Goal: Task Accomplishment & Management: Complete application form

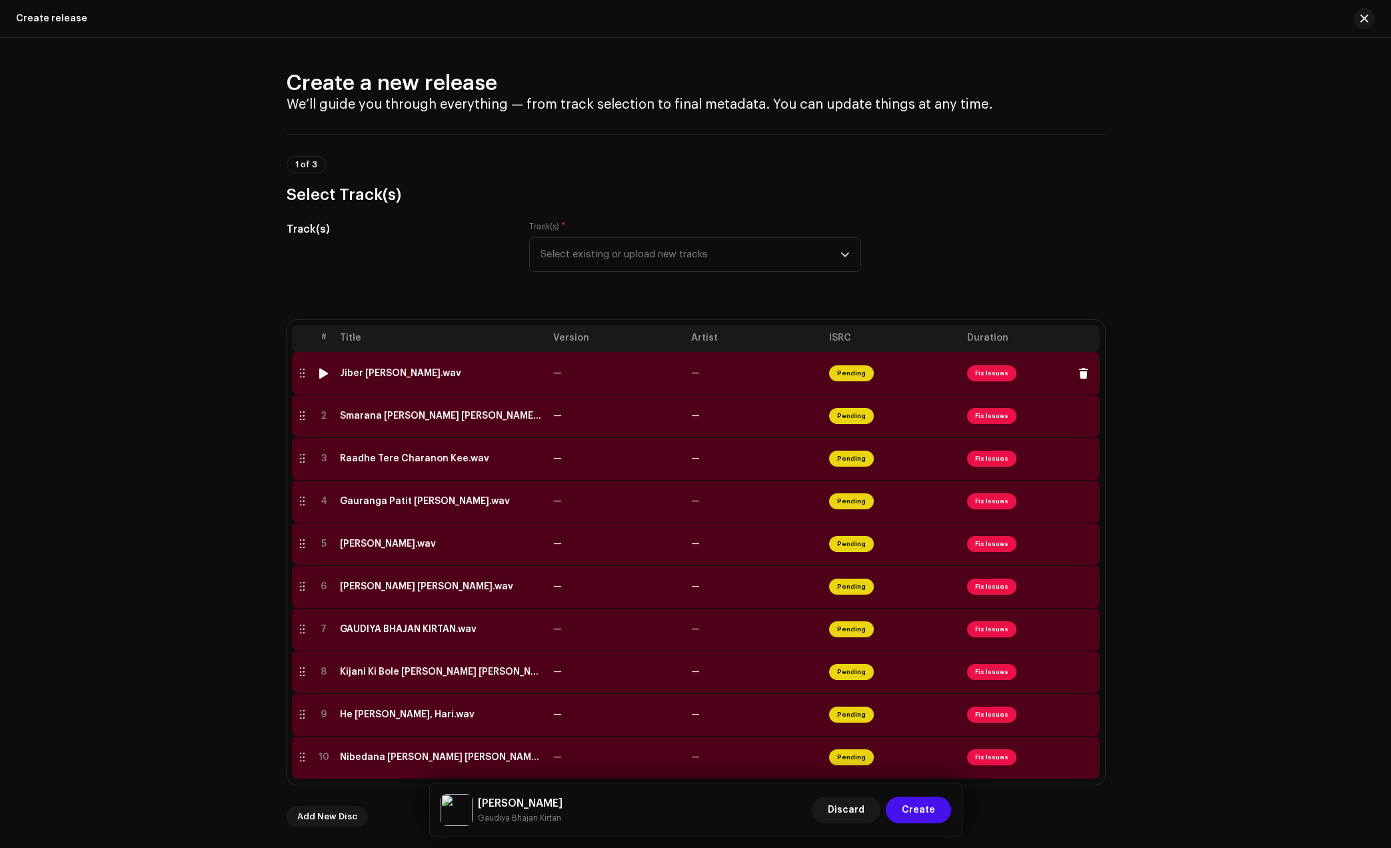
click at [401, 371] on div "Jiber [PERSON_NAME].wav" at bounding box center [400, 373] width 121 height 11
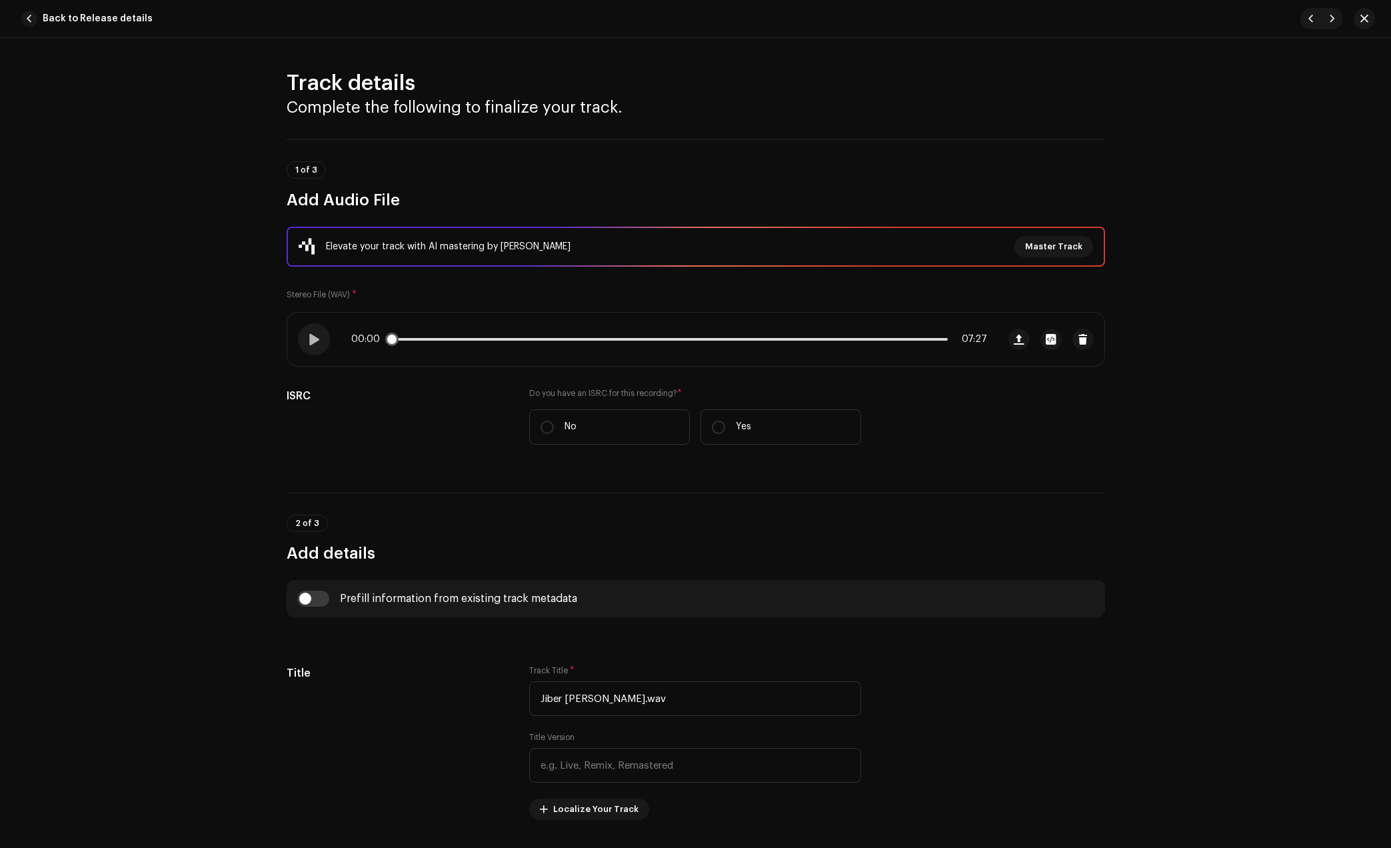
click at [443, 334] on div "00:00 07:27" at bounding box center [669, 339] width 636 height 11
click at [301, 342] on div at bounding box center [314, 339] width 32 height 32
click at [435, 341] on div "00:01 07:27" at bounding box center [669, 339] width 636 height 11
click at [439, 336] on div "00:02 07:27" at bounding box center [669, 339] width 636 height 11
click at [446, 338] on p-slider at bounding box center [669, 339] width 557 height 3
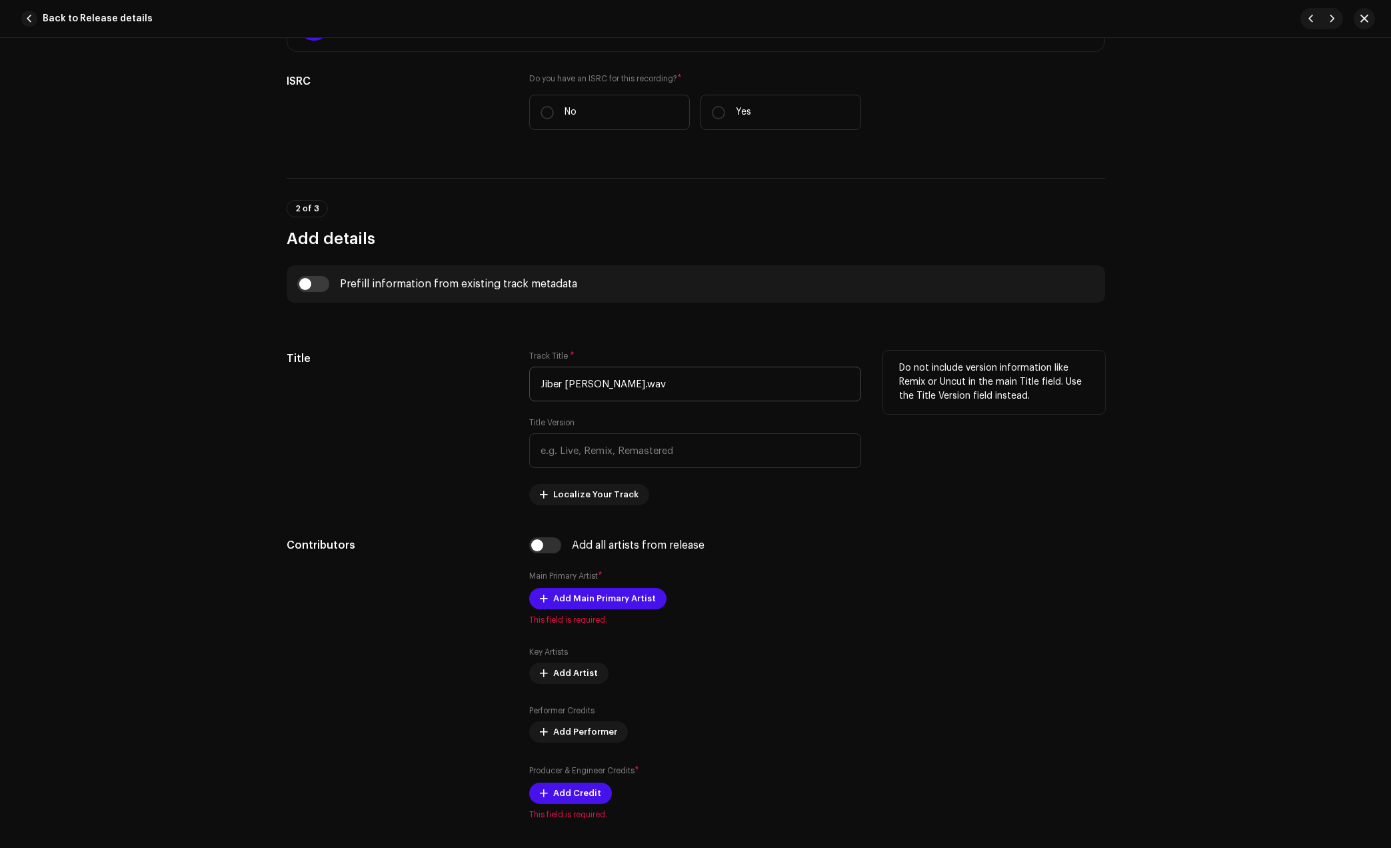
scroll to position [417, 0]
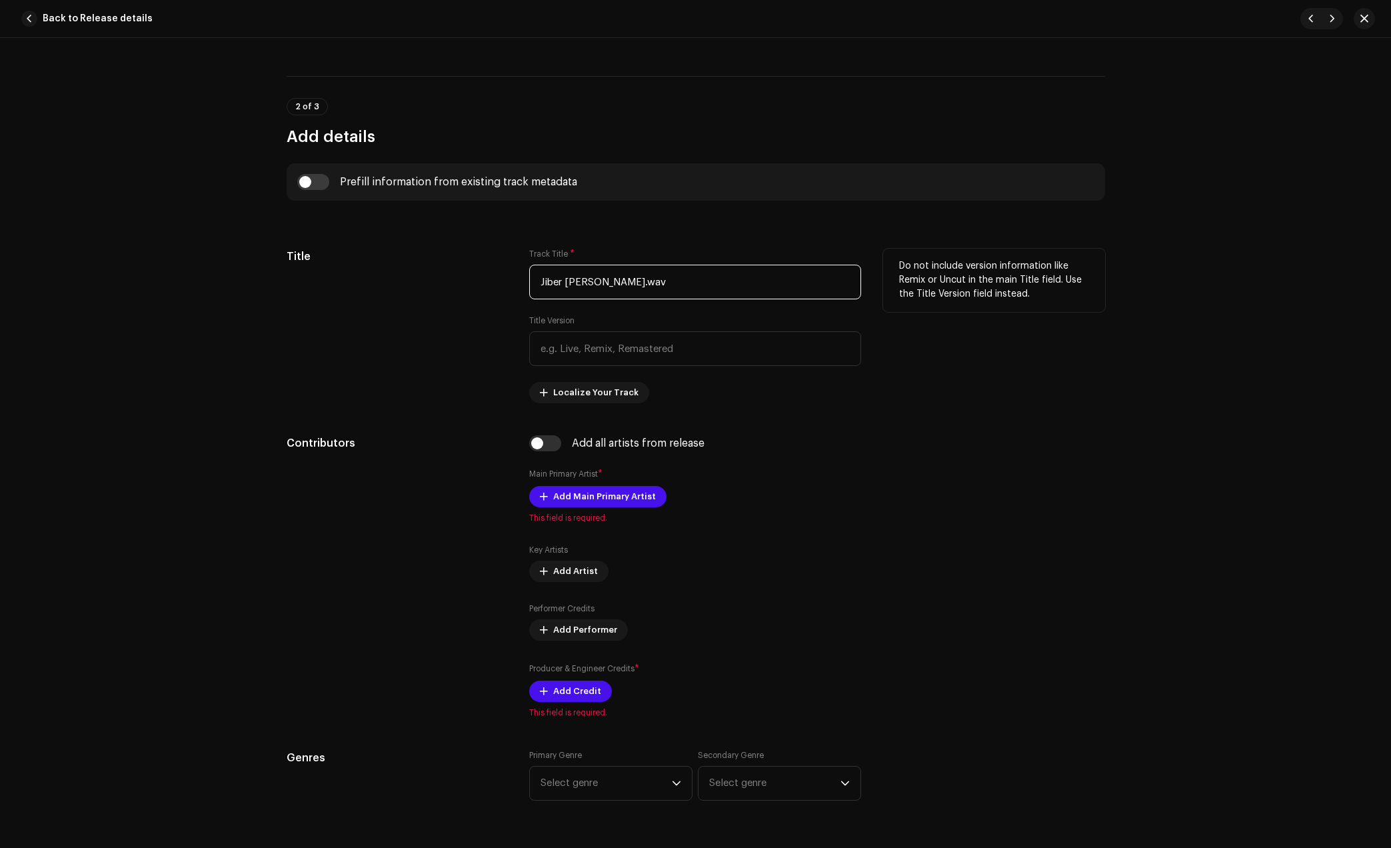
click at [665, 287] on input "Jiber [PERSON_NAME].wav" at bounding box center [695, 282] width 332 height 35
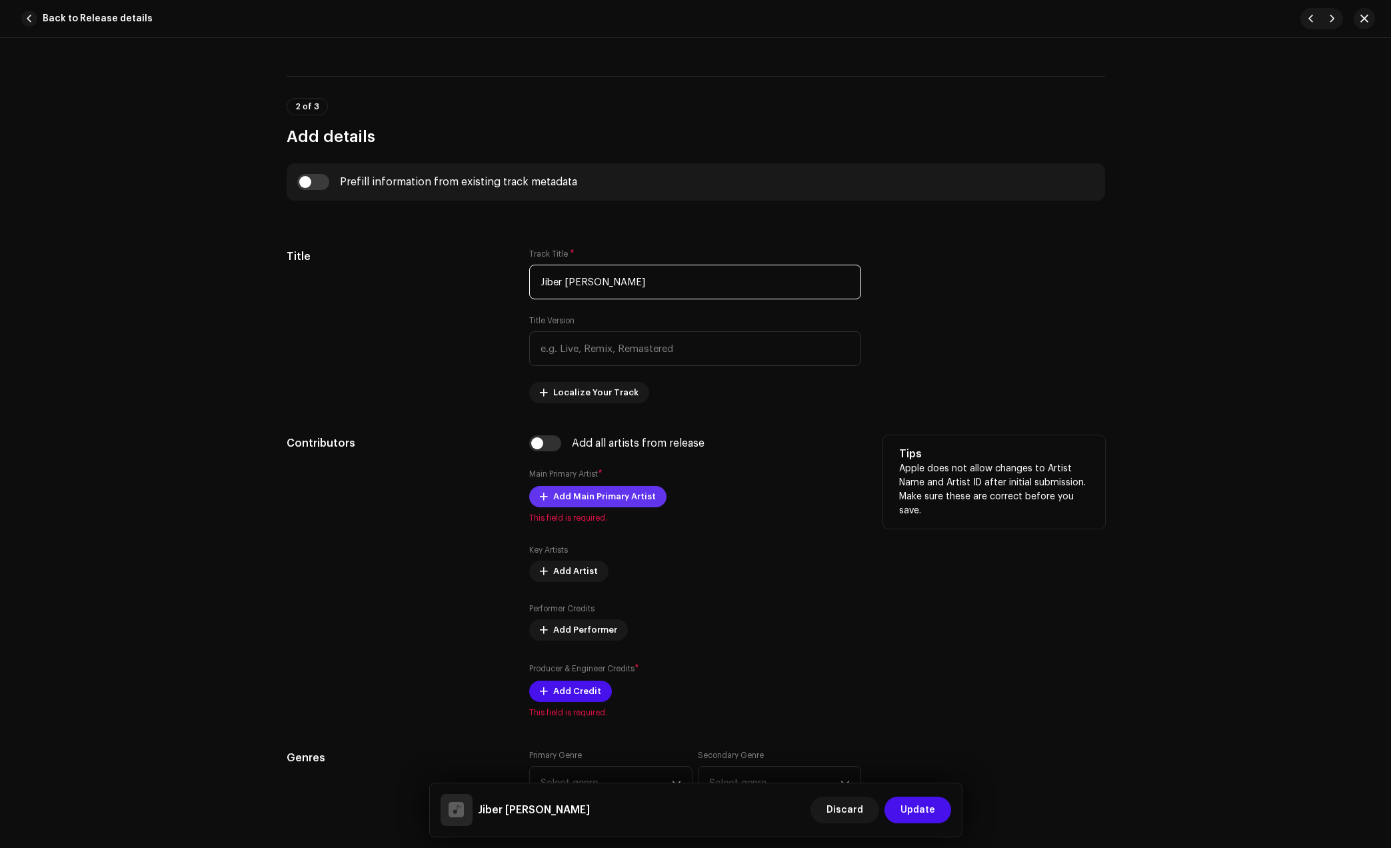
type input "Jiber [PERSON_NAME]"
click at [634, 497] on span "Add Main Primary Artist" at bounding box center [604, 496] width 103 height 27
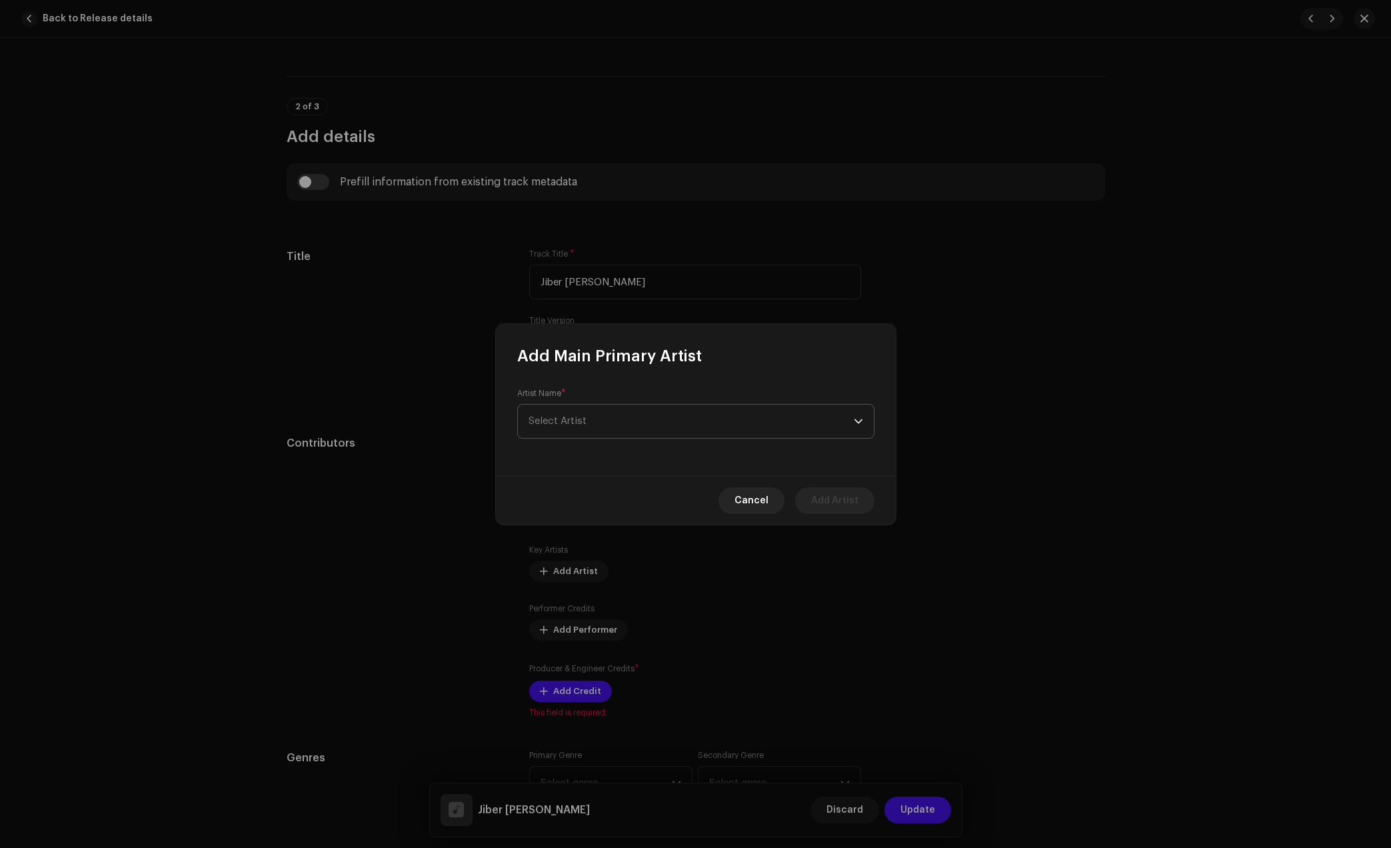
click at [692, 417] on span "Select Artist" at bounding box center [691, 421] width 325 height 33
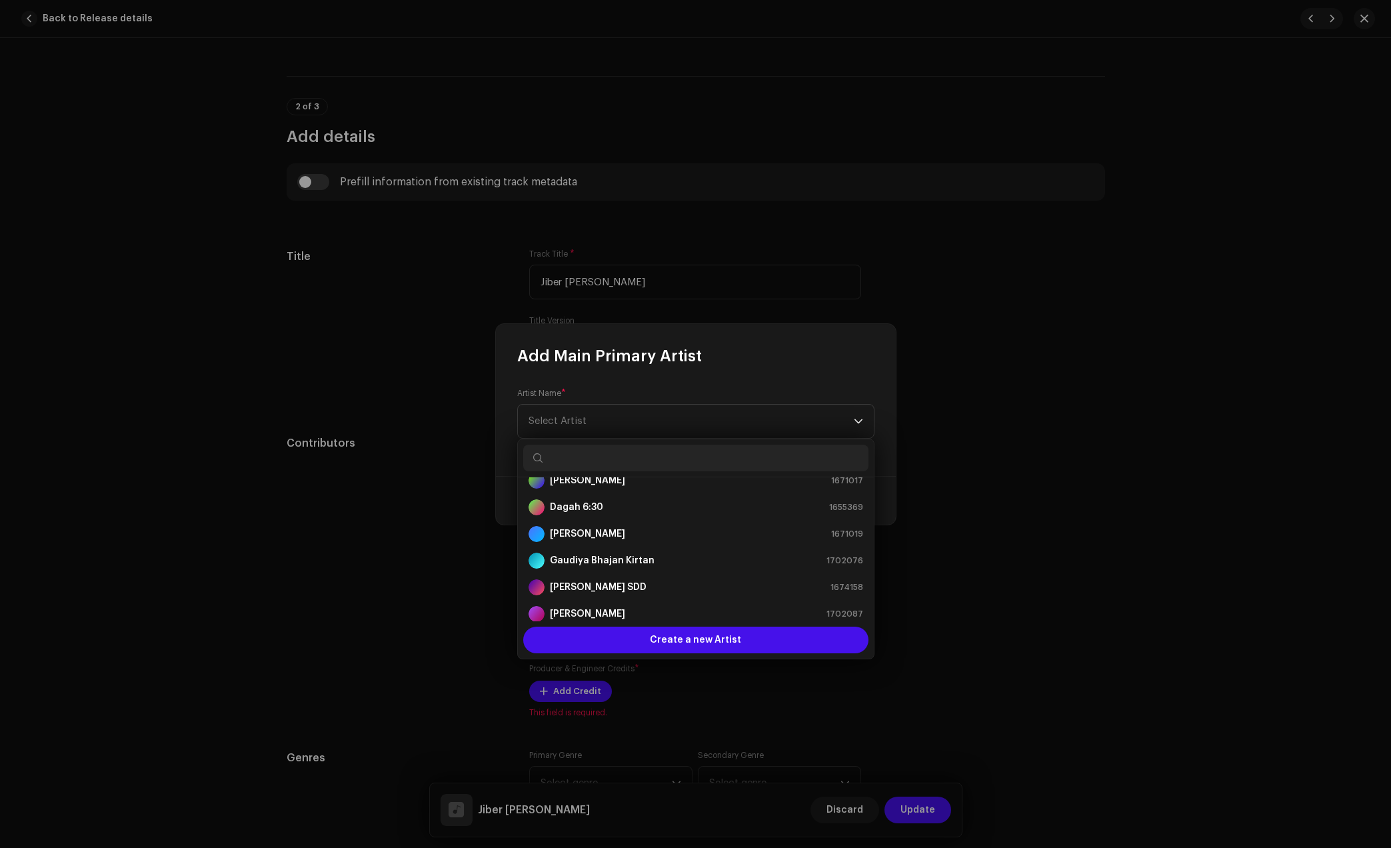
scroll to position [0, 0]
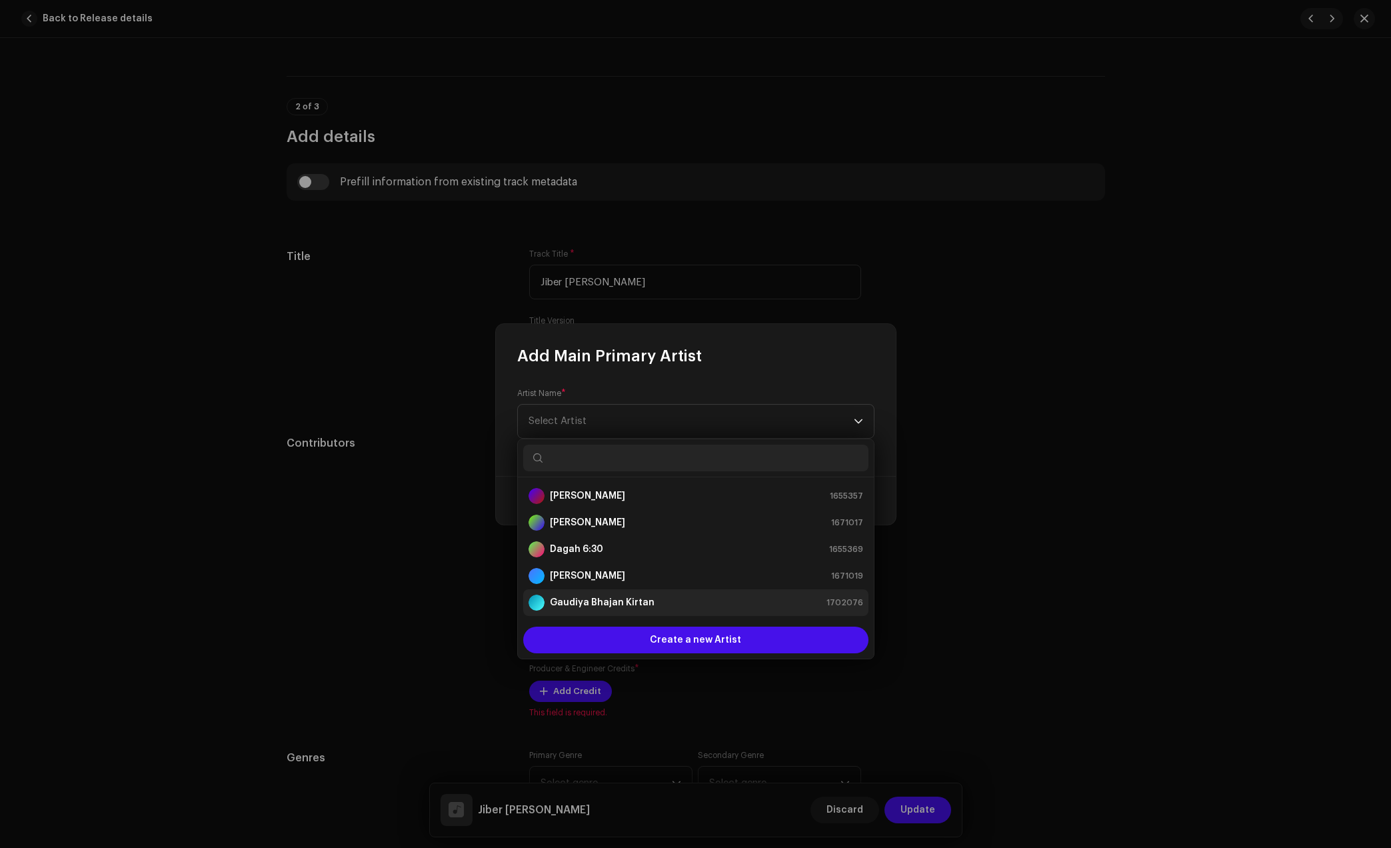
click at [656, 607] on div "Gaudiya Bhajan Kirtan 1702076" at bounding box center [696, 603] width 335 height 16
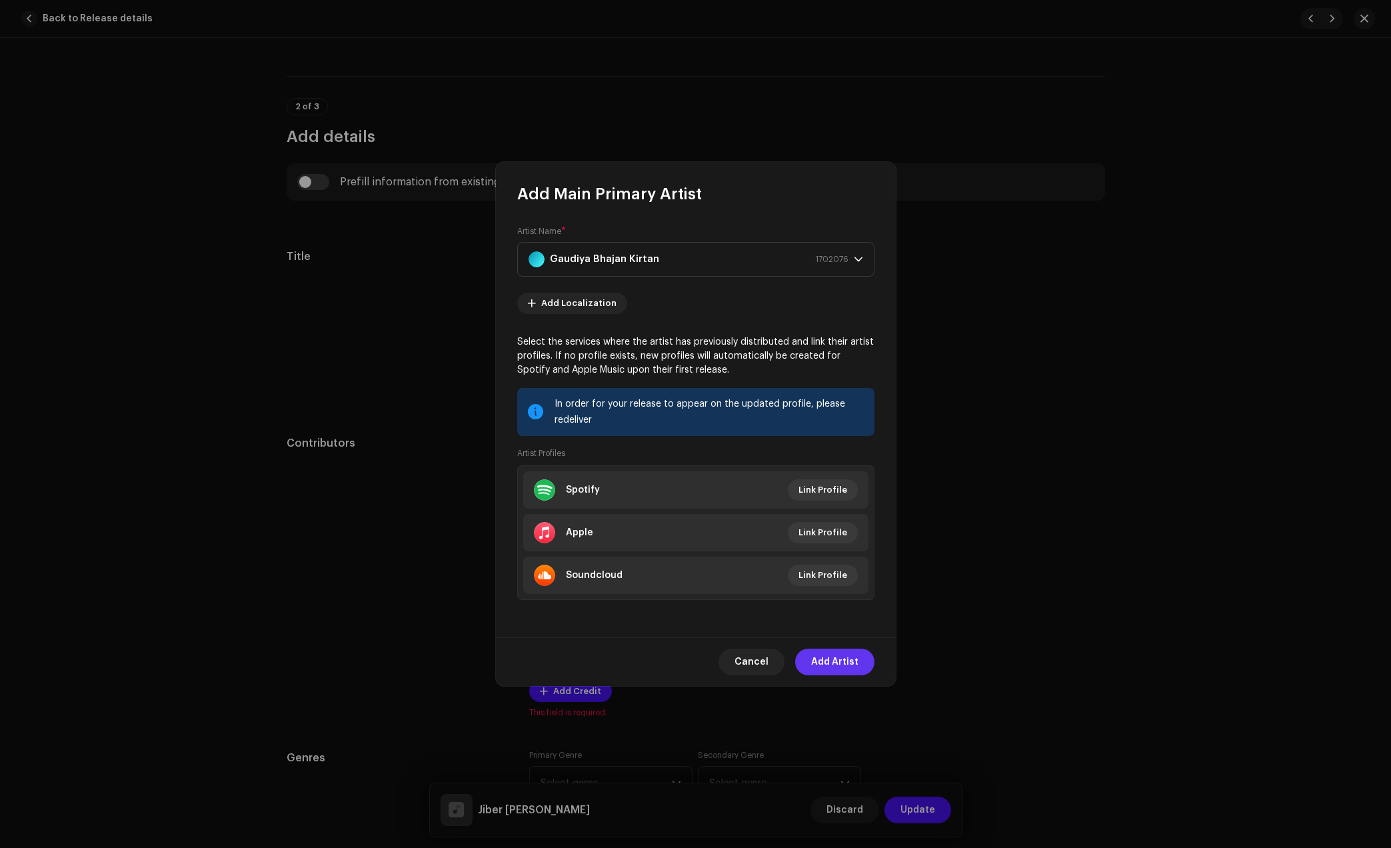
click at [853, 667] on span "Add Artist" at bounding box center [834, 662] width 47 height 27
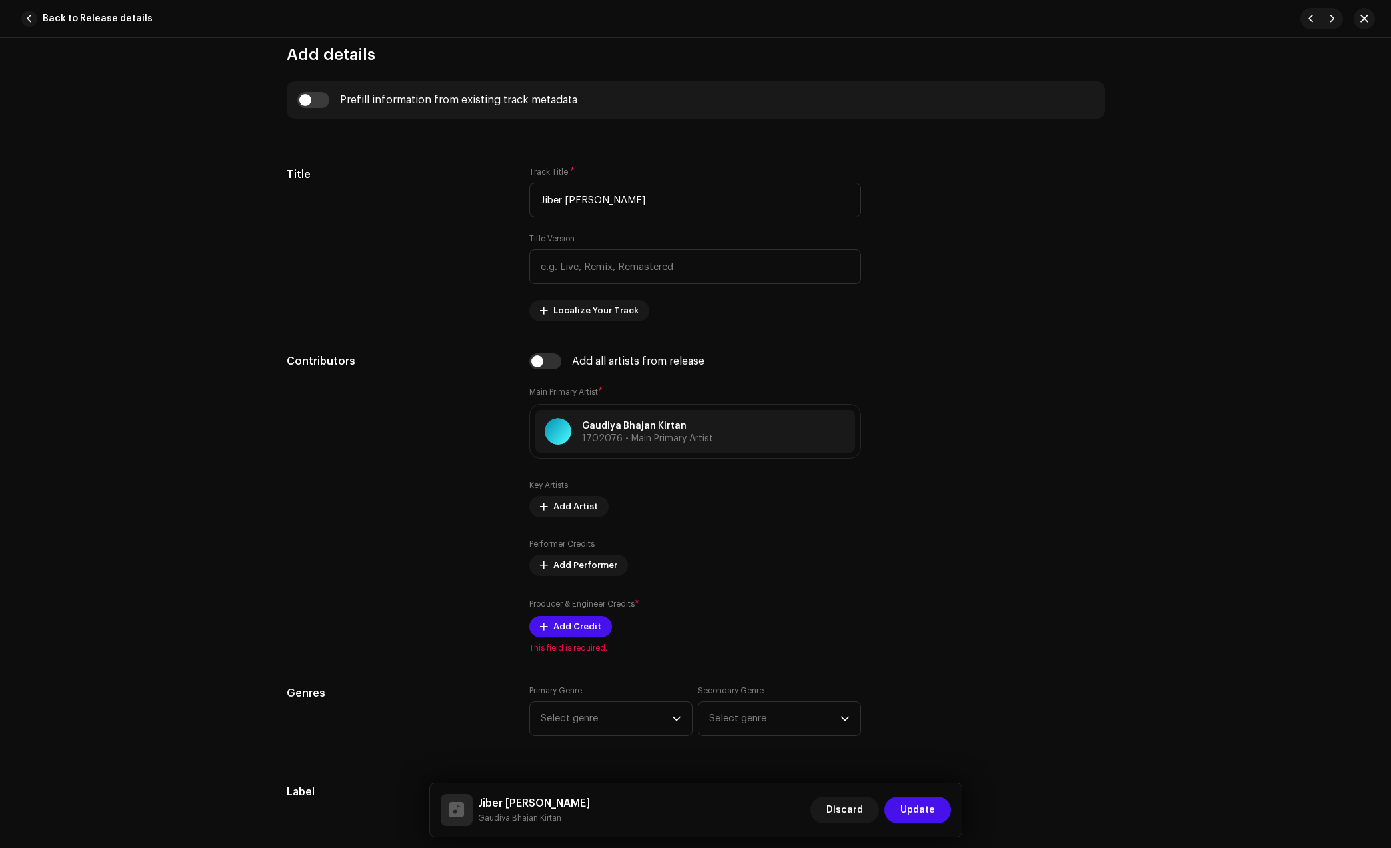
scroll to position [500, 0]
click at [573, 631] on span "Add Credit" at bounding box center [577, 625] width 48 height 27
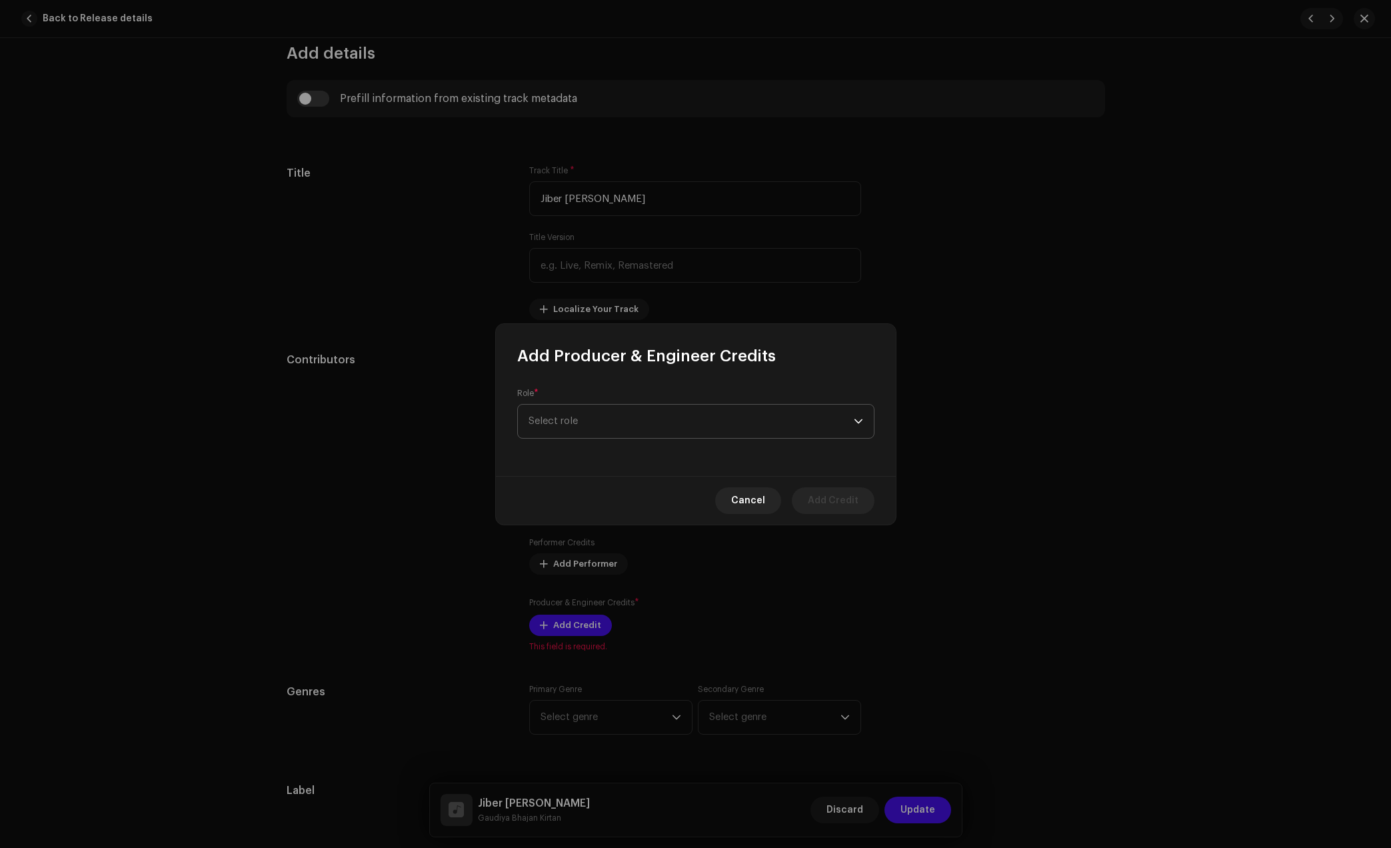
click at [690, 421] on span "Select role" at bounding box center [691, 421] width 325 height 33
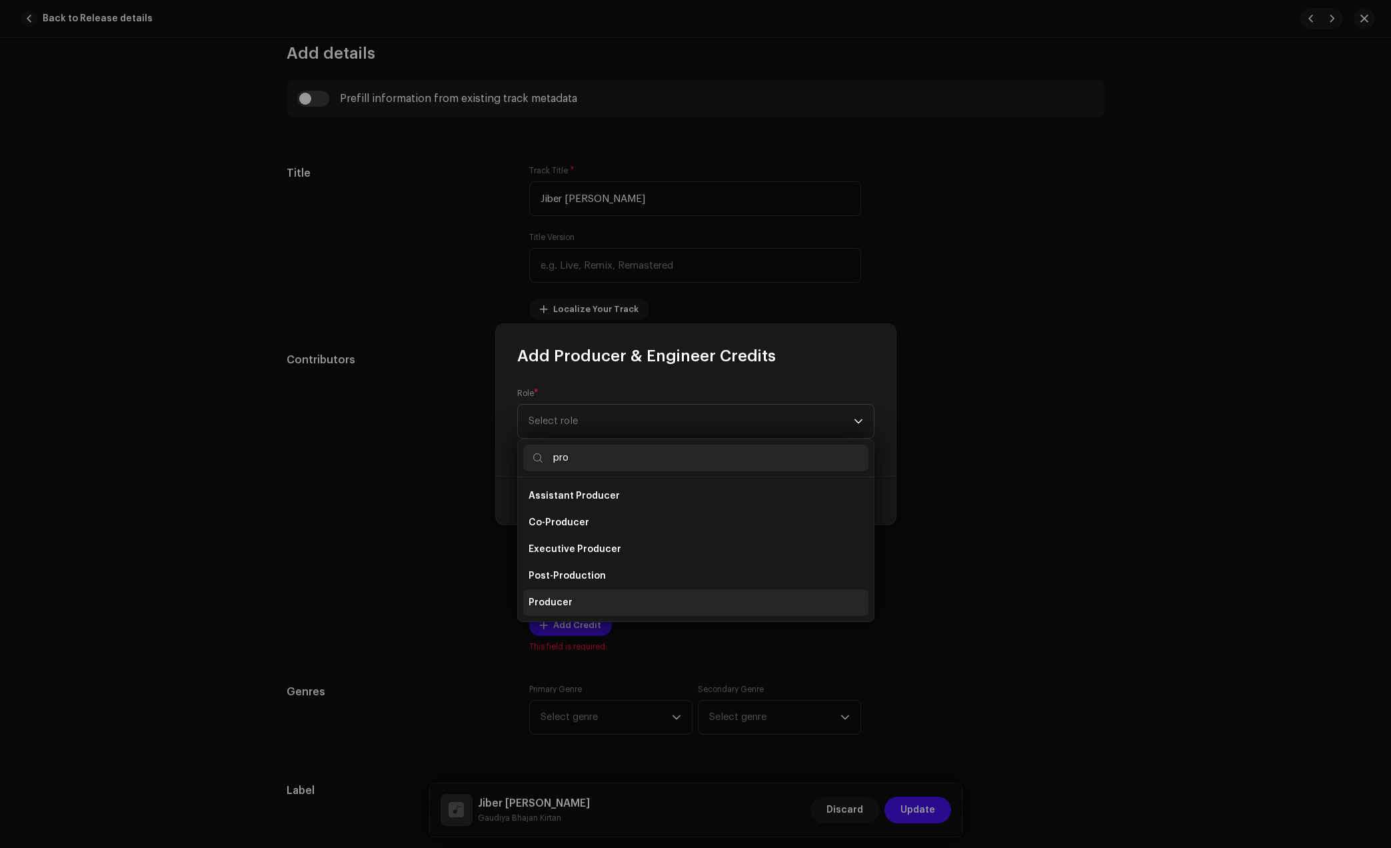
type input "pro"
click at [578, 605] on li "Producer" at bounding box center [695, 602] width 345 height 27
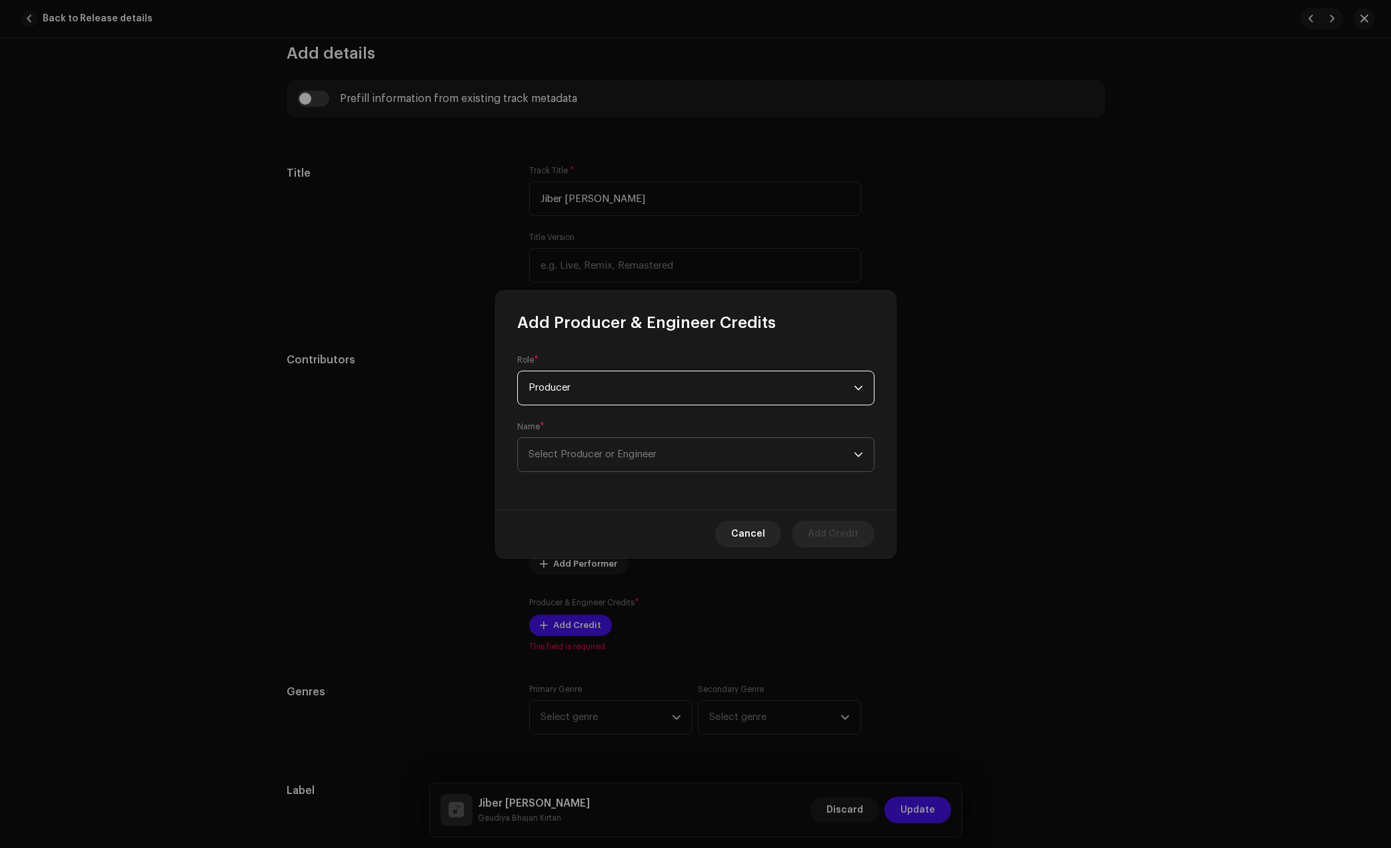
click at [690, 446] on span "Select Producer or Engineer" at bounding box center [691, 454] width 325 height 33
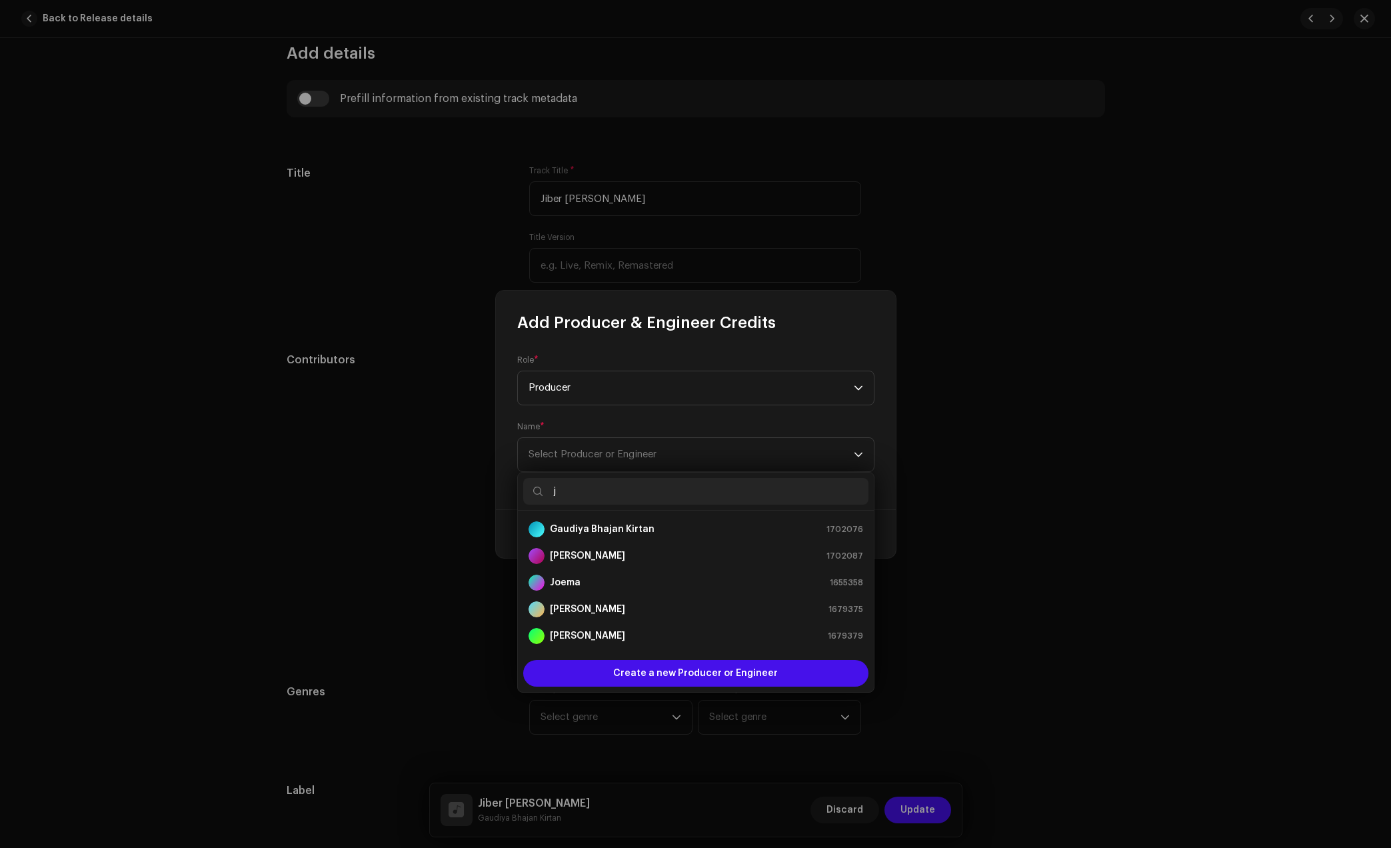
type input "j"
click at [607, 552] on div "[PERSON_NAME] 1702087" at bounding box center [696, 556] width 335 height 16
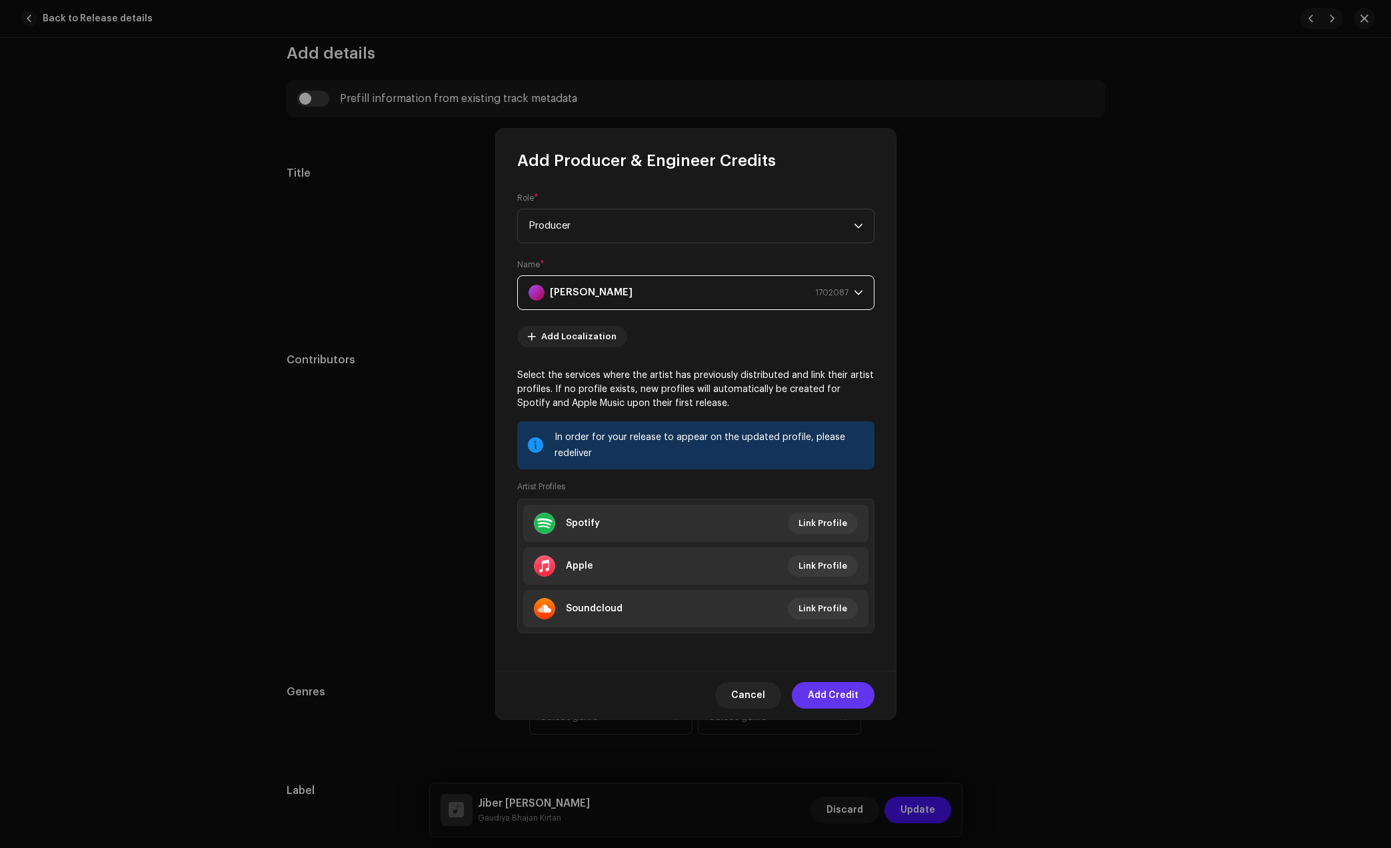
click at [843, 694] on span "Add Credit" at bounding box center [833, 695] width 51 height 27
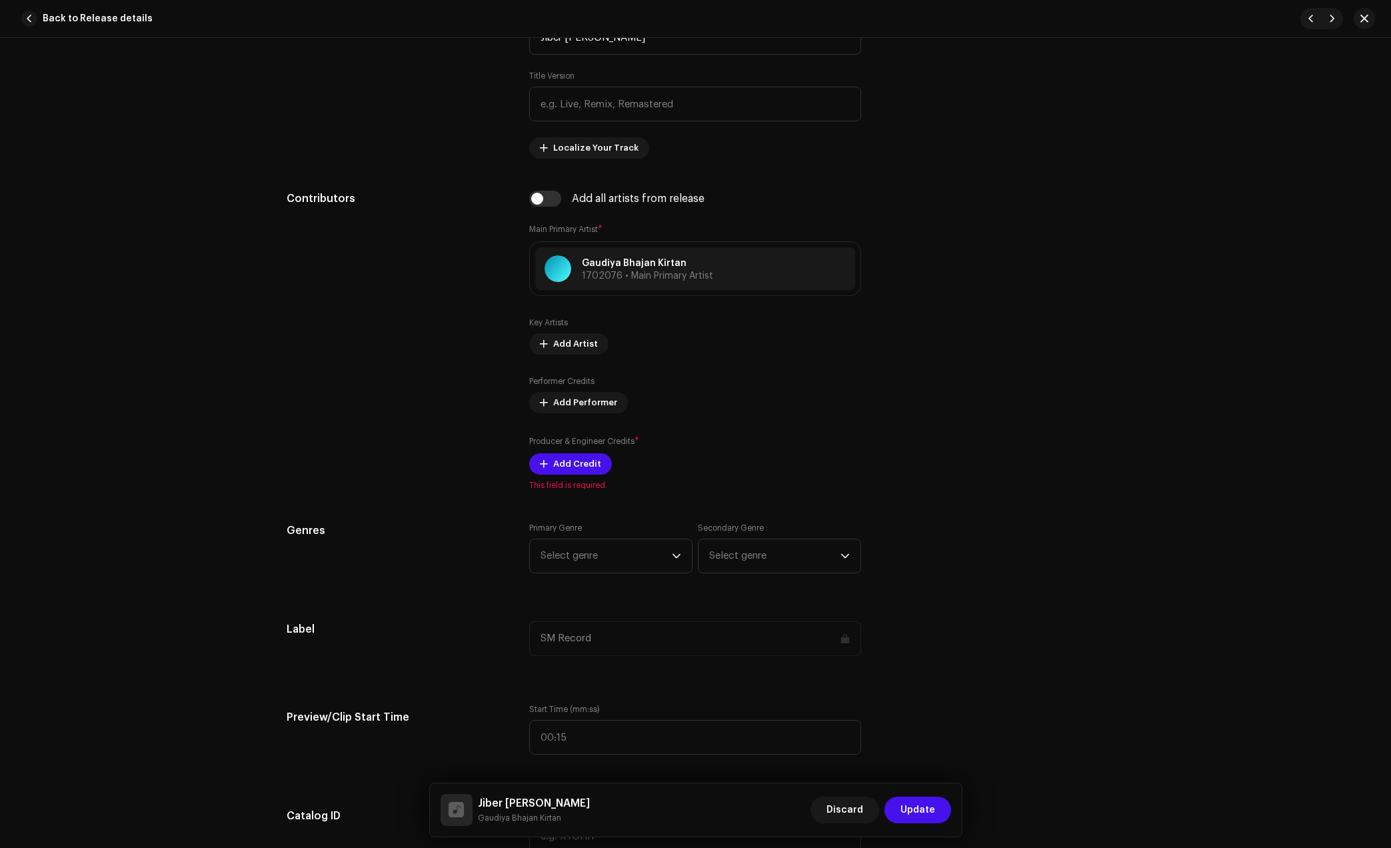
scroll to position [667, 0]
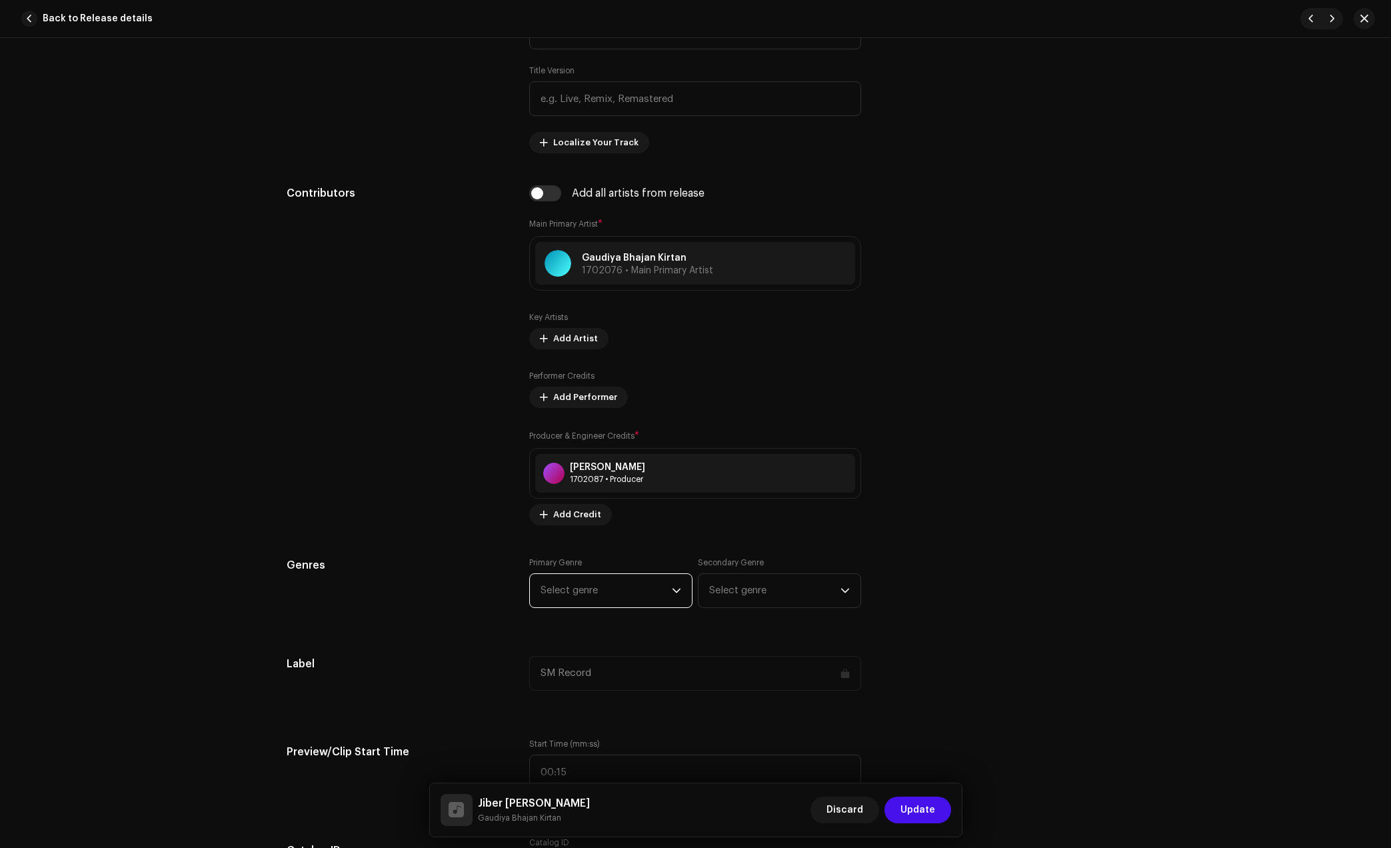
click at [605, 551] on div "Track details Complete the following to finalize your track. 1 of 3 Add Audio F…" at bounding box center [695, 844] width 861 height 2882
type input "dev"
click at [579, 689] on span "Devotional & Spiritual" at bounding box center [592, 692] width 102 height 13
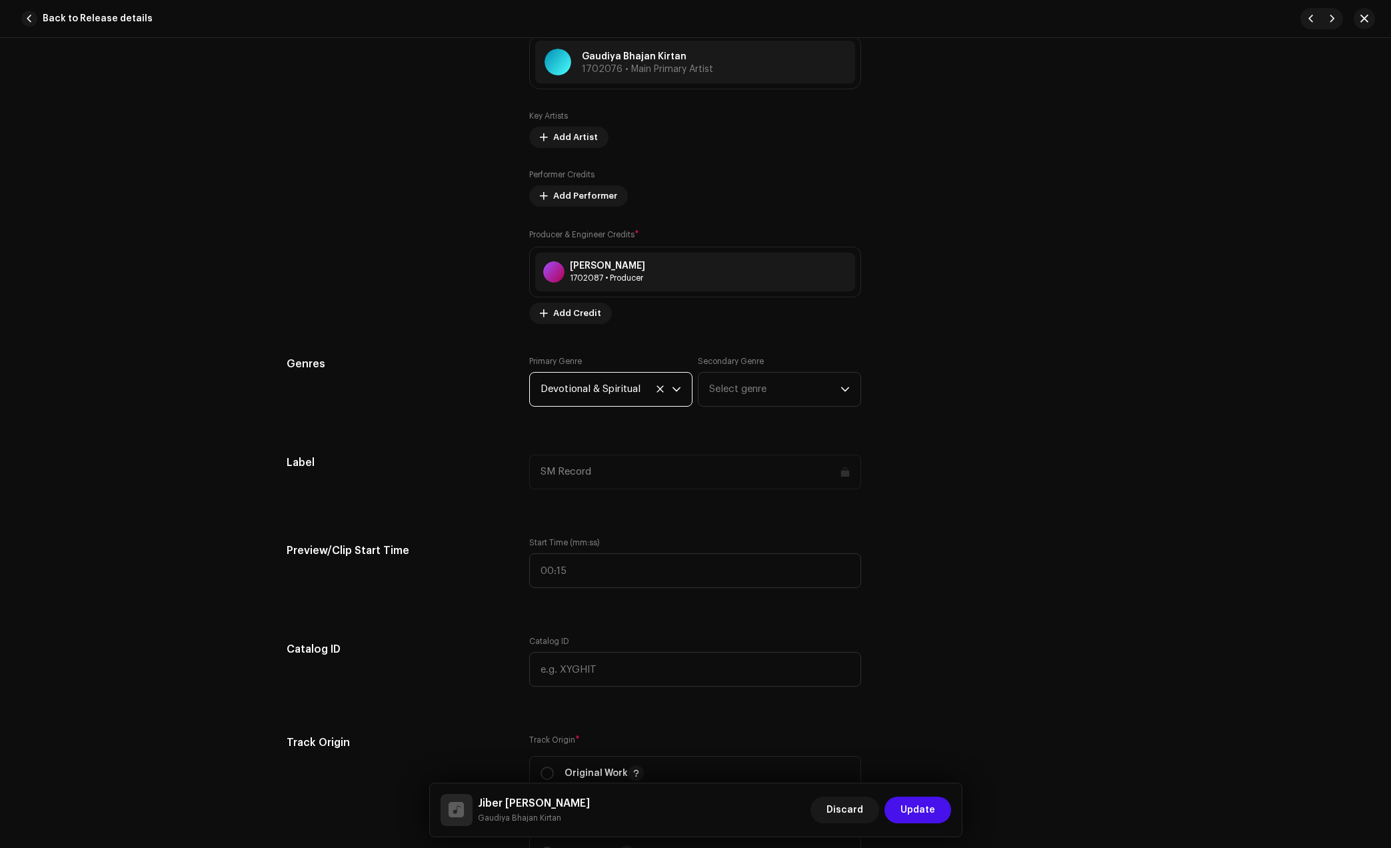
scroll to position [1166, 0]
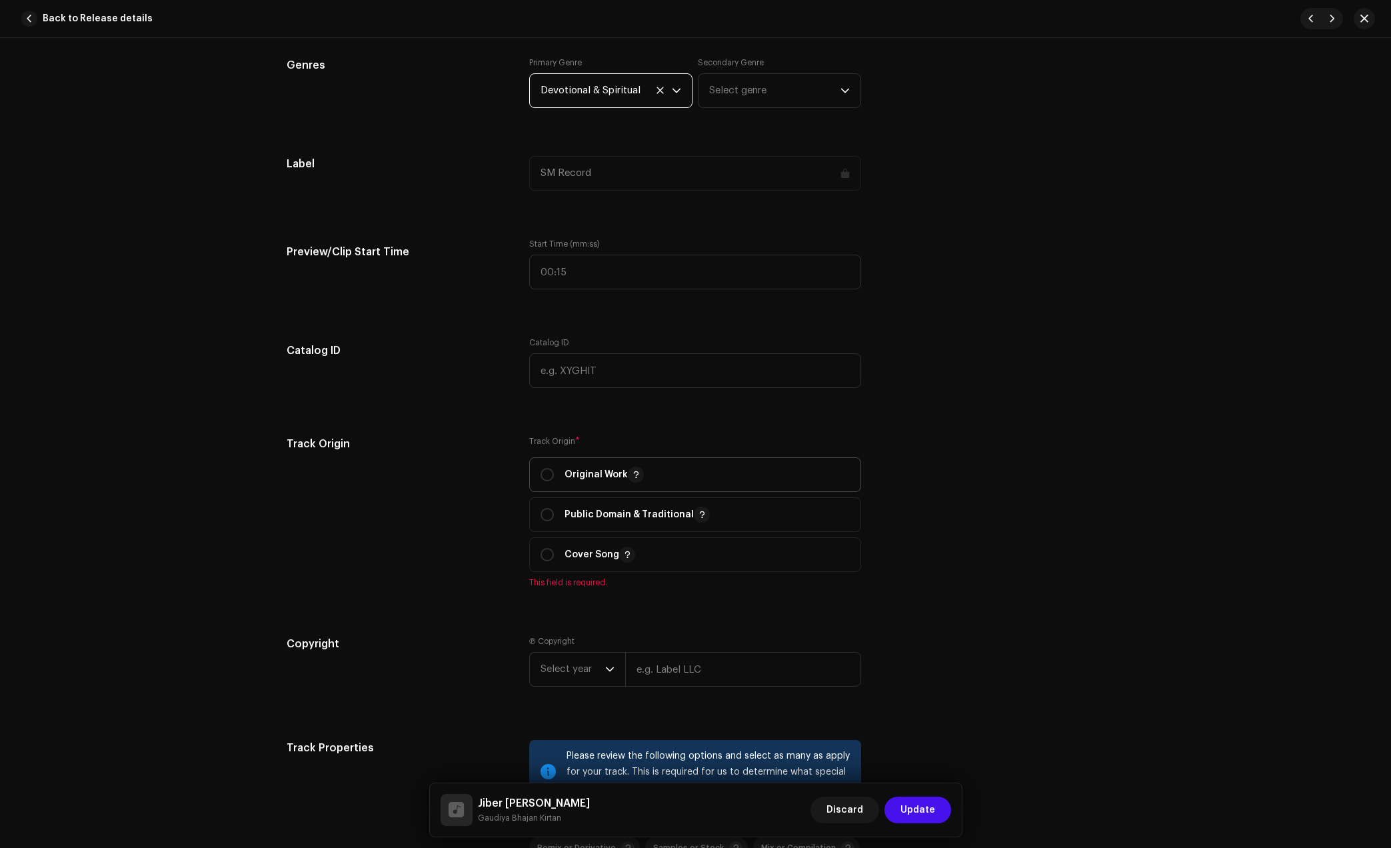
click at [586, 473] on p "Original Work" at bounding box center [604, 475] width 79 height 16
radio input "true"
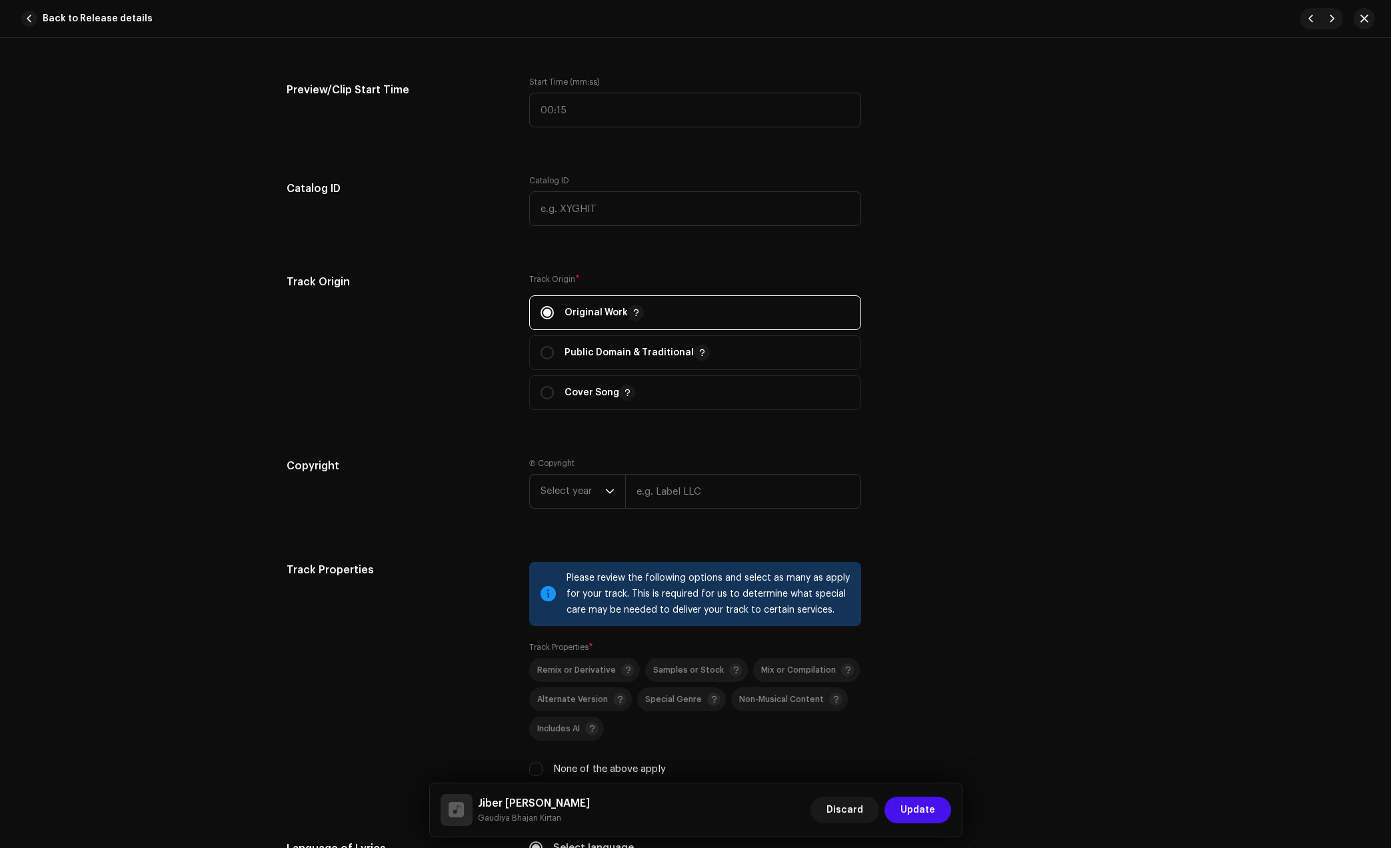
scroll to position [1333, 0]
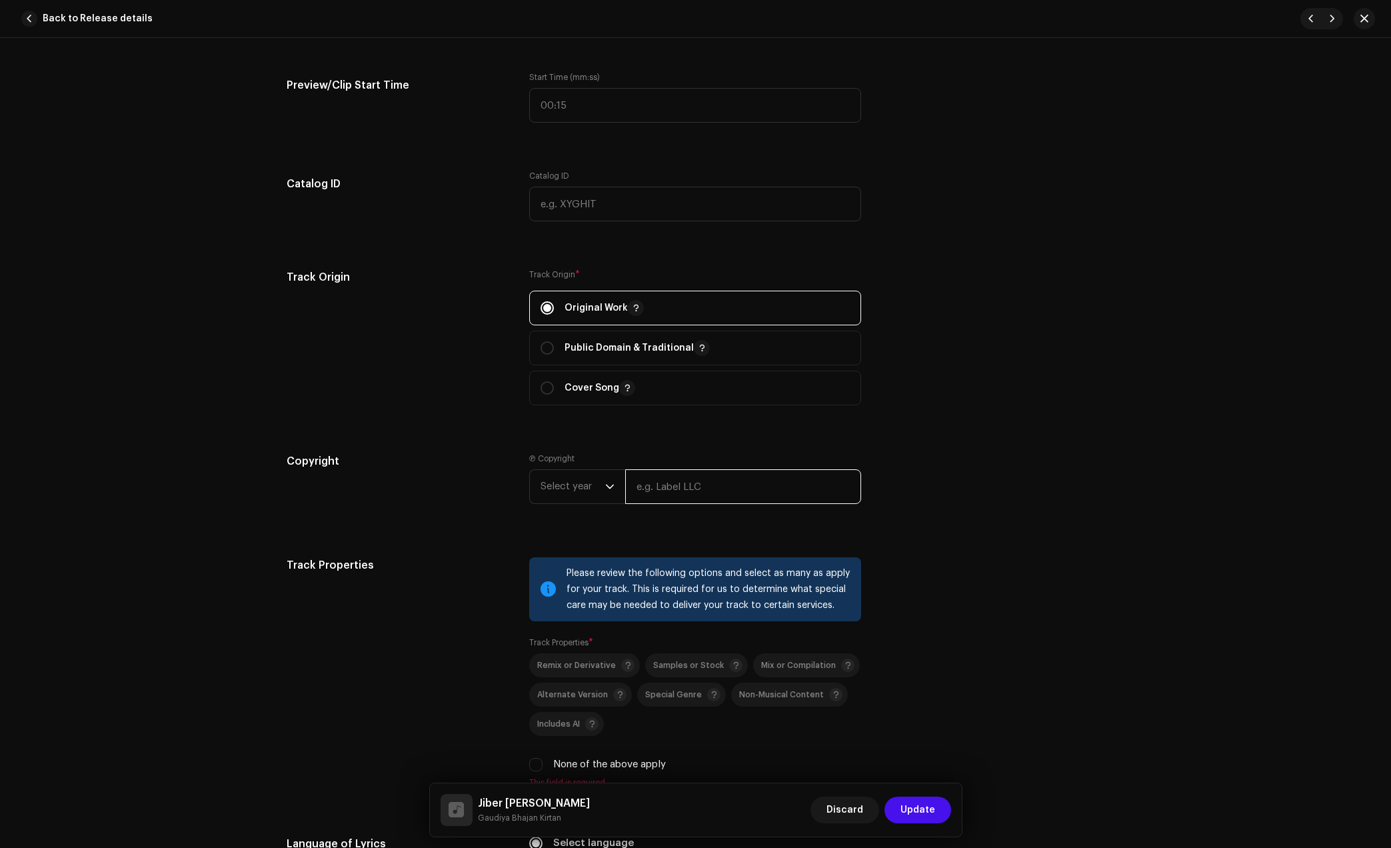
click at [669, 491] on input "text" at bounding box center [743, 486] width 236 height 35
type input "Gaudiya Bhajan Kirtan"
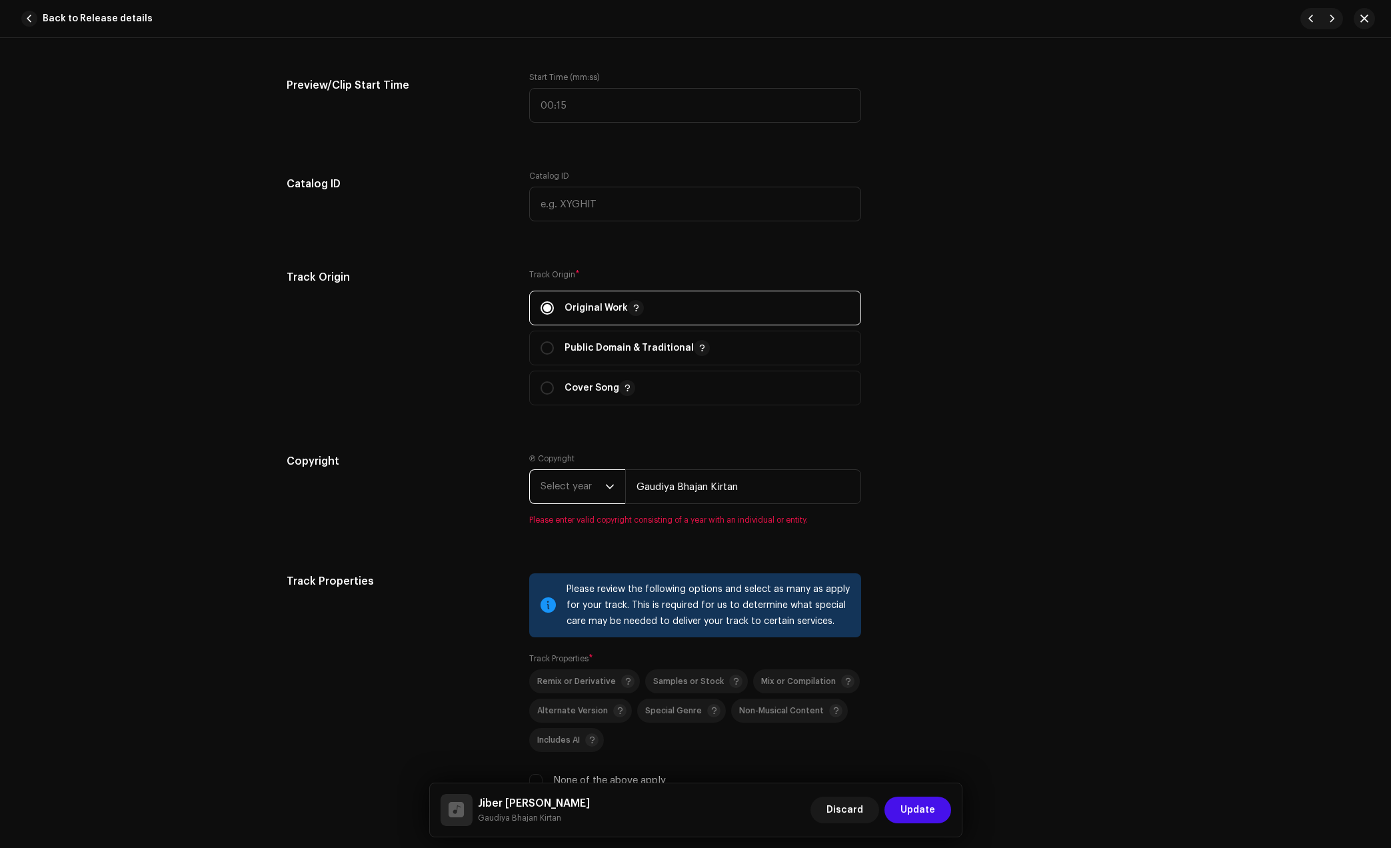
drag, startPoint x: 564, startPoint y: 491, endPoint x: 579, endPoint y: 500, distance: 17.9
click at [565, 491] on span "Select year" at bounding box center [573, 486] width 65 height 33
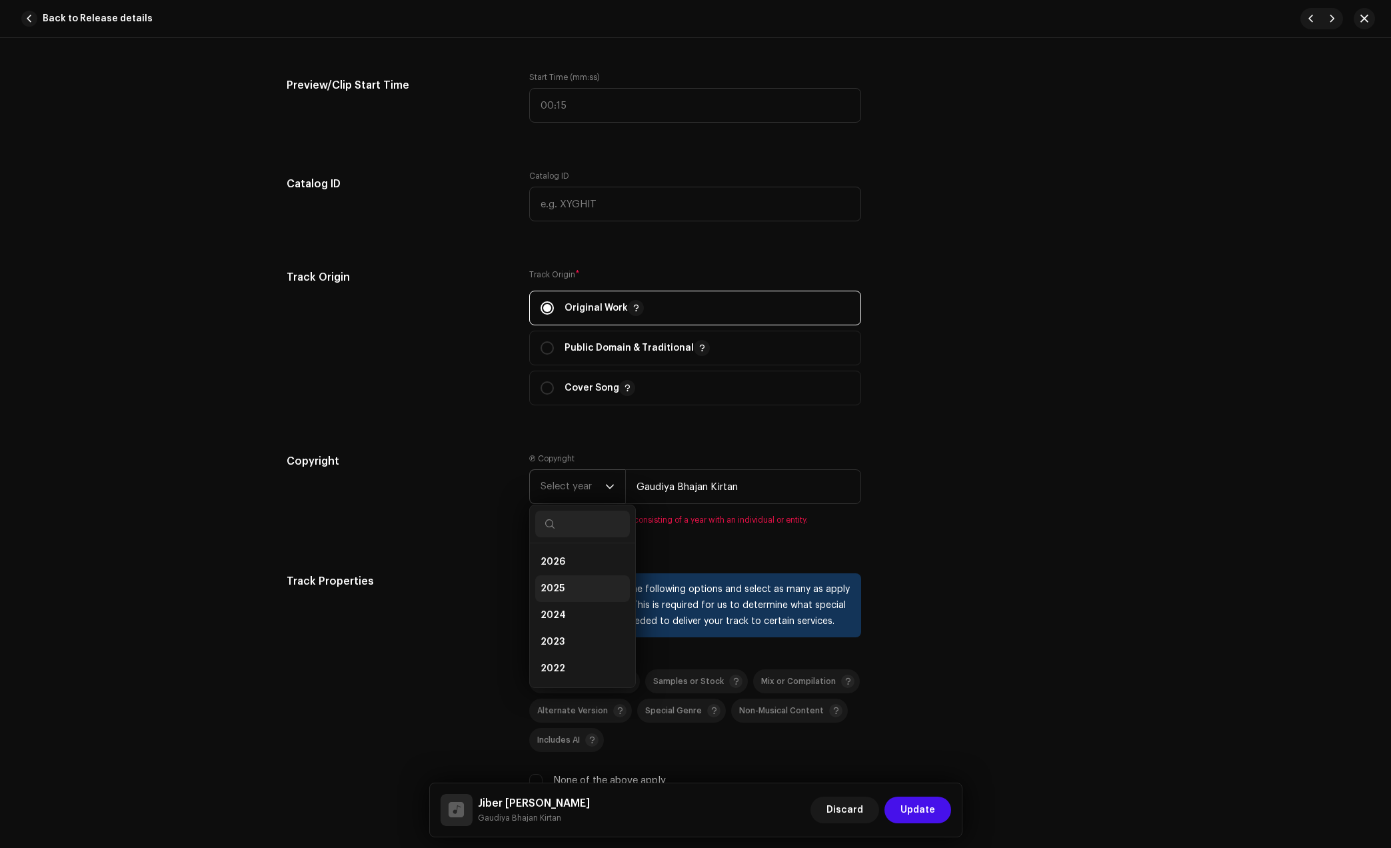
drag, startPoint x: 560, startPoint y: 577, endPoint x: 587, endPoint y: 579, distance: 26.7
click at [559, 578] on li "2025" at bounding box center [582, 588] width 95 height 27
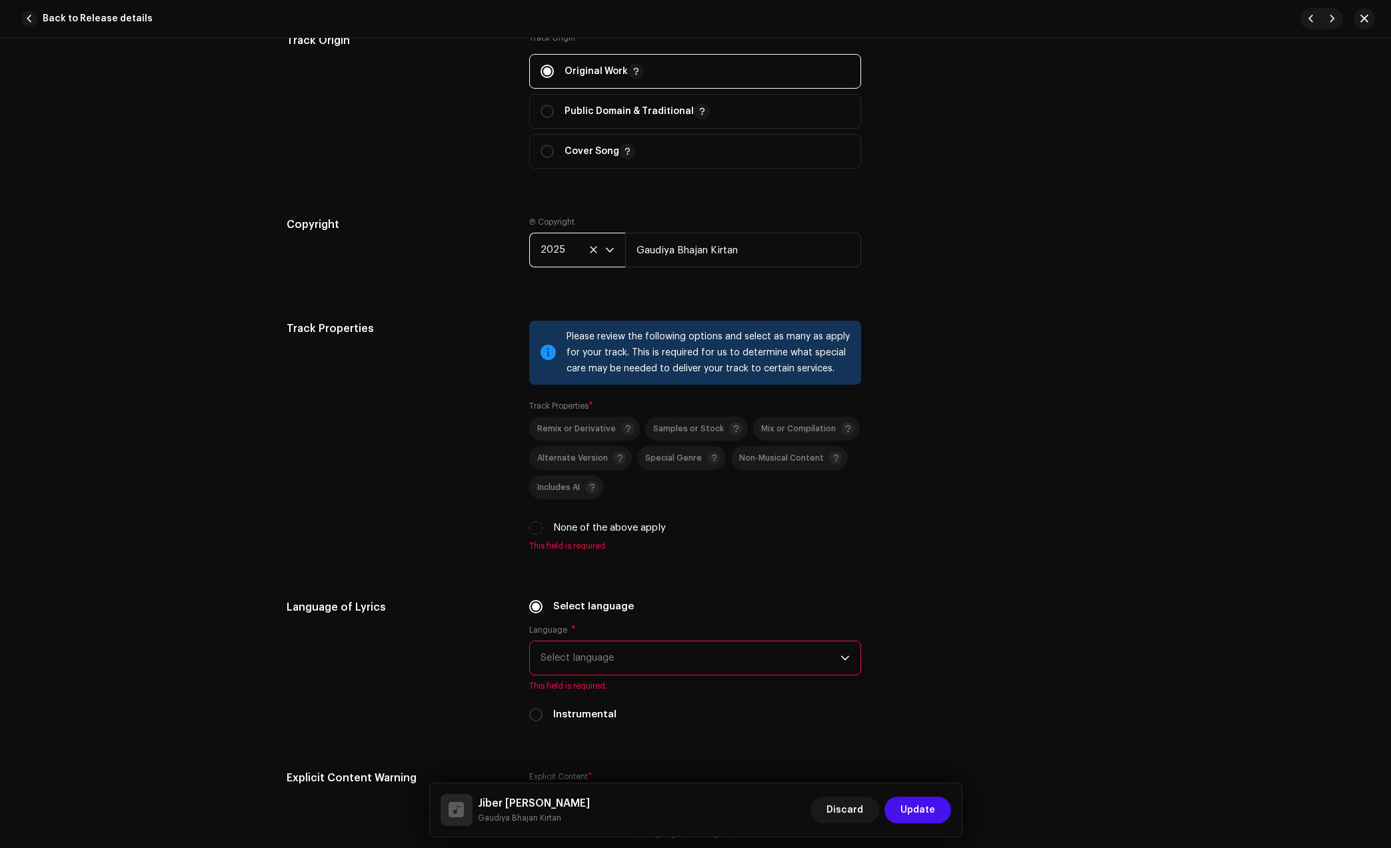
scroll to position [1583, 0]
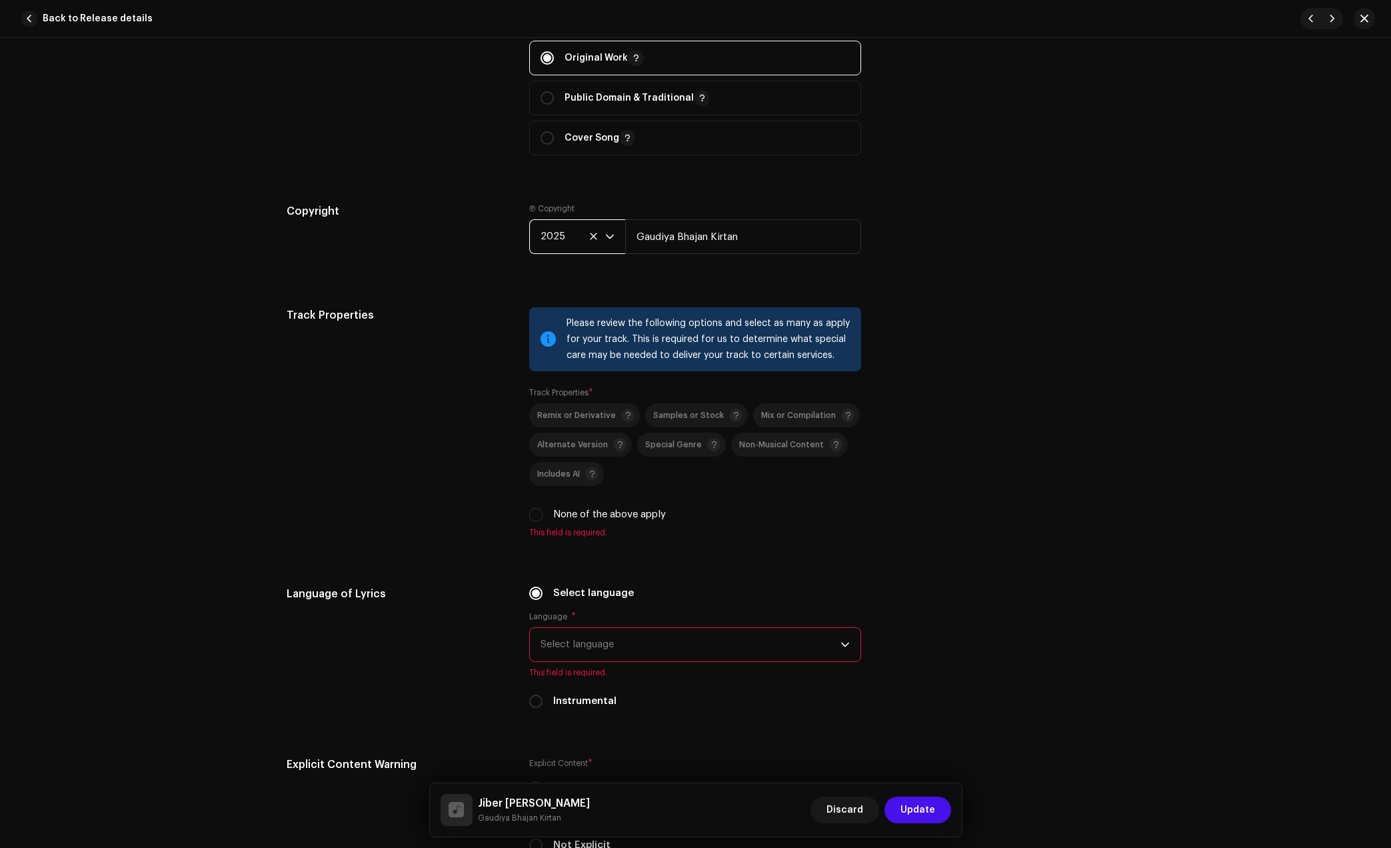
click at [596, 521] on label "None of the above apply" at bounding box center [609, 514] width 113 height 15
click at [543, 521] on input "None of the above apply" at bounding box center [535, 514] width 13 height 13
checkbox input "true"
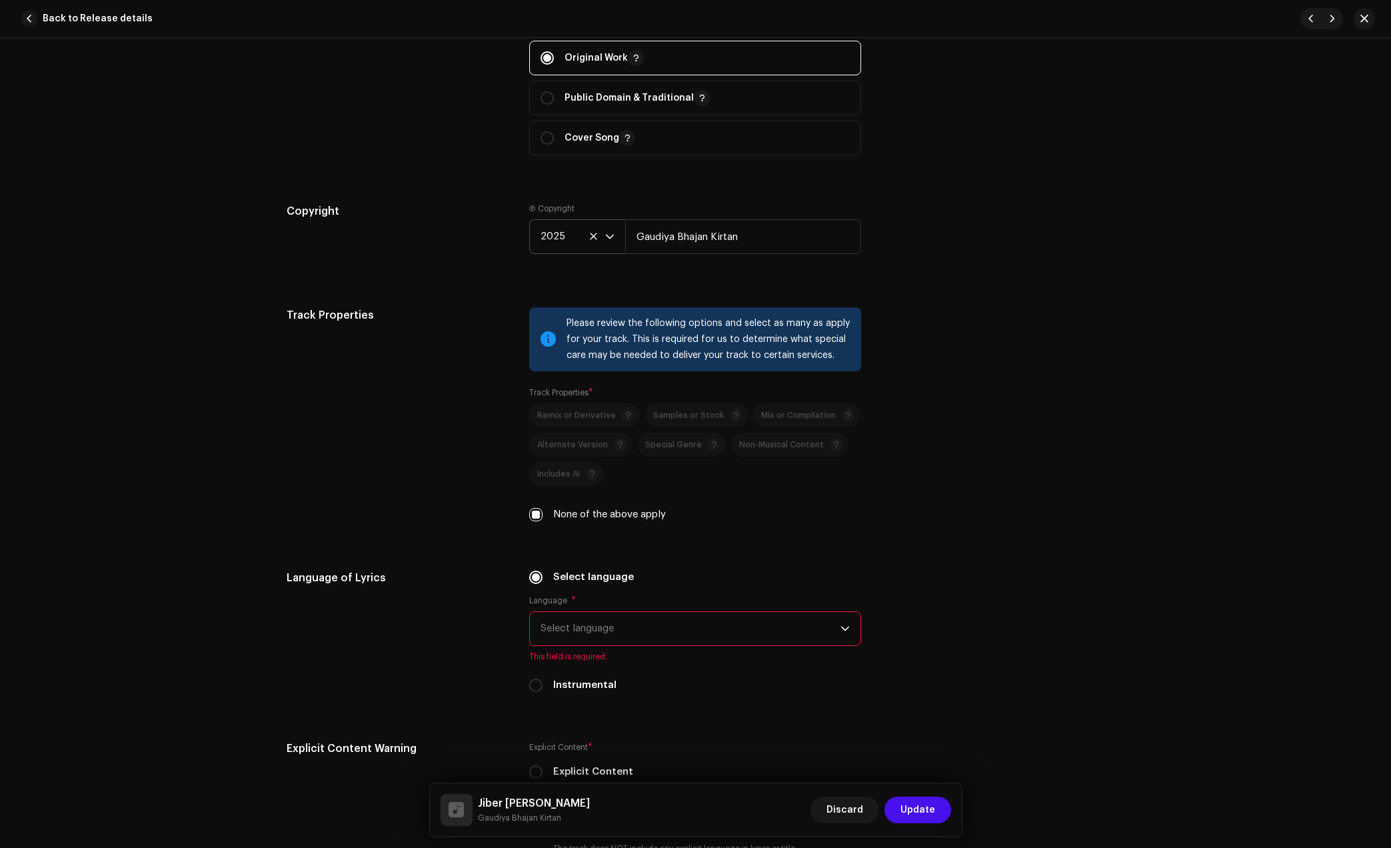
click at [616, 620] on span "Select language" at bounding box center [691, 628] width 300 height 33
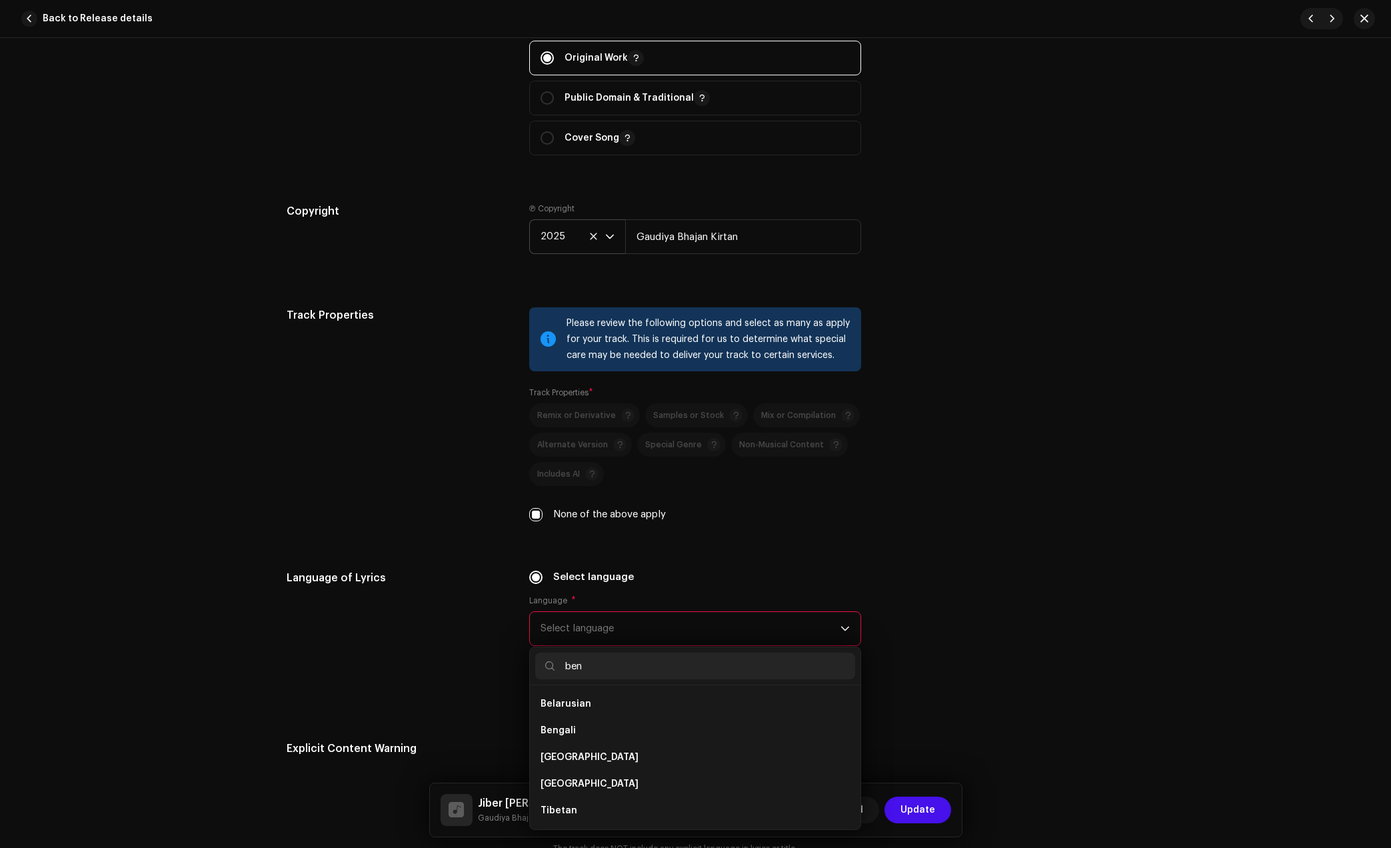
scroll to position [0, 0]
type input "ben"
click at [586, 704] on li "Bengali" at bounding box center [695, 704] width 320 height 27
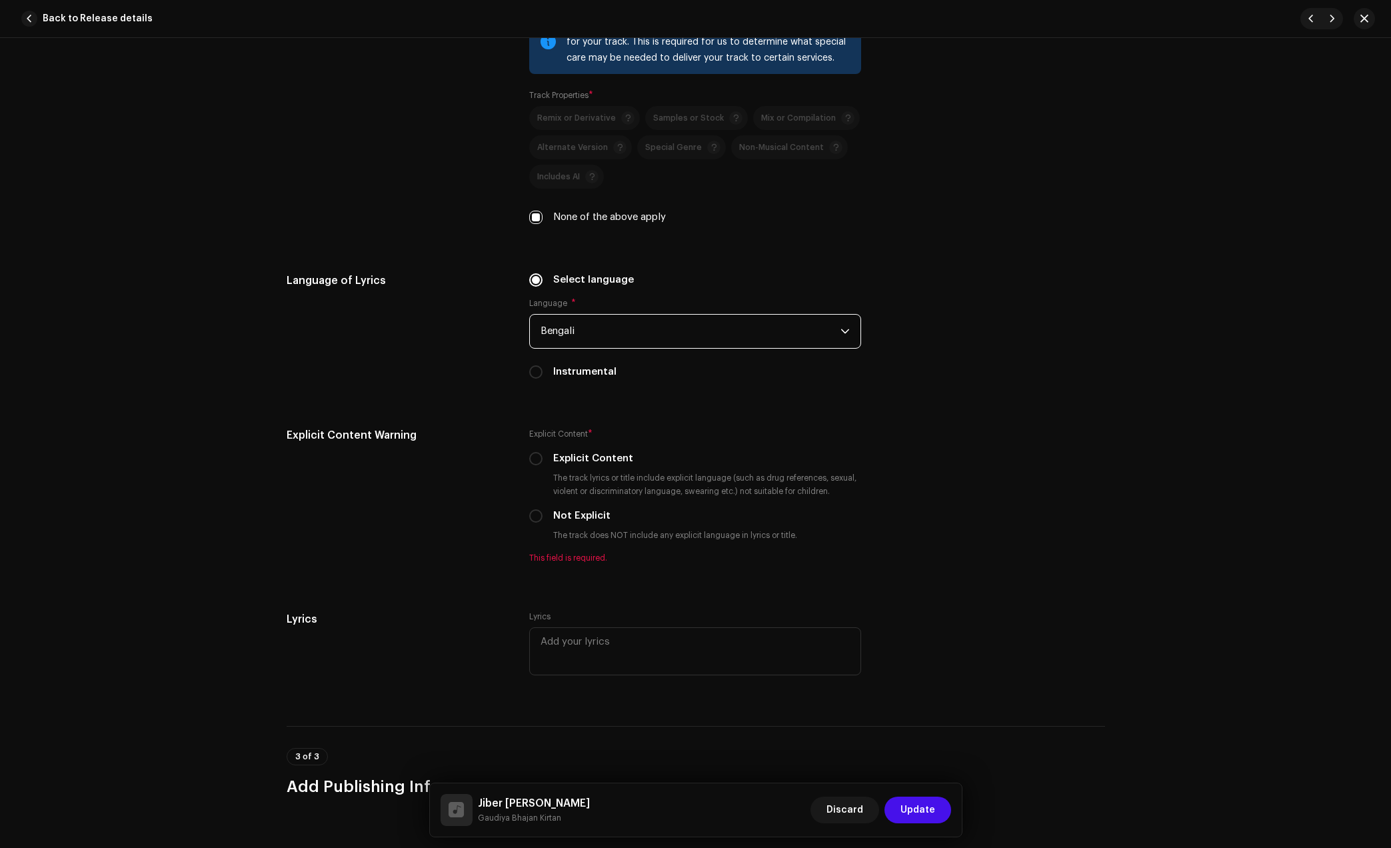
scroll to position [1916, 0]
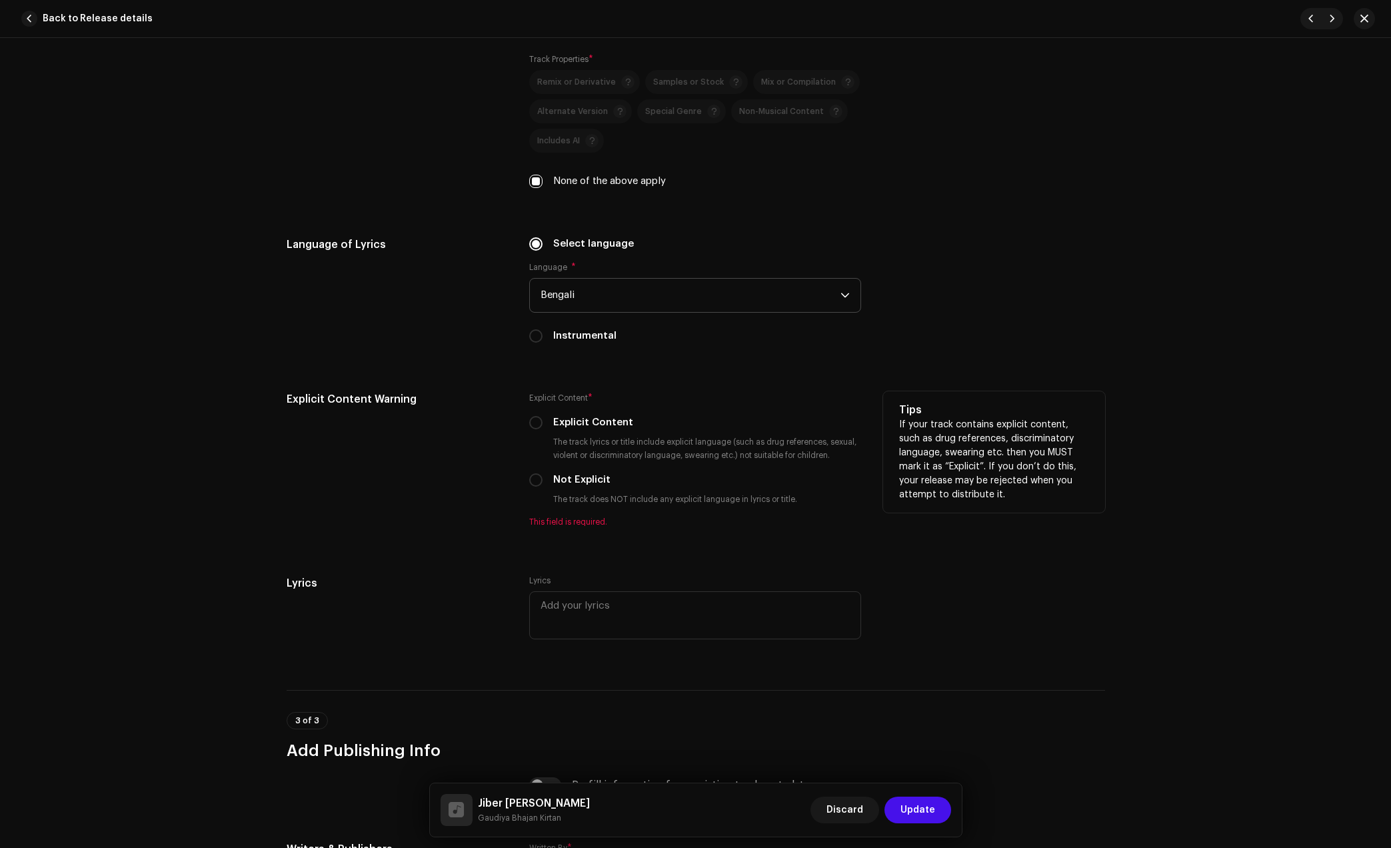
click at [559, 478] on label "Not Explicit" at bounding box center [581, 480] width 57 height 15
click at [543, 478] on input "Not Explicit" at bounding box center [535, 479] width 13 height 13
radio input "true"
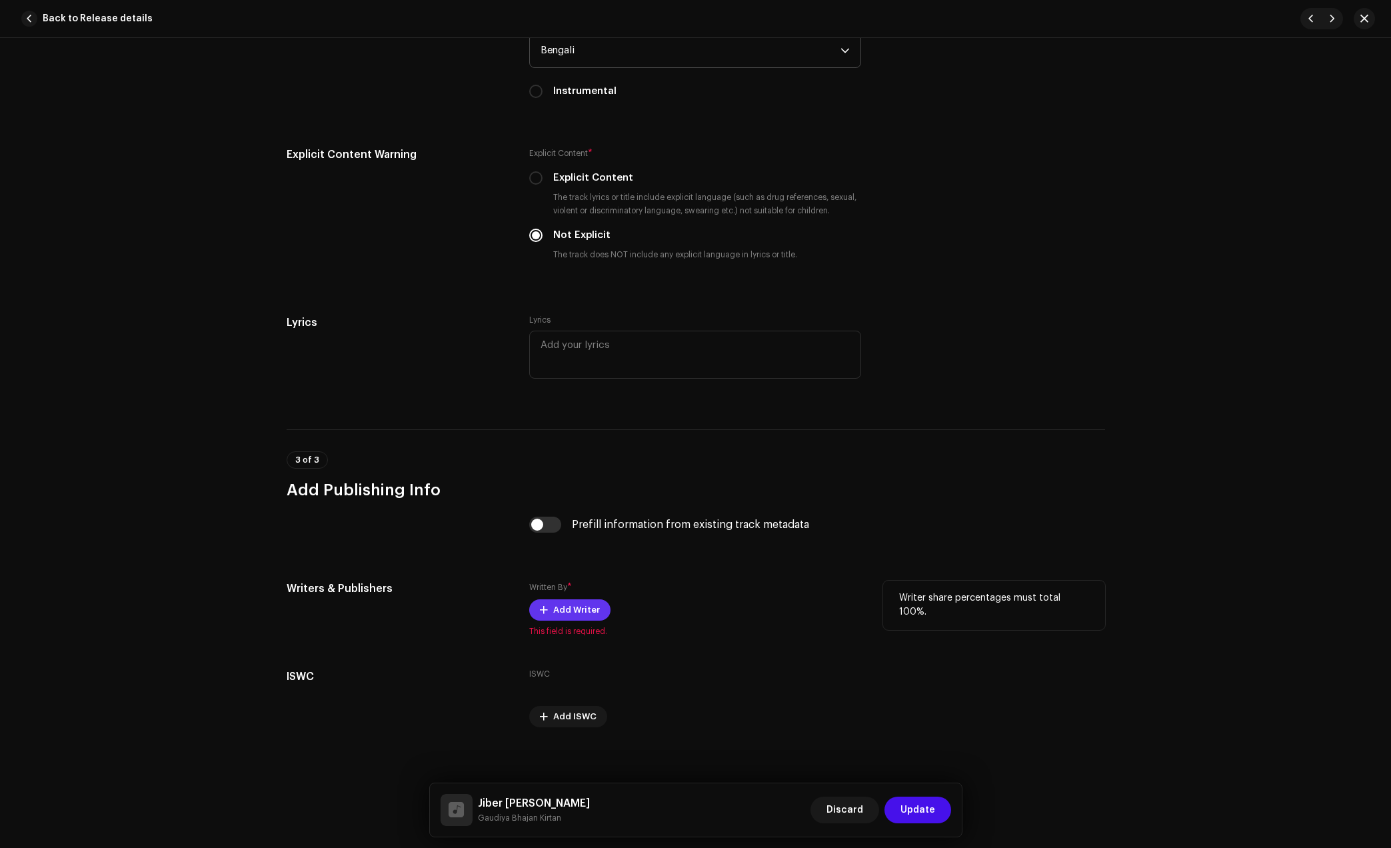
scroll to position [2168, 0]
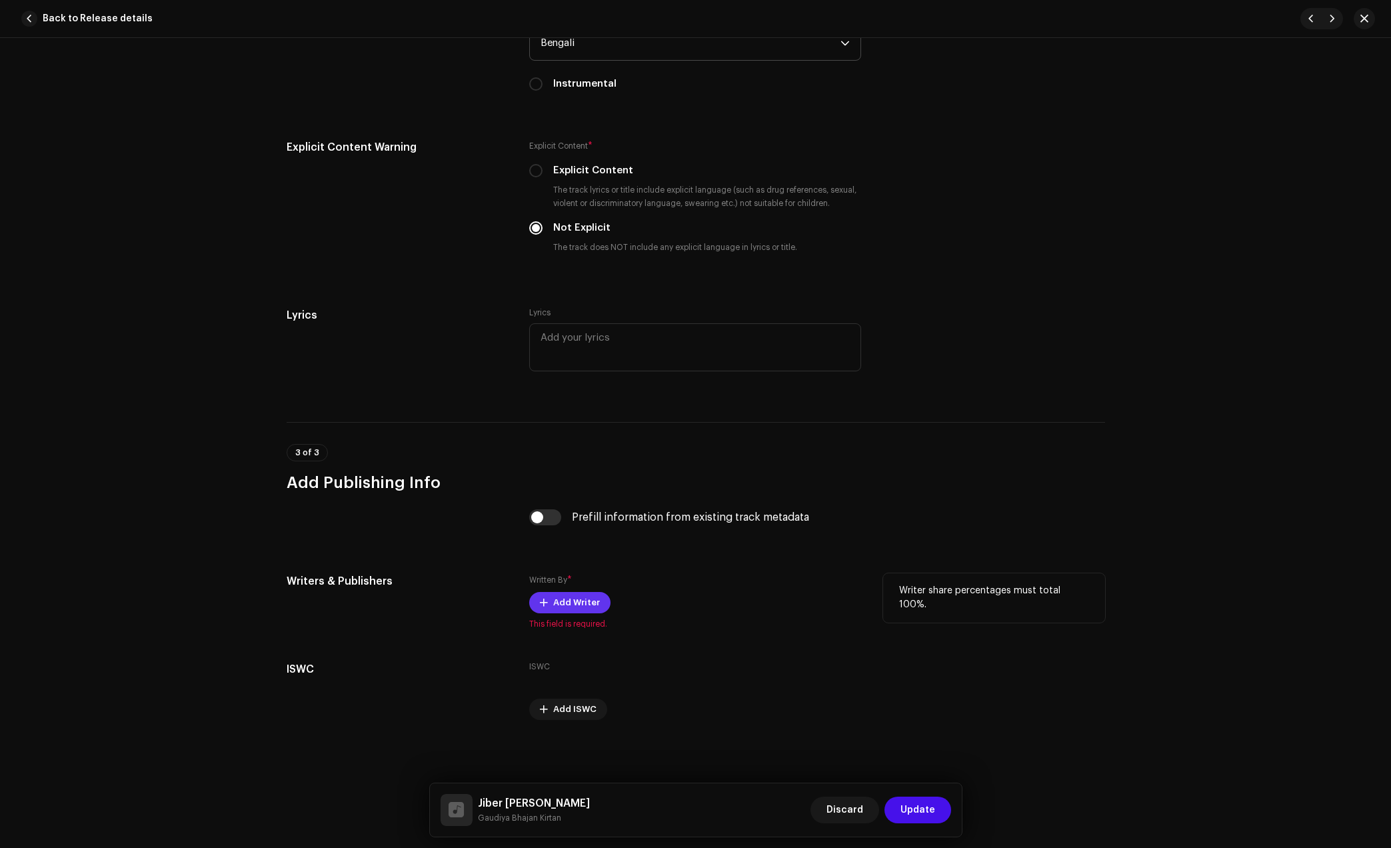
click at [573, 599] on span "Add Writer" at bounding box center [576, 602] width 47 height 27
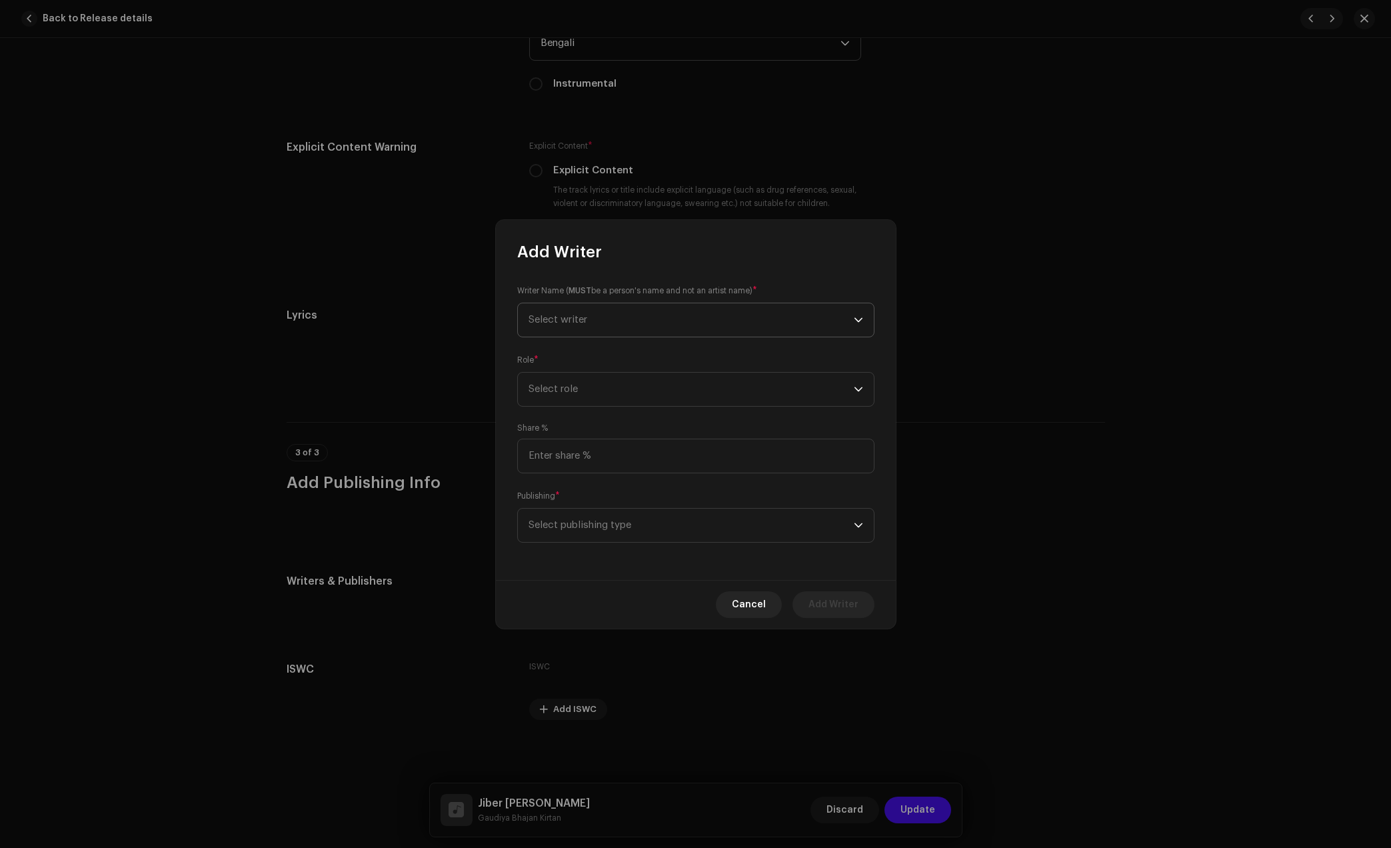
click at [646, 310] on span "Select writer" at bounding box center [691, 319] width 325 height 33
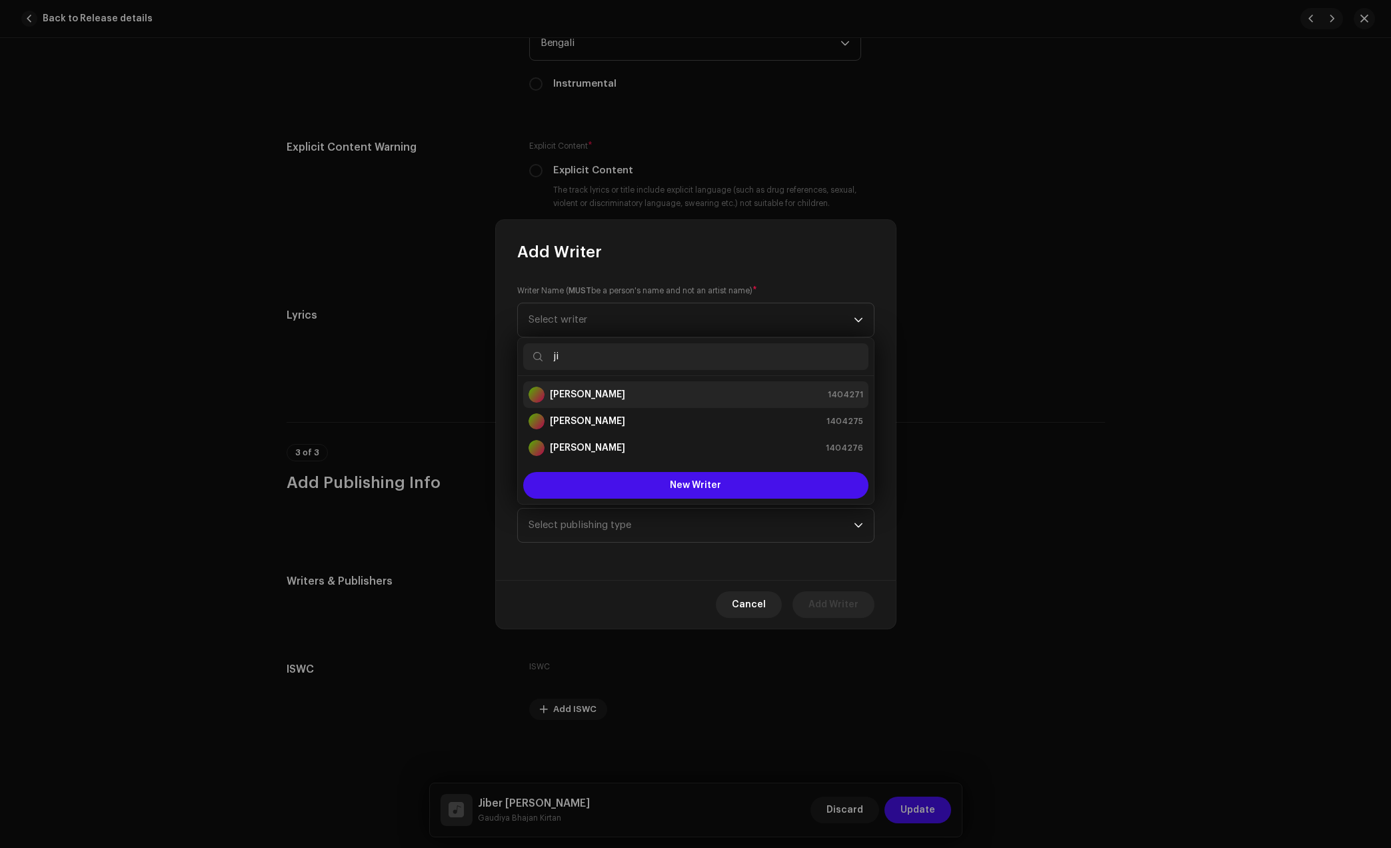
type input "ji"
drag, startPoint x: 625, startPoint y: 393, endPoint x: 712, endPoint y: 448, distance: 103.0
click at [625, 393] on div "[PERSON_NAME] 1404271" at bounding box center [696, 395] width 335 height 16
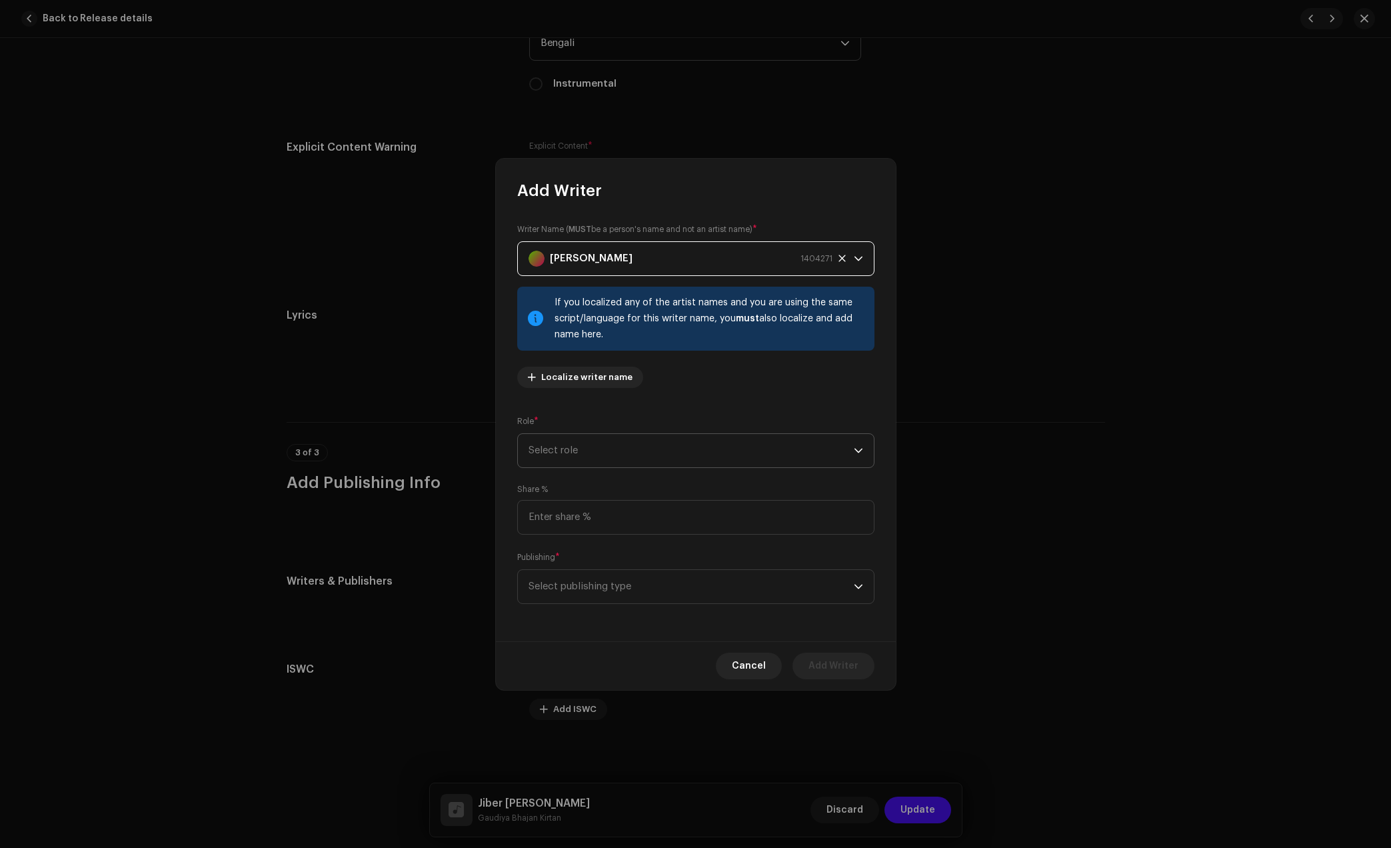
click at [710, 453] on span "Select role" at bounding box center [691, 450] width 325 height 33
drag, startPoint x: 599, startPoint y: 569, endPoint x: 608, endPoint y: 573, distance: 9.8
click at [600, 570] on span "Composer & Lyricist" at bounding box center [576, 567] width 94 height 13
click at [639, 520] on input at bounding box center [695, 517] width 357 height 35
type input "100.00"
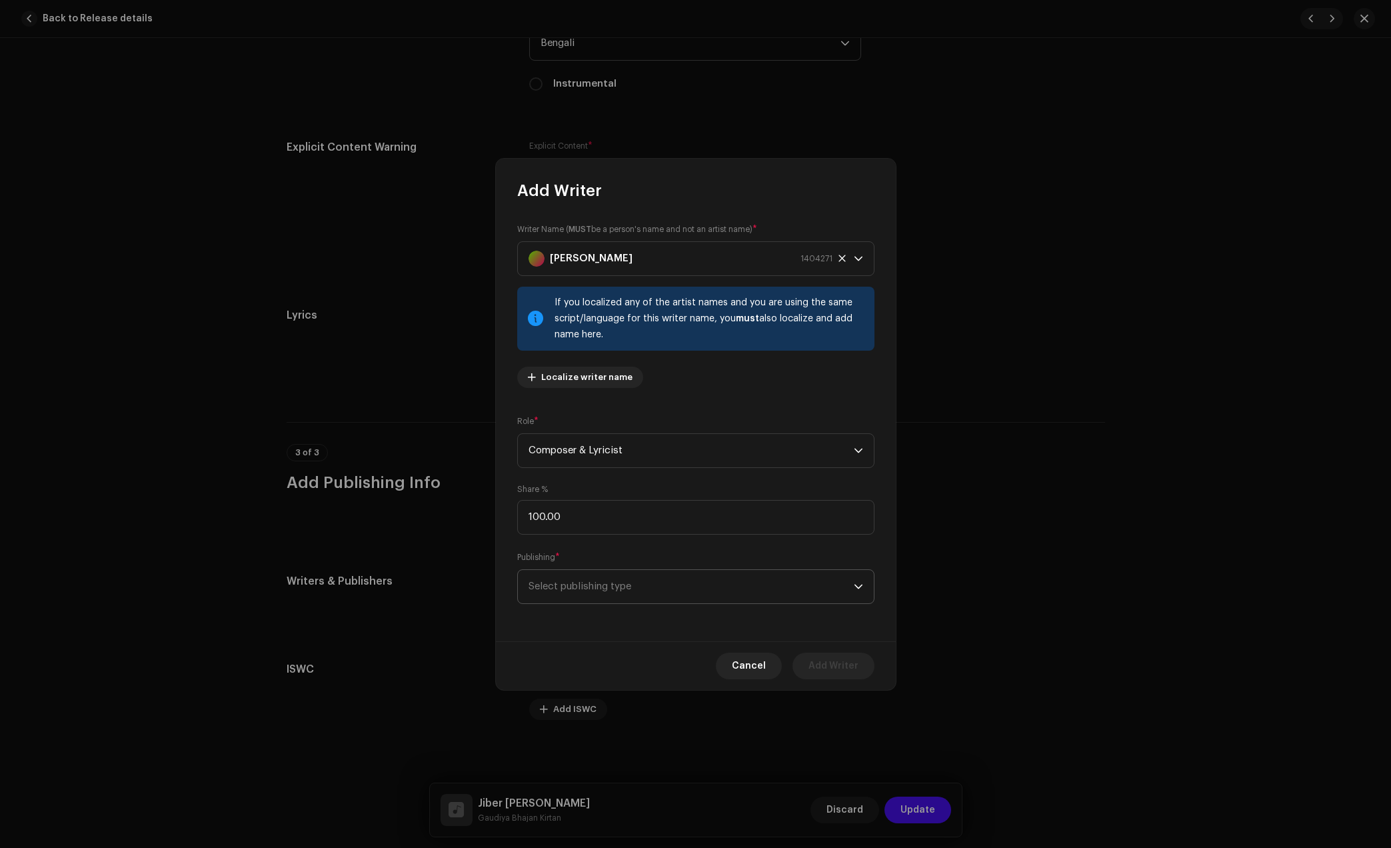
click at [631, 591] on span "Select publishing type" at bounding box center [691, 586] width 325 height 33
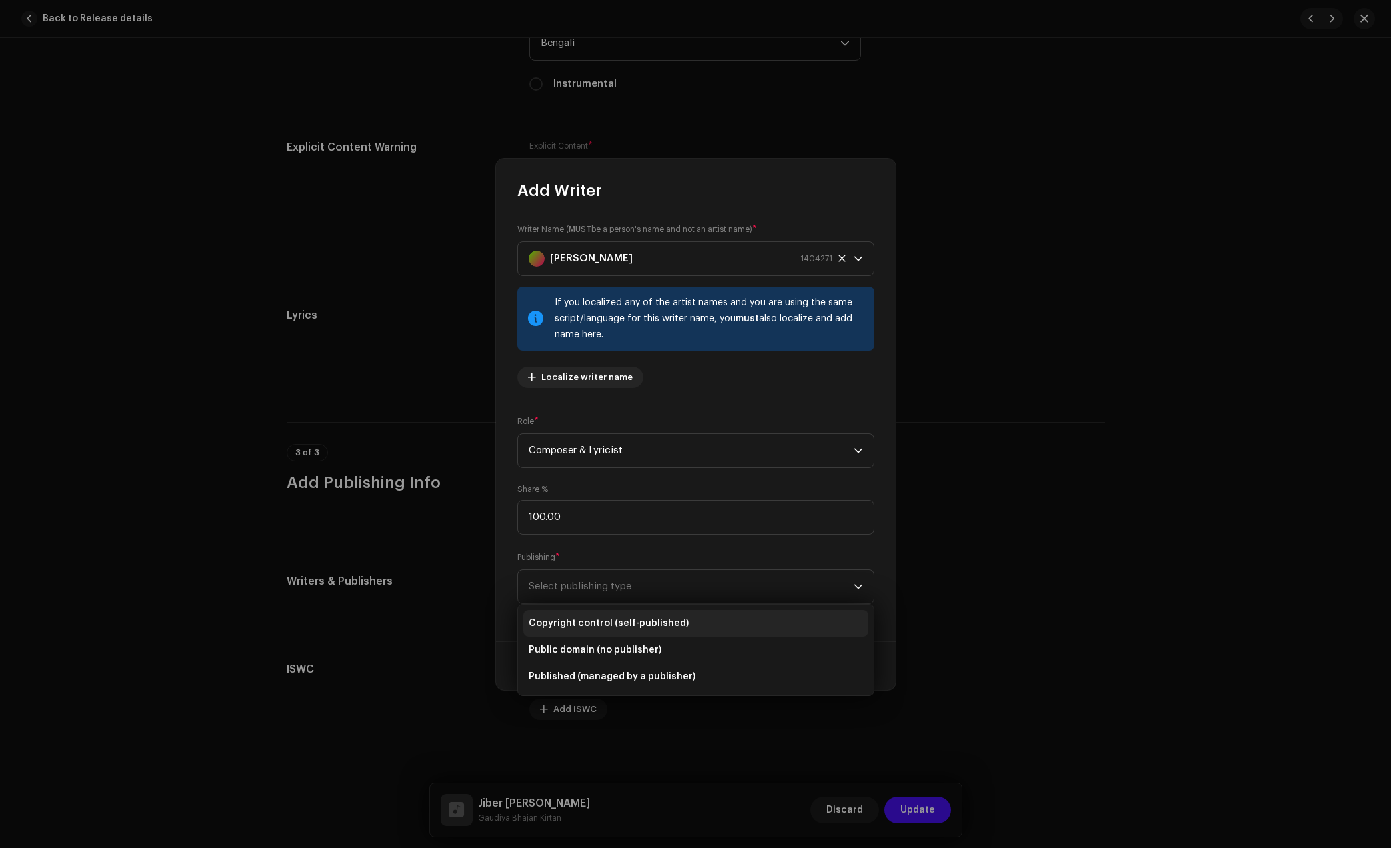
click at [612, 621] on span "Copyright control (self-published)" at bounding box center [609, 623] width 160 height 13
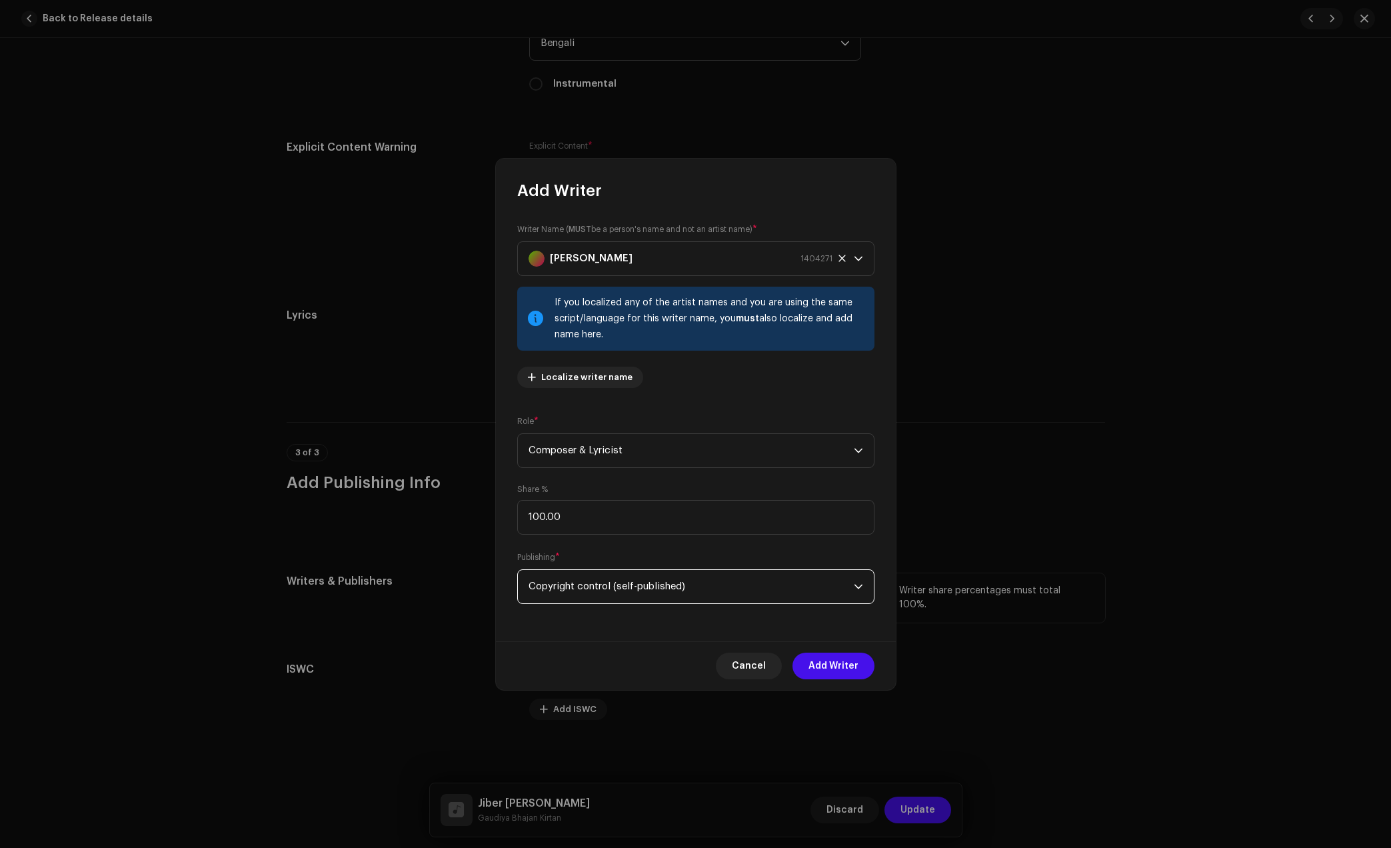
click at [829, 665] on span "Add Writer" at bounding box center [833, 666] width 50 height 27
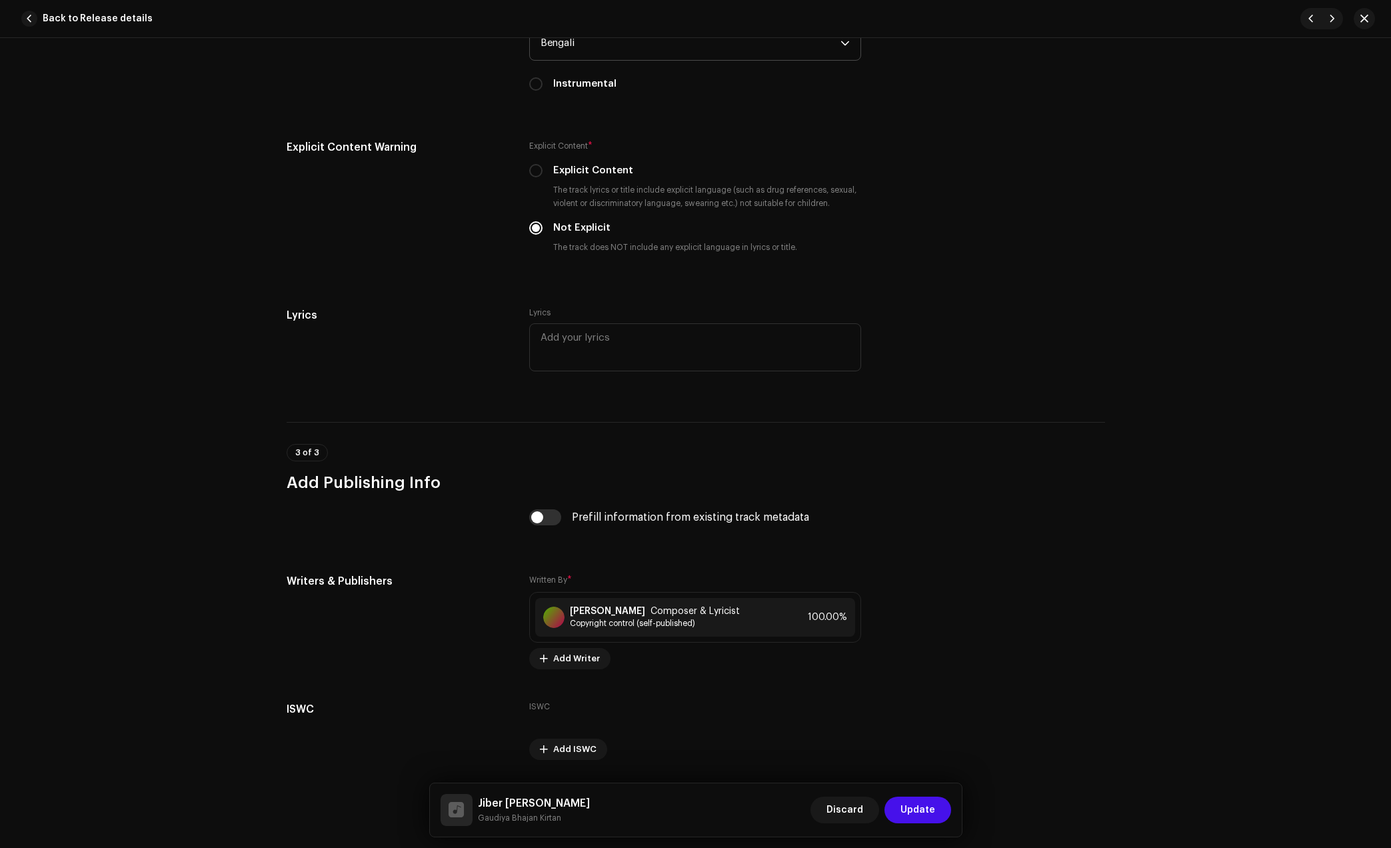
scroll to position [2208, 0]
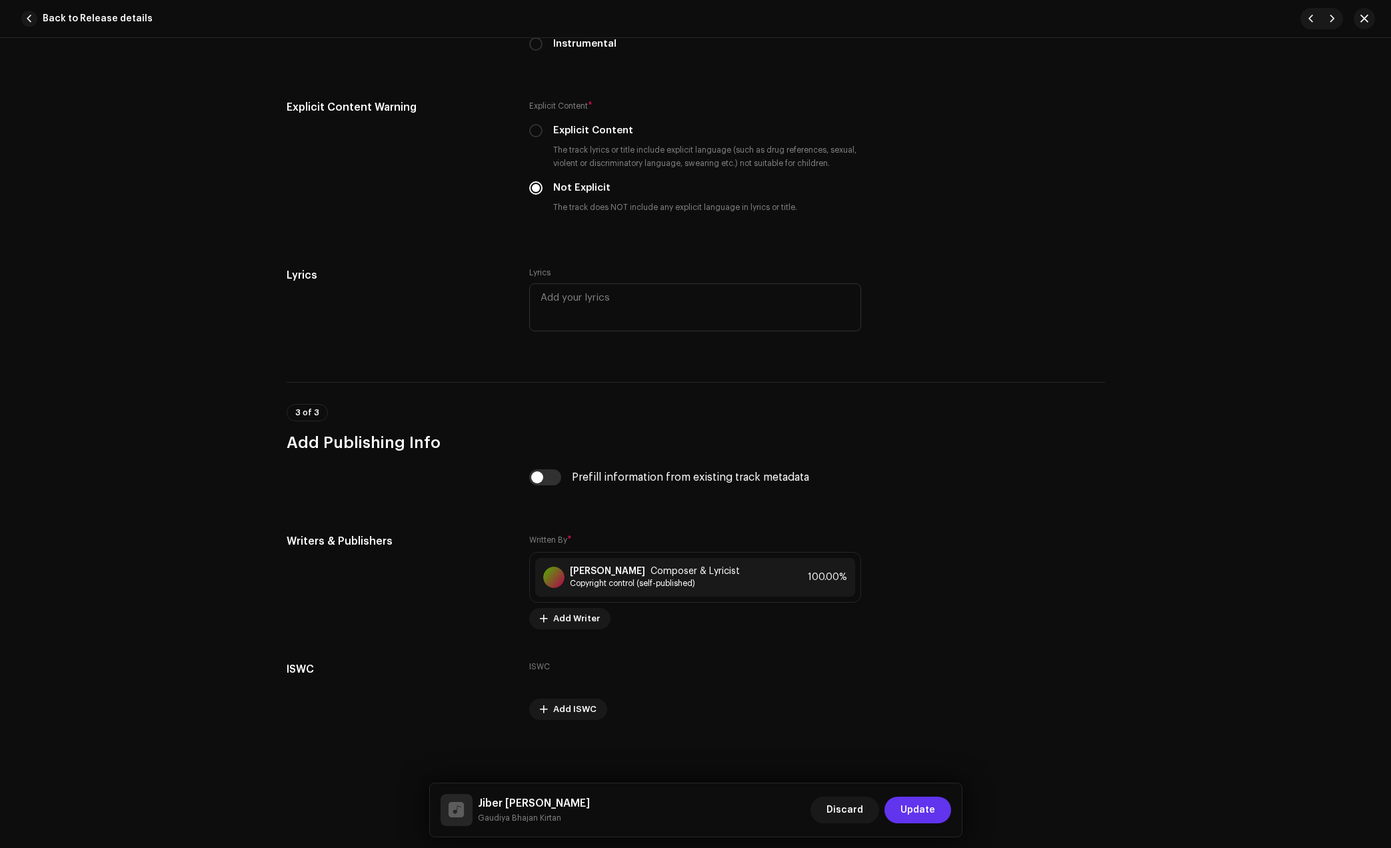
click at [938, 799] on button "Update" at bounding box center [917, 809] width 67 height 27
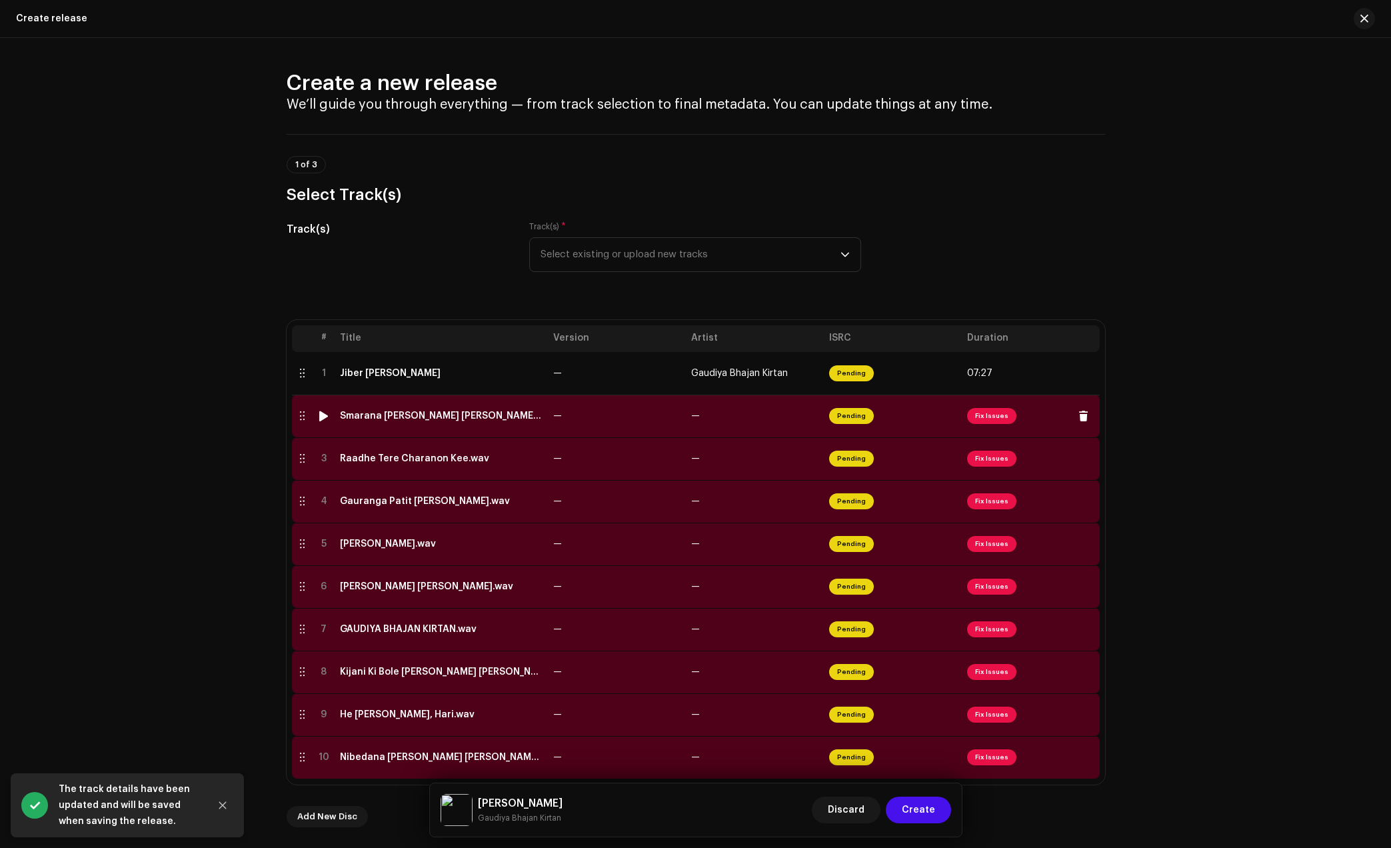
click at [476, 407] on td "Smarana [PERSON_NAME] [PERSON_NAME] Bashre.wav" at bounding box center [441, 416] width 213 height 43
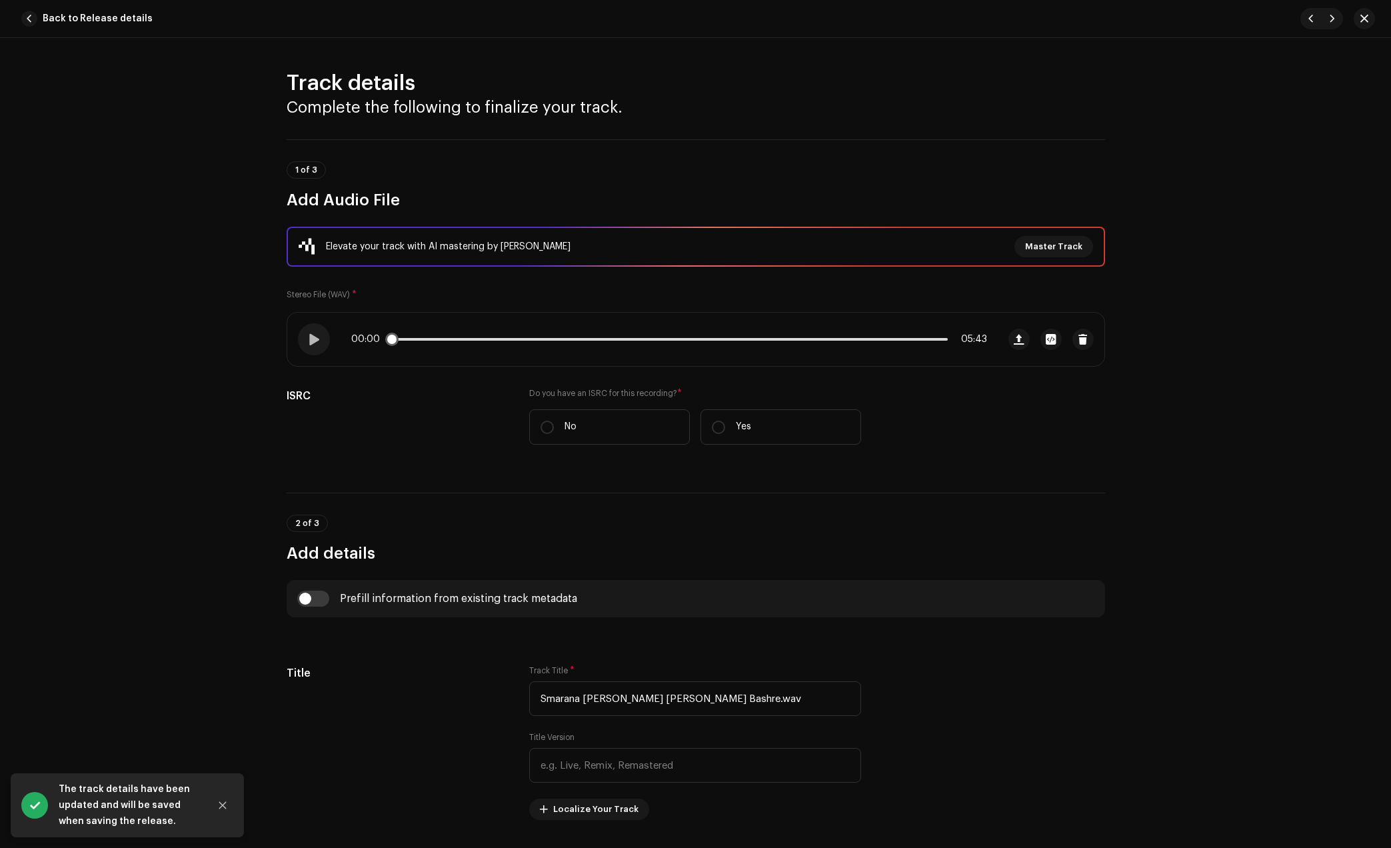
click at [435, 335] on div "00:00 05:43" at bounding box center [669, 339] width 636 height 11
drag, startPoint x: 303, startPoint y: 340, endPoint x: 426, endPoint y: 346, distance: 122.8
click at [305, 340] on div at bounding box center [314, 339] width 32 height 32
click at [482, 335] on div "00:01 05:43" at bounding box center [669, 339] width 636 height 11
click at [484, 341] on div "00:01 05:43" at bounding box center [669, 339] width 636 height 11
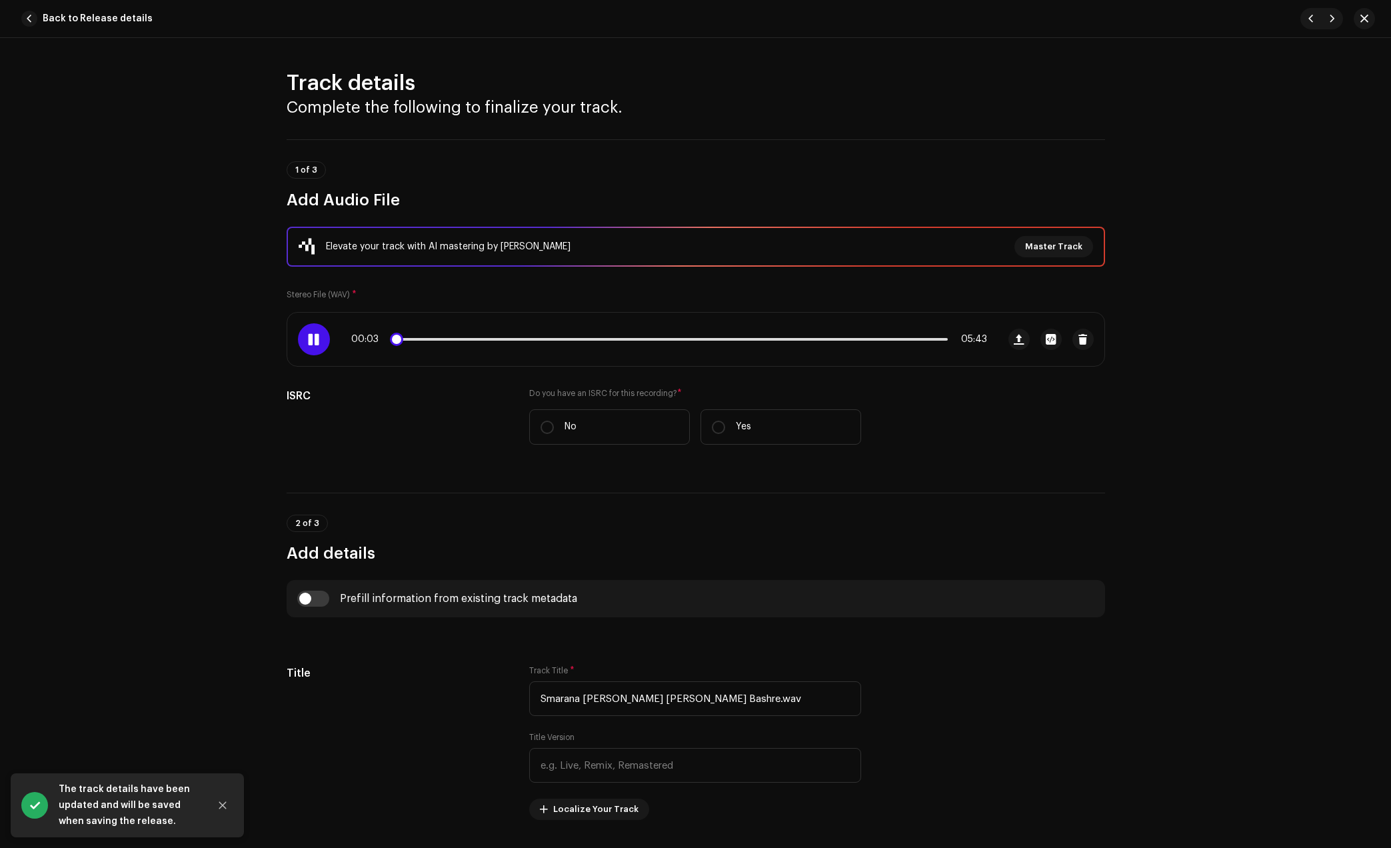
click at [488, 339] on div "00:03 05:43" at bounding box center [669, 339] width 636 height 11
click at [488, 339] on p-slider at bounding box center [669, 339] width 557 height 3
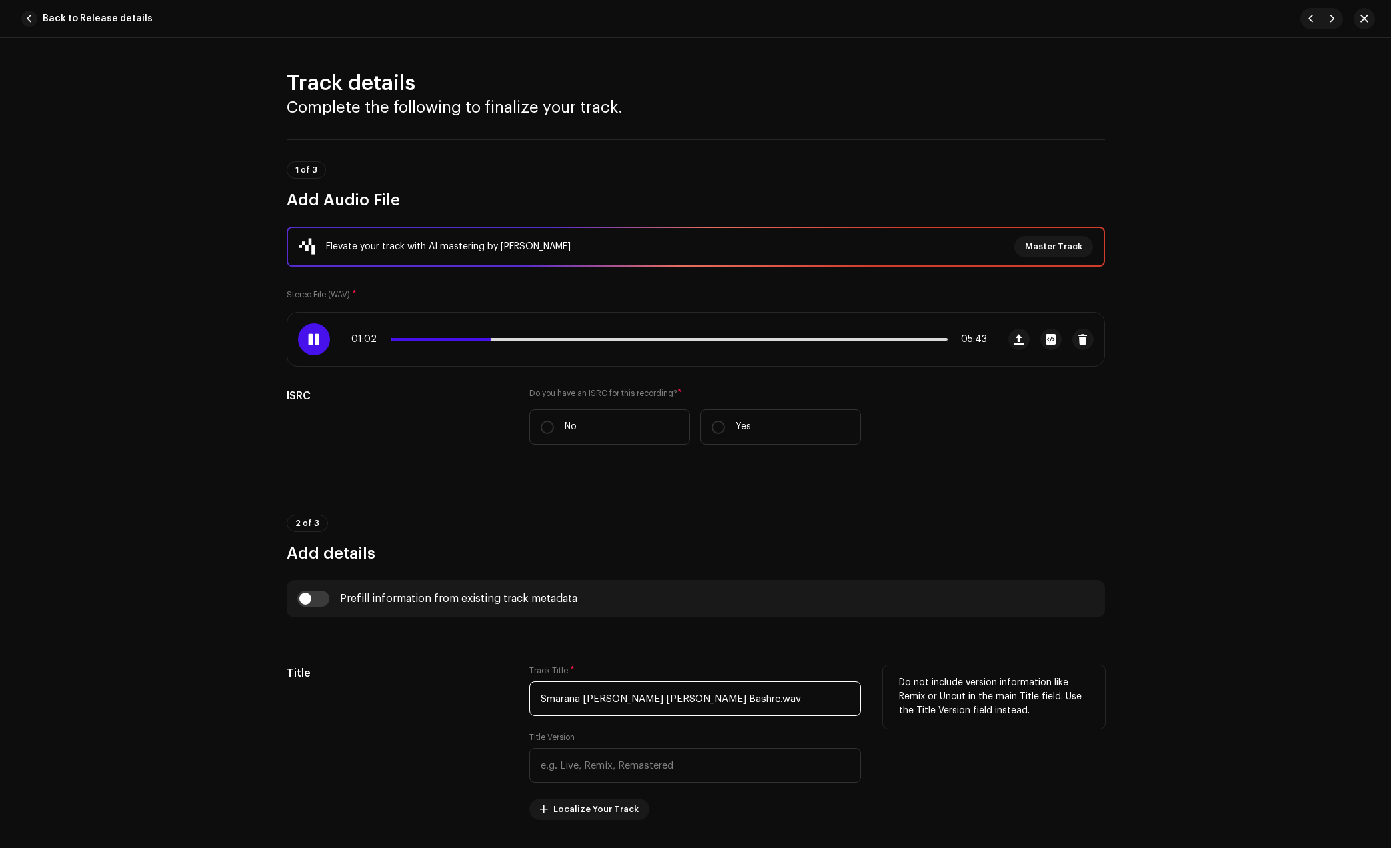
click at [764, 702] on input "Smarana [PERSON_NAME] [PERSON_NAME] Bashre.wav" at bounding box center [695, 698] width 332 height 35
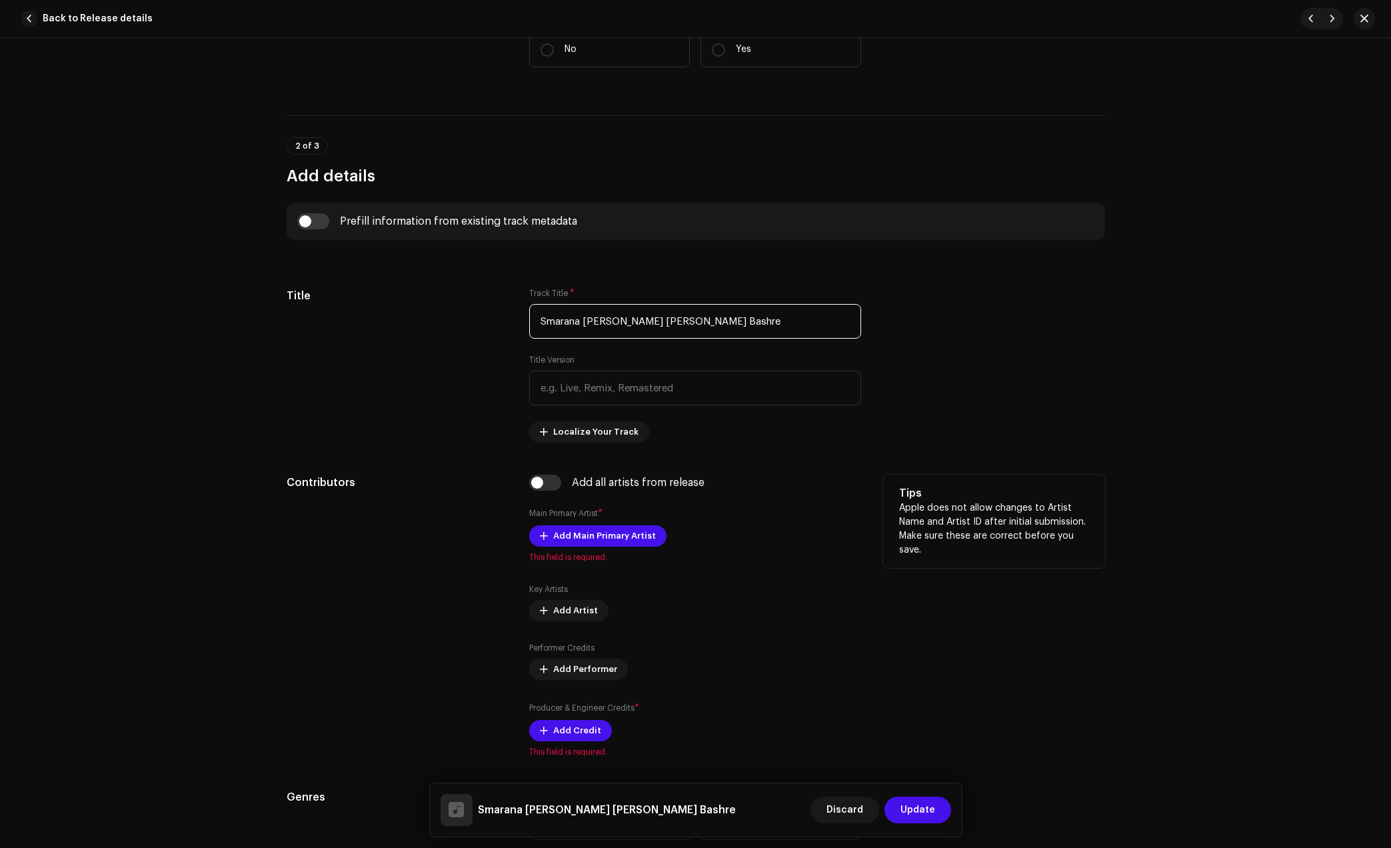
scroll to position [417, 0]
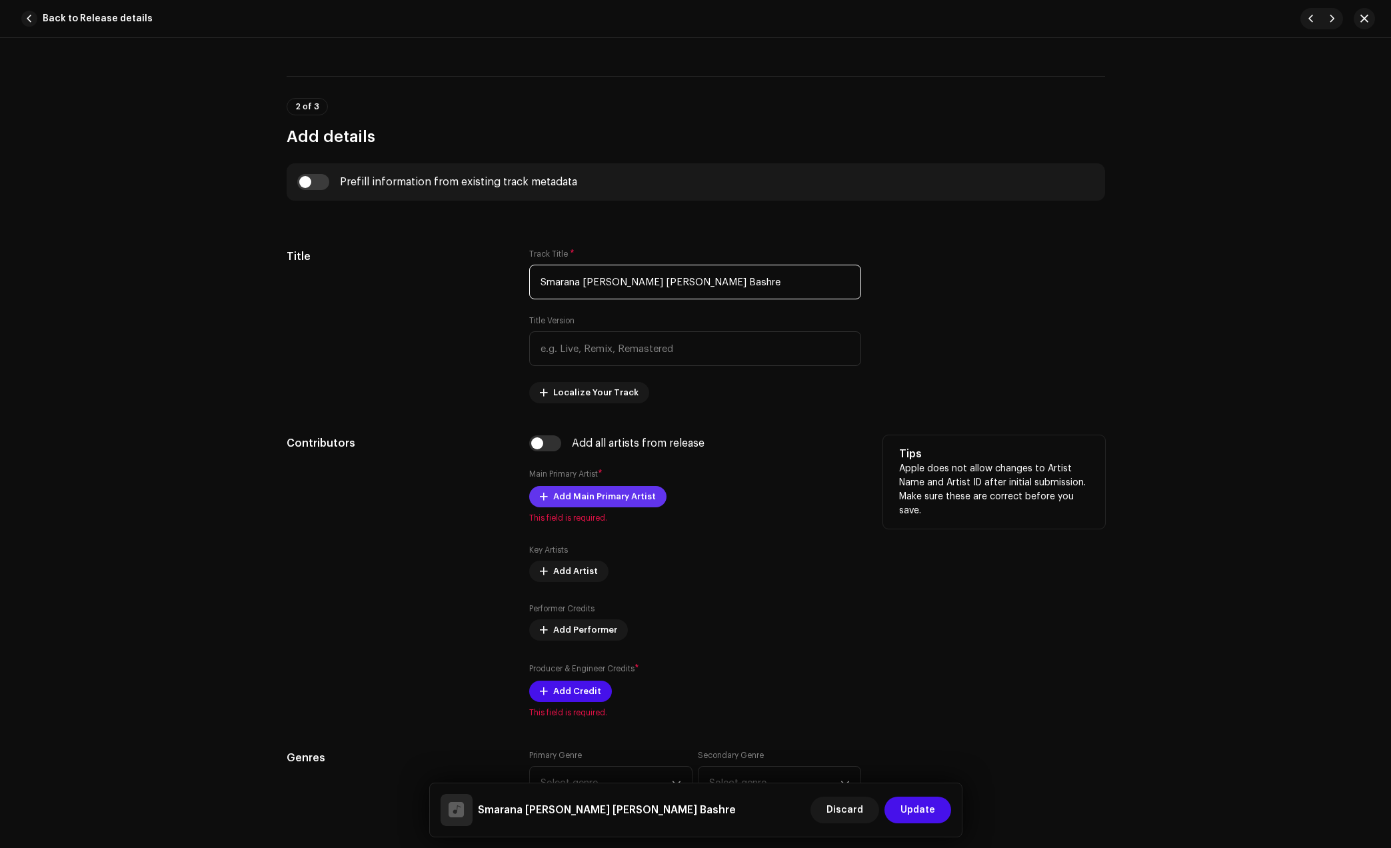
type input "Smarana [PERSON_NAME] [PERSON_NAME] Bashre"
click at [564, 505] on span "Add Main Primary Artist" at bounding box center [604, 496] width 103 height 27
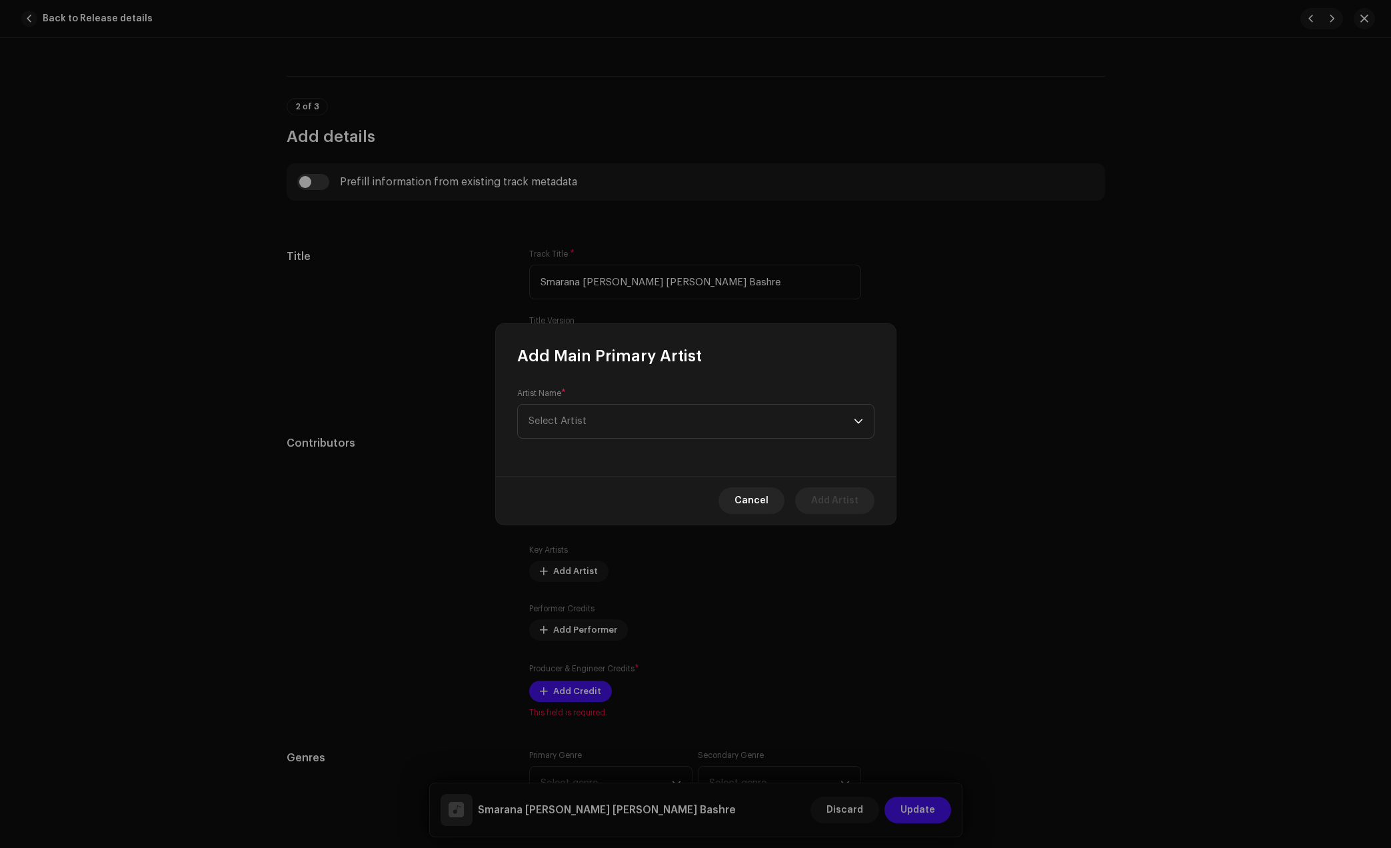
click at [661, 399] on div "Artist Name * Select Artist" at bounding box center [695, 413] width 357 height 51
click at [678, 423] on span "Select Artist" at bounding box center [691, 413] width 325 height 33
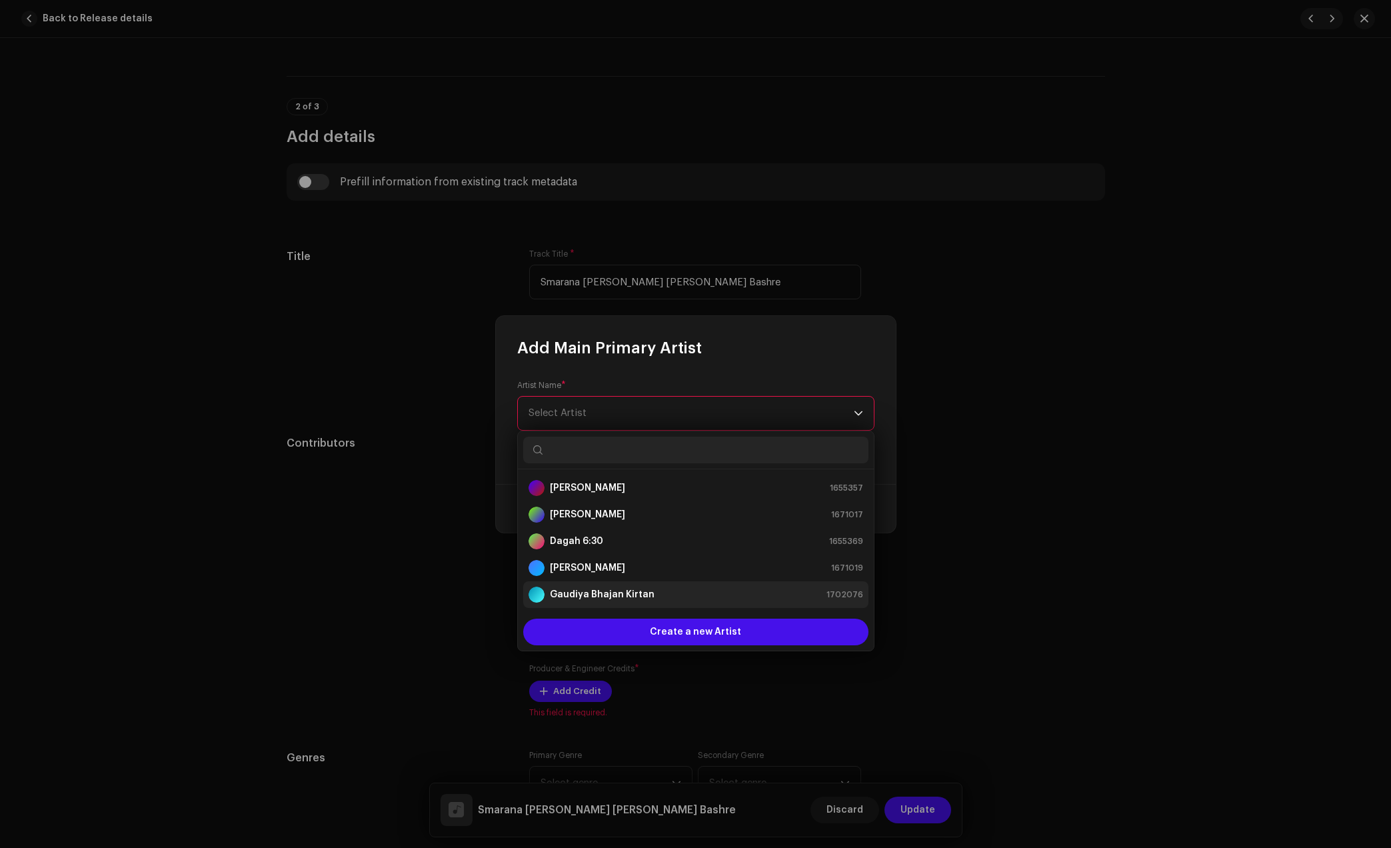
click at [655, 587] on div "Gaudiya Bhajan Kirtan 1702076" at bounding box center [696, 595] width 335 height 16
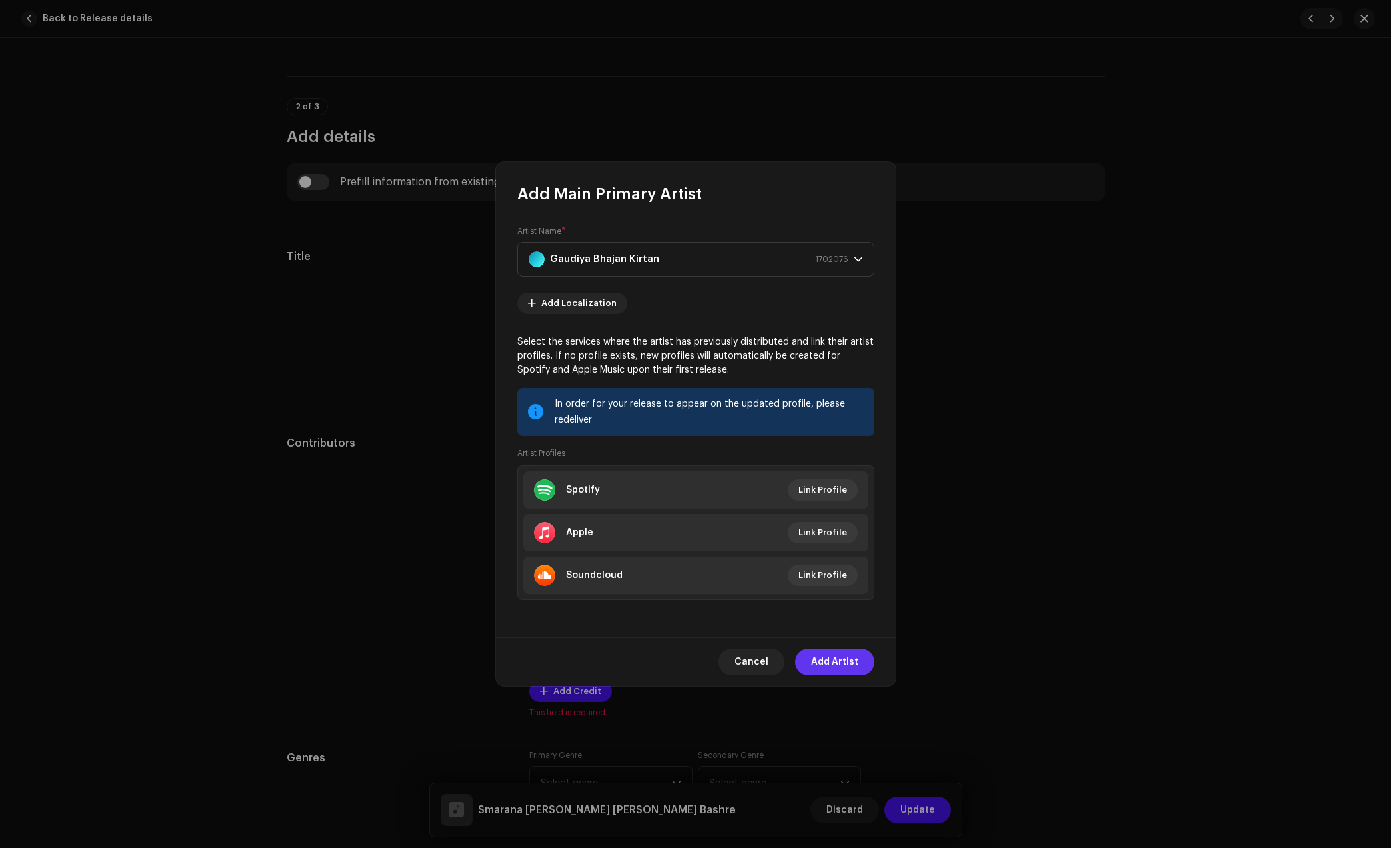
click at [852, 652] on span "Add Artist" at bounding box center [834, 662] width 47 height 27
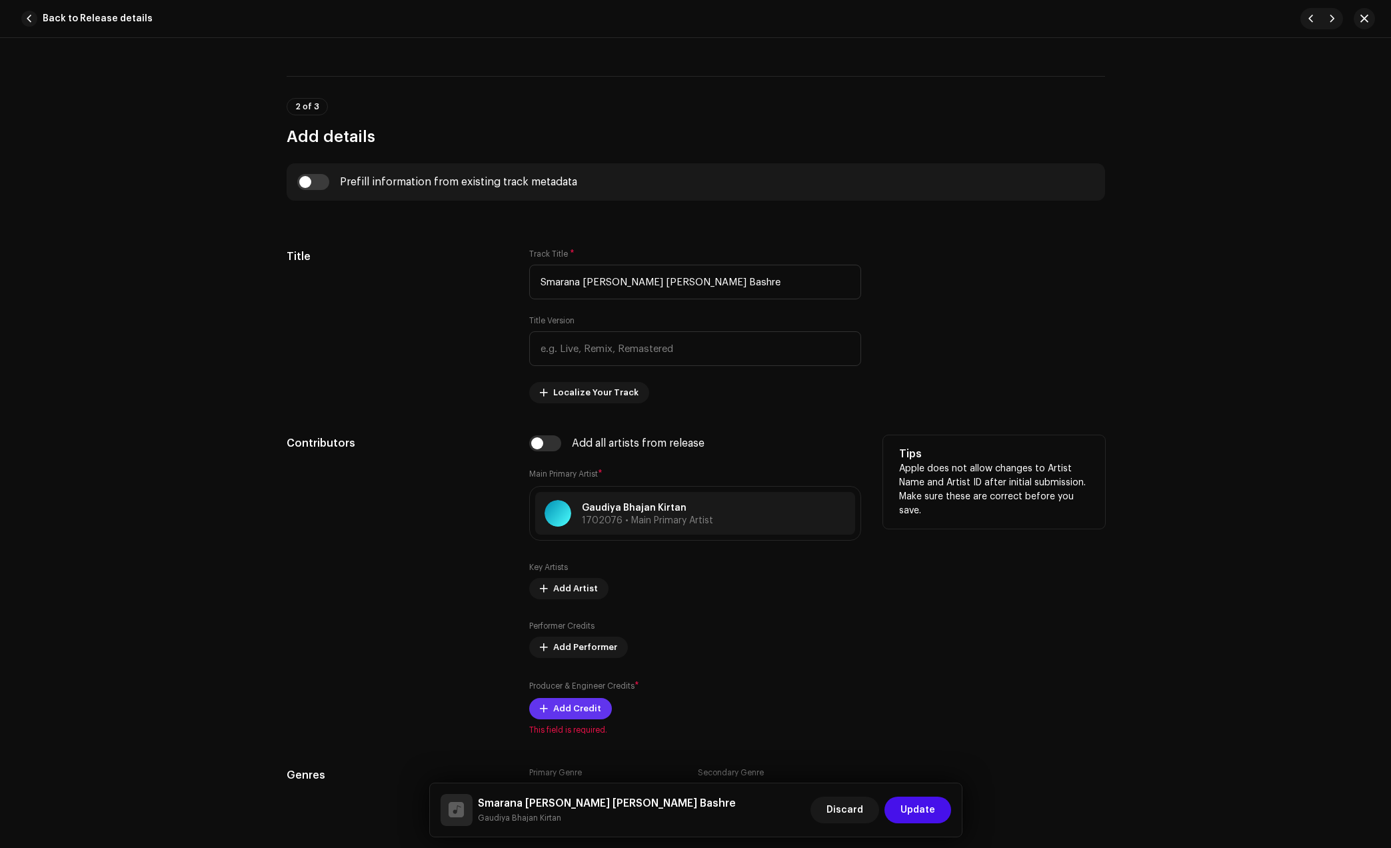
click at [593, 701] on span "Add Credit" at bounding box center [577, 708] width 48 height 27
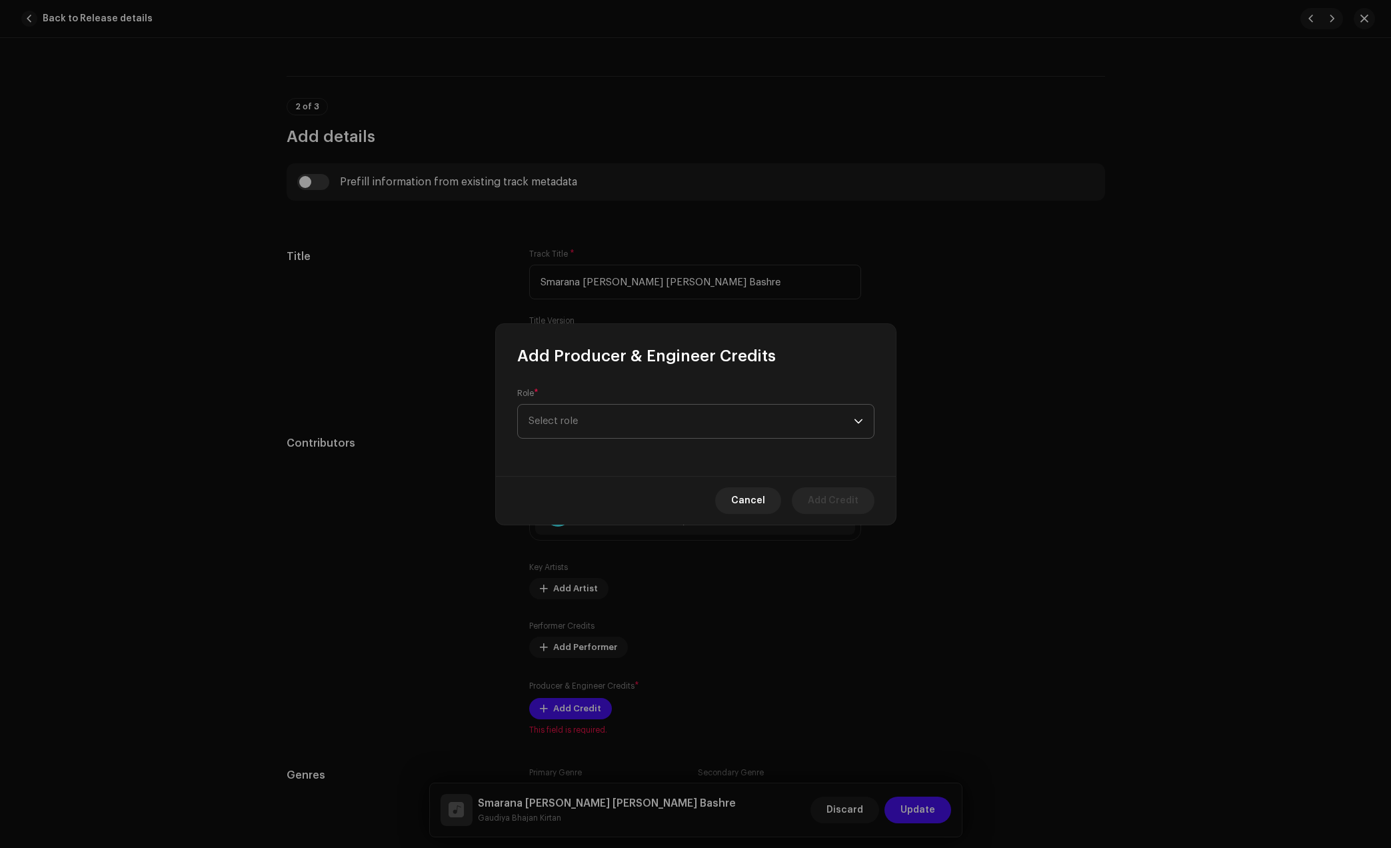
click at [704, 412] on span "Select role" at bounding box center [691, 421] width 325 height 33
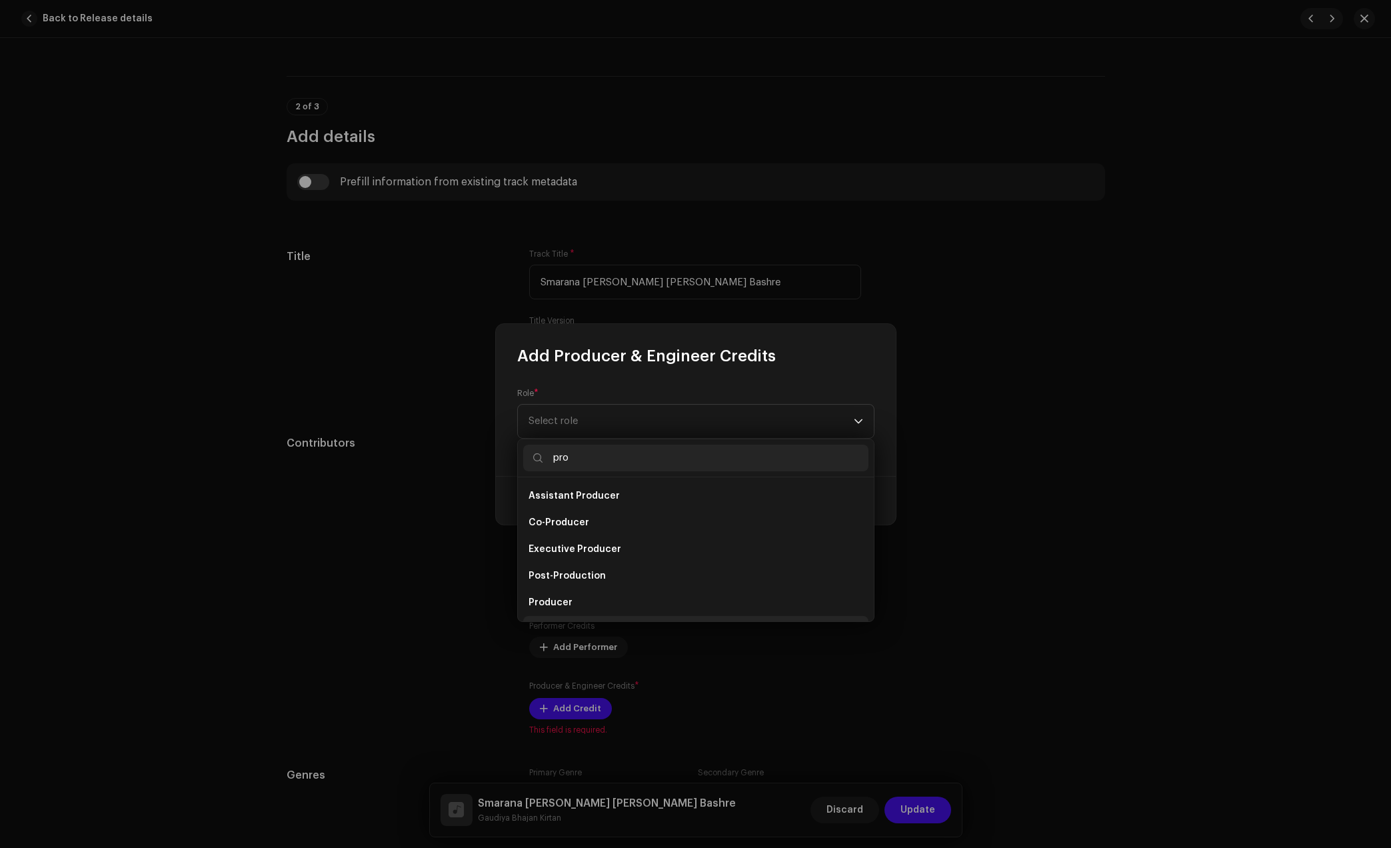
scroll to position [21, 0]
type input "pro"
click at [559, 575] on span "Producer" at bounding box center [551, 581] width 44 height 13
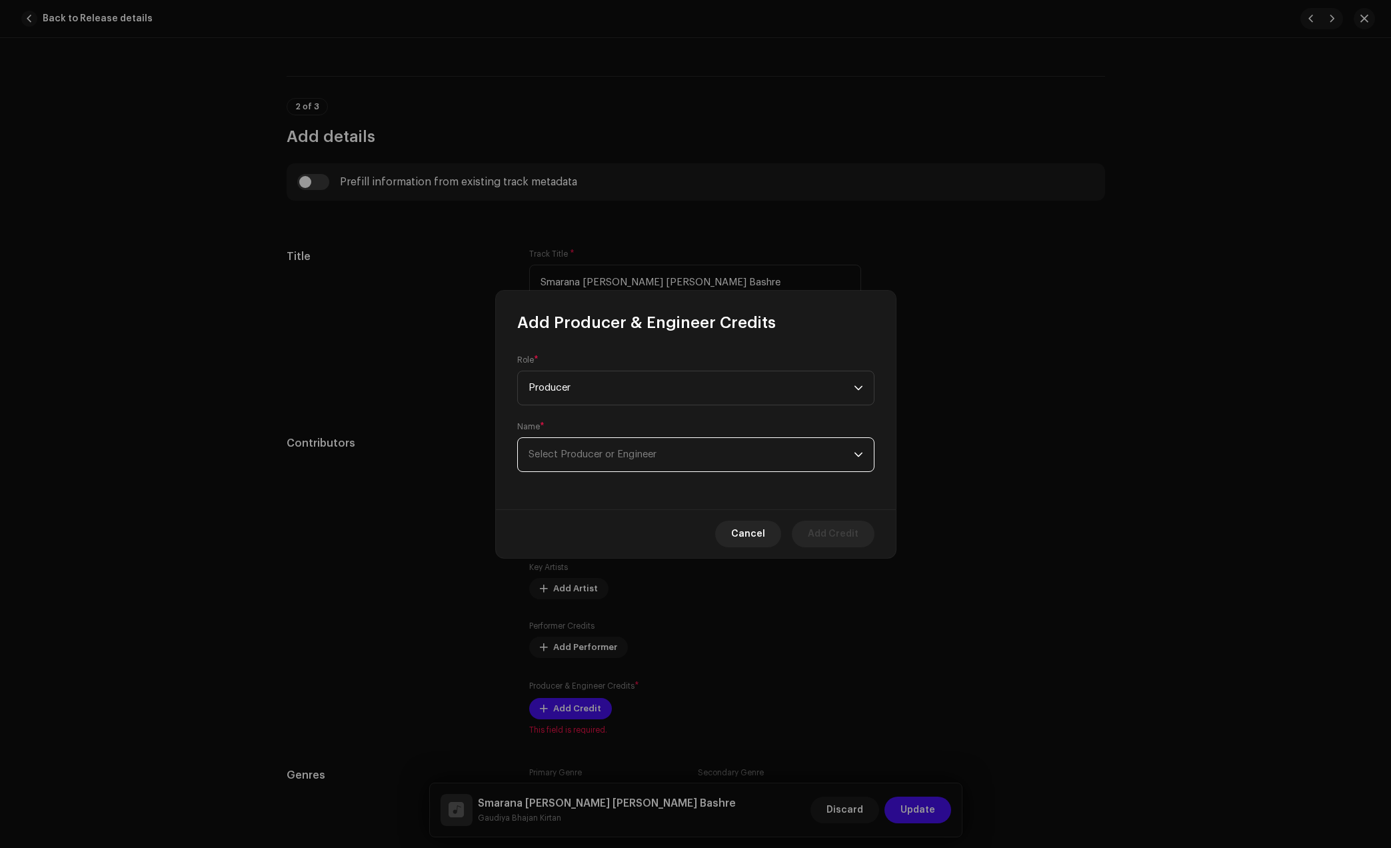
click at [667, 453] on span "Select Producer or Engineer" at bounding box center [691, 454] width 325 height 33
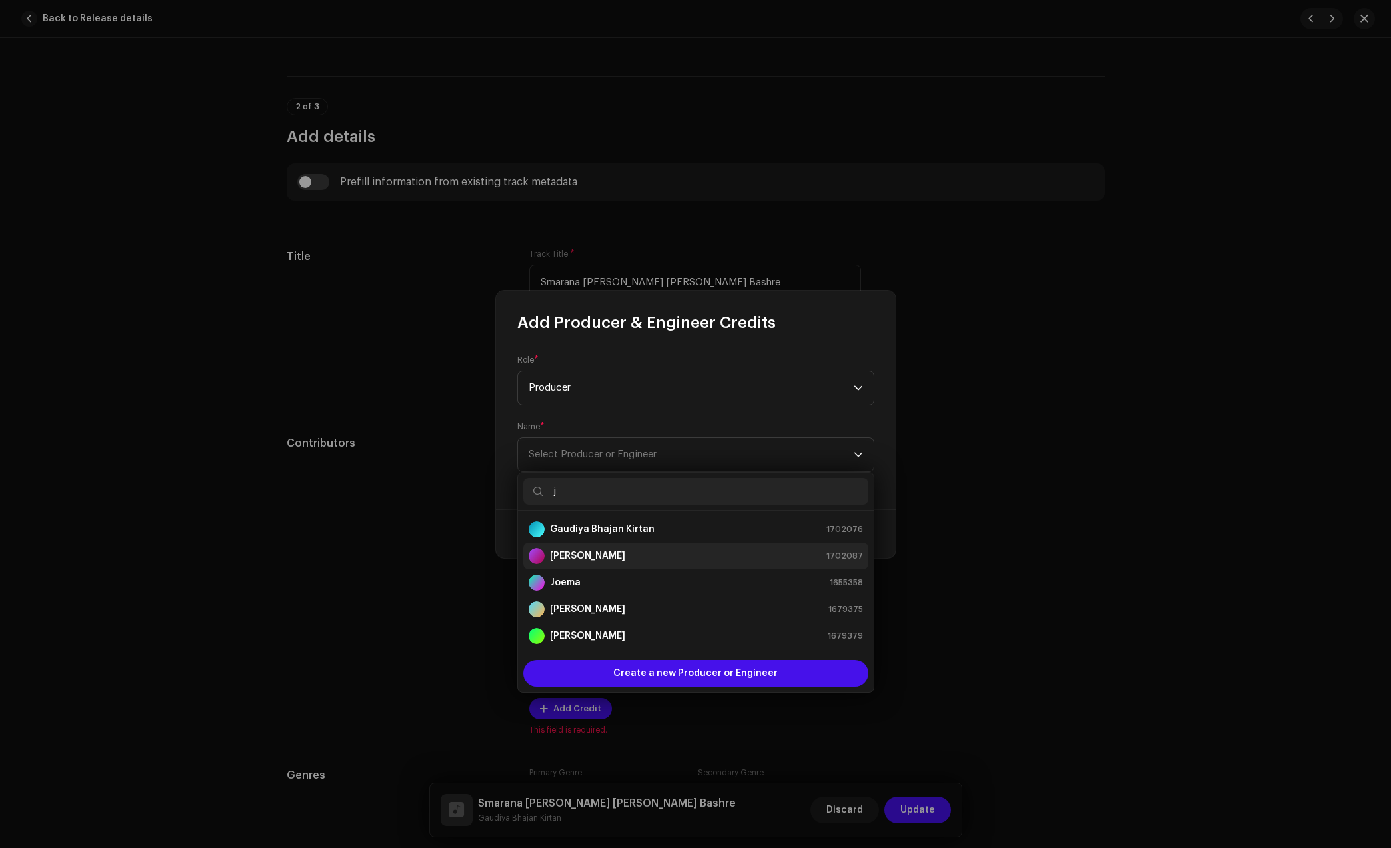
type input "j"
click at [567, 559] on strong "[PERSON_NAME]" at bounding box center [587, 555] width 75 height 13
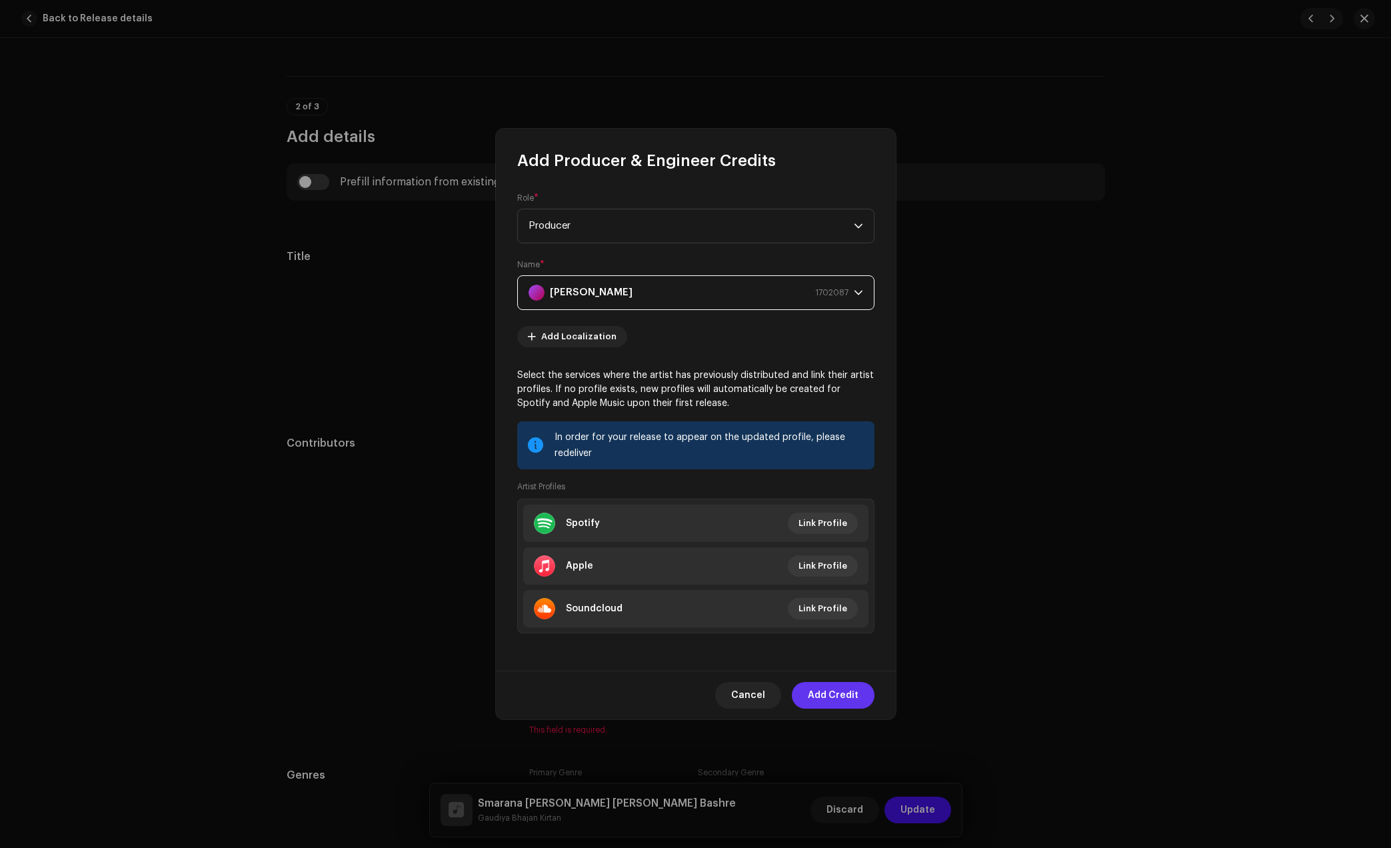
click at [836, 695] on span "Add Credit" at bounding box center [833, 695] width 51 height 27
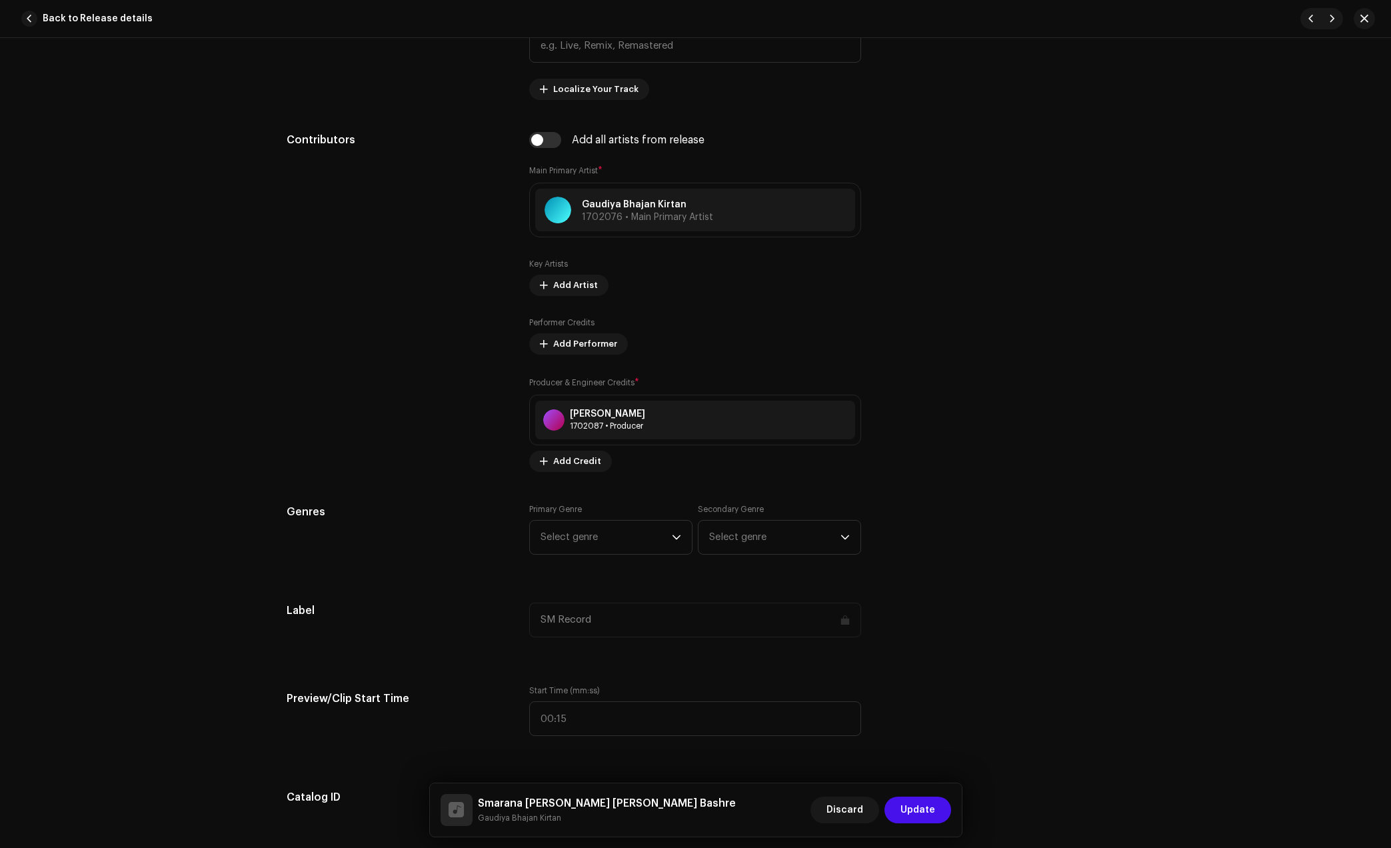
scroll to position [750, 0]
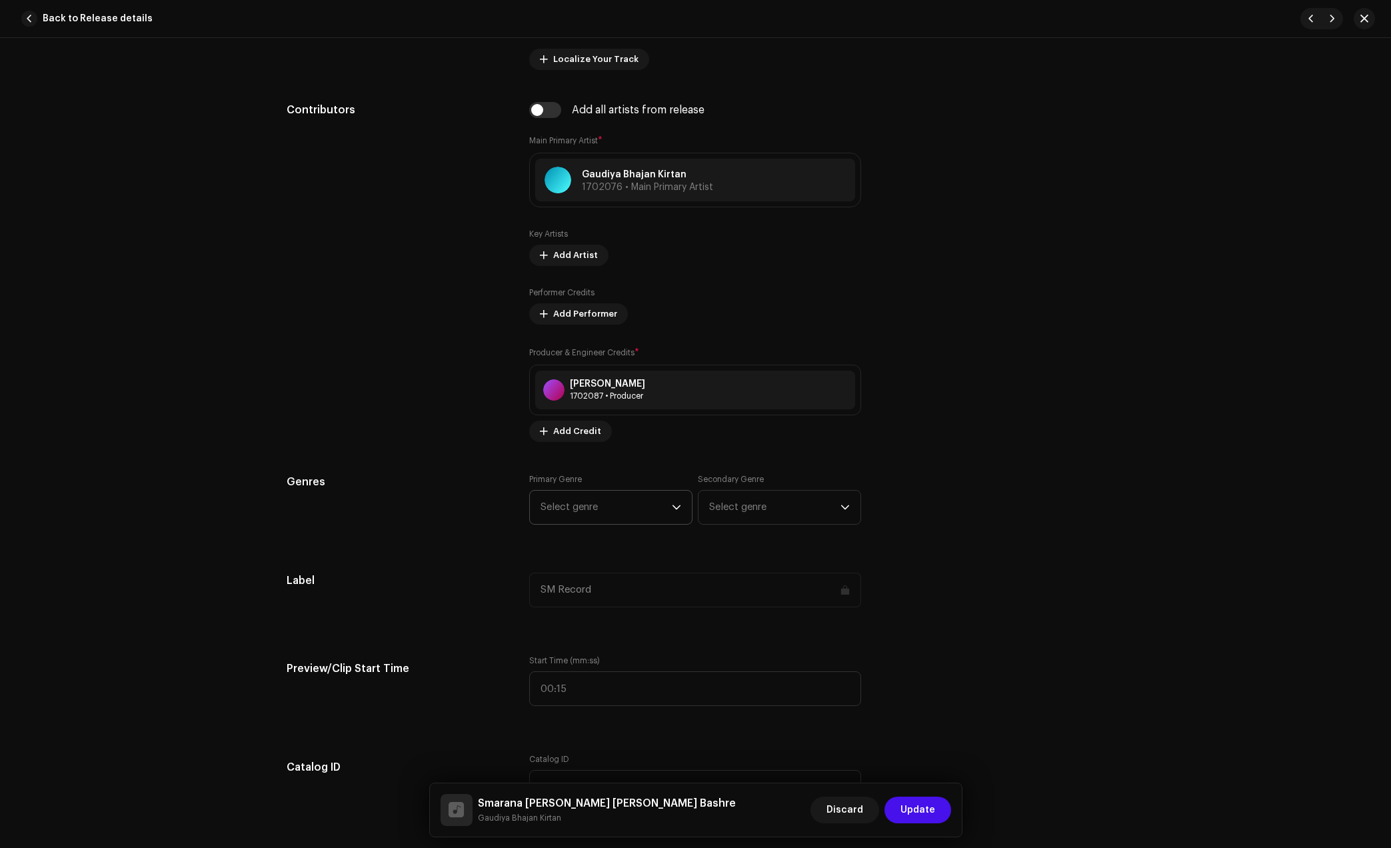
click at [571, 506] on span "Select genre" at bounding box center [606, 507] width 131 height 33
type input "dev"
click at [579, 611] on span "Devotional & Spiritual" at bounding box center [592, 609] width 102 height 13
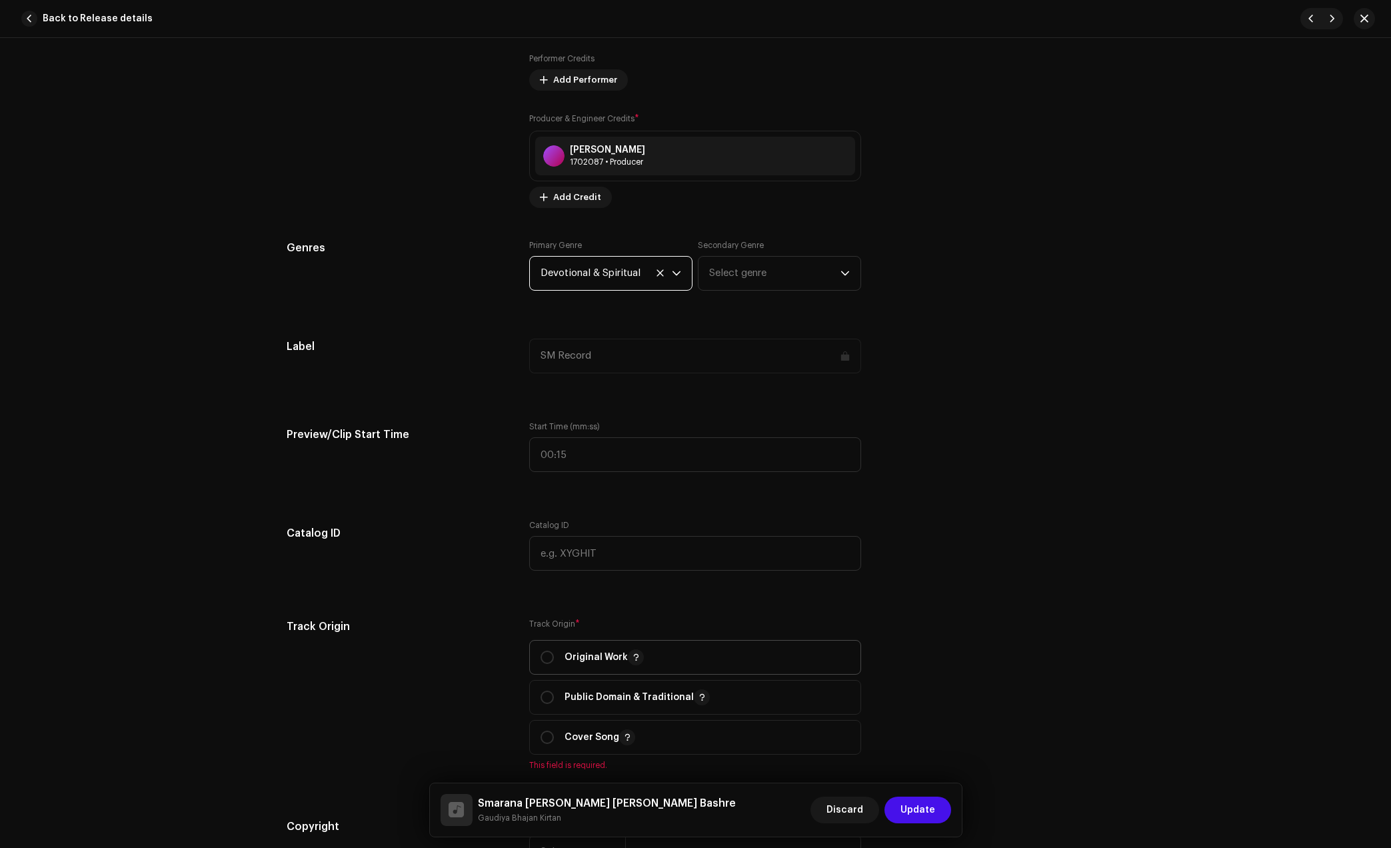
scroll to position [1000, 0]
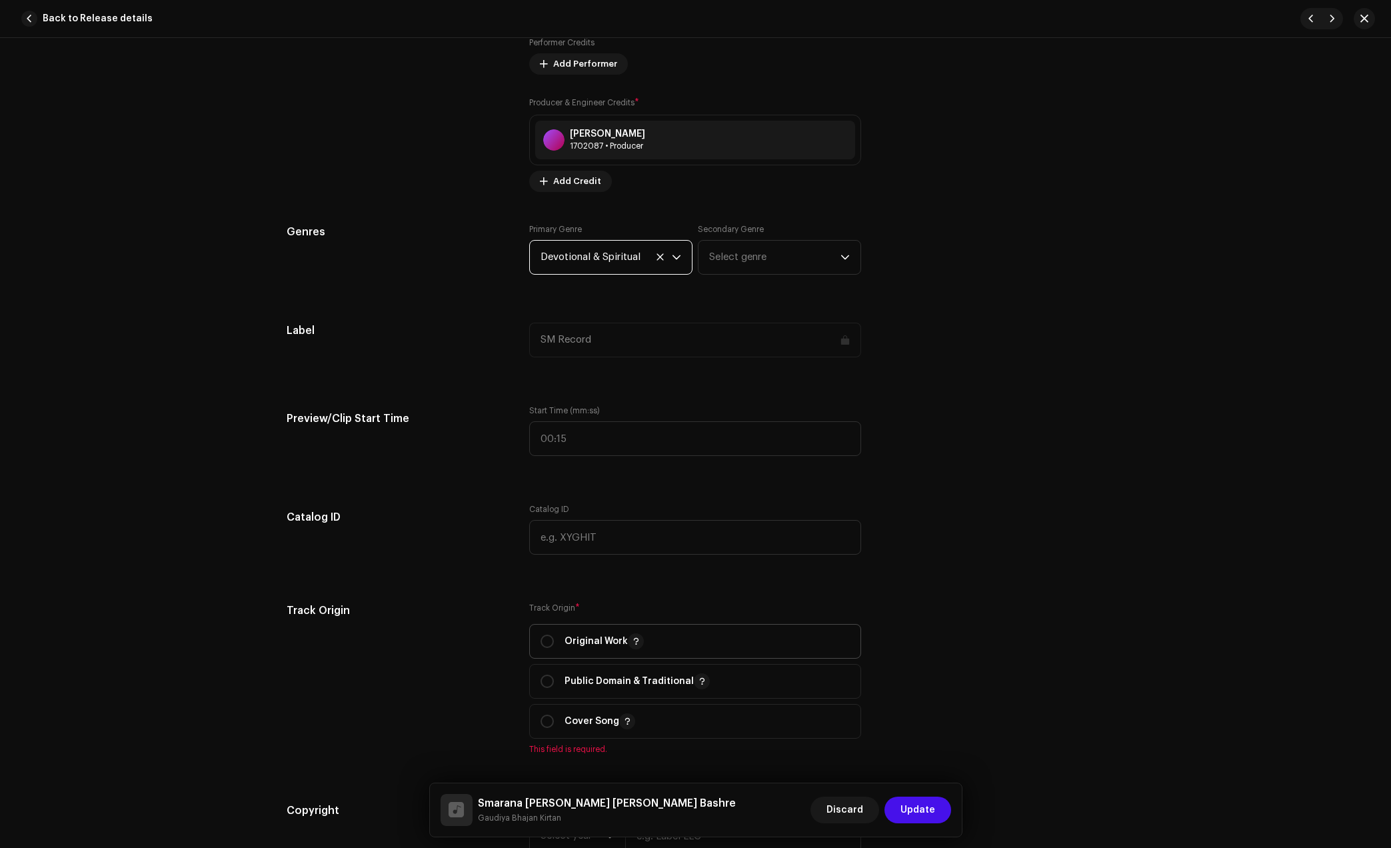
click at [611, 643] on p "Original Work" at bounding box center [604, 641] width 79 height 16
radio input "true"
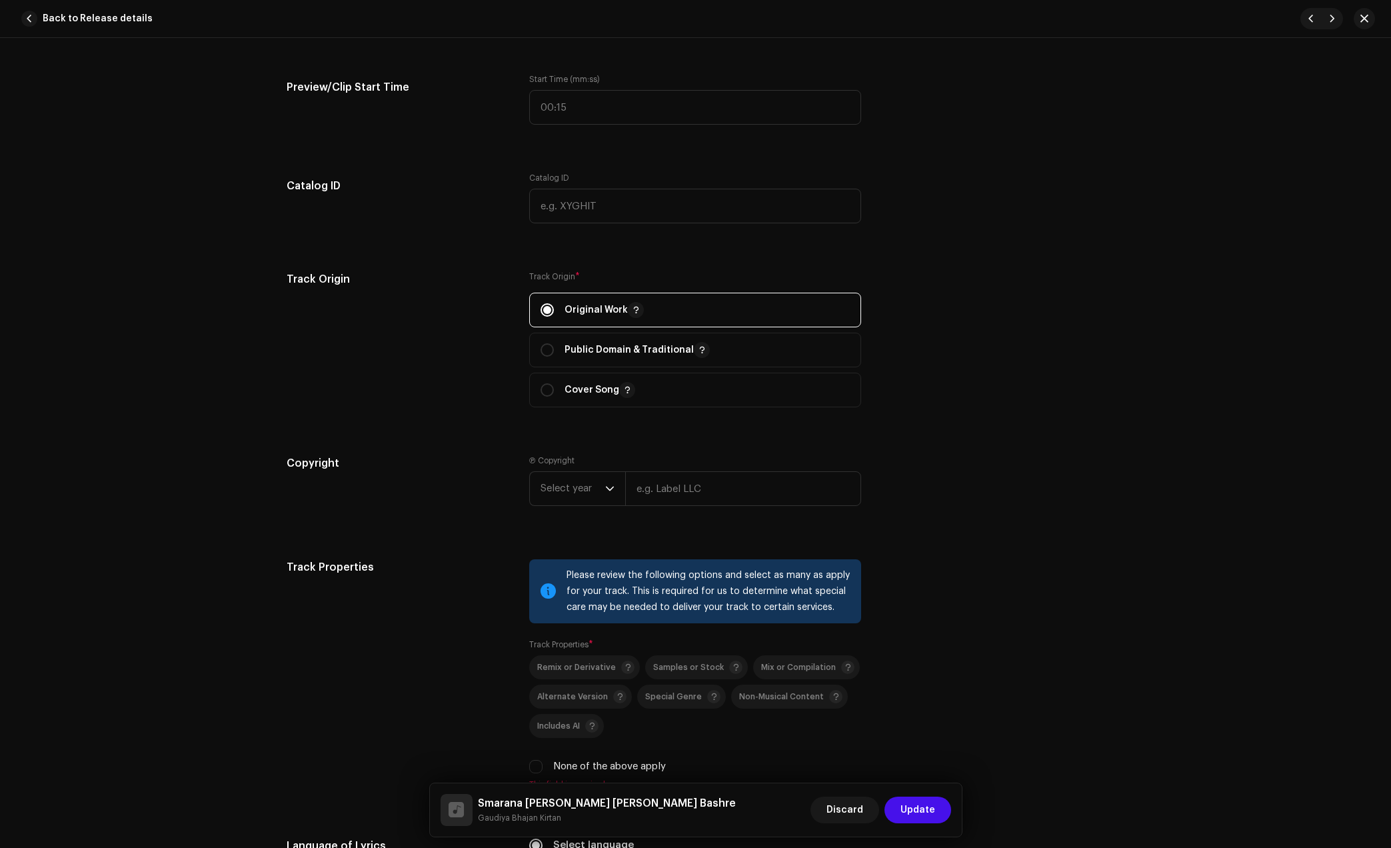
scroll to position [1333, 0]
click at [693, 485] on input "text" at bounding box center [743, 486] width 236 height 35
type input "Gaudiya Bhajan Kirtan"
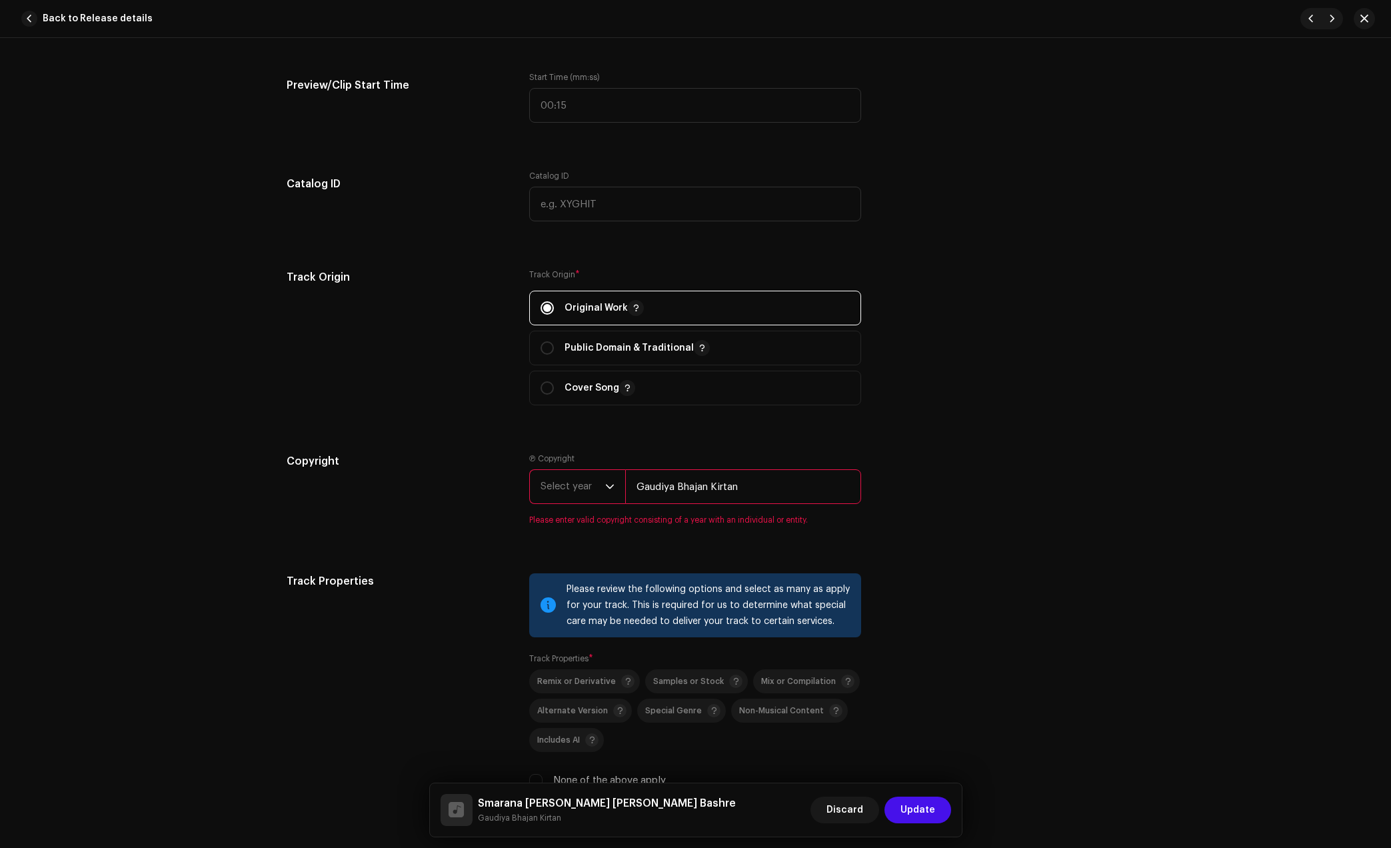
click at [589, 491] on span "Select year" at bounding box center [573, 486] width 65 height 33
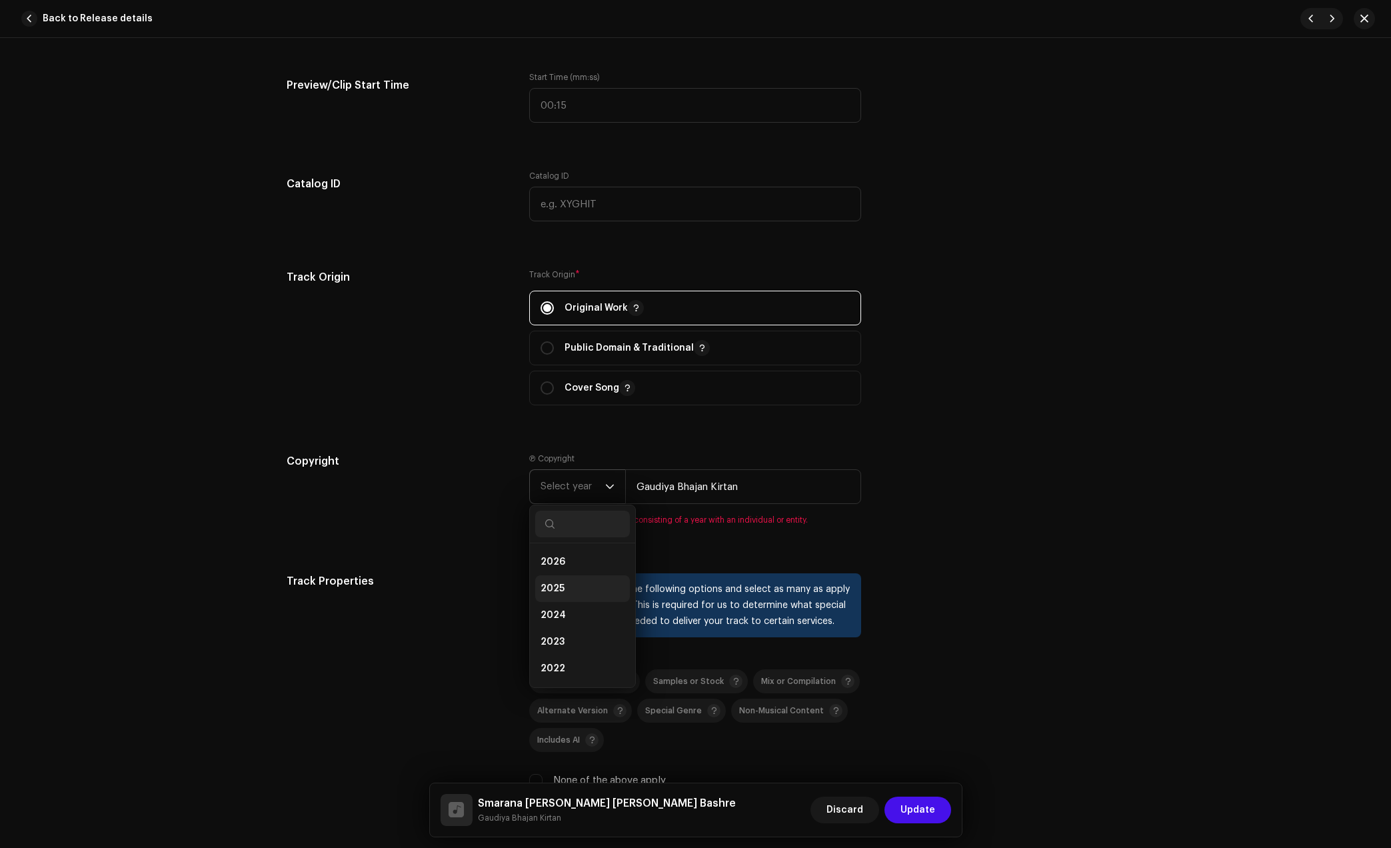
click at [557, 590] on span "2025" at bounding box center [553, 588] width 24 height 13
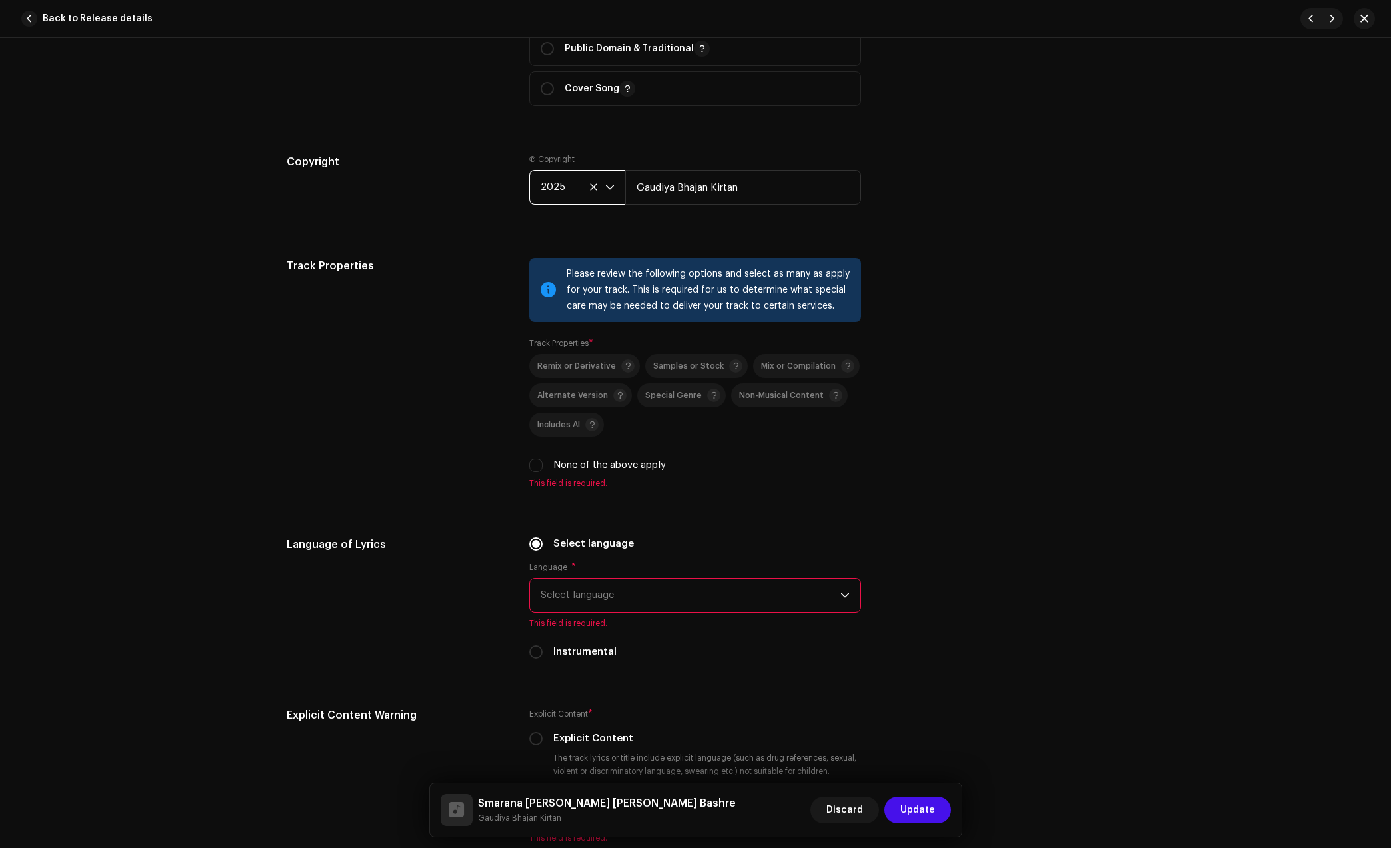
scroll to position [1666, 0]
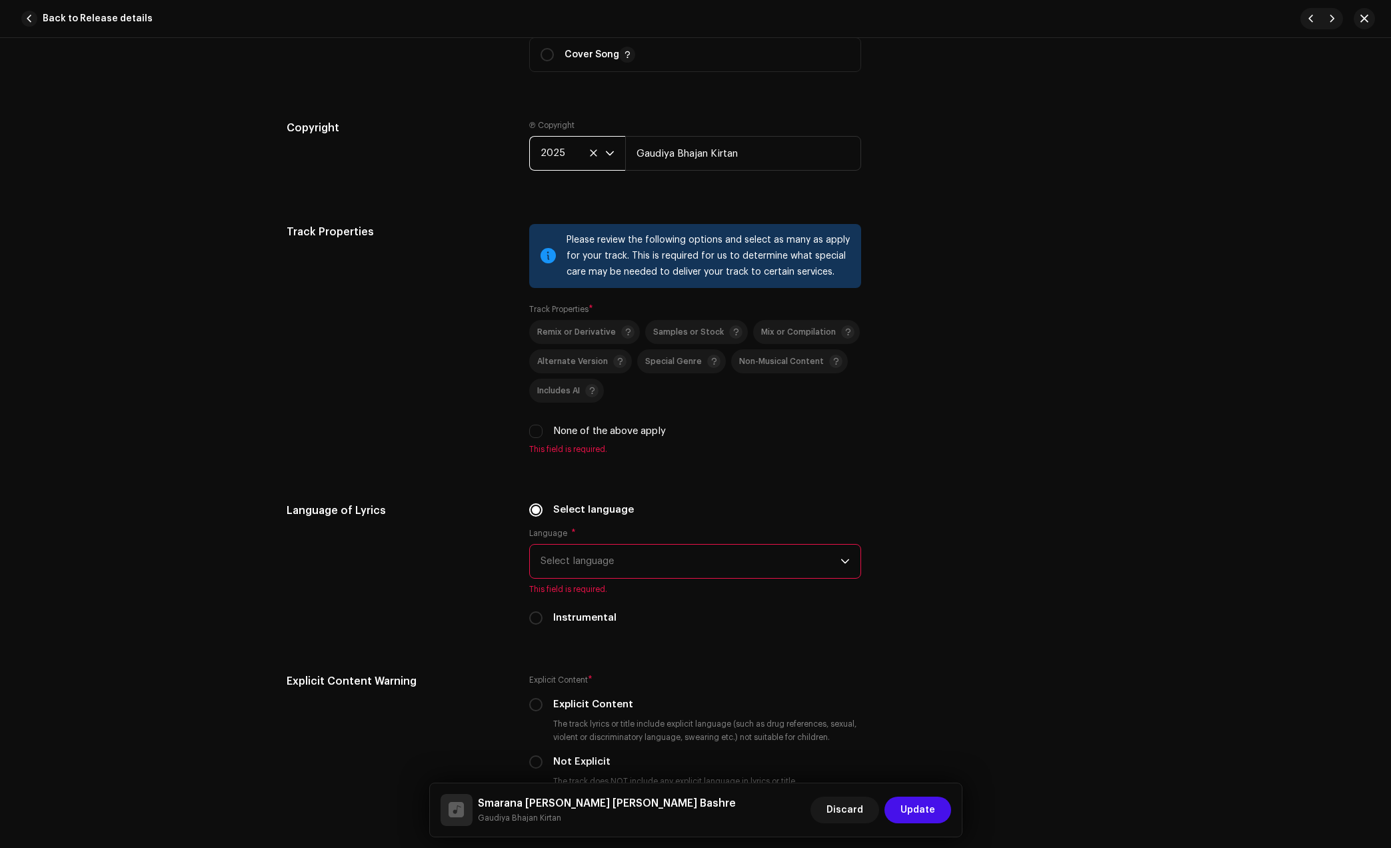
click at [568, 439] on div "Please review the following options and select as many as apply for your track.…" at bounding box center [695, 339] width 332 height 231
click at [594, 436] on label "None of the above apply" at bounding box center [609, 431] width 113 height 15
click at [543, 436] on input "None of the above apply" at bounding box center [535, 431] width 13 height 13
checkbox input "true"
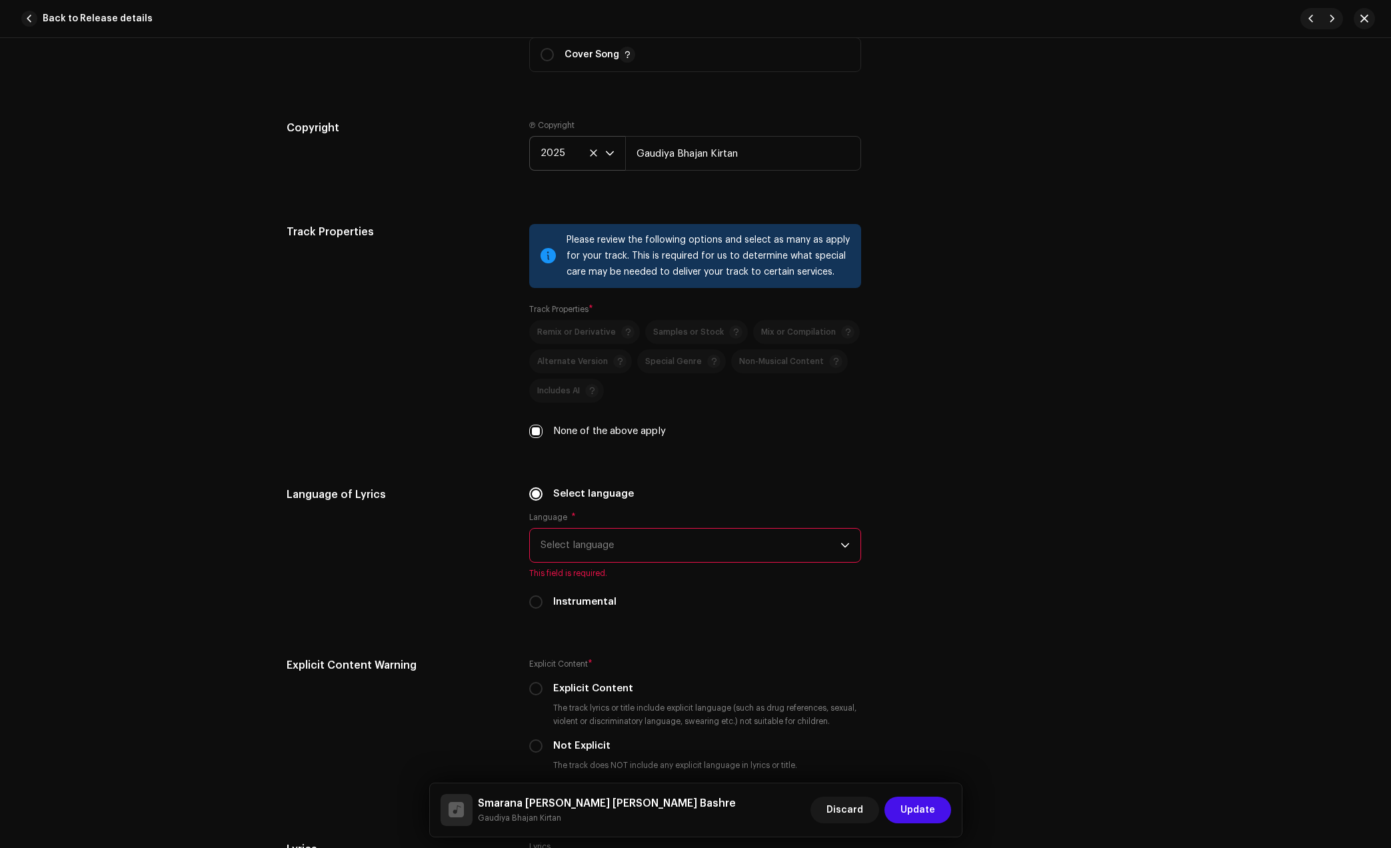
click at [621, 551] on span "Select language" at bounding box center [691, 545] width 300 height 33
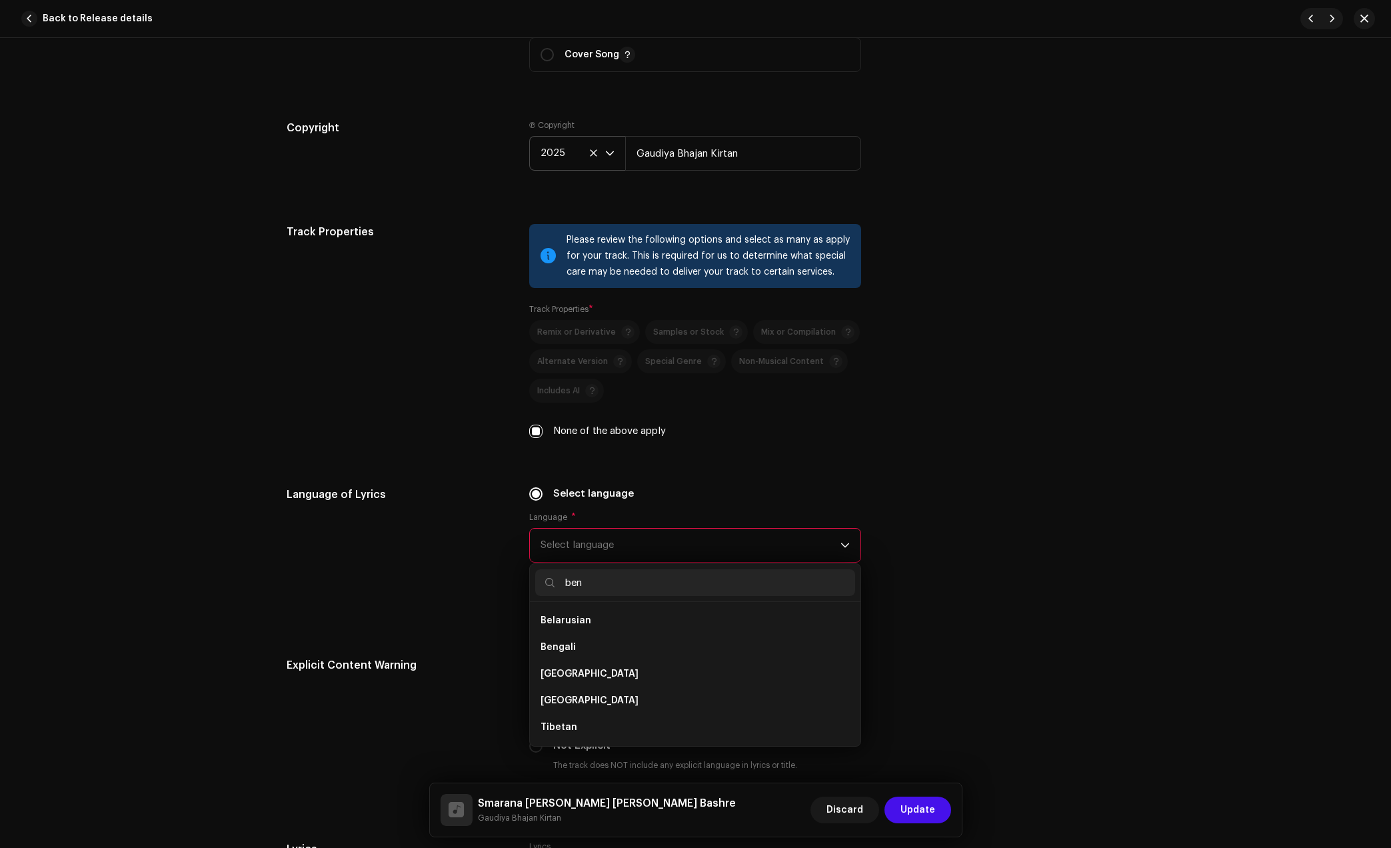
scroll to position [0, 0]
type input "ben"
click at [615, 611] on li "Bengali" at bounding box center [695, 620] width 320 height 27
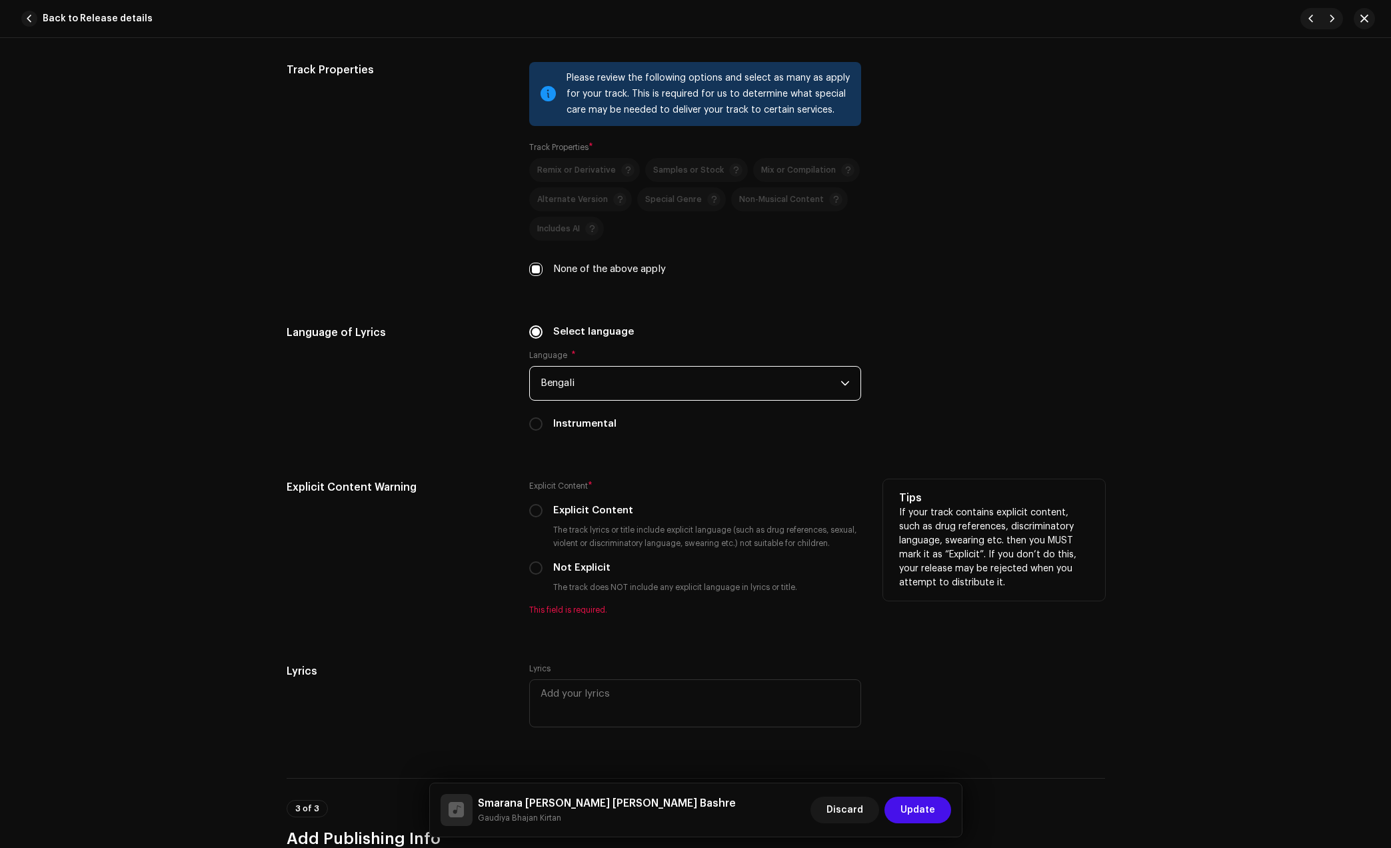
scroll to position [1833, 0]
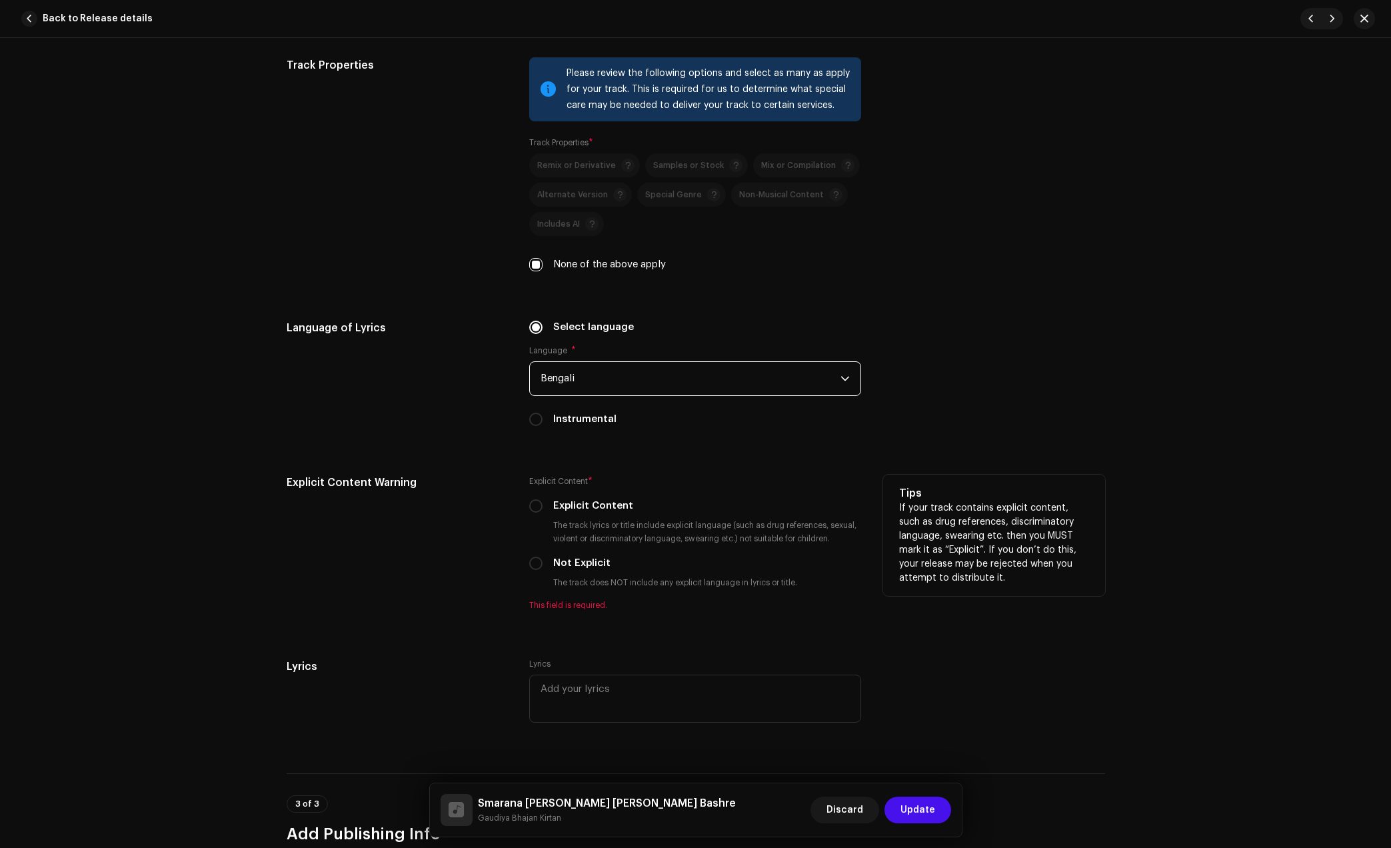
click at [549, 546] on div "Explicit Content * Explicit Content The track lyrics or title include explicit …" at bounding box center [695, 543] width 332 height 136
drag, startPoint x: 555, startPoint y: 559, endPoint x: 573, endPoint y: 564, distance: 18.8
click at [555, 559] on label "Not Explicit" at bounding box center [581, 563] width 57 height 15
click at [543, 559] on input "Not Explicit" at bounding box center [535, 563] width 13 height 13
radio input "true"
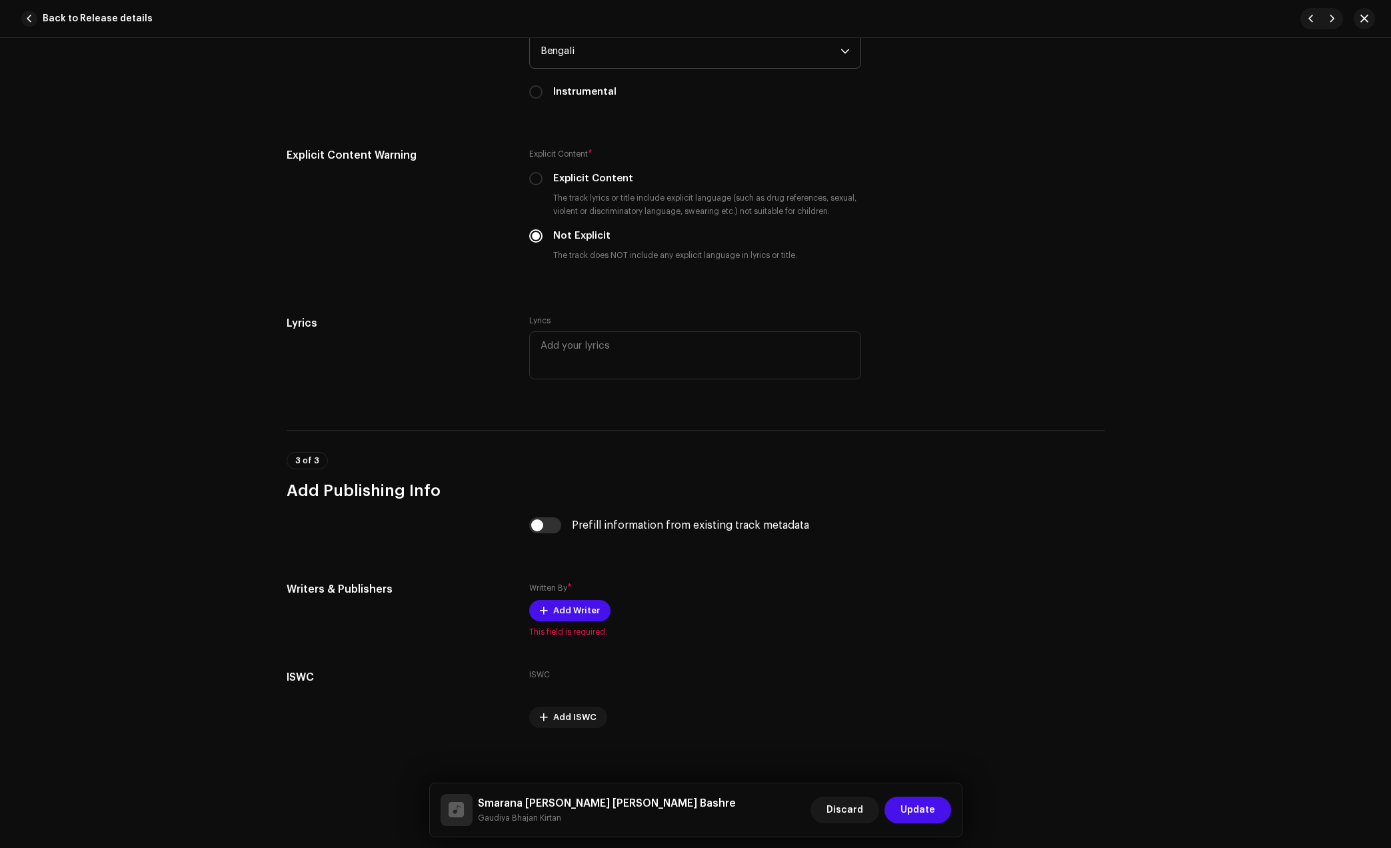
scroll to position [2168, 0]
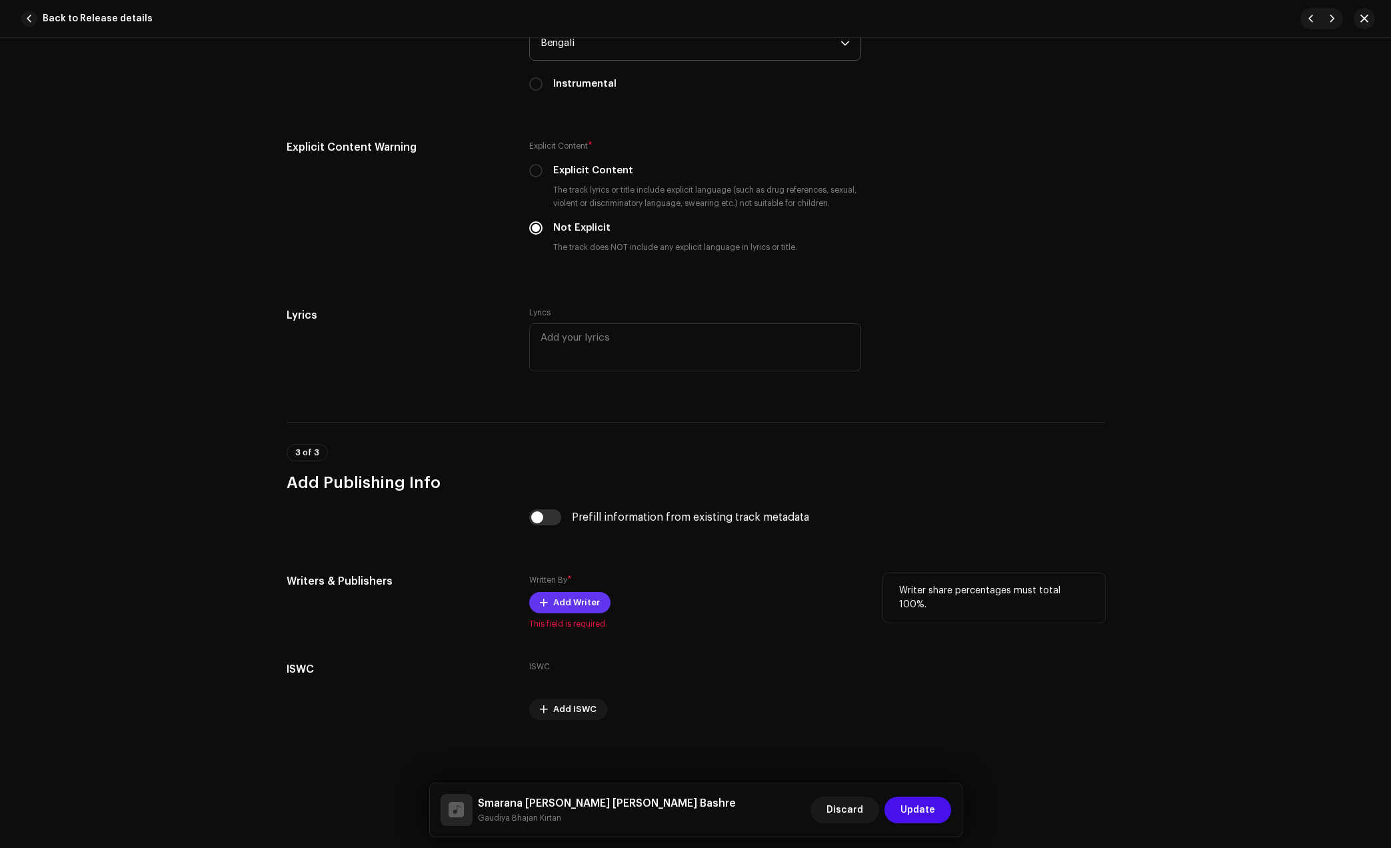
click at [570, 599] on span "Add Writer" at bounding box center [576, 602] width 47 height 27
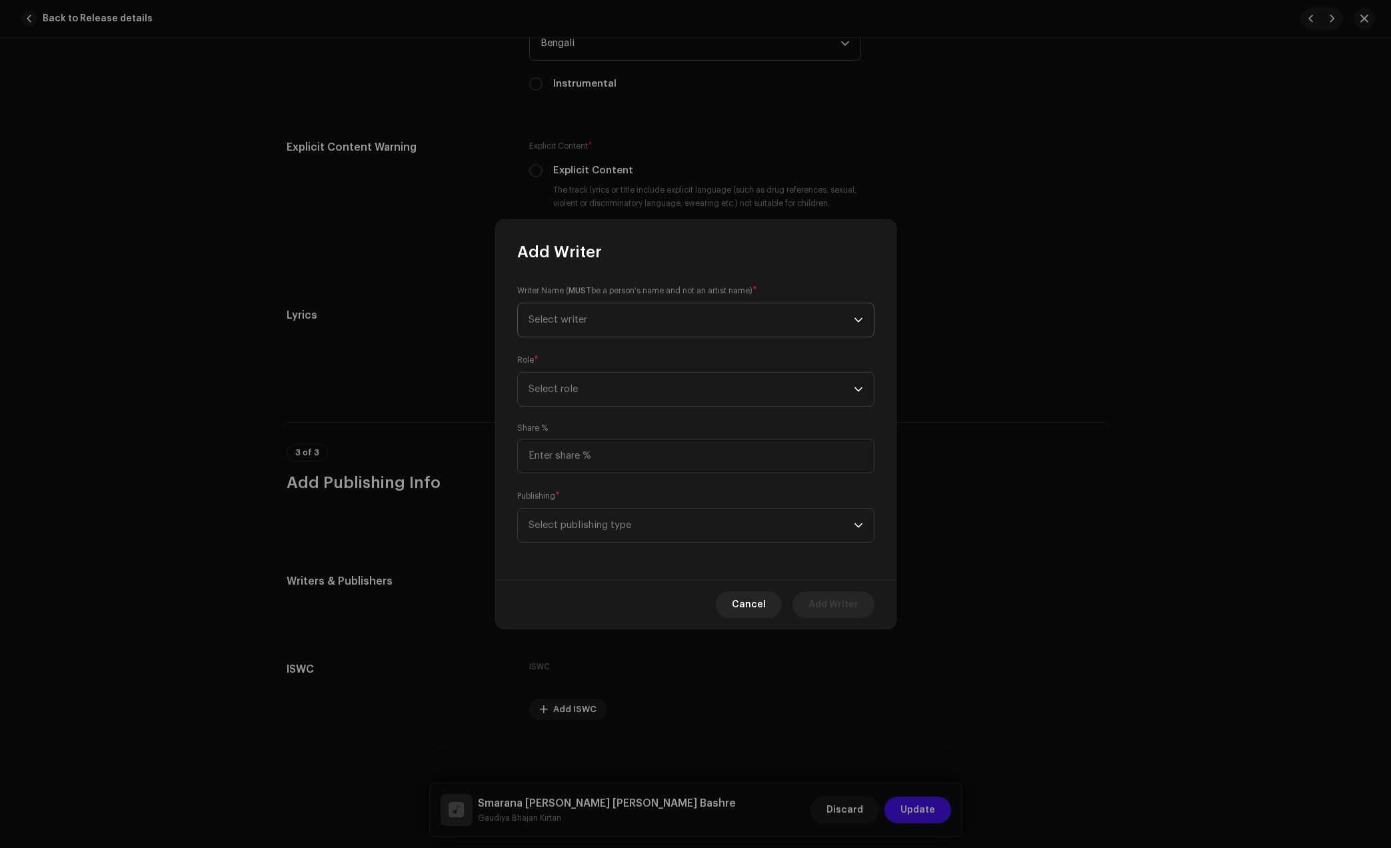
click at [641, 316] on span "Select writer" at bounding box center [691, 319] width 325 height 33
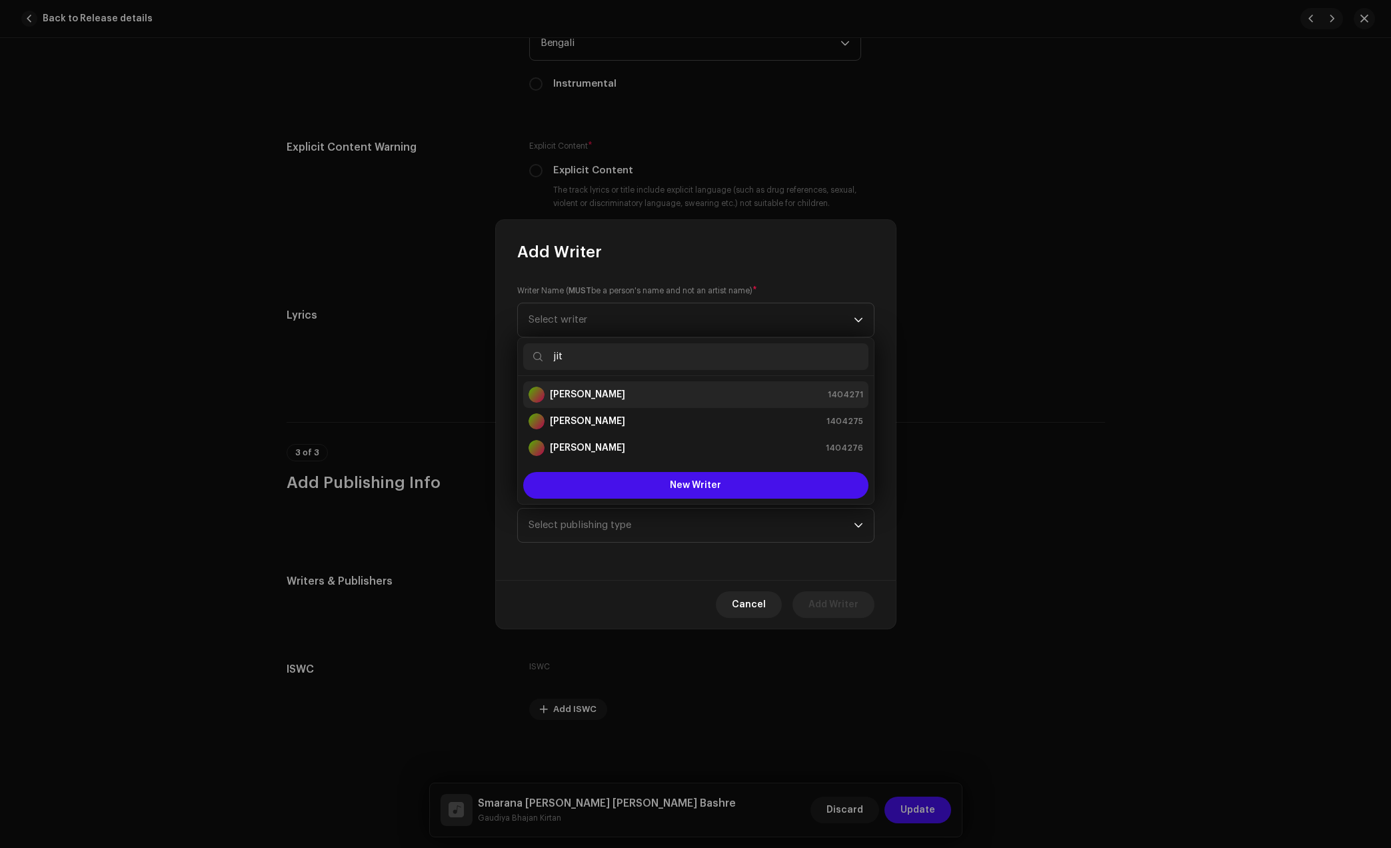
type input "jit"
click at [650, 399] on div "[PERSON_NAME] 1404271" at bounding box center [696, 395] width 335 height 16
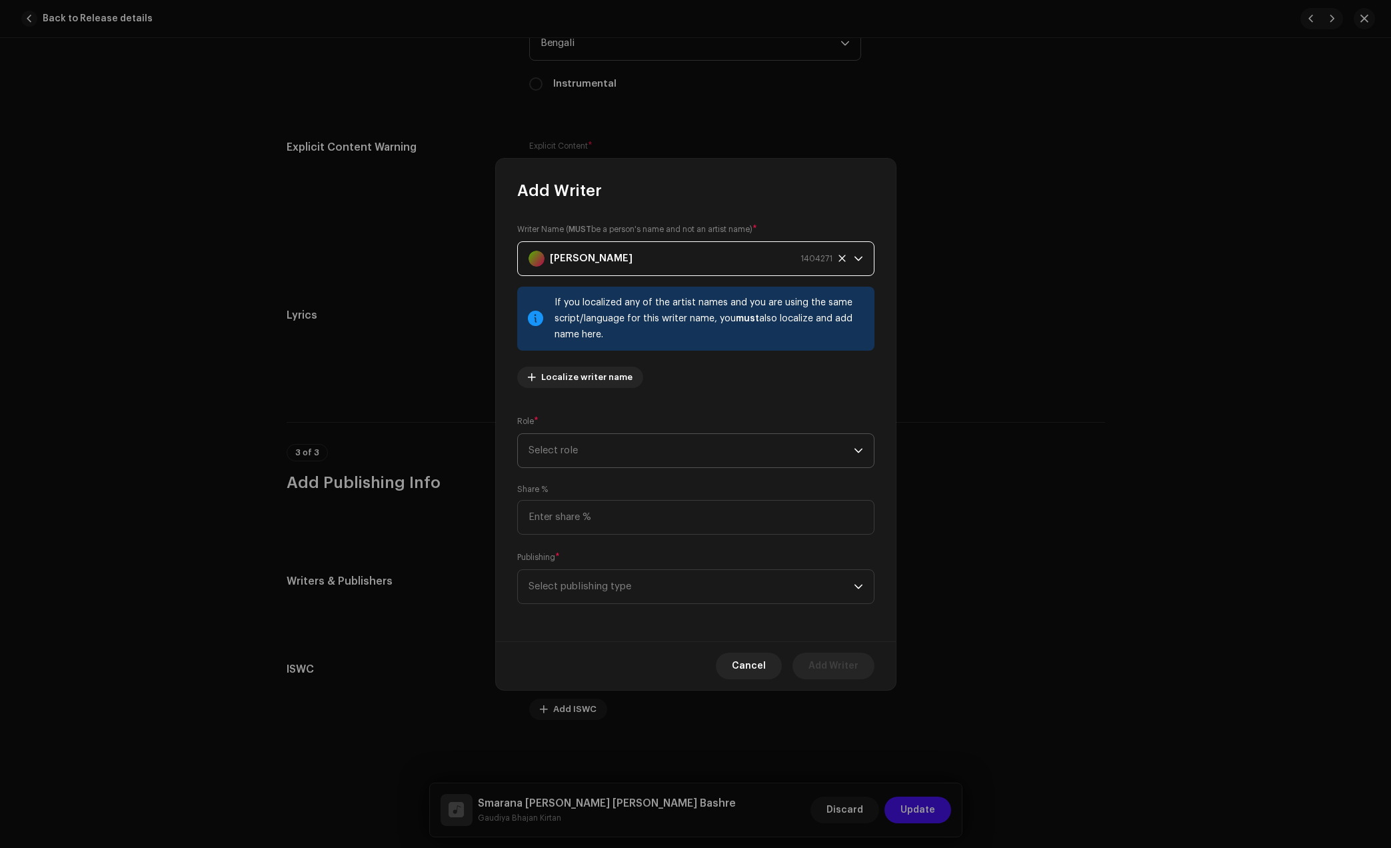
drag, startPoint x: 645, startPoint y: 447, endPoint x: 647, endPoint y: 456, distance: 9.1
click at [644, 447] on span "Select role" at bounding box center [691, 450] width 325 height 33
drag, startPoint x: 603, startPoint y: 567, endPoint x: 633, endPoint y: 557, distance: 31.6
click at [605, 567] on span "Composer & Lyricist" at bounding box center [576, 567] width 94 height 13
click at [610, 525] on input at bounding box center [695, 517] width 357 height 35
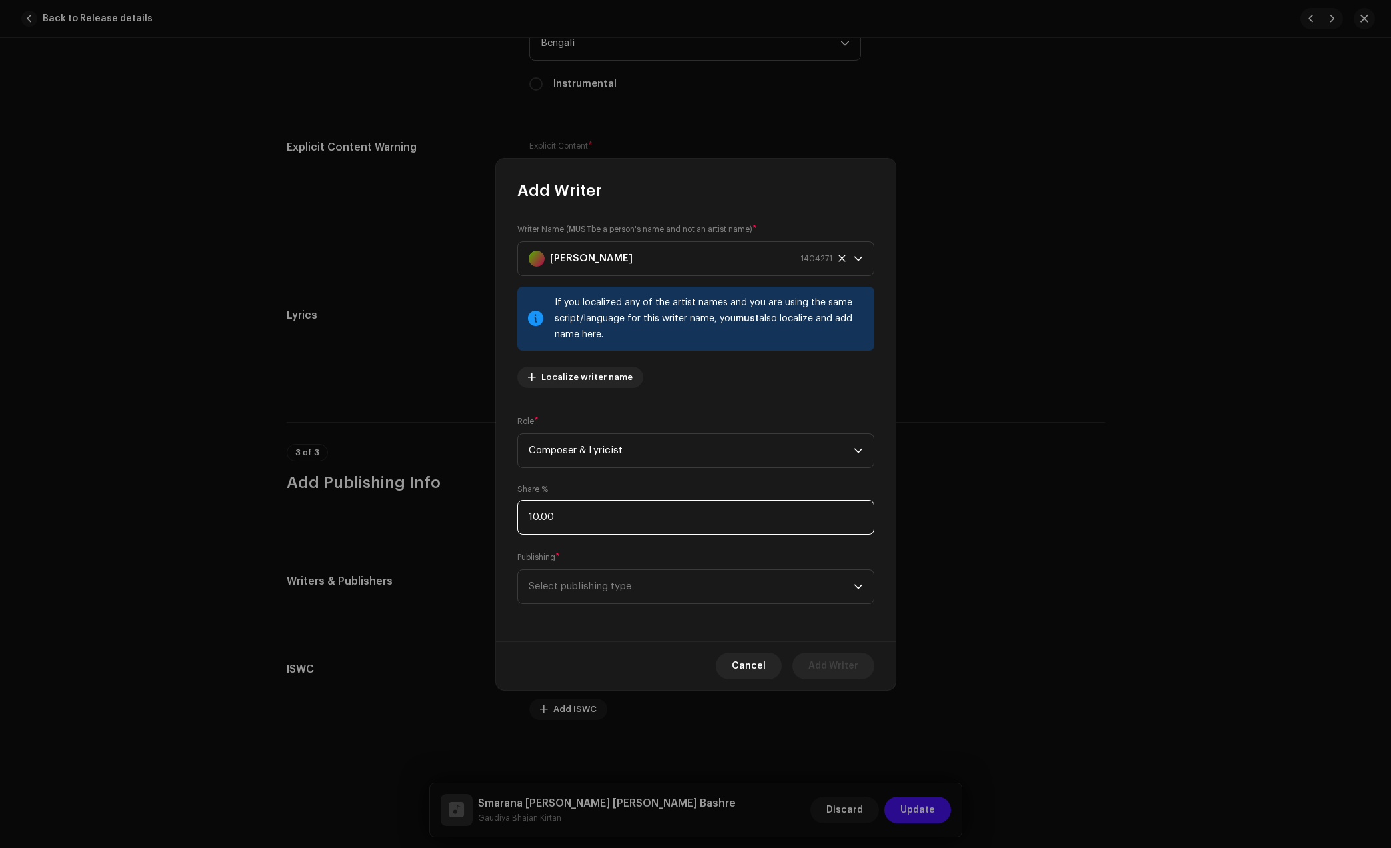
type input "100.00"
click at [599, 575] on span "Select publishing type" at bounding box center [691, 586] width 325 height 33
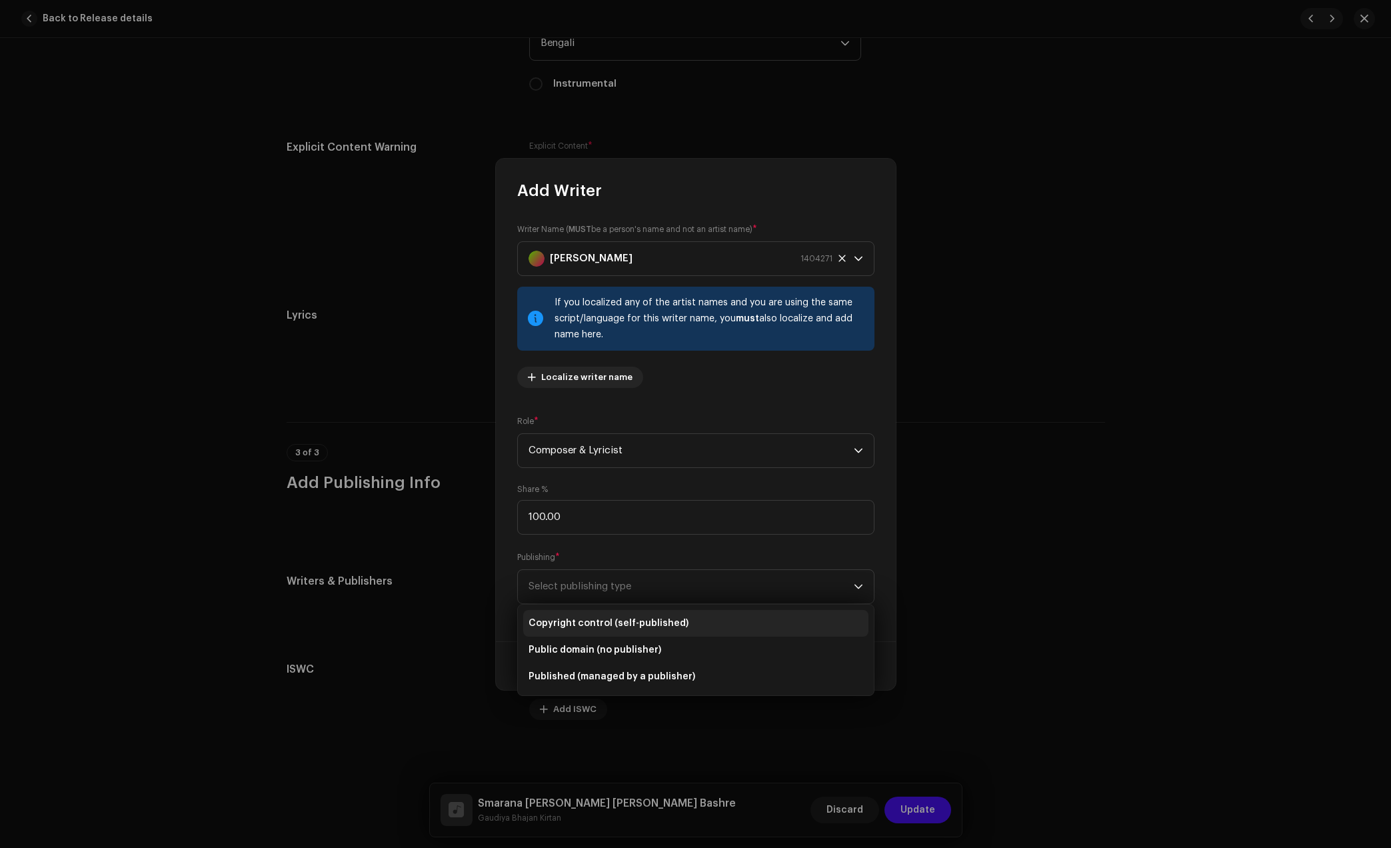
click at [610, 620] on span "Copyright control (self-published)" at bounding box center [609, 623] width 160 height 13
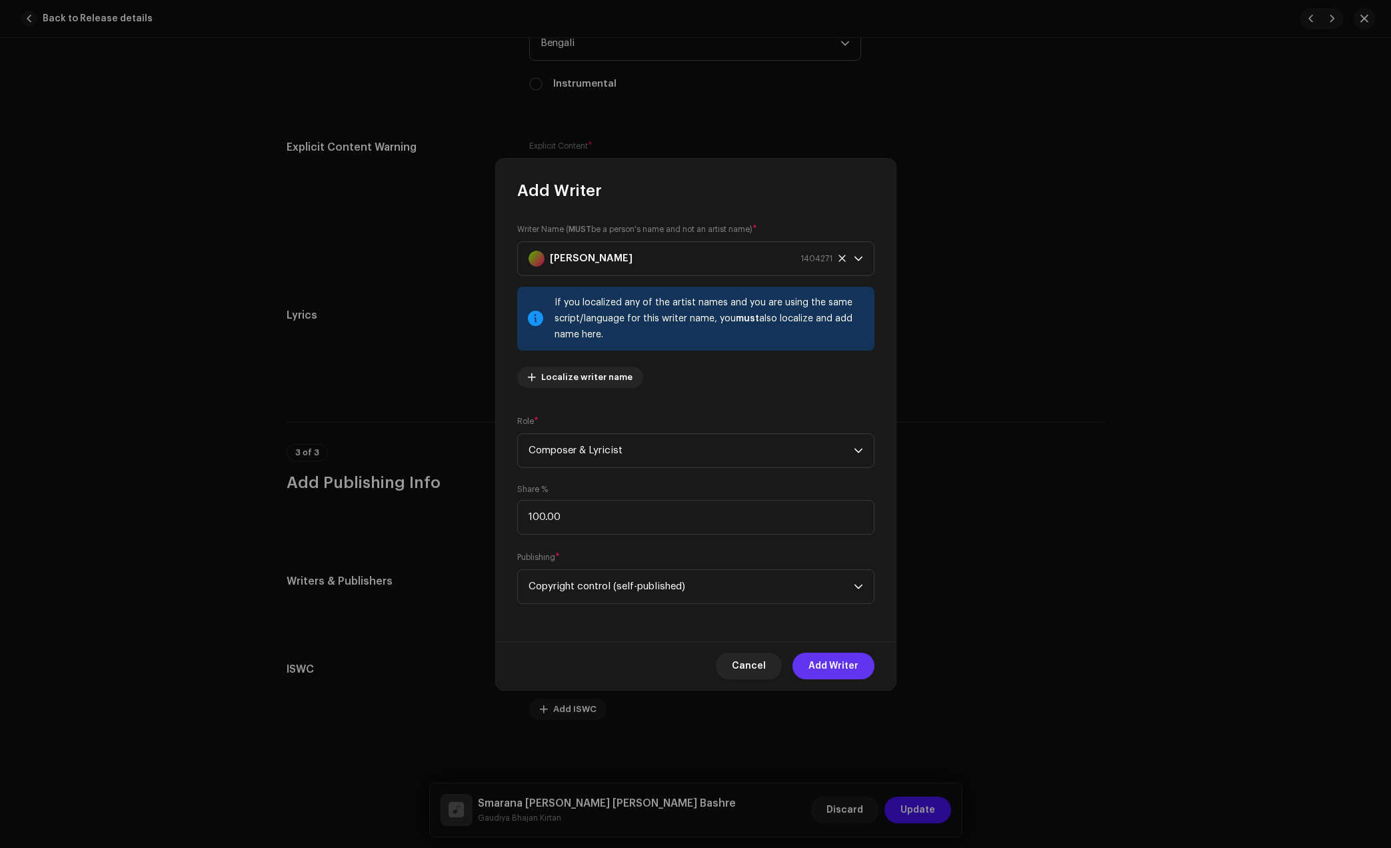
click at [827, 656] on span "Add Writer" at bounding box center [833, 666] width 50 height 27
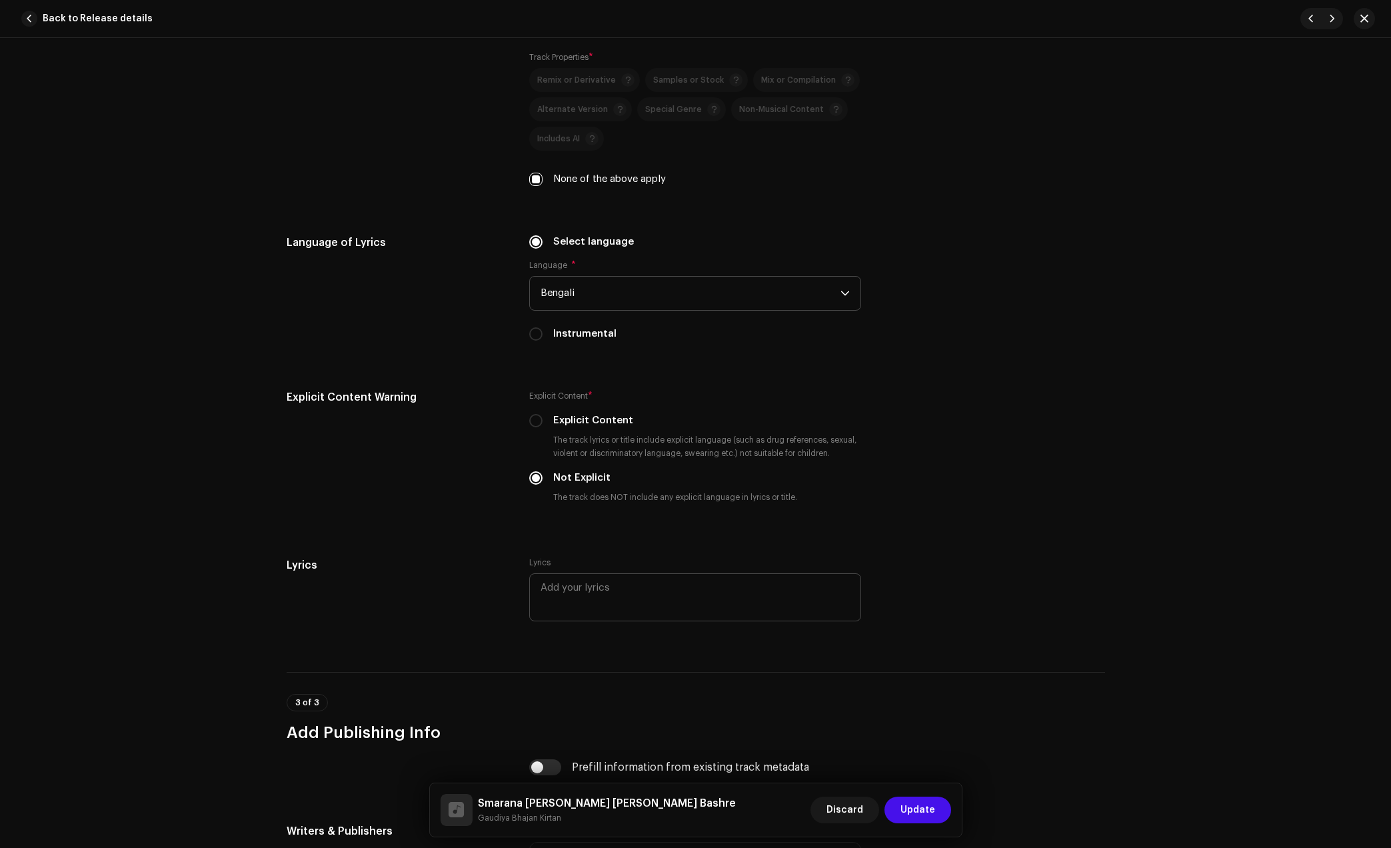
scroll to position [2208, 0]
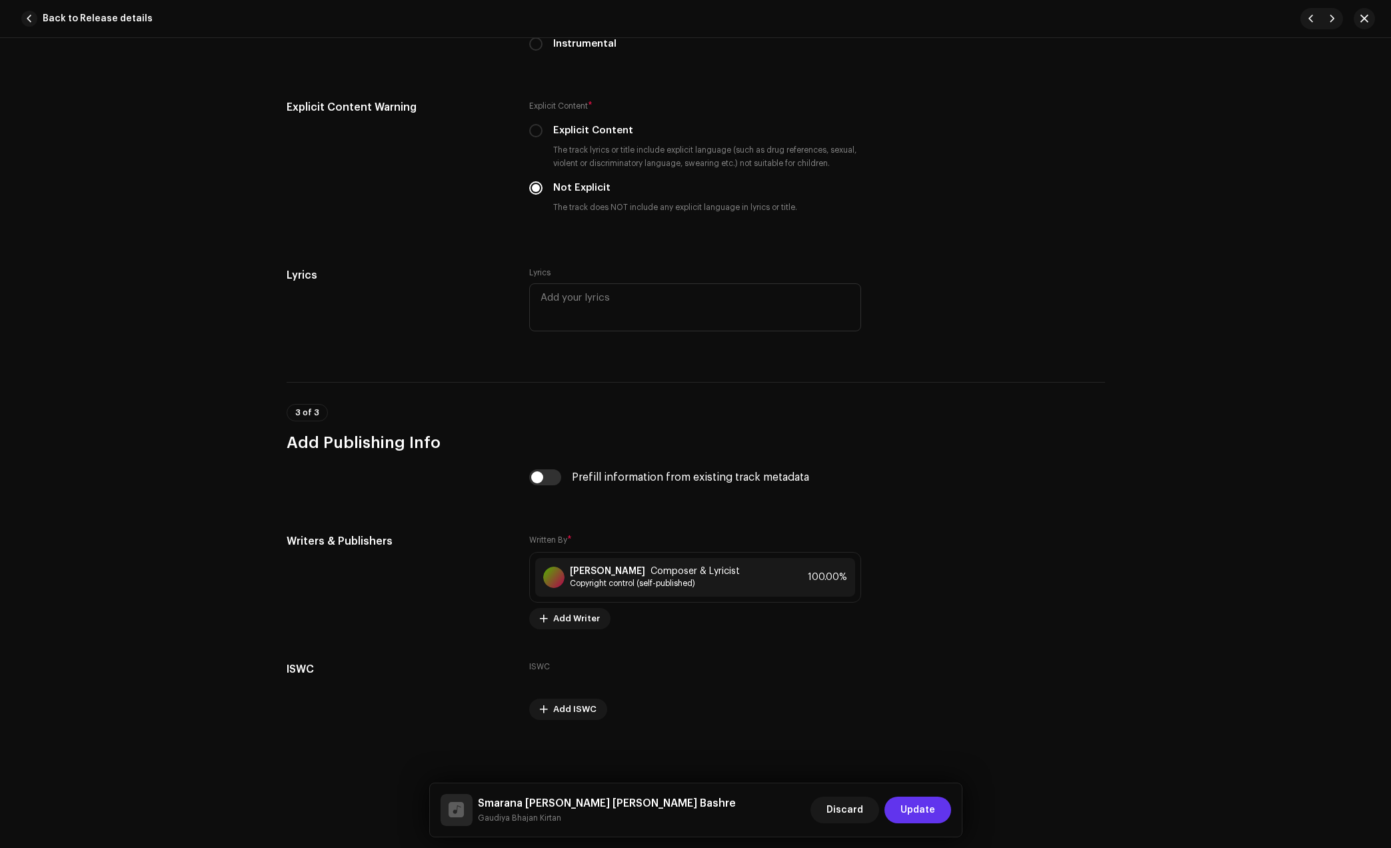
click at [922, 809] on span "Update" at bounding box center [917, 809] width 35 height 27
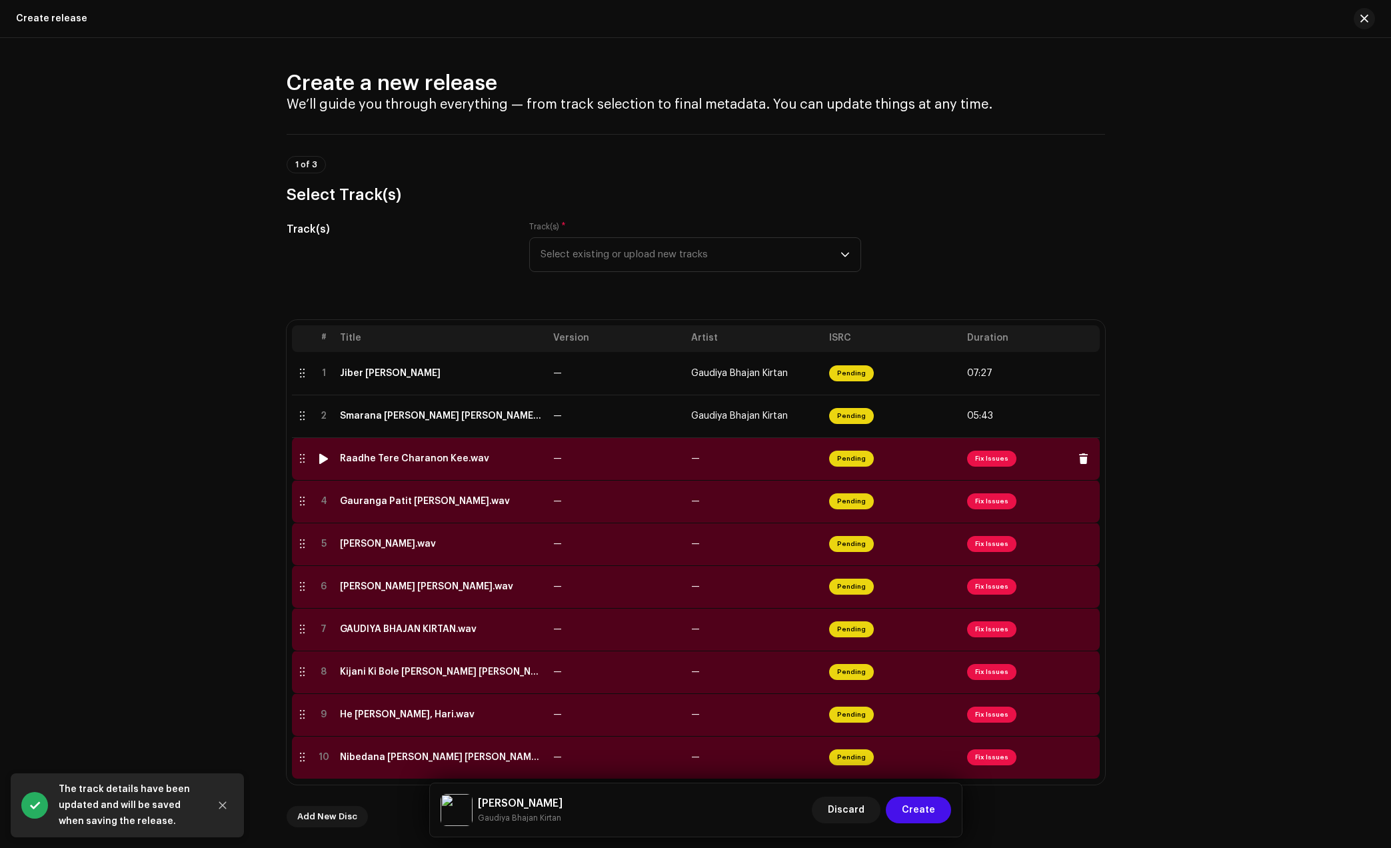
click at [428, 469] on td "Raadhe Tere Charanon Kee.wav" at bounding box center [441, 458] width 213 height 43
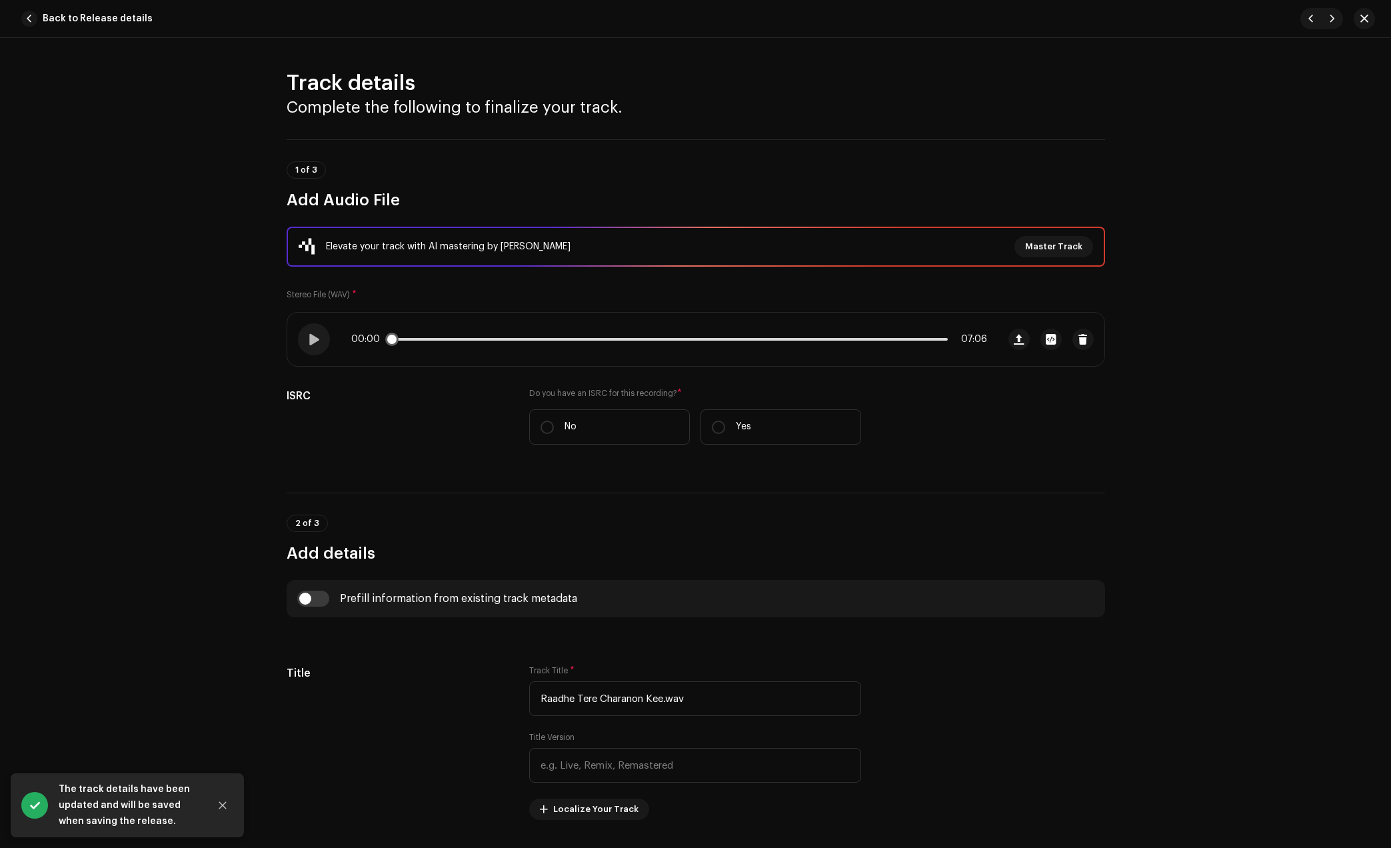
click at [447, 338] on p-slider at bounding box center [669, 339] width 557 height 3
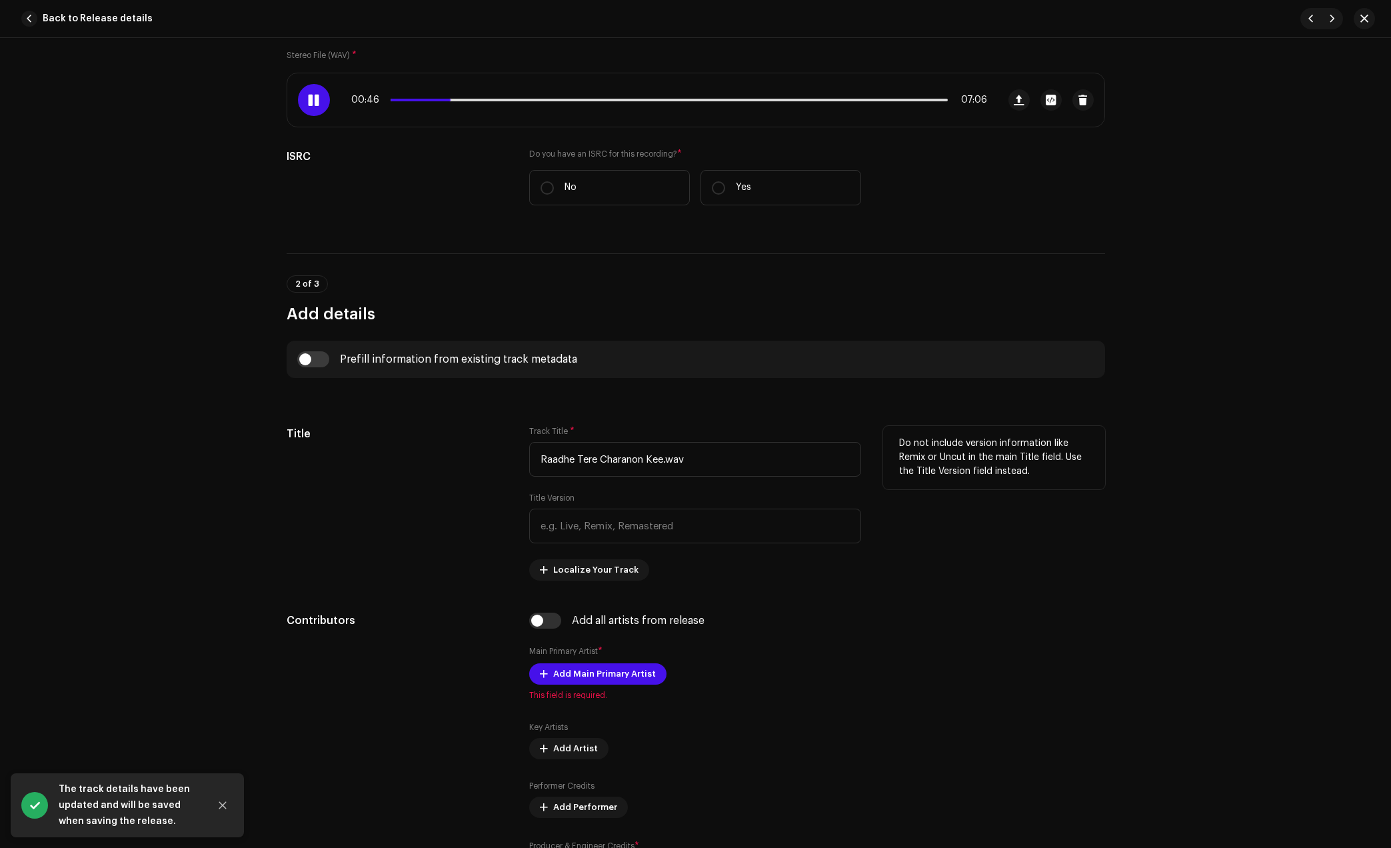
scroll to position [250, 0]
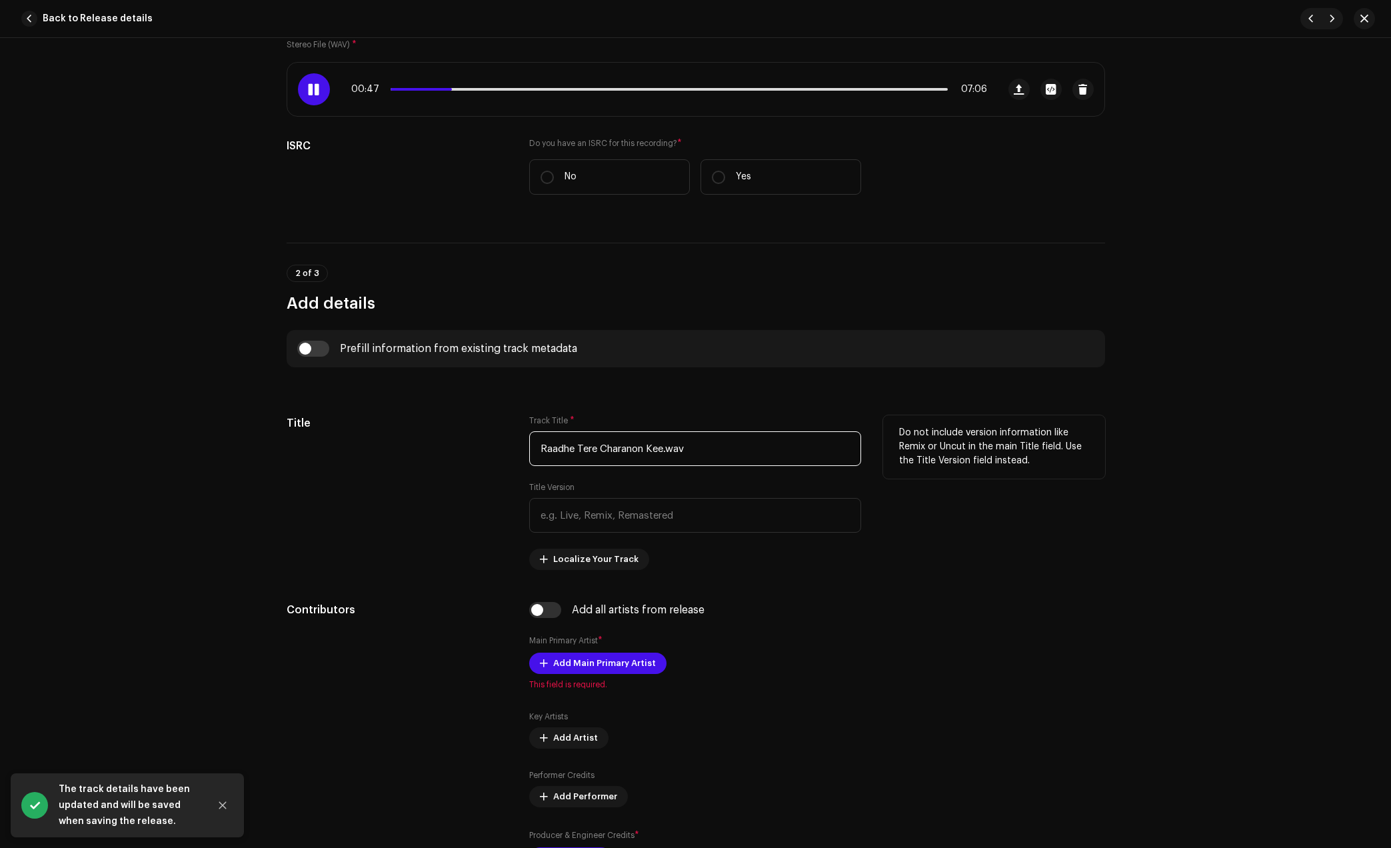
click at [698, 457] on input "Raadhe Tere Charanon Kee.wav" at bounding box center [695, 448] width 332 height 35
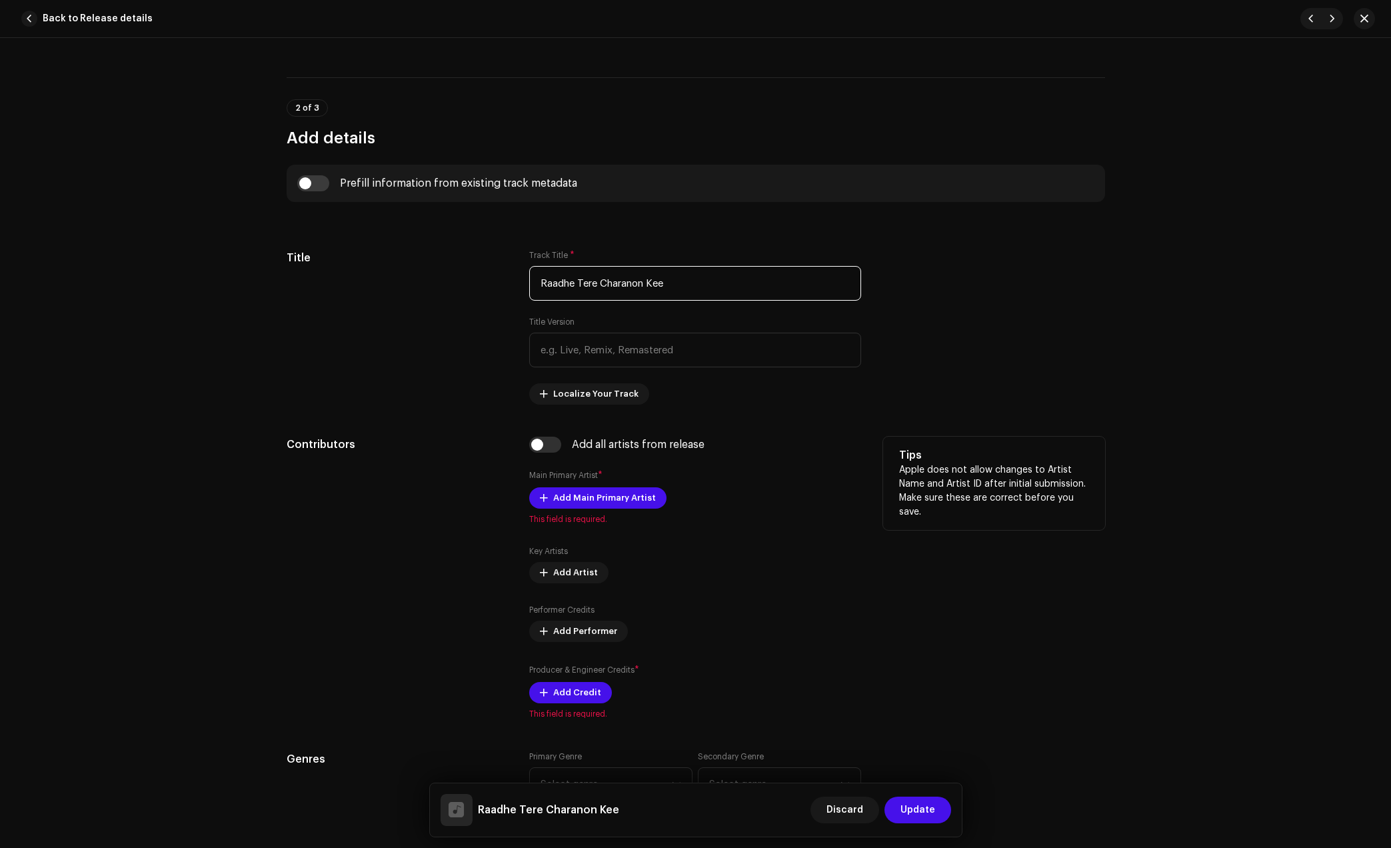
scroll to position [417, 0]
type input "Raadhe Tere Charanon Kee"
click at [567, 493] on span "Add Main Primary Artist" at bounding box center [604, 496] width 103 height 27
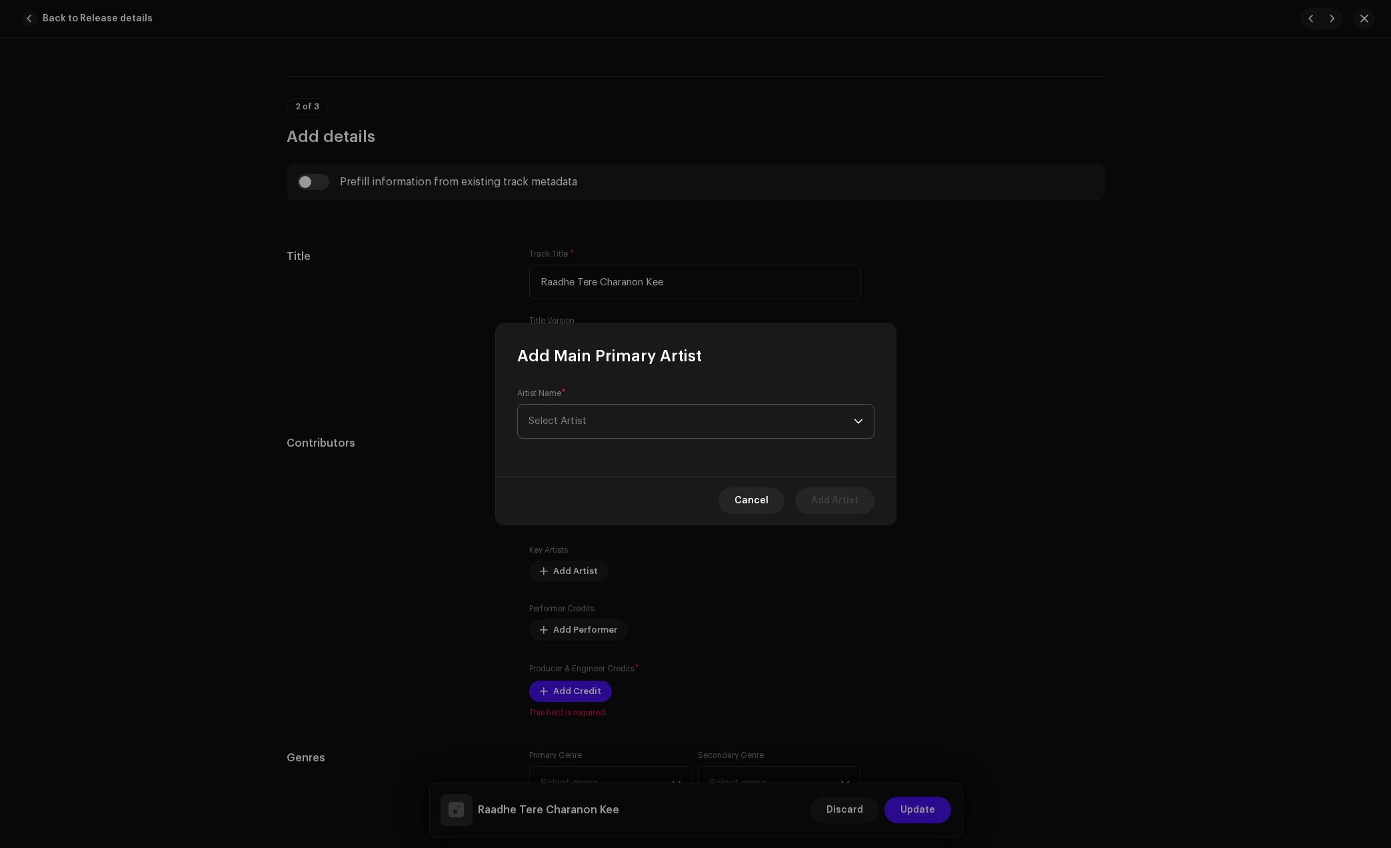
click at [661, 414] on span "Select Artist" at bounding box center [691, 421] width 325 height 33
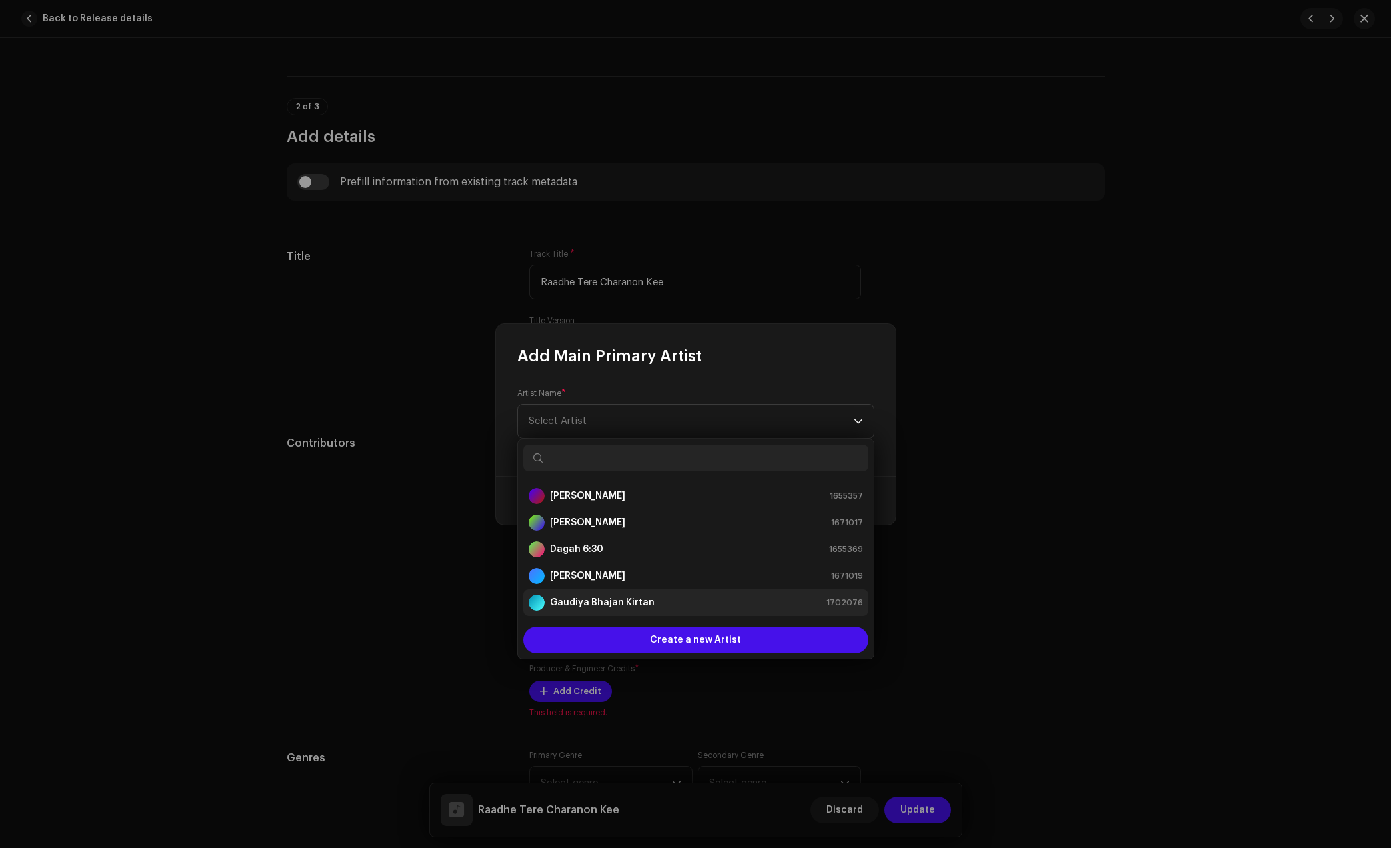
click at [633, 599] on strong "Gaudiya Bhajan Kirtan" at bounding box center [602, 602] width 105 height 13
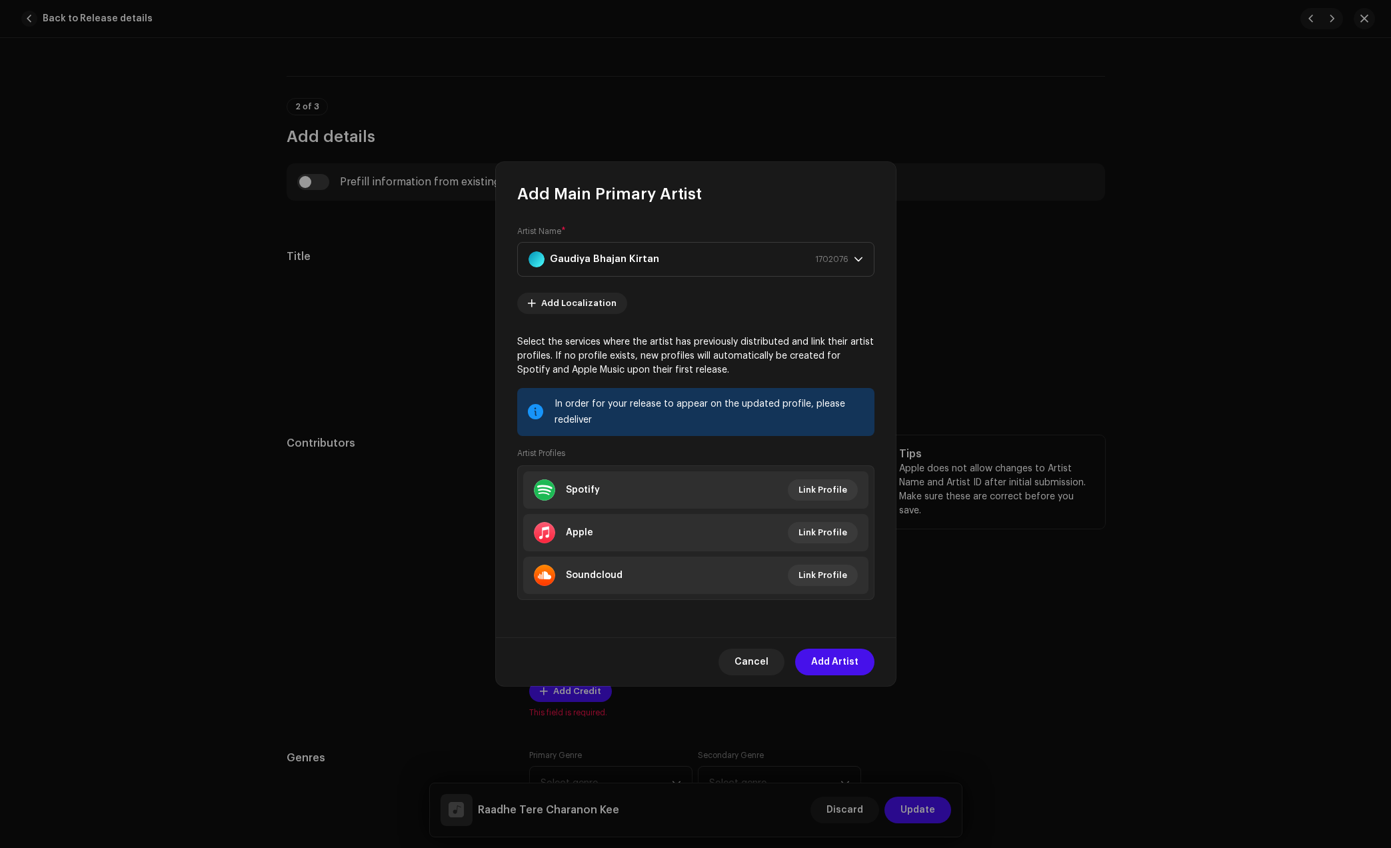
click at [848, 651] on span "Add Artist" at bounding box center [834, 662] width 47 height 27
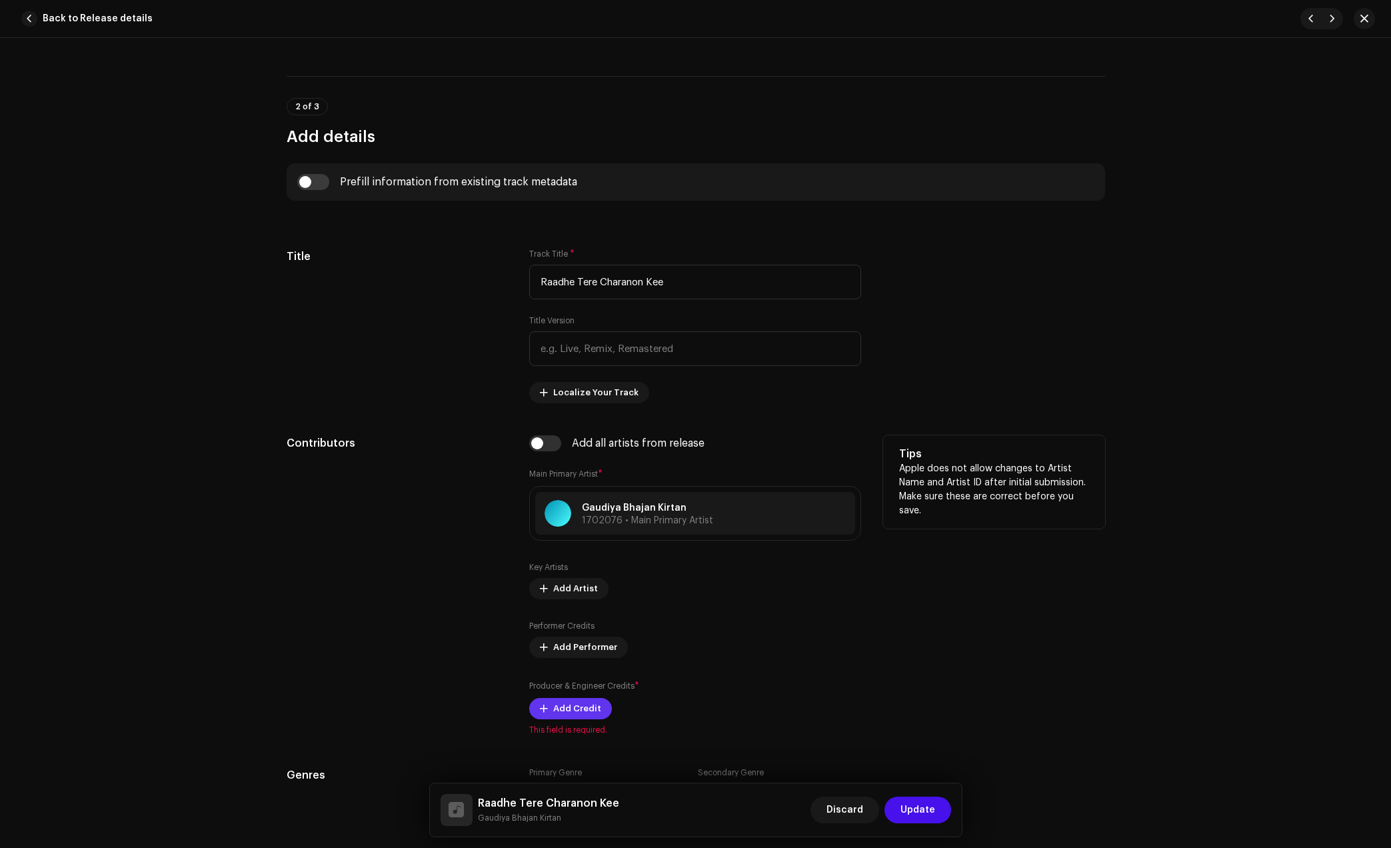
click at [587, 697] on span "Add Credit" at bounding box center [577, 708] width 48 height 27
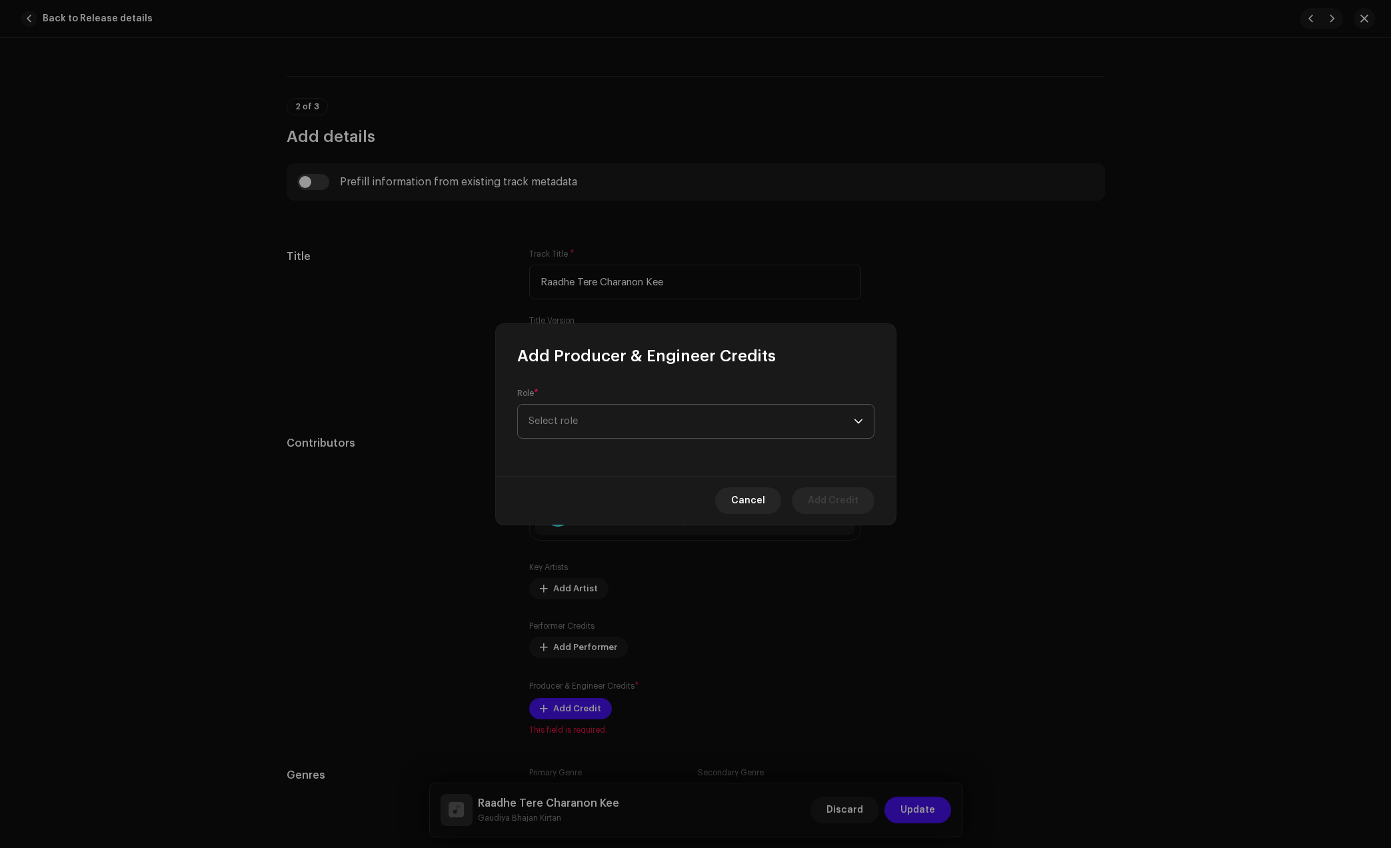
click at [695, 423] on span "Select role" at bounding box center [691, 421] width 325 height 33
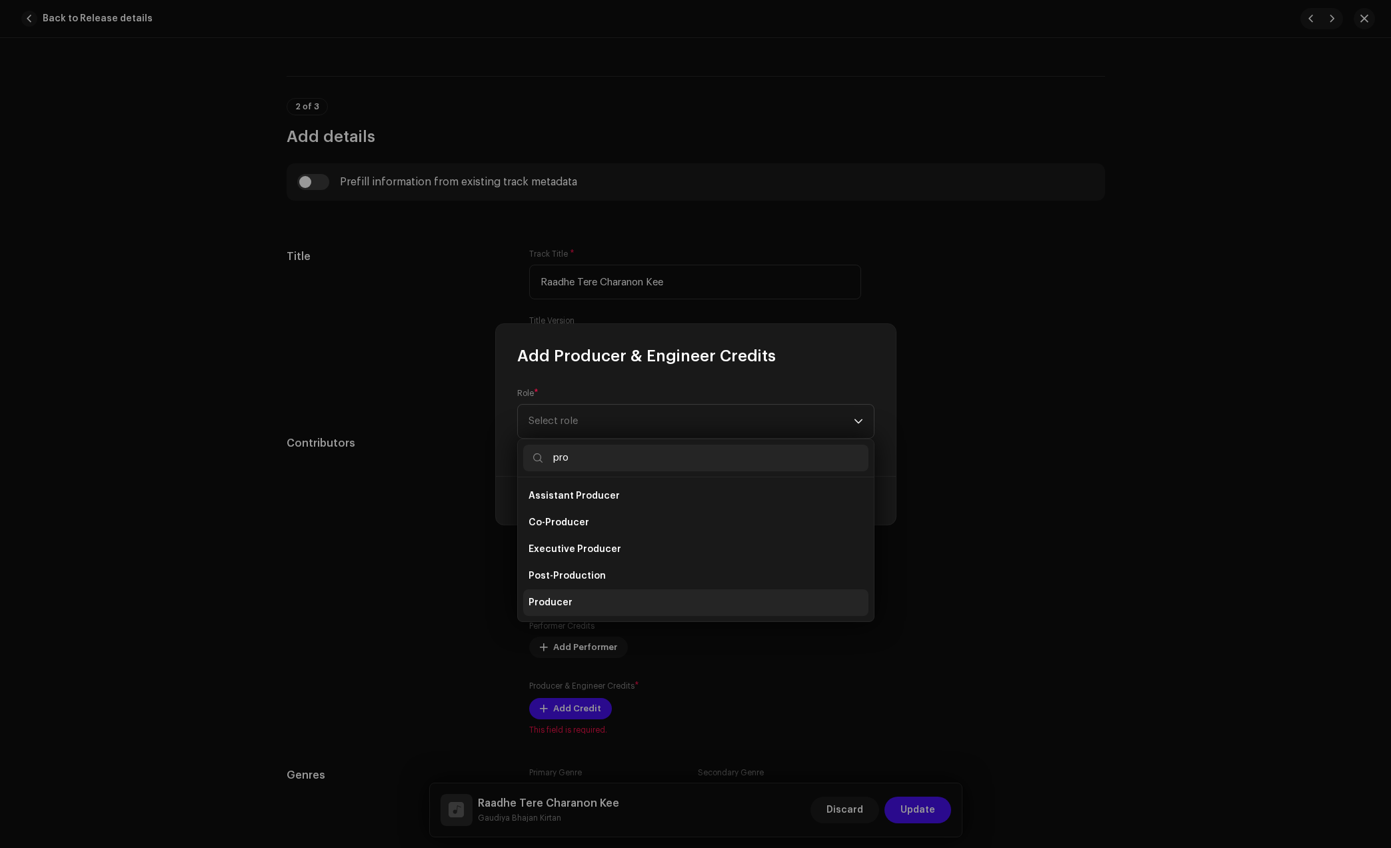
type input "pro"
click at [568, 611] on li "Producer" at bounding box center [695, 602] width 345 height 27
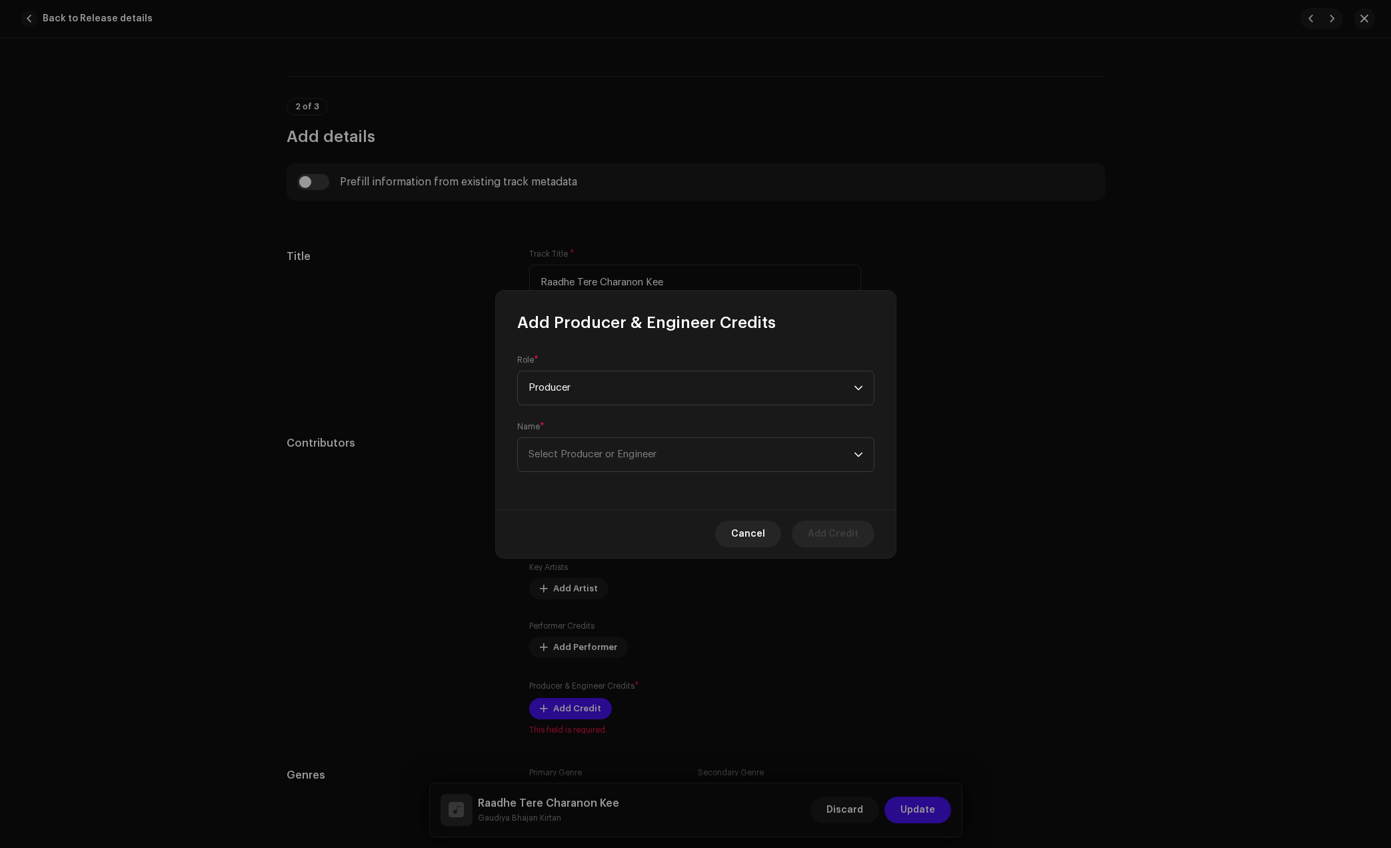
click at [732, 477] on div "Role * Producer Name * Select Producer or Engineer" at bounding box center [696, 421] width 400 height 176
click at [722, 465] on span "Select Producer or Engineer" at bounding box center [691, 454] width 325 height 33
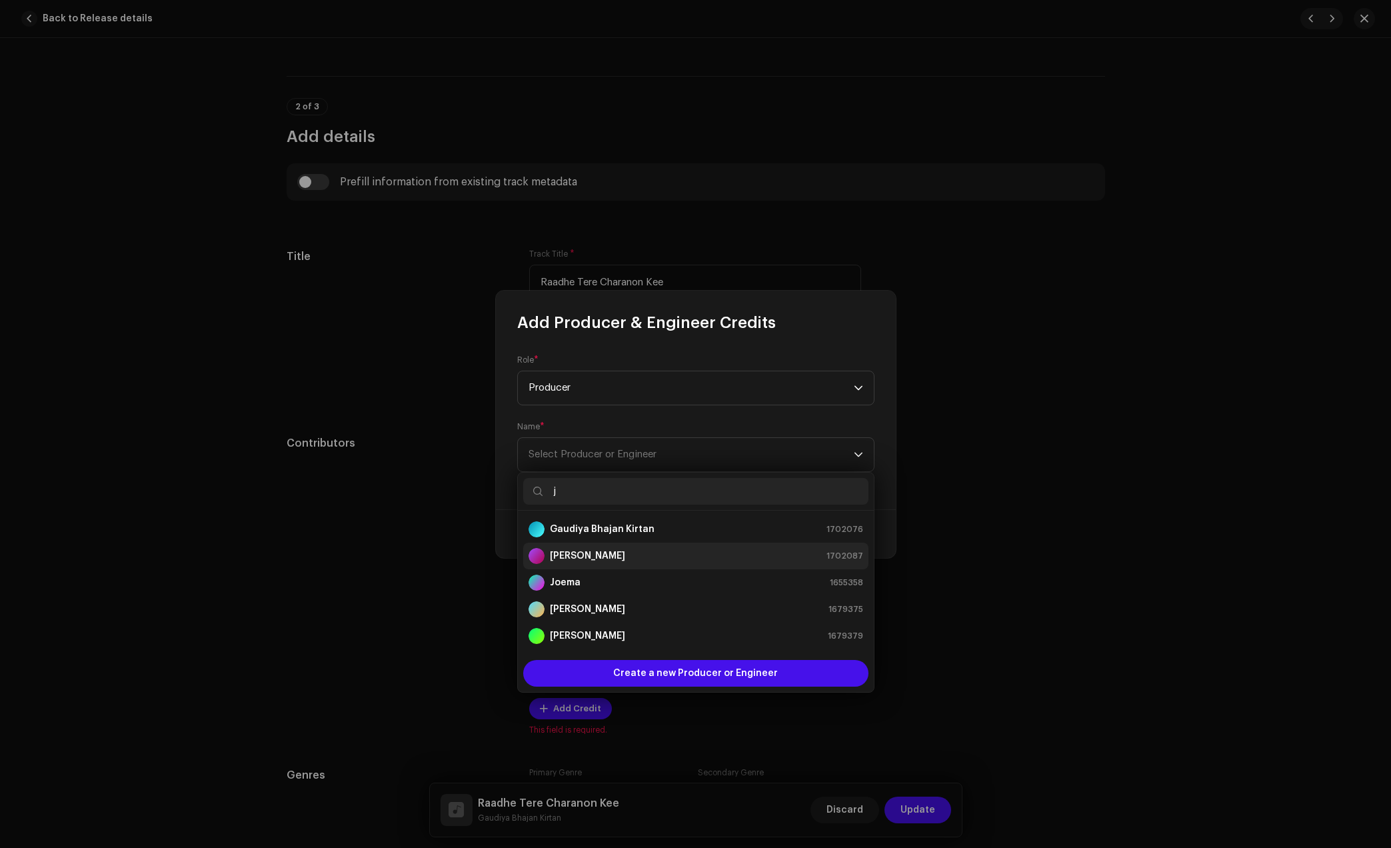
type input "j"
click at [577, 558] on strong "[PERSON_NAME]" at bounding box center [587, 555] width 75 height 13
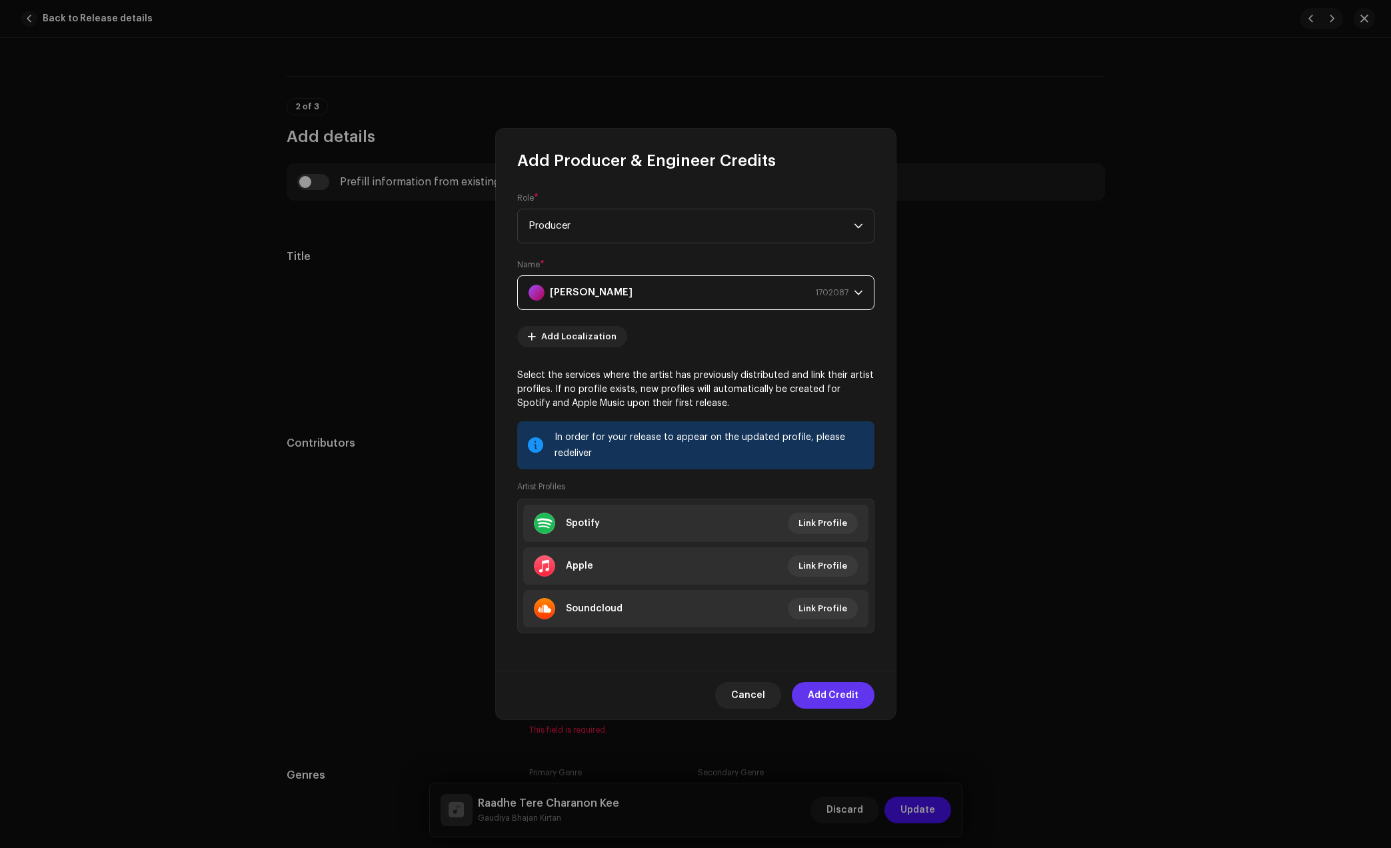
click at [830, 689] on span "Add Credit" at bounding box center [833, 695] width 51 height 27
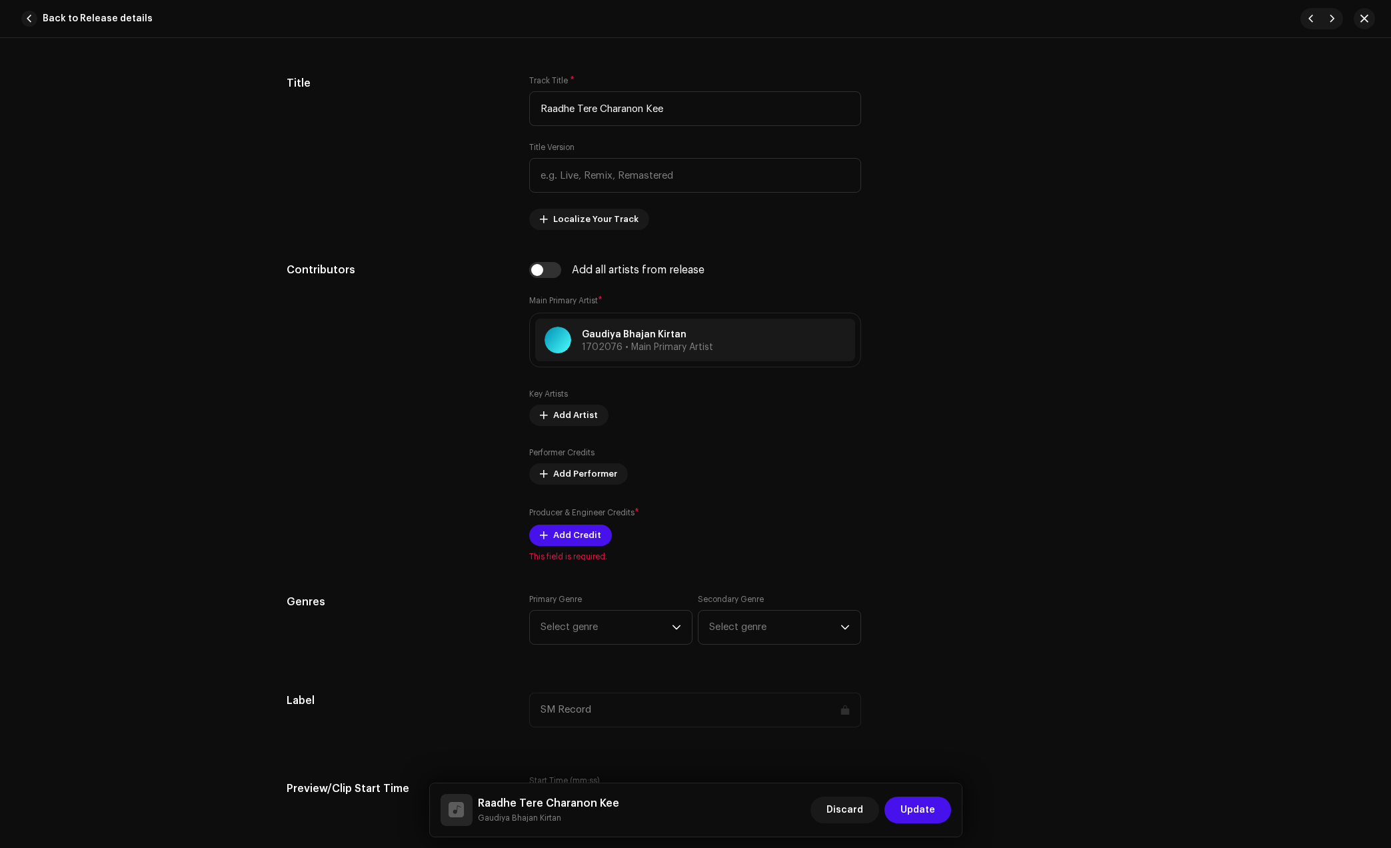
scroll to position [667, 0]
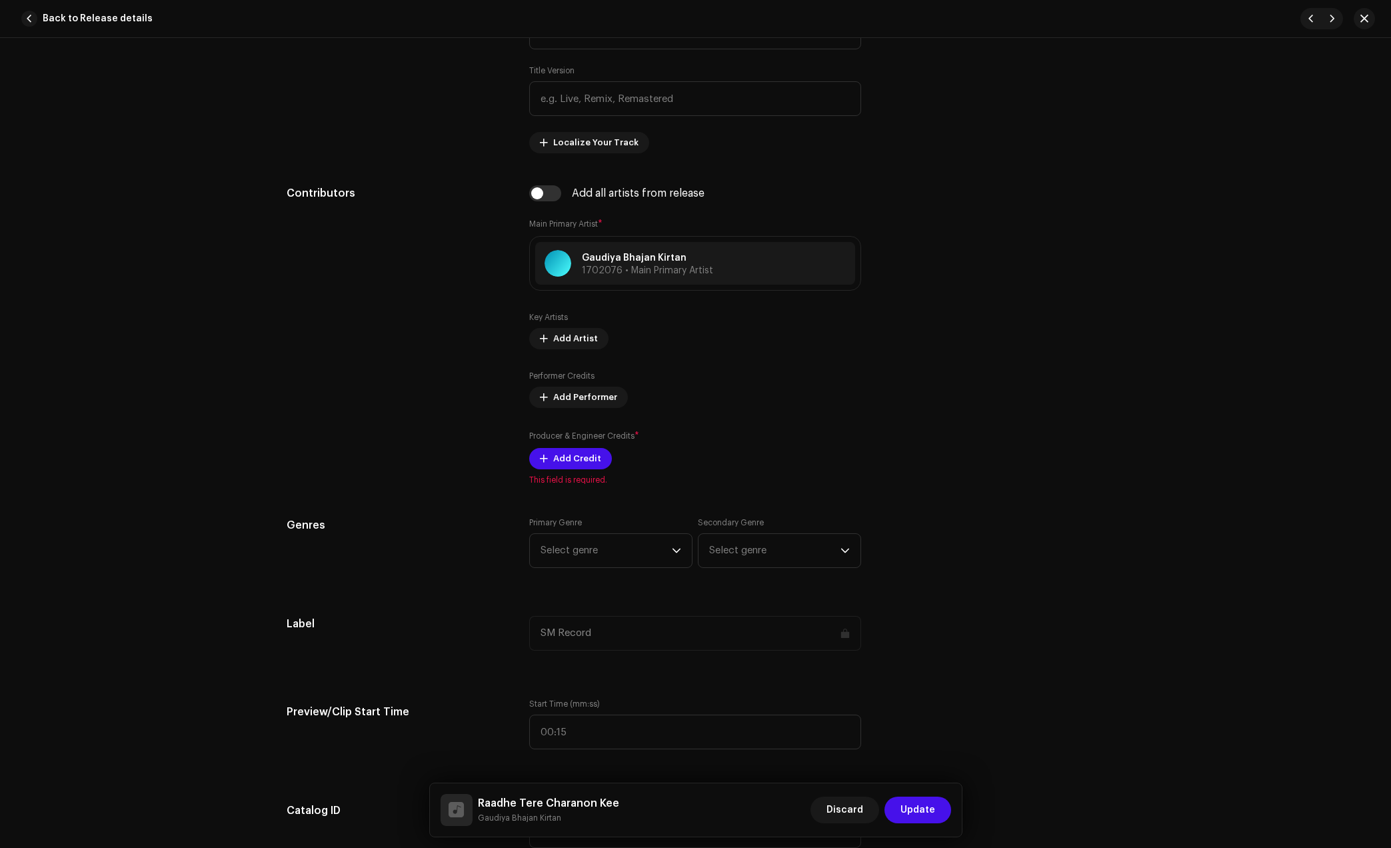
click at [599, 553] on div "Track details Complete the following to finalize your track. 1 of 3 Add Audio F…" at bounding box center [695, 824] width 861 height 2842
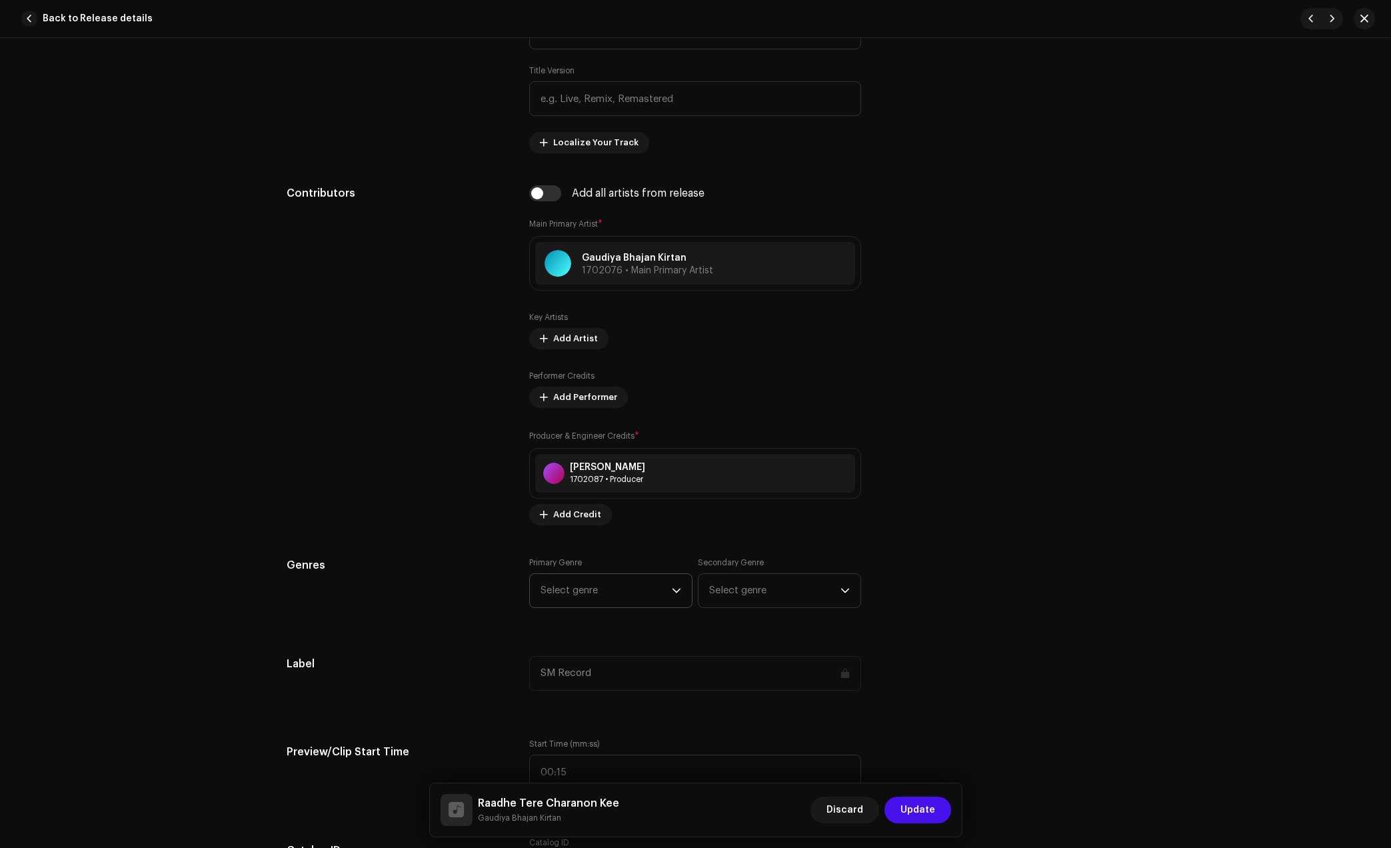
click at [588, 590] on span "Select genre" at bounding box center [606, 590] width 131 height 33
type input "dev"
click at [572, 690] on span "Devotional & Spiritual" at bounding box center [592, 692] width 102 height 13
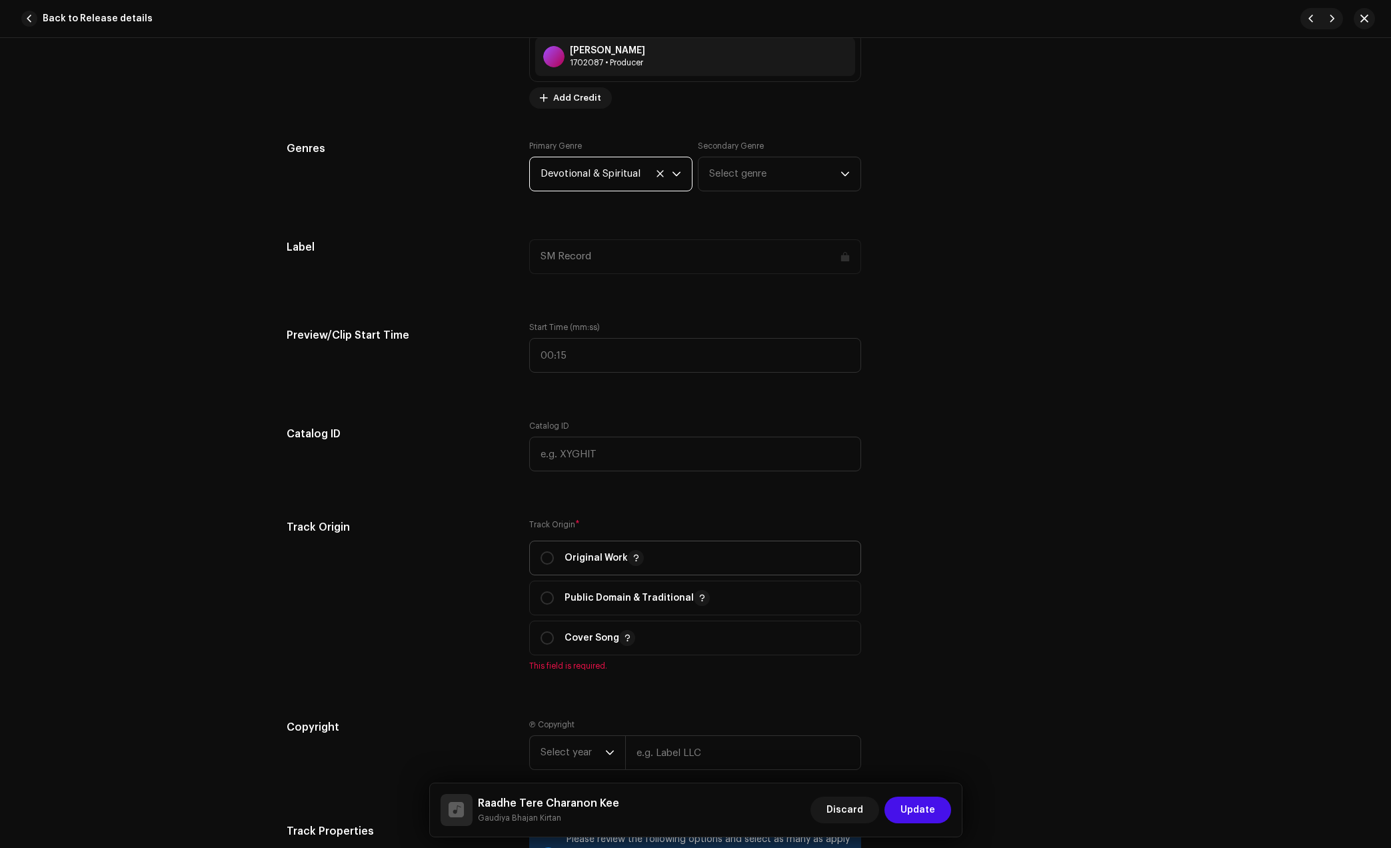
click at [567, 561] on p "Original Work" at bounding box center [604, 558] width 79 height 16
radio input "true"
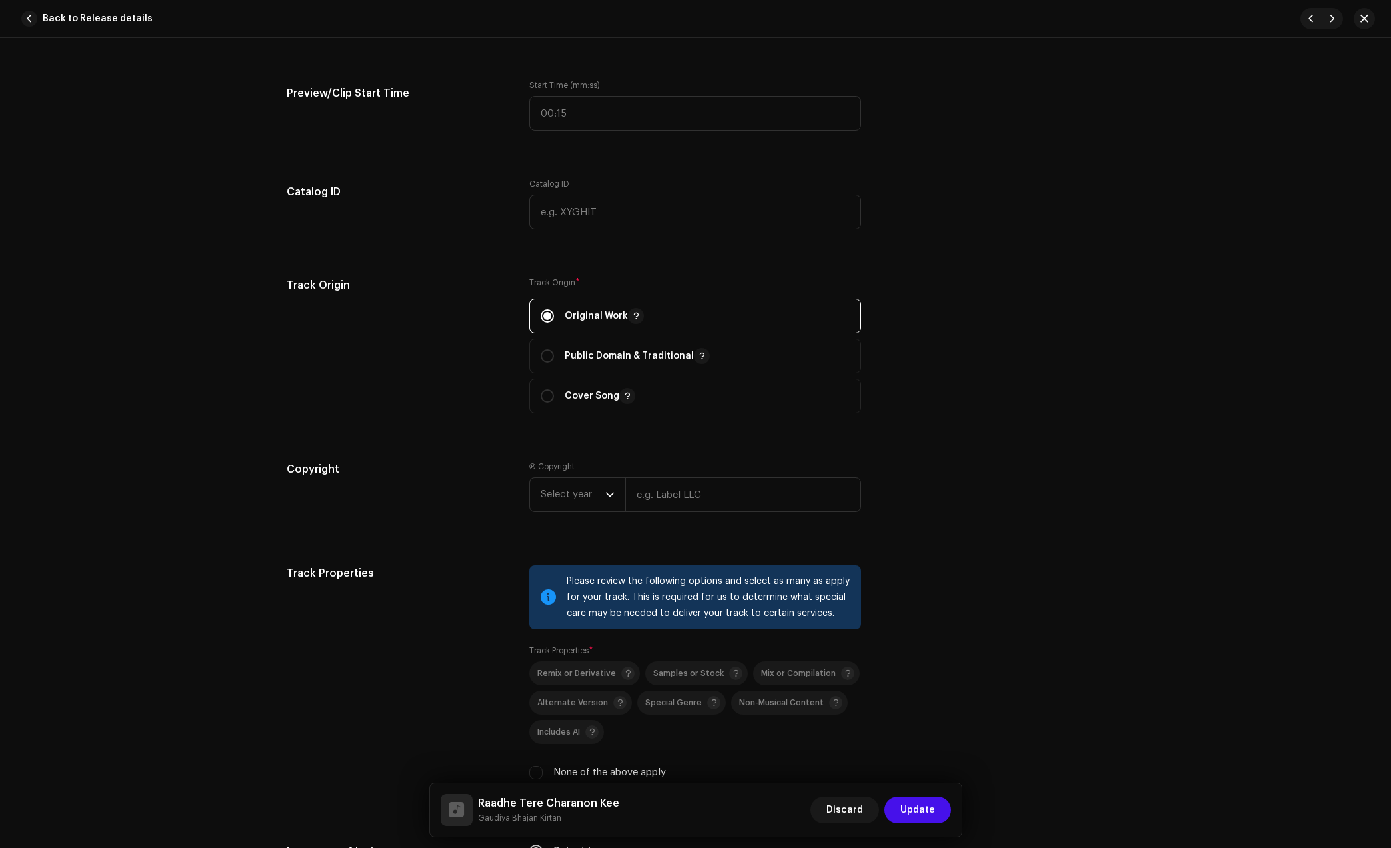
scroll to position [1333, 0]
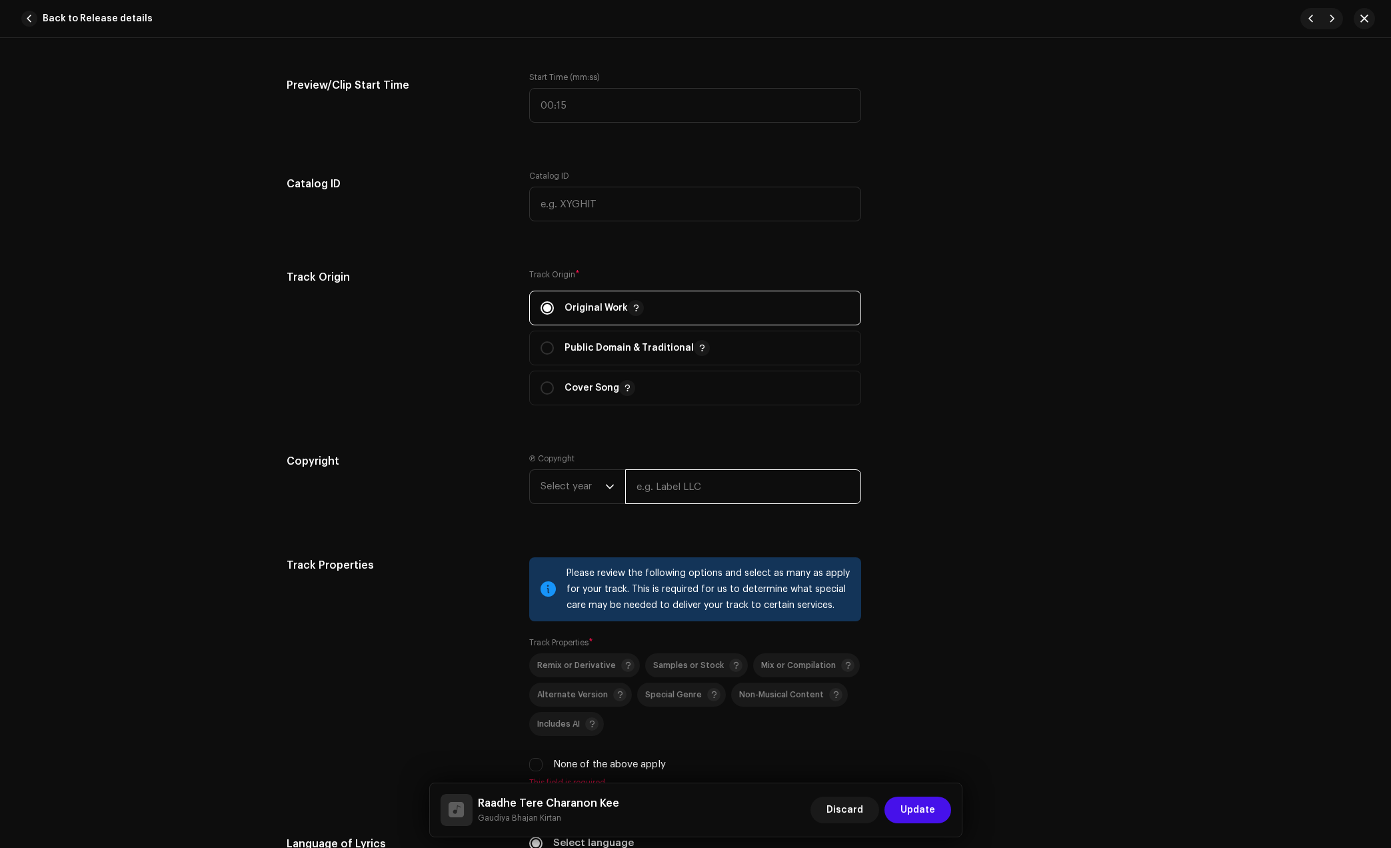
drag, startPoint x: 665, startPoint y: 471, endPoint x: 669, endPoint y: 479, distance: 8.1
click at [665, 471] on input "text" at bounding box center [743, 486] width 236 height 35
type input "Gaudiya Bhajan Kirtan"
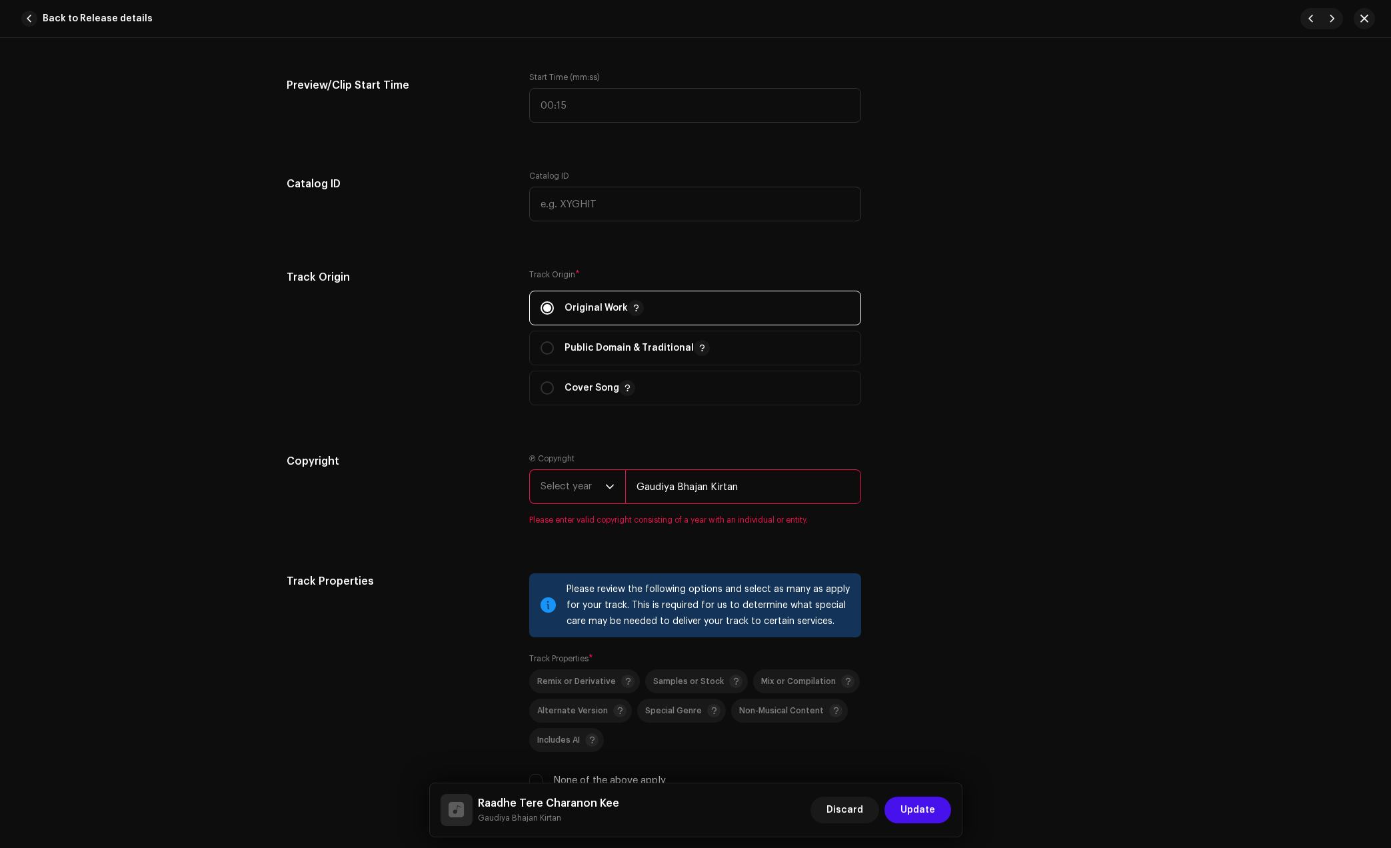
click at [589, 503] on span "Select year" at bounding box center [573, 486] width 65 height 33
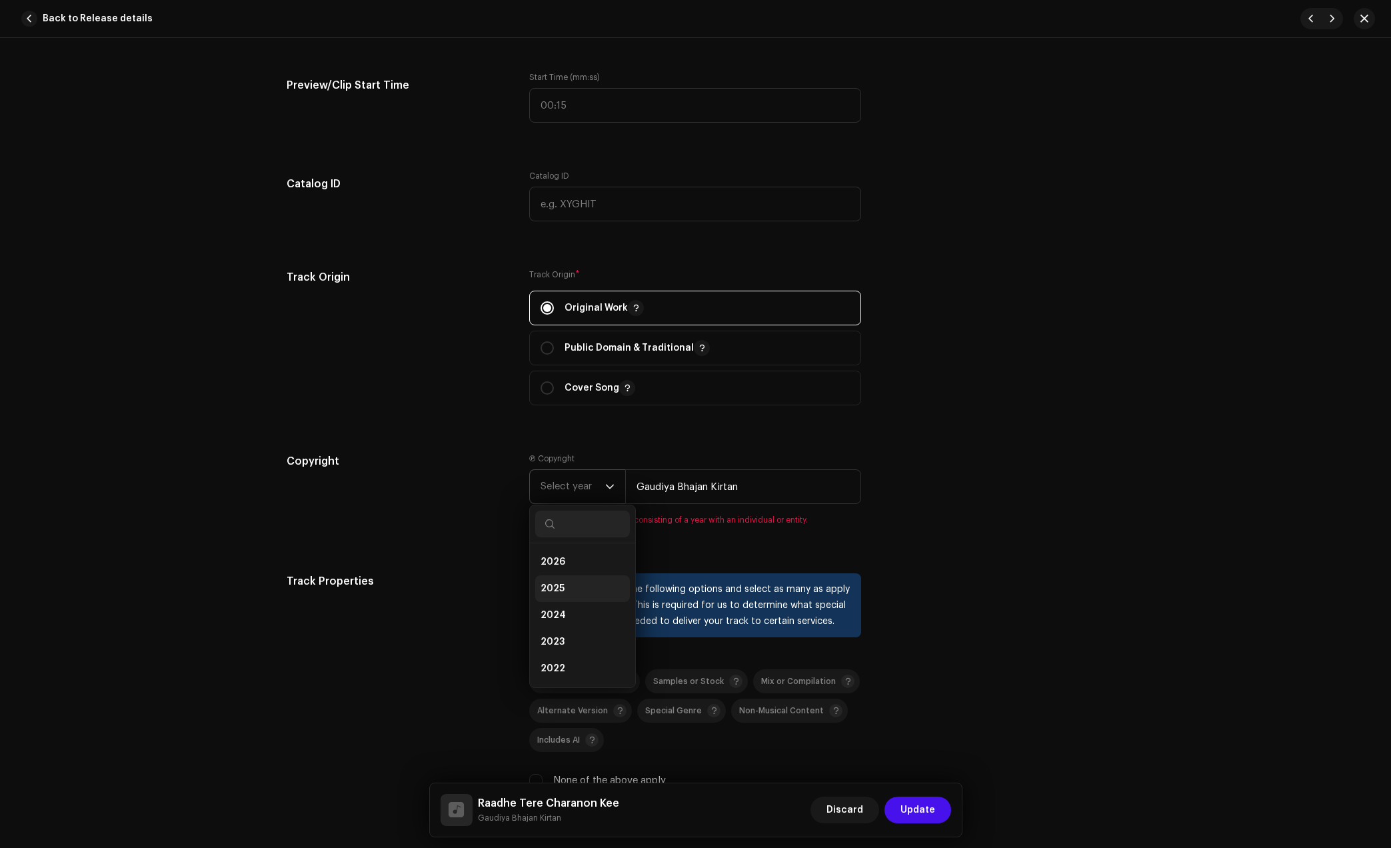
click at [579, 589] on li "2025" at bounding box center [582, 588] width 95 height 27
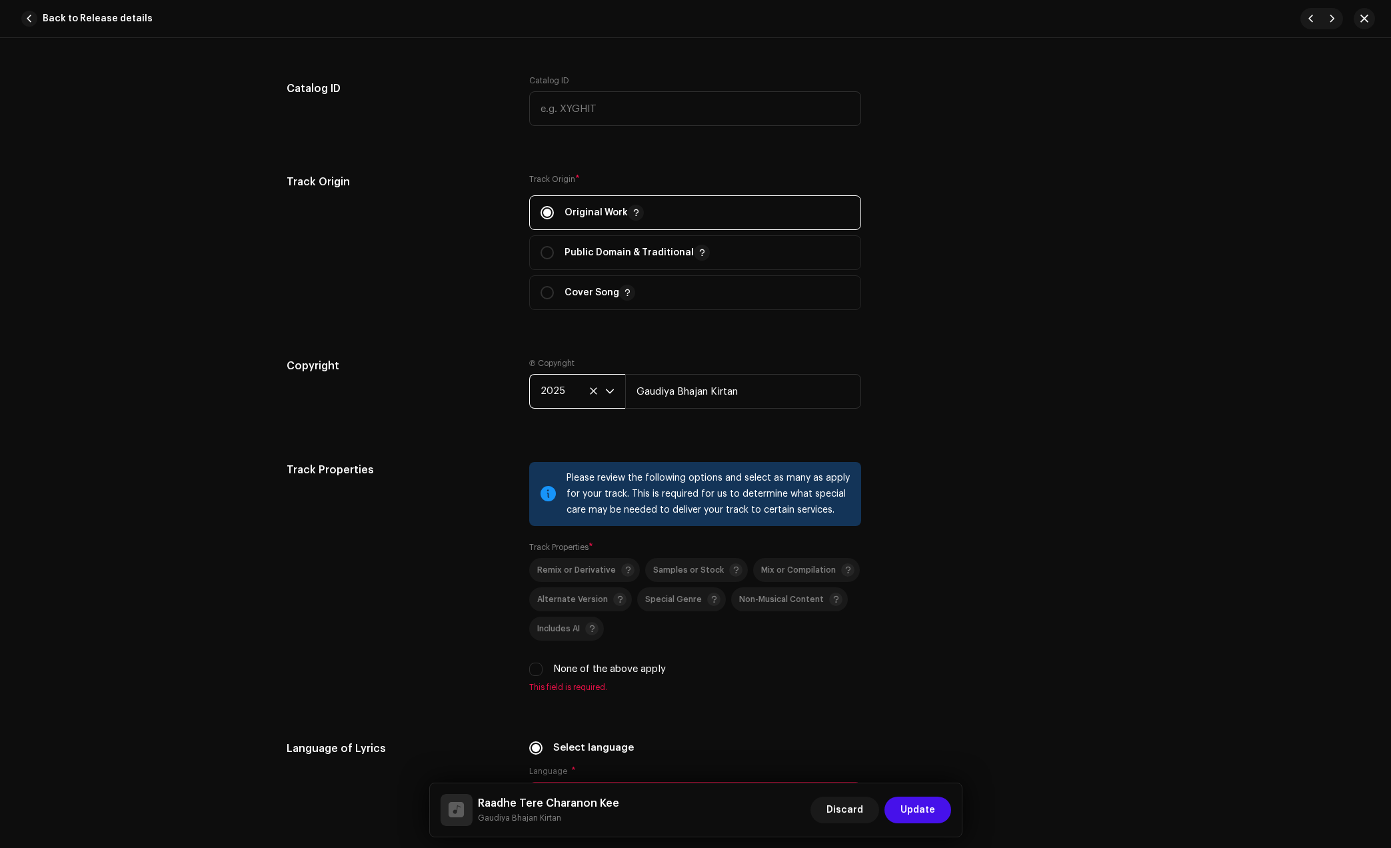
scroll to position [1666, 0]
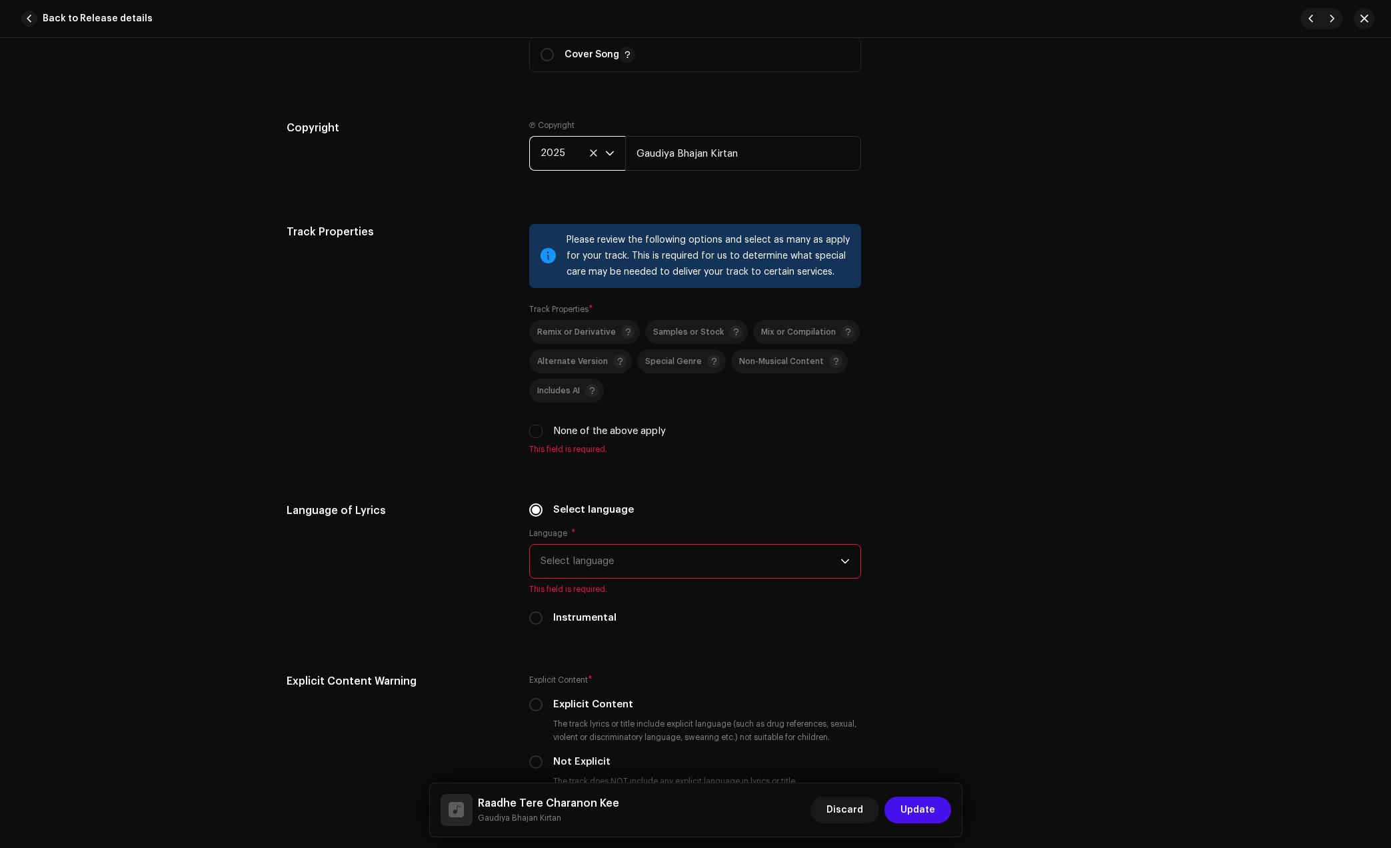
click at [575, 424] on label "None of the above apply" at bounding box center [609, 431] width 113 height 15
click at [543, 425] on input "None of the above apply" at bounding box center [535, 431] width 13 height 13
checkbox input "true"
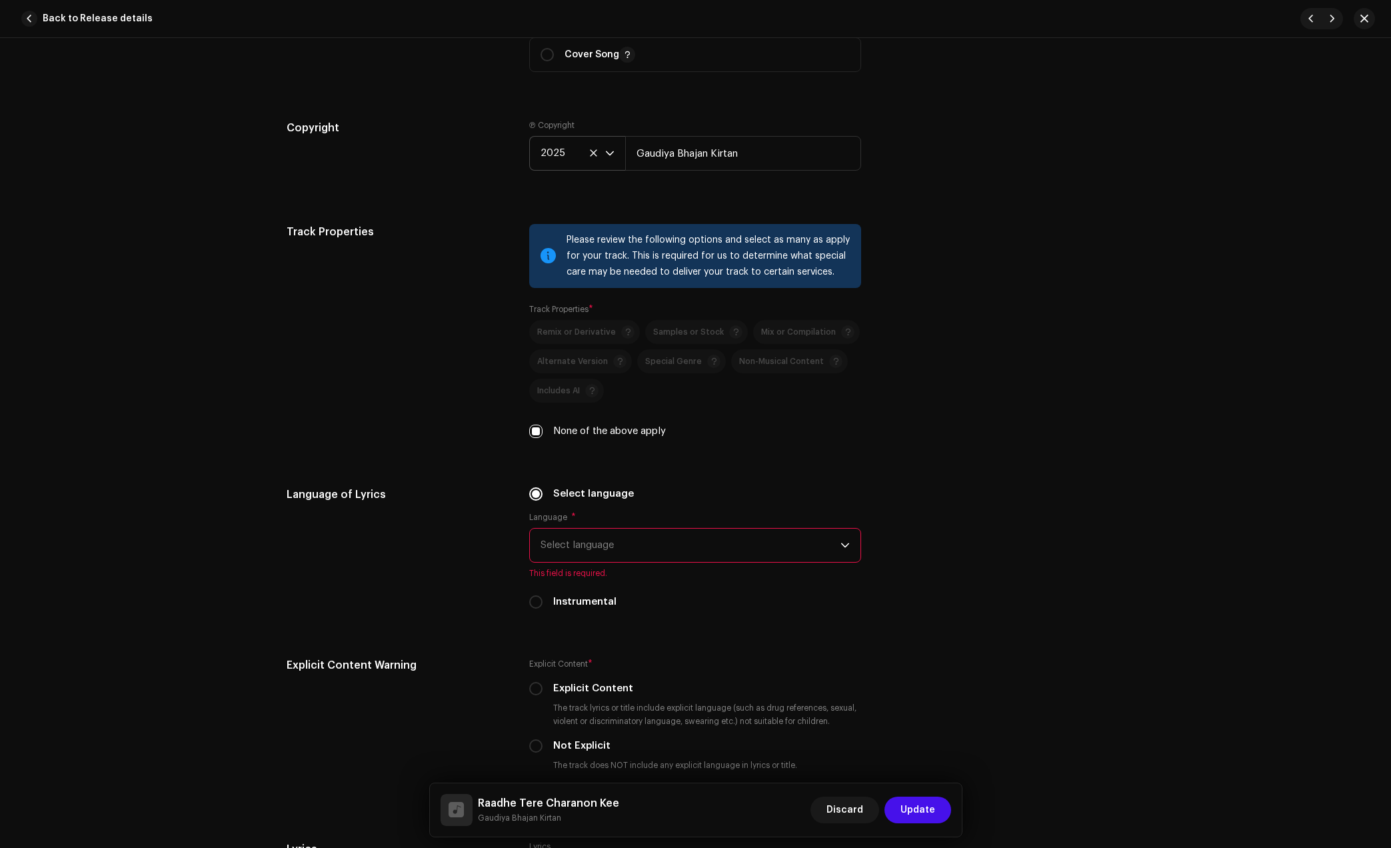
click at [613, 551] on span "Select language" at bounding box center [691, 545] width 300 height 33
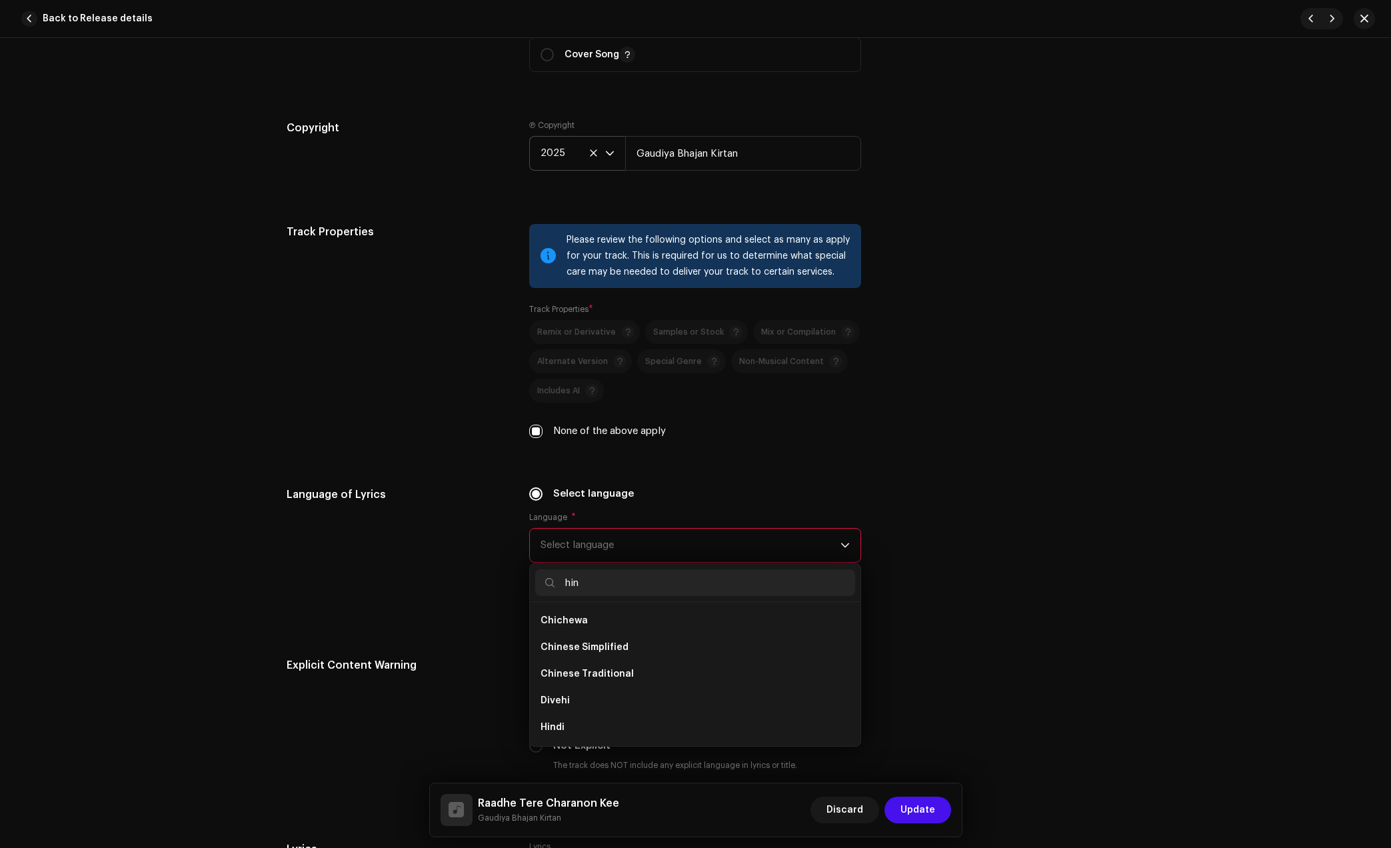
scroll to position [0, 0]
type input "hin"
click at [540, 665] on li "Hindi" at bounding box center [695, 674] width 320 height 27
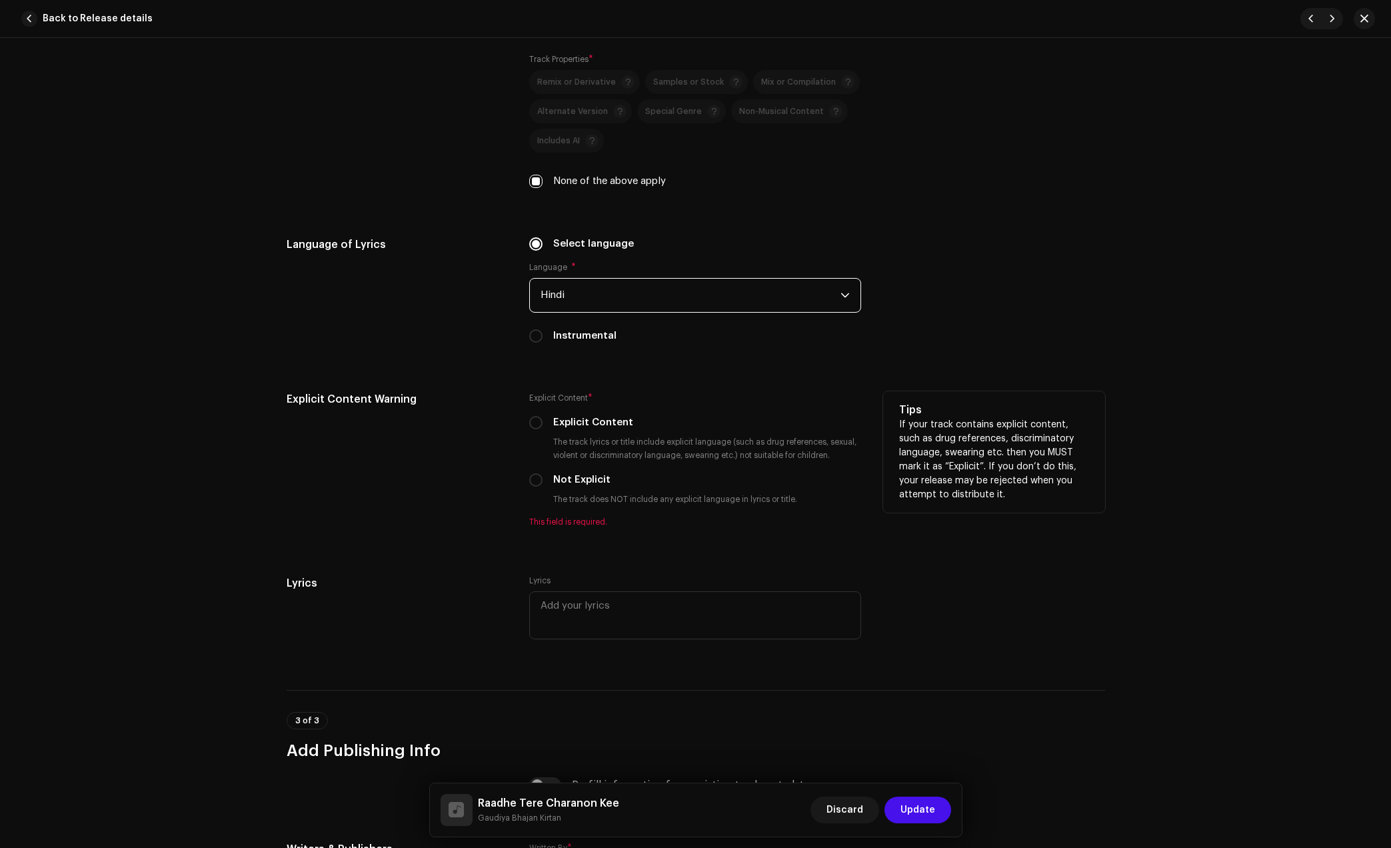
click at [571, 475] on label "Not Explicit" at bounding box center [581, 480] width 57 height 15
click at [543, 475] on input "Not Explicit" at bounding box center [535, 479] width 13 height 13
radio input "true"
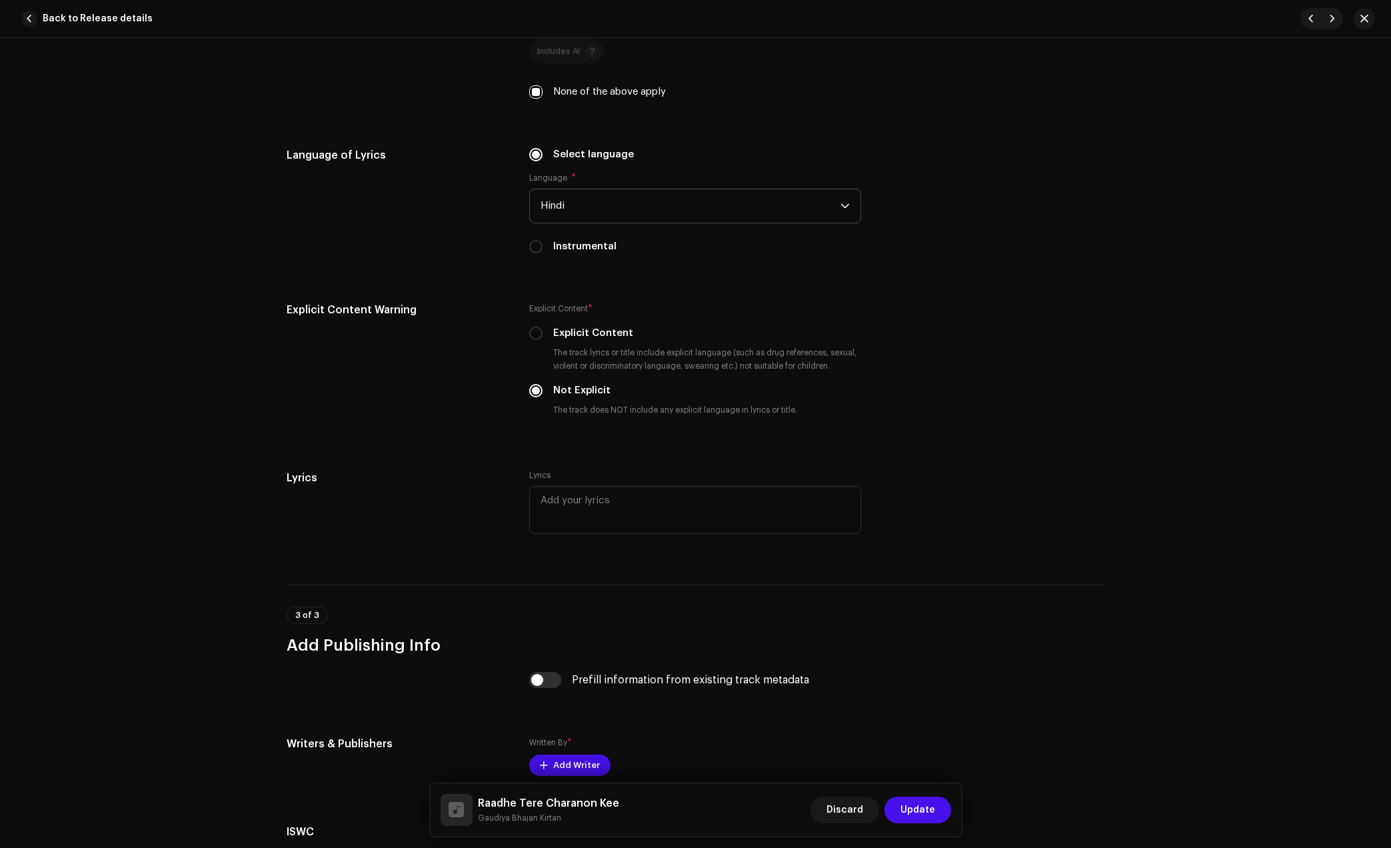
scroll to position [2166, 0]
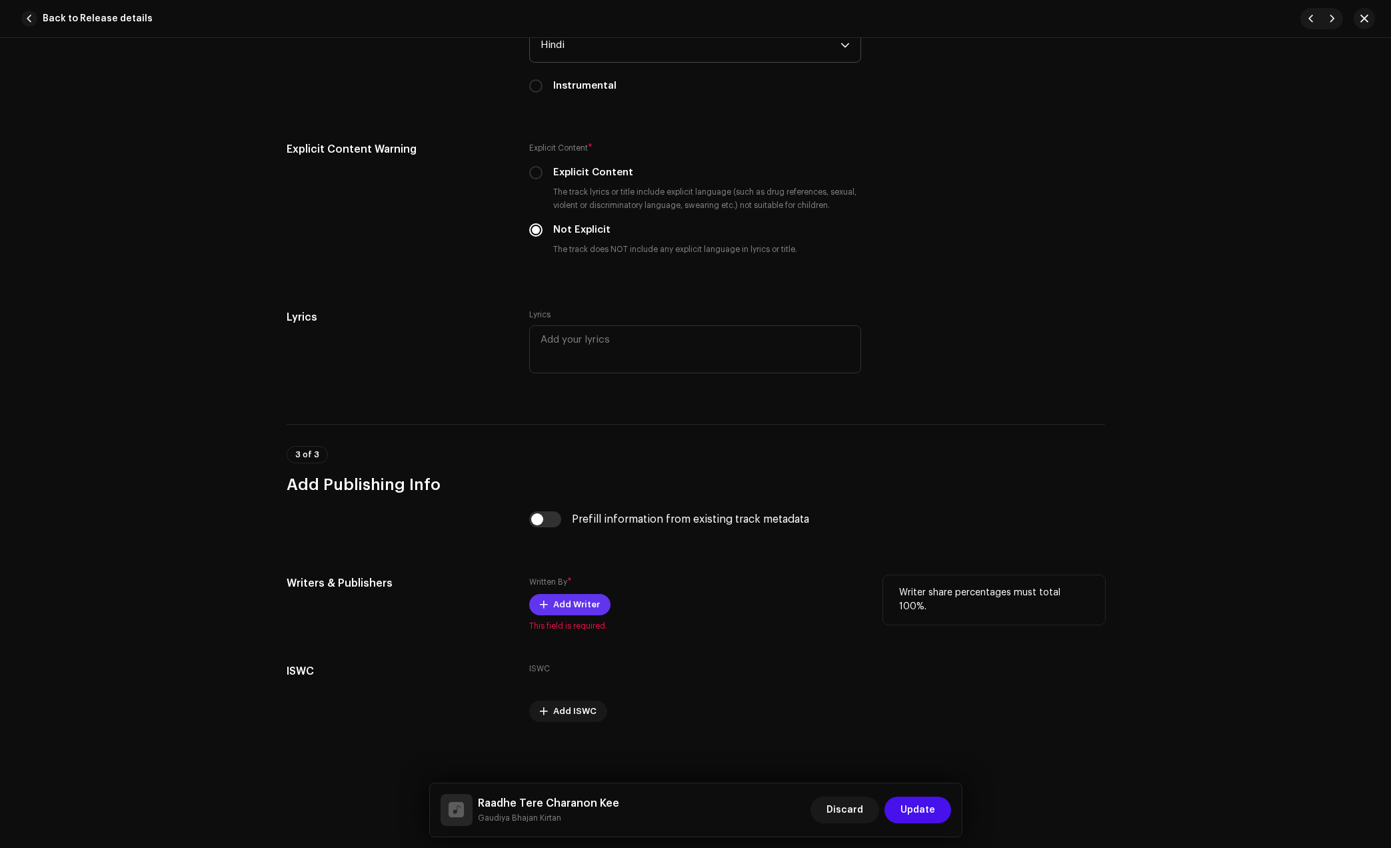
click at [559, 614] on span "Add Writer" at bounding box center [576, 604] width 47 height 27
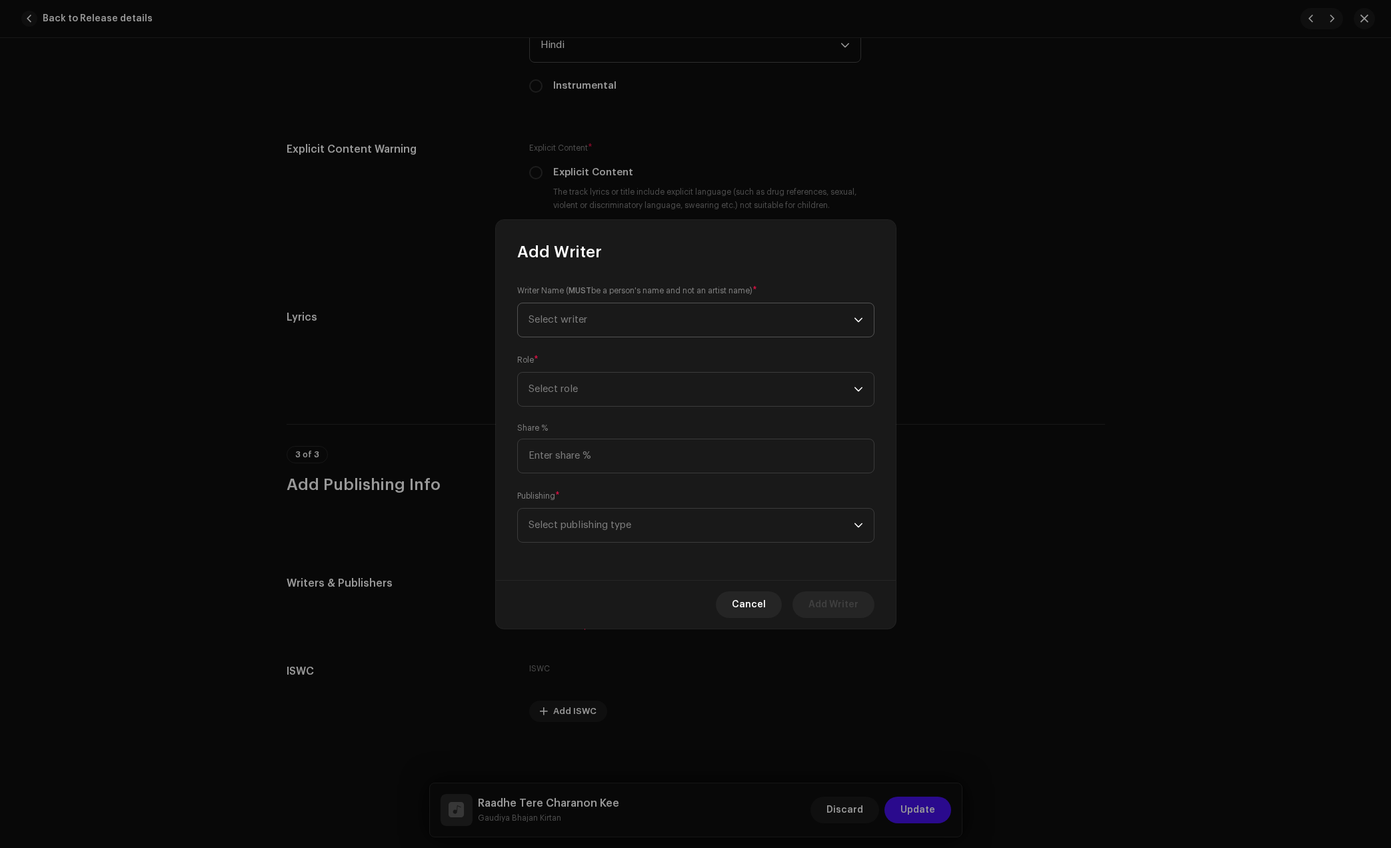
click at [599, 316] on span "Select writer" at bounding box center [691, 319] width 325 height 33
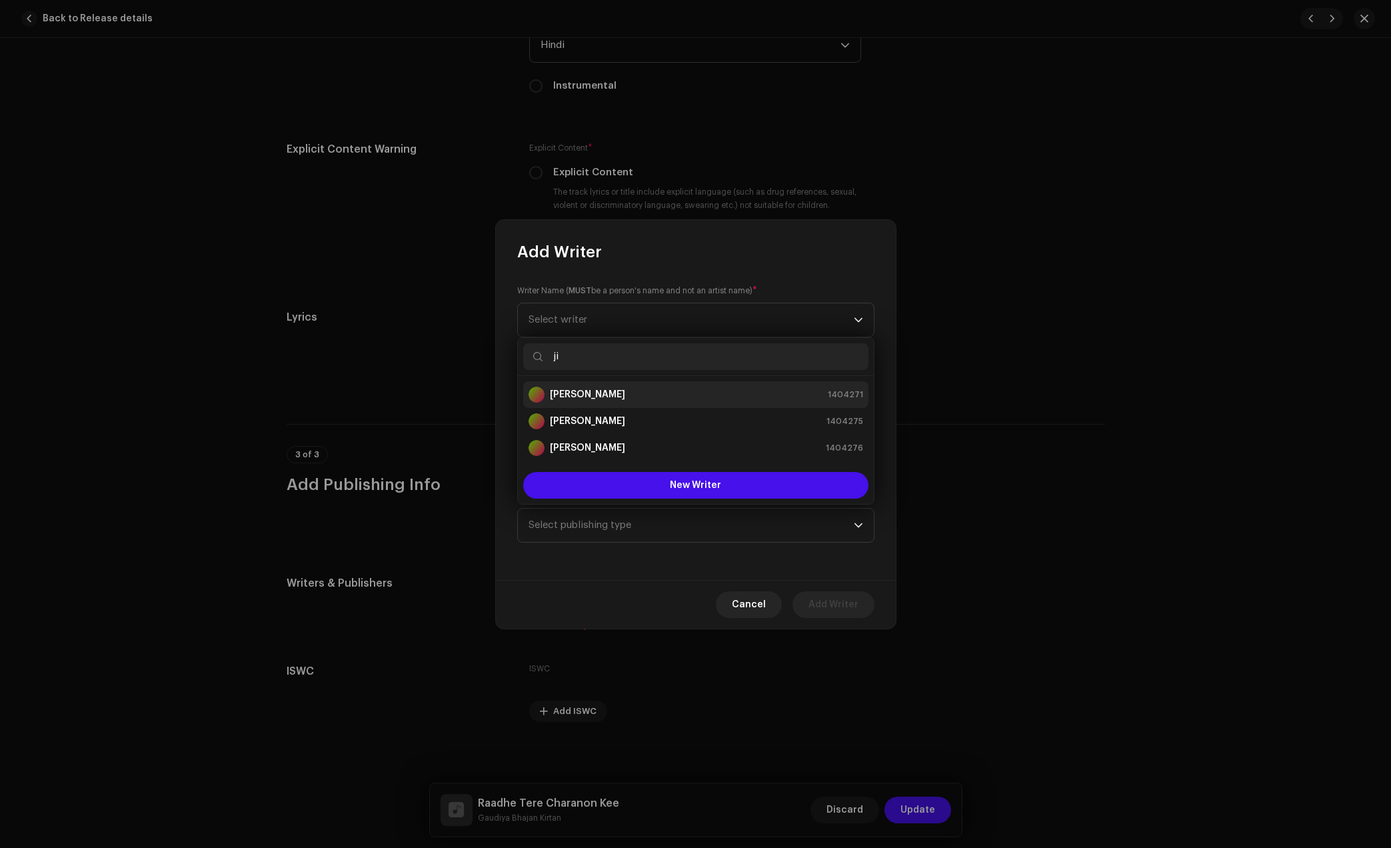
type input "ji"
click at [595, 403] on li "[PERSON_NAME] 1404271" at bounding box center [695, 394] width 345 height 27
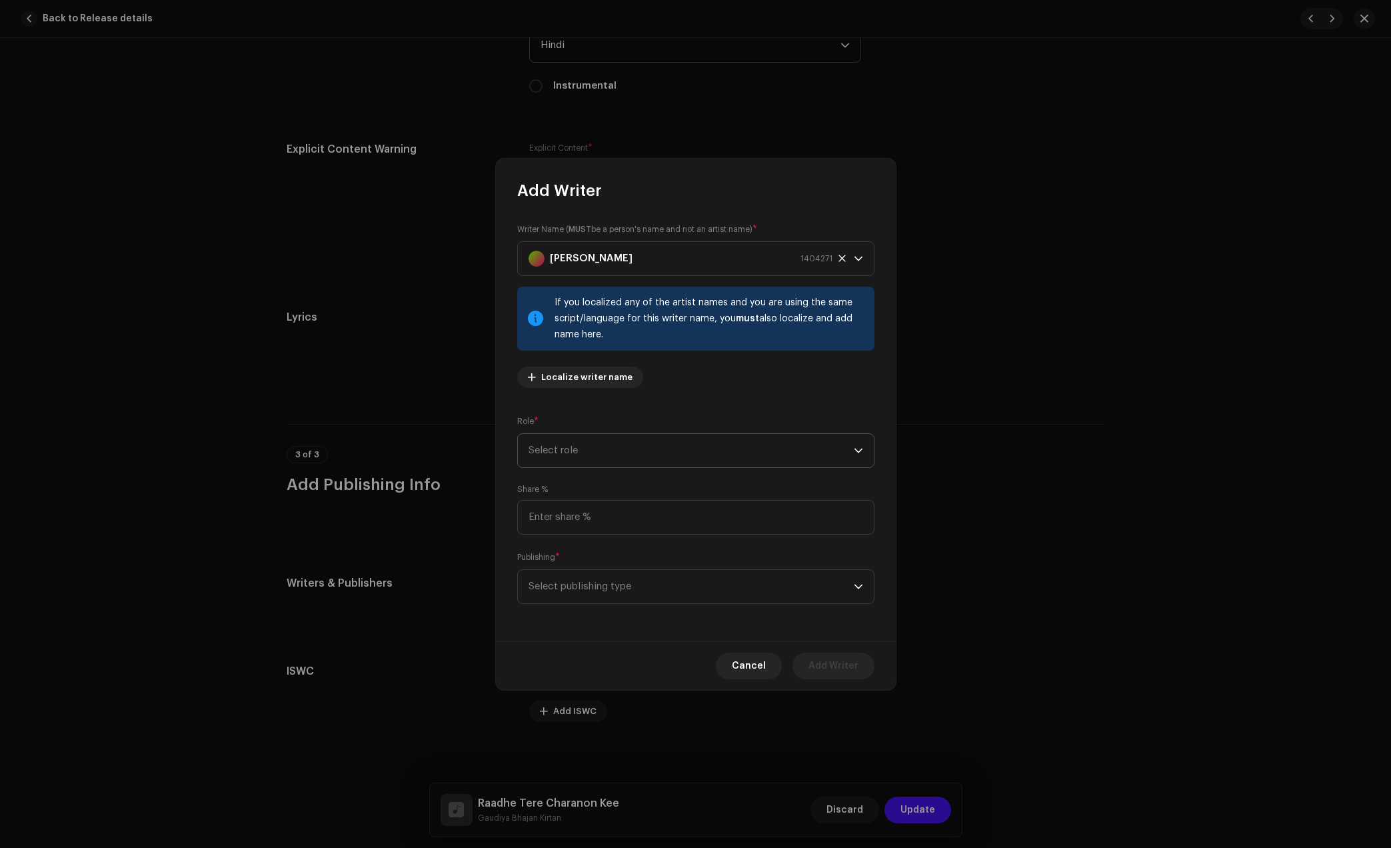
click at [671, 461] on span "Select role" at bounding box center [691, 450] width 325 height 33
drag, startPoint x: 581, startPoint y: 564, endPoint x: 627, endPoint y: 527, distance: 58.8
click at [581, 565] on span "Composer & Lyricist" at bounding box center [576, 567] width 94 height 13
click at [619, 511] on input at bounding box center [695, 517] width 357 height 35
type input "100.00"
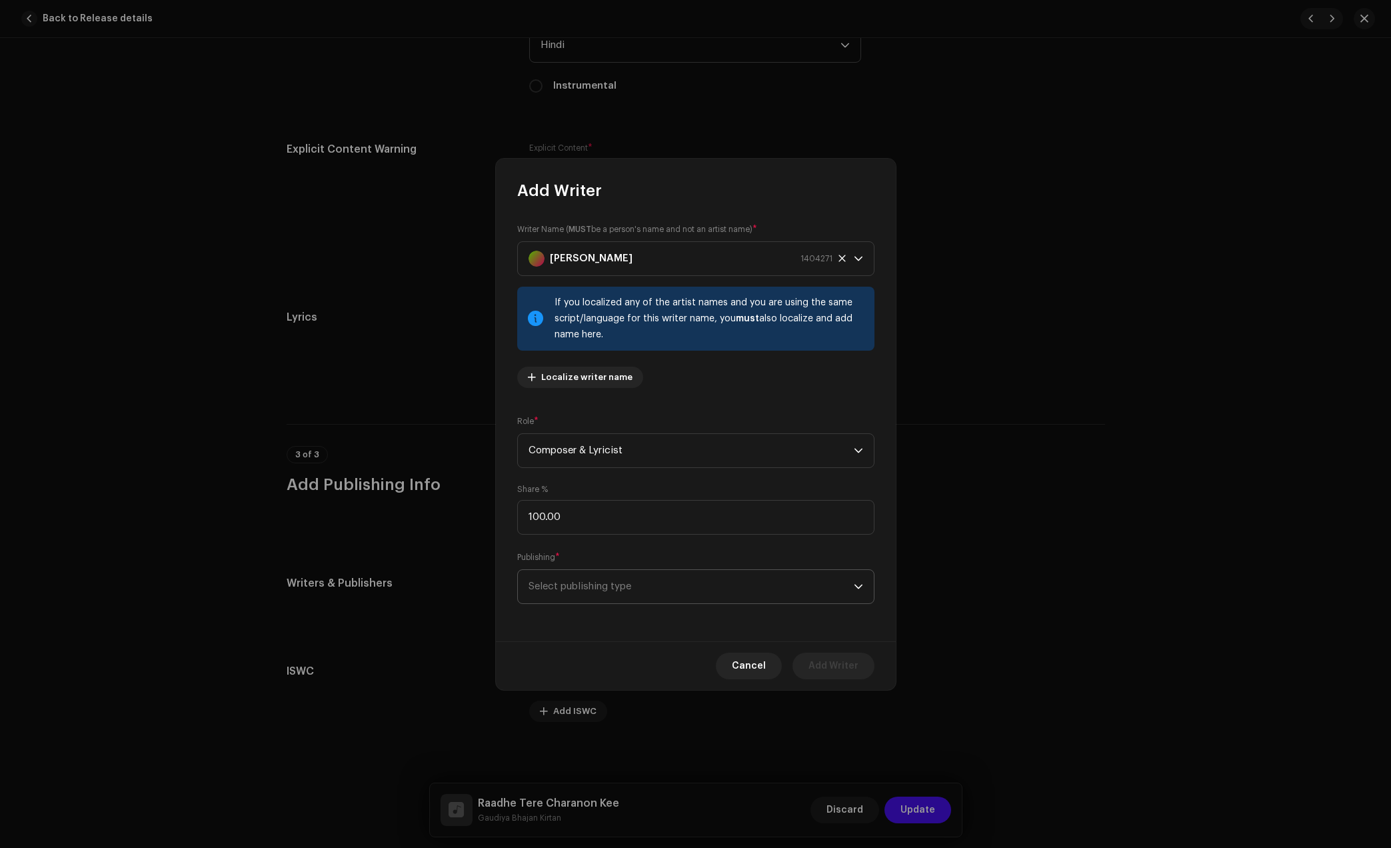
click at [637, 595] on span "Select publishing type" at bounding box center [691, 586] width 325 height 33
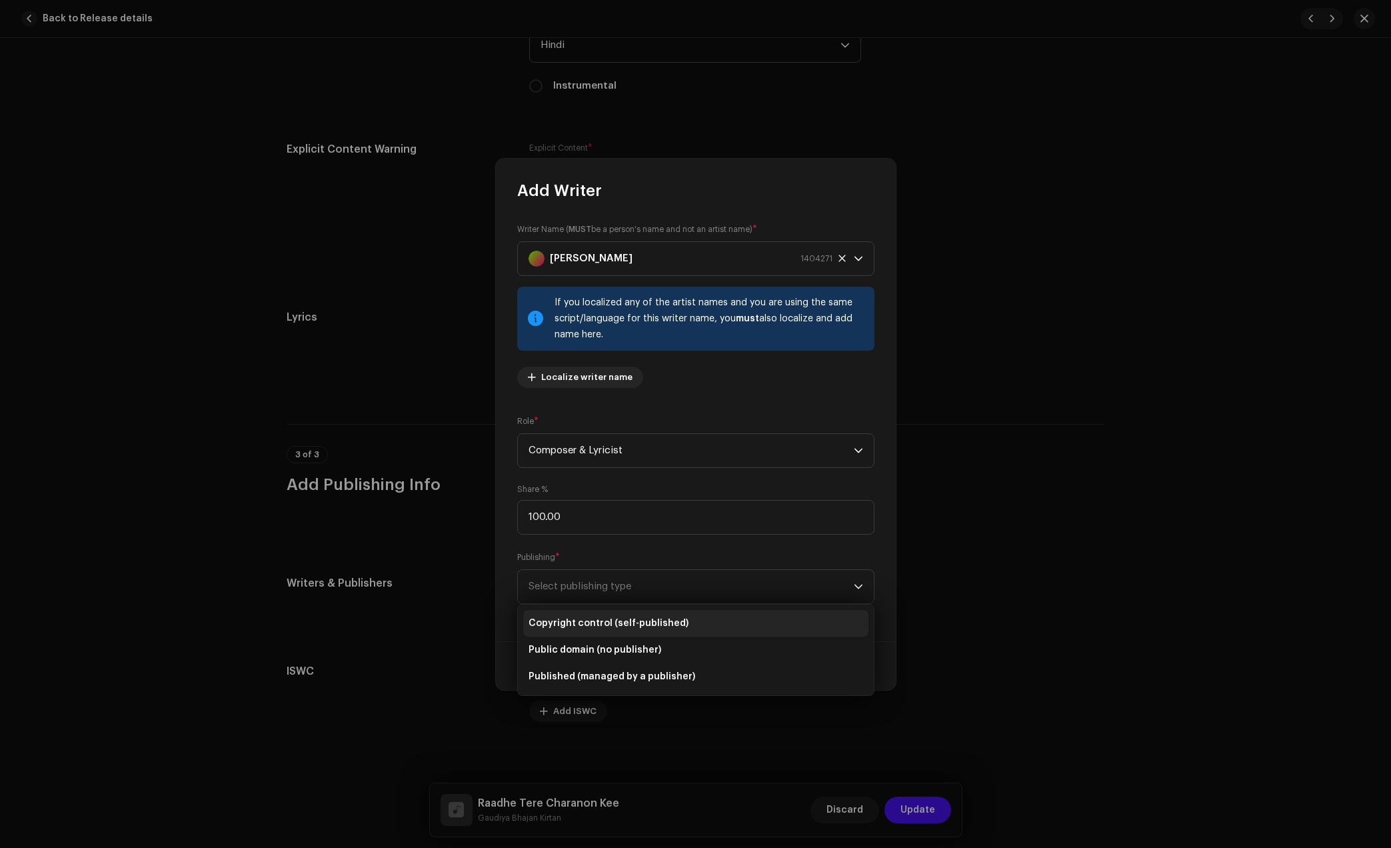
click at [611, 622] on span "Copyright control (self-published)" at bounding box center [609, 623] width 160 height 13
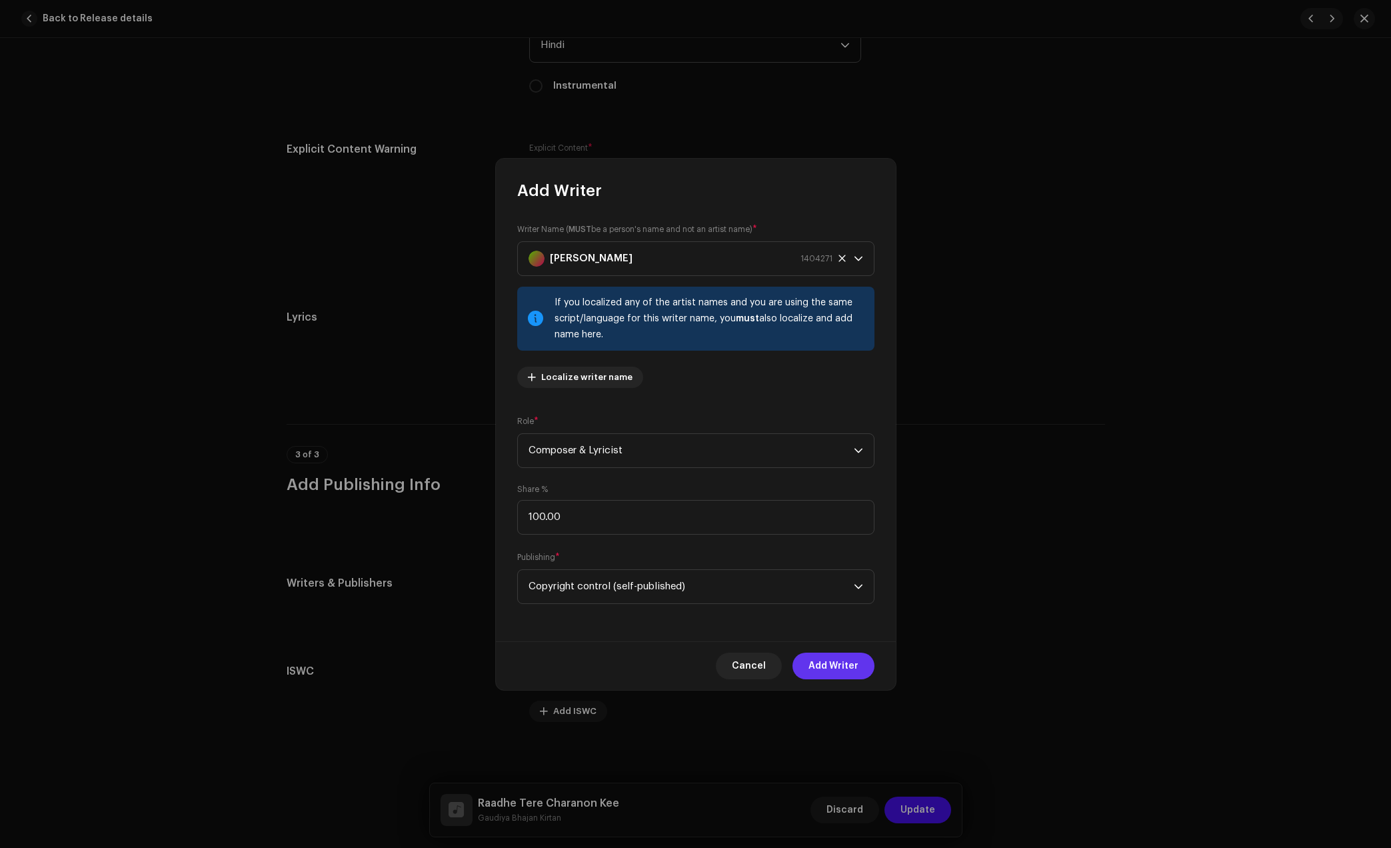
click at [860, 658] on button "Add Writer" at bounding box center [833, 666] width 82 height 27
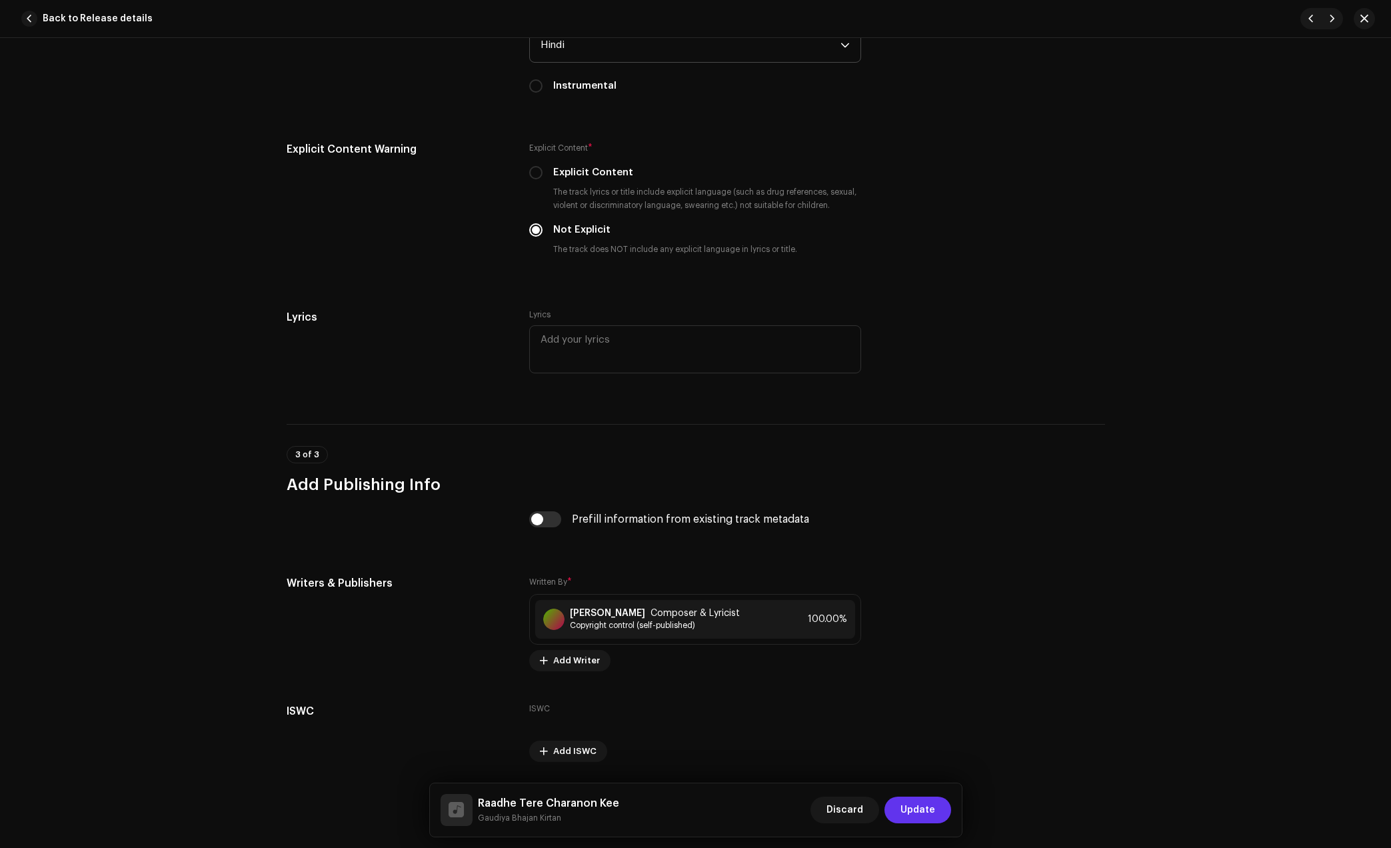
click at [930, 817] on span "Update" at bounding box center [917, 809] width 35 height 27
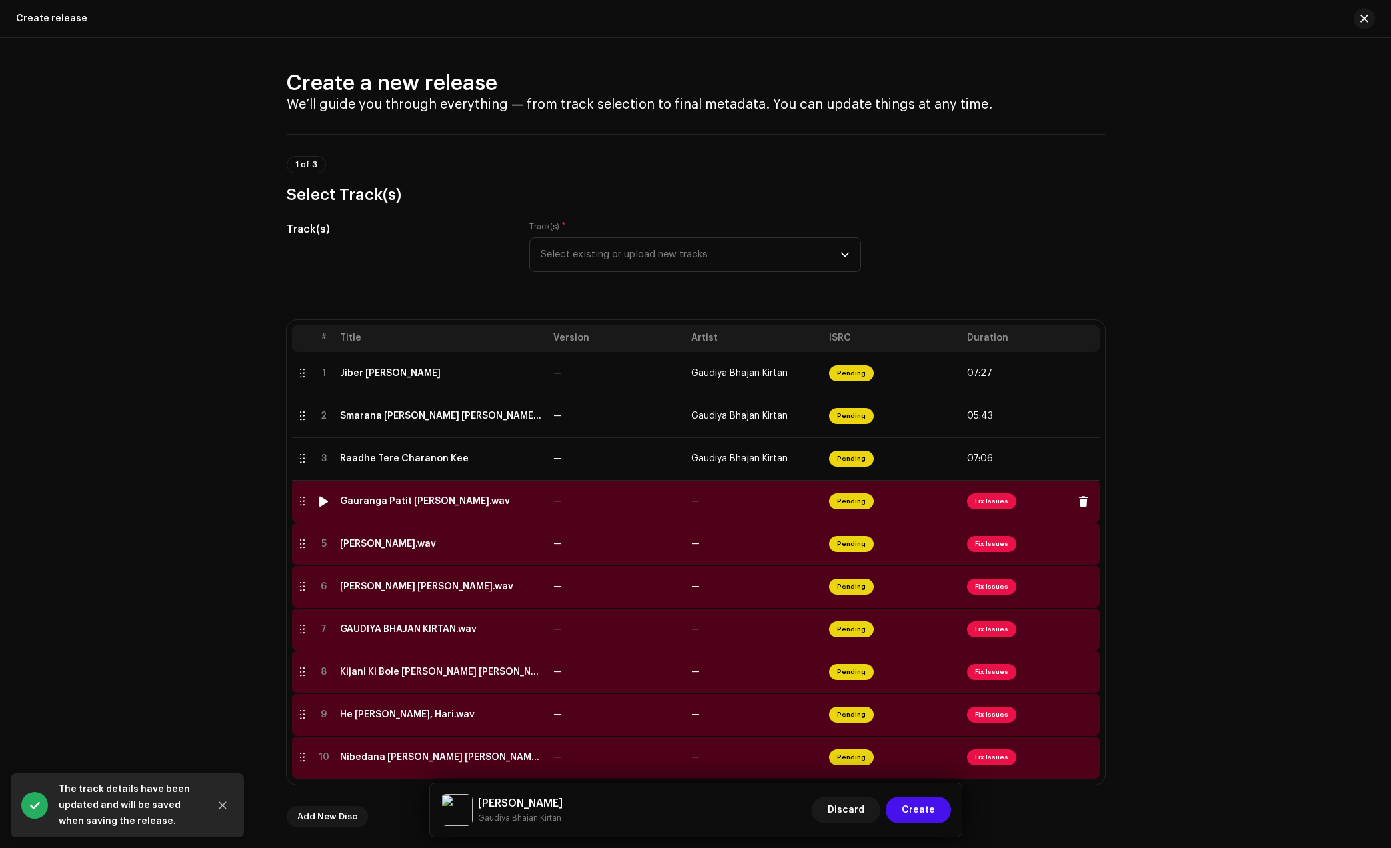
click at [431, 507] on td "Gauranga Patit [PERSON_NAME].wav" at bounding box center [441, 501] width 213 height 43
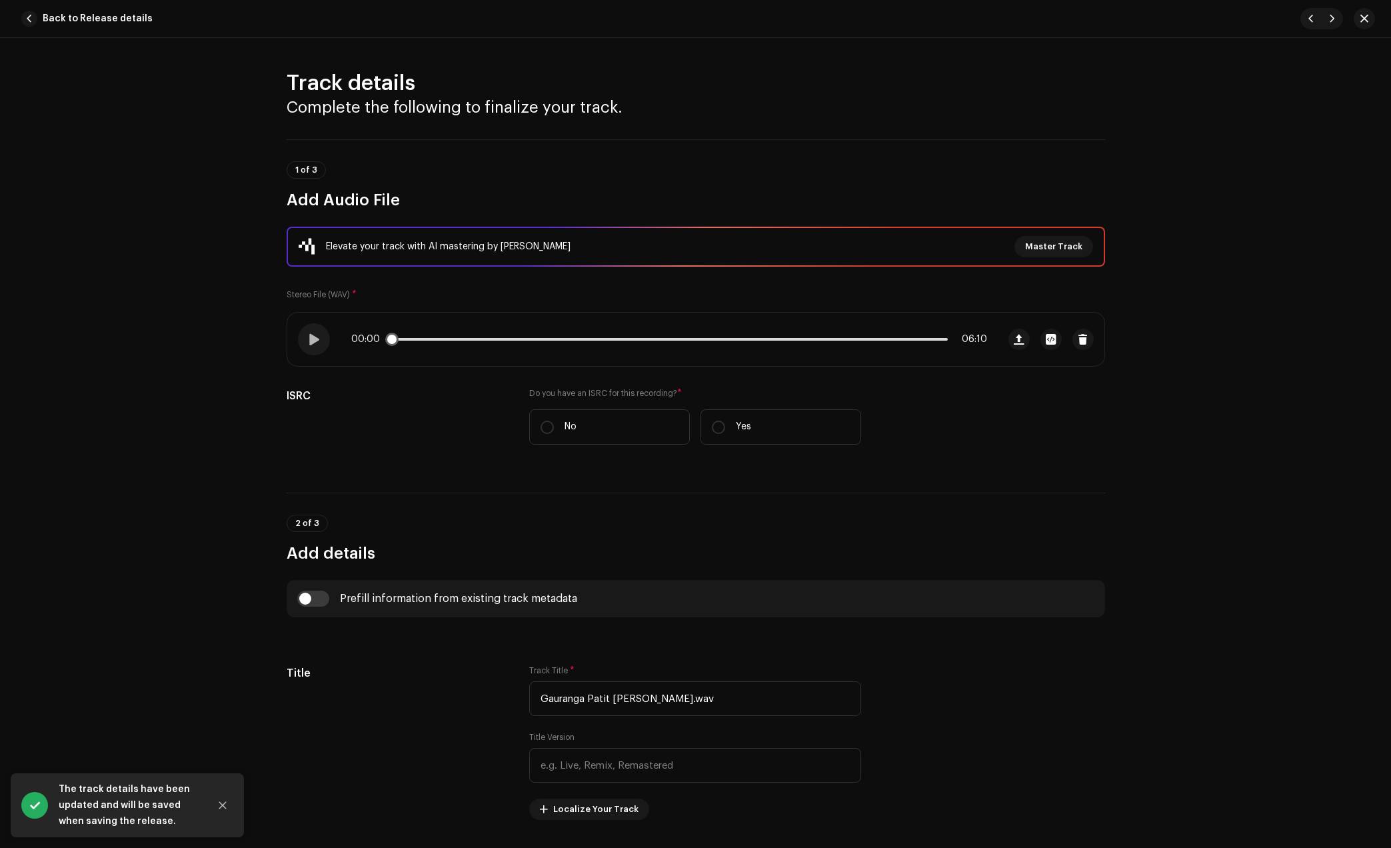
click at [435, 339] on p-slider at bounding box center [669, 339] width 557 height 3
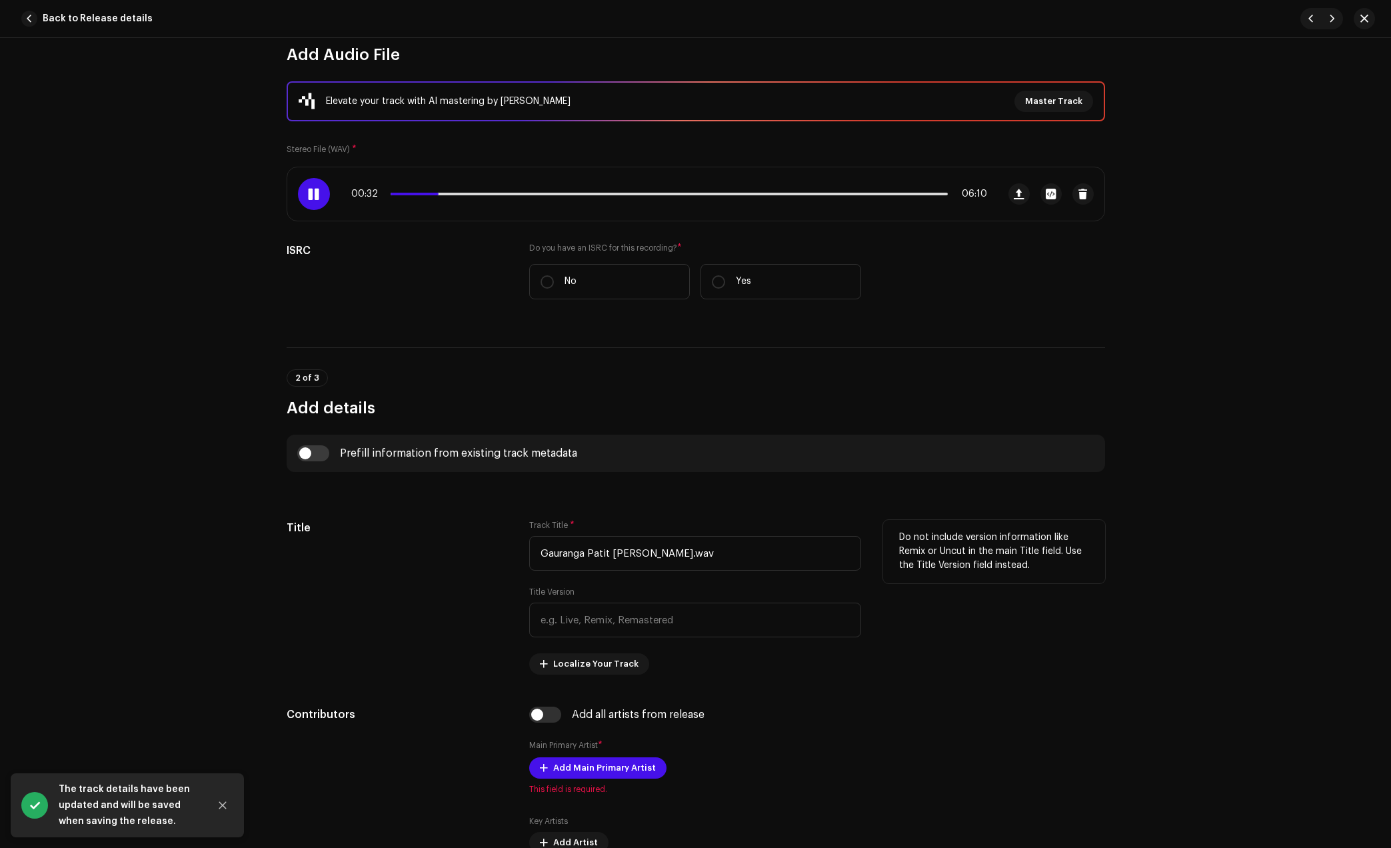
scroll to position [167, 0]
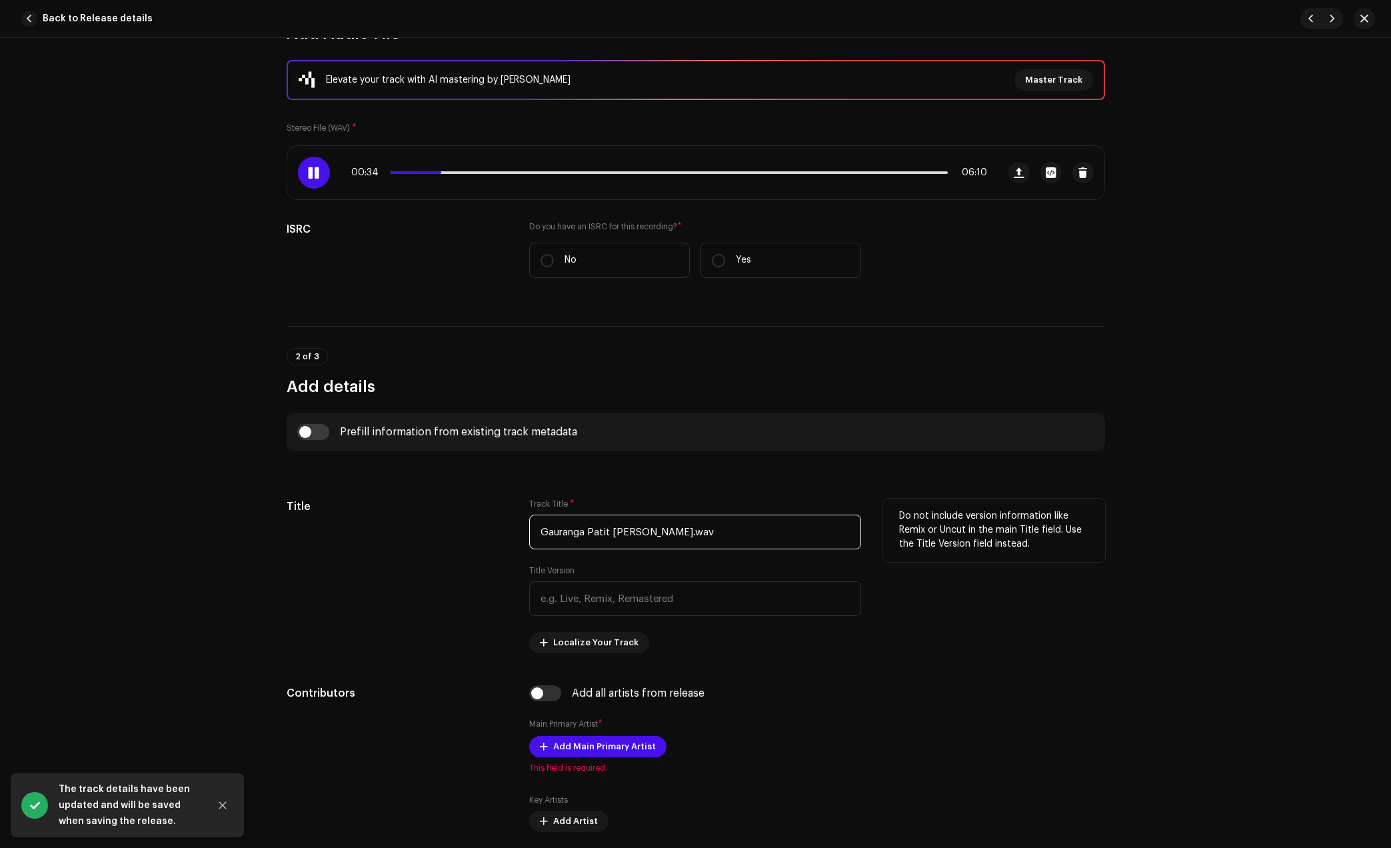
click at [735, 529] on input "Gauranga Patit [PERSON_NAME].wav" at bounding box center [695, 532] width 332 height 35
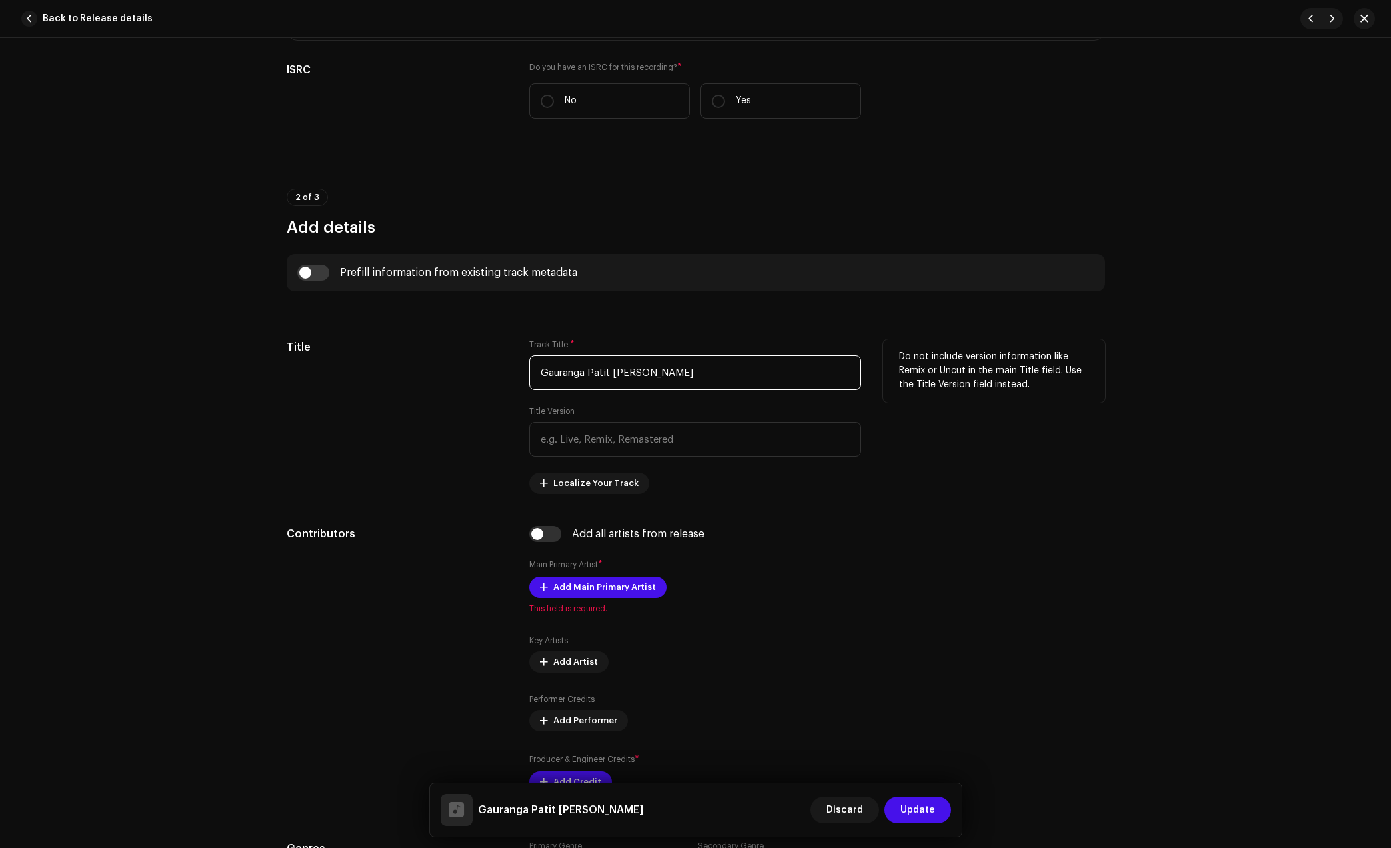
scroll to position [333, 0]
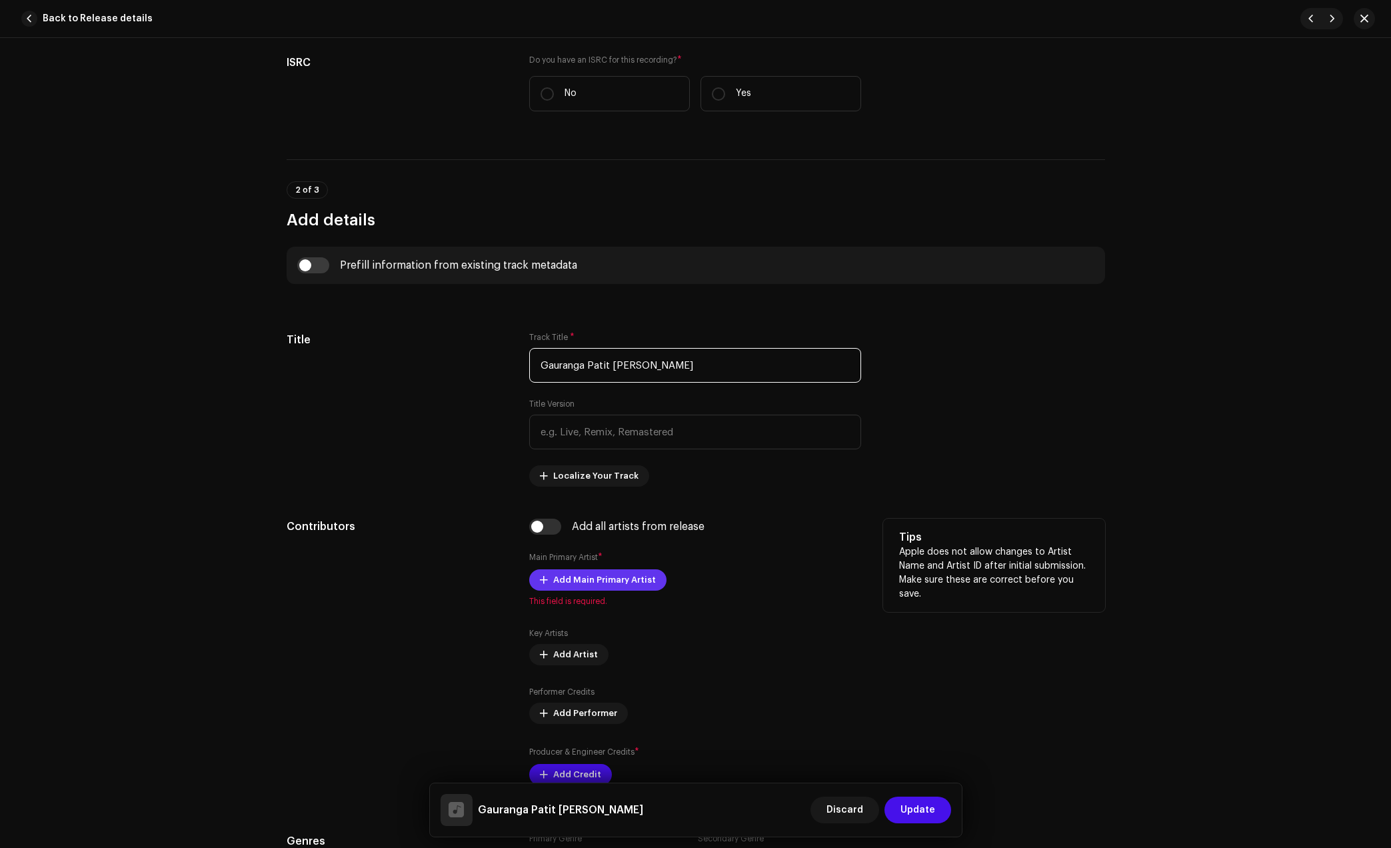
type input "Gauranga Patit [PERSON_NAME]"
click at [573, 579] on span "Add Main Primary Artist" at bounding box center [604, 580] width 103 height 27
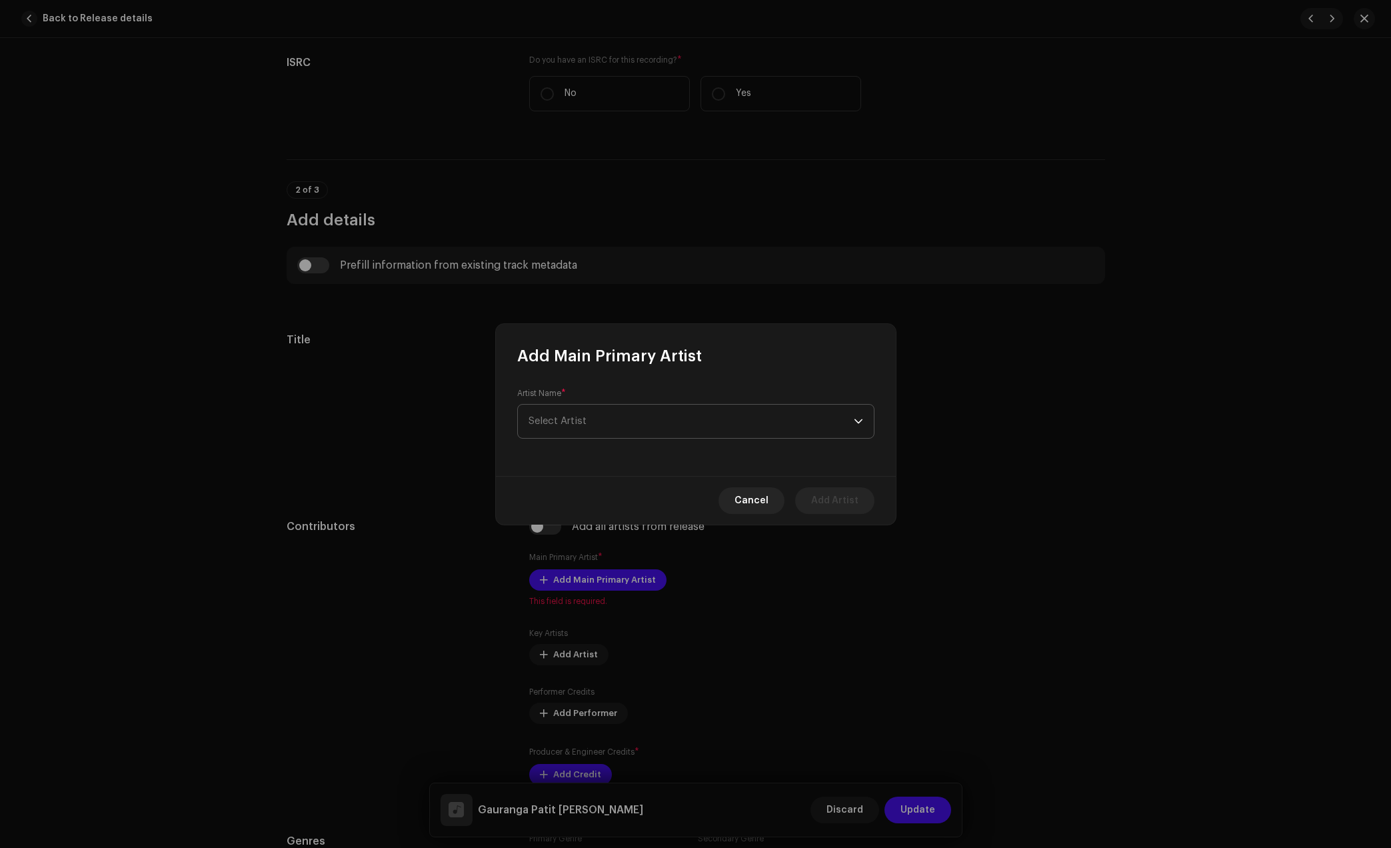
click at [722, 415] on span "Select Artist" at bounding box center [691, 421] width 325 height 33
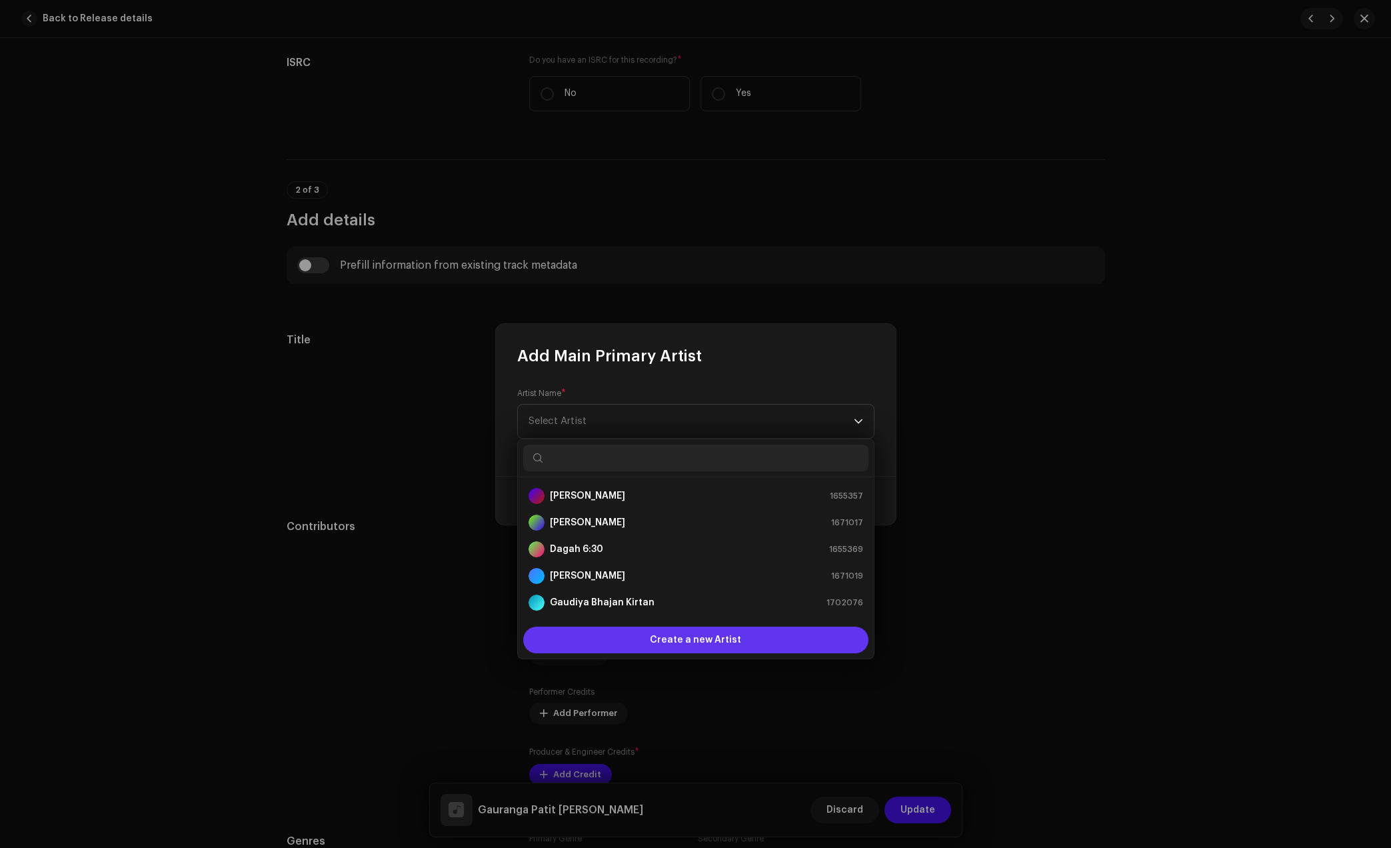
scroll to position [21, 0]
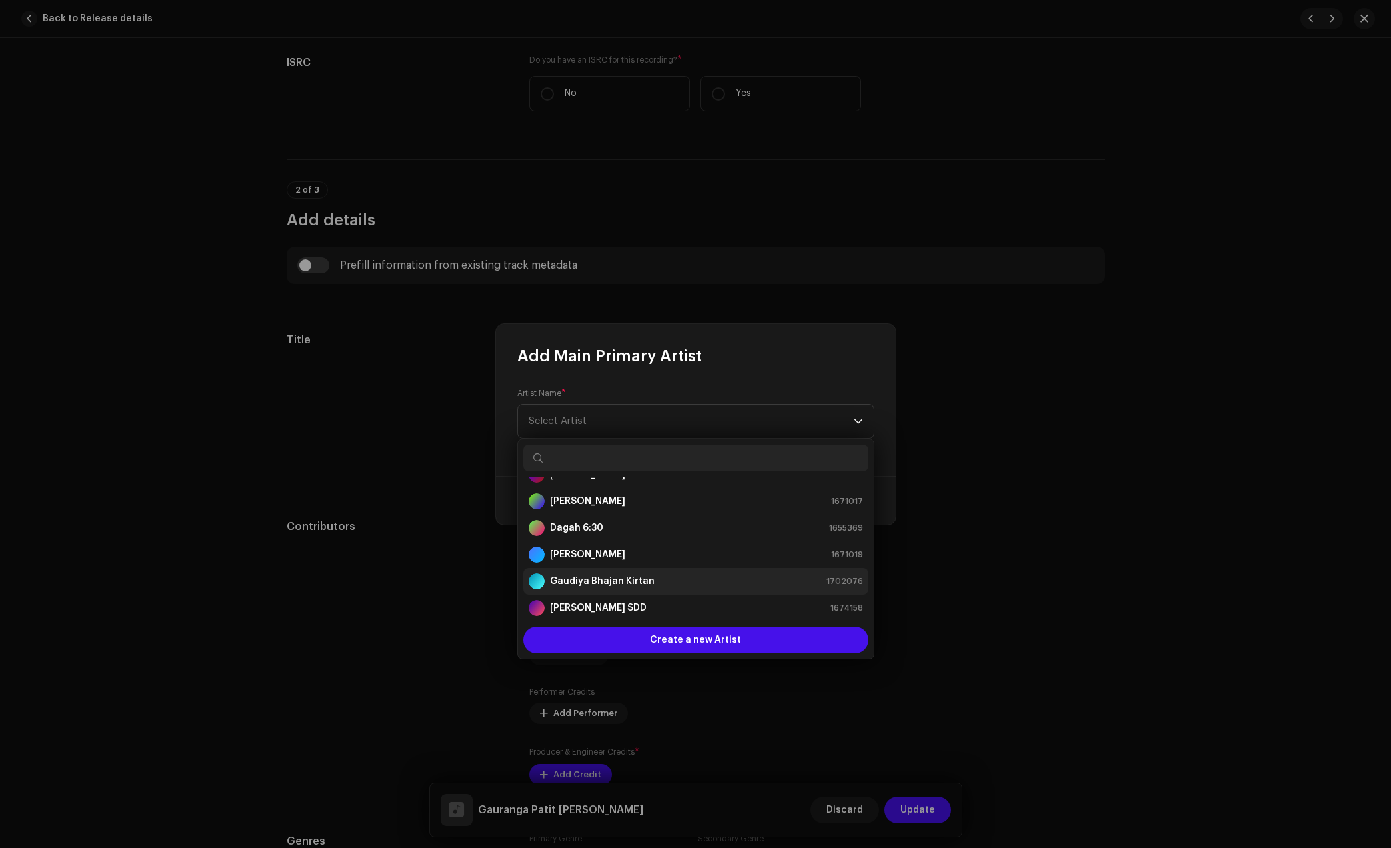
click at [665, 583] on div "Gaudiya Bhajan Kirtan 1702076" at bounding box center [696, 581] width 335 height 16
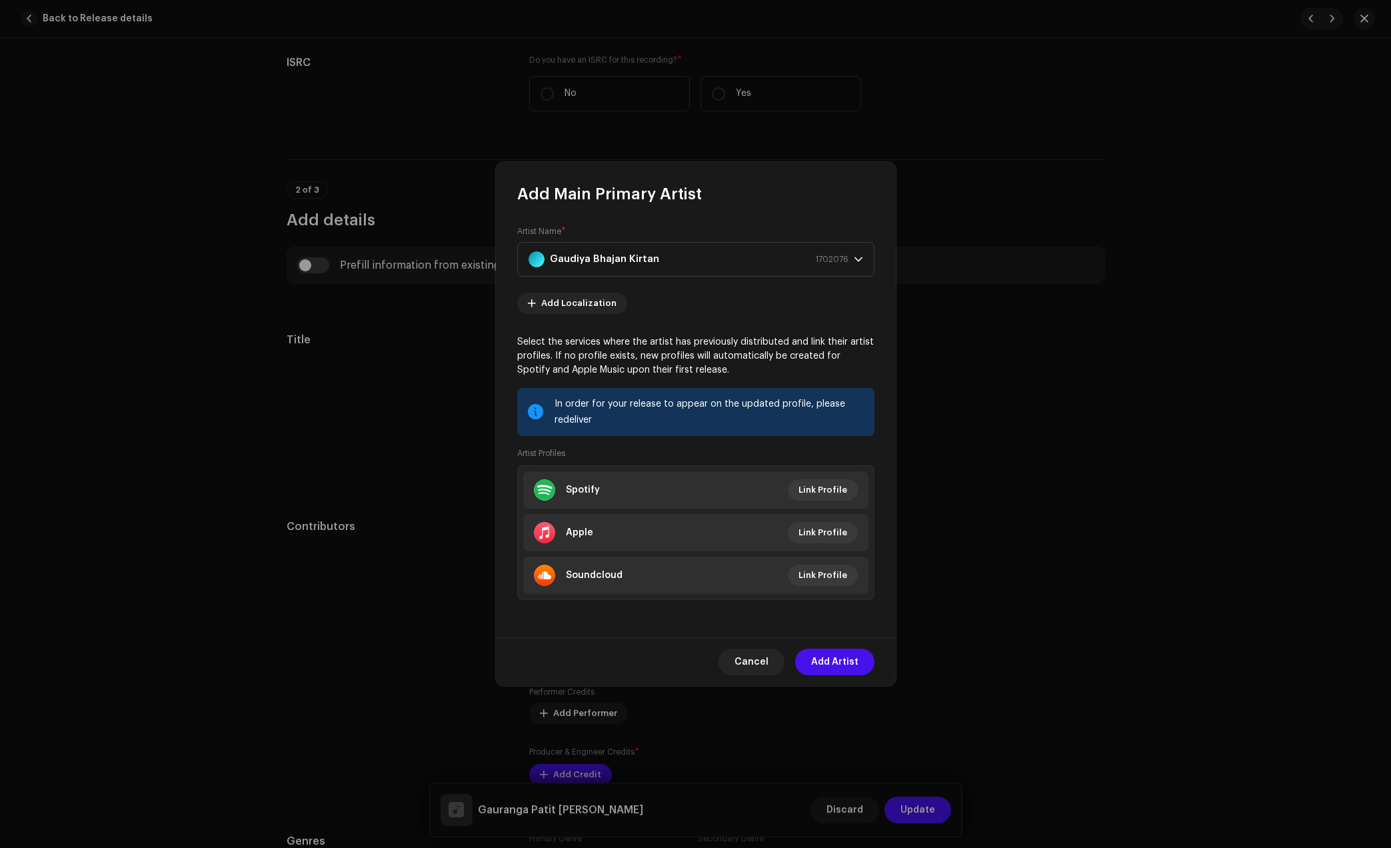
drag, startPoint x: 848, startPoint y: 643, endPoint x: 850, endPoint y: 651, distance: 8.8
click at [849, 644] on div "Cancel Add Artist" at bounding box center [696, 661] width 400 height 49
click at [850, 654] on span "Add Artist" at bounding box center [834, 662] width 47 height 27
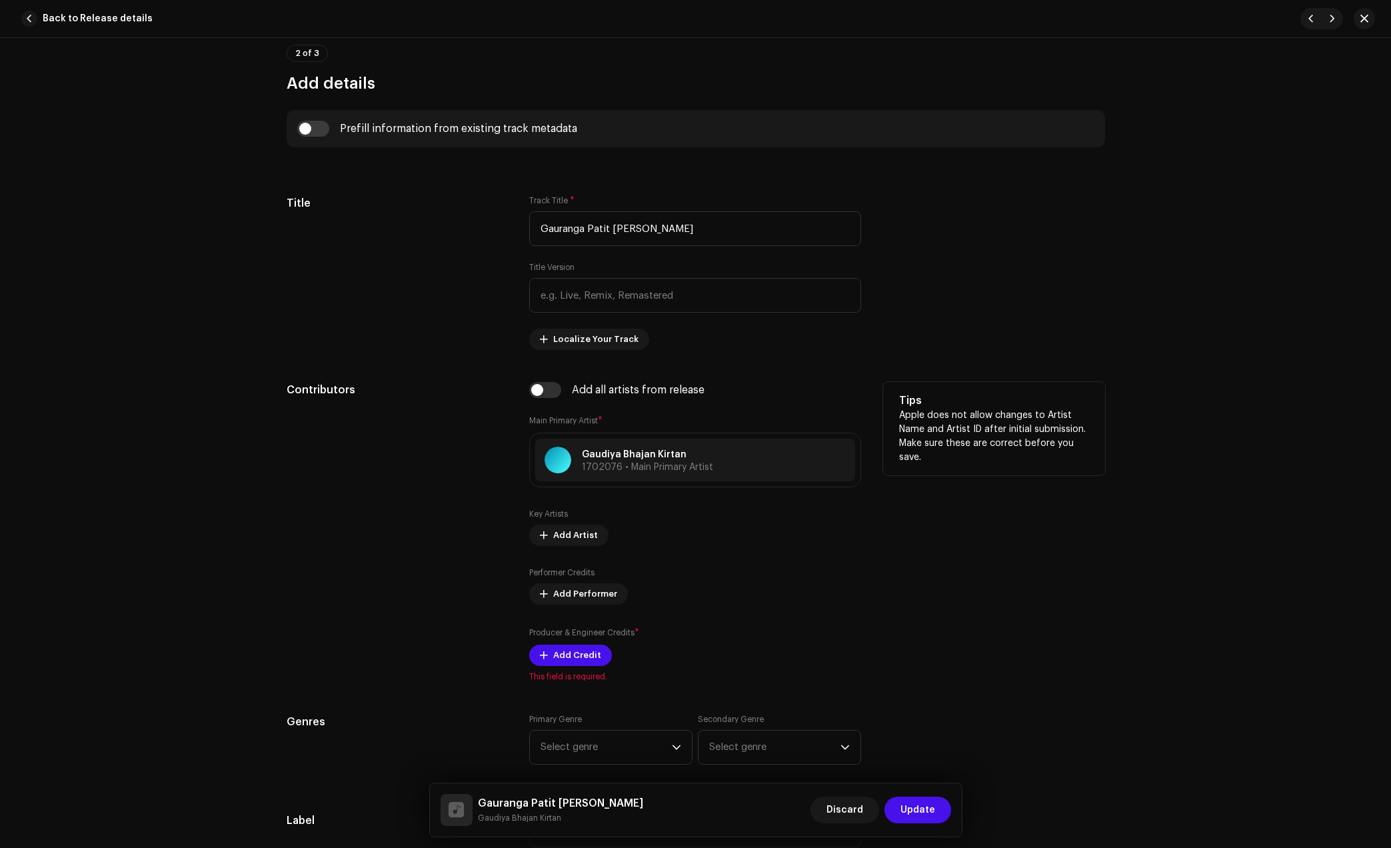
scroll to position [500, 0]
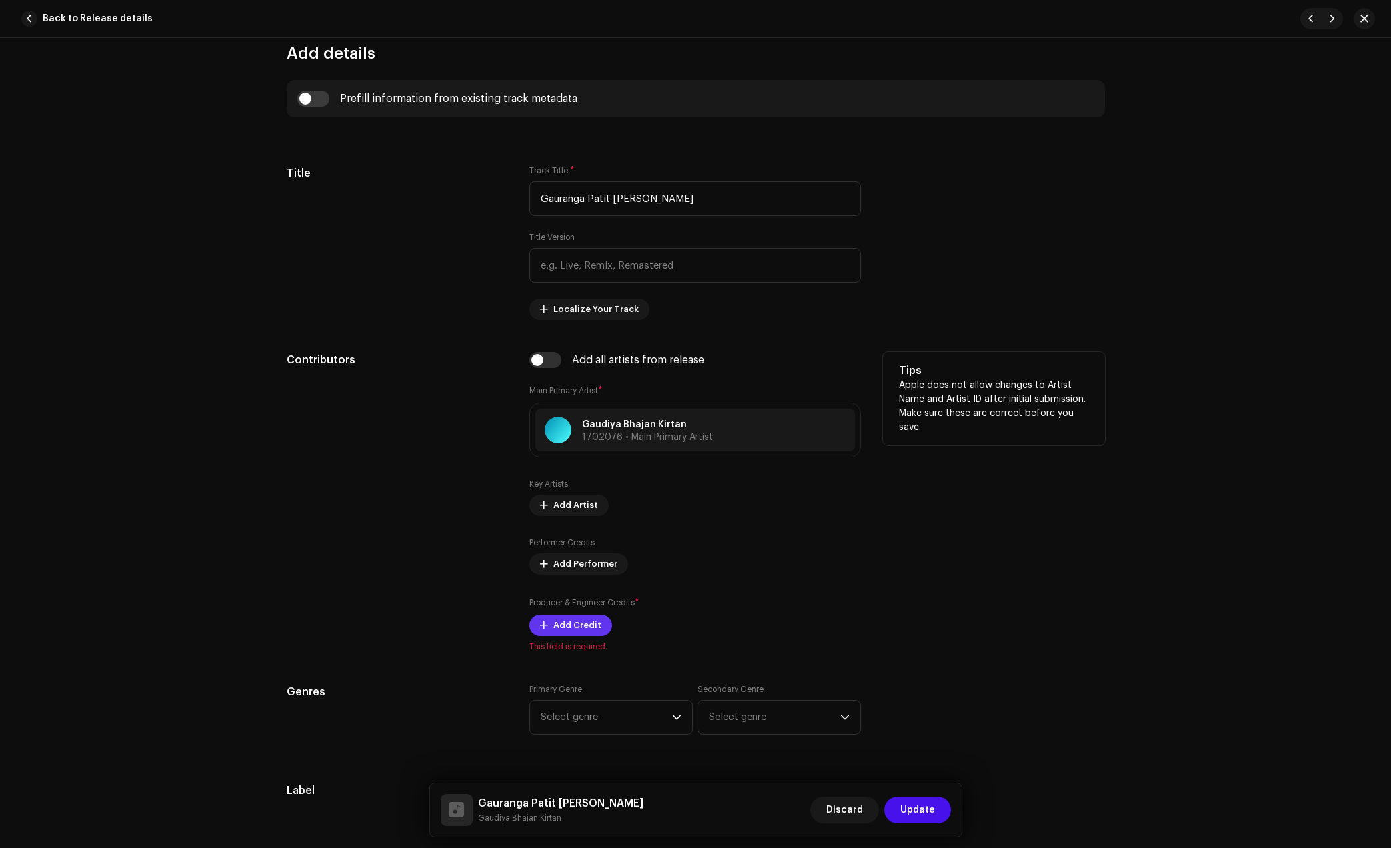
click at [589, 629] on span "Add Credit" at bounding box center [577, 625] width 48 height 27
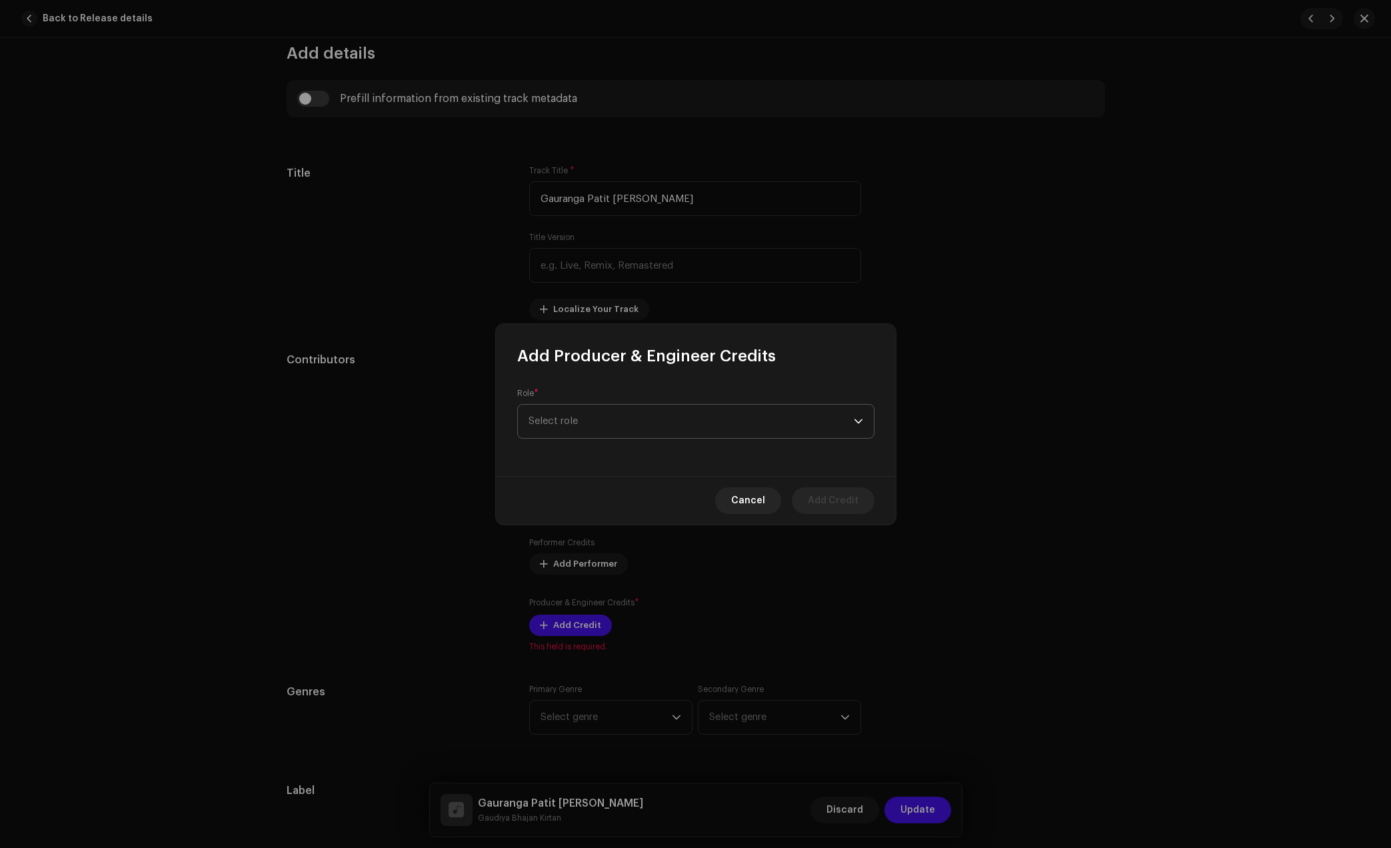
click at [698, 418] on span "Select role" at bounding box center [691, 421] width 325 height 33
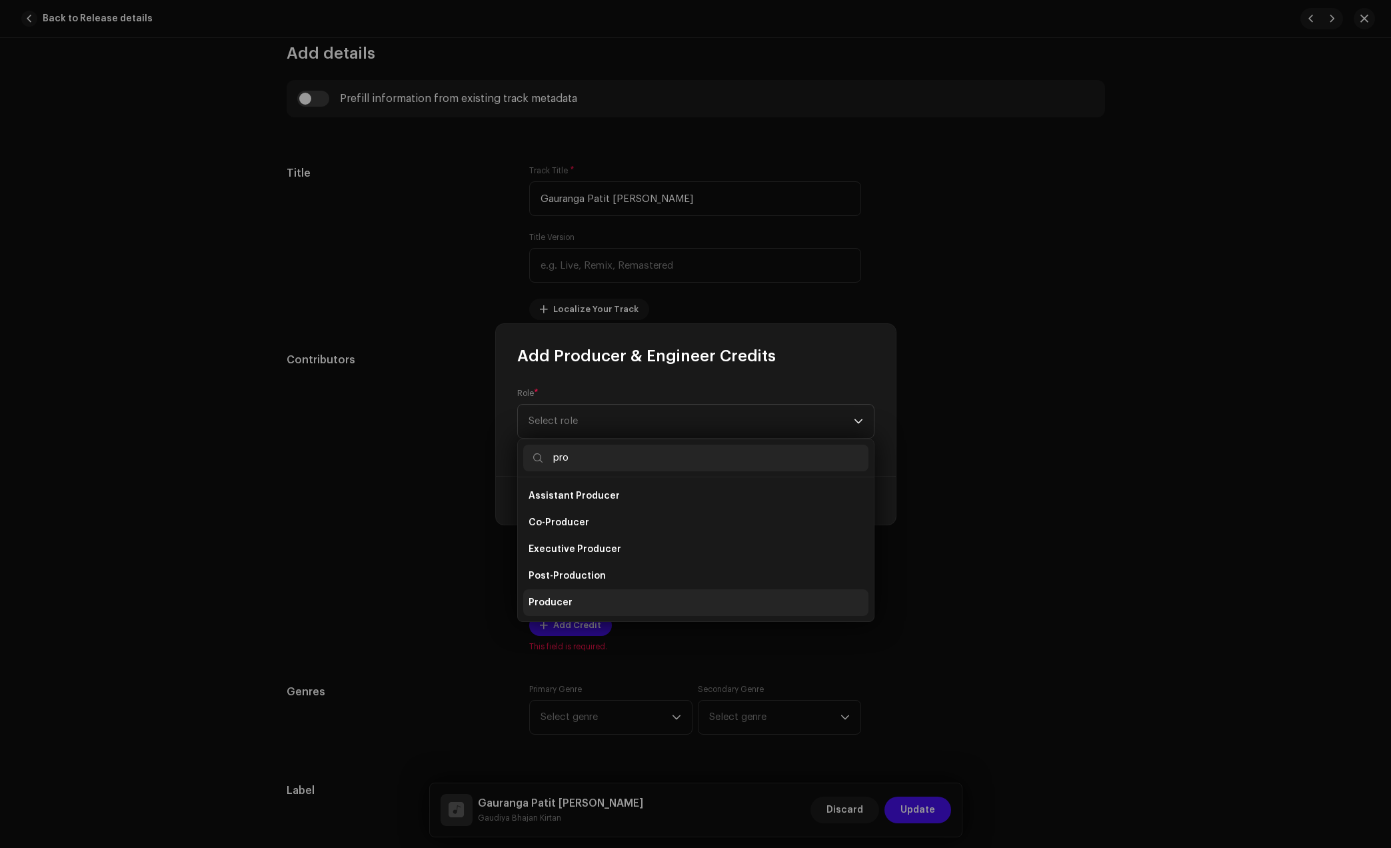
type input "pro"
click at [577, 608] on li "Producer" at bounding box center [695, 602] width 345 height 27
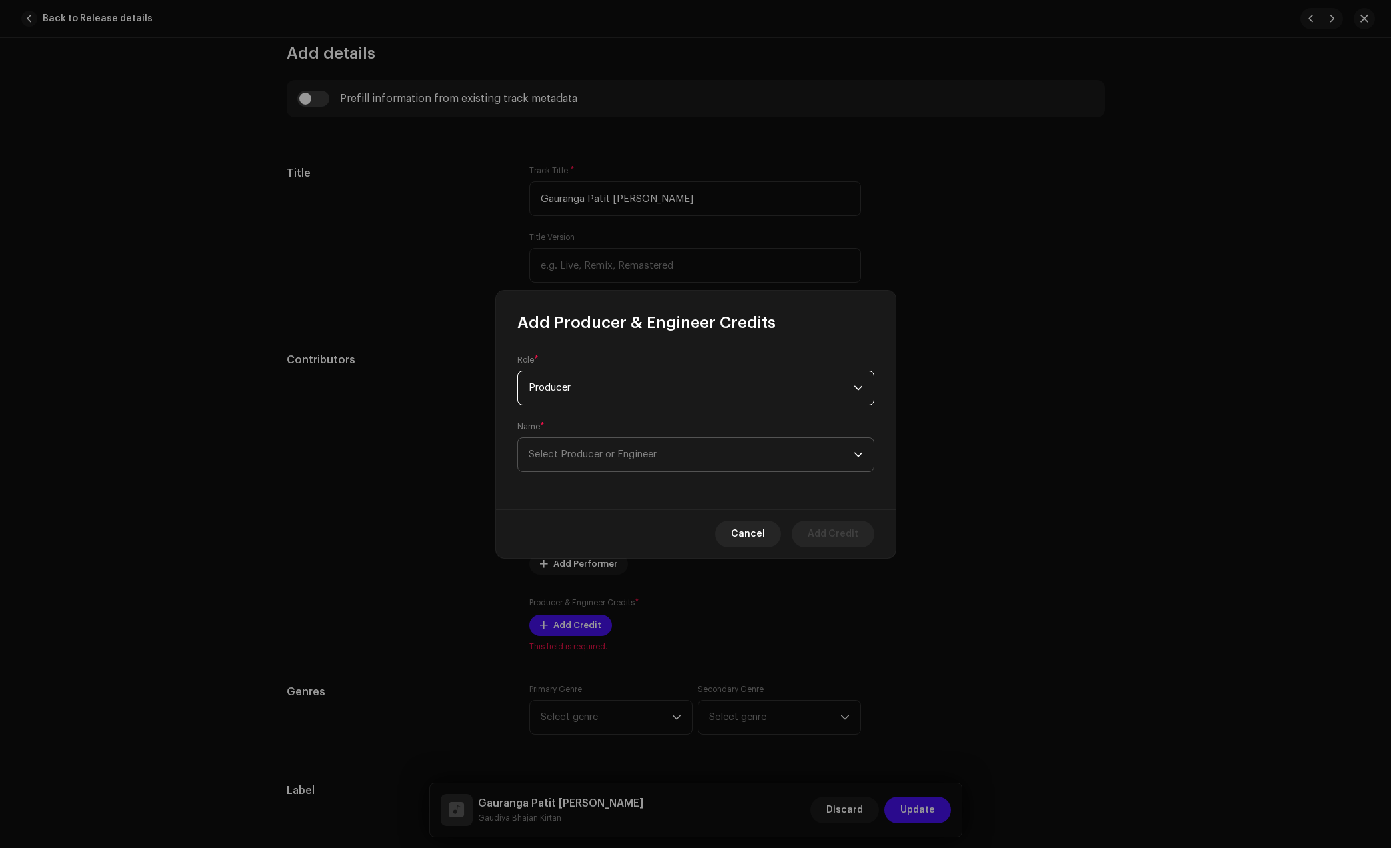
click at [621, 448] on span "Select Producer or Engineer" at bounding box center [691, 454] width 325 height 33
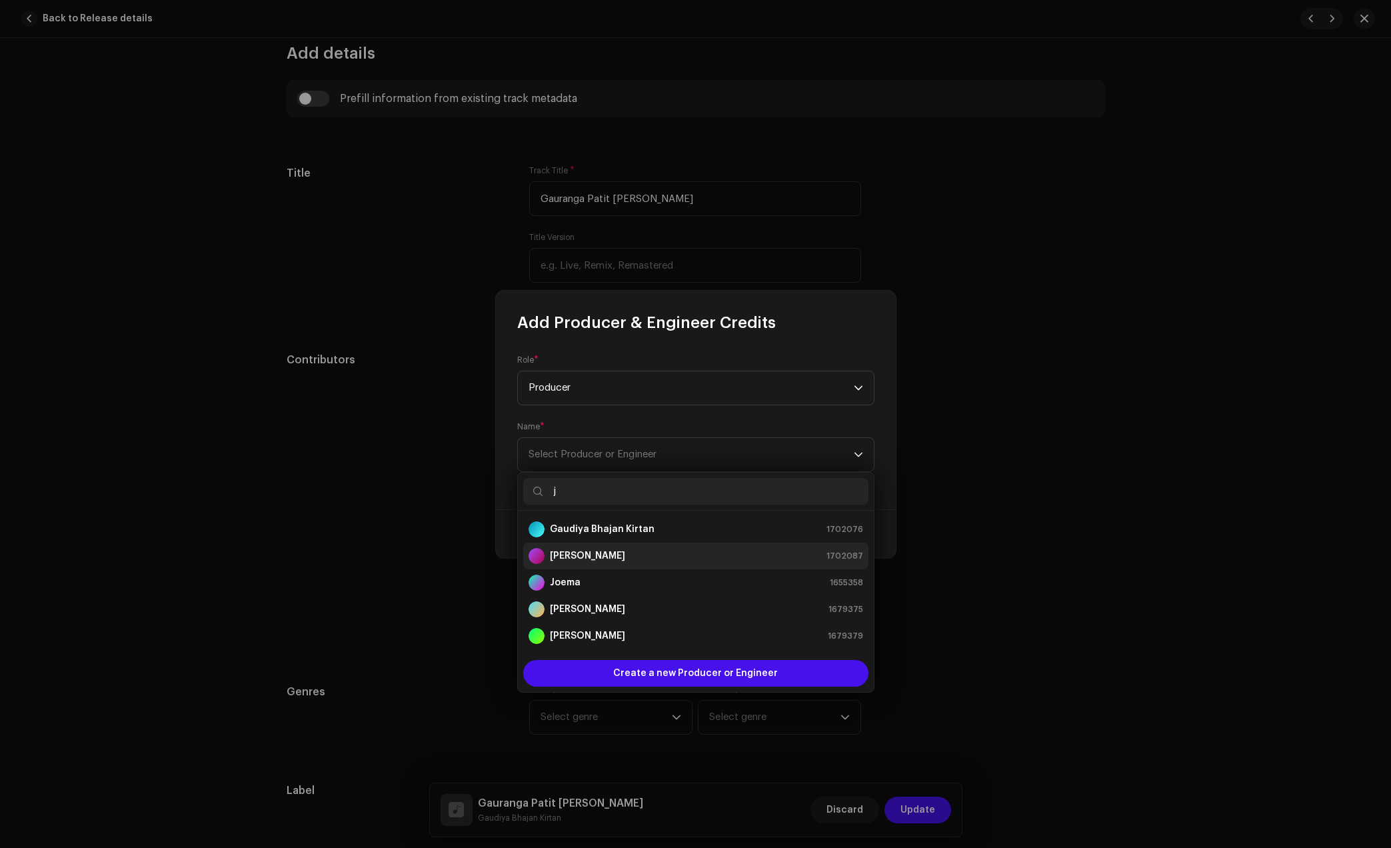
type input "j"
click at [554, 559] on strong "[PERSON_NAME]" at bounding box center [587, 555] width 75 height 13
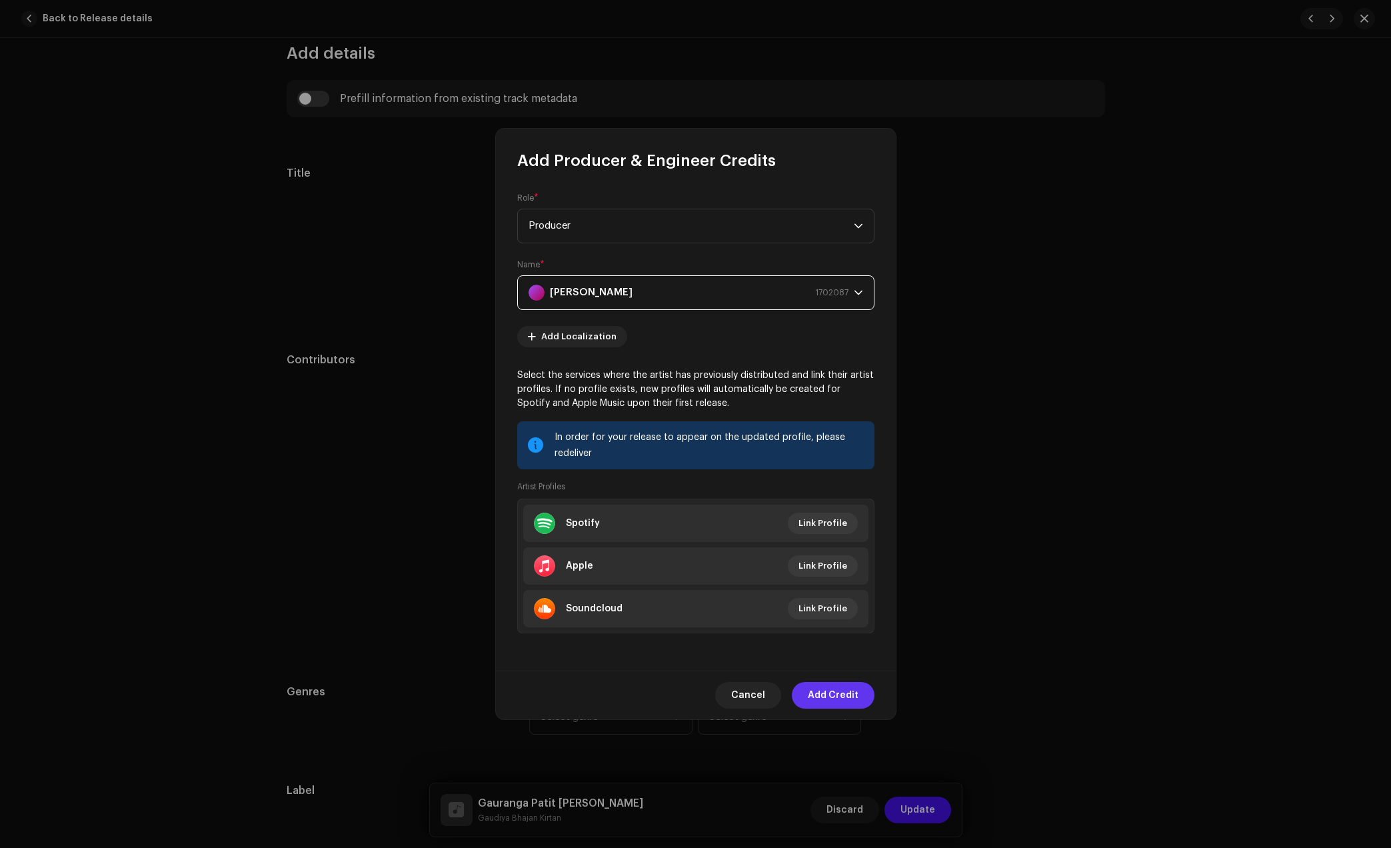
click at [828, 694] on span "Add Credit" at bounding box center [833, 695] width 51 height 27
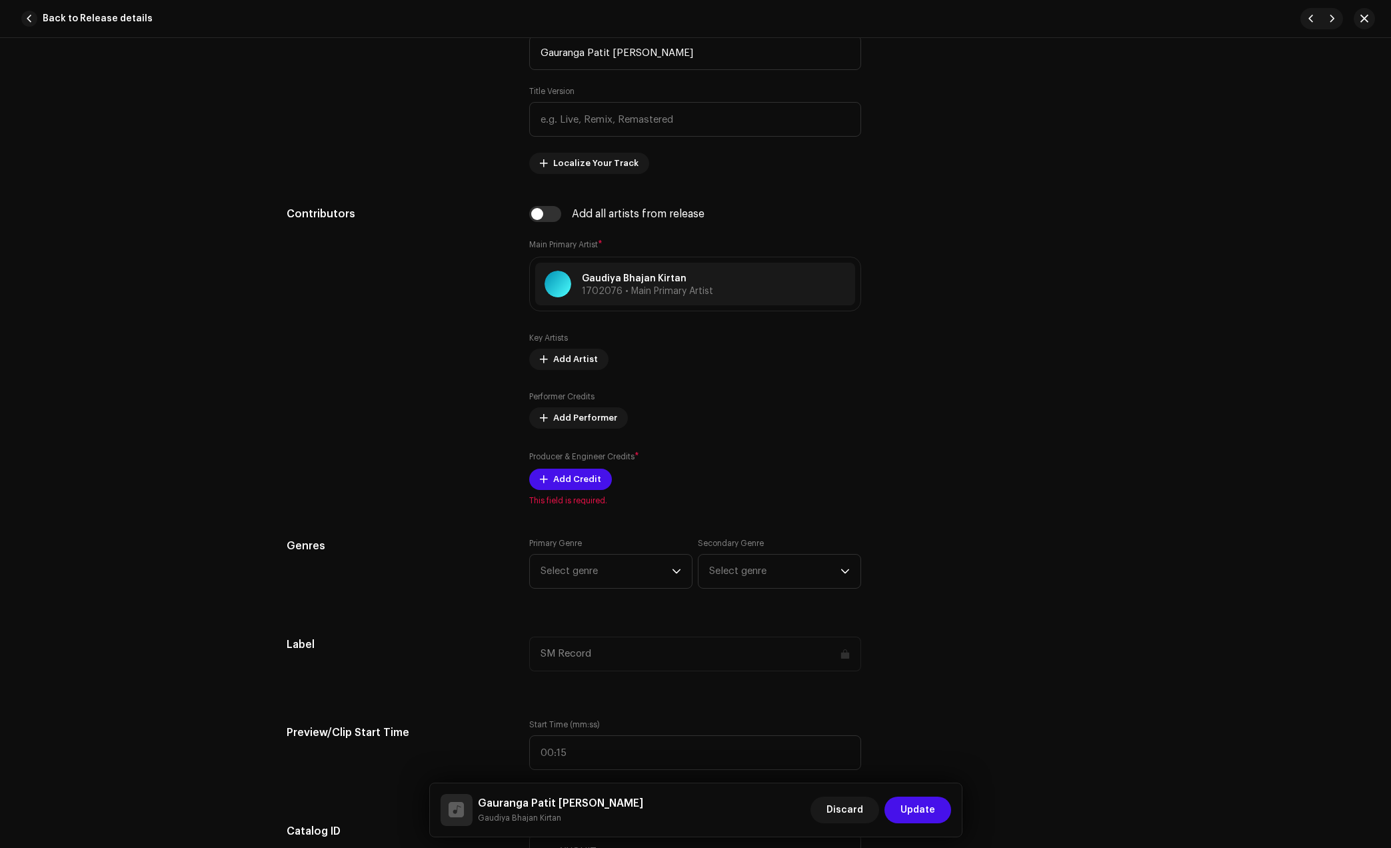
scroll to position [667, 0]
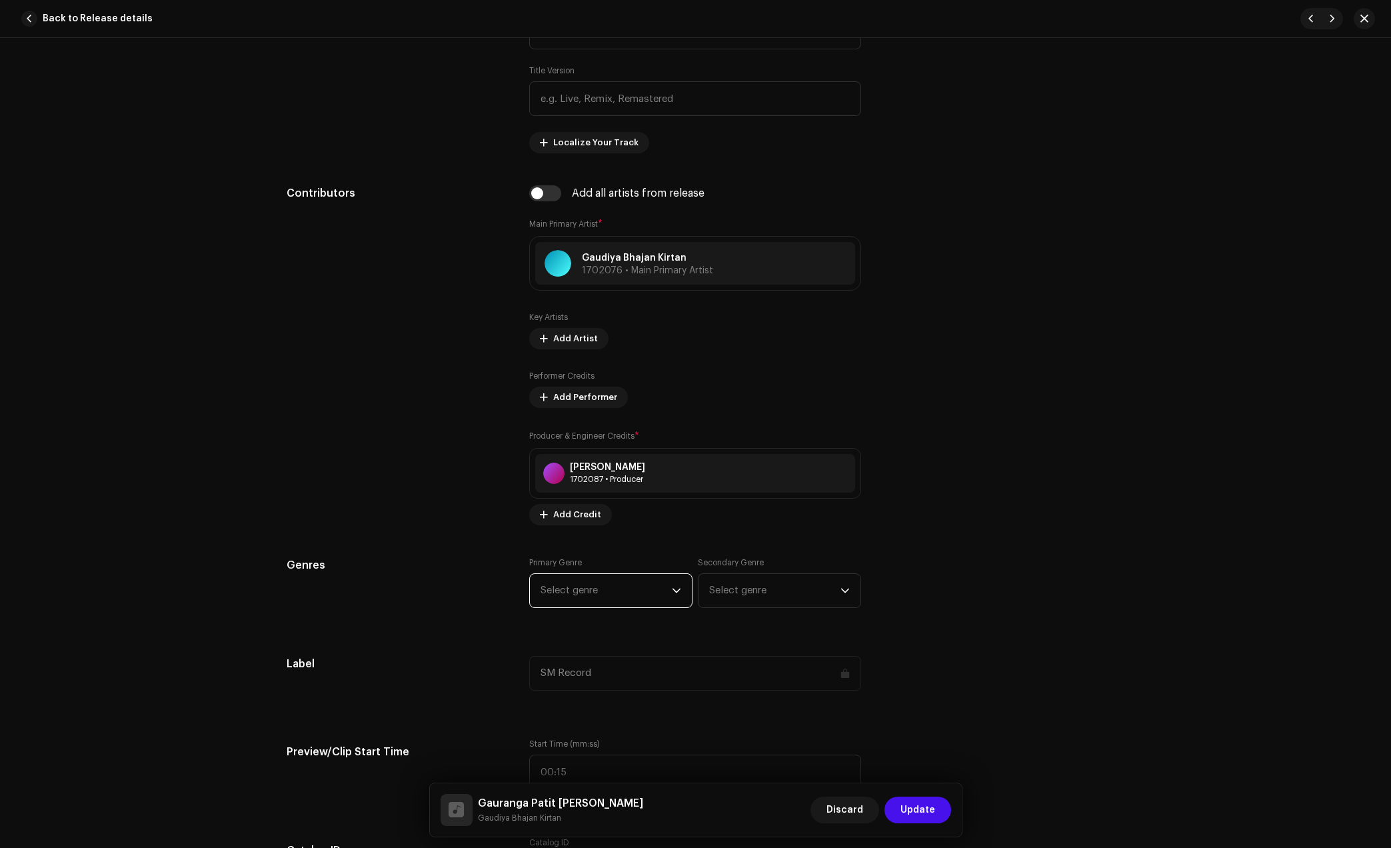
click at [602, 589] on span "Select genre" at bounding box center [606, 590] width 131 height 33
type input "dev"
click at [591, 699] on li "Devotional & Spiritual" at bounding box center [610, 692] width 151 height 27
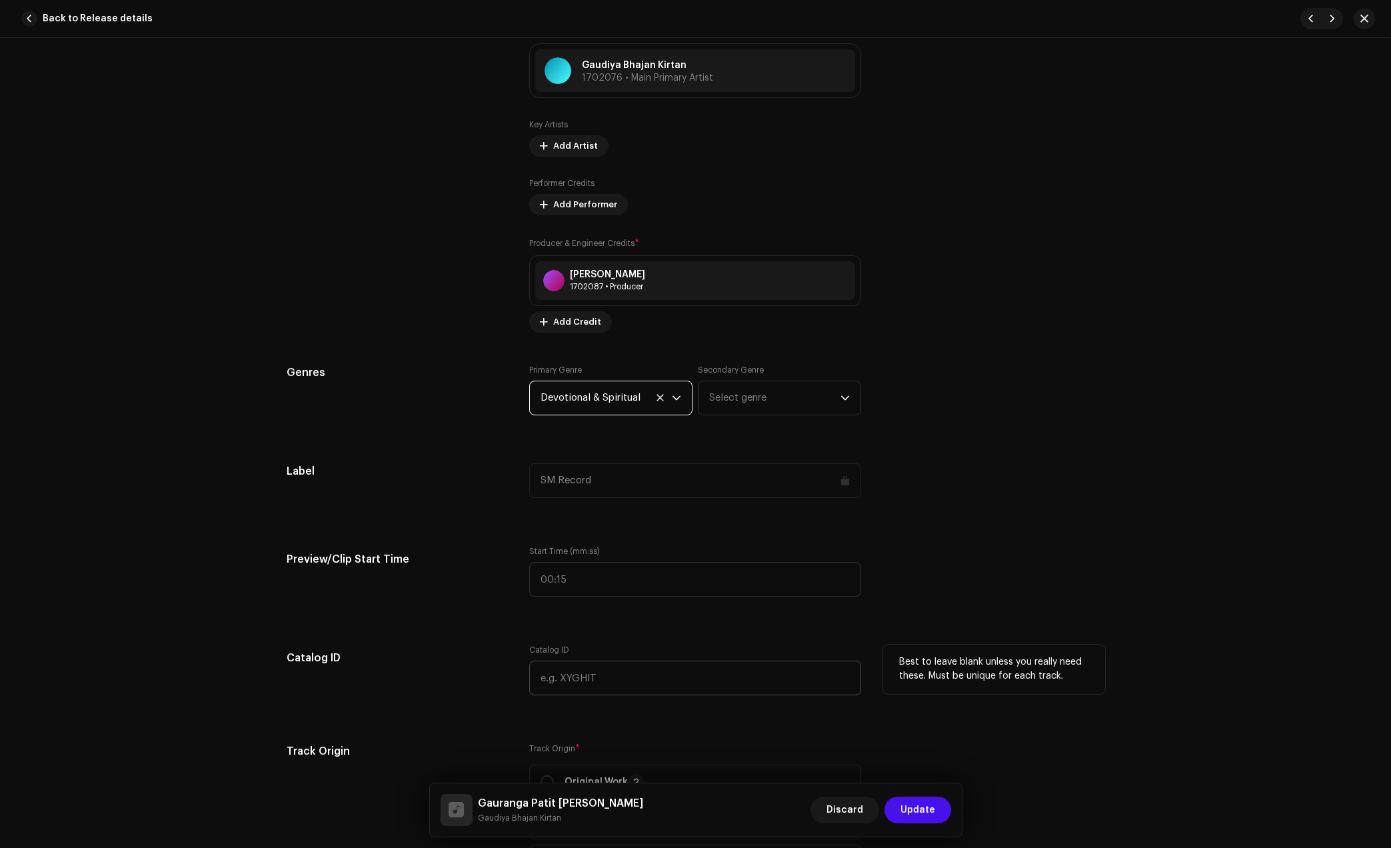
scroll to position [916, 0]
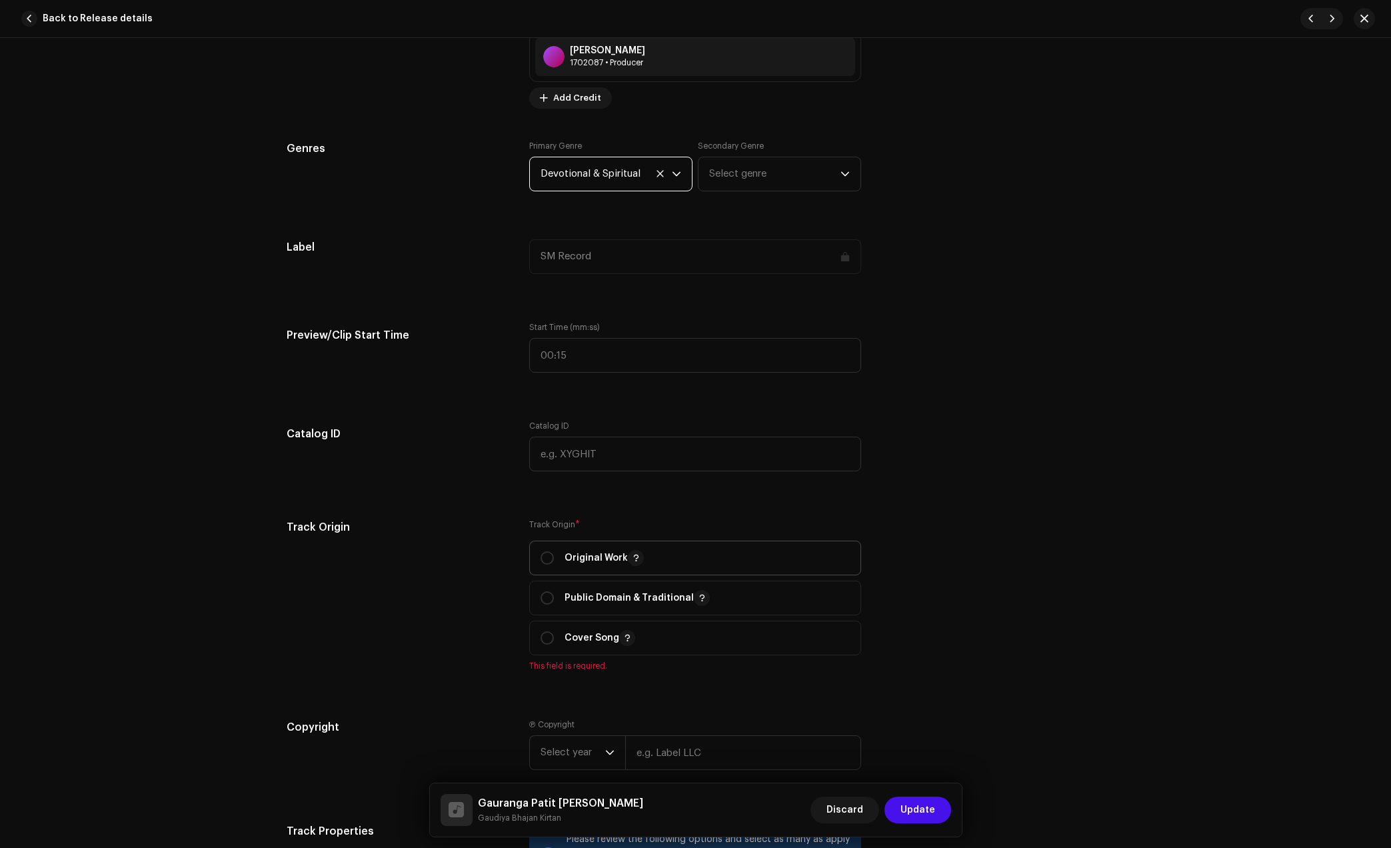
drag, startPoint x: 567, startPoint y: 554, endPoint x: 876, endPoint y: 550, distance: 310.0
click at [569, 555] on p "Original Work" at bounding box center [604, 558] width 79 height 16
radio input "true"
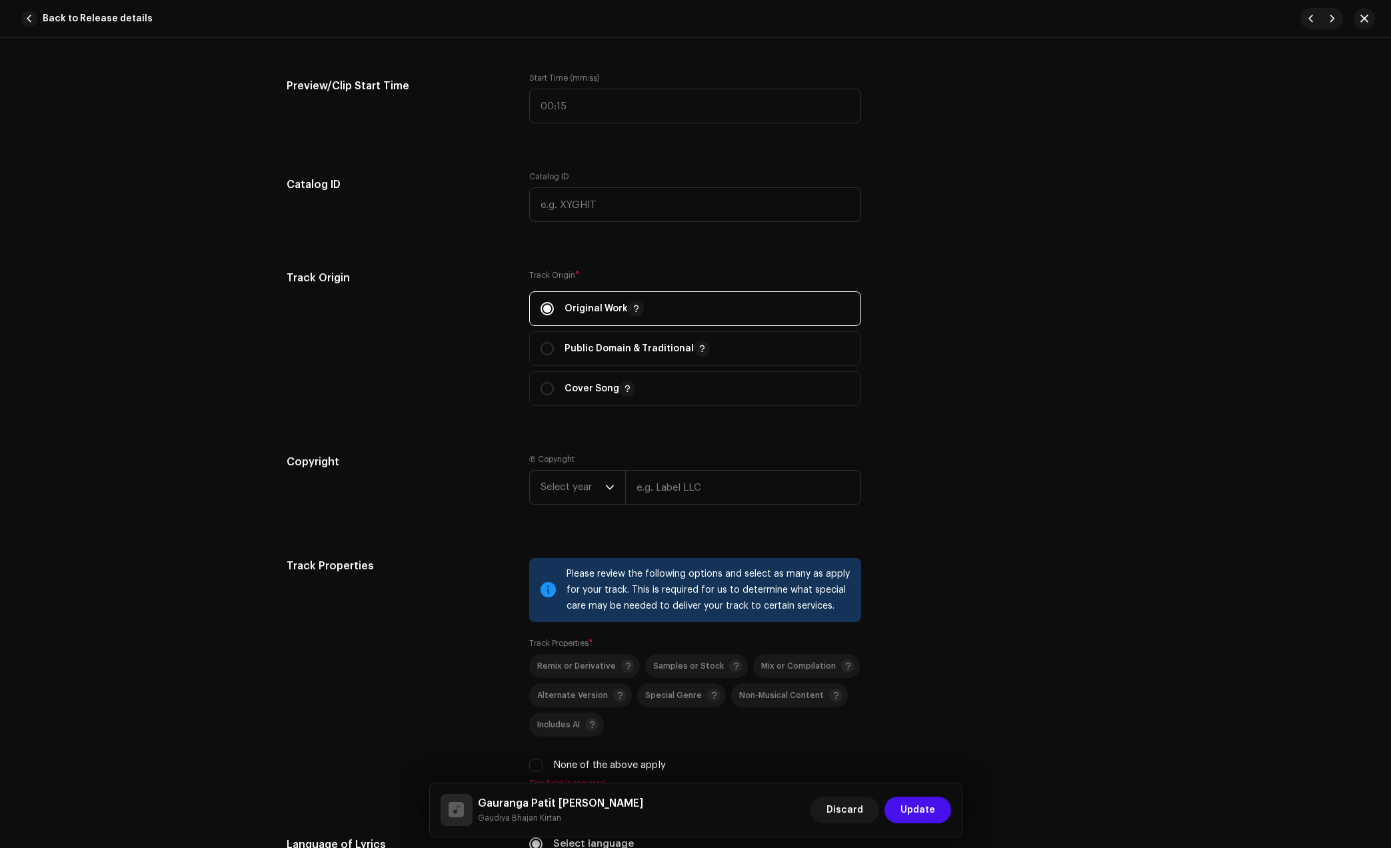
scroll to position [1333, 0]
drag, startPoint x: 646, startPoint y: 495, endPoint x: 722, endPoint y: 501, distance: 76.9
click at [646, 495] on input "text" at bounding box center [743, 486] width 236 height 35
type input "Gaudiya Bhajan Kirtan"
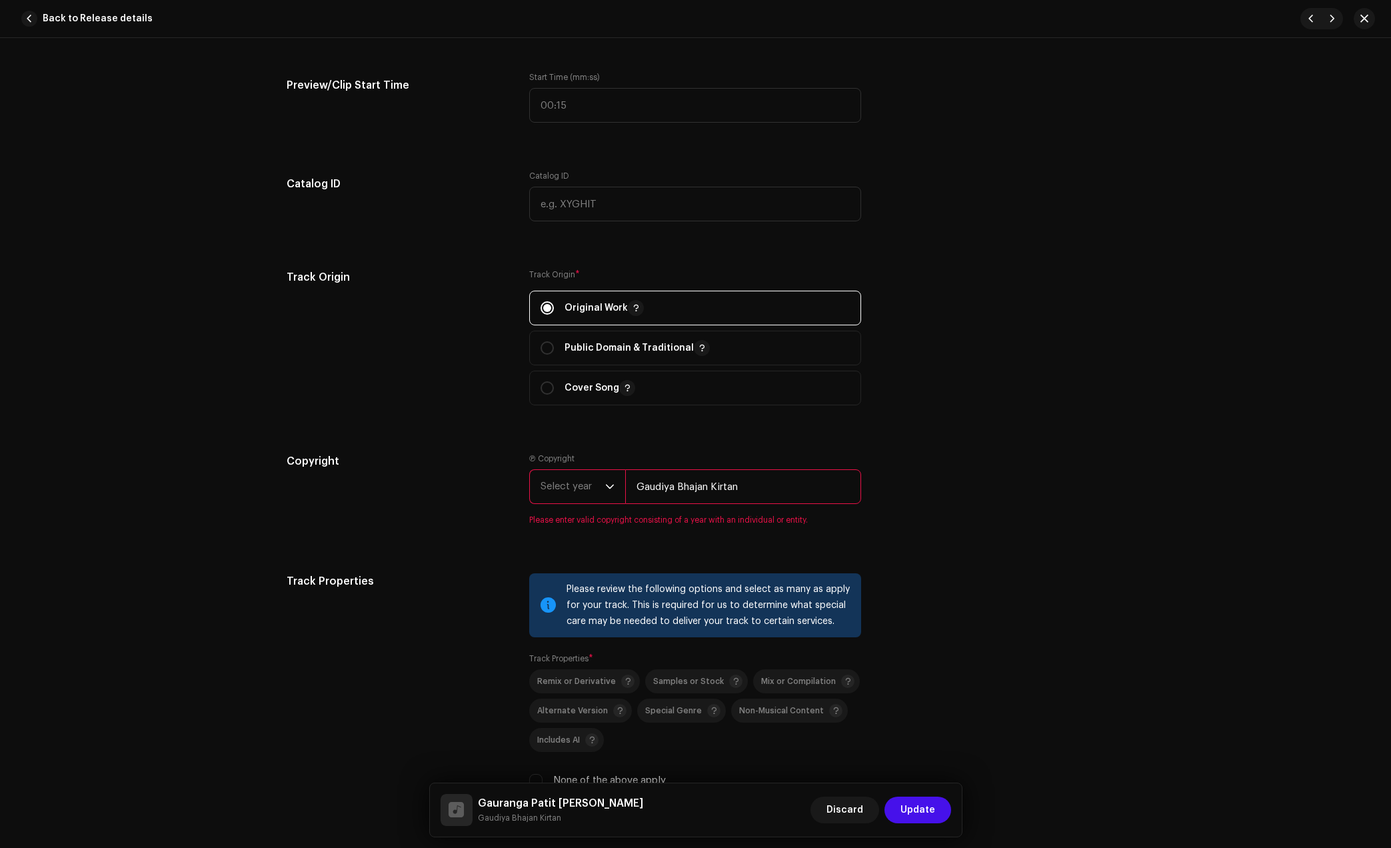
click at [573, 497] on span "Select year" at bounding box center [573, 486] width 65 height 33
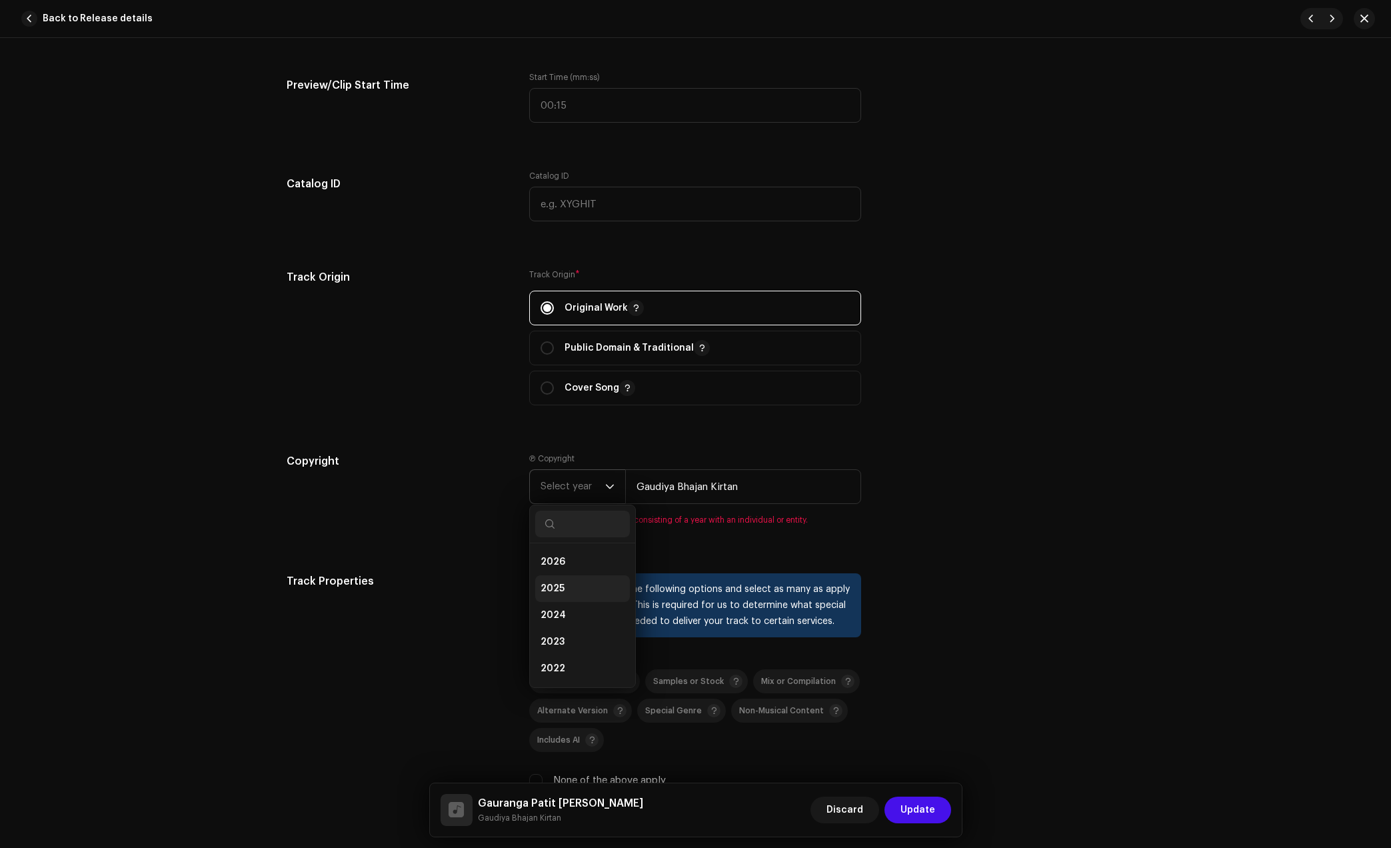
drag, startPoint x: 553, startPoint y: 589, endPoint x: 847, endPoint y: 561, distance: 295.2
click at [553, 589] on span "2025" at bounding box center [553, 588] width 24 height 13
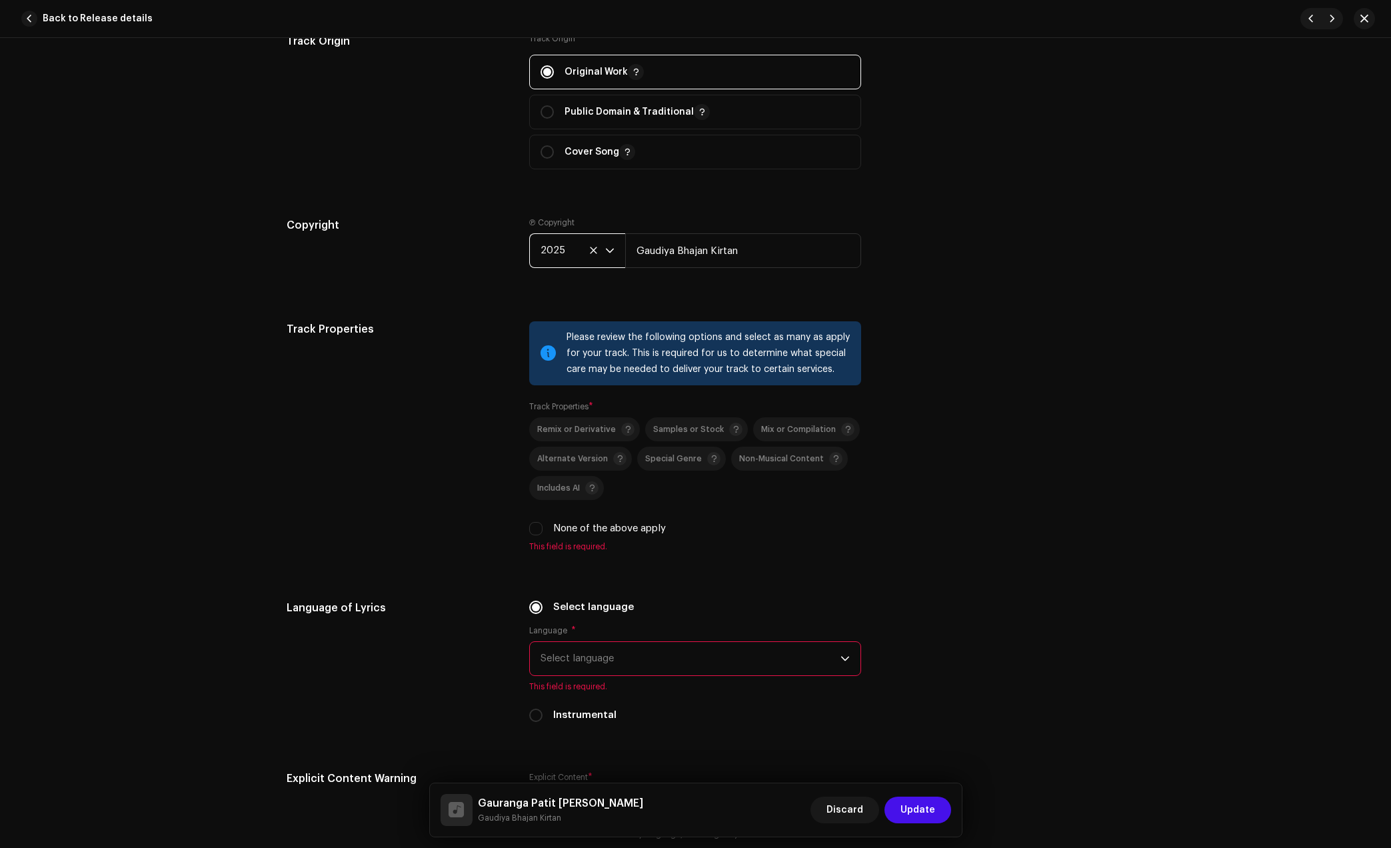
scroll to position [1583, 0]
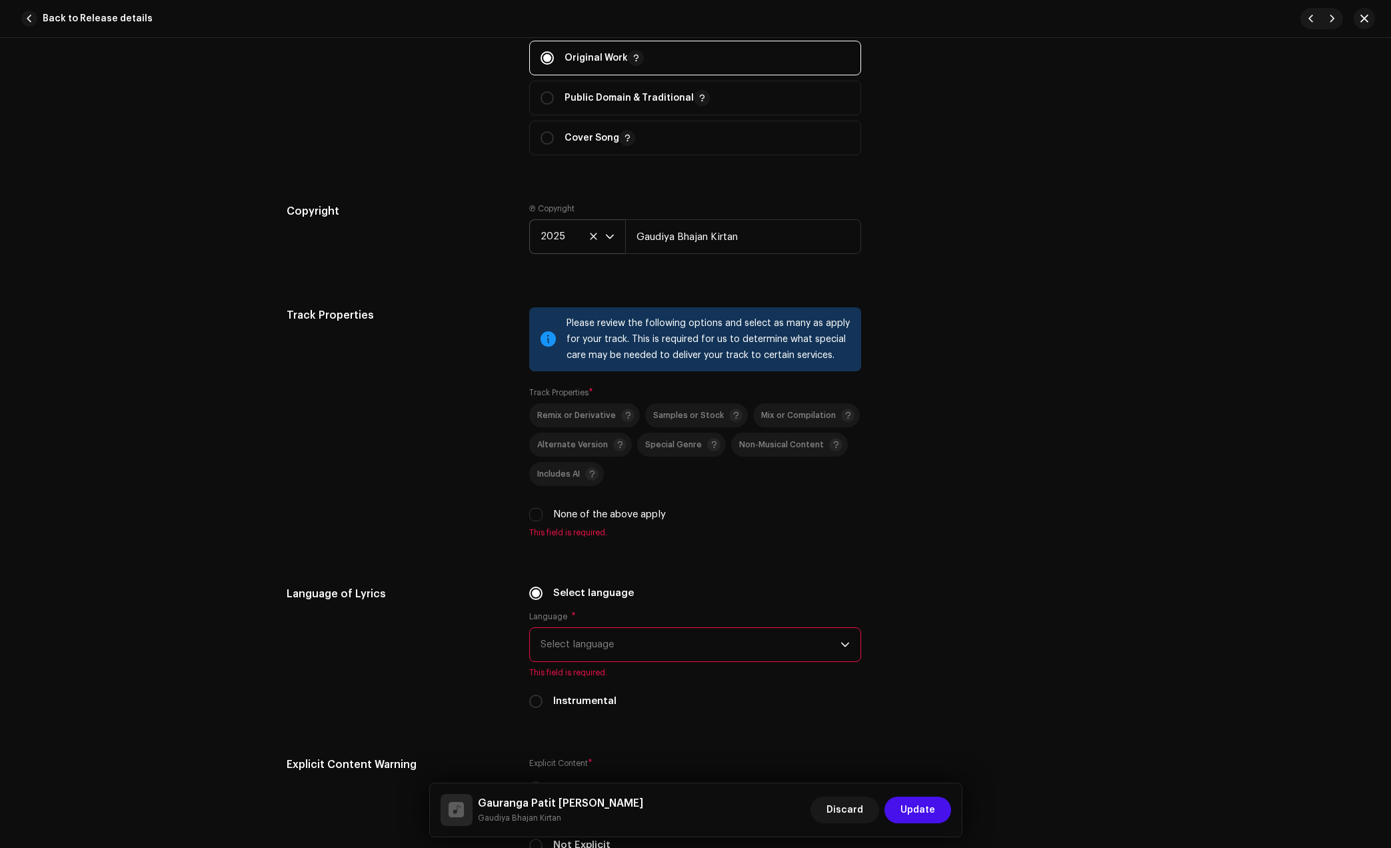
click at [579, 511] on label "None of the above apply" at bounding box center [609, 514] width 113 height 15
click at [543, 511] on input "None of the above apply" at bounding box center [535, 514] width 13 height 13
checkbox input "true"
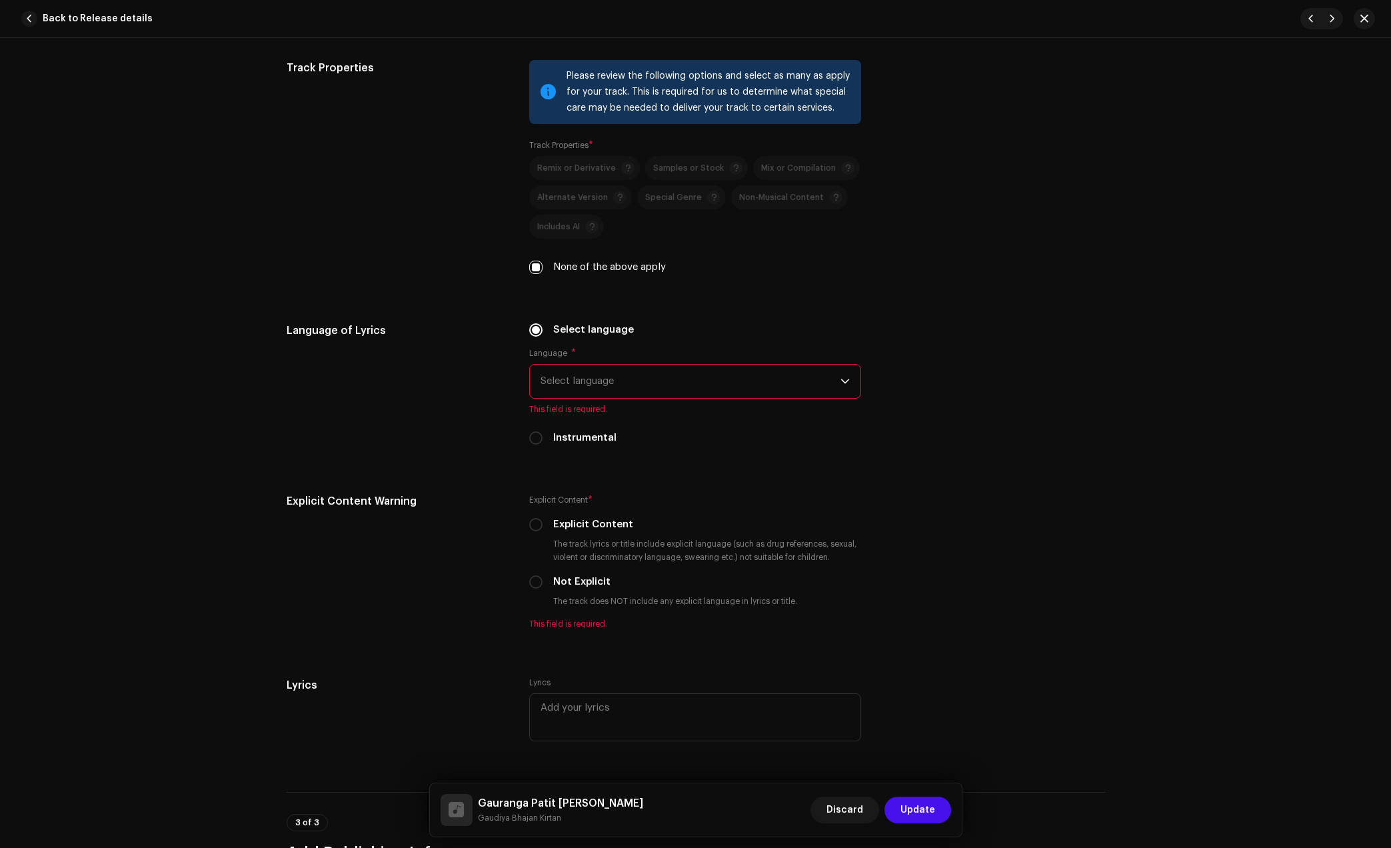
scroll to position [1833, 0]
click at [620, 378] on span "Select language" at bounding box center [691, 378] width 300 height 33
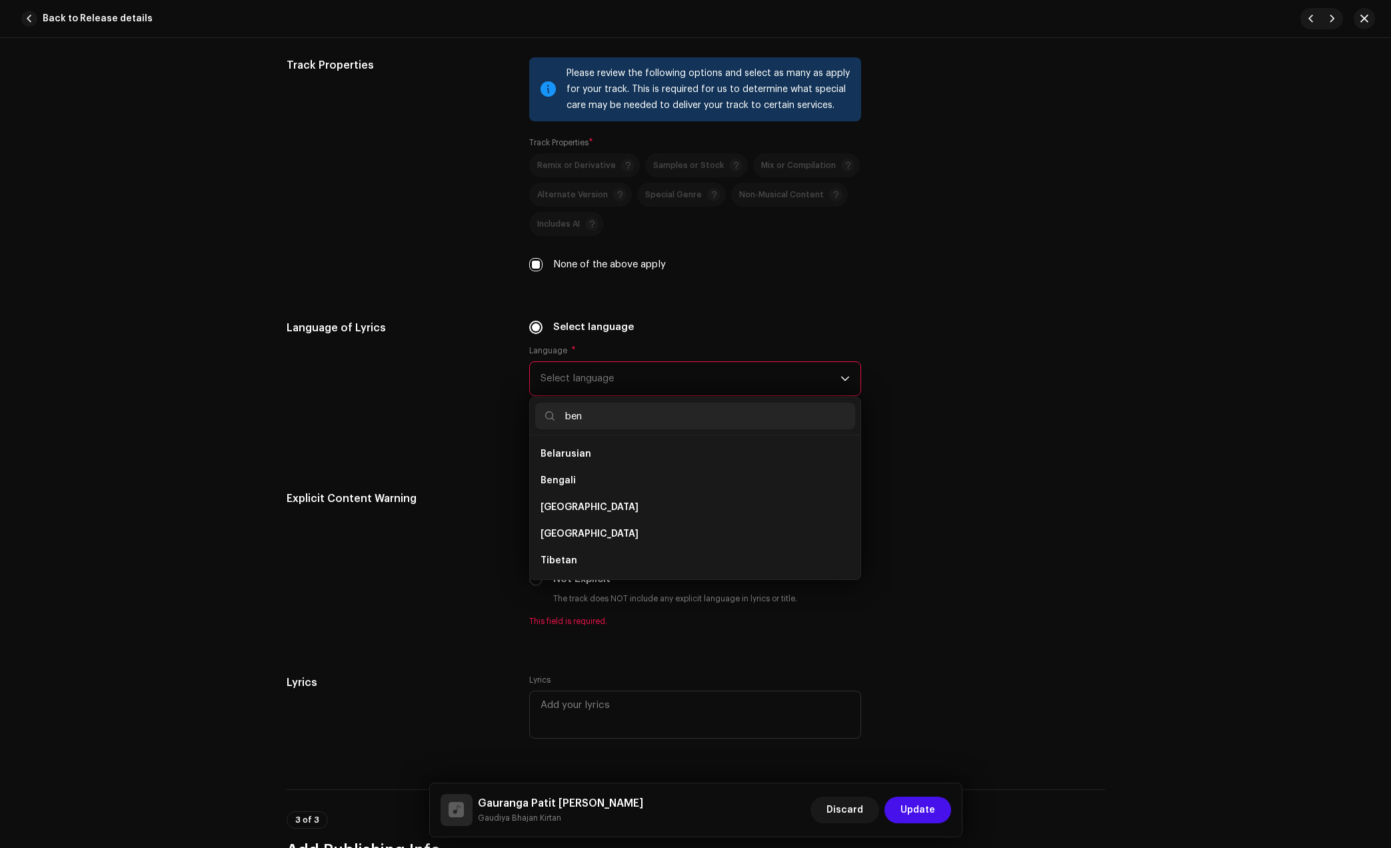
scroll to position [0, 0]
type input "ben"
click at [579, 458] on li "Bengali" at bounding box center [695, 454] width 320 height 27
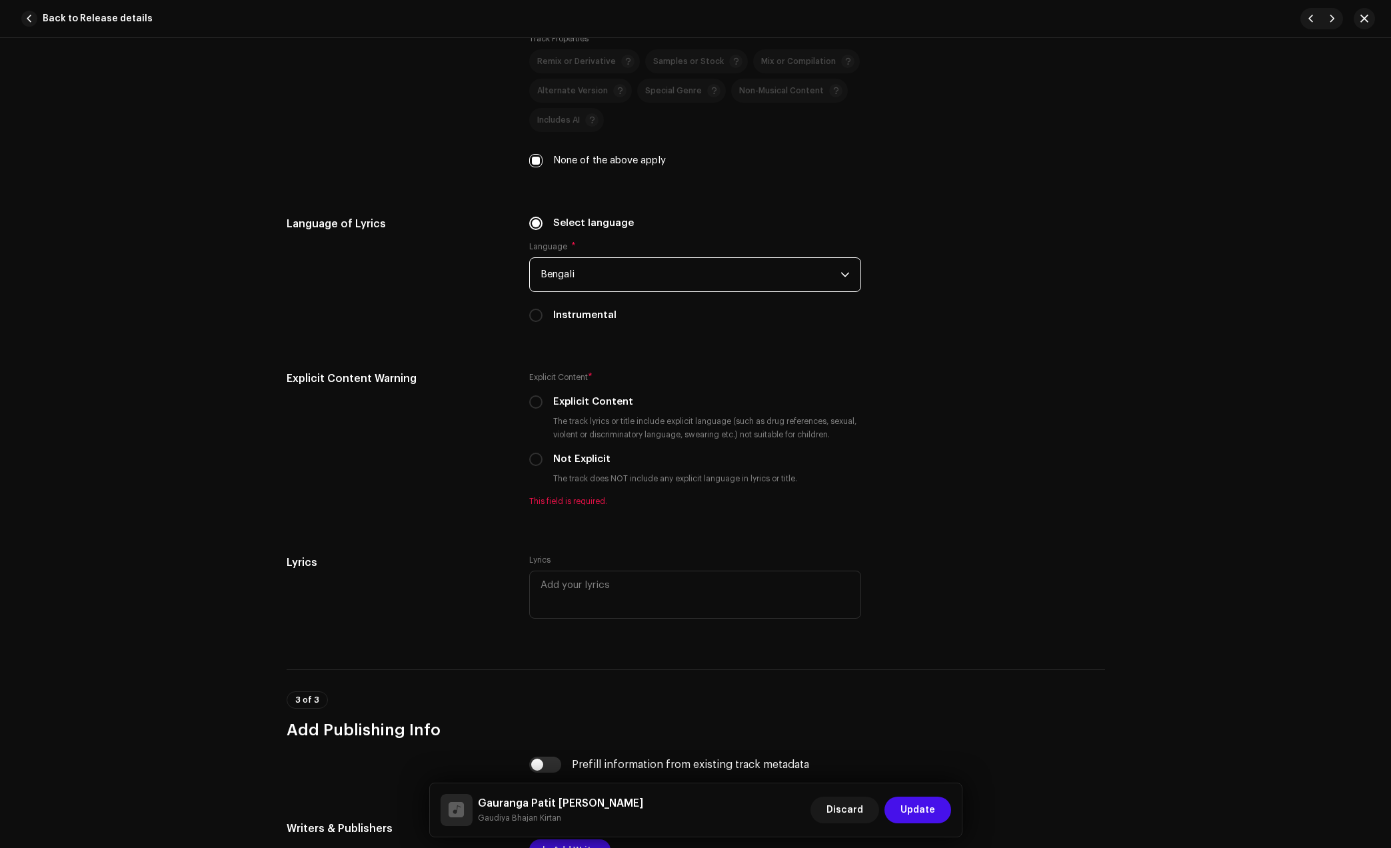
scroll to position [2000, 0]
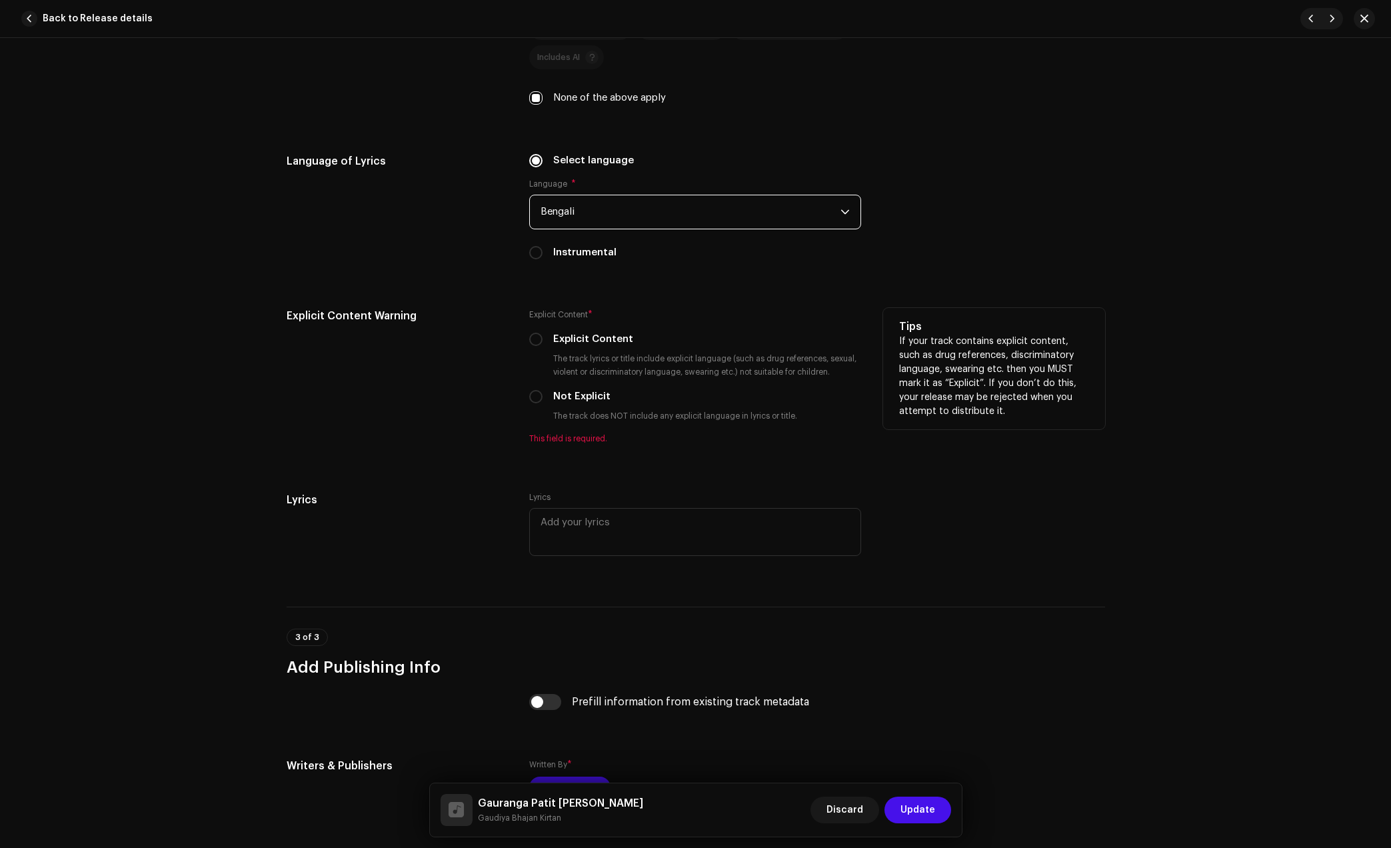
drag, startPoint x: 565, startPoint y: 398, endPoint x: 625, endPoint y: 403, distance: 60.8
click at [565, 397] on label "Not Explicit" at bounding box center [581, 396] width 57 height 15
click at [543, 397] on input "Not Explicit" at bounding box center [535, 396] width 13 height 13
radio input "true"
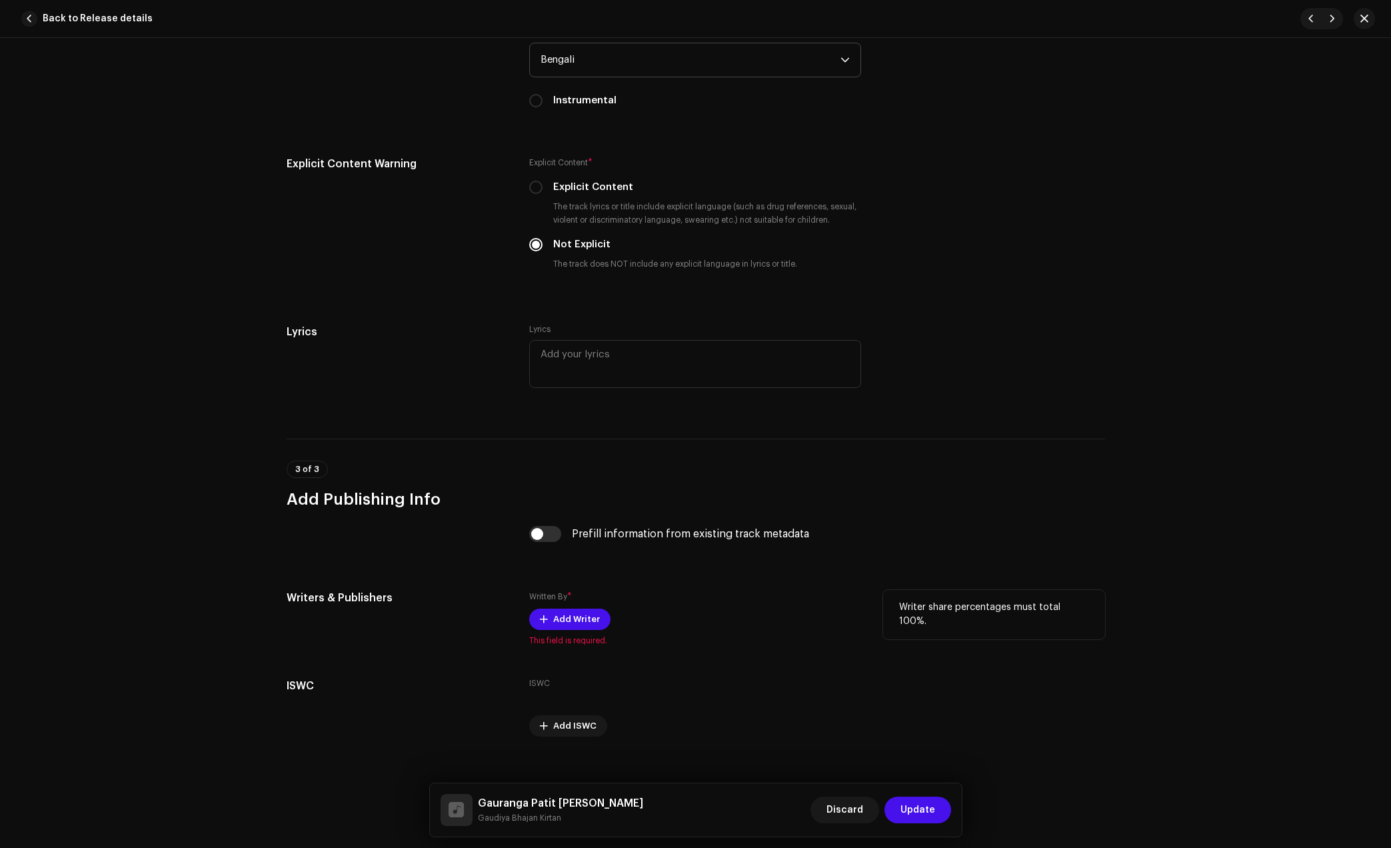
scroll to position [2168, 0]
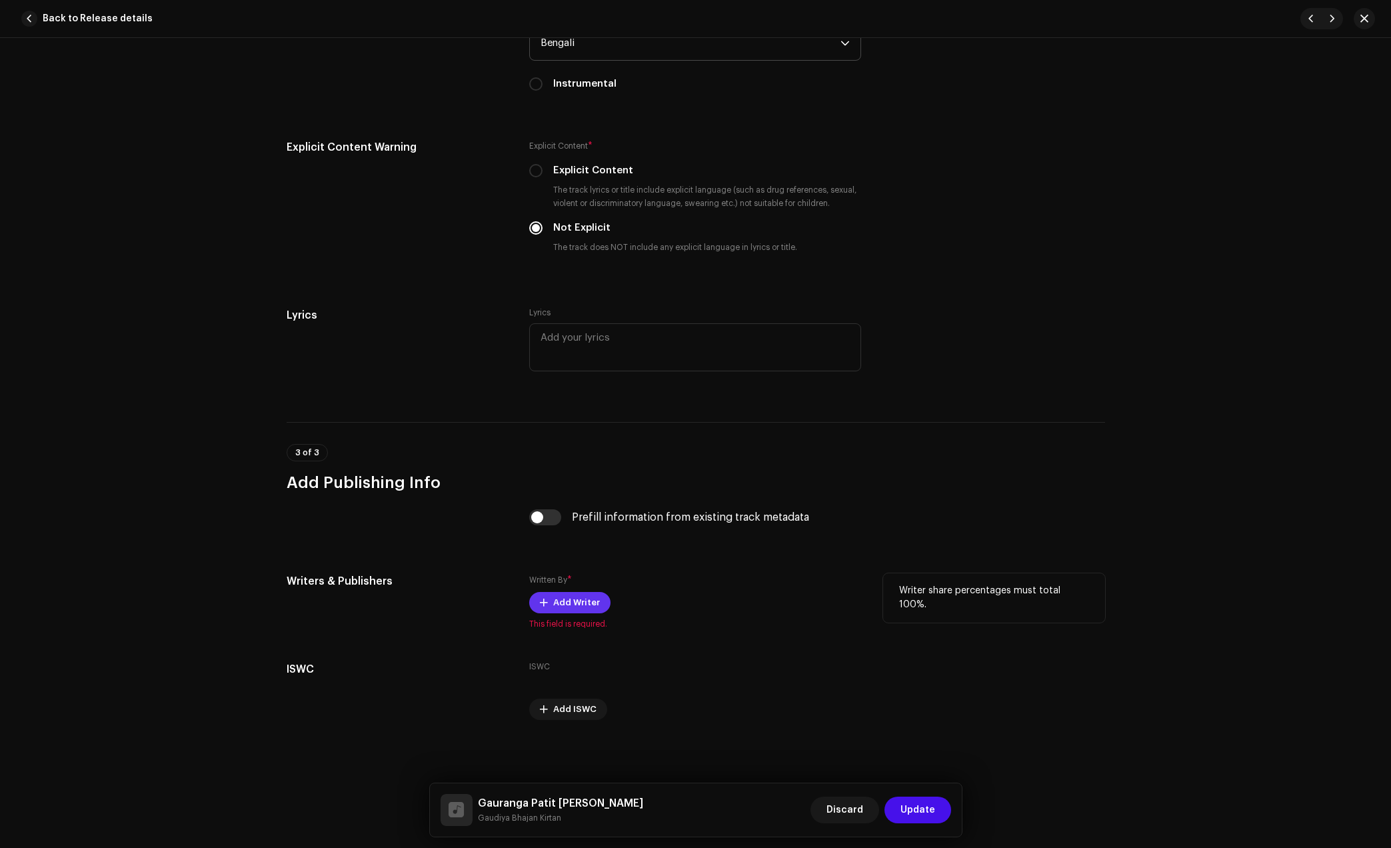
click at [561, 608] on span "Add Writer" at bounding box center [576, 602] width 47 height 27
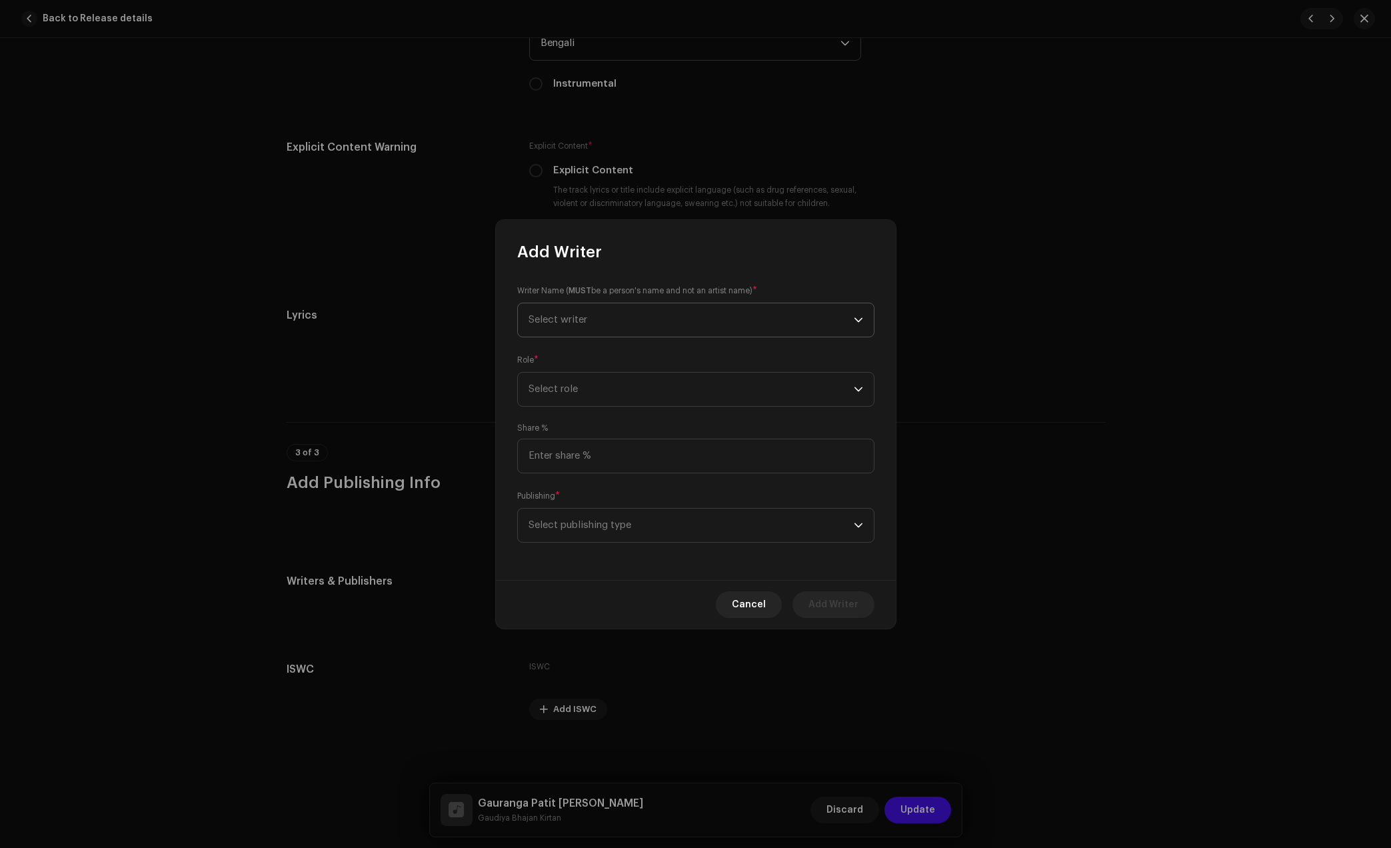
click at [656, 323] on span "Select writer" at bounding box center [691, 319] width 325 height 33
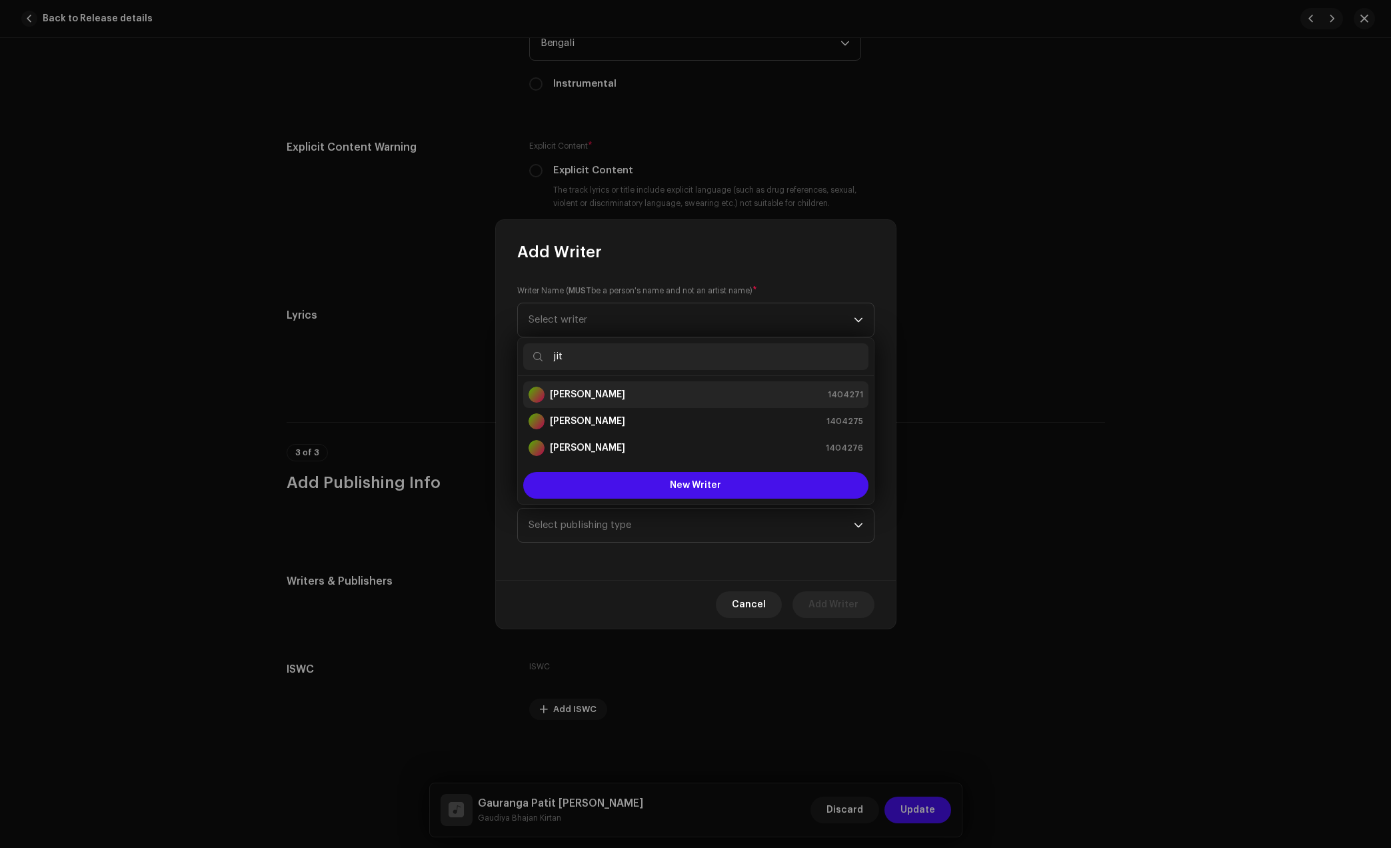
drag, startPoint x: 623, startPoint y: 367, endPoint x: 622, endPoint y: 387, distance: 20.0
click at [622, 369] on input "jit" at bounding box center [695, 356] width 345 height 27
type input "jit"
click at [620, 388] on div "[PERSON_NAME] 1404271" at bounding box center [696, 395] width 335 height 16
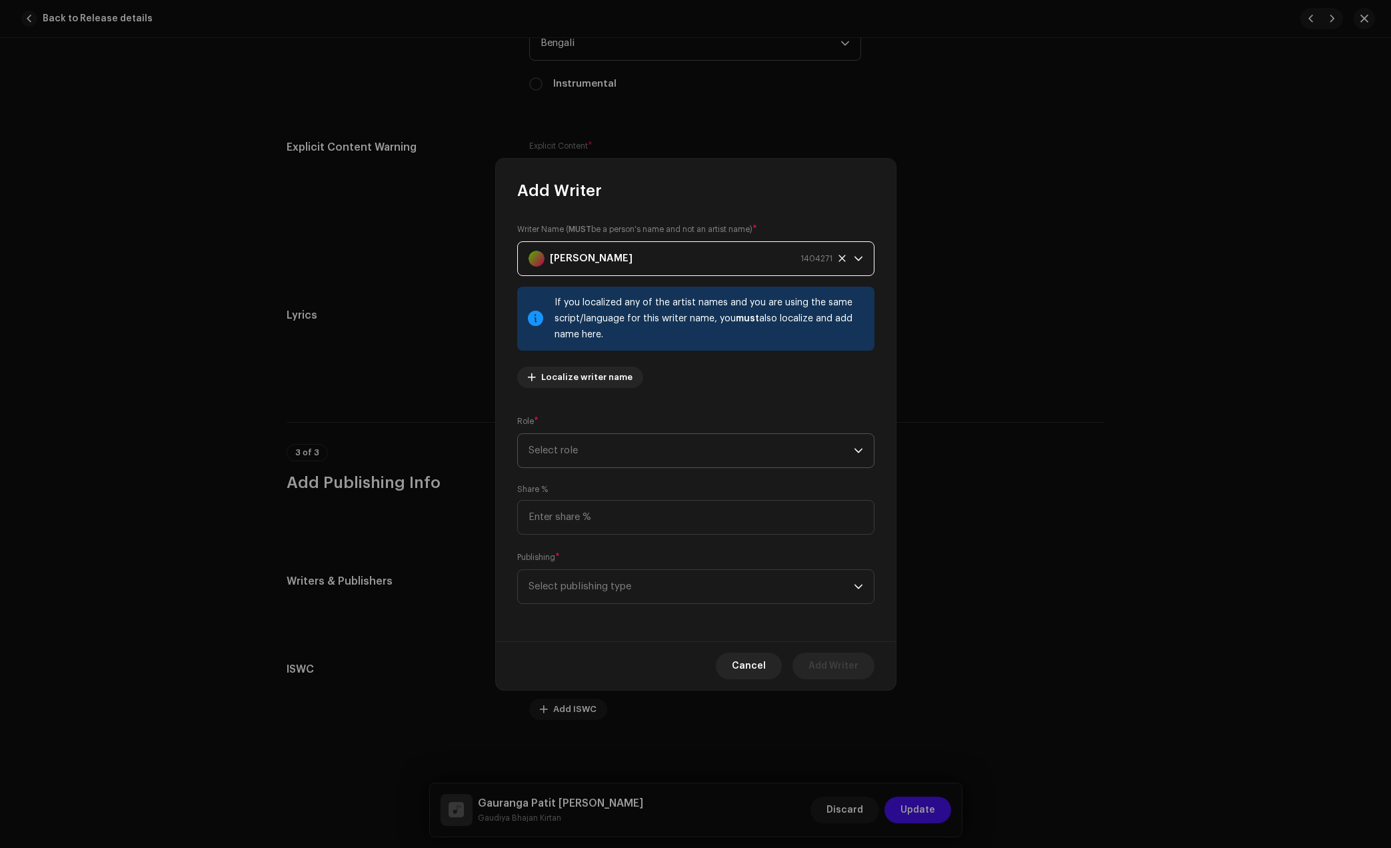
drag, startPoint x: 626, startPoint y: 453, endPoint x: 631, endPoint y: 467, distance: 14.1
click at [627, 454] on span "Select role" at bounding box center [691, 450] width 325 height 33
drag, startPoint x: 581, startPoint y: 569, endPoint x: 600, endPoint y: 575, distance: 19.6
click at [583, 568] on span "Composer & Lyricist" at bounding box center [576, 567] width 94 height 13
click at [698, 527] on input at bounding box center [695, 517] width 357 height 35
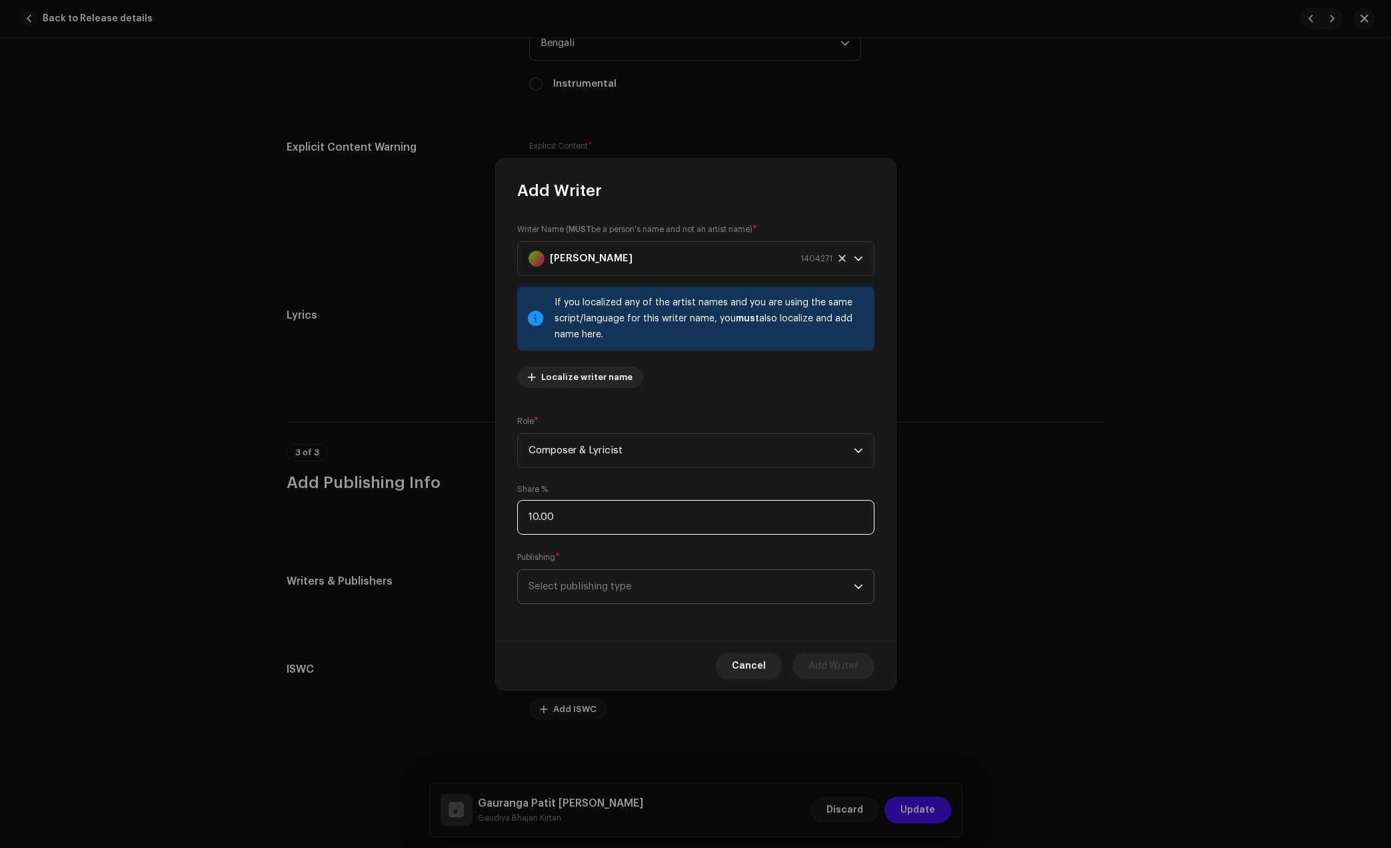
type input "100.00"
click at [622, 596] on span "Select publishing type" at bounding box center [691, 586] width 325 height 33
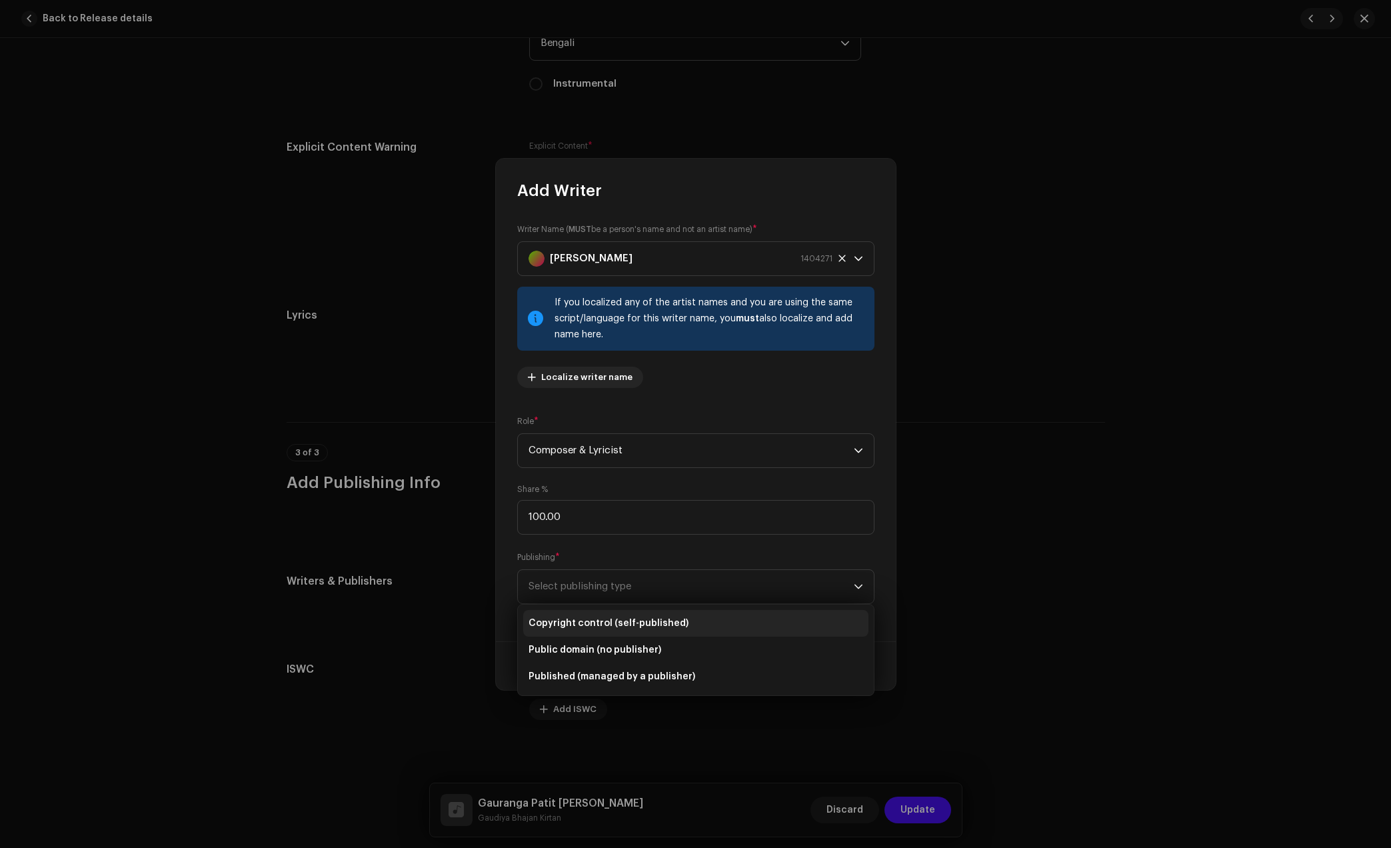
click at [610, 621] on span "Copyright control (self-published)" at bounding box center [609, 623] width 160 height 13
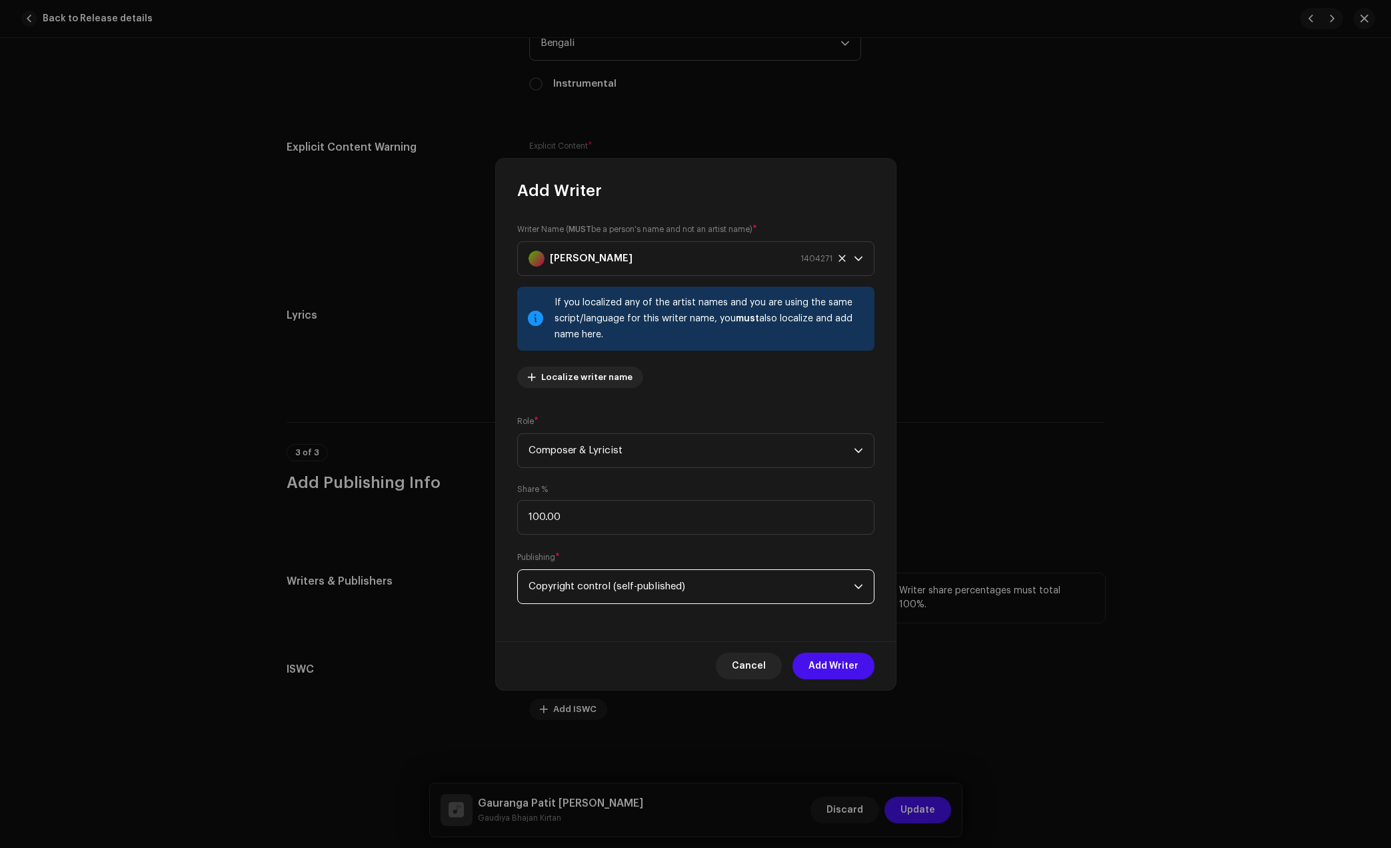
click at [837, 663] on span "Add Writer" at bounding box center [833, 666] width 50 height 27
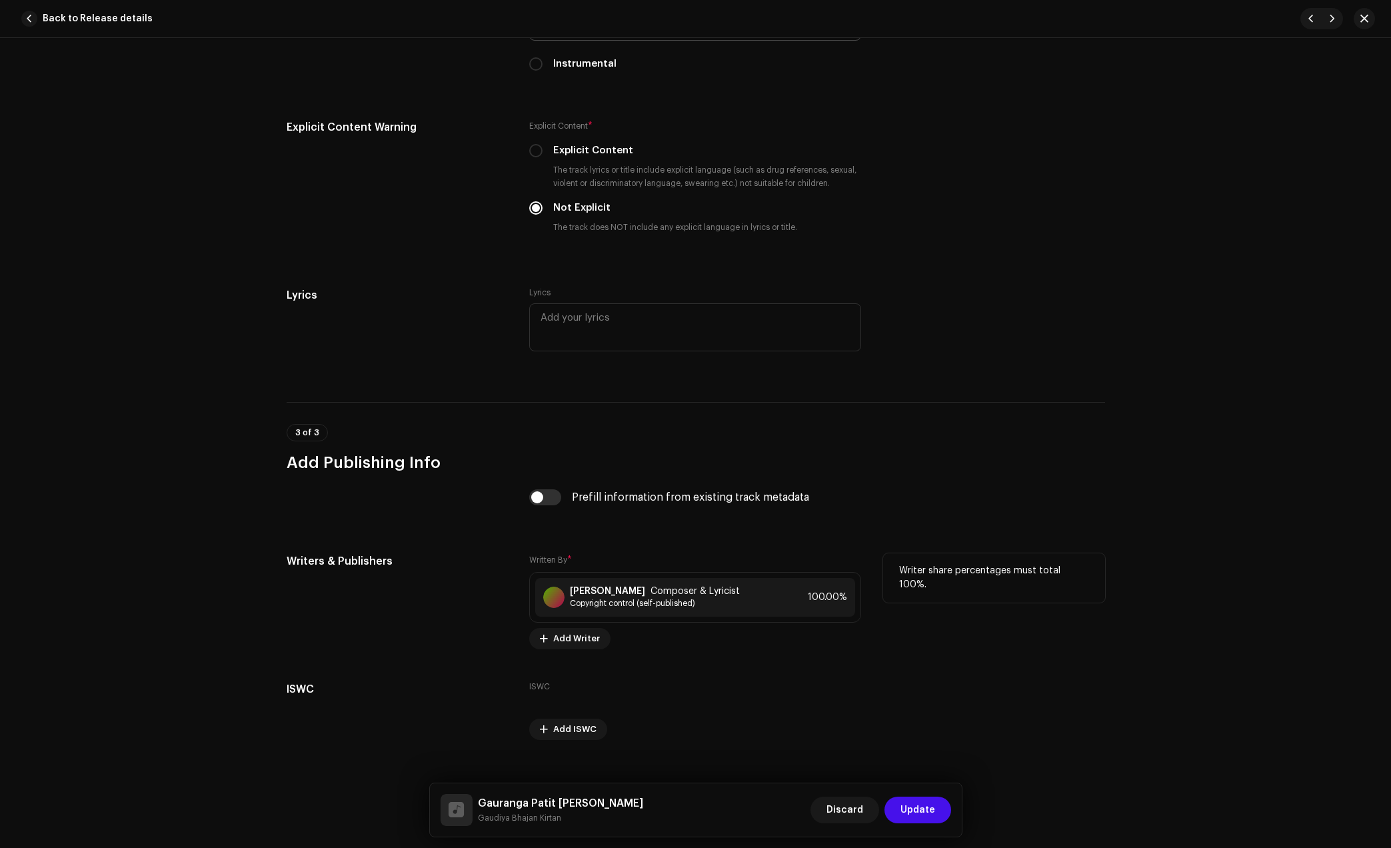
scroll to position [2208, 0]
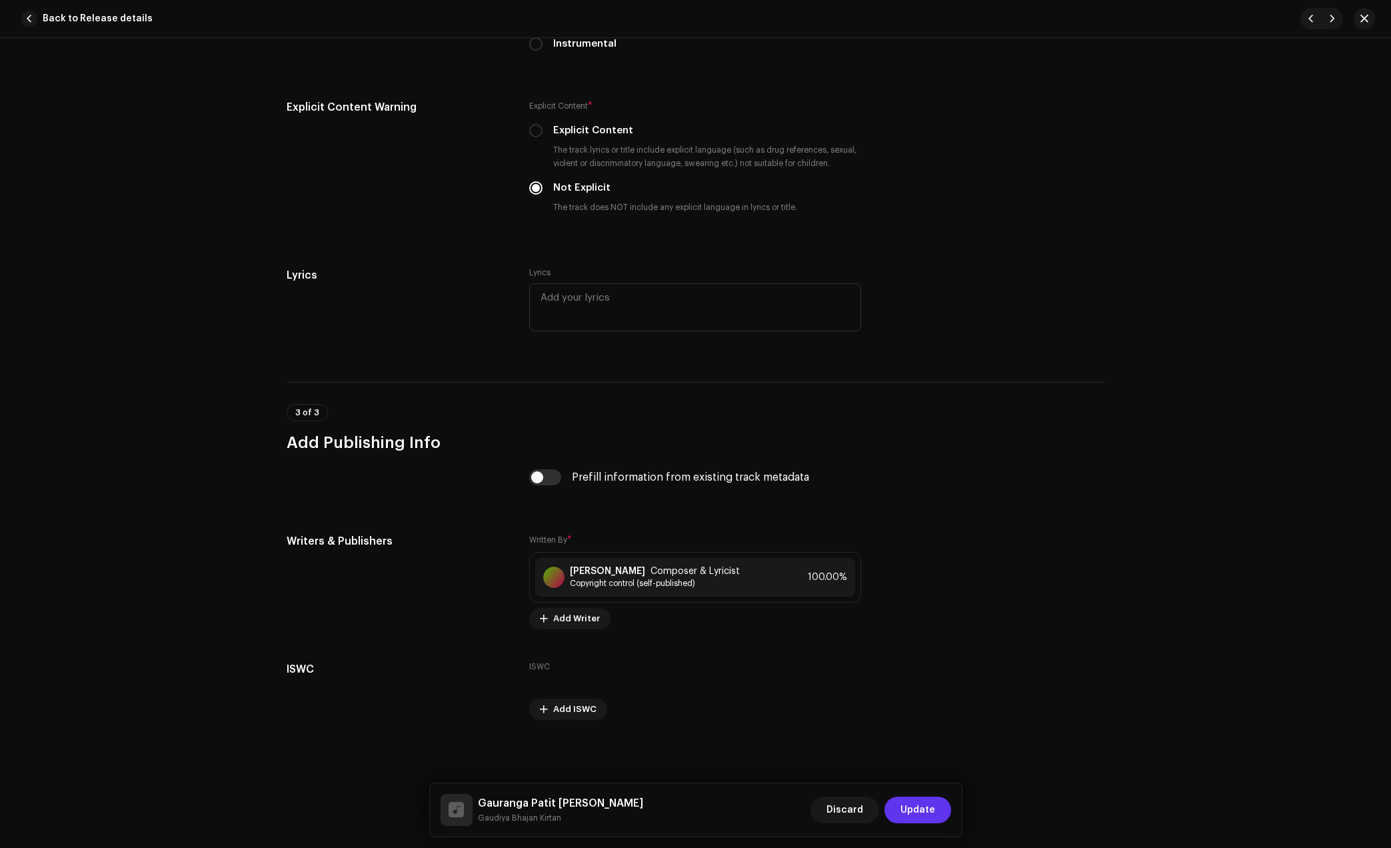
click at [922, 806] on span "Update" at bounding box center [917, 809] width 35 height 27
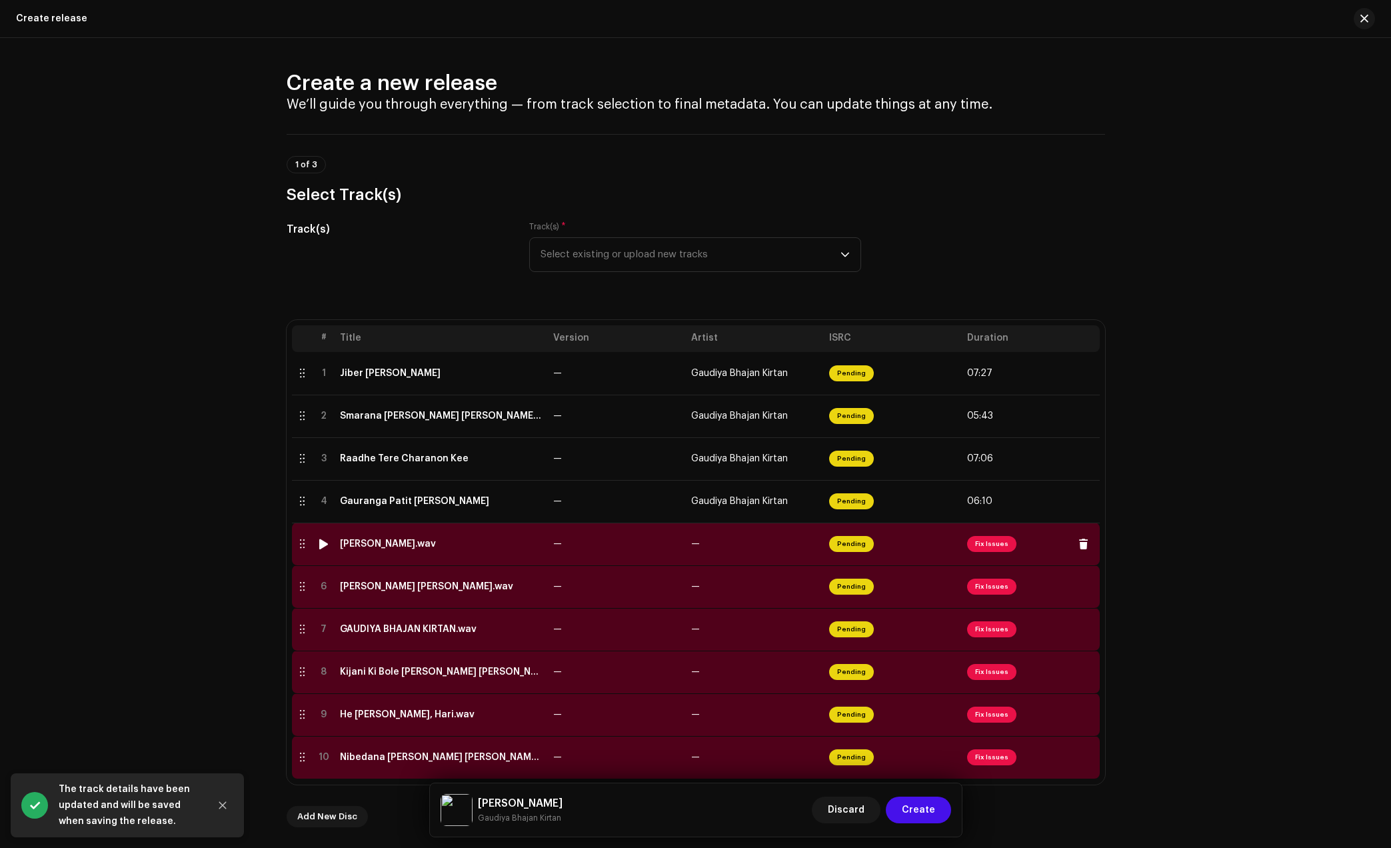
click at [447, 555] on td "[PERSON_NAME].wav" at bounding box center [441, 544] width 213 height 43
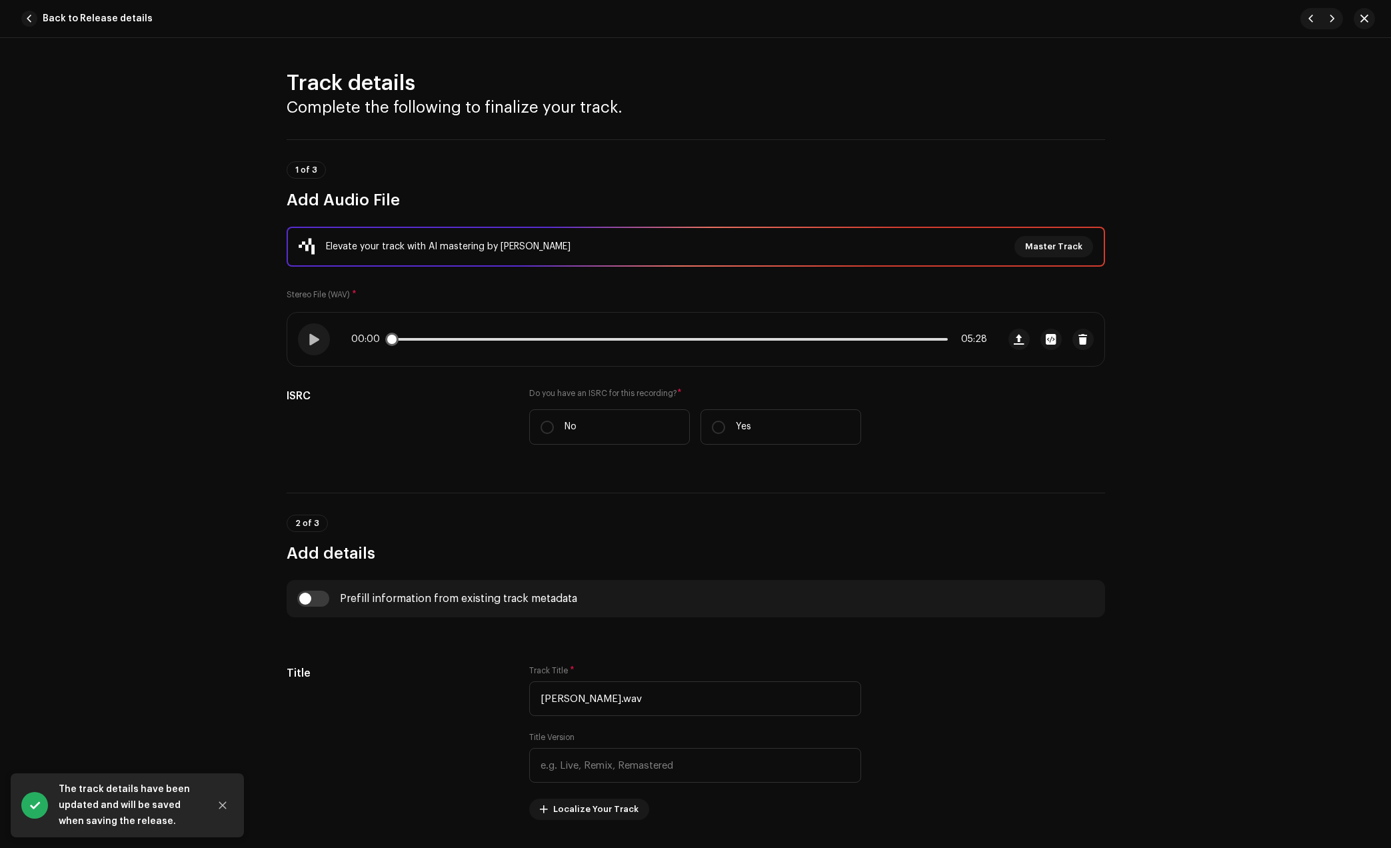
click at [456, 334] on div "00:00 05:28" at bounding box center [669, 339] width 636 height 11
click at [457, 339] on p-slider at bounding box center [669, 339] width 557 height 3
click at [722, 695] on input "[PERSON_NAME].wav" at bounding box center [695, 698] width 332 height 35
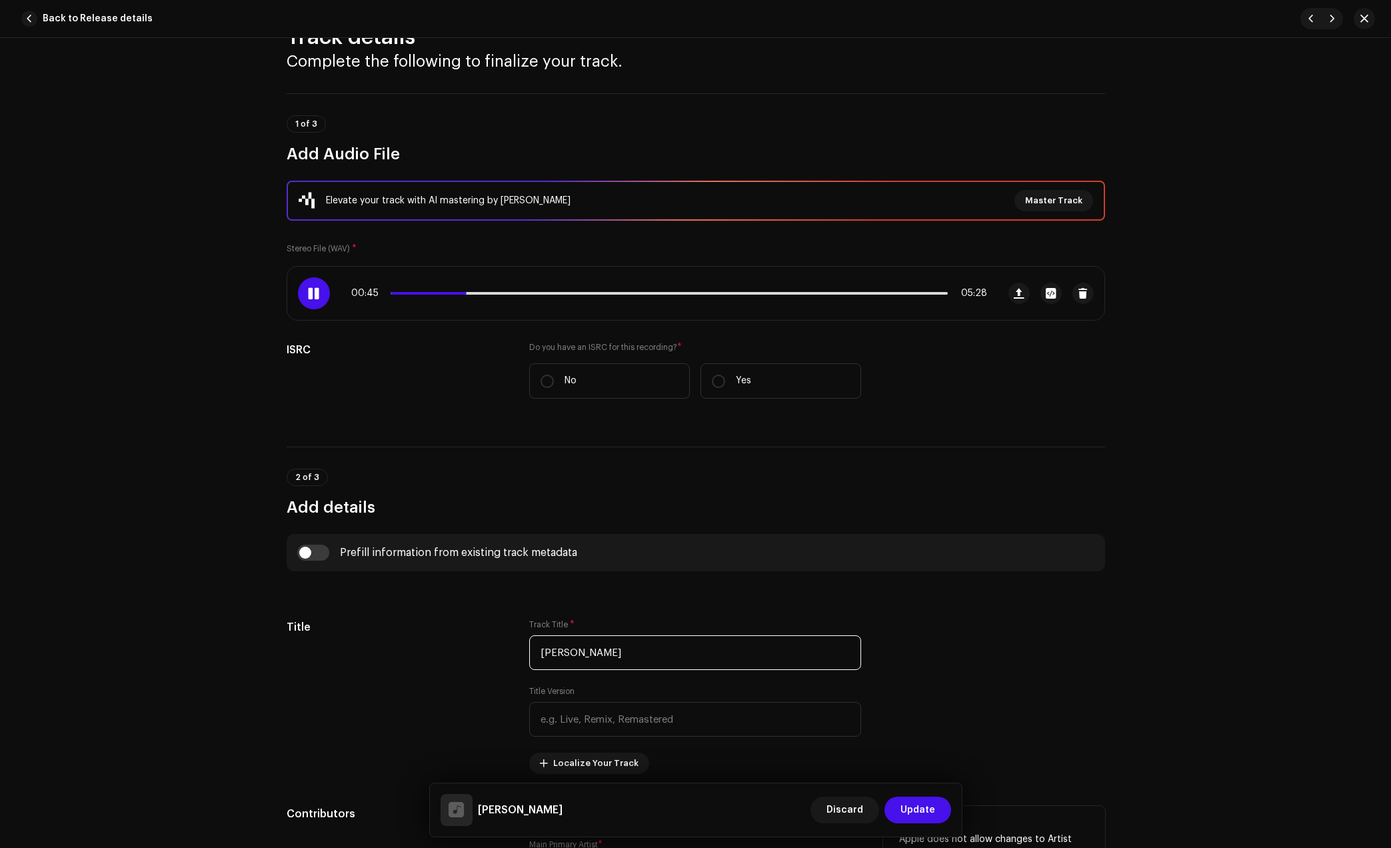
scroll to position [417, 0]
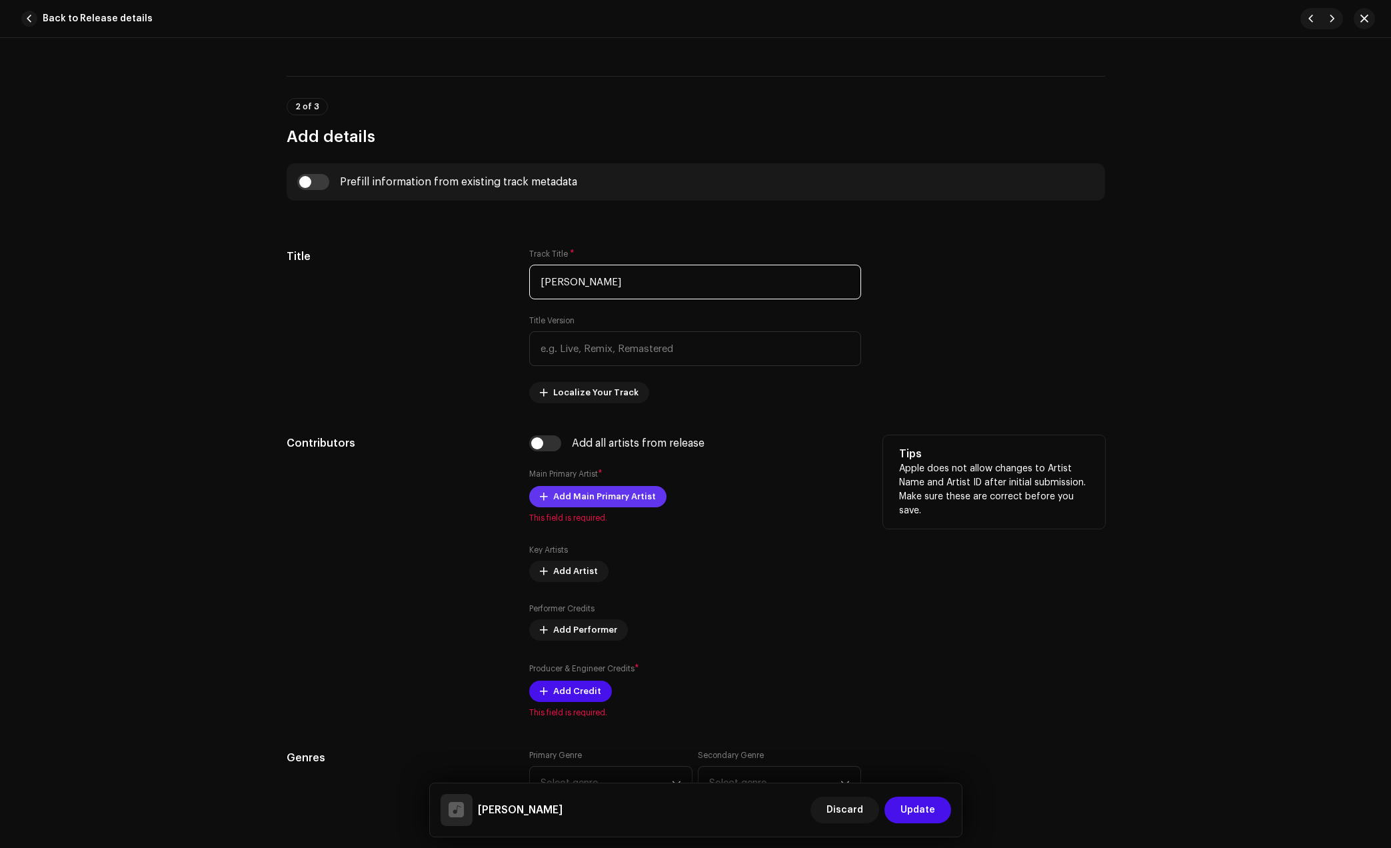
type input "[PERSON_NAME]"
click at [568, 497] on span "Add Main Primary Artist" at bounding box center [604, 496] width 103 height 27
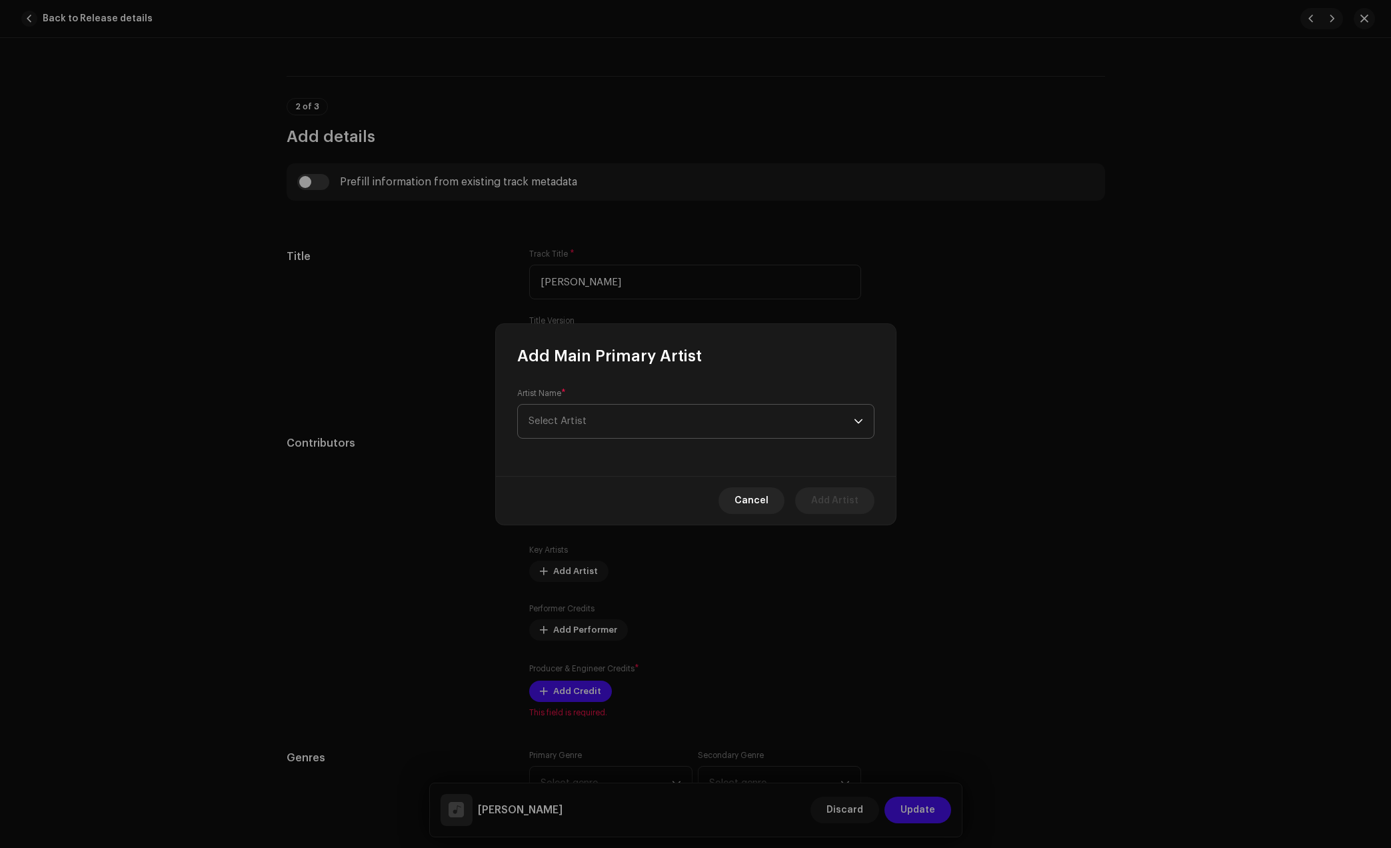
click at [692, 405] on span "Select Artist" at bounding box center [691, 421] width 325 height 33
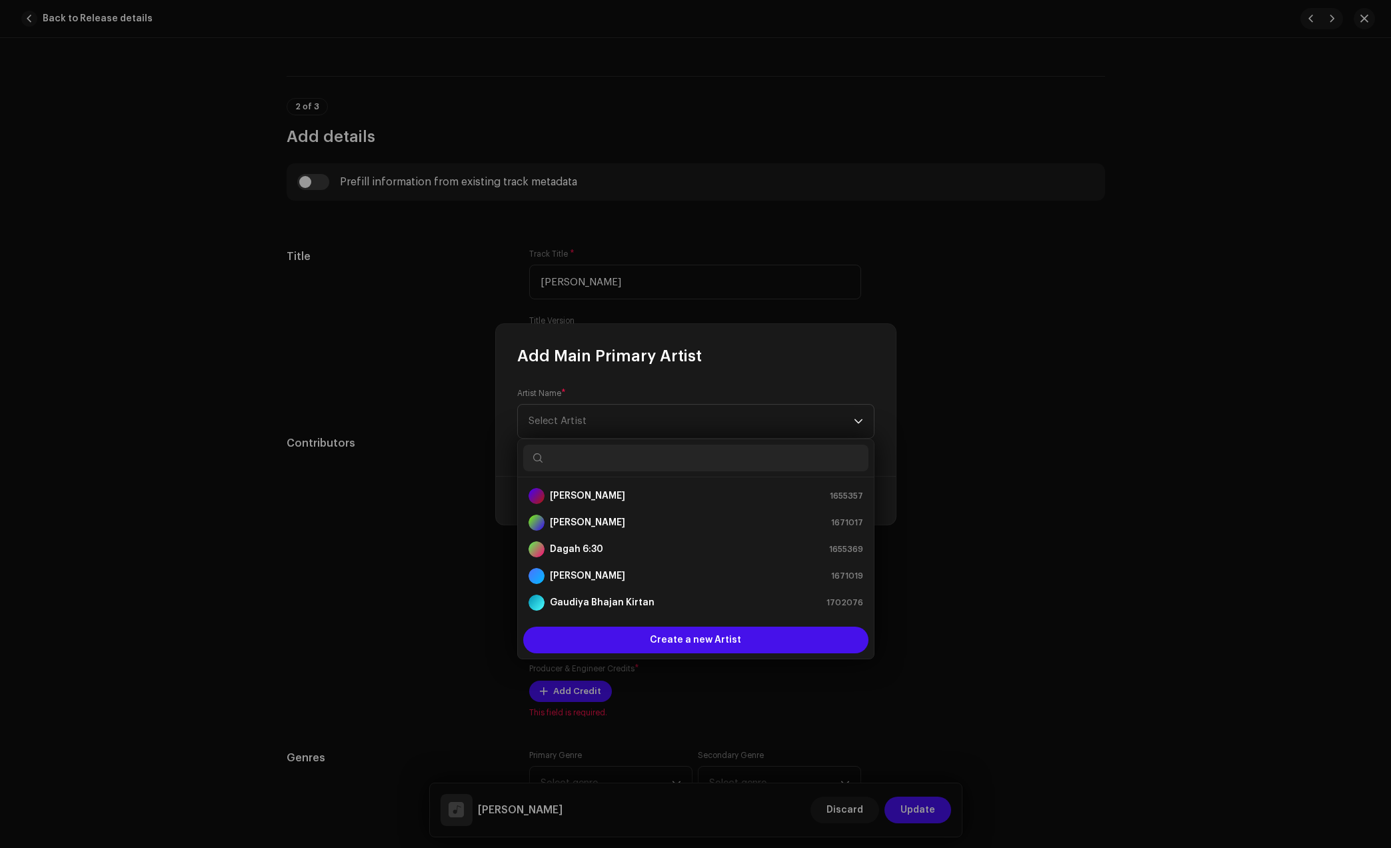
scroll to position [21, 0]
click at [641, 591] on li "Gaudiya Bhajan Kirtan 1702076" at bounding box center [695, 581] width 345 height 27
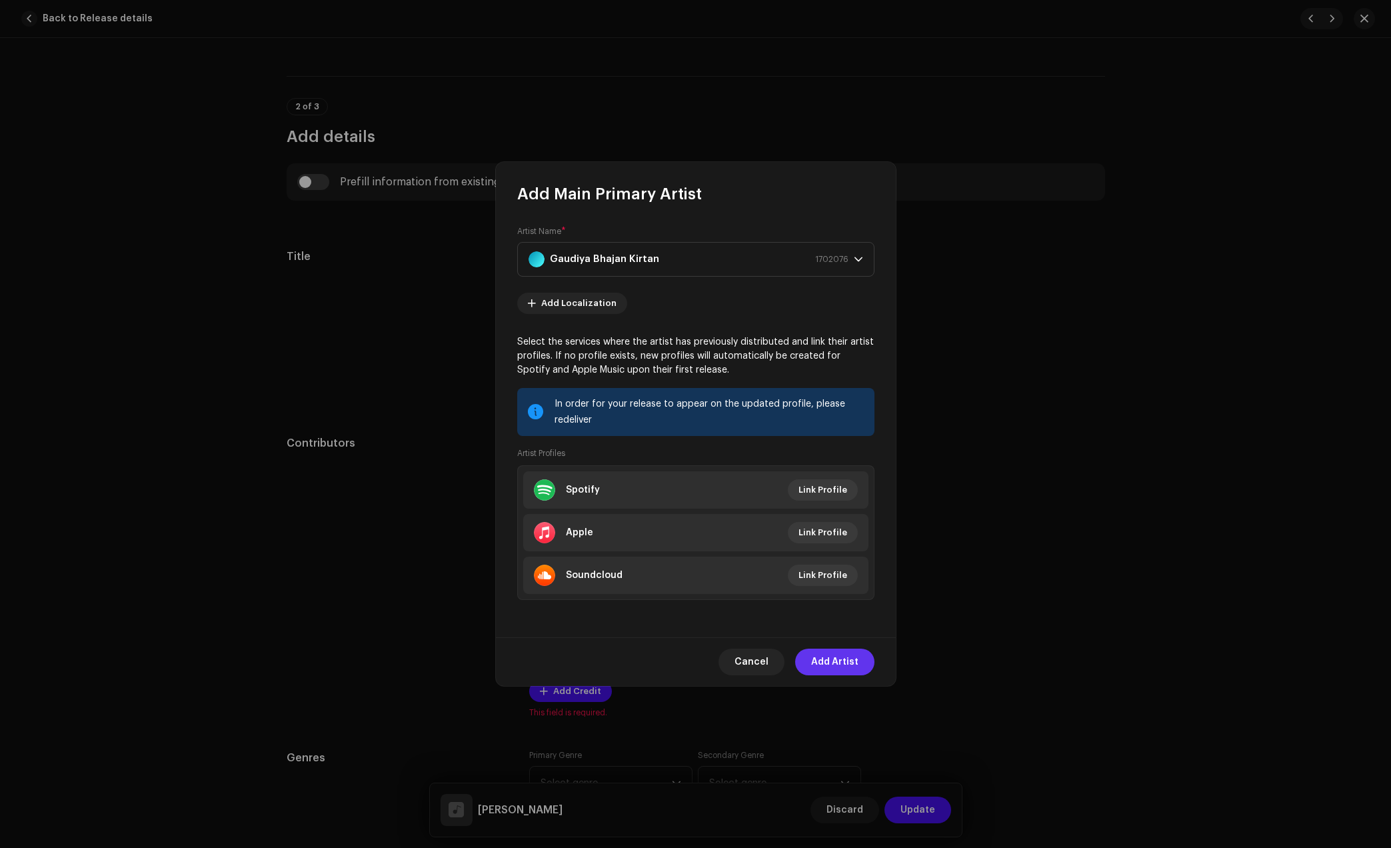
click at [844, 657] on span "Add Artist" at bounding box center [834, 662] width 47 height 27
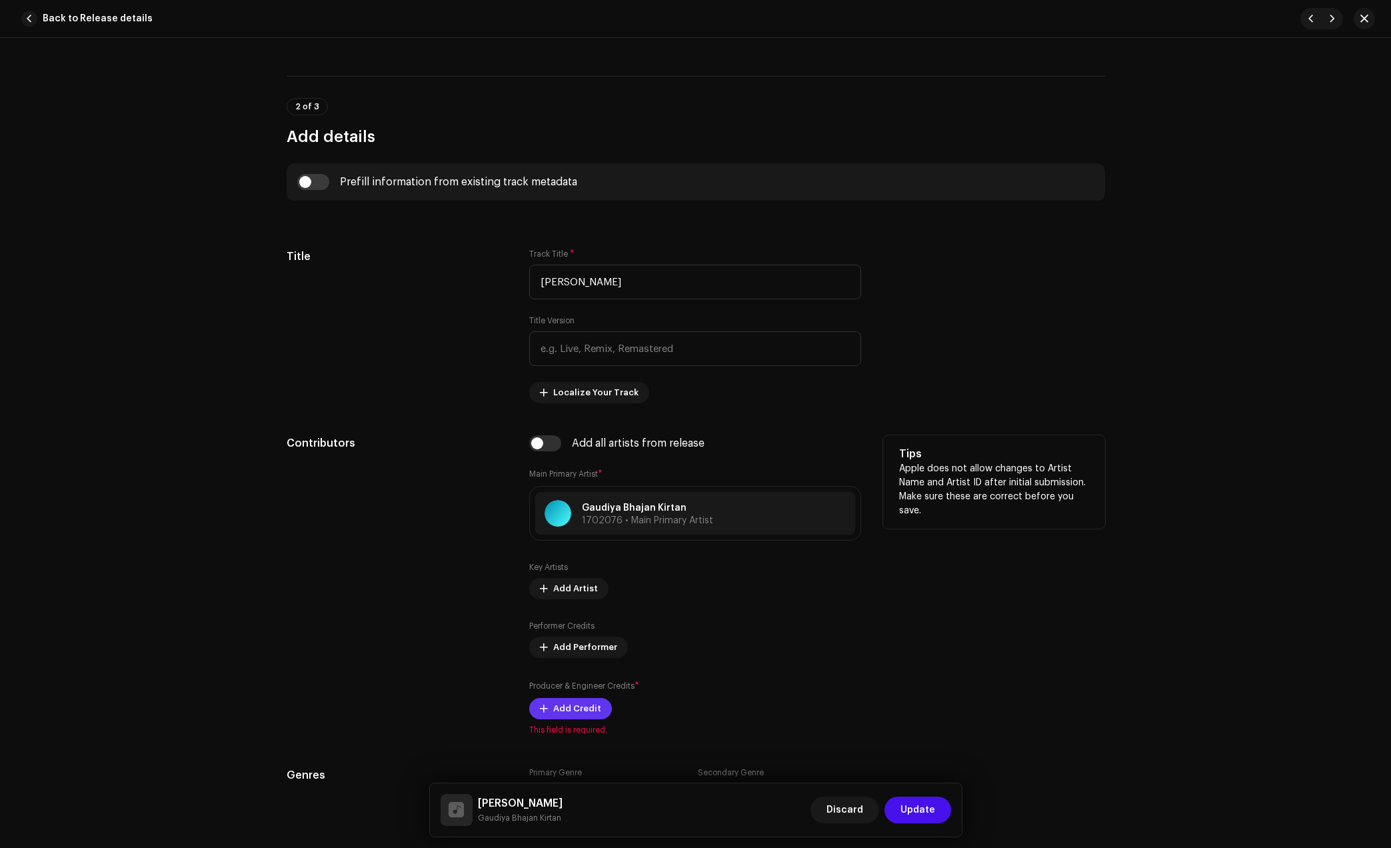
click at [579, 700] on span "Add Credit" at bounding box center [577, 708] width 48 height 27
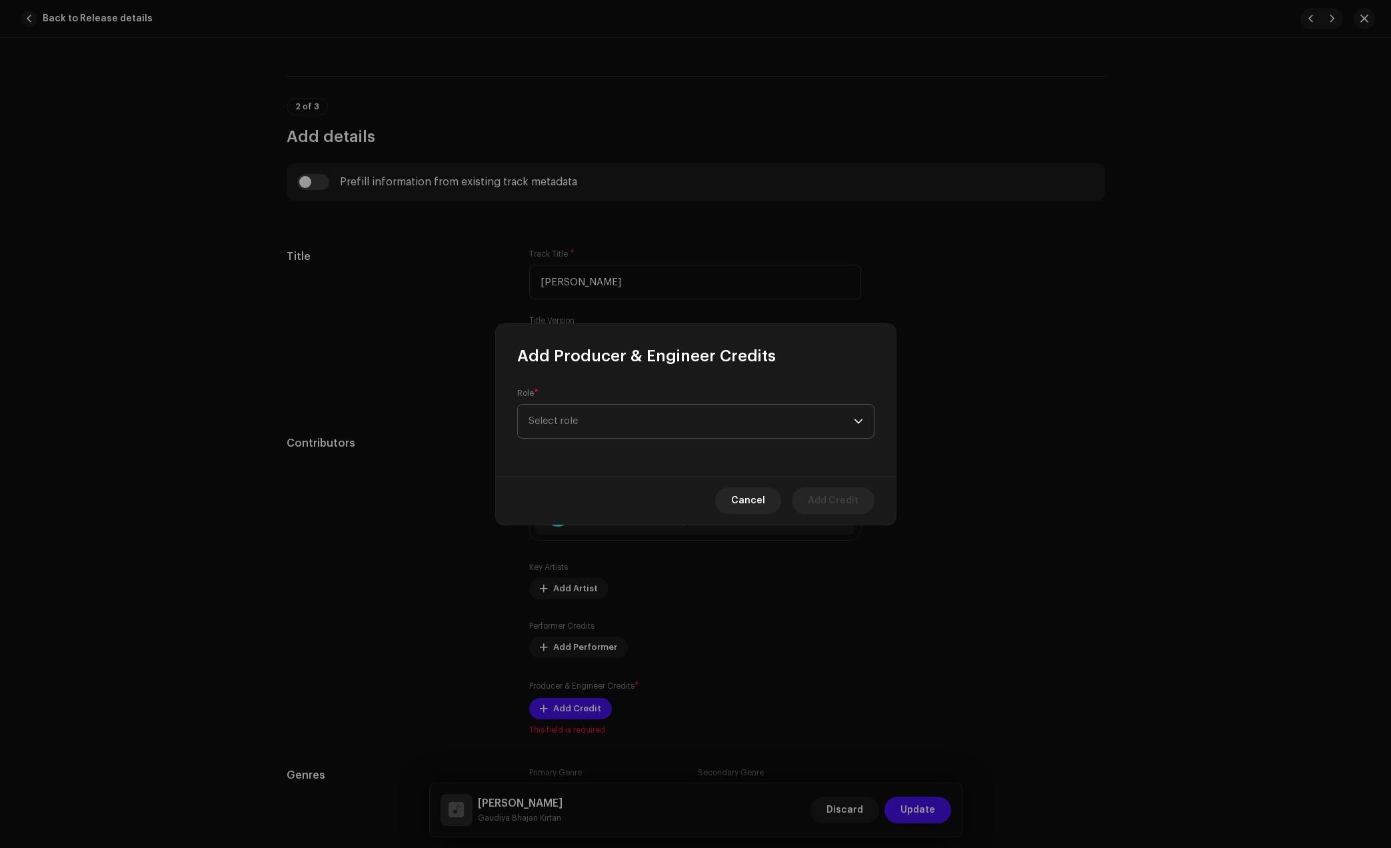
click at [727, 415] on span "Select role" at bounding box center [691, 421] width 325 height 33
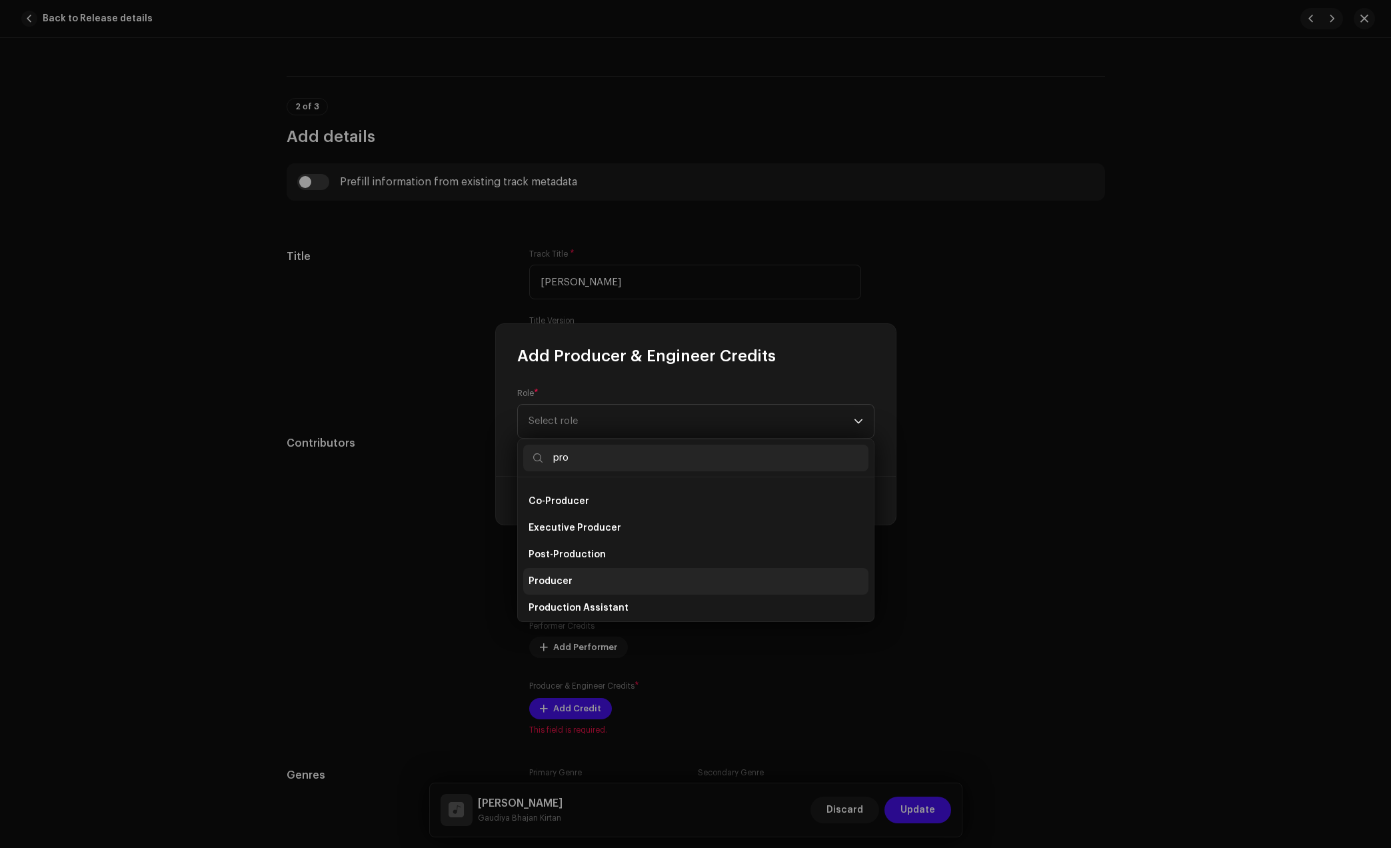
type input "pro"
click at [566, 586] on span "Producer" at bounding box center [551, 581] width 44 height 13
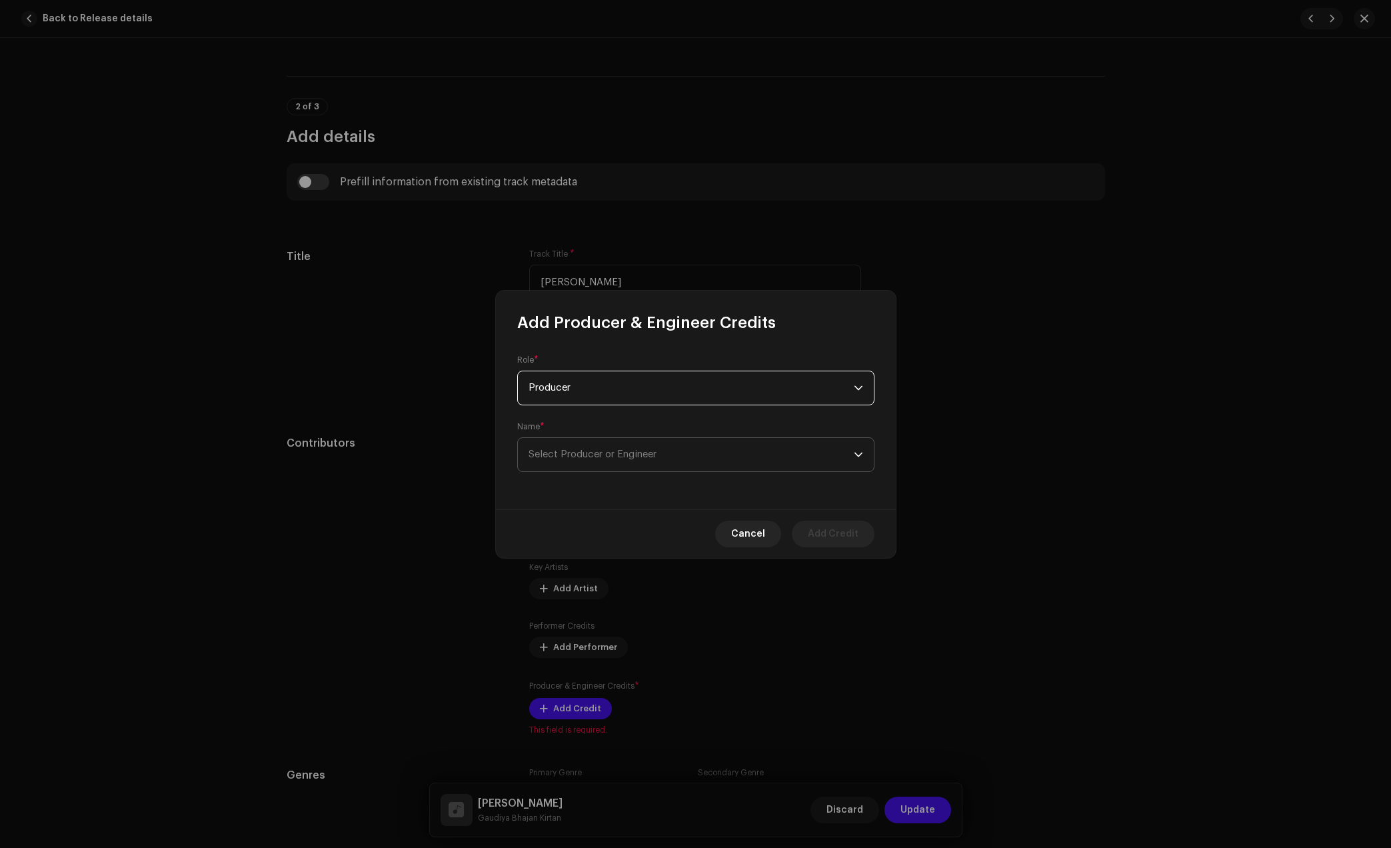
click at [702, 456] on span "Select Producer or Engineer" at bounding box center [691, 454] width 325 height 33
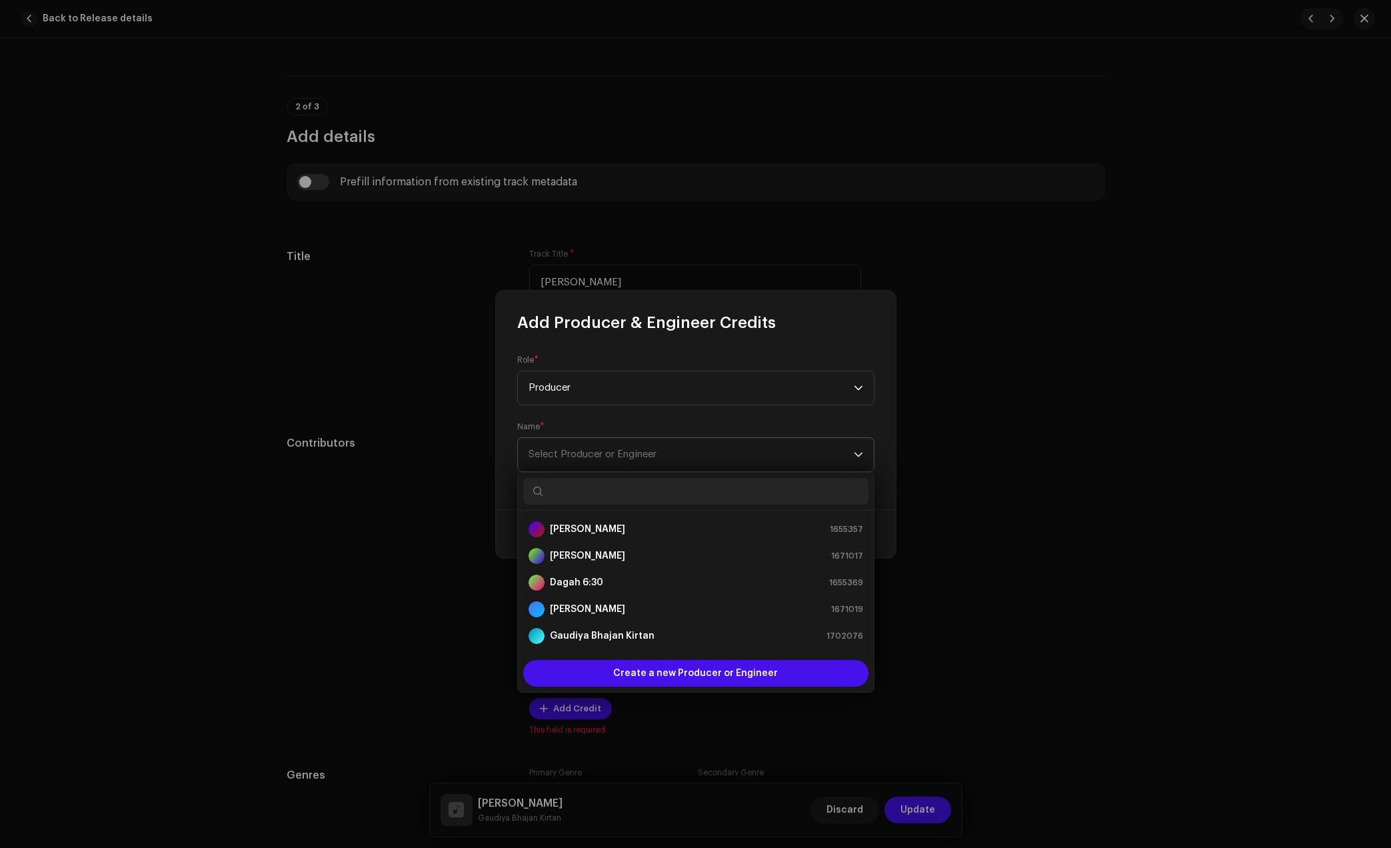
click at [702, 456] on span "Select Producer or Engineer" at bounding box center [691, 454] width 325 height 33
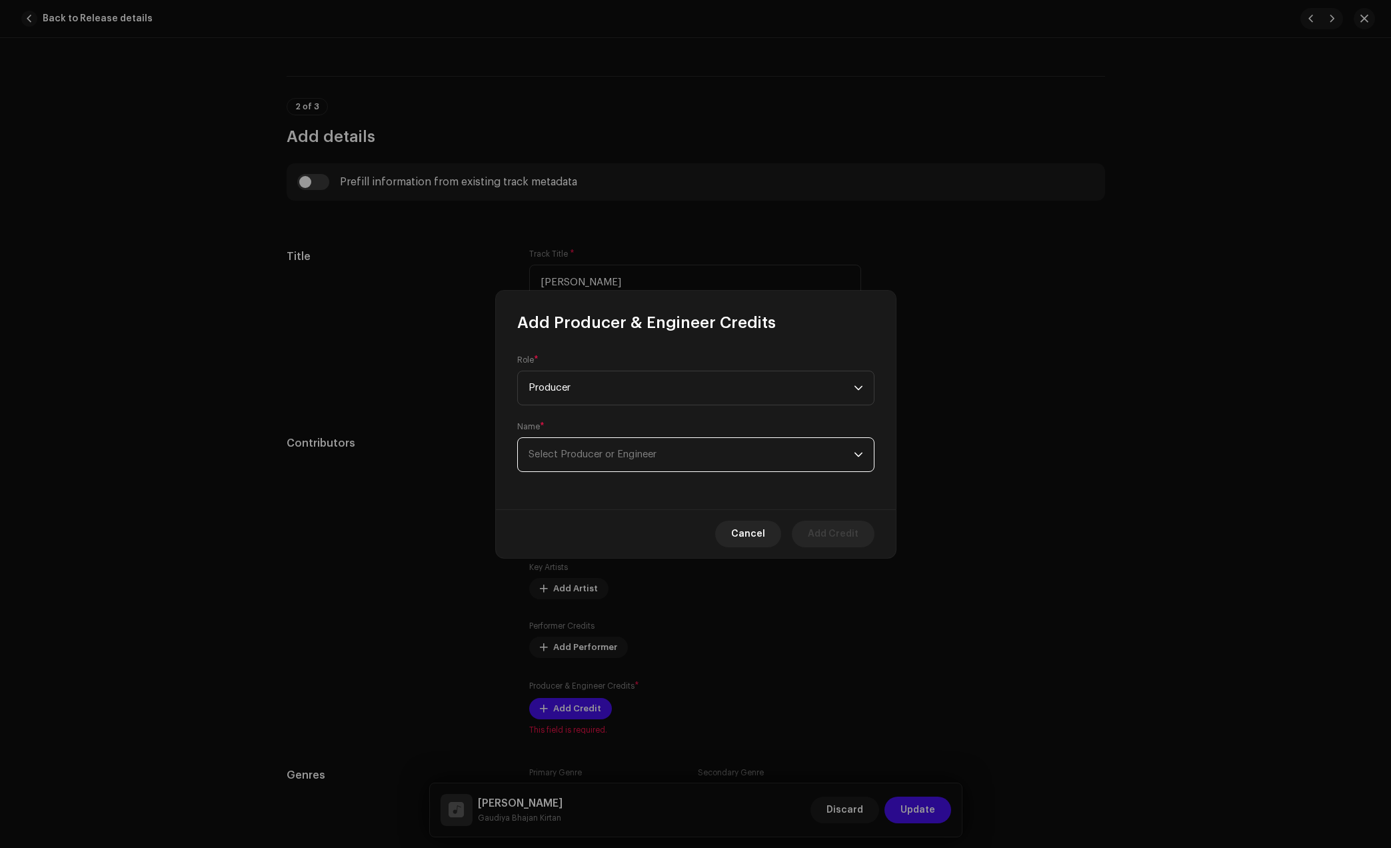
click at [702, 456] on span "Select Producer or Engineer" at bounding box center [691, 454] width 325 height 33
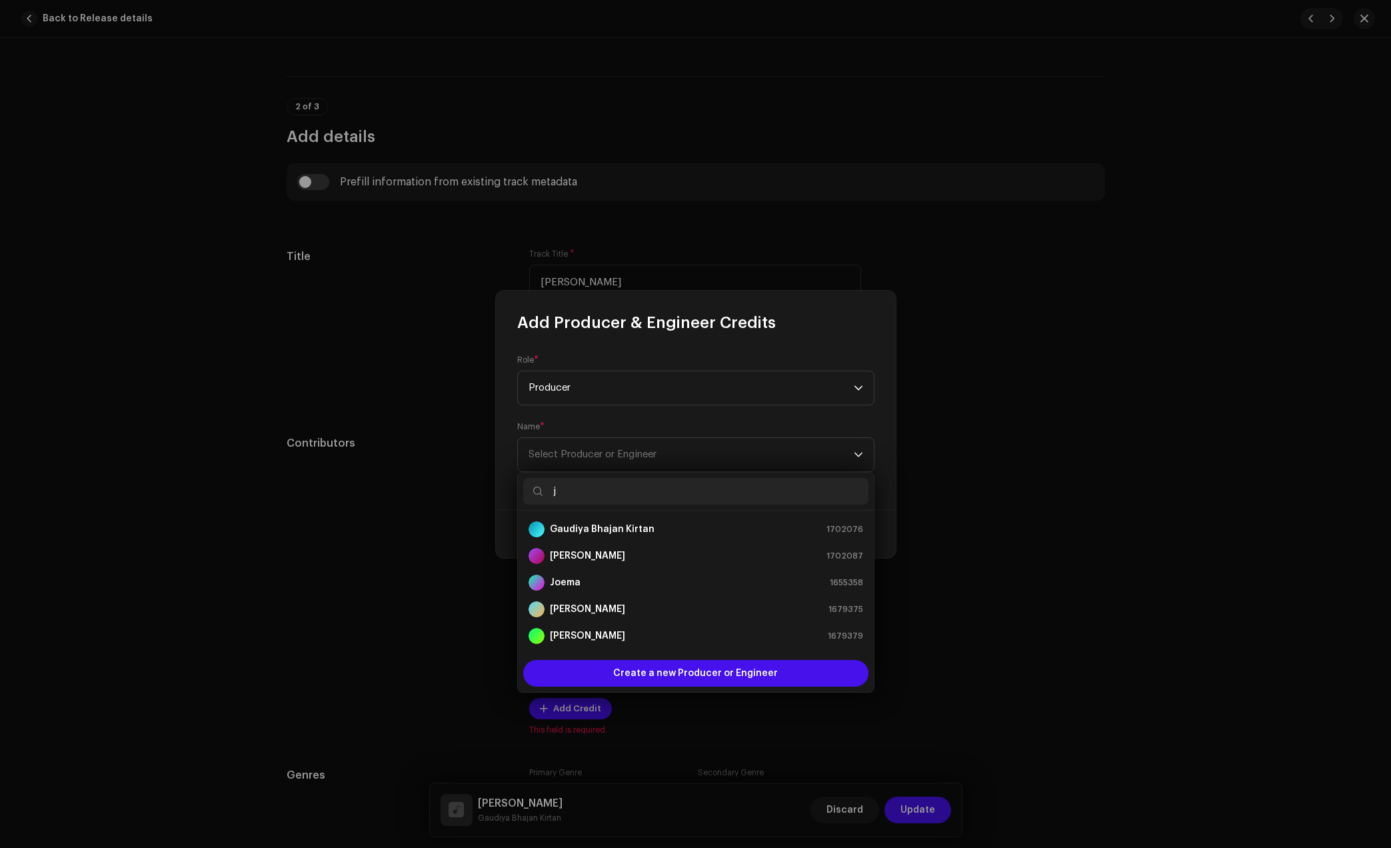
type input "j"
click at [582, 559] on strong "[PERSON_NAME]" at bounding box center [587, 555] width 75 height 13
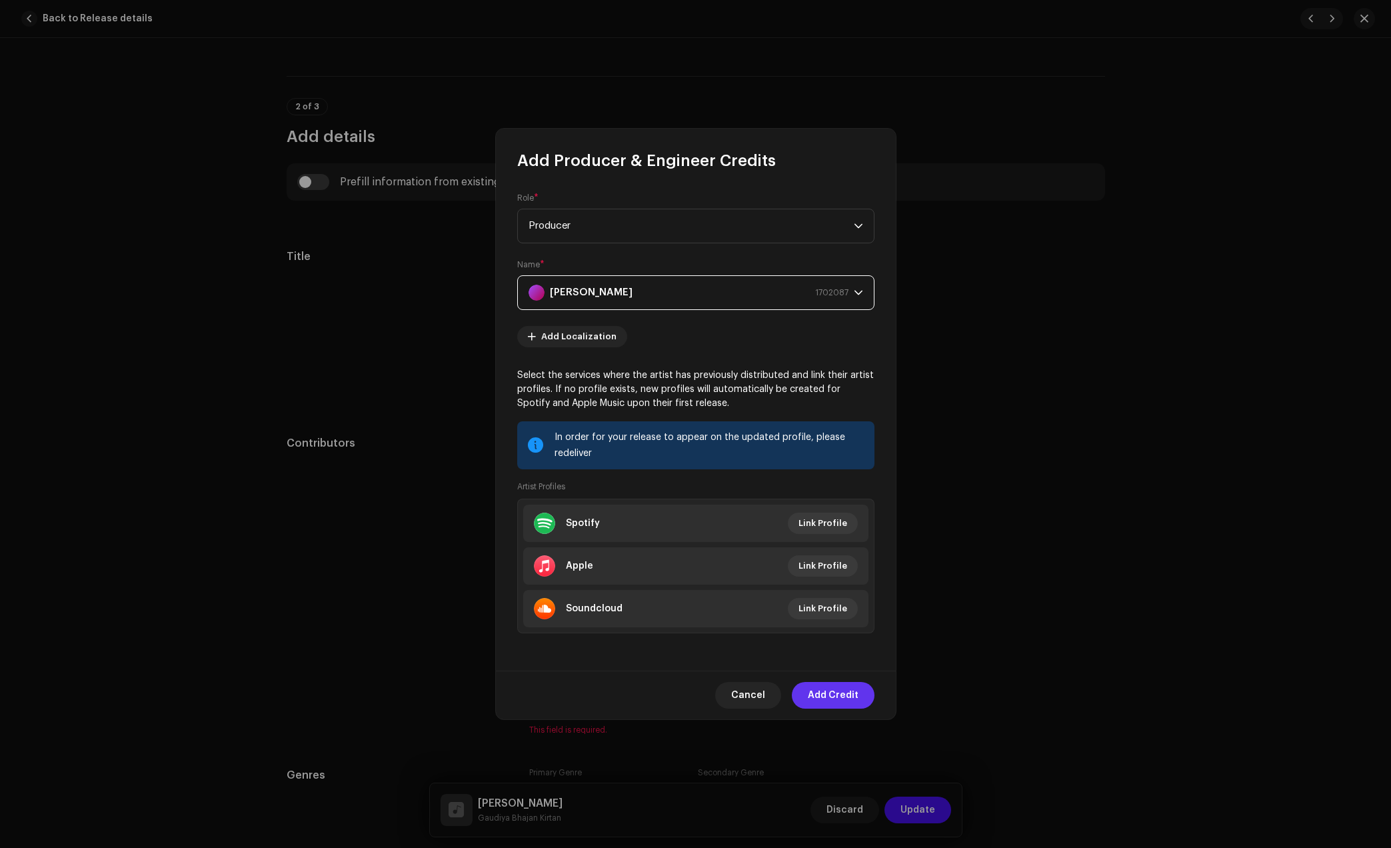
click at [818, 690] on span "Add Credit" at bounding box center [833, 695] width 51 height 27
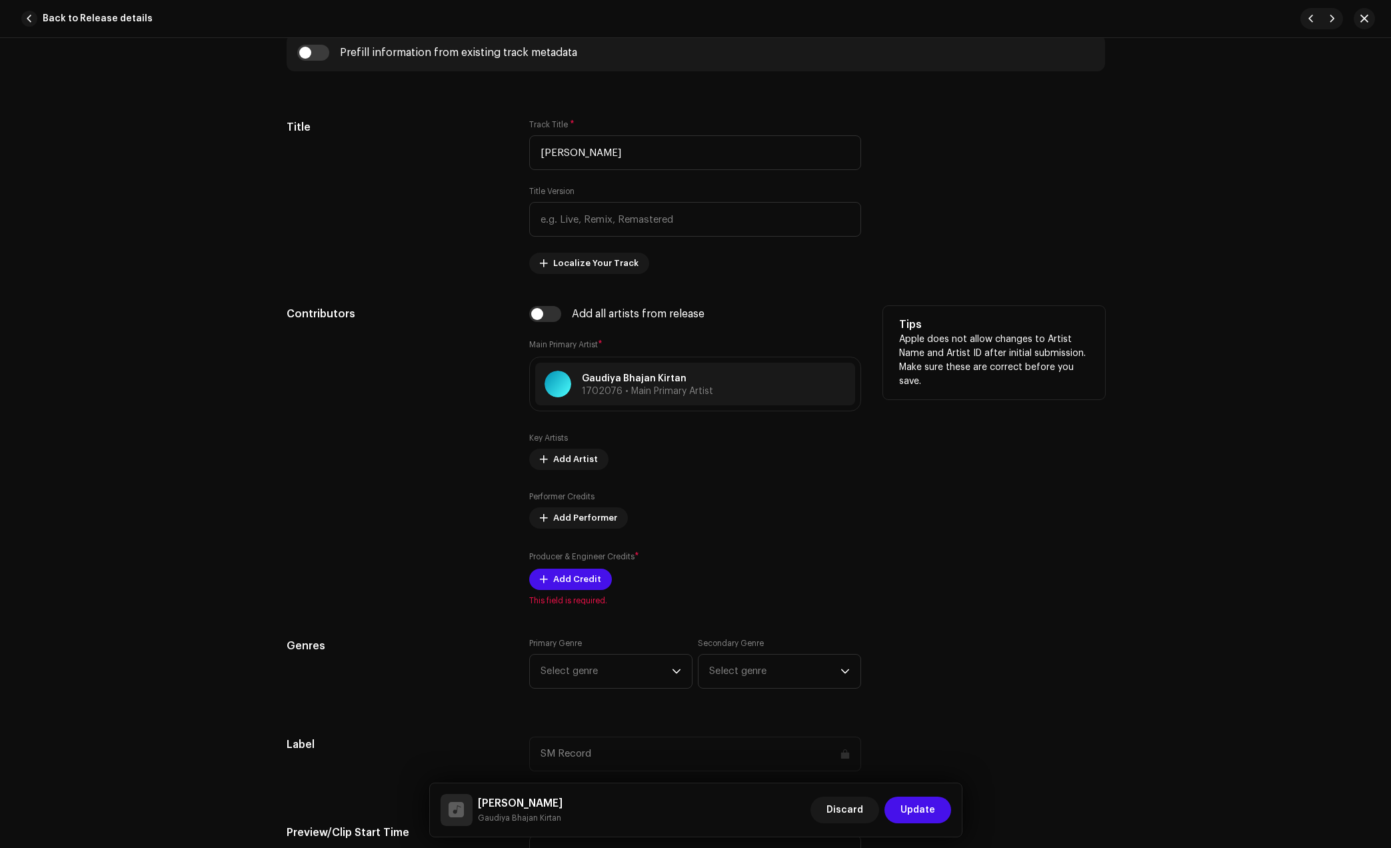
scroll to position [583, 0]
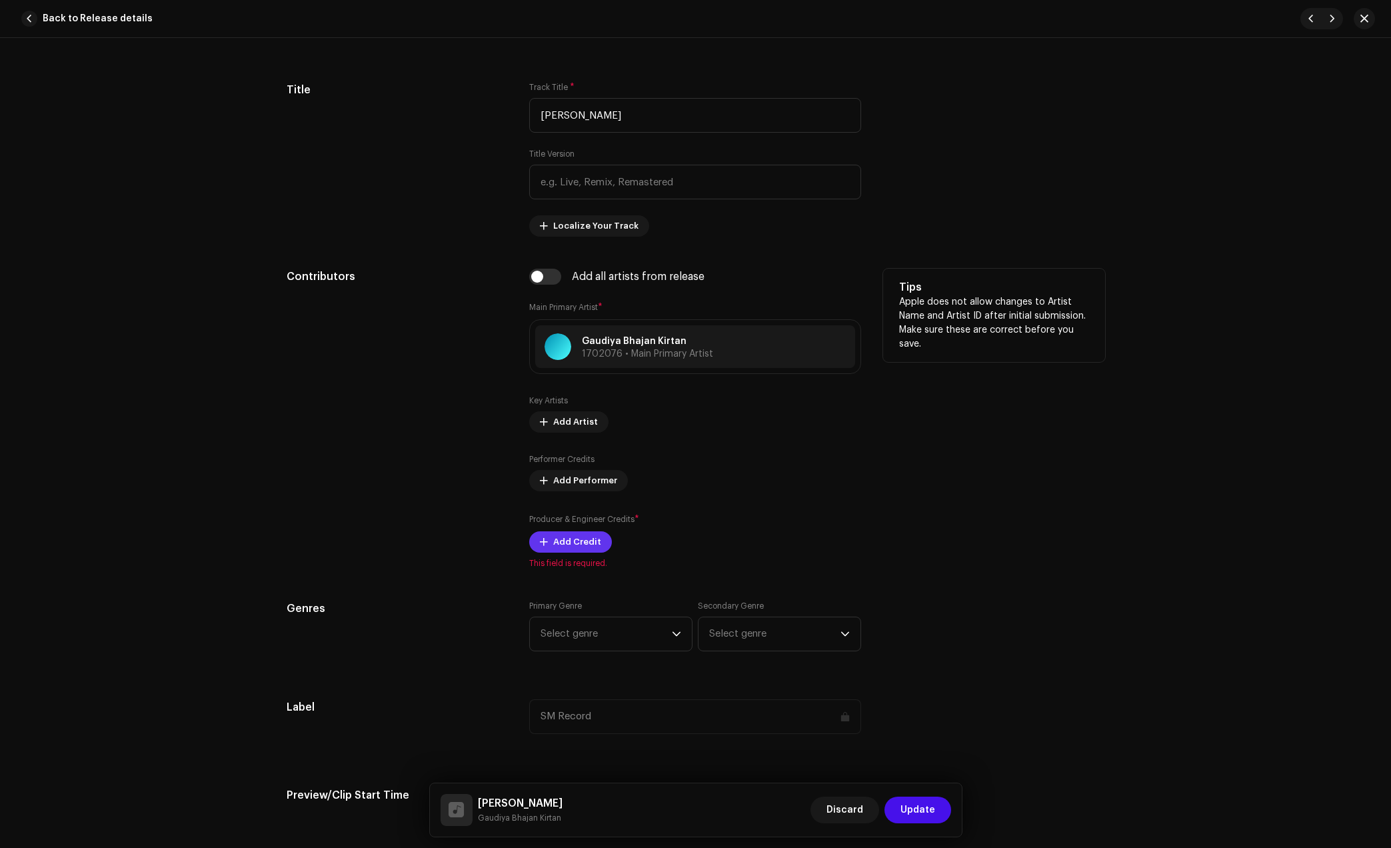
click at [577, 543] on span "Add Credit" at bounding box center [577, 542] width 48 height 27
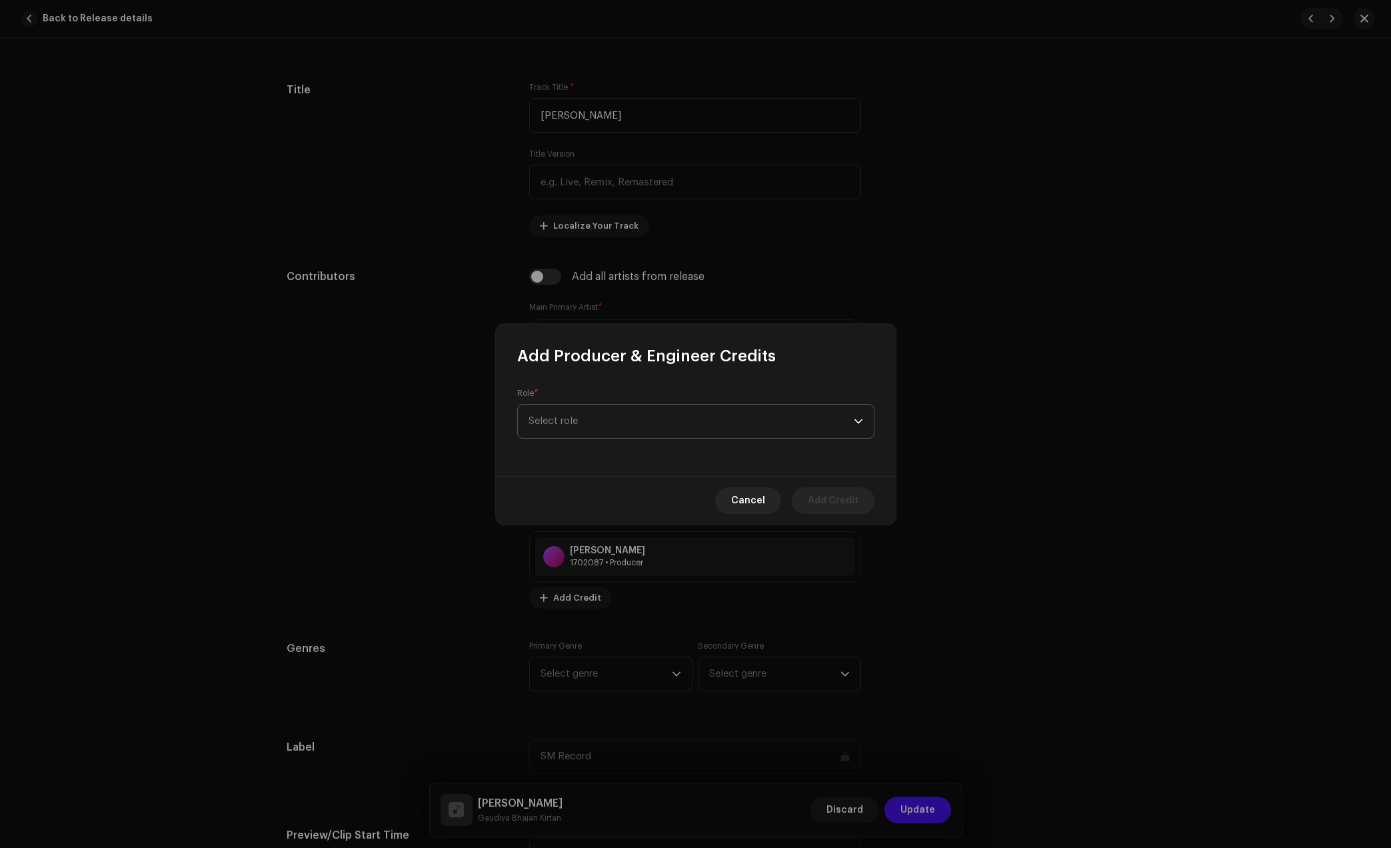
click at [663, 411] on span "Select role" at bounding box center [691, 421] width 325 height 33
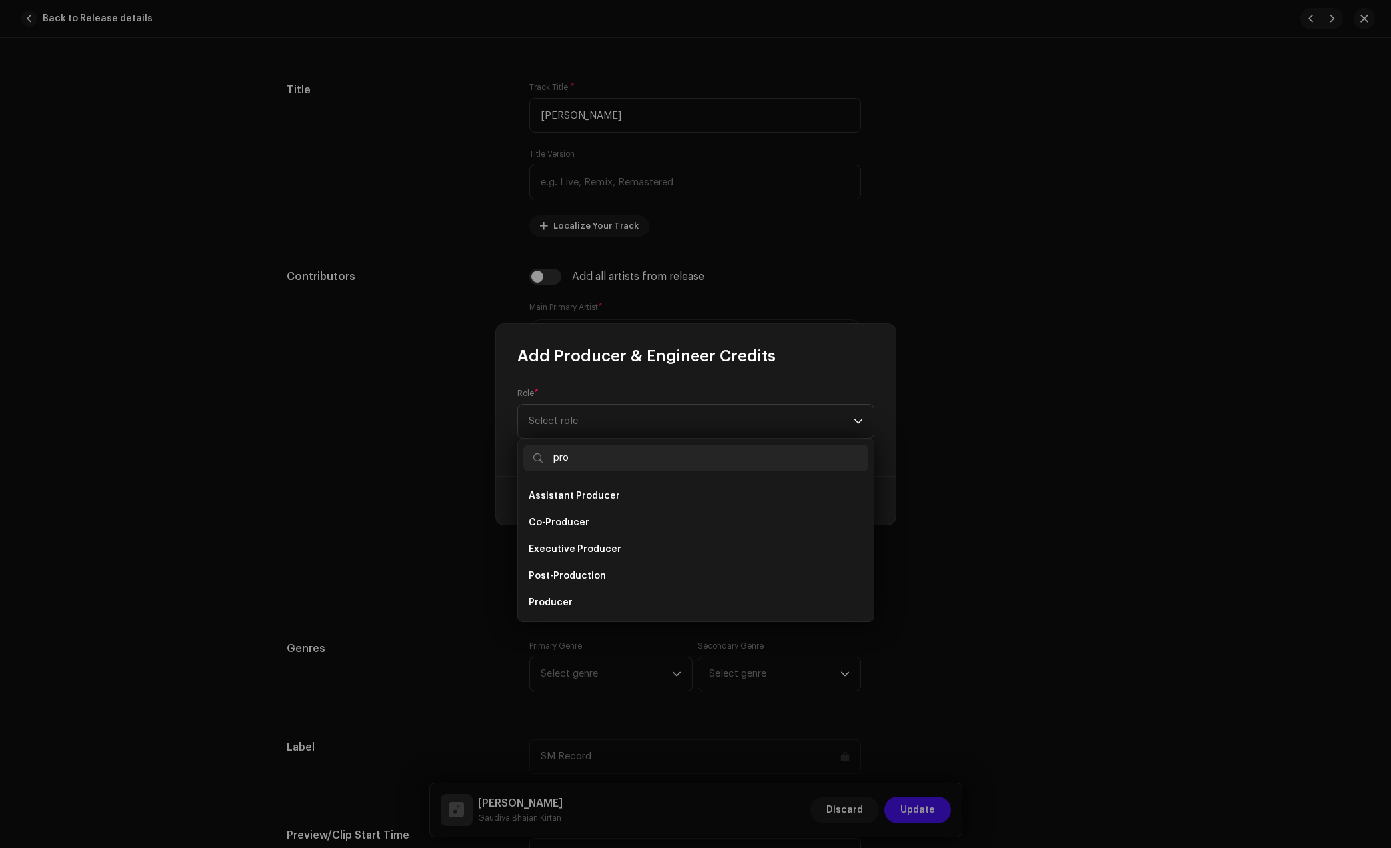
scroll to position [21, 0]
type input "pro"
click at [580, 586] on li "Producer" at bounding box center [695, 581] width 345 height 27
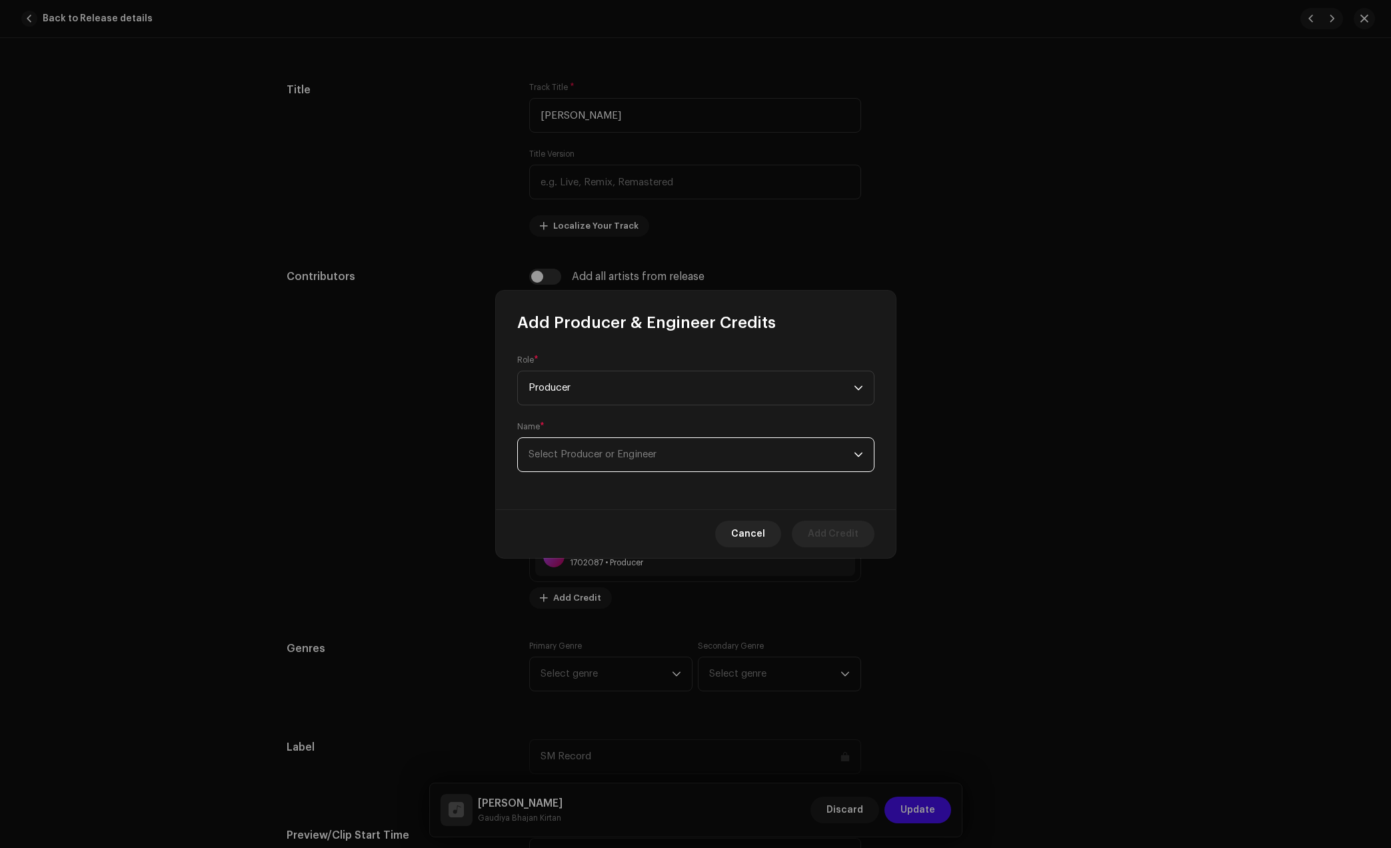
click at [690, 455] on span "Select Producer or Engineer" at bounding box center [691, 454] width 325 height 33
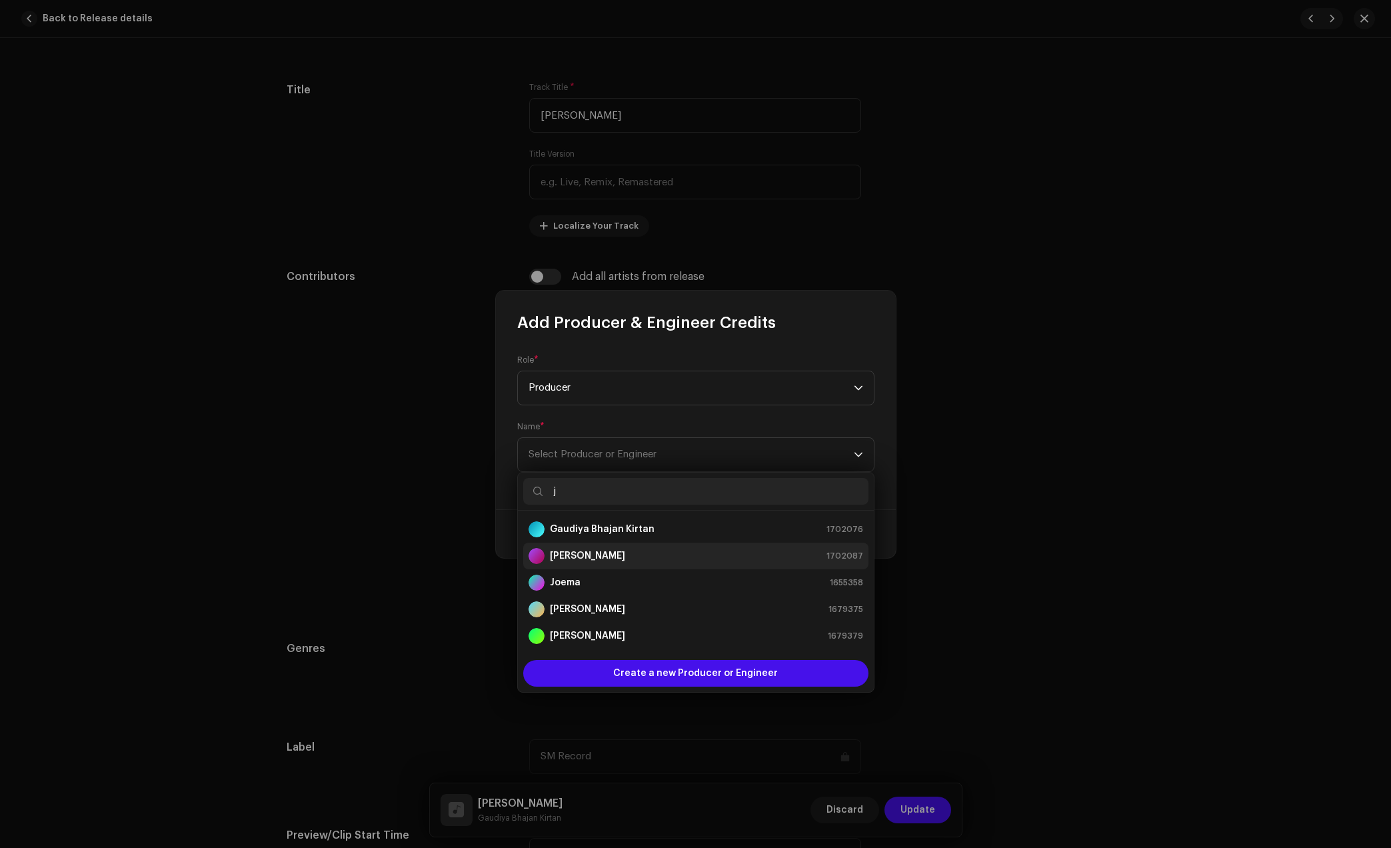
type input "j"
click at [585, 558] on strong "[PERSON_NAME]" at bounding box center [587, 555] width 75 height 13
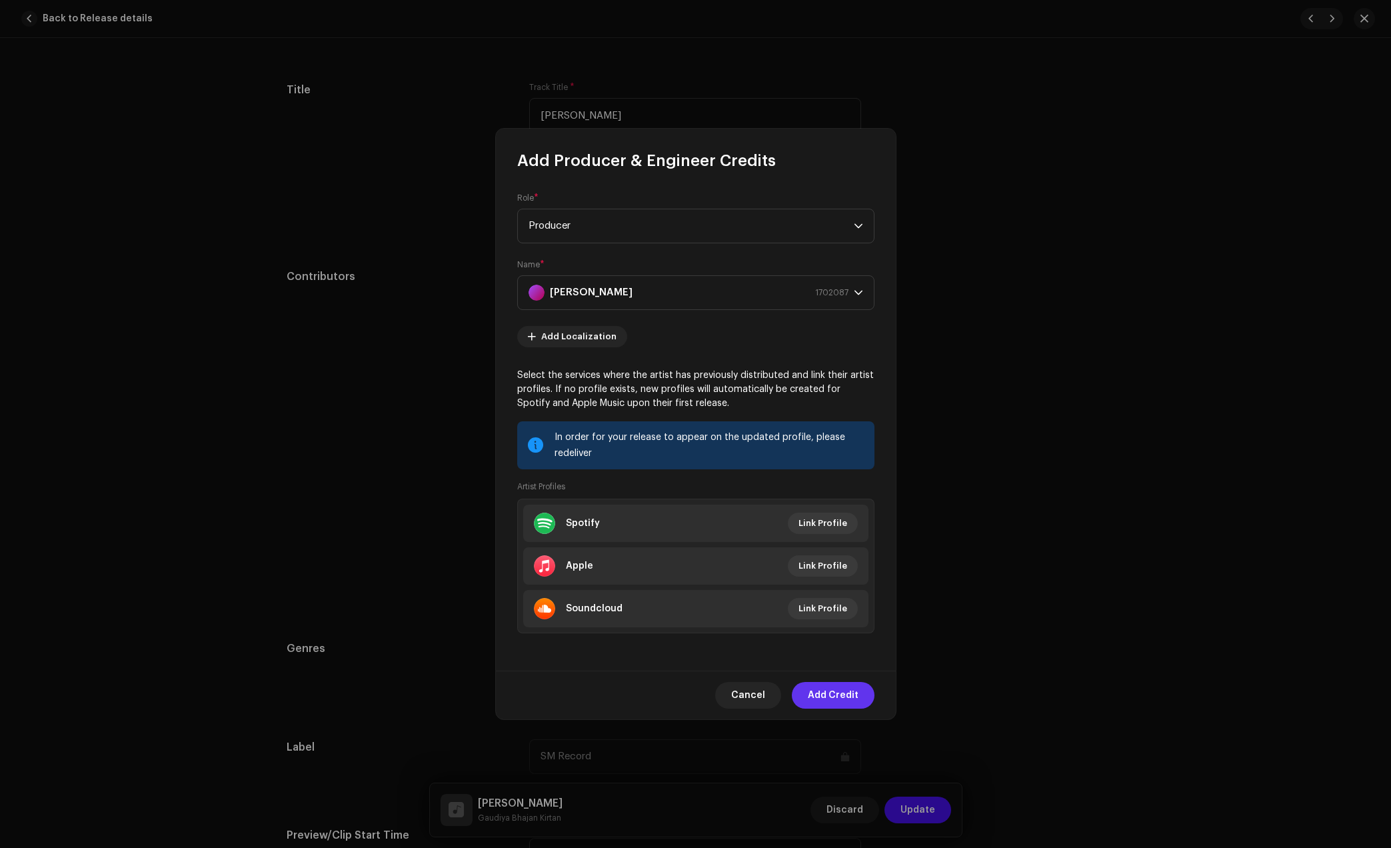
click at [838, 700] on span "Add Credit" at bounding box center [833, 695] width 51 height 27
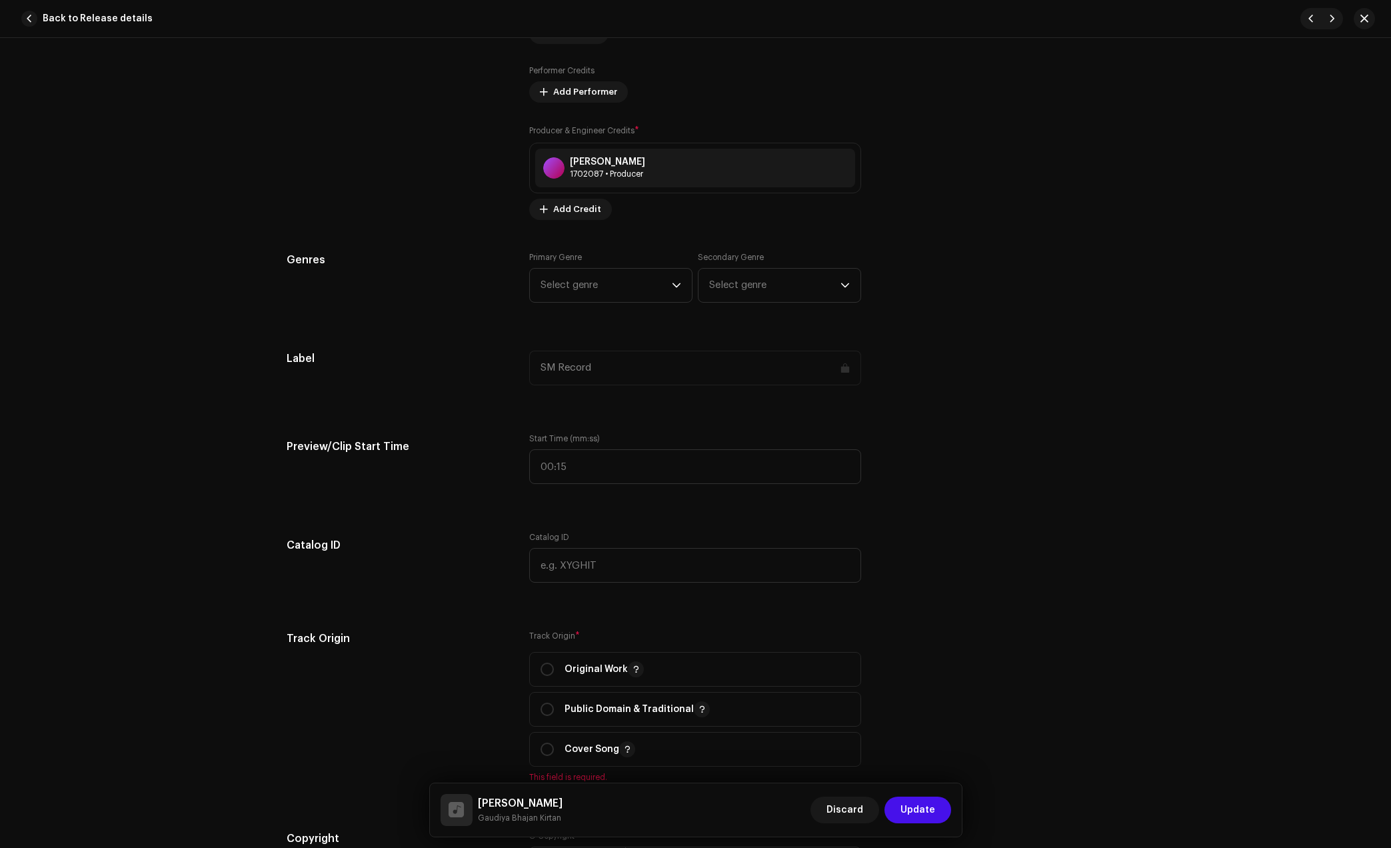
scroll to position [1000, 0]
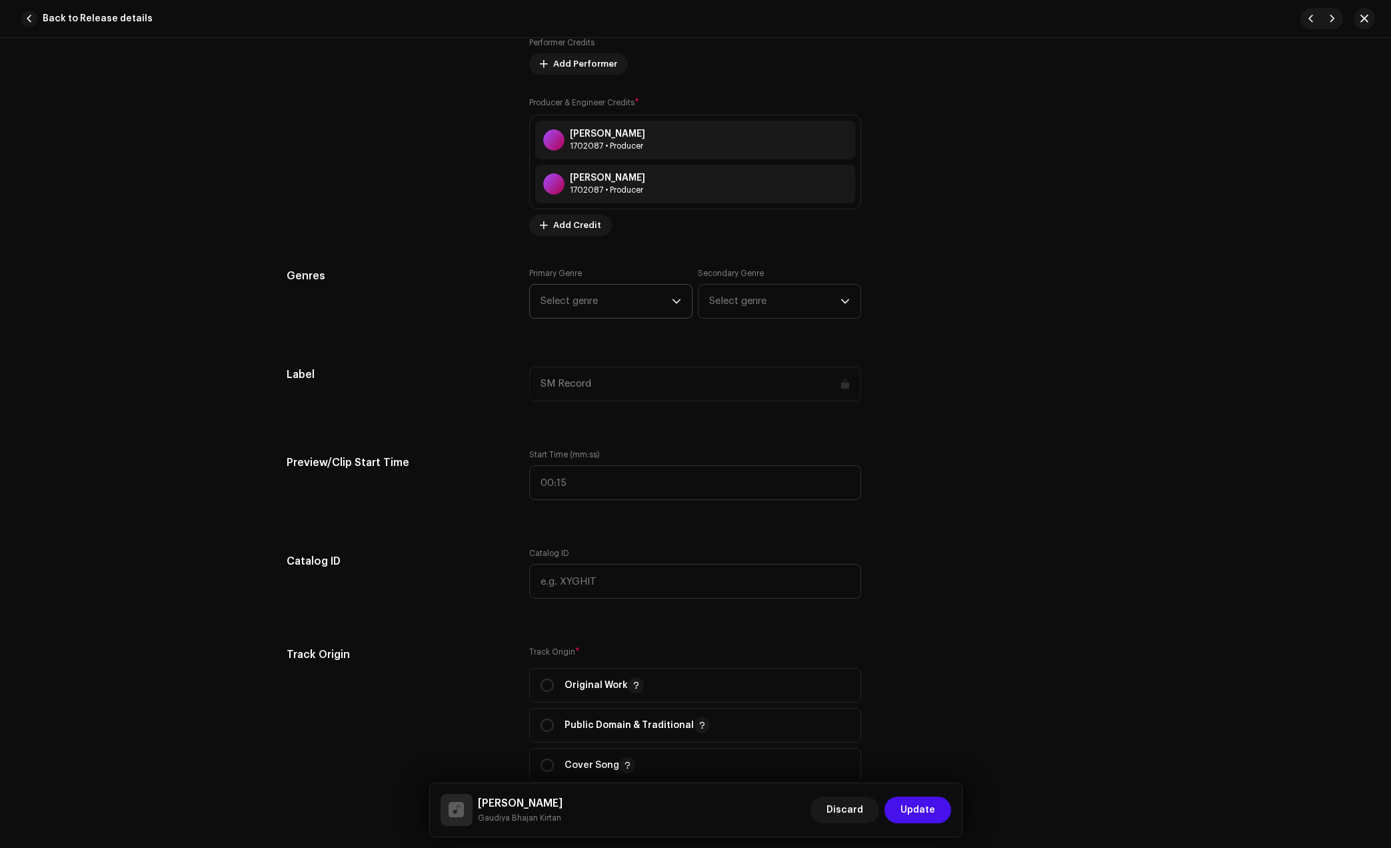
click at [563, 308] on span "Select genre" at bounding box center [606, 301] width 131 height 33
type input "dev"
click at [579, 395] on li "Devotional & Spiritual" at bounding box center [610, 403] width 151 height 27
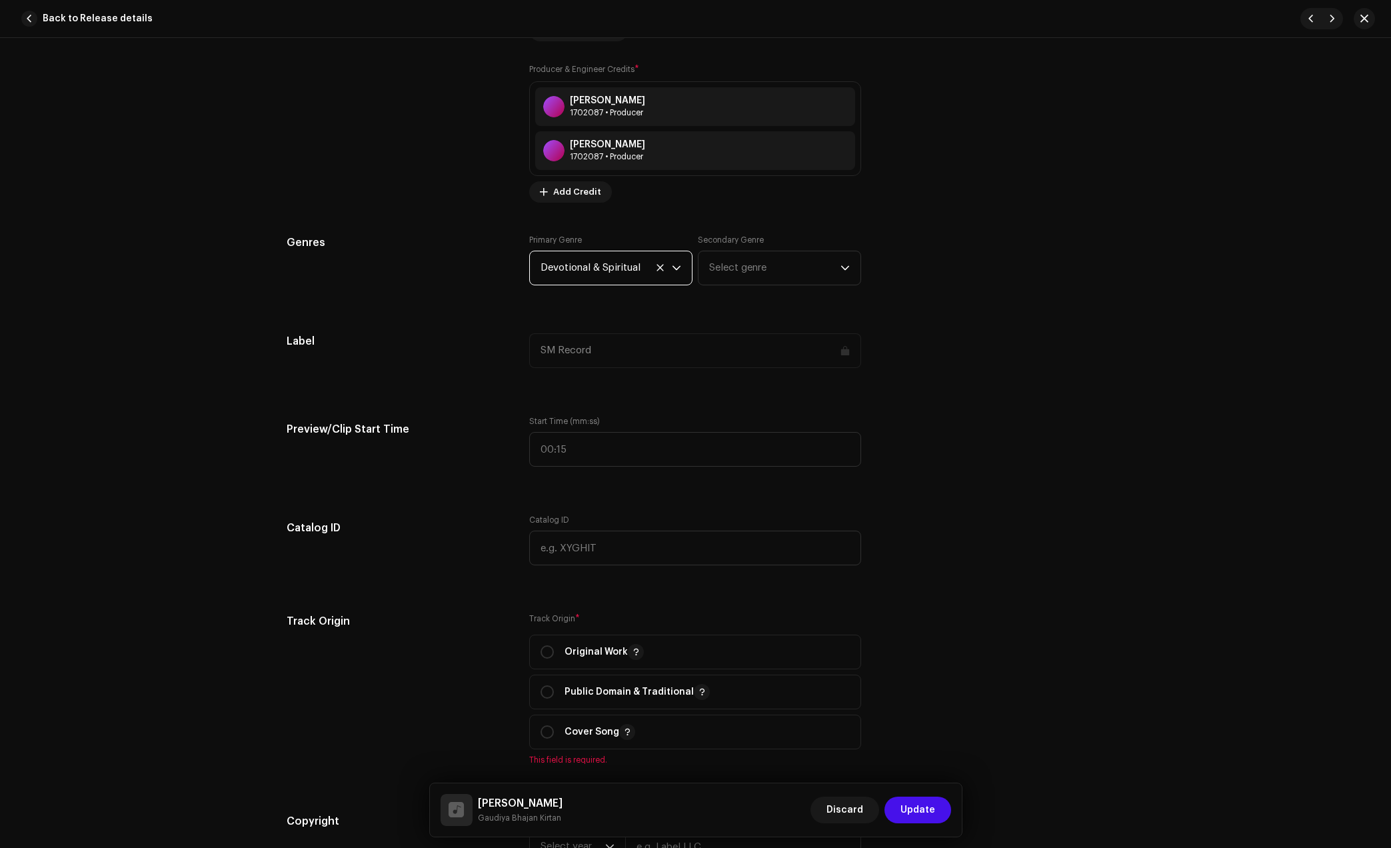
scroll to position [1250, 0]
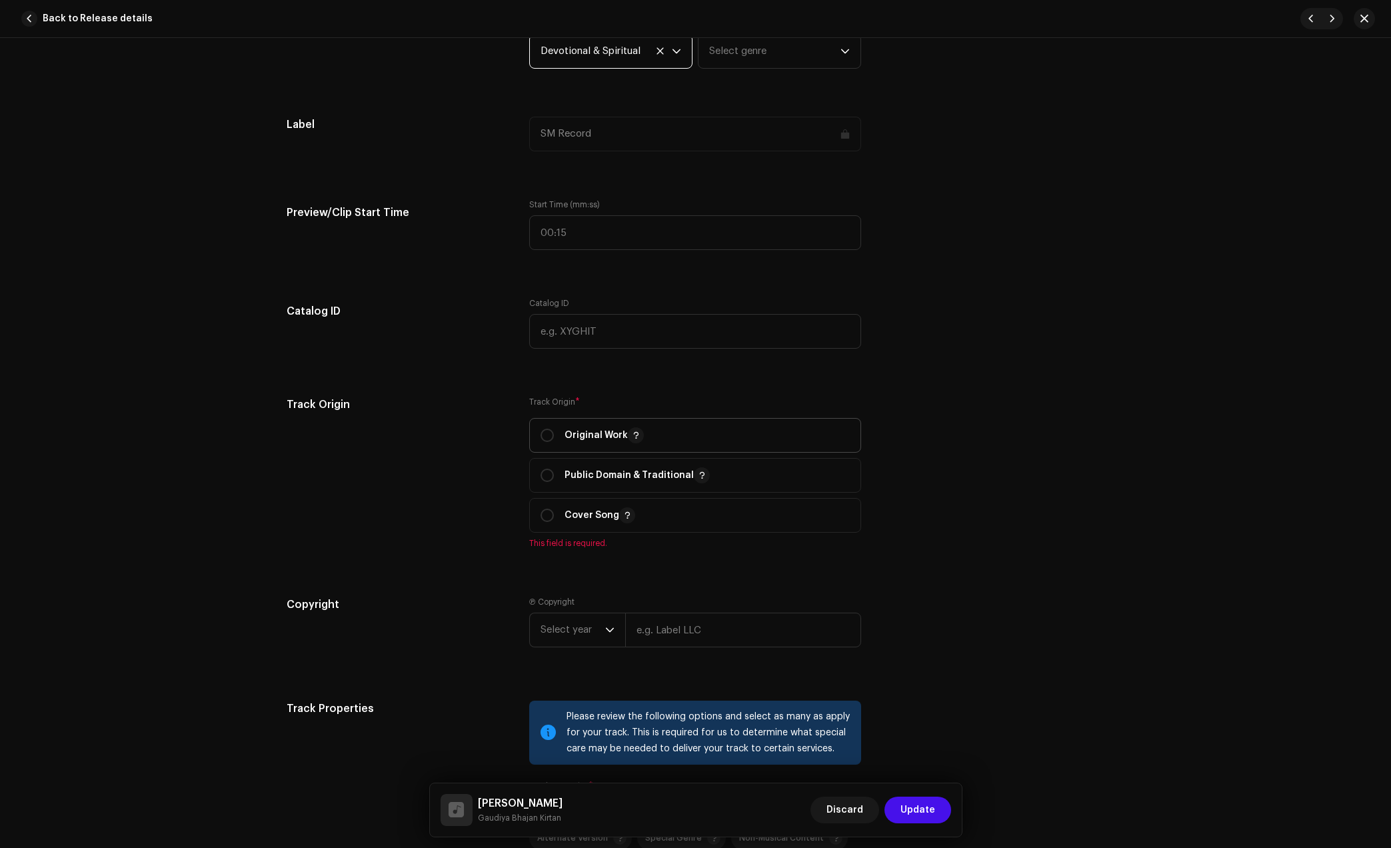
click at [565, 441] on p "Original Work" at bounding box center [604, 435] width 79 height 16
radio input "true"
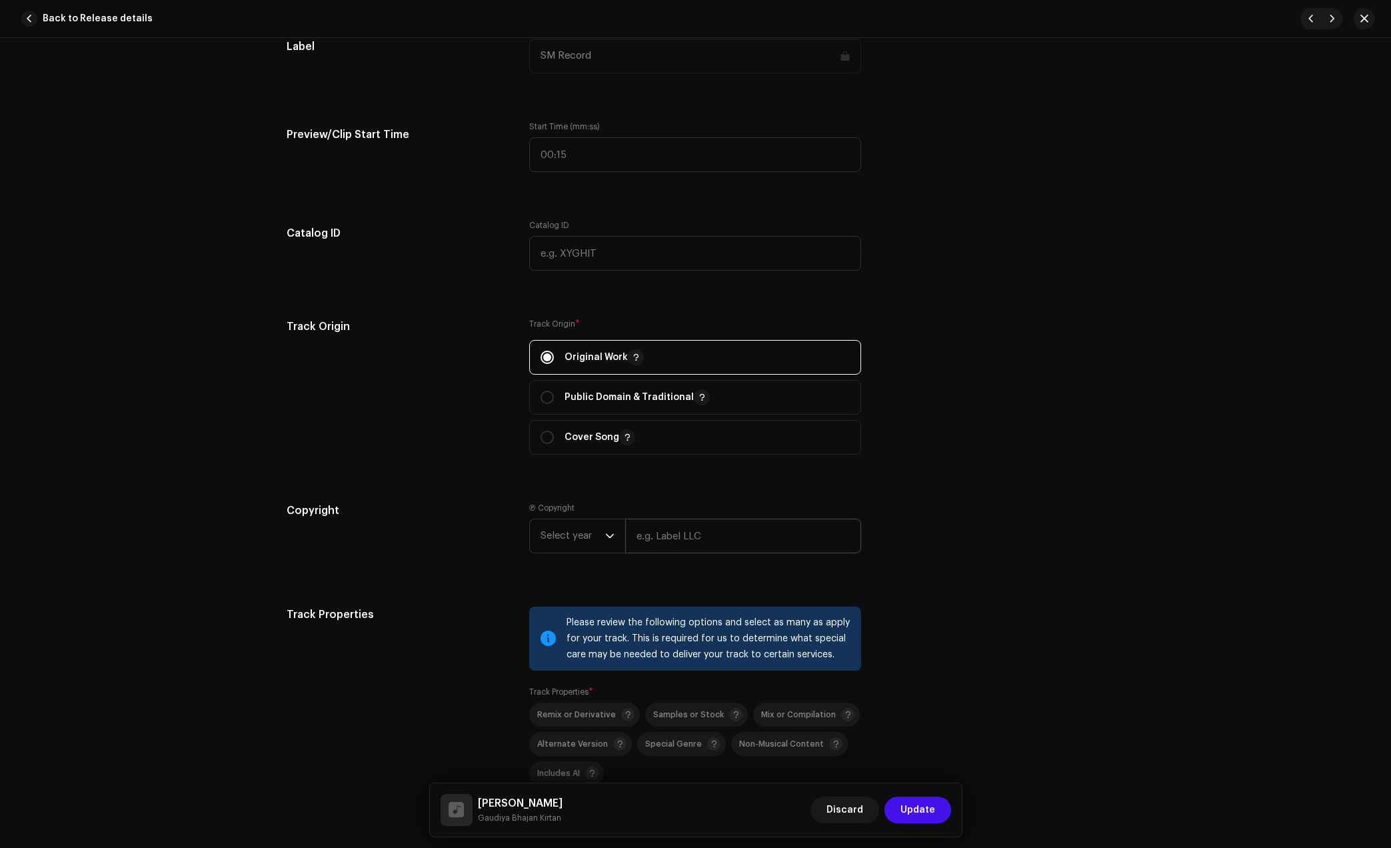
scroll to position [1333, 0]
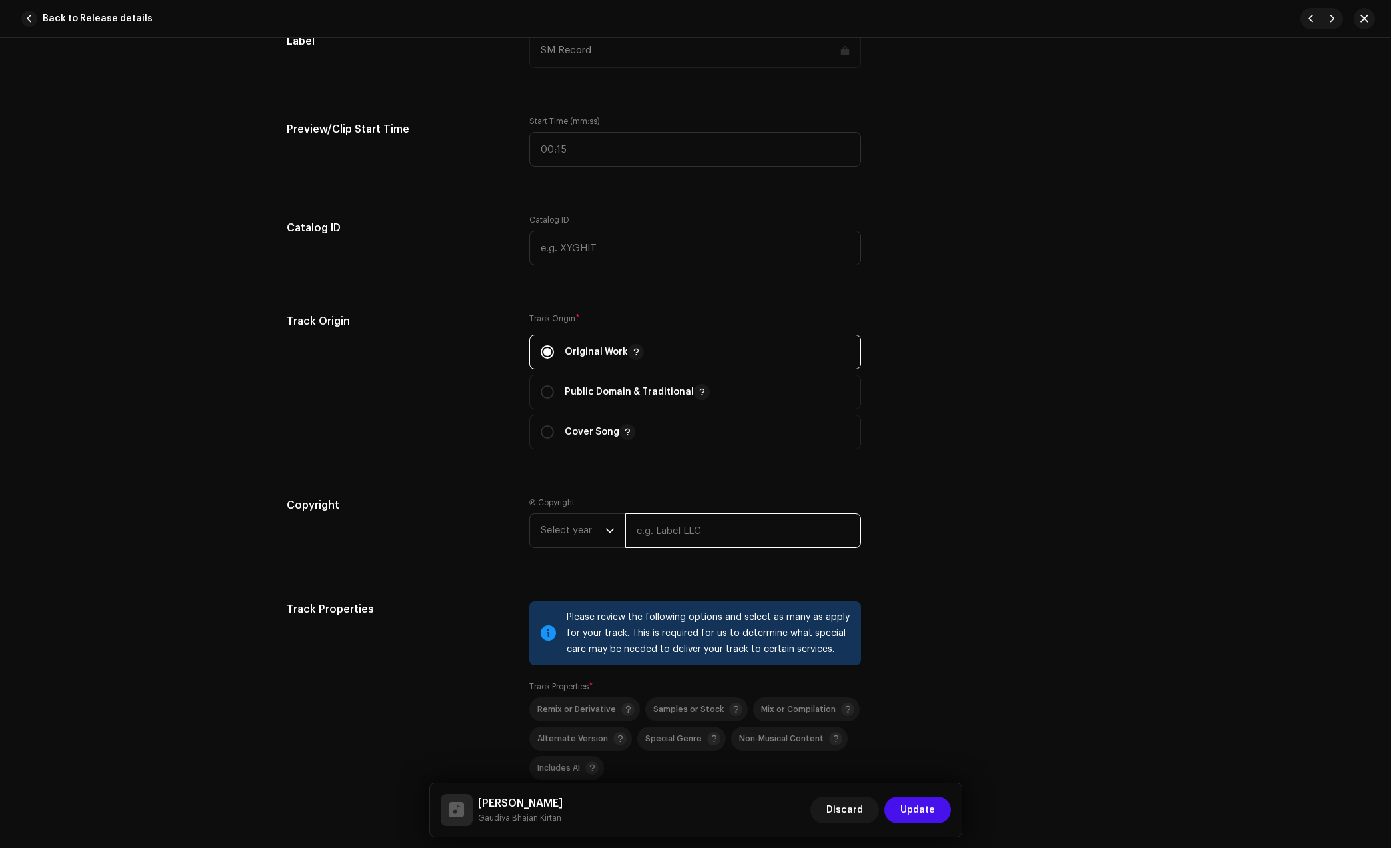
drag, startPoint x: 710, startPoint y: 533, endPoint x: 738, endPoint y: 542, distance: 29.5
click at [710, 533] on input "text" at bounding box center [743, 530] width 236 height 35
type input "Gaudiya Bhajan Kirtan"
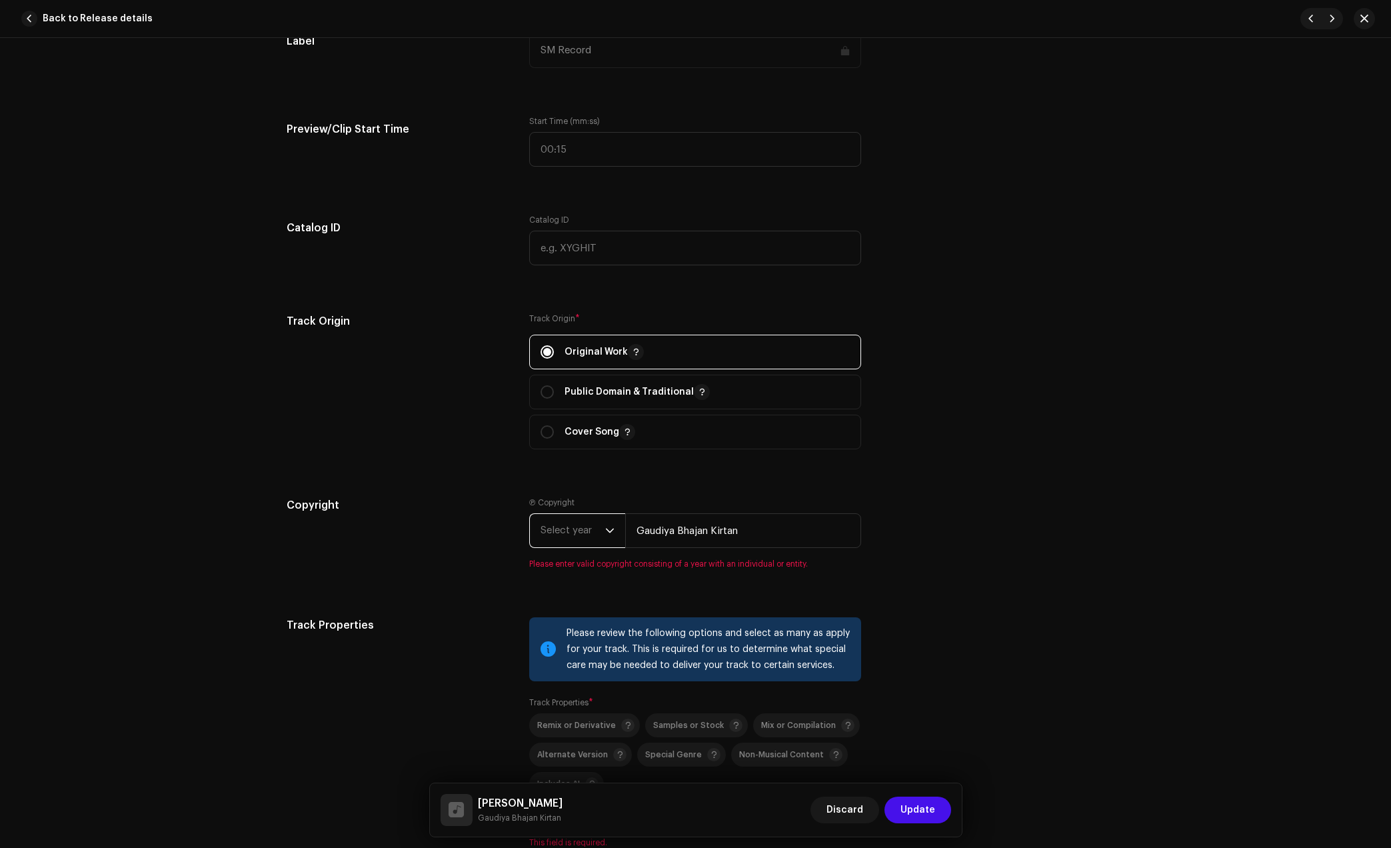
click at [541, 531] on span "Select year" at bounding box center [573, 530] width 65 height 33
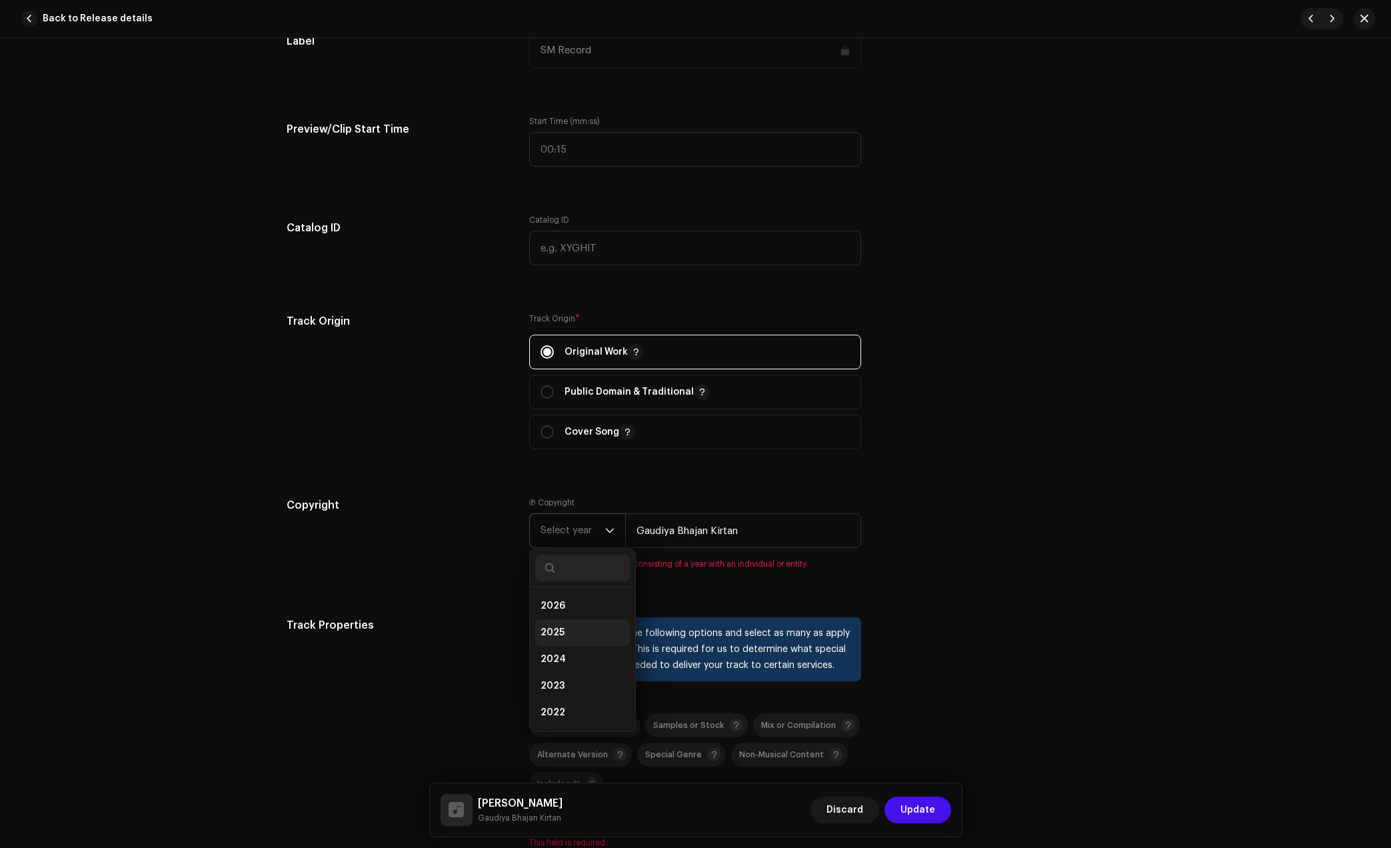
click at [573, 626] on li "2025" at bounding box center [582, 632] width 95 height 27
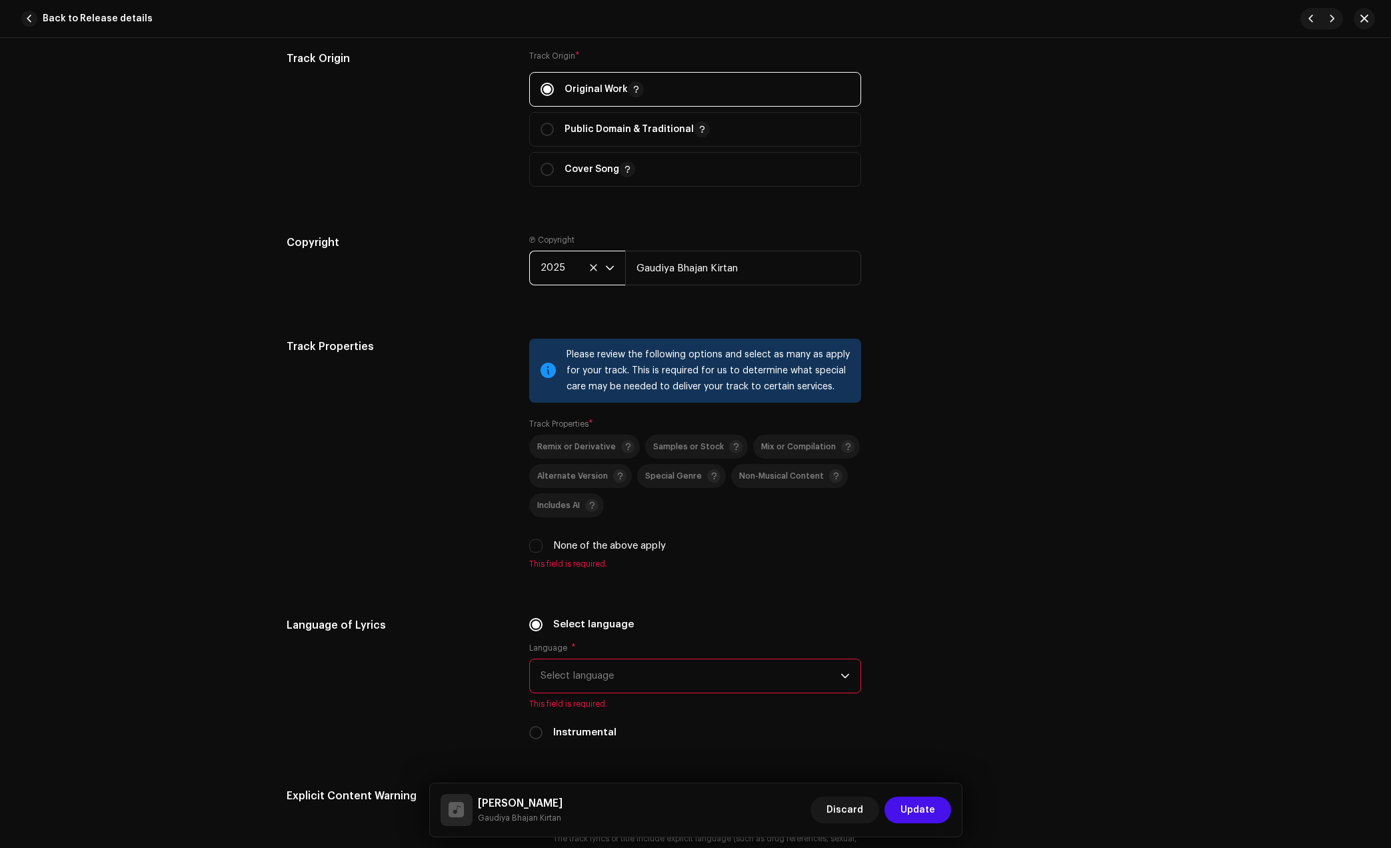
scroll to position [1666, 0]
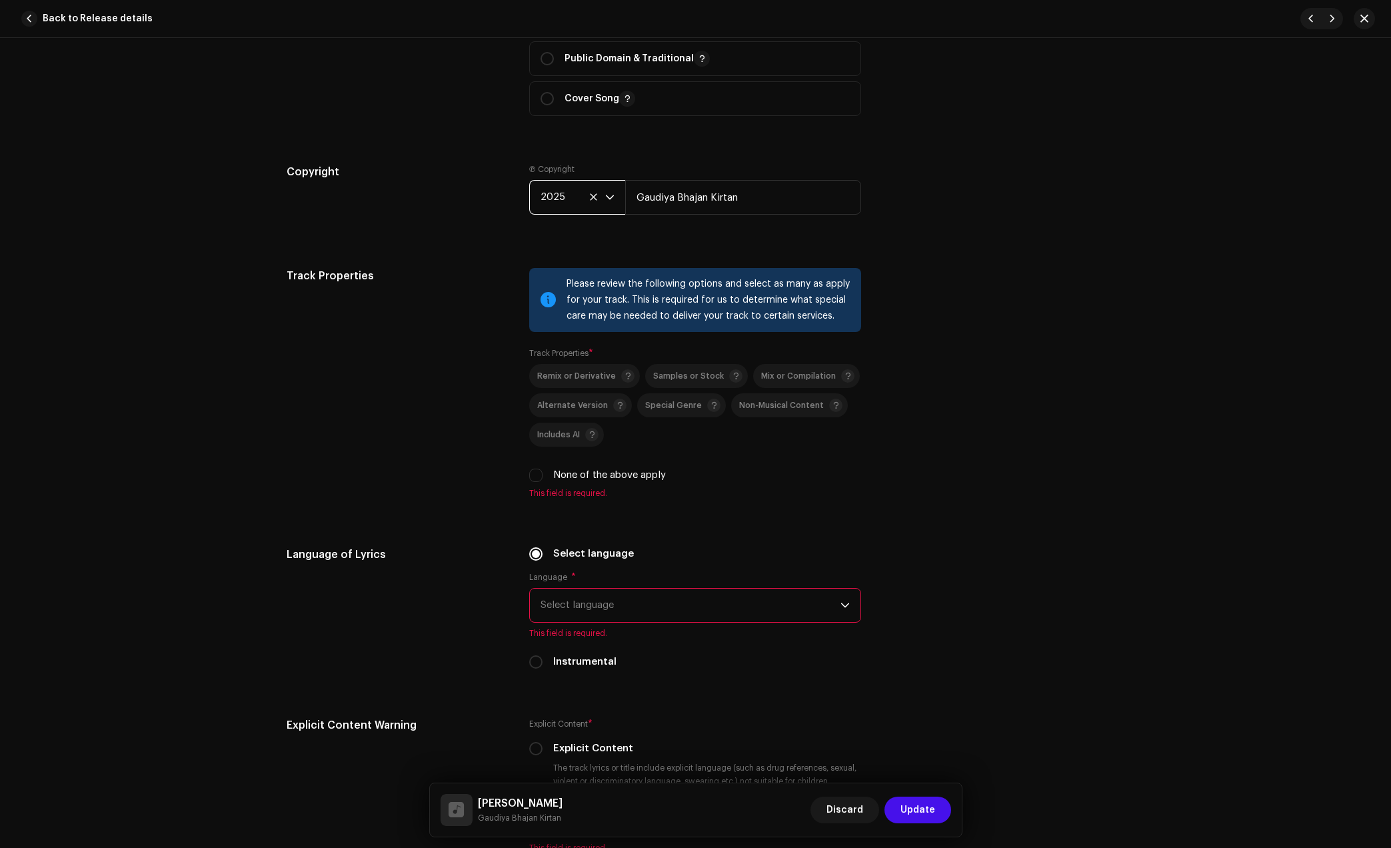
click at [565, 471] on label "None of the above apply" at bounding box center [609, 475] width 113 height 15
click at [543, 471] on input "None of the above apply" at bounding box center [535, 475] width 13 height 13
checkbox input "true"
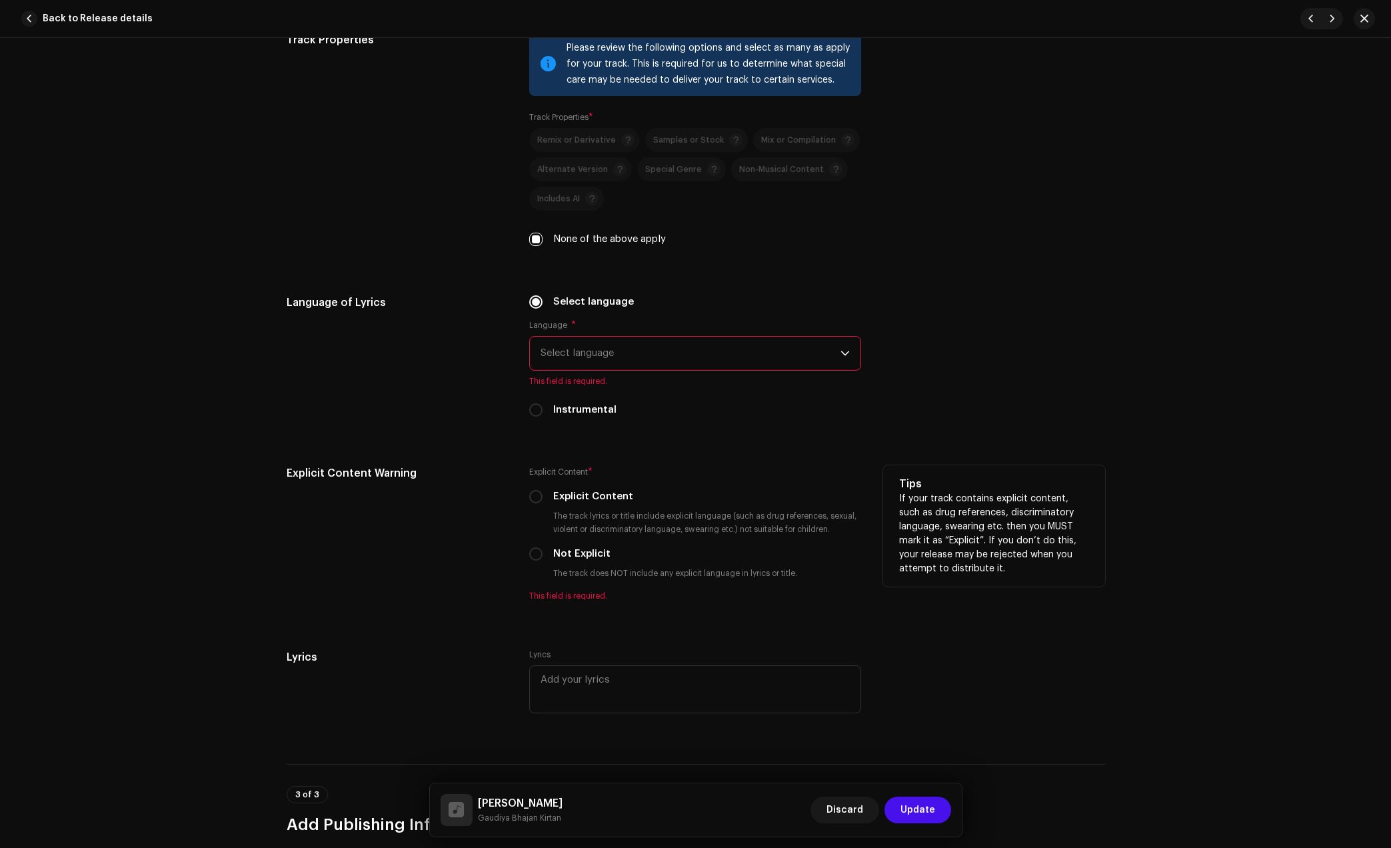
scroll to position [1916, 0]
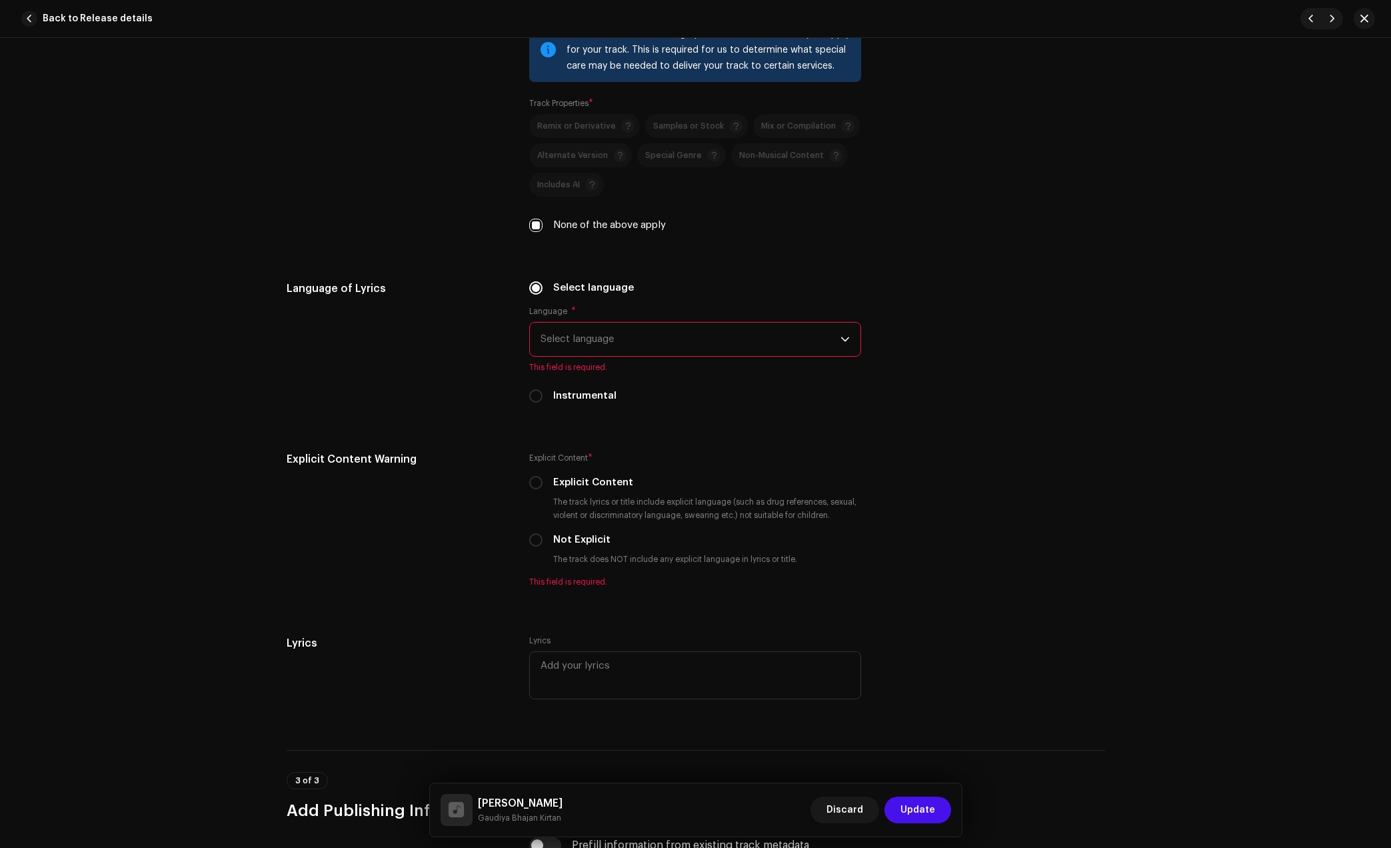
click at [604, 347] on span "Select language" at bounding box center [691, 339] width 300 height 33
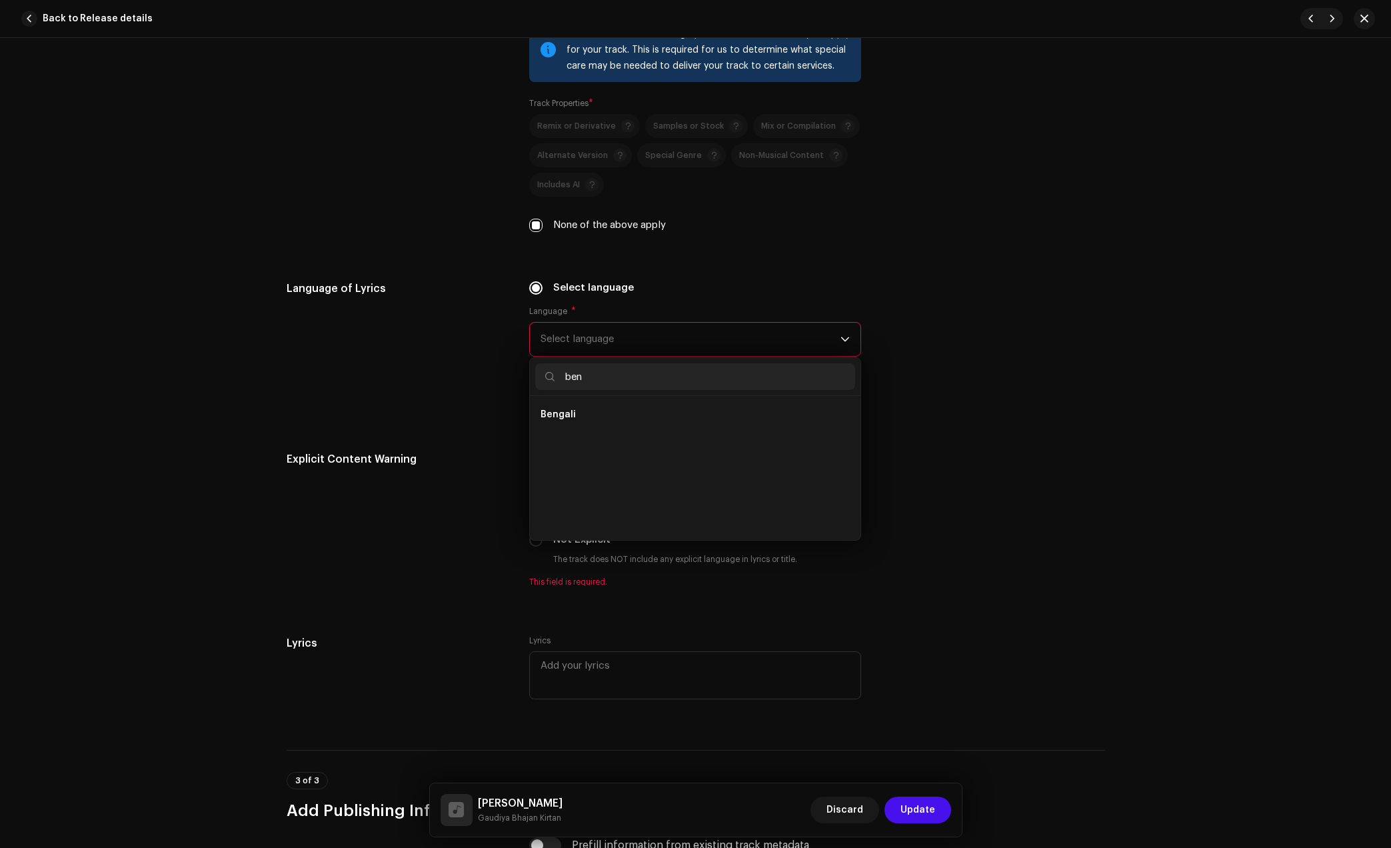
scroll to position [0, 0]
type input "ben"
click at [610, 409] on li "Bengali" at bounding box center [695, 414] width 320 height 27
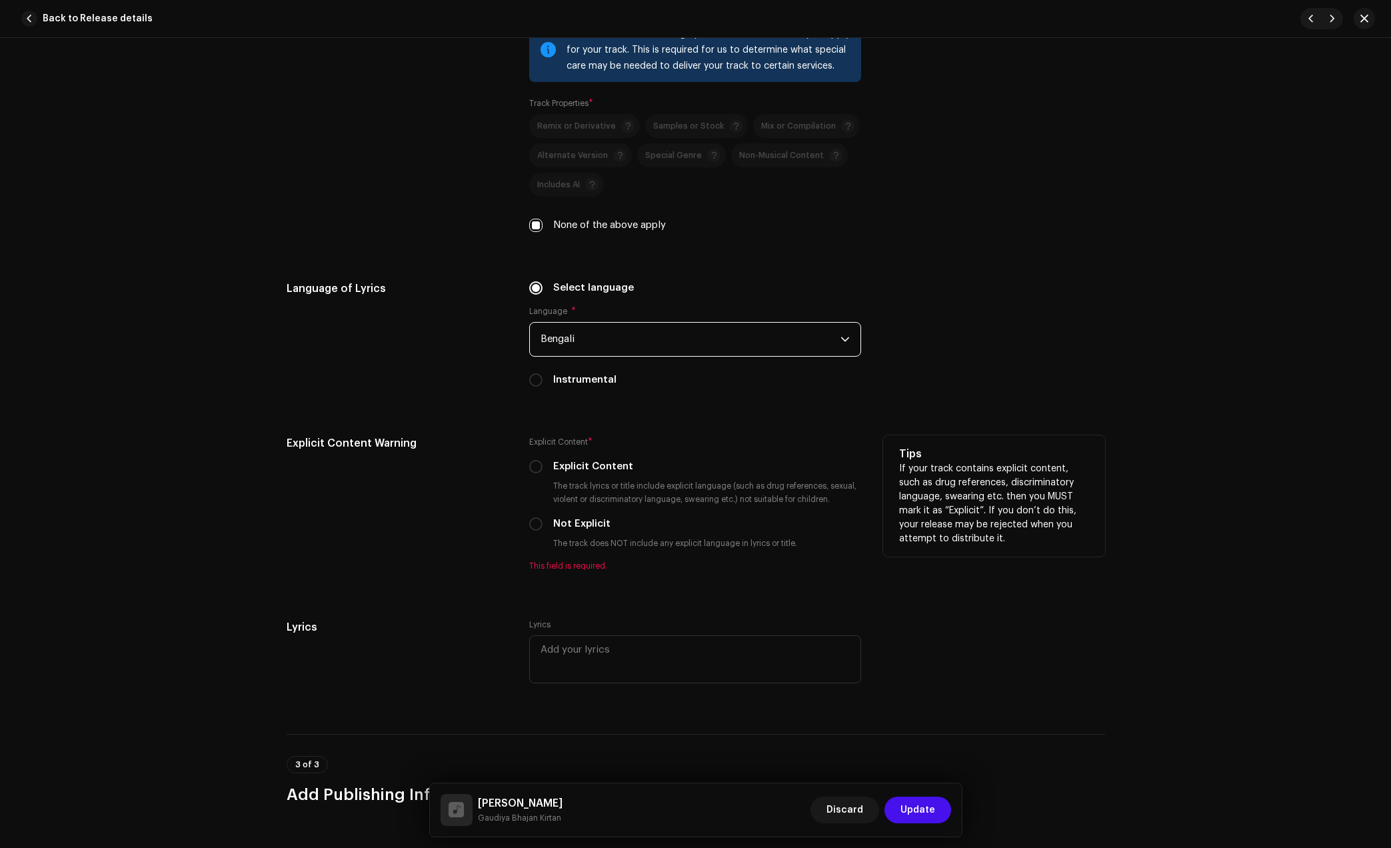
click at [571, 518] on label "Not Explicit" at bounding box center [581, 524] width 57 height 15
click at [543, 518] on input "Not Explicit" at bounding box center [535, 523] width 13 height 13
radio input "true"
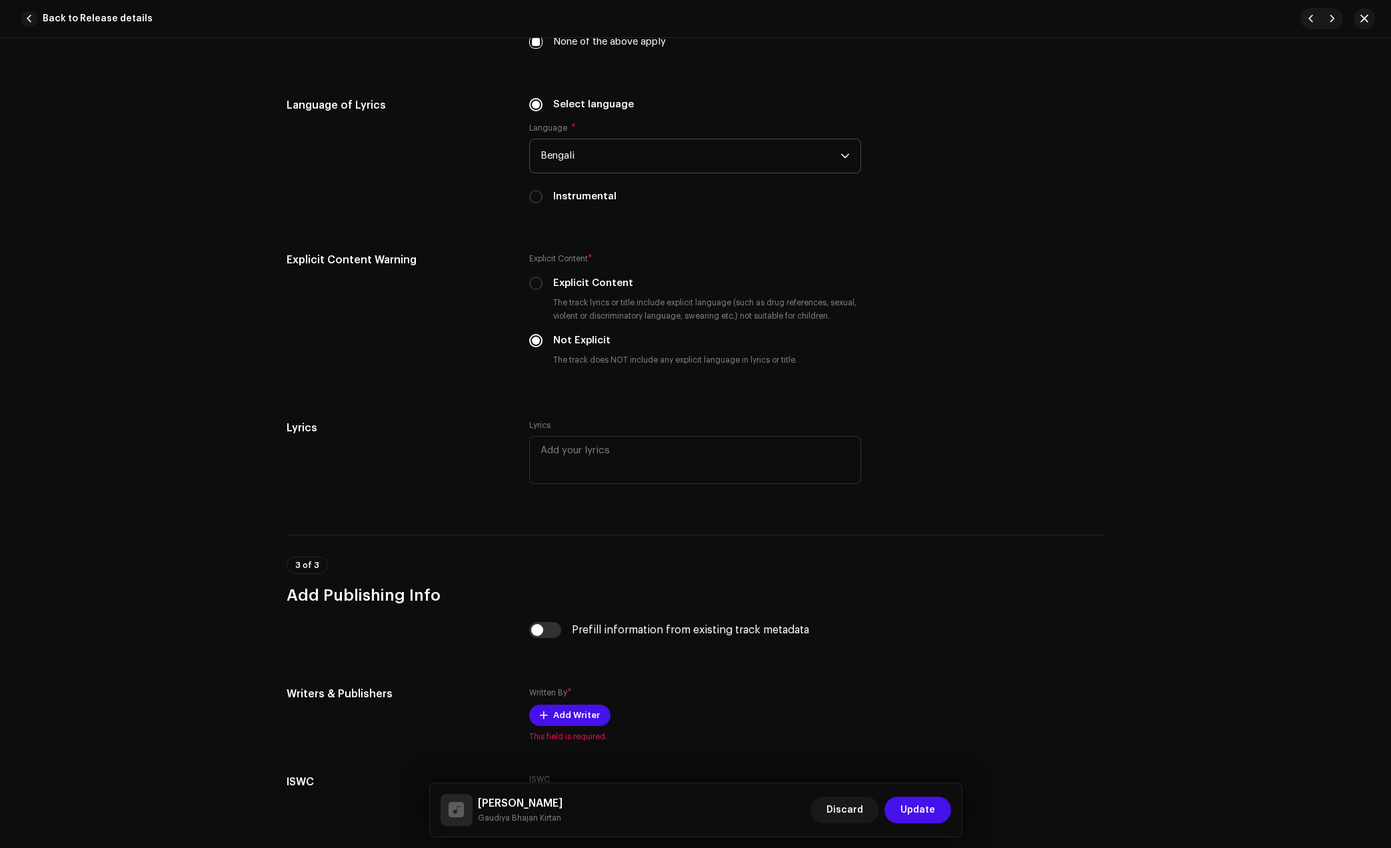
scroll to position [2212, 0]
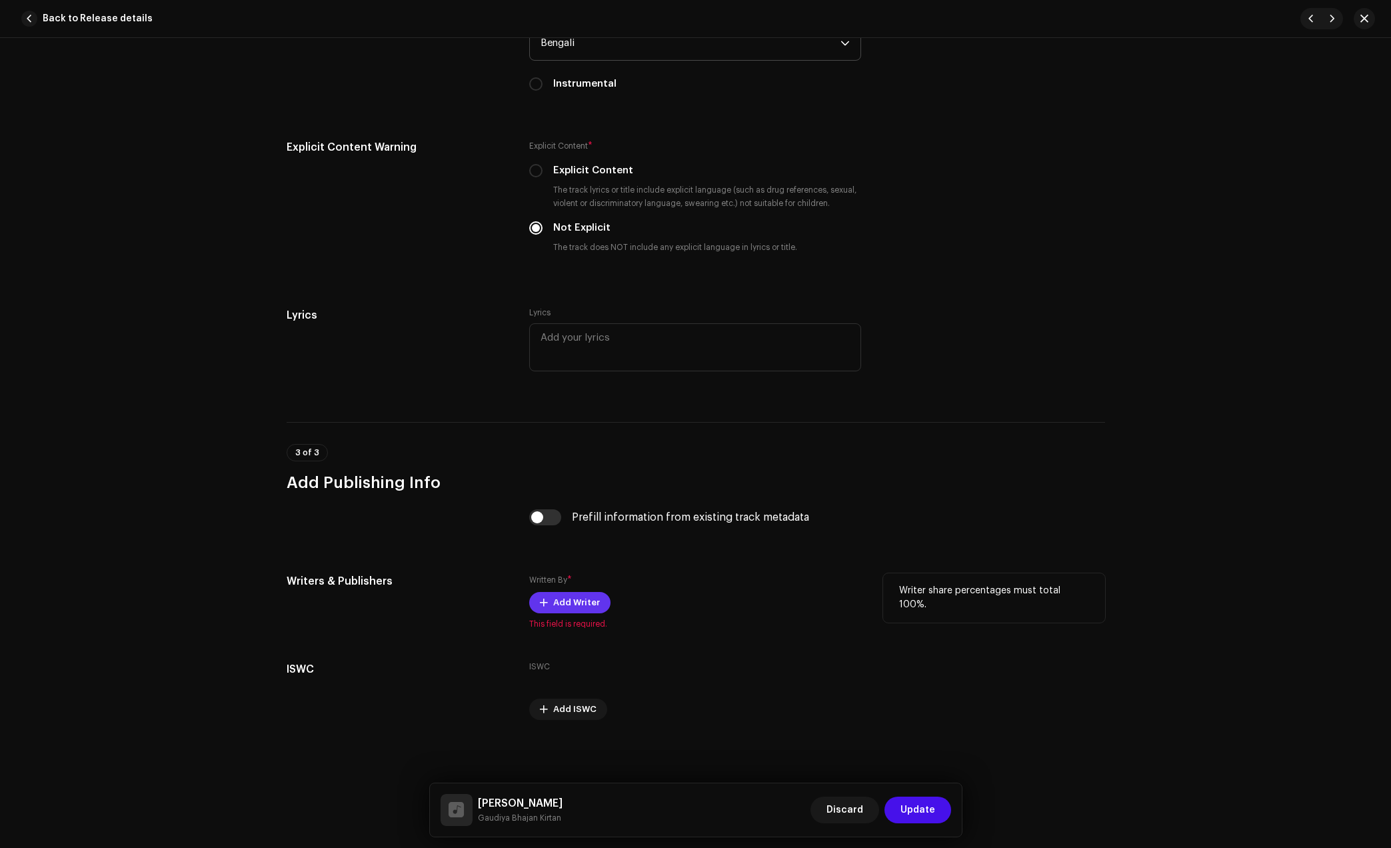
click at [585, 593] on span "Add Writer" at bounding box center [576, 602] width 47 height 27
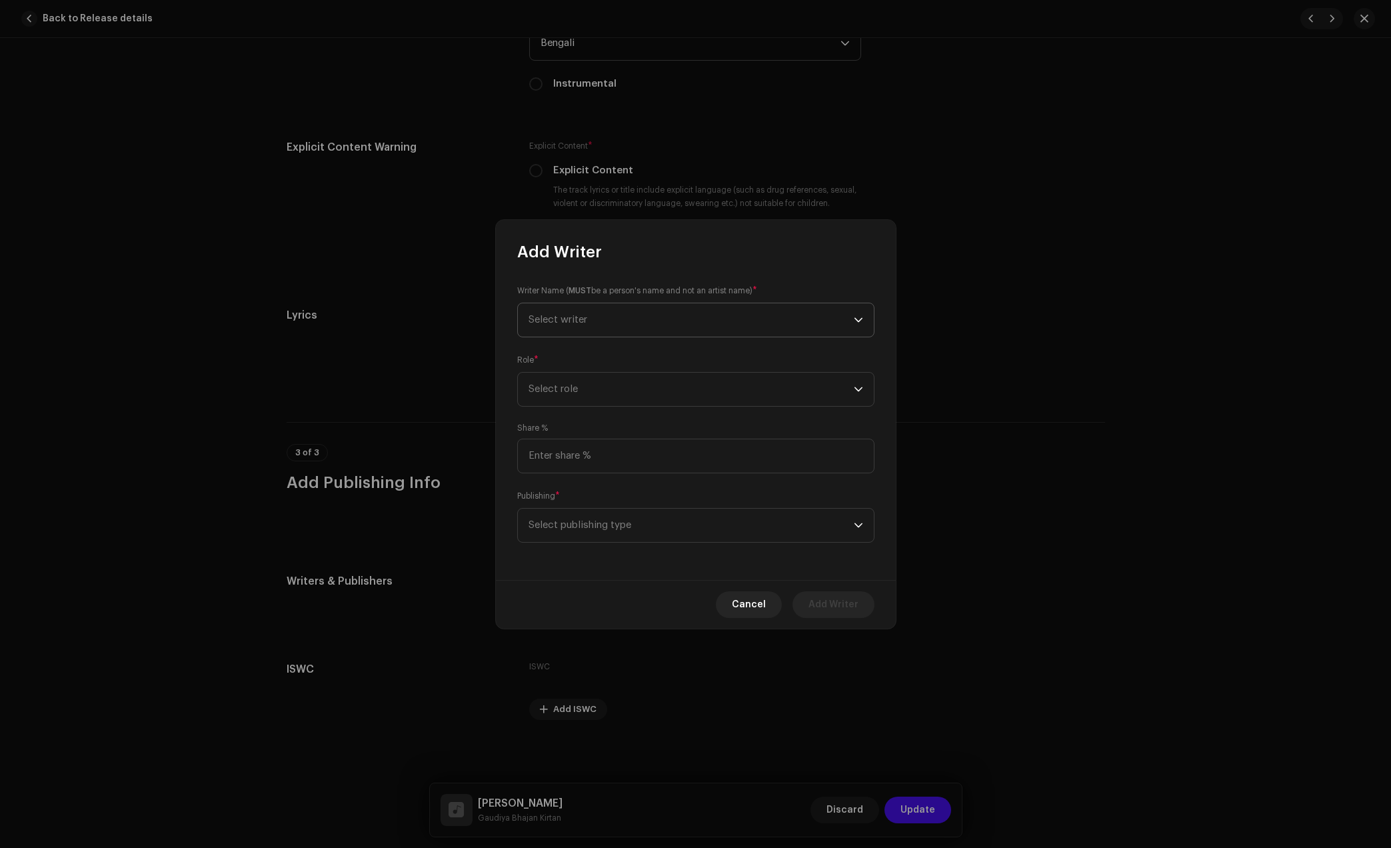
click at [643, 317] on span "Select writer" at bounding box center [691, 319] width 325 height 33
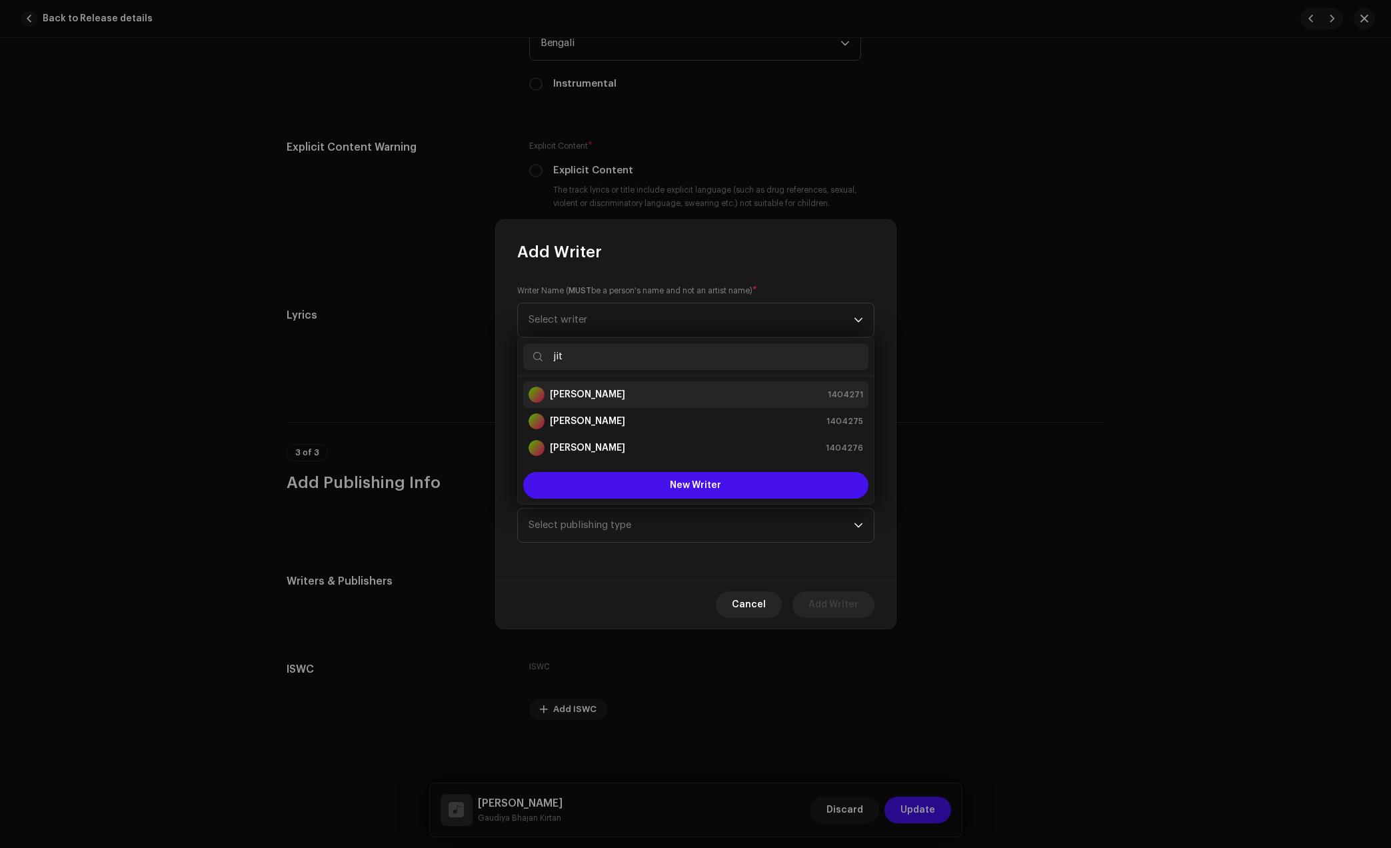
type input "jit"
click at [651, 400] on div "[PERSON_NAME] 1404271" at bounding box center [696, 395] width 335 height 16
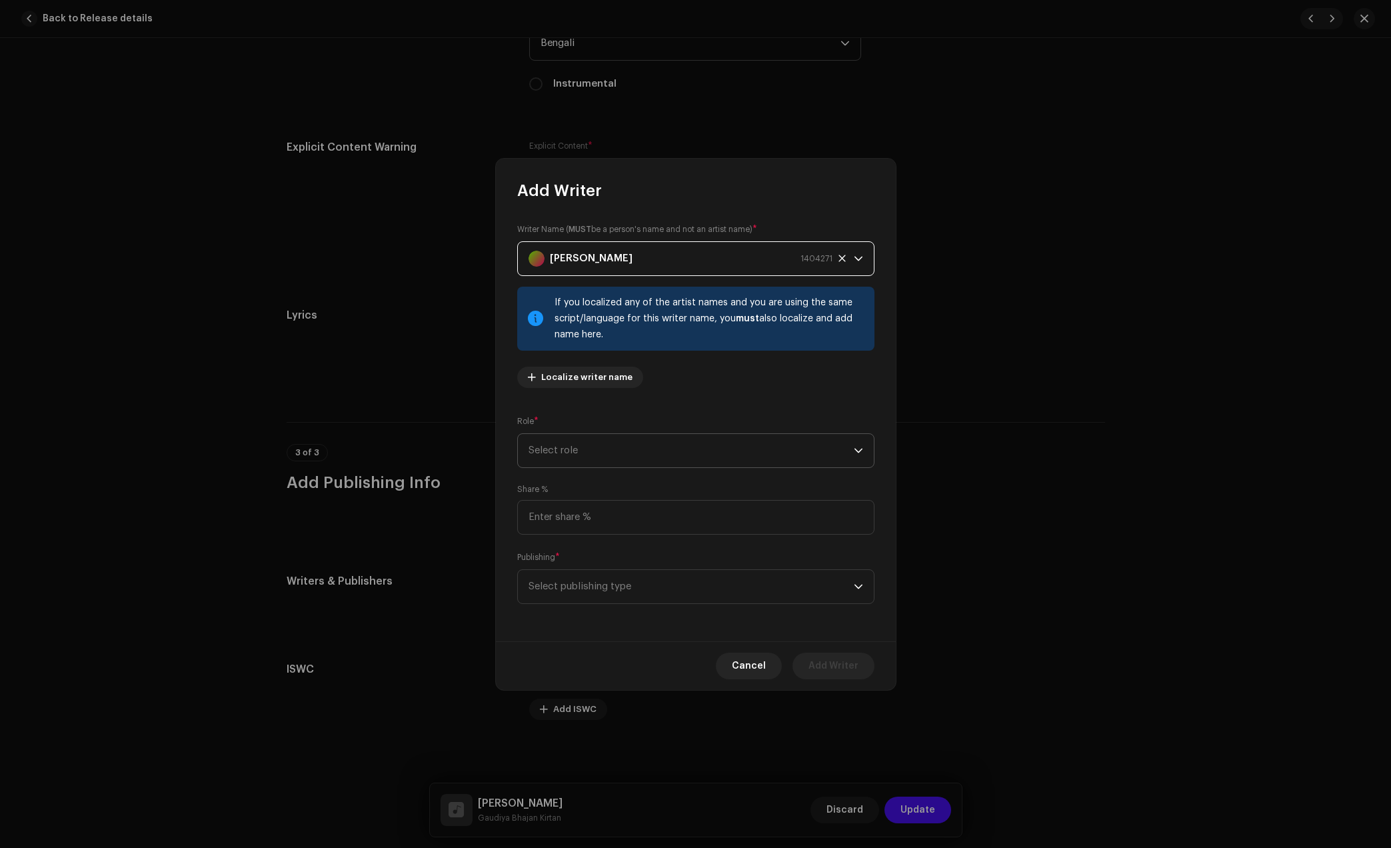
click at [679, 453] on span "Select role" at bounding box center [691, 450] width 325 height 33
drag, startPoint x: 579, startPoint y: 561, endPoint x: 702, endPoint y: 521, distance: 129.6
click at [579, 561] on span "Composer & Lyricist" at bounding box center [576, 567] width 94 height 13
click at [674, 514] on input at bounding box center [695, 517] width 357 height 35
type input "100.00"
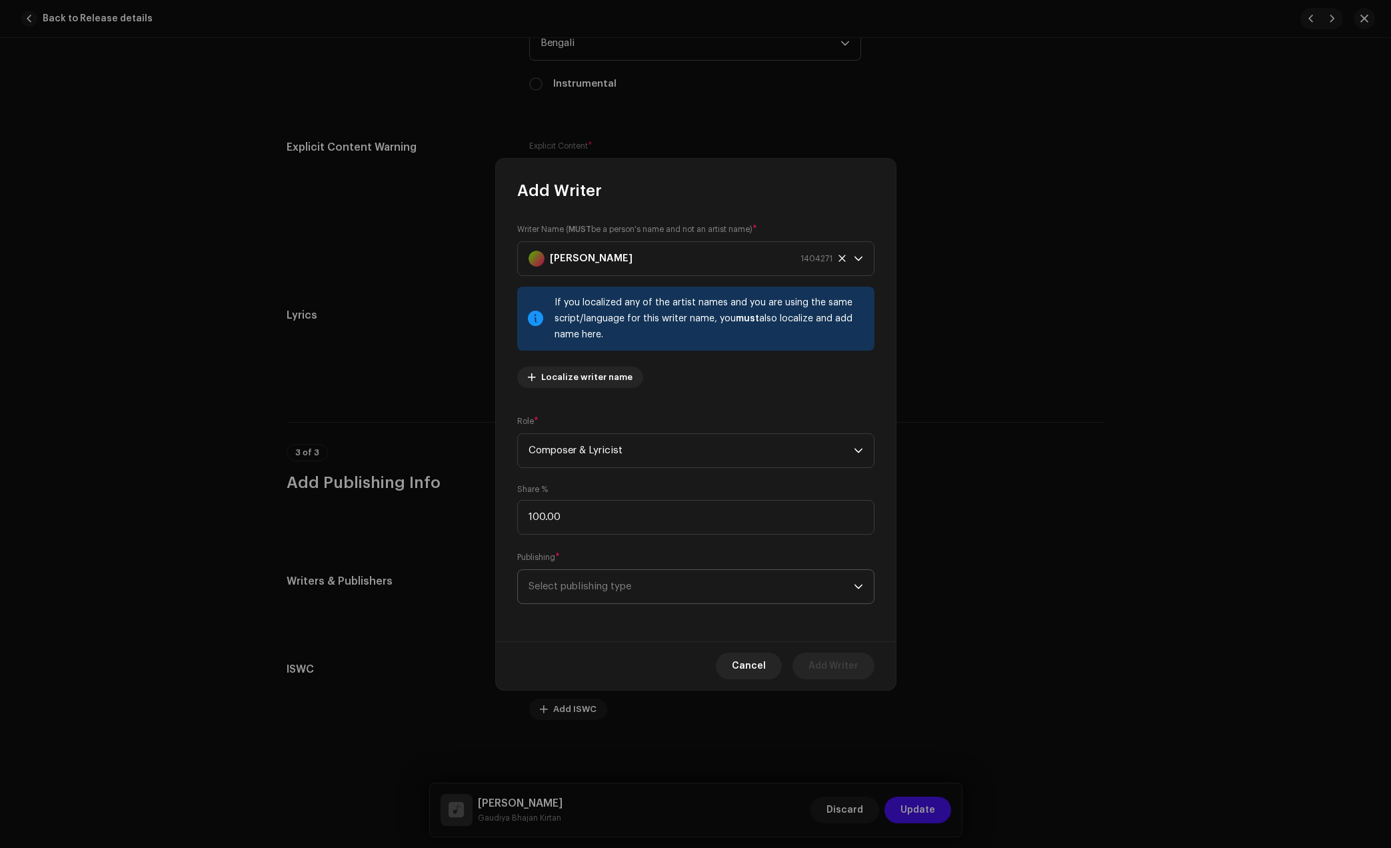
click at [649, 574] on span "Select publishing type" at bounding box center [691, 586] width 325 height 33
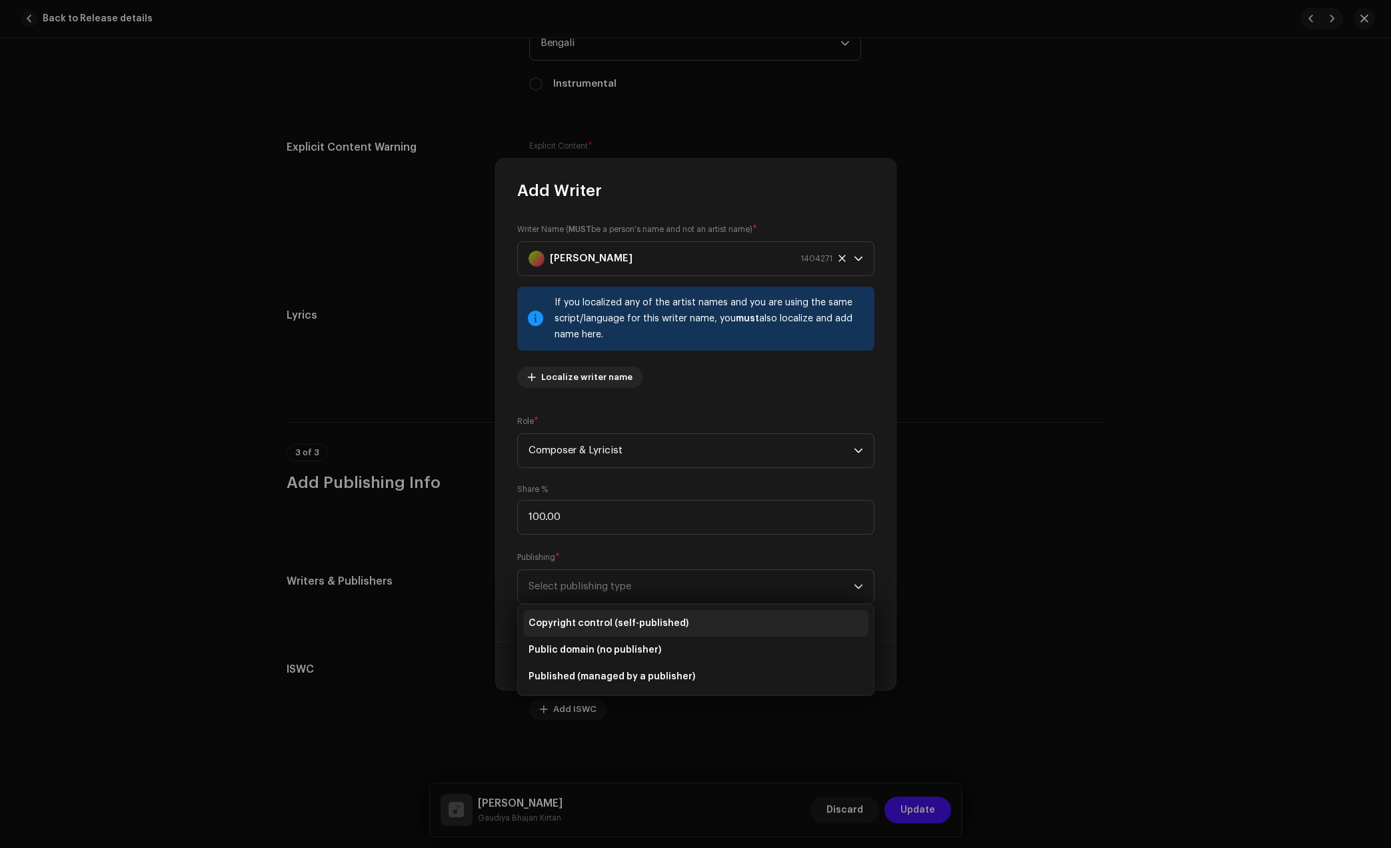
click at [605, 620] on span "Copyright control (self-published)" at bounding box center [609, 623] width 160 height 13
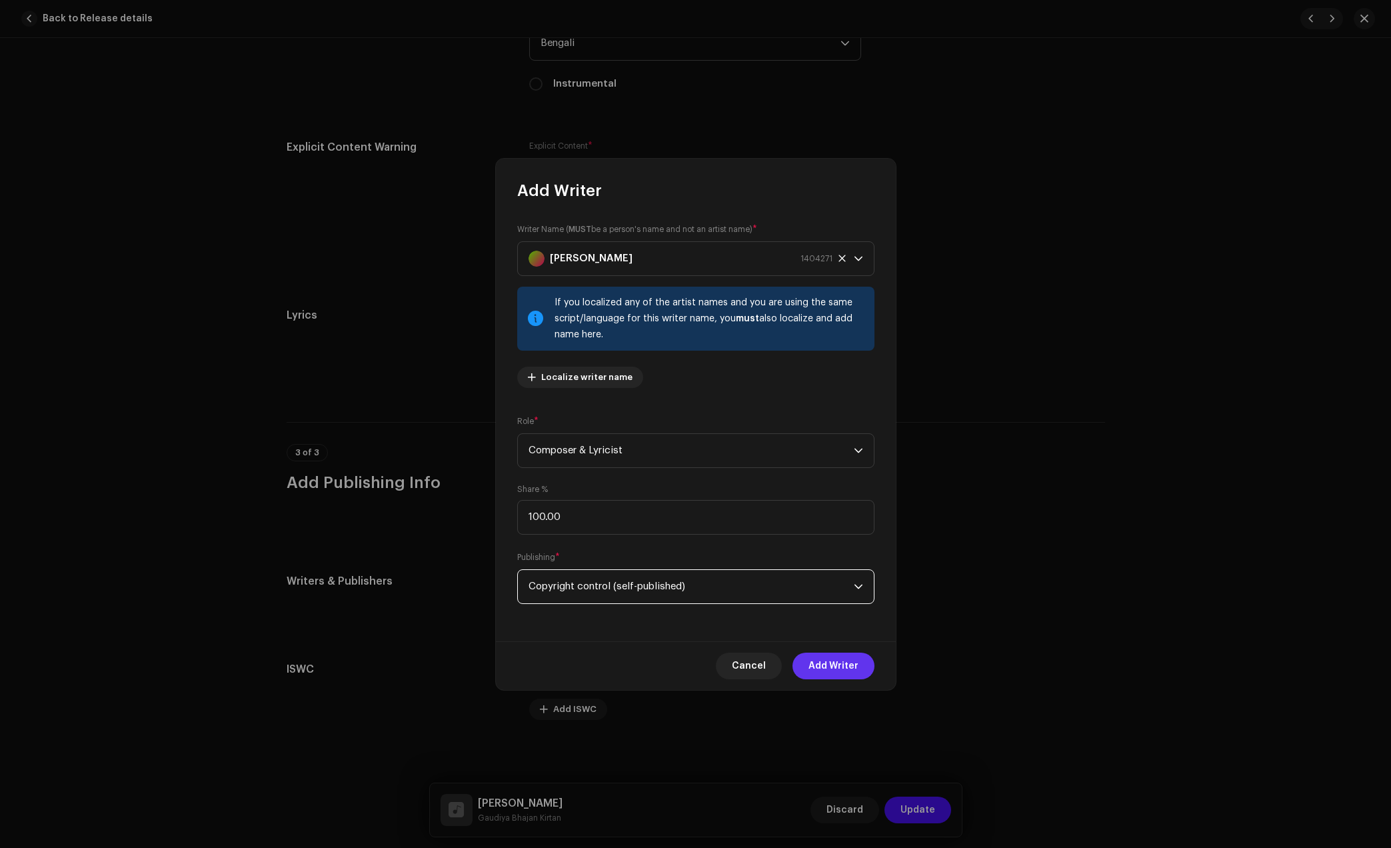
click at [820, 674] on span "Add Writer" at bounding box center [833, 666] width 50 height 27
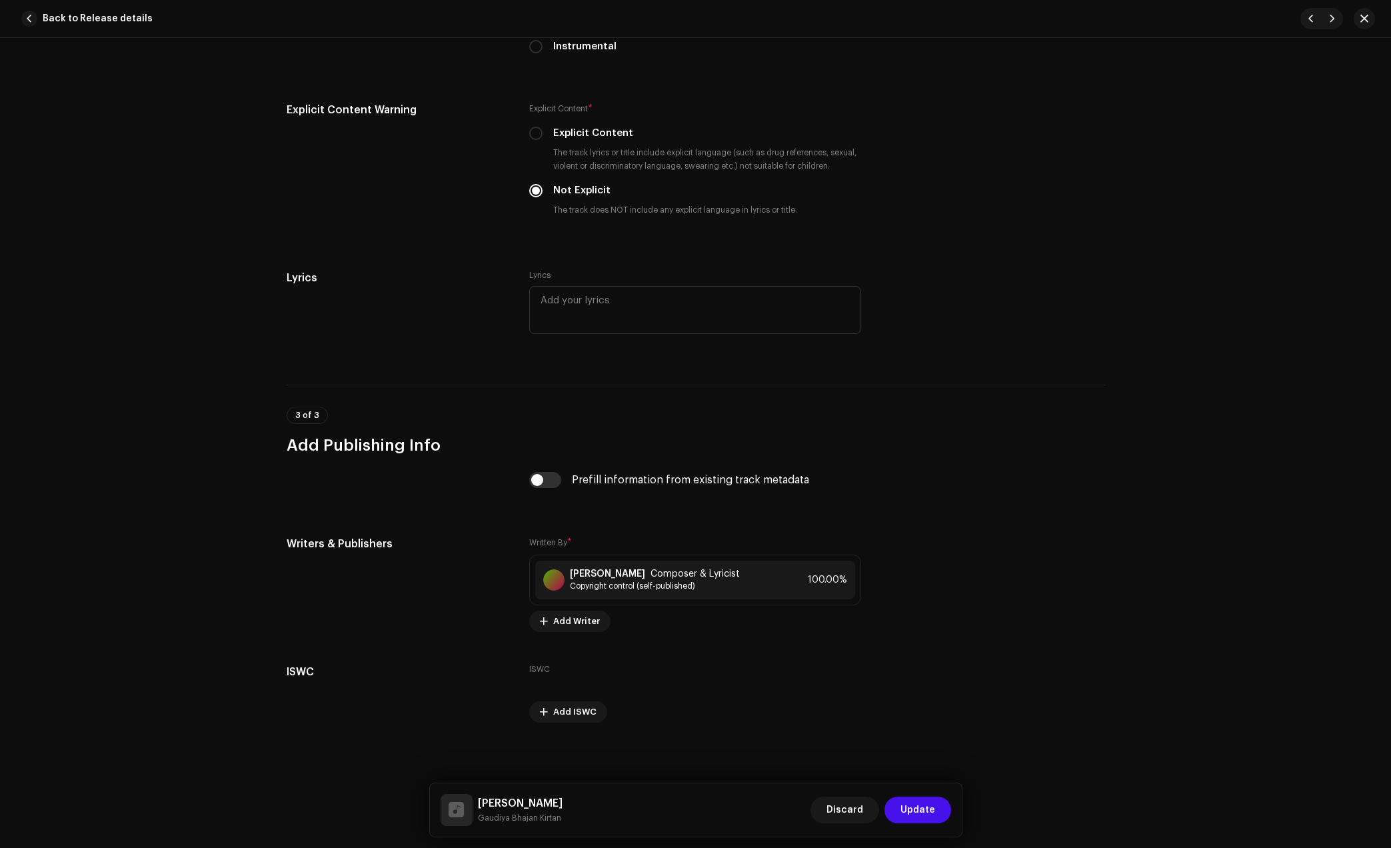
scroll to position [2252, 0]
click at [929, 812] on span "Update" at bounding box center [917, 809] width 35 height 27
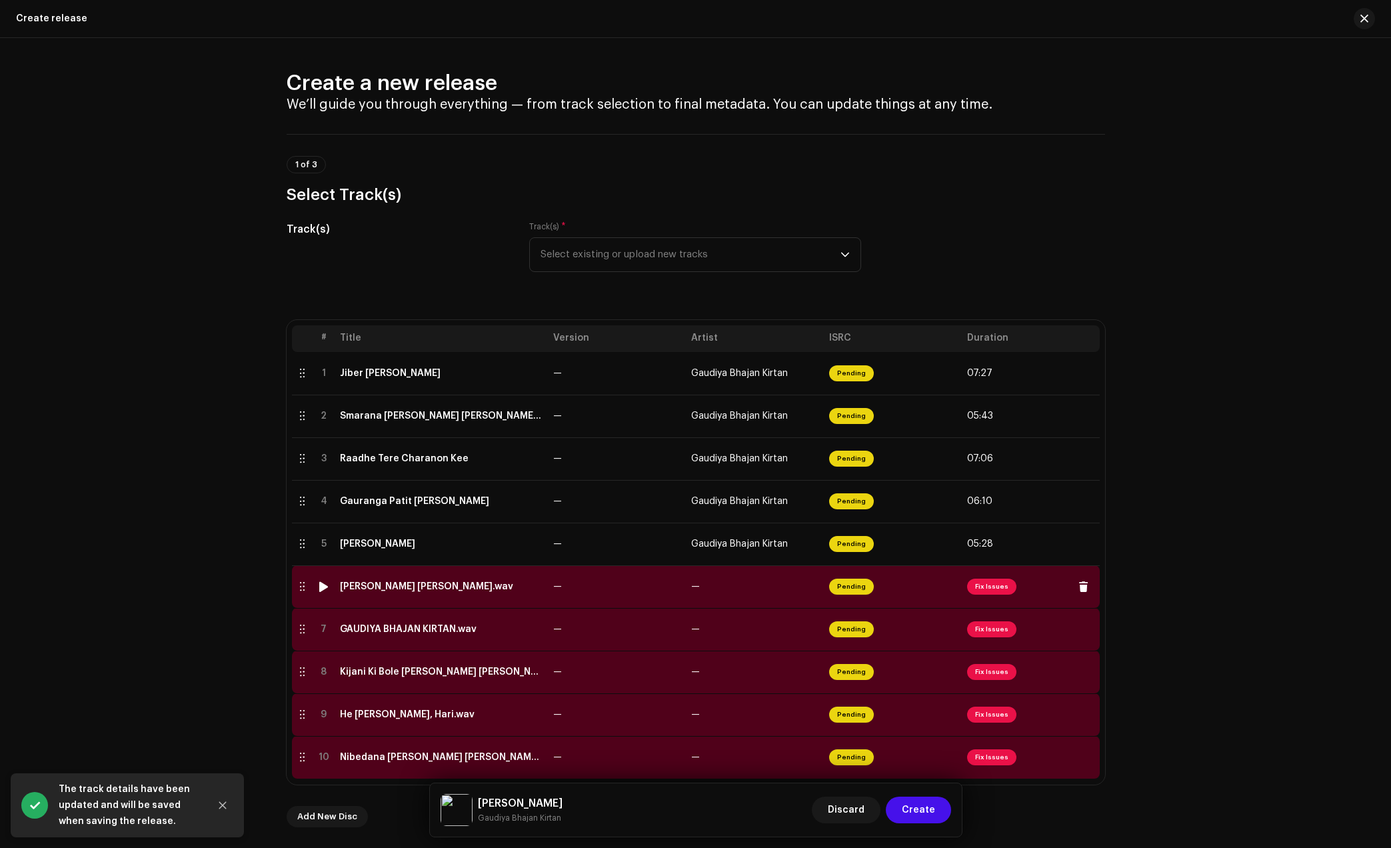
click at [441, 592] on td "[PERSON_NAME] [PERSON_NAME].wav" at bounding box center [441, 586] width 213 height 43
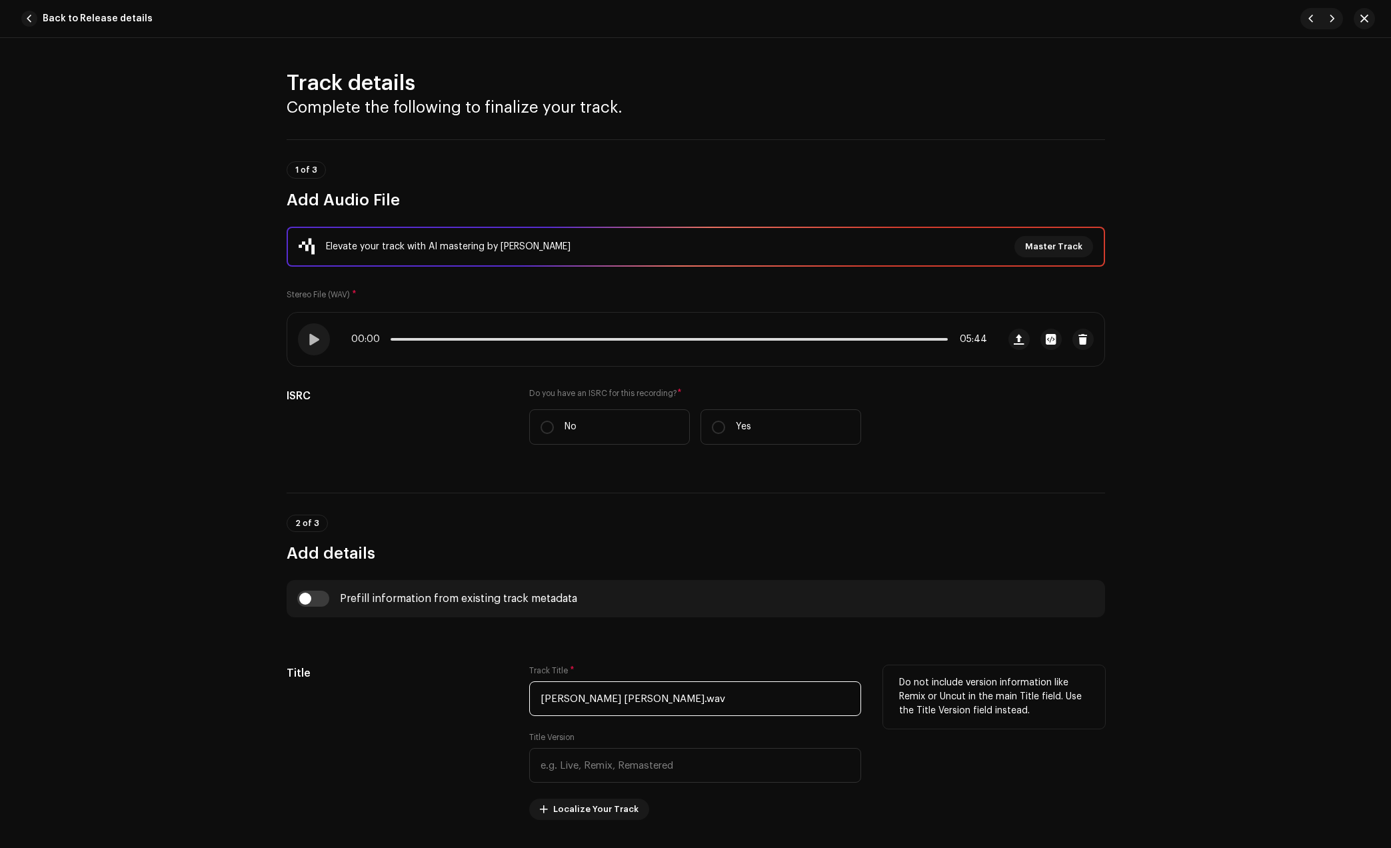
click at [710, 700] on input "[PERSON_NAME] [PERSON_NAME].wav" at bounding box center [695, 698] width 332 height 35
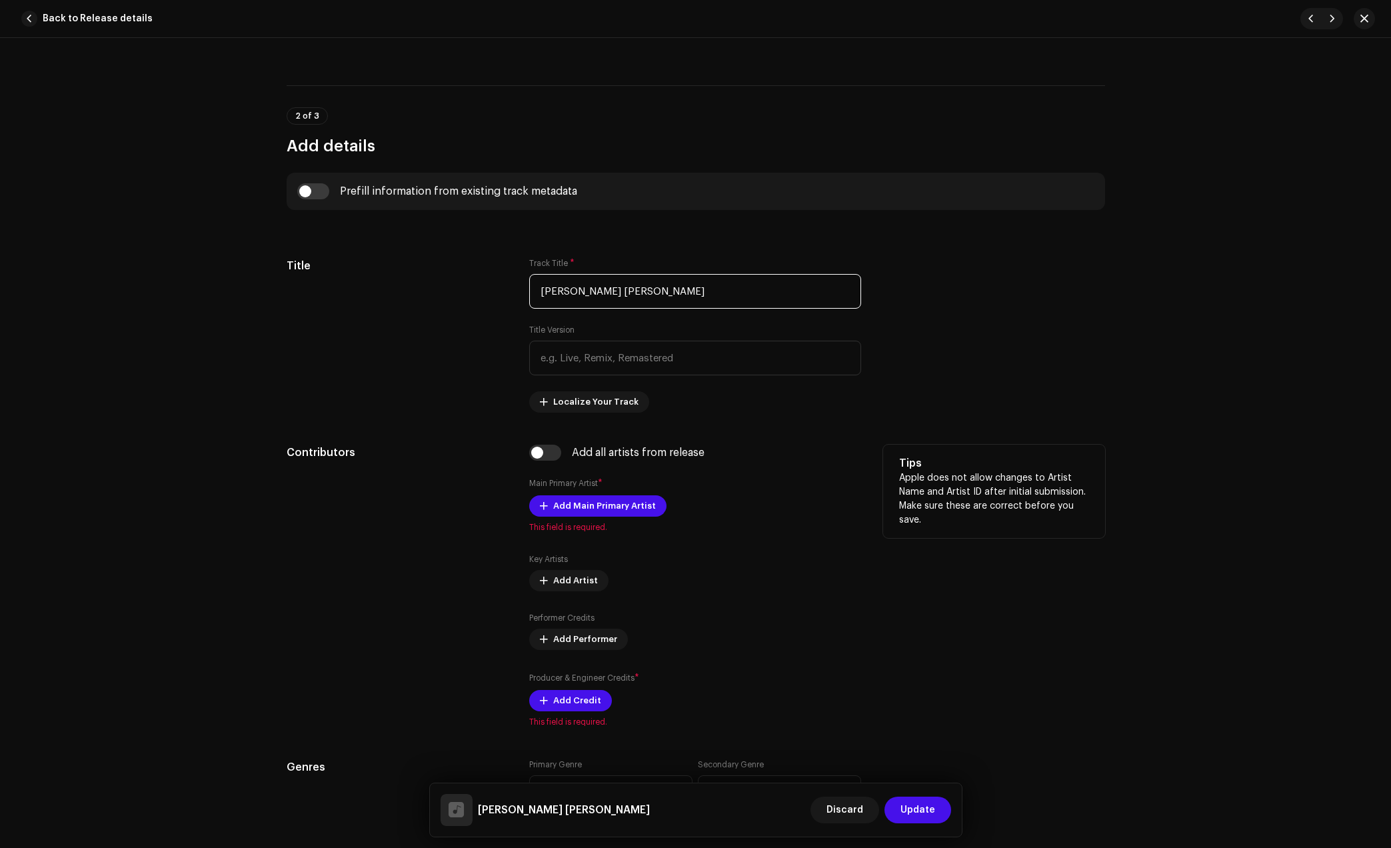
scroll to position [417, 0]
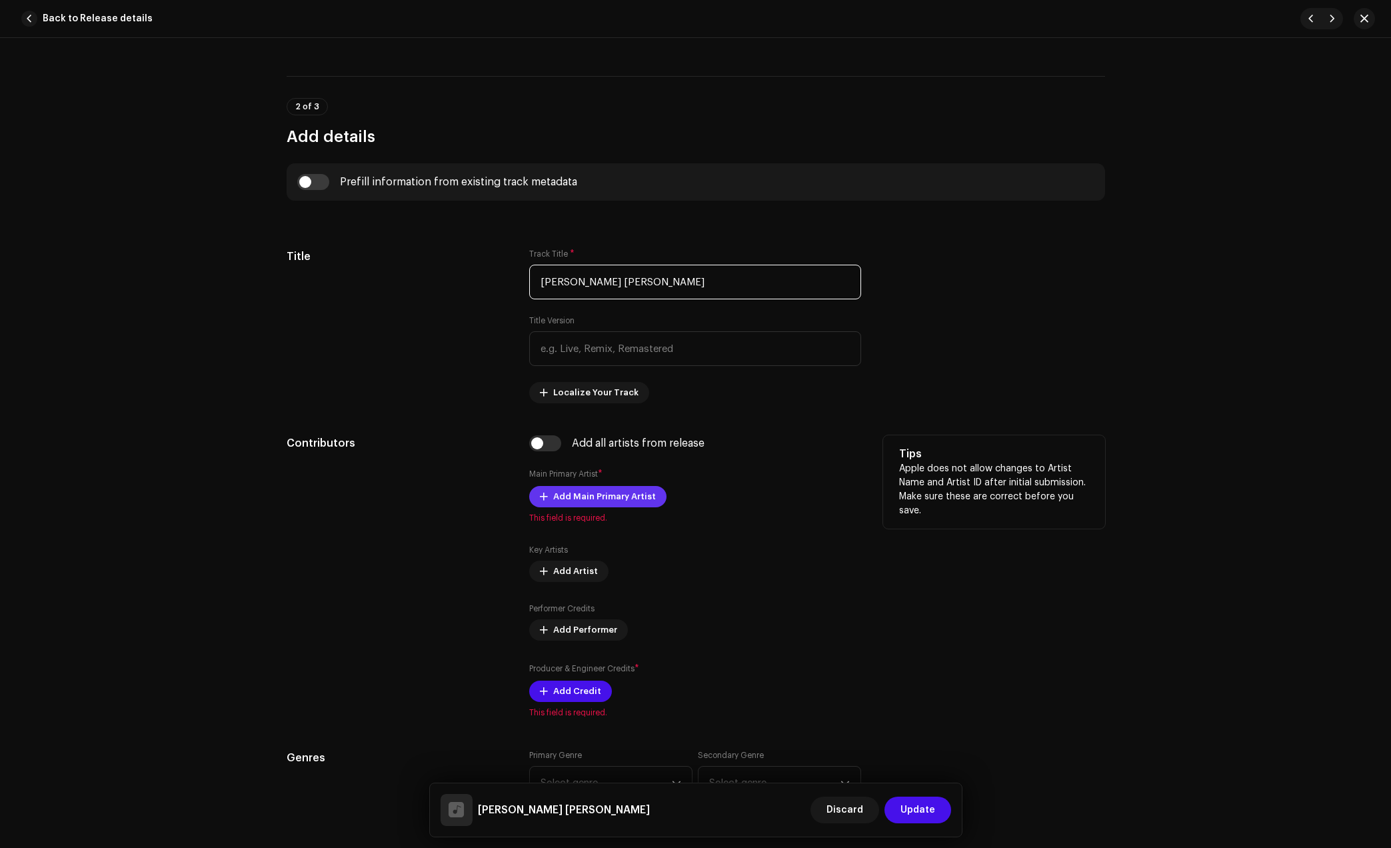
type input "[PERSON_NAME] [PERSON_NAME]"
click at [604, 502] on span "Add Main Primary Artist" at bounding box center [604, 496] width 103 height 27
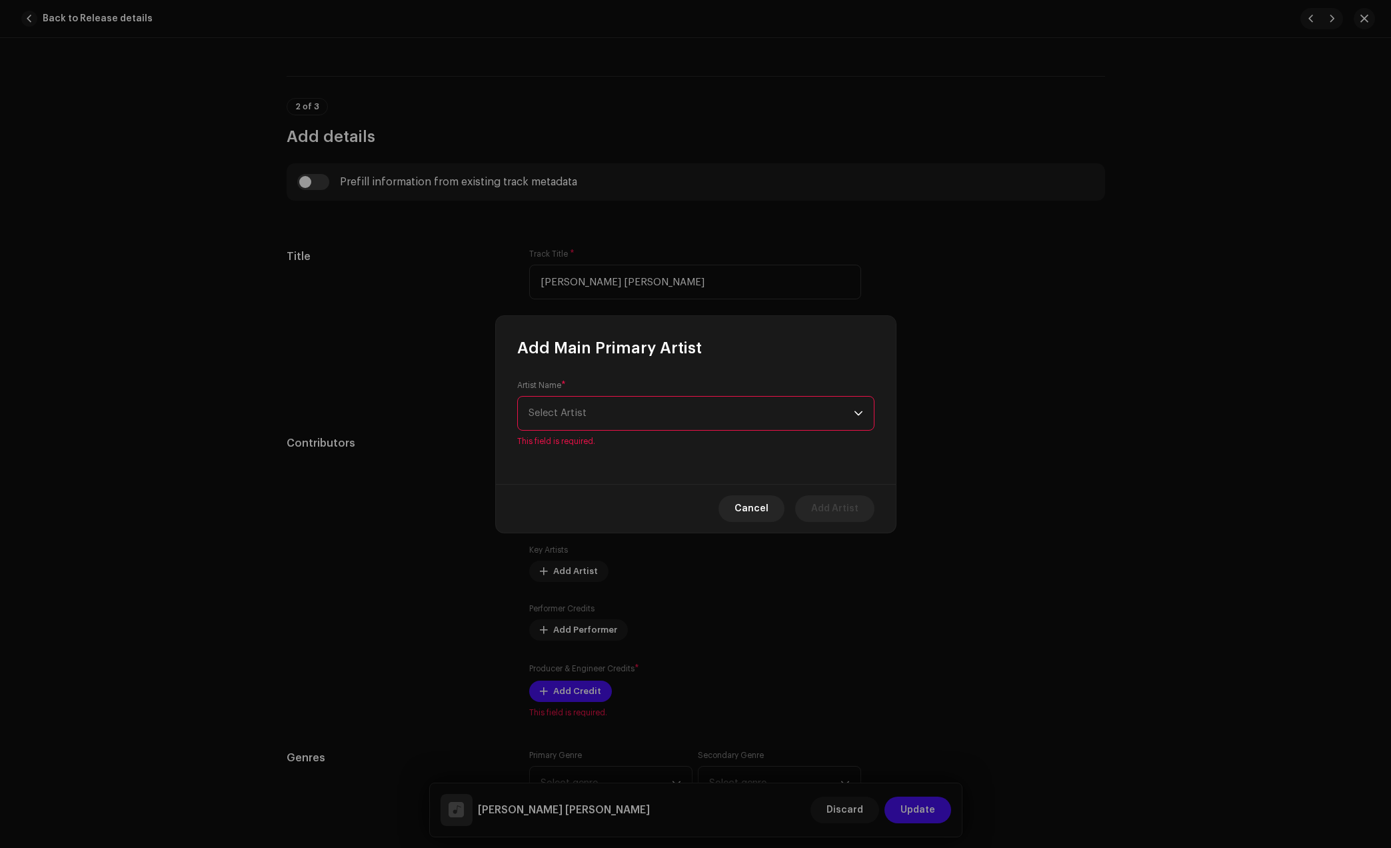
click at [744, 393] on div "Artist Name * [PERSON_NAME] This field is required." at bounding box center [695, 413] width 357 height 67
click at [738, 399] on span "Select Artist" at bounding box center [691, 413] width 325 height 33
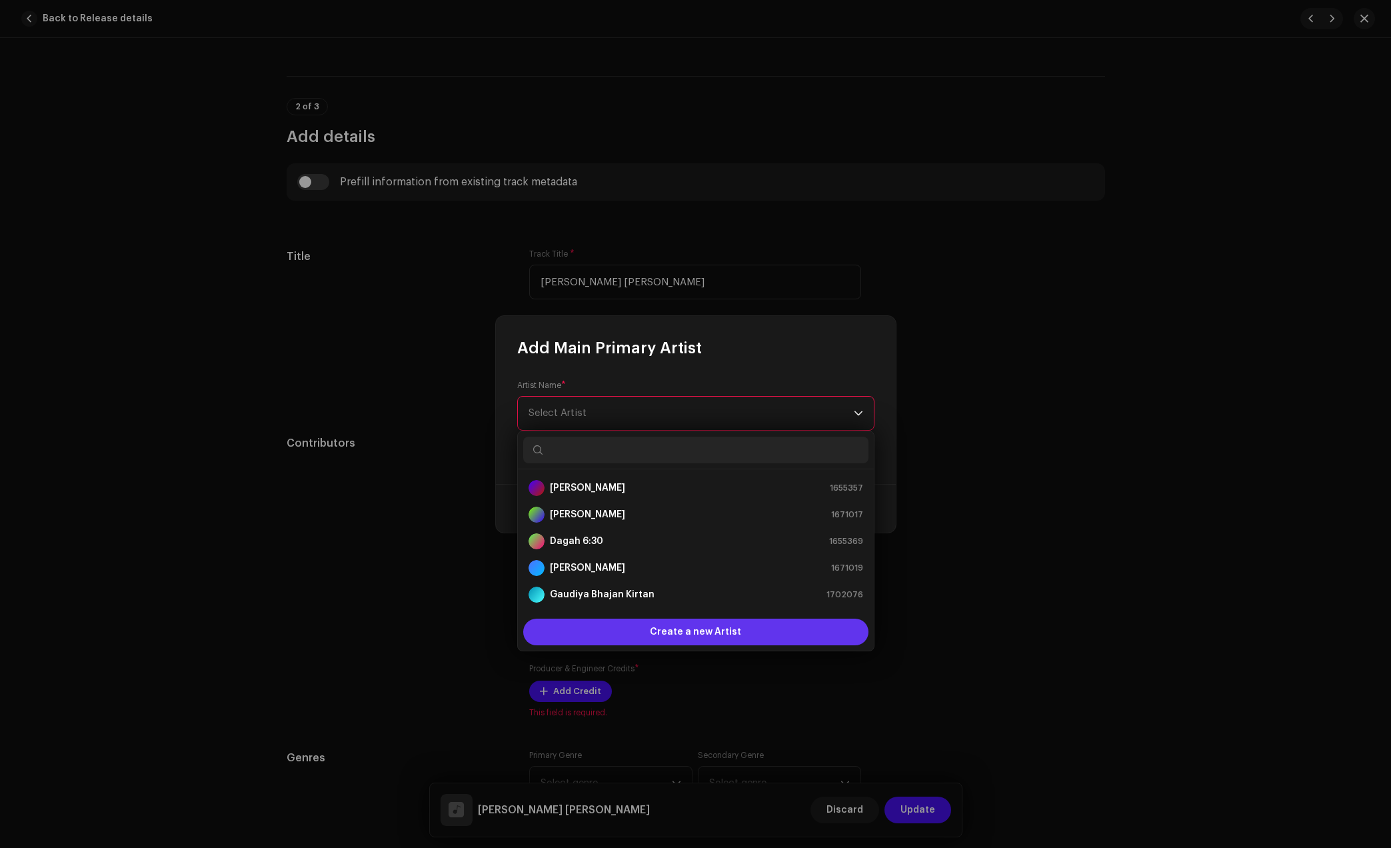
scroll to position [21, 0]
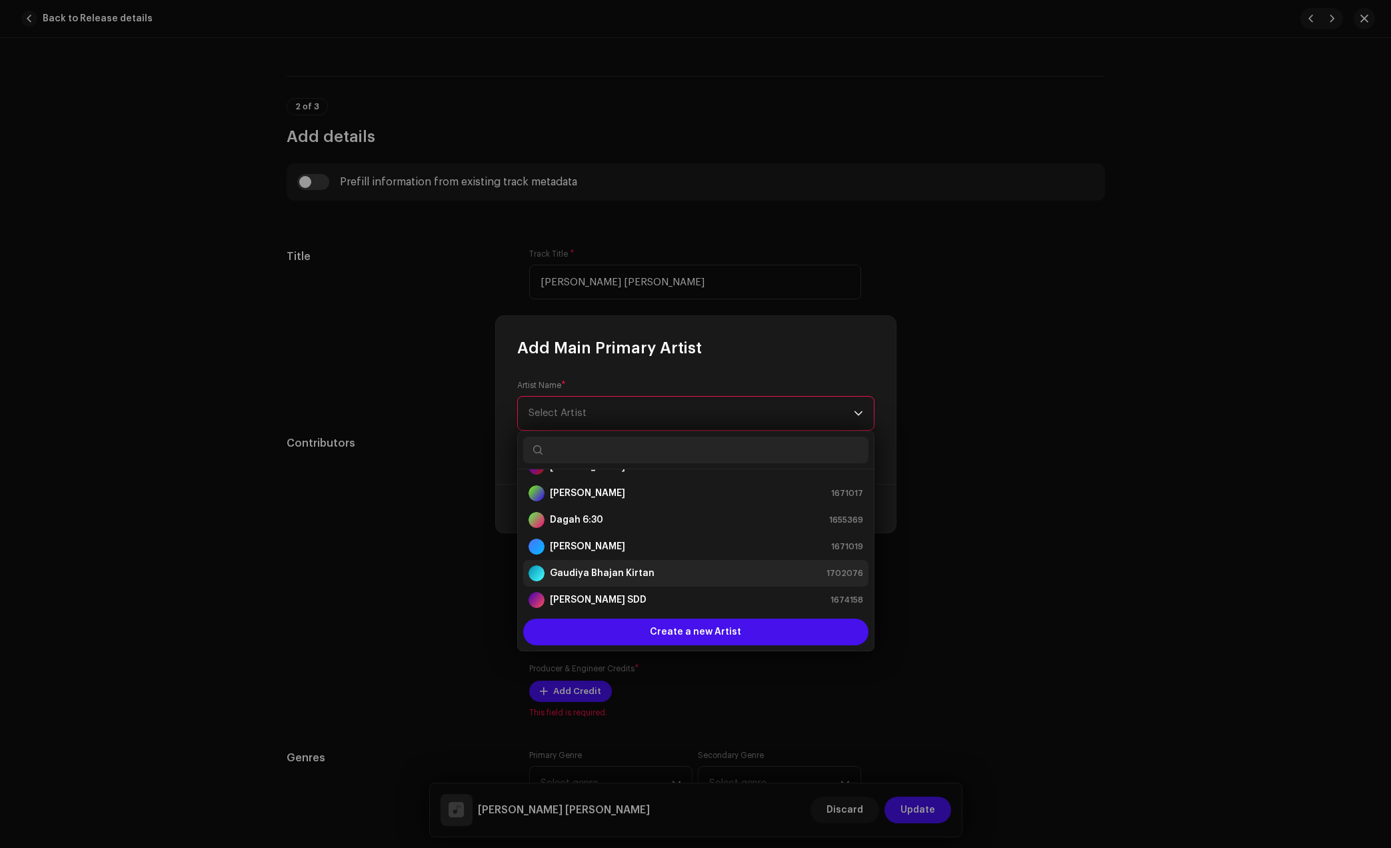
click at [629, 572] on strong "Gaudiya Bhajan Kirtan" at bounding box center [602, 573] width 105 height 13
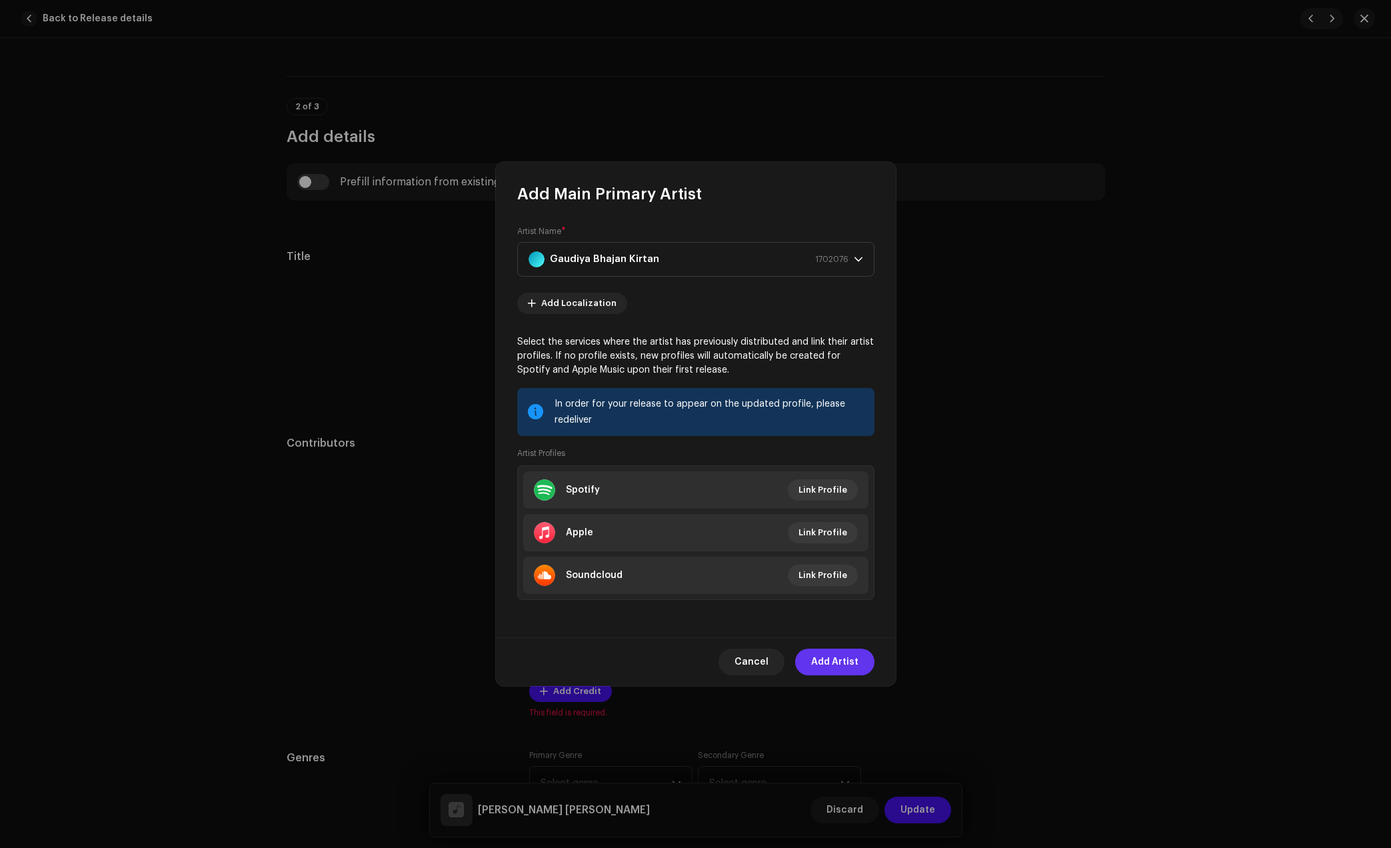
click at [851, 659] on span "Add Artist" at bounding box center [834, 662] width 47 height 27
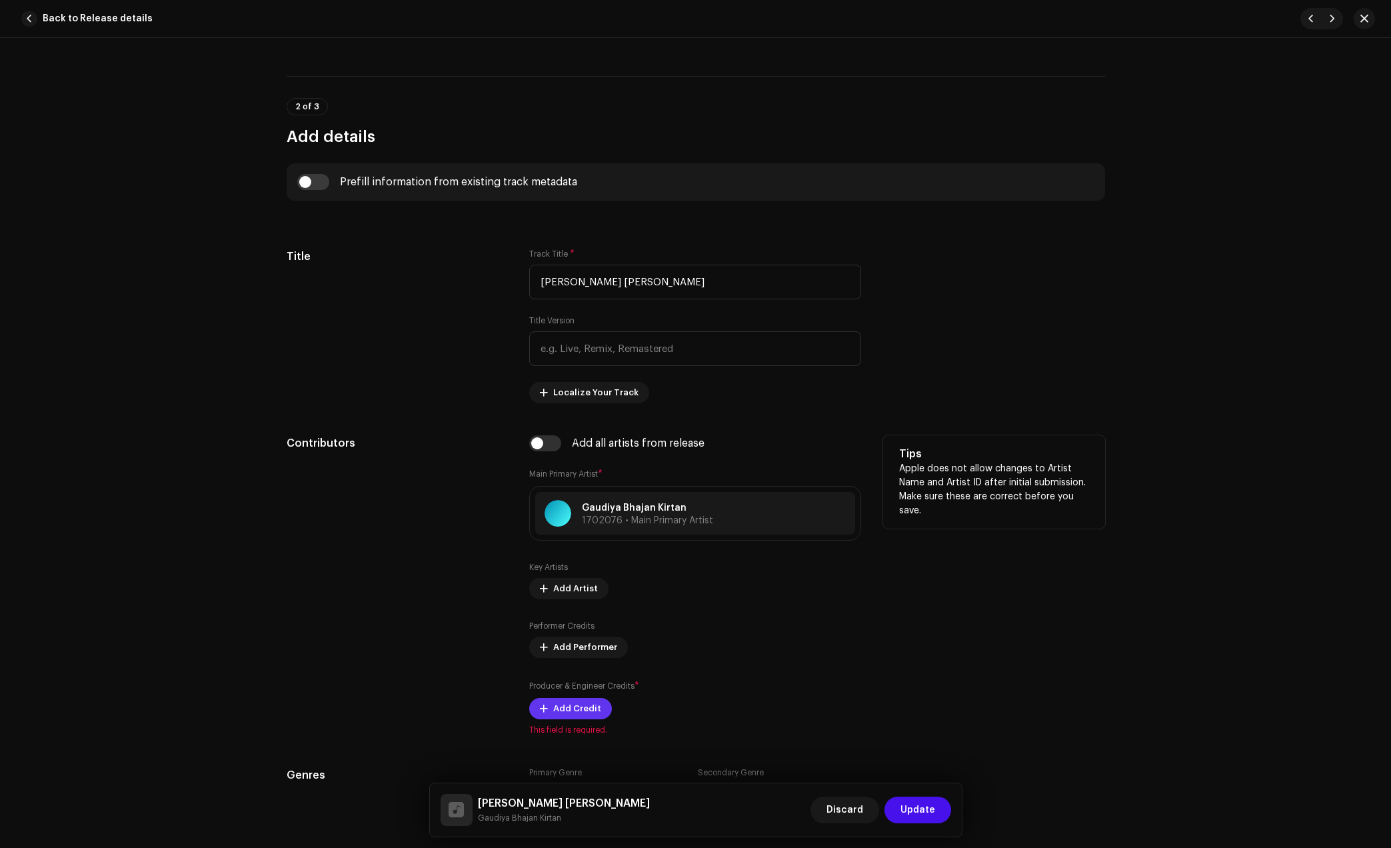
click at [577, 707] on span "Add Credit" at bounding box center [577, 708] width 48 height 27
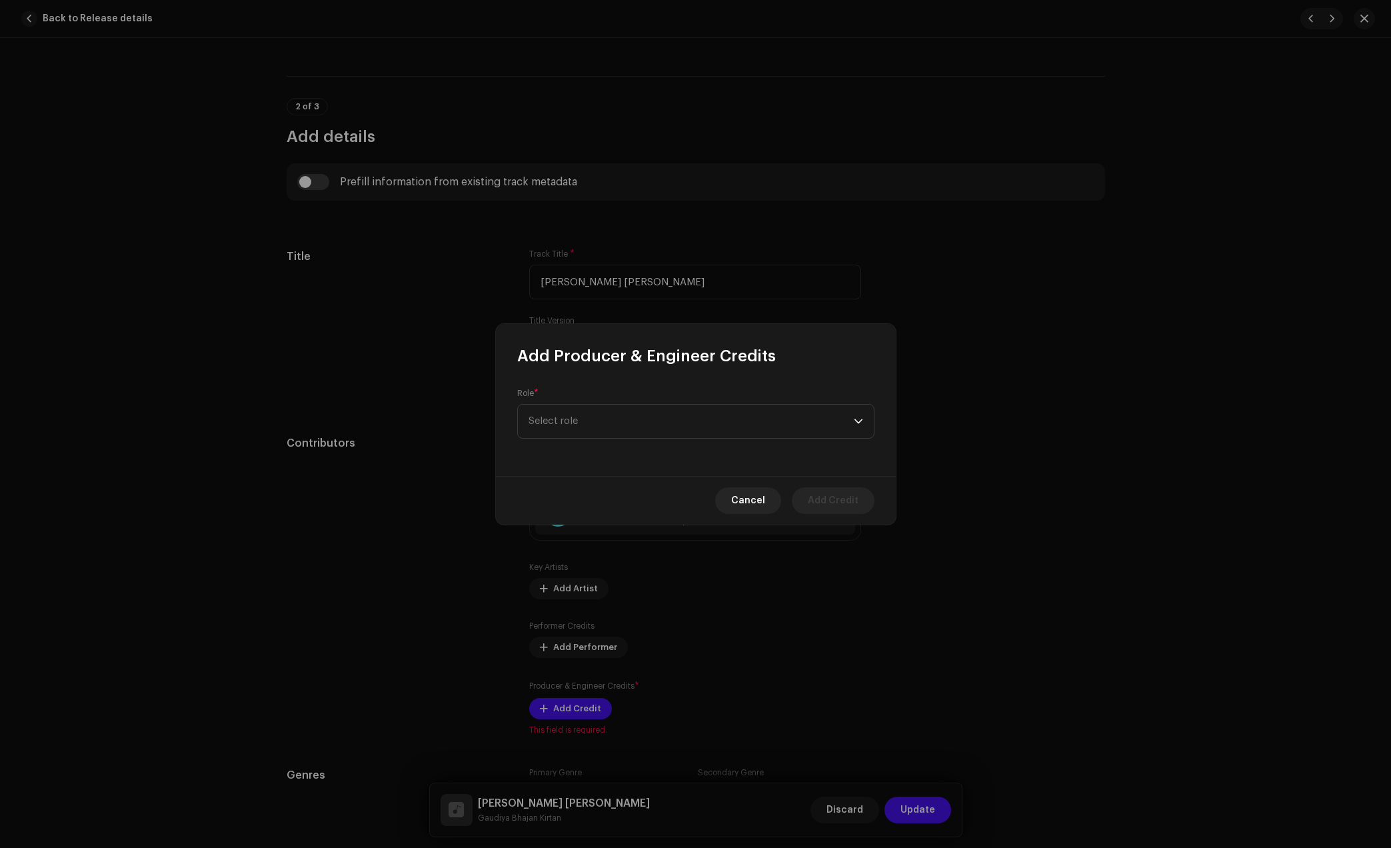
click at [636, 402] on div "Role * Select role" at bounding box center [695, 413] width 357 height 51
click at [636, 402] on span "Select role" at bounding box center [691, 413] width 325 height 33
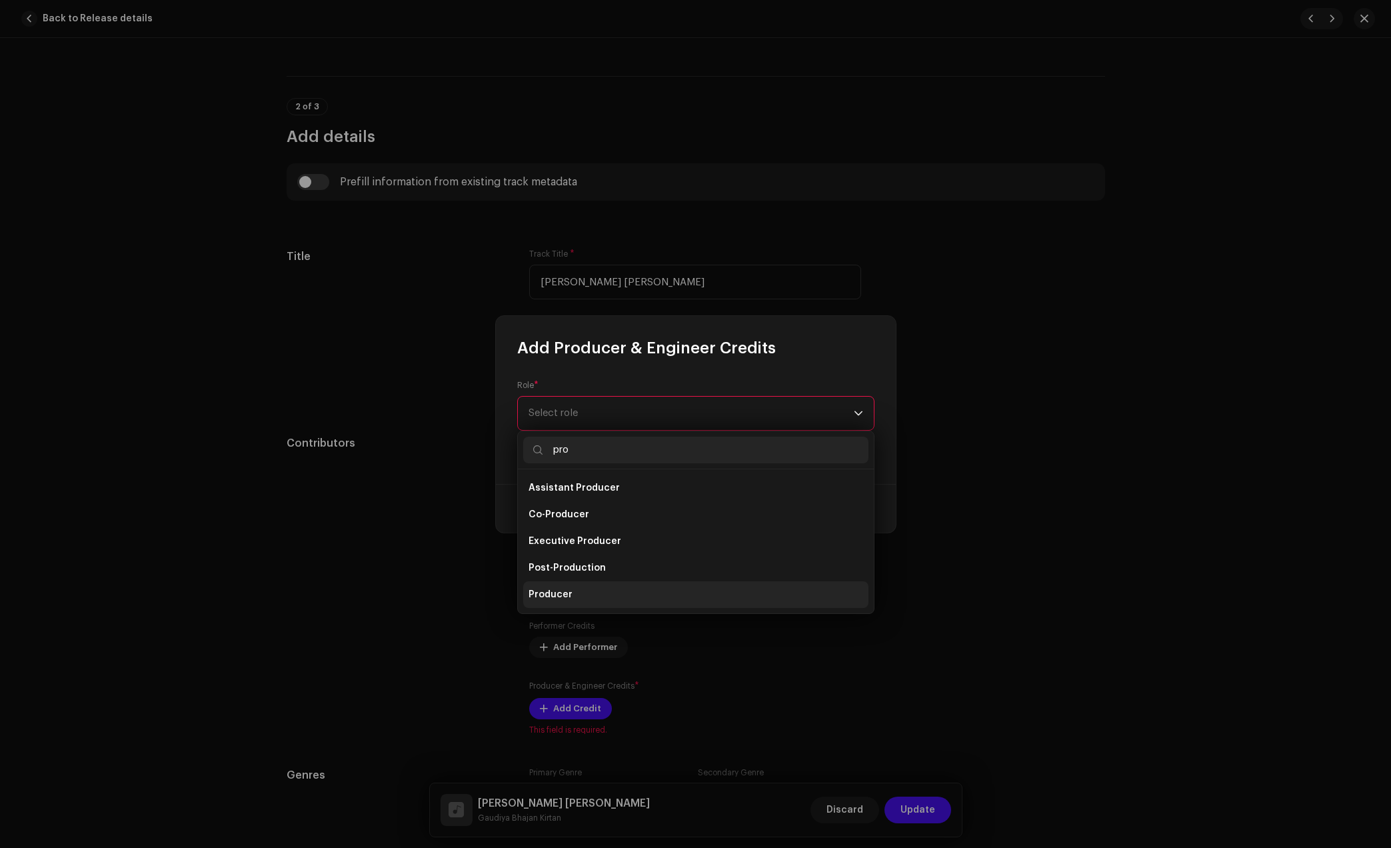
type input "pro"
click at [569, 593] on span "Producer" at bounding box center [551, 594] width 44 height 13
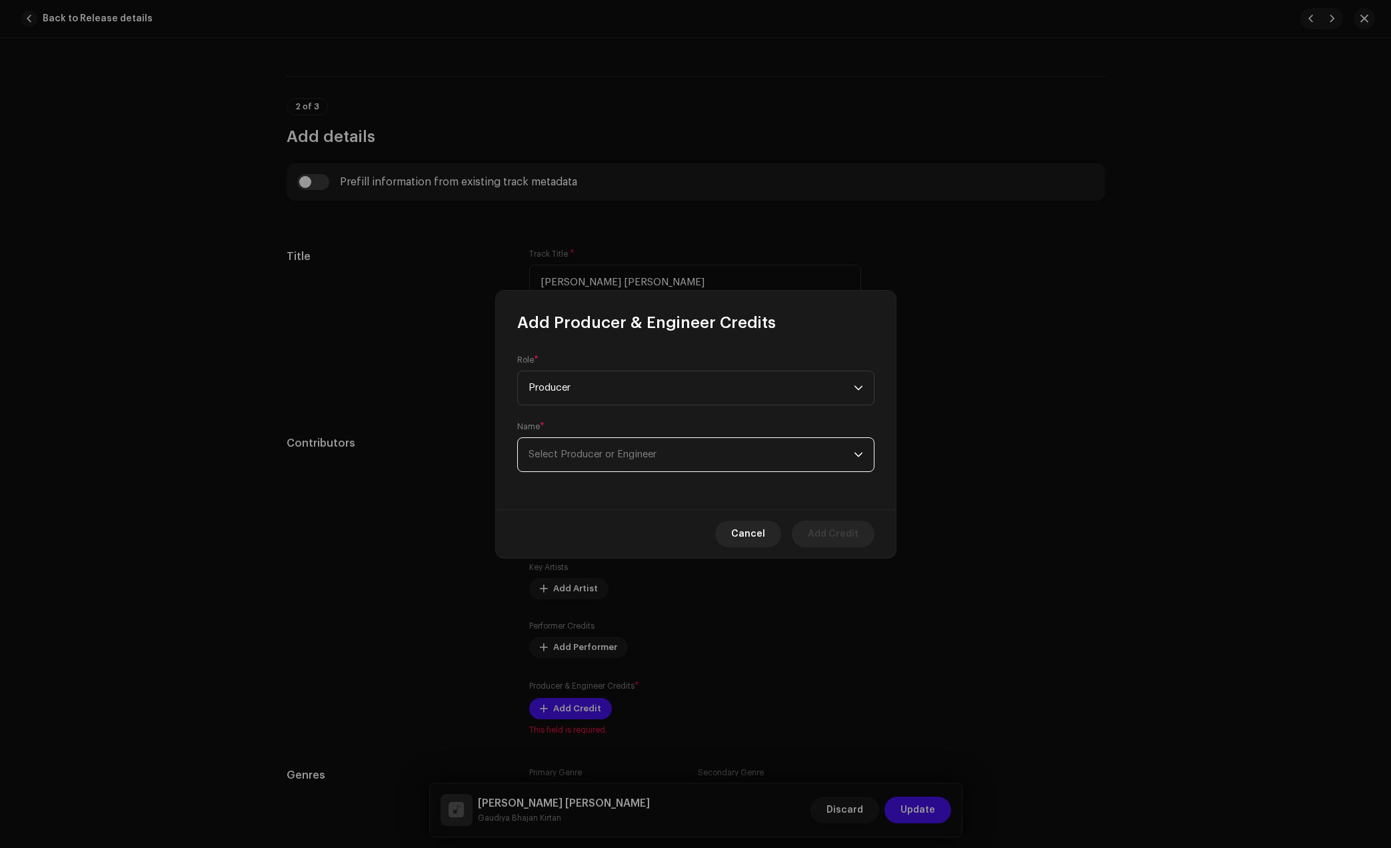
click at [736, 443] on span "Select Producer or Engineer" at bounding box center [691, 454] width 325 height 33
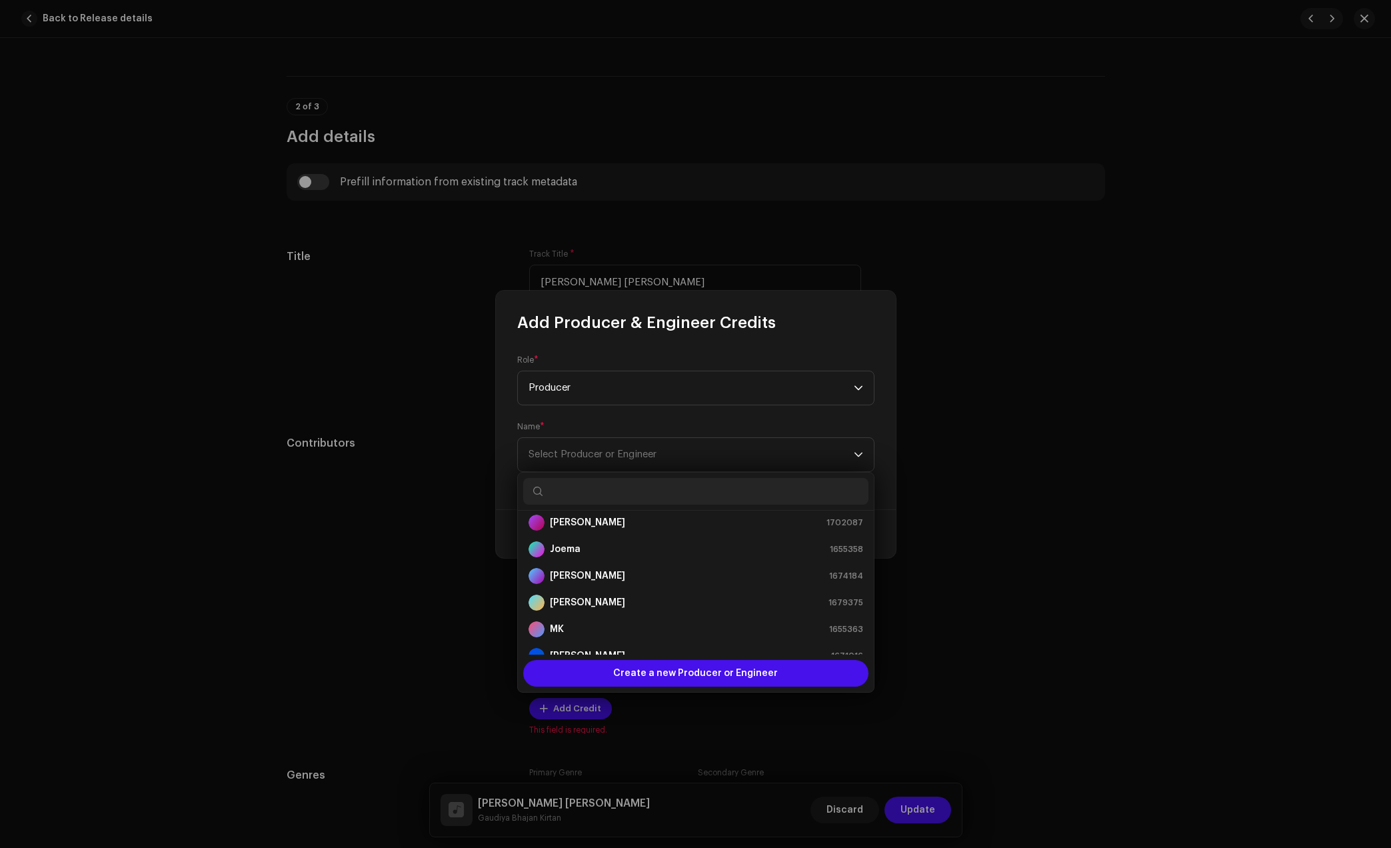
scroll to position [165, 0]
click at [603, 516] on div "[PERSON_NAME] 1702087" at bounding box center [696, 524] width 335 height 16
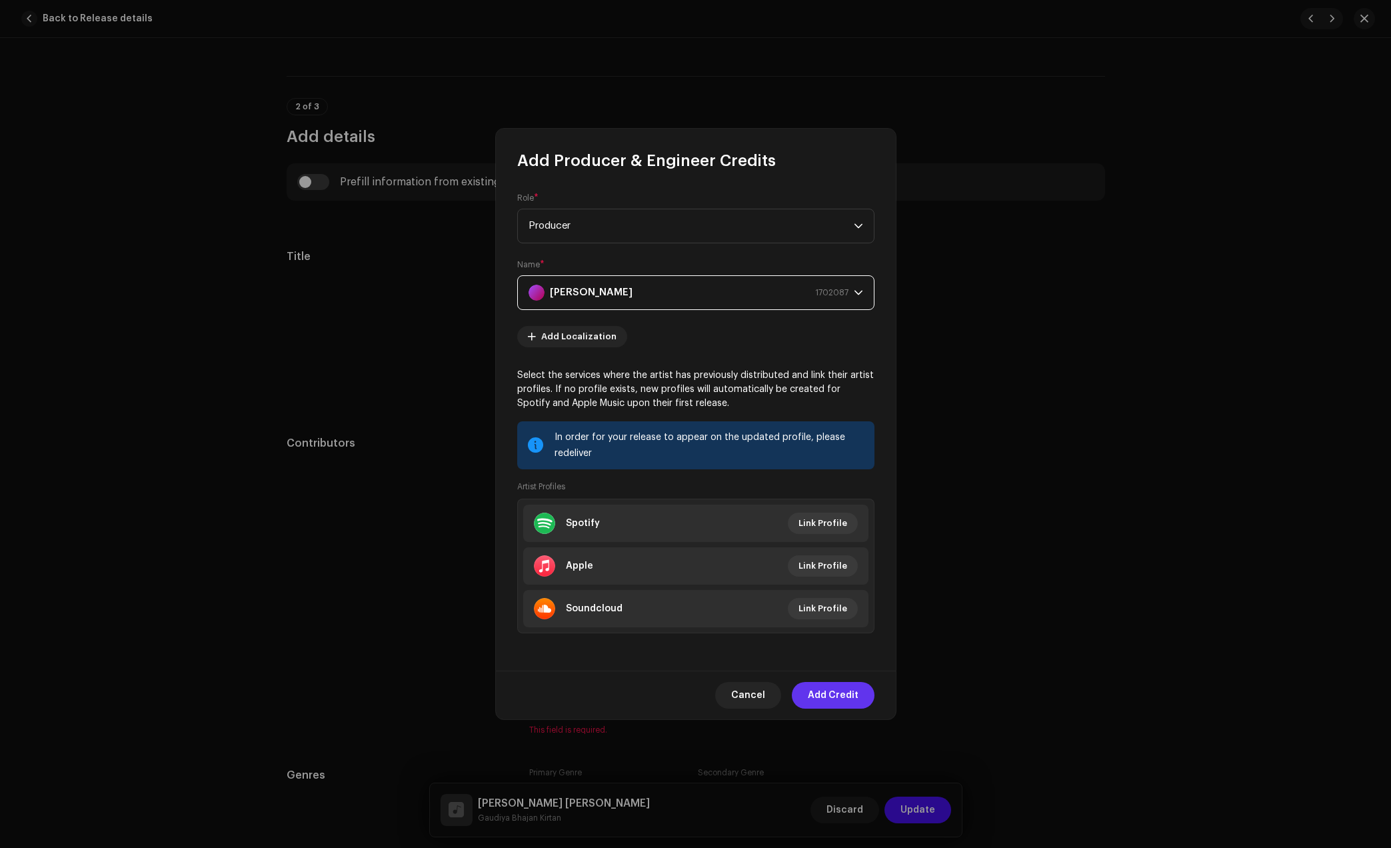
click at [848, 703] on span "Add Credit" at bounding box center [833, 695] width 51 height 27
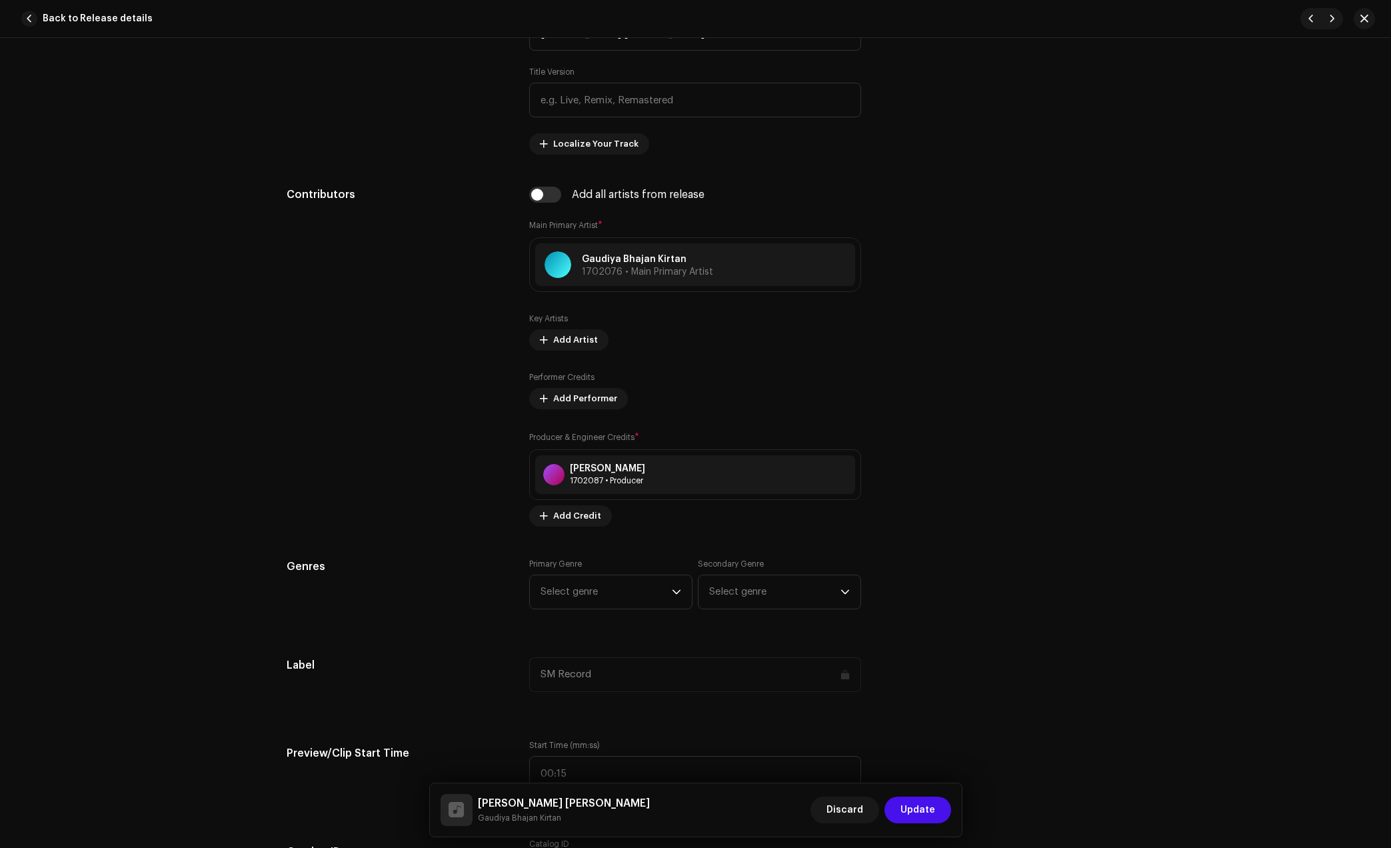
scroll to position [667, 0]
click at [605, 579] on span "Select genre" at bounding box center [606, 590] width 131 height 33
type input "dev"
click at [572, 693] on span "Devotional & Spiritual" at bounding box center [592, 692] width 102 height 13
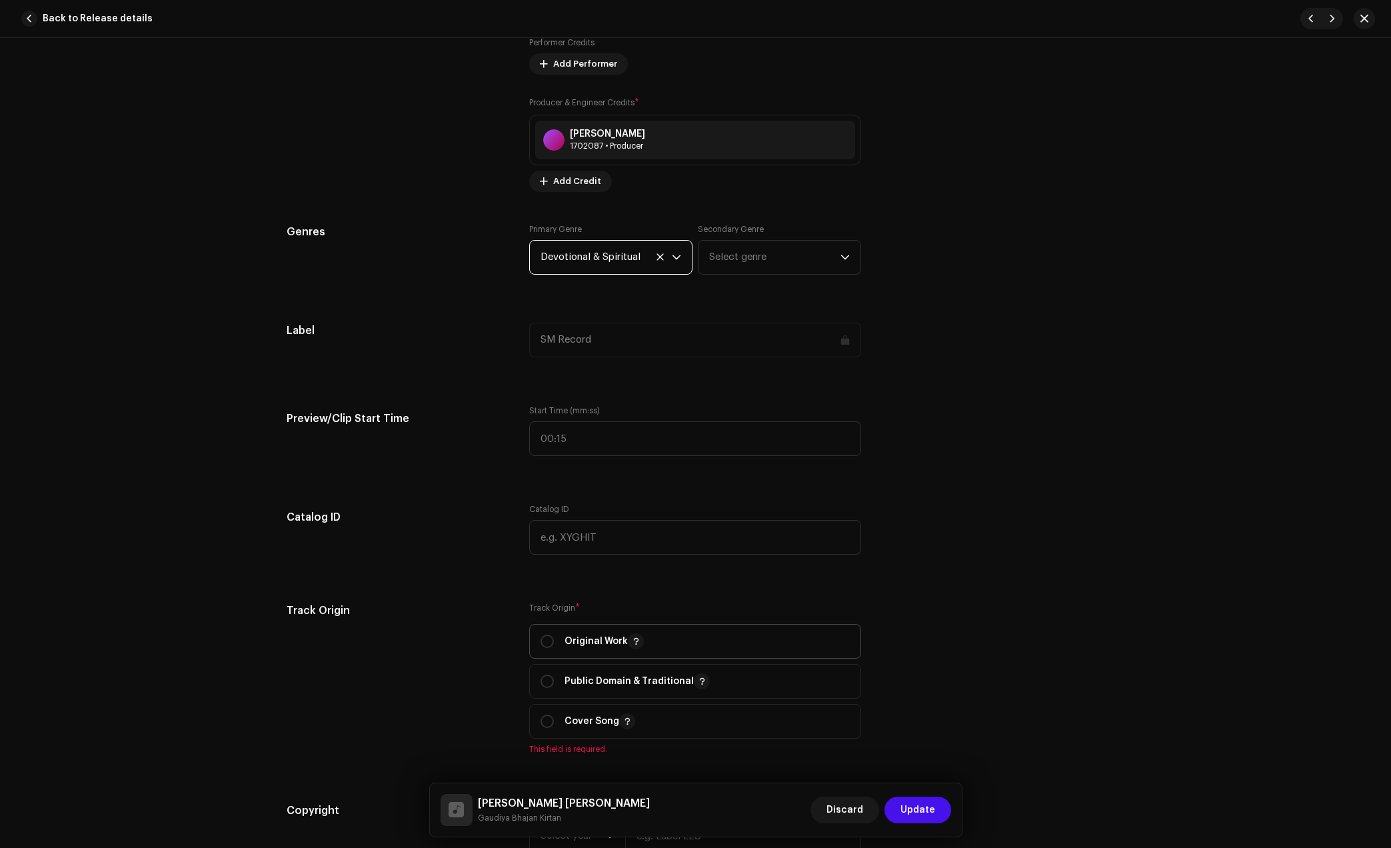
click at [583, 635] on p "Original Work" at bounding box center [604, 641] width 79 height 16
radio input "true"
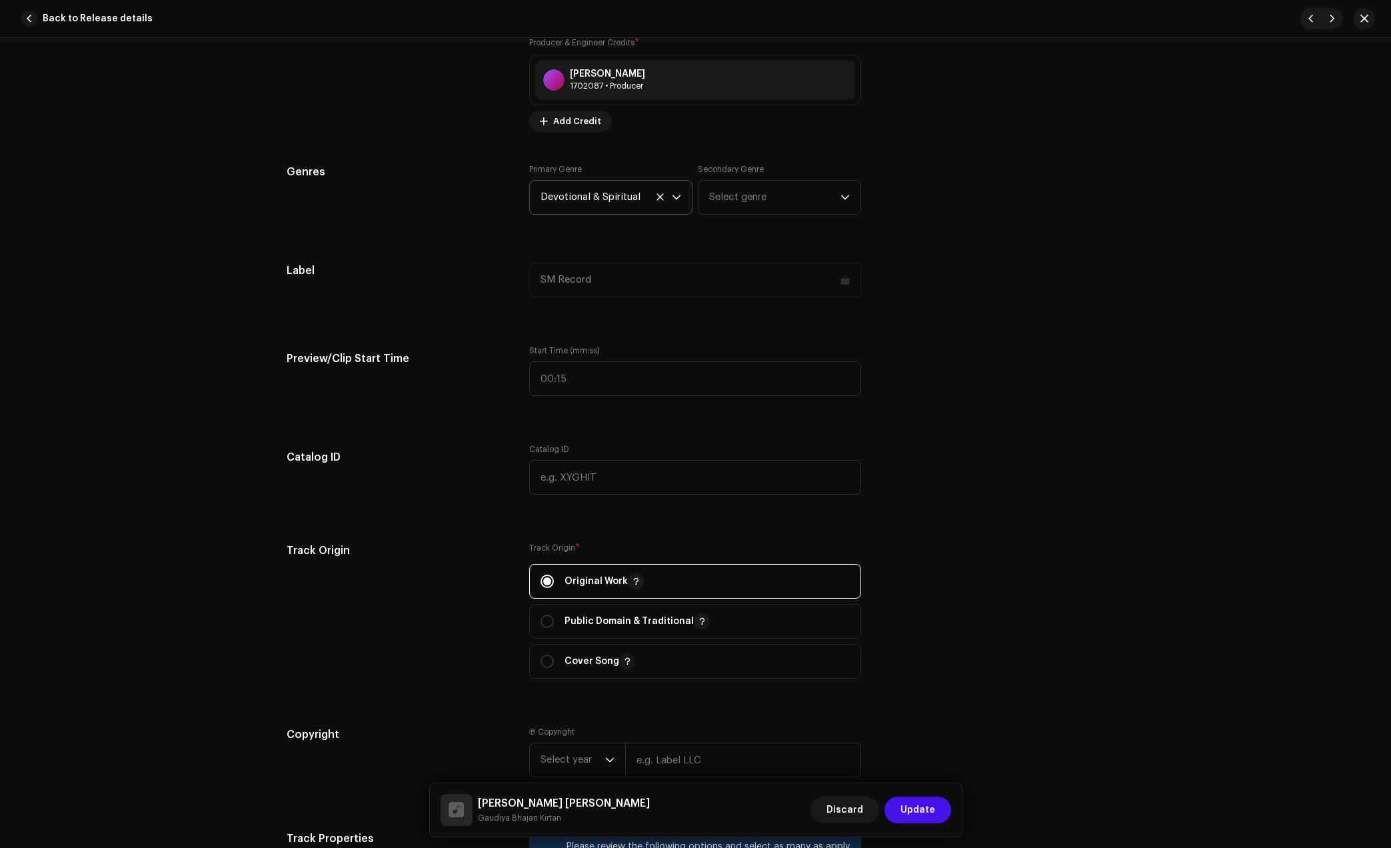
scroll to position [1333, 0]
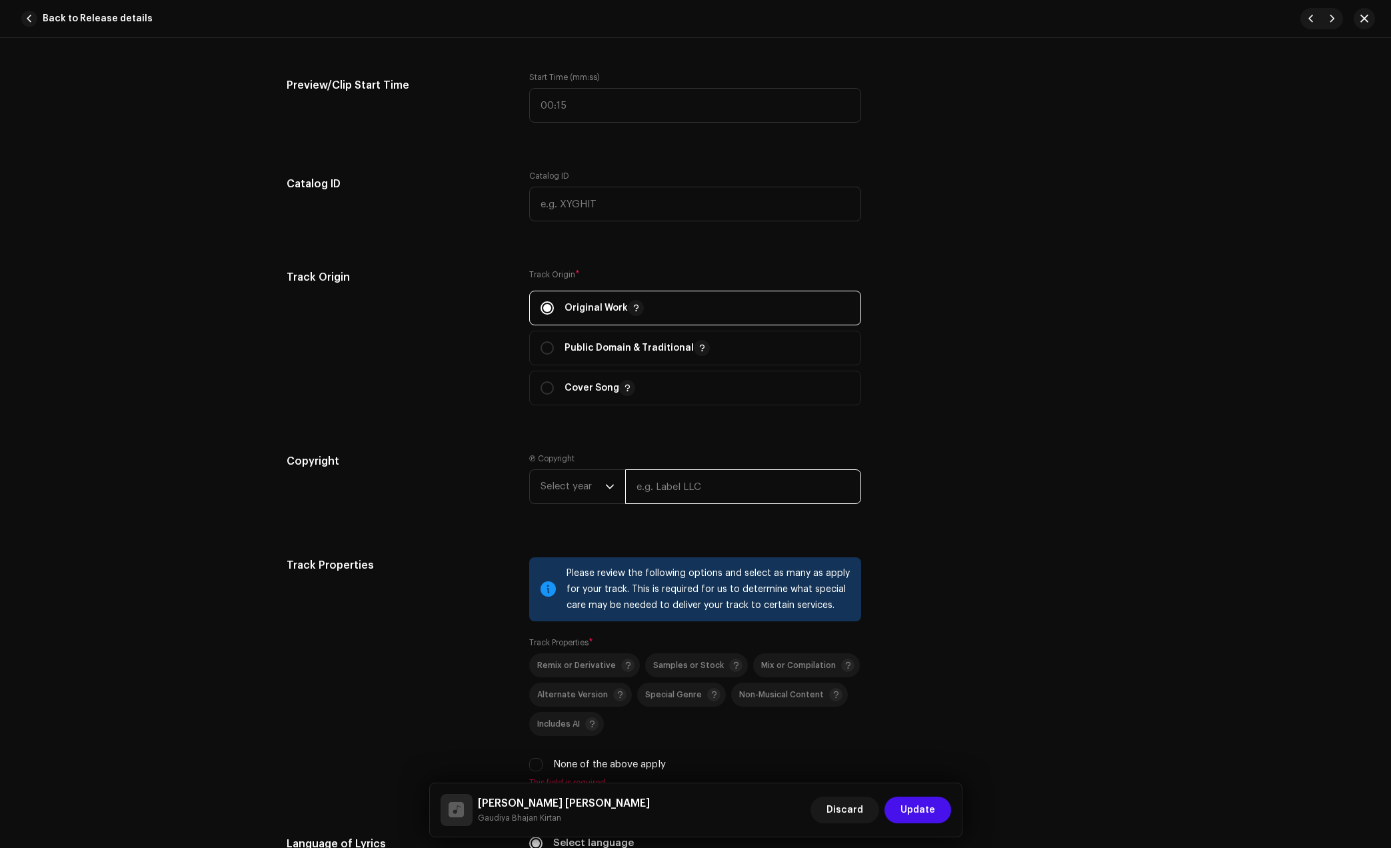
click at [680, 485] on input "text" at bounding box center [743, 486] width 236 height 35
type input "Gaudiya Bhajan Kirtan"
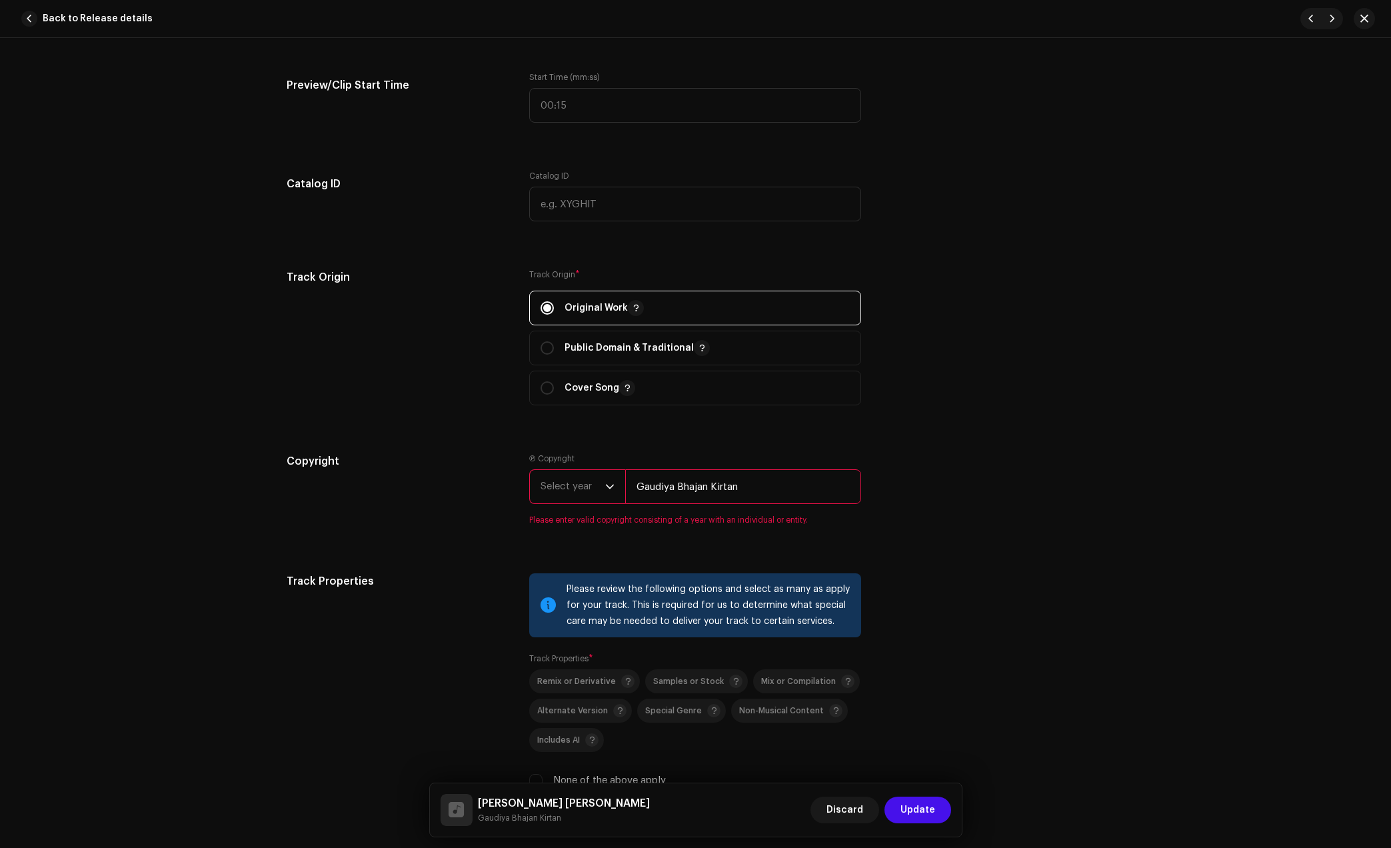
click at [581, 481] on span "Select year" at bounding box center [573, 486] width 65 height 33
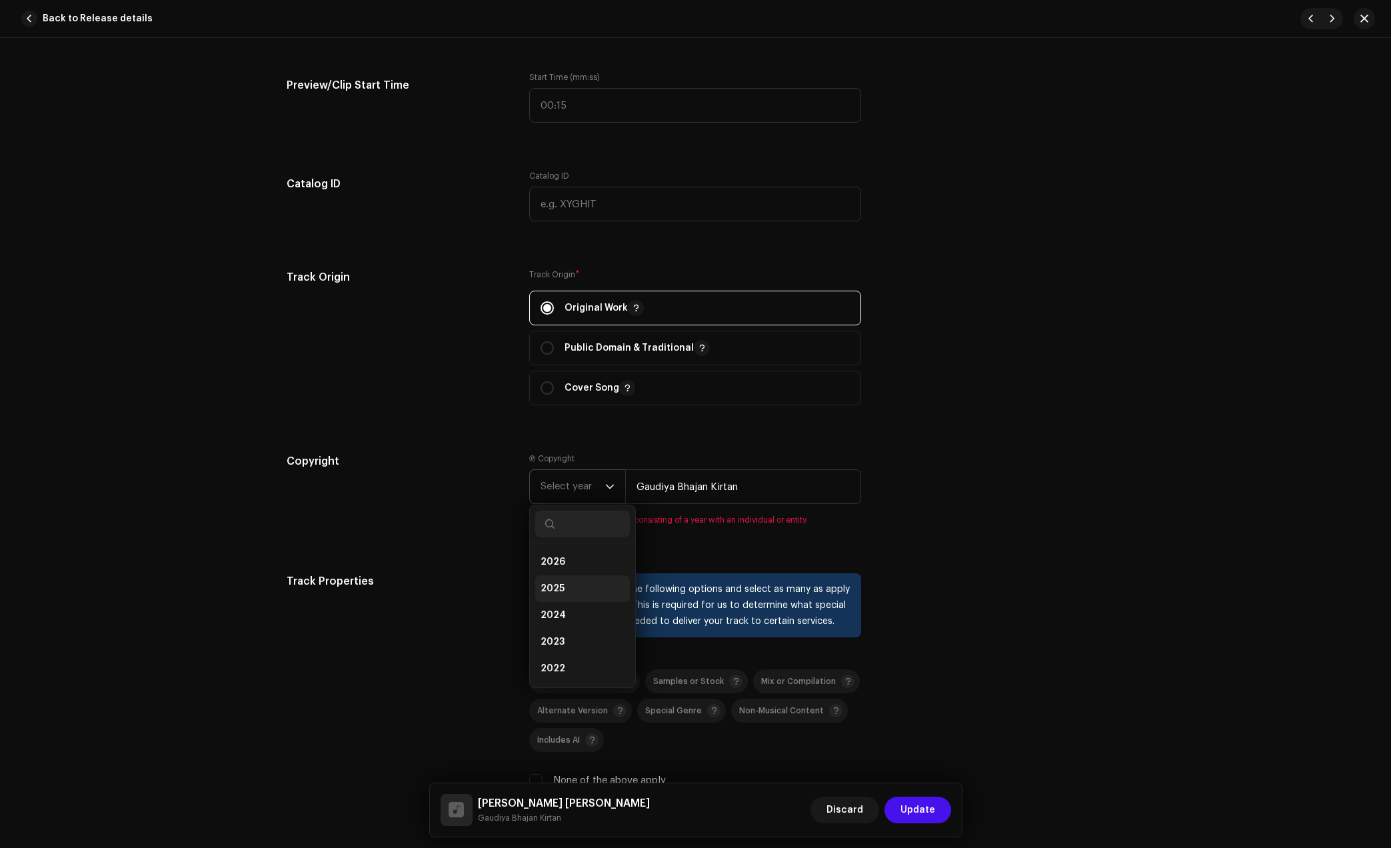
click at [558, 585] on span "2025" at bounding box center [553, 588] width 24 height 13
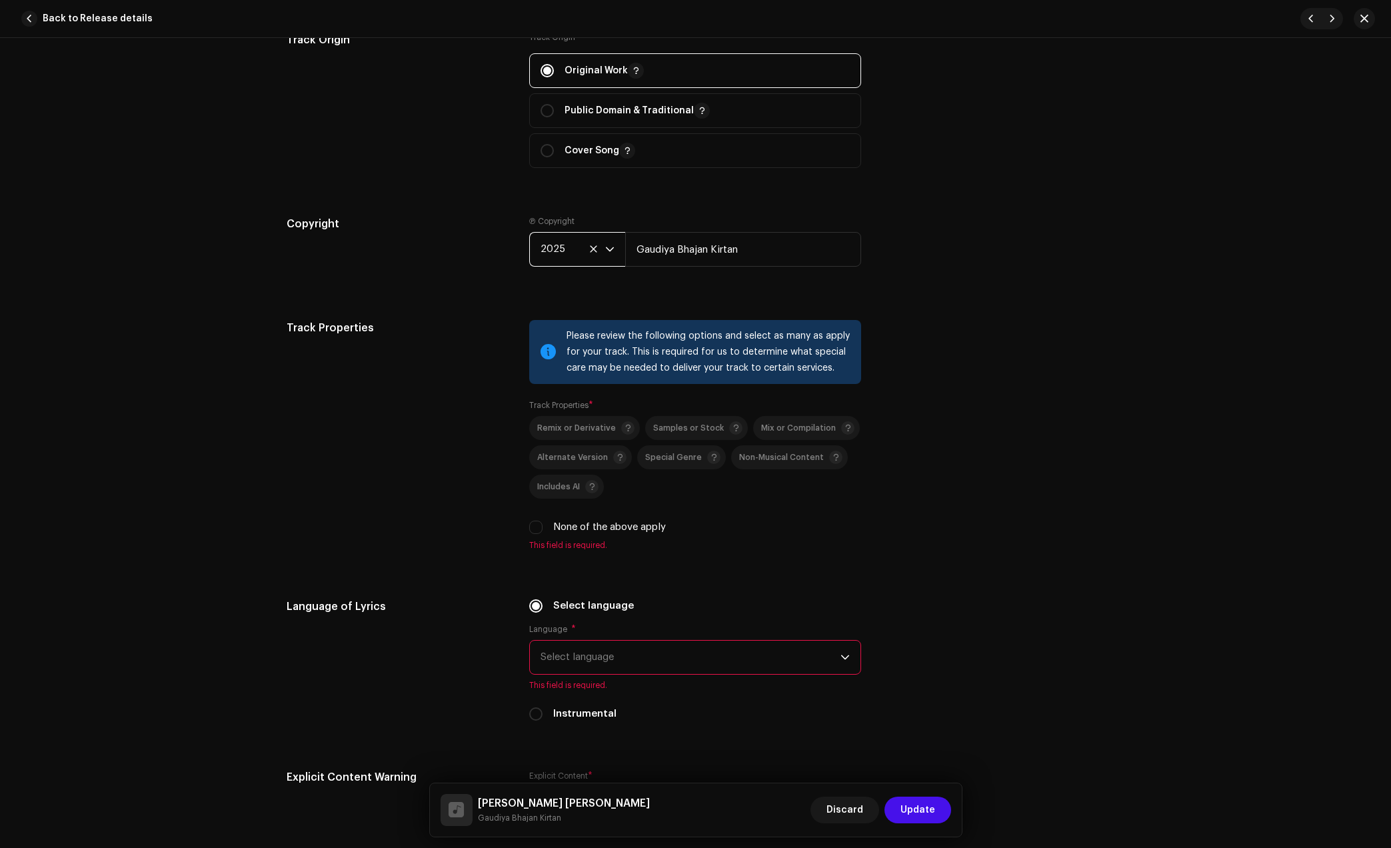
scroll to position [1583, 0]
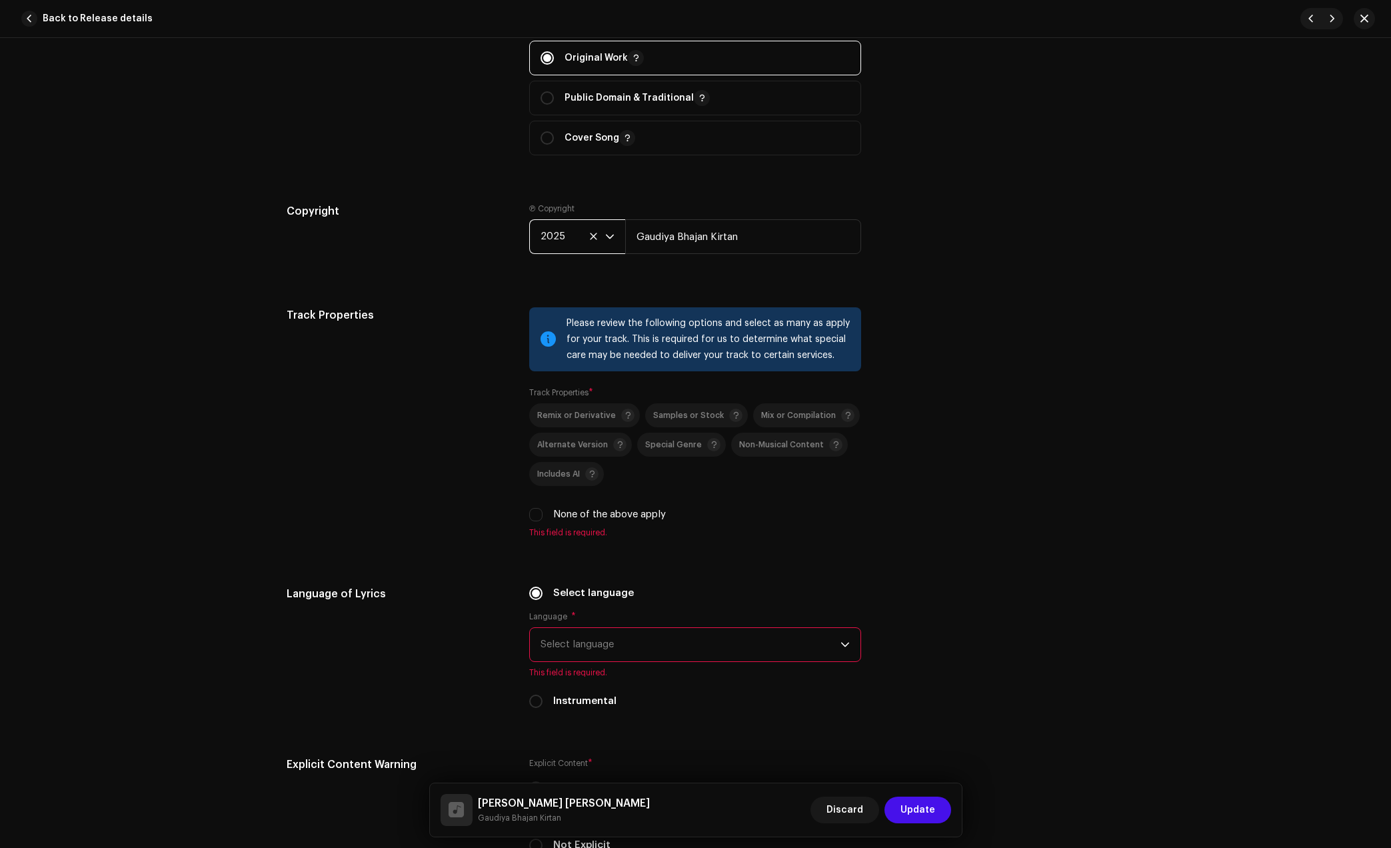
click at [565, 517] on label "None of the above apply" at bounding box center [609, 514] width 113 height 15
click at [543, 517] on input "None of the above apply" at bounding box center [535, 514] width 13 height 13
checkbox input "true"
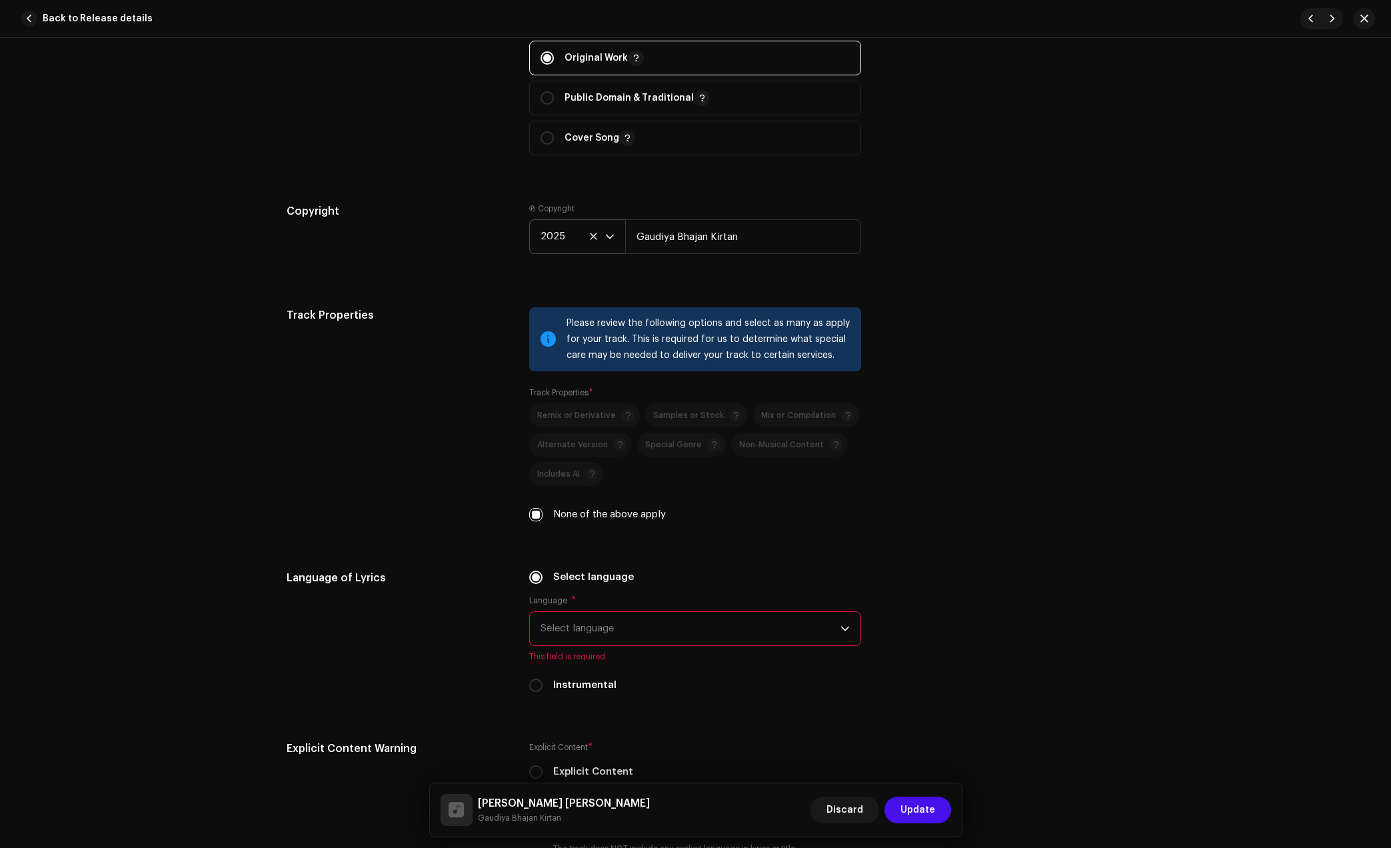
click at [617, 641] on span "Select language" at bounding box center [691, 628] width 300 height 33
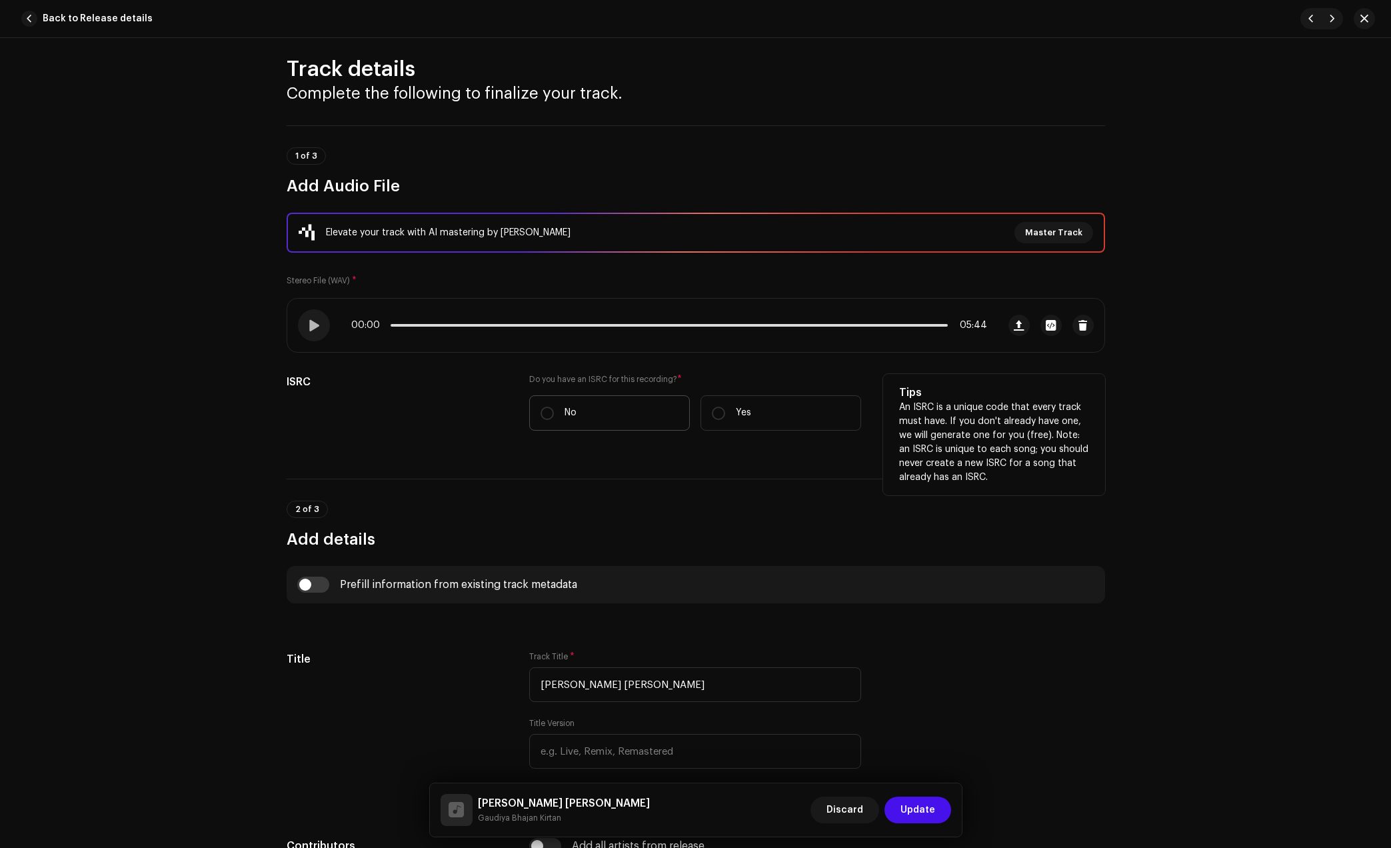
scroll to position [0, 0]
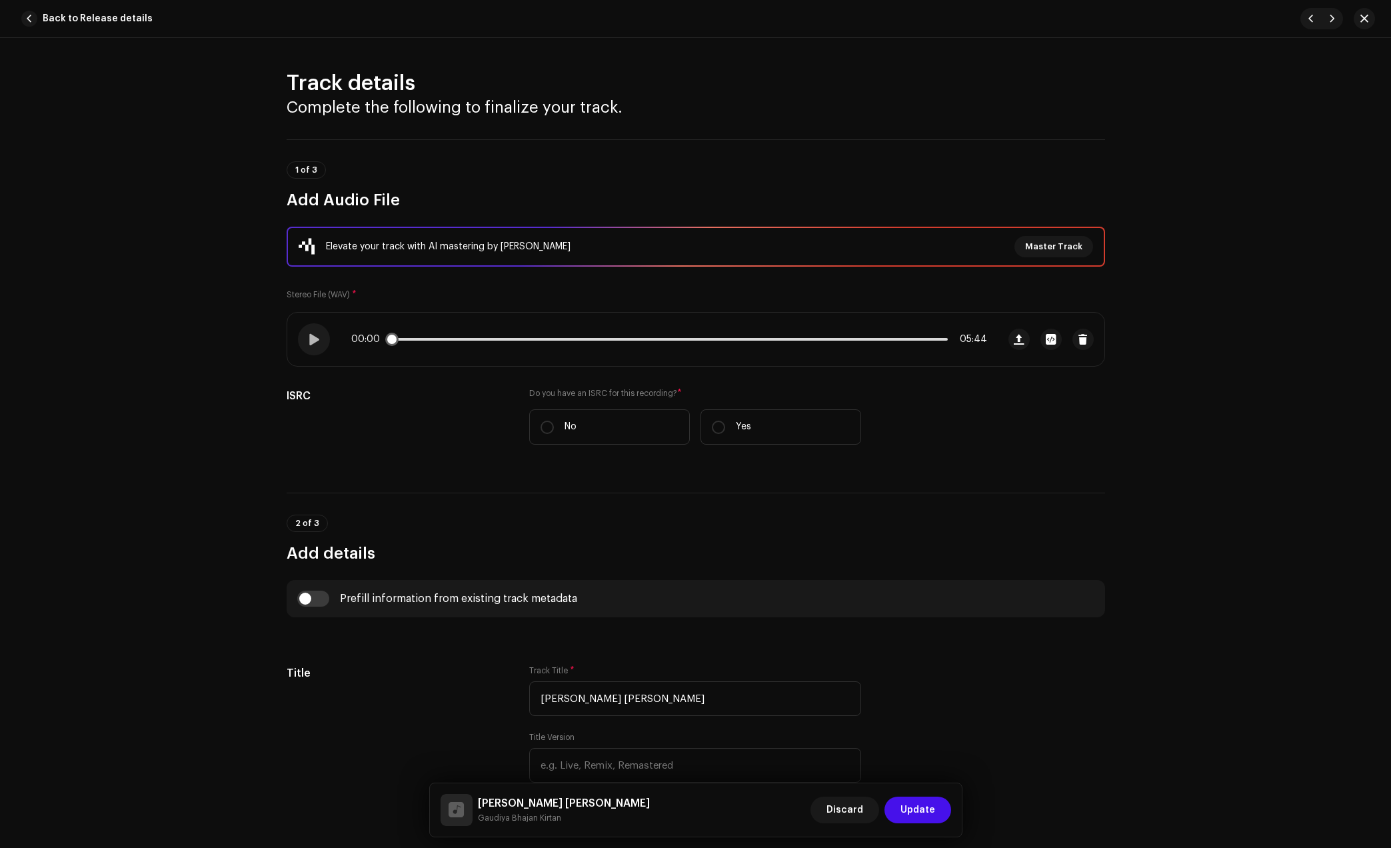
click at [475, 341] on div "00:00 05:44" at bounding box center [669, 339] width 636 height 11
click at [472, 337] on div "00:00 05:44" at bounding box center [669, 339] width 636 height 11
click at [475, 335] on div "00:00 05:44" at bounding box center [669, 339] width 636 height 11
click at [477, 343] on div "00:00 05:44" at bounding box center [669, 339] width 636 height 11
click at [477, 338] on p-slider at bounding box center [669, 339] width 557 height 3
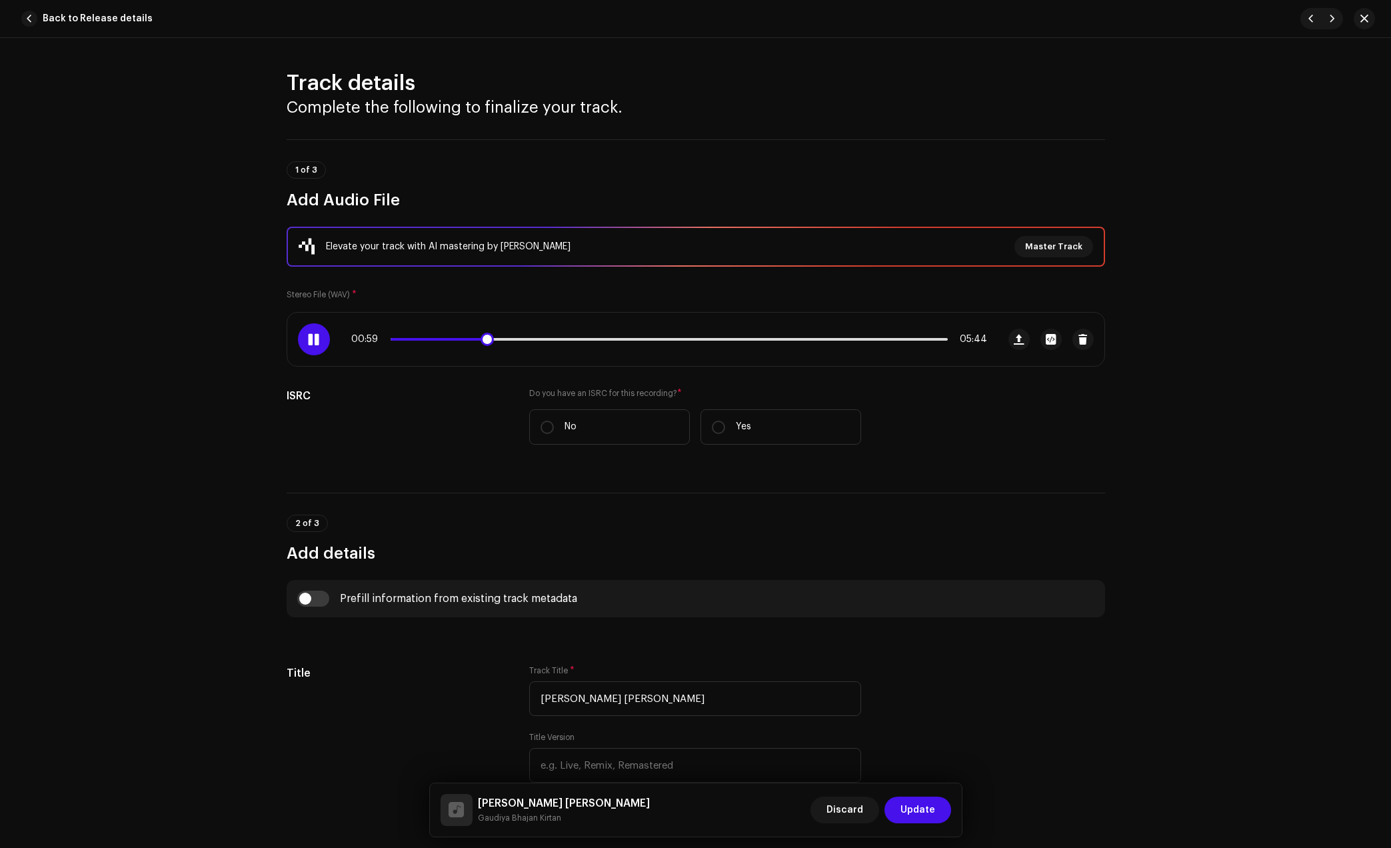
click at [316, 337] on span at bounding box center [313, 339] width 11 height 11
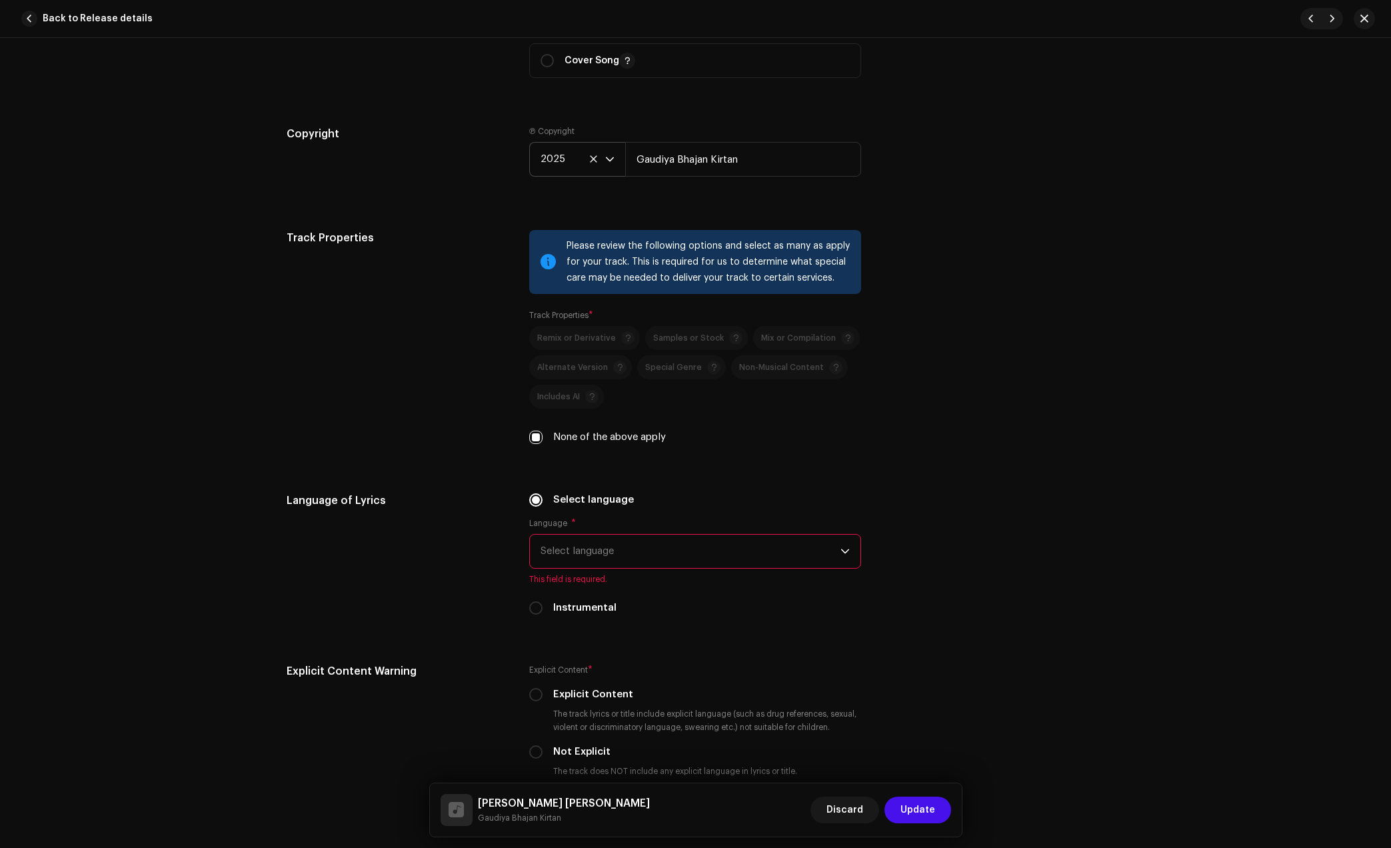
scroll to position [1666, 0]
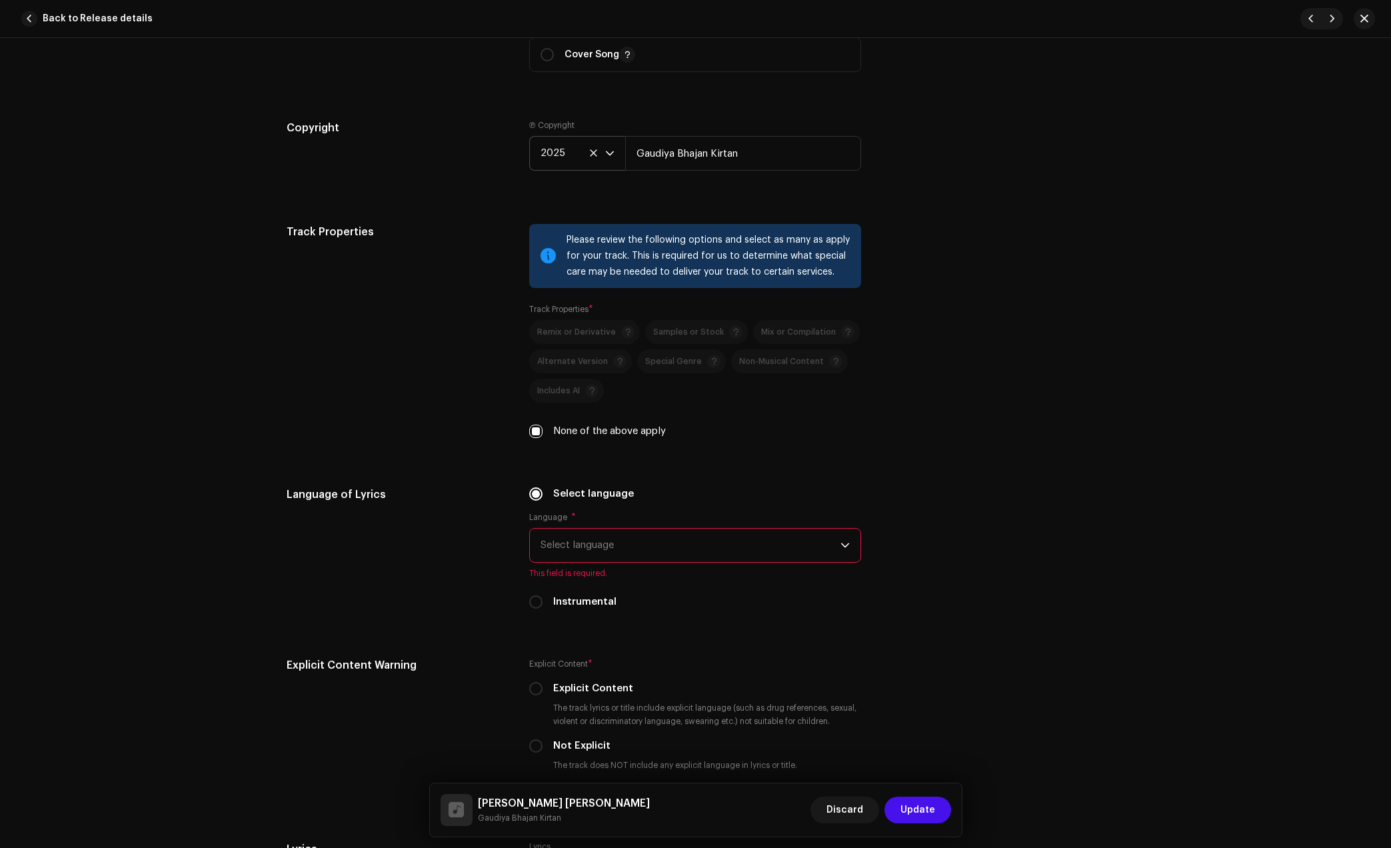
click at [598, 550] on span "Select language" at bounding box center [691, 545] width 300 height 33
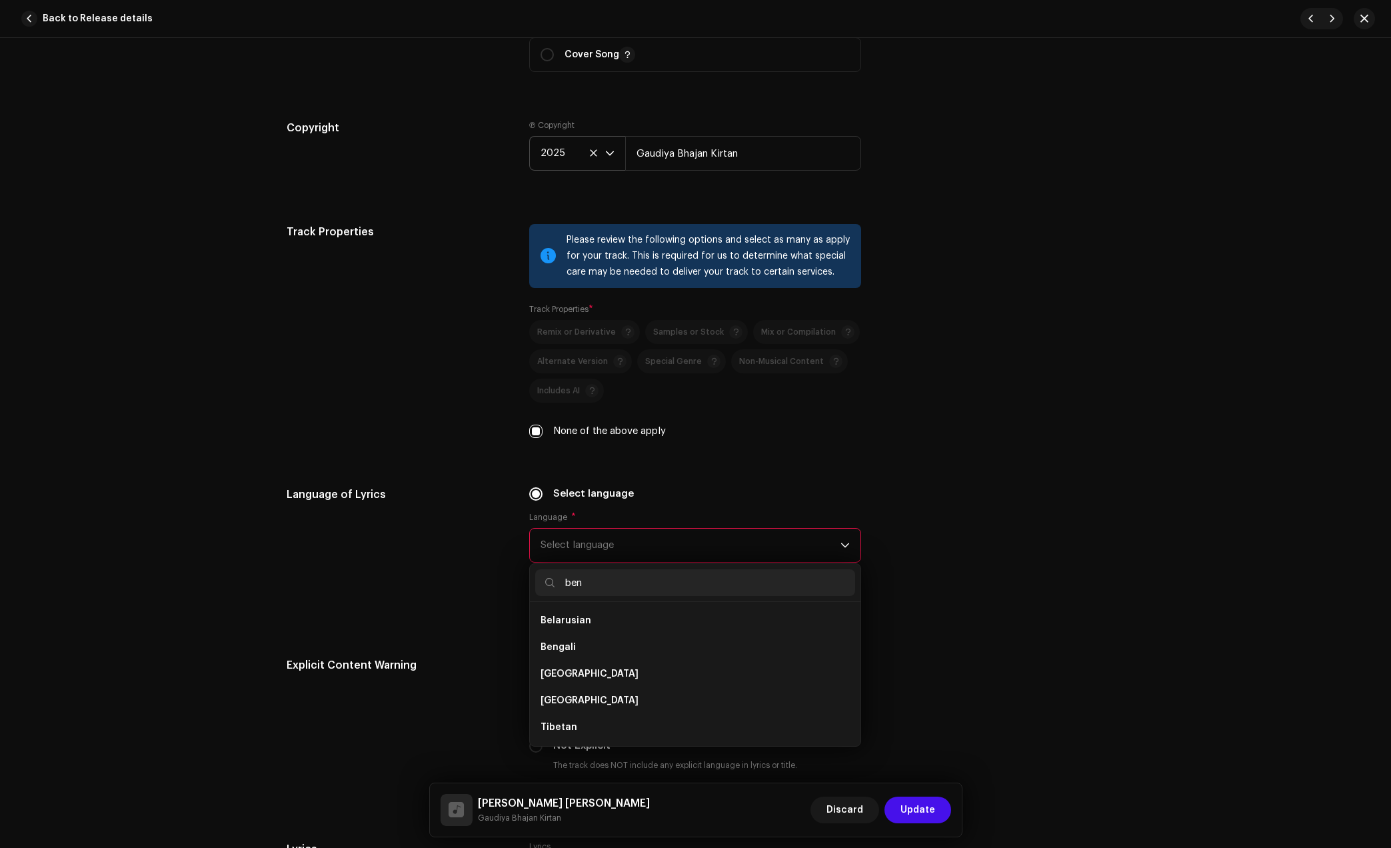
scroll to position [0, 0]
type input "ben"
click at [567, 621] on span "Bengali" at bounding box center [558, 620] width 35 height 13
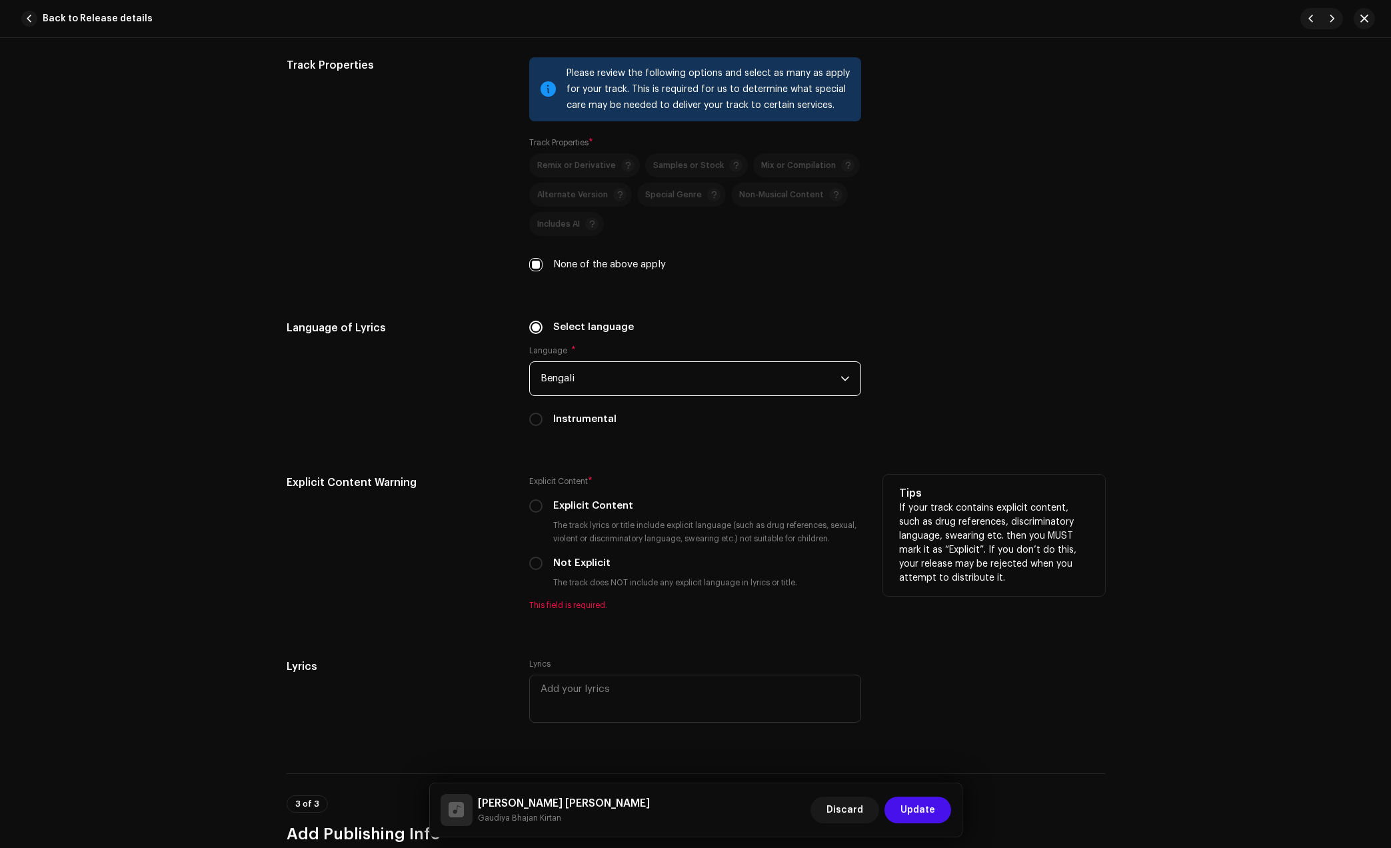
click at [570, 565] on label "Not Explicit" at bounding box center [581, 563] width 57 height 15
click at [543, 565] on input "Not Explicit" at bounding box center [535, 563] width 13 height 13
radio input "true"
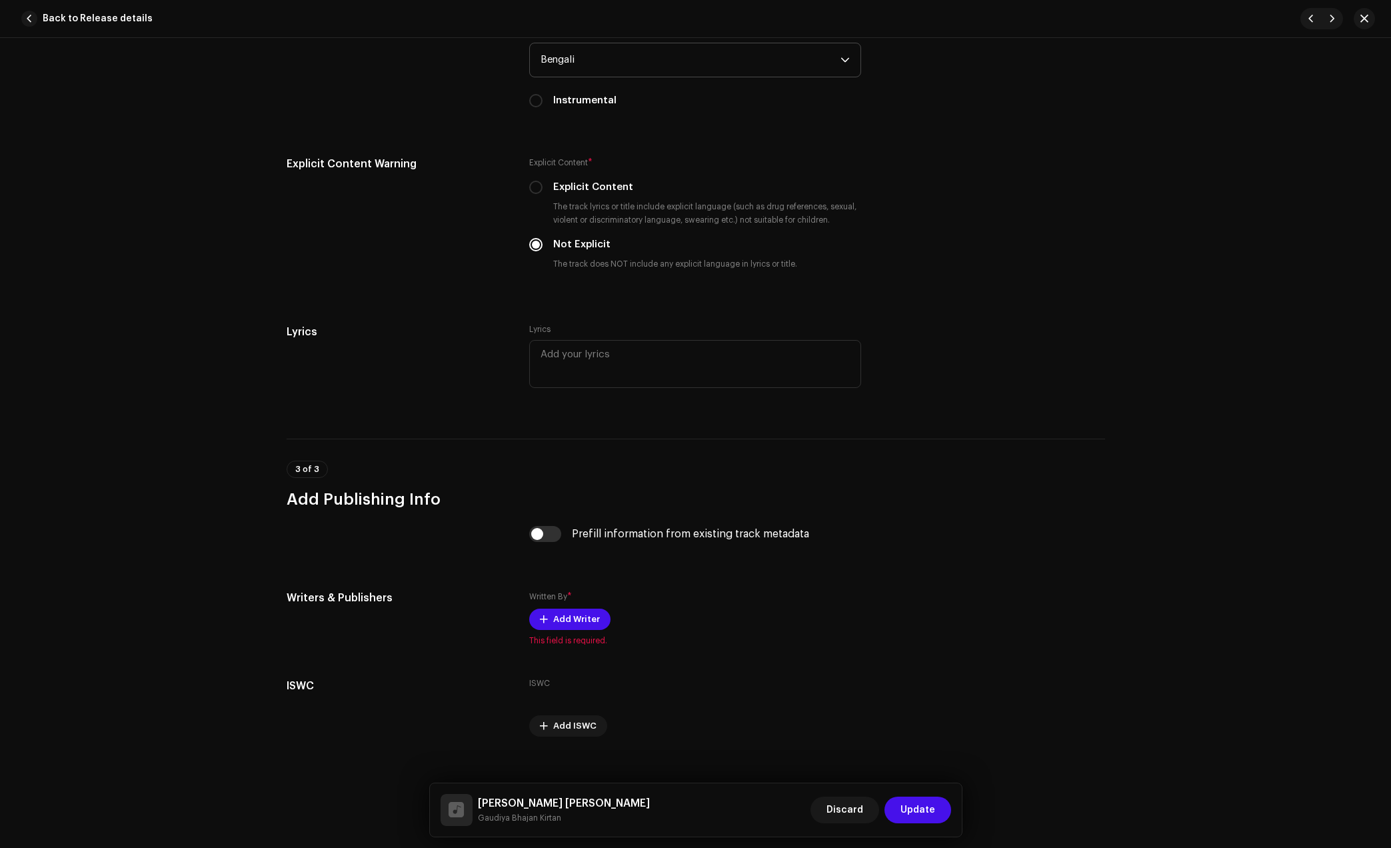
scroll to position [2168, 0]
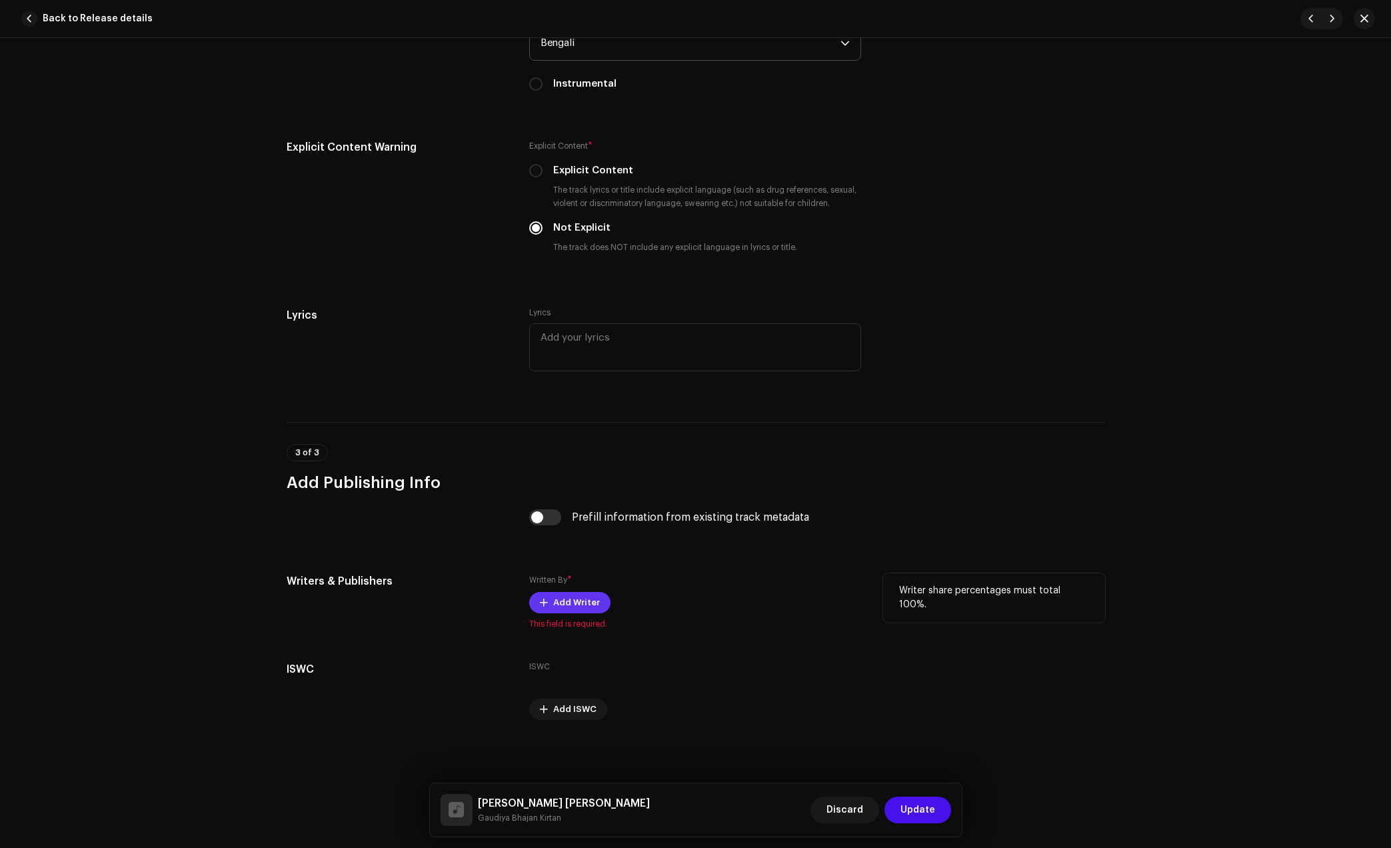
click at [546, 600] on button "Add Writer" at bounding box center [569, 602] width 81 height 21
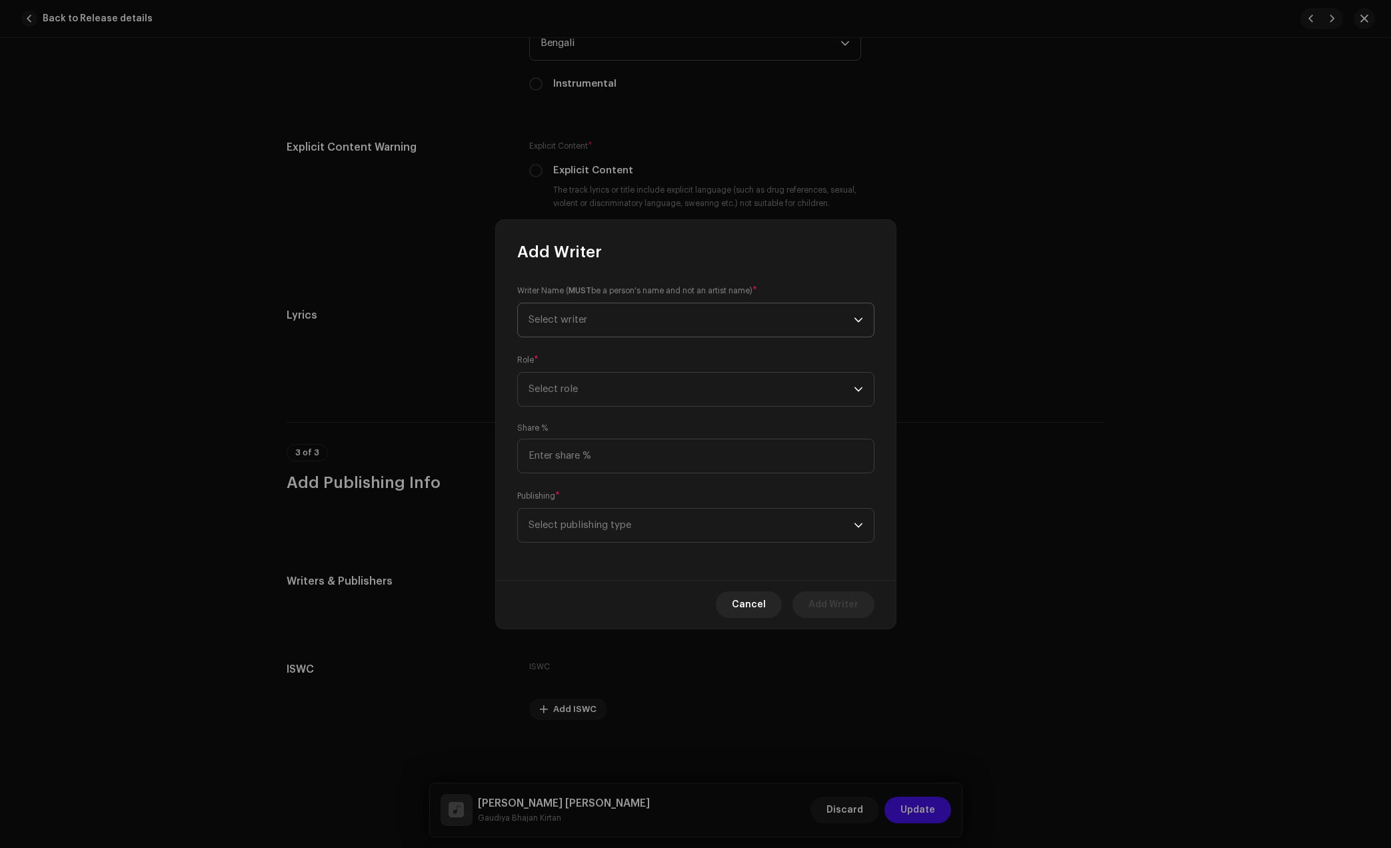
click at [620, 315] on span "Select writer" at bounding box center [691, 319] width 325 height 33
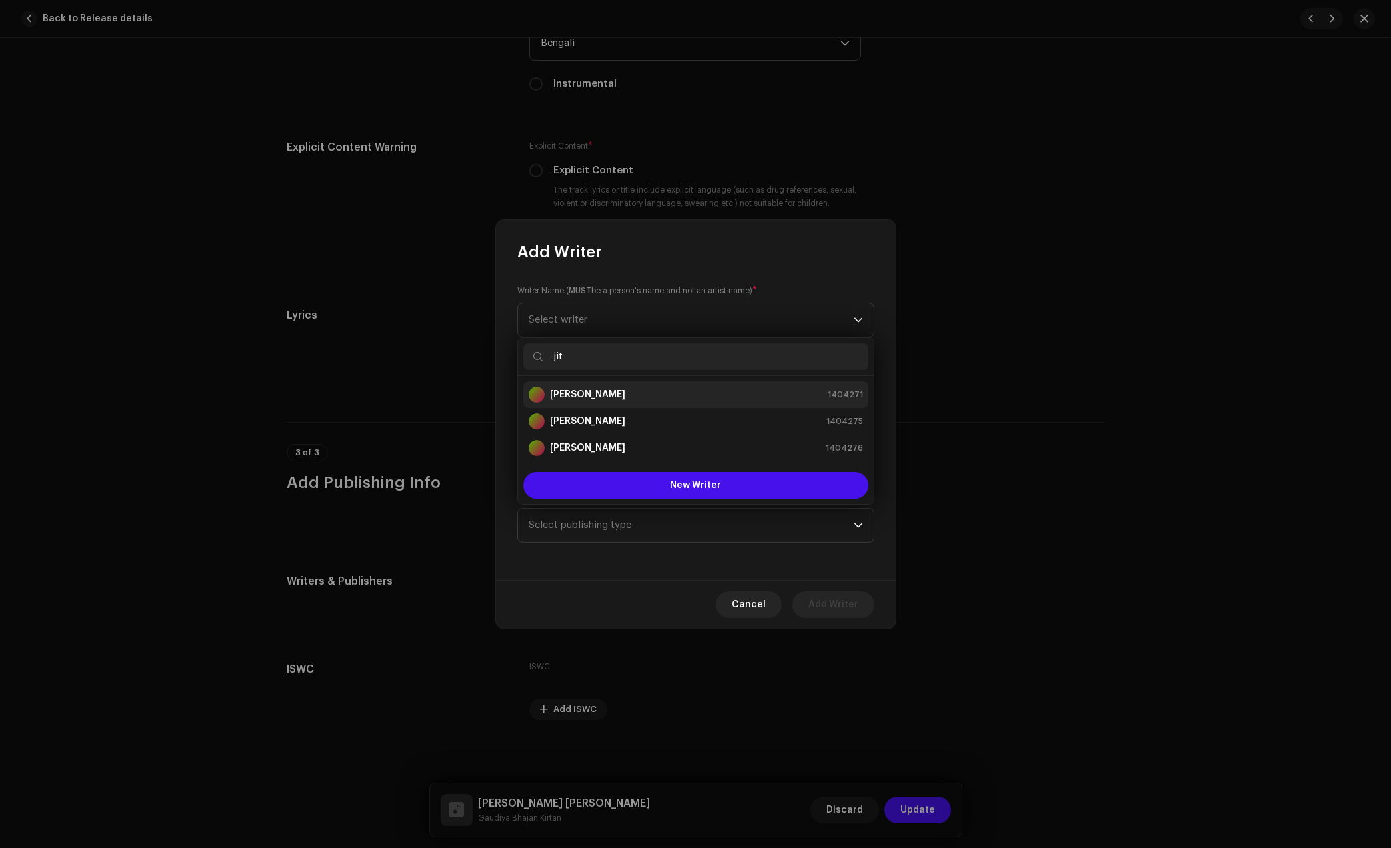
type input "jit"
click at [621, 393] on div "[PERSON_NAME] 1404271" at bounding box center [696, 395] width 335 height 16
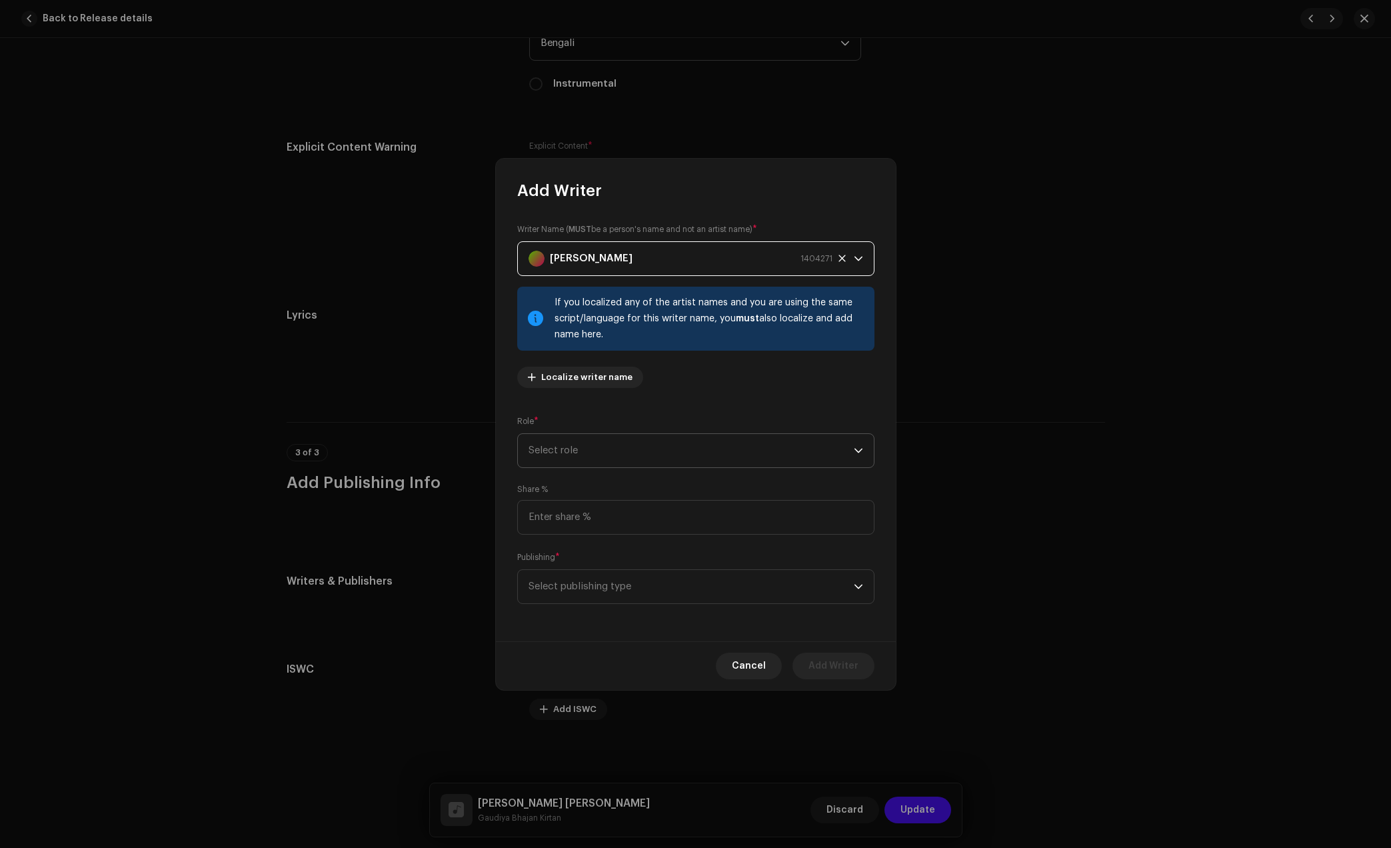
click at [629, 445] on span "Select role" at bounding box center [691, 450] width 325 height 33
click at [603, 577] on li "Composer & Lyricist" at bounding box center [695, 567] width 345 height 27
click at [611, 511] on input at bounding box center [695, 517] width 357 height 35
type input "0.00"
type input "100.00"
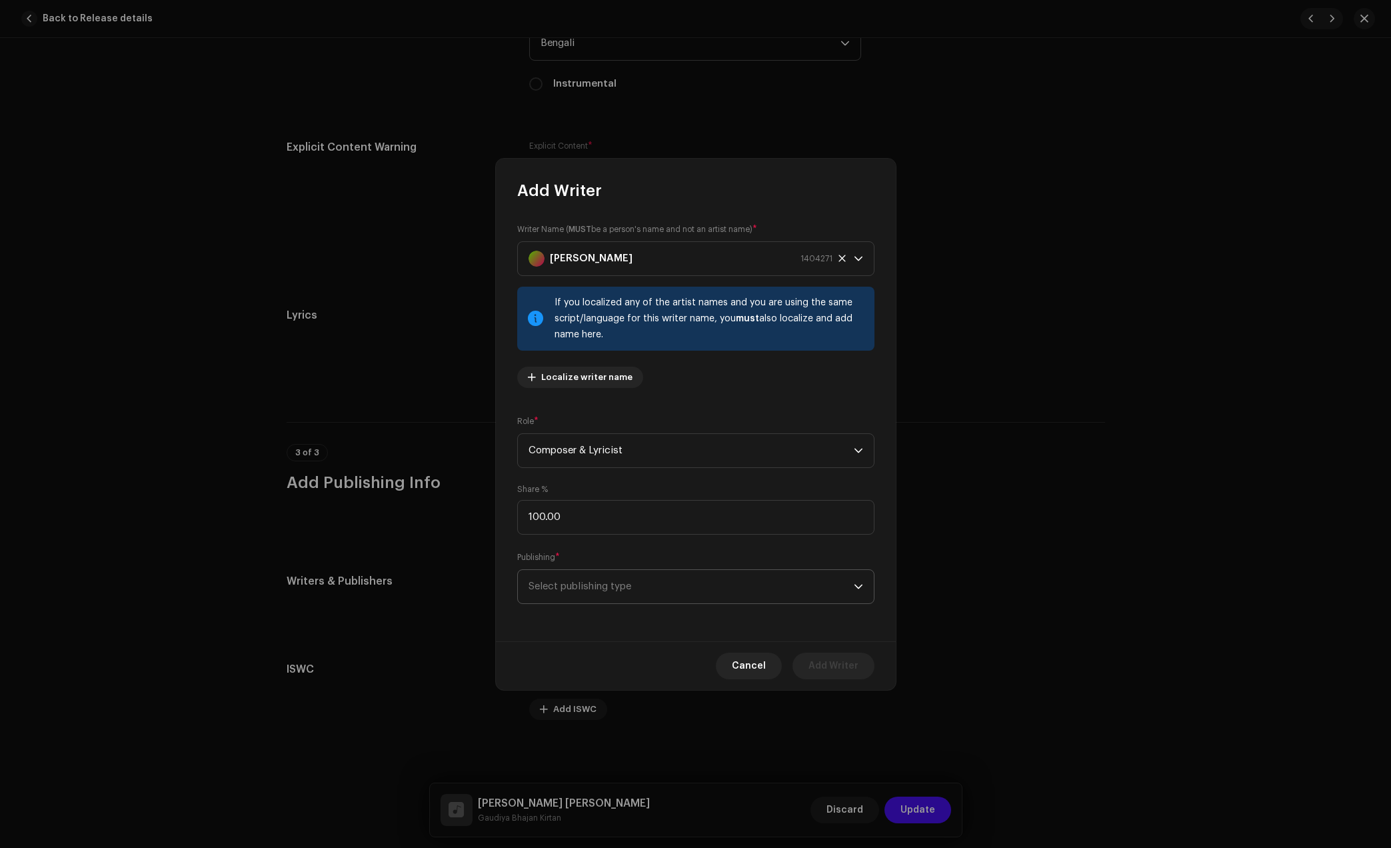
click at [625, 585] on span "Select publishing type" at bounding box center [691, 586] width 325 height 33
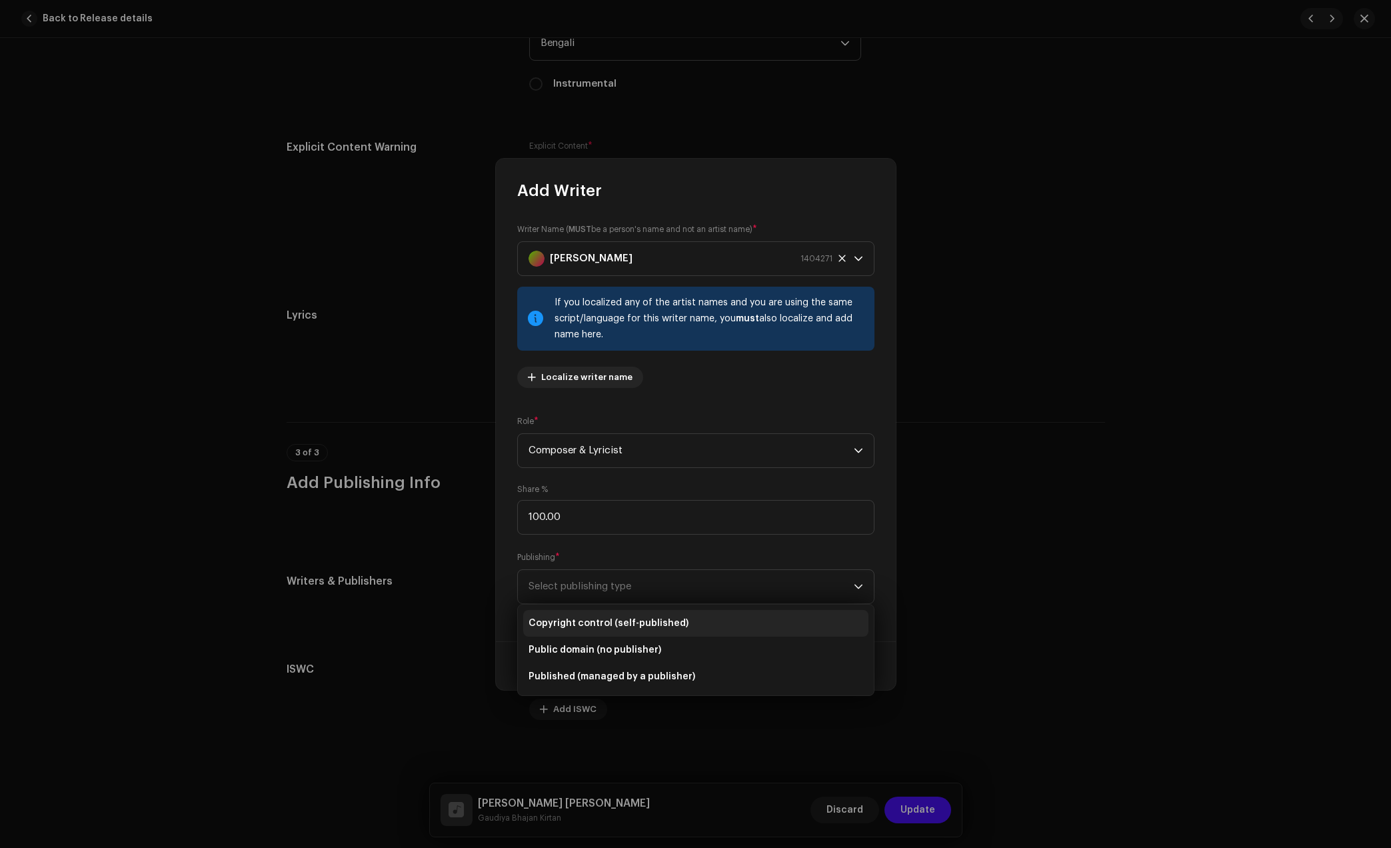
click at [655, 623] on span "Copyright control (self-published)" at bounding box center [609, 623] width 160 height 13
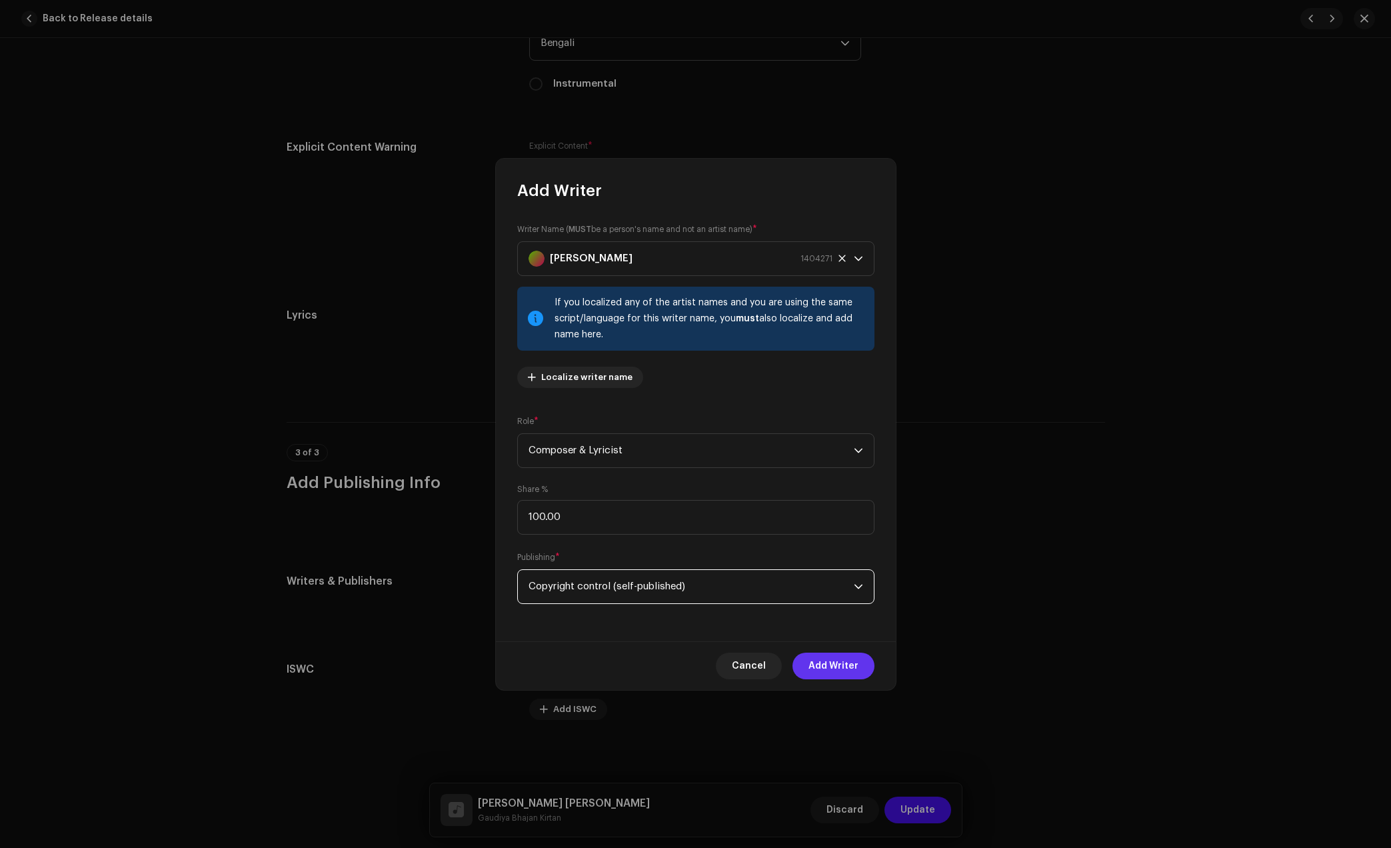
click at [838, 671] on span "Add Writer" at bounding box center [833, 666] width 50 height 27
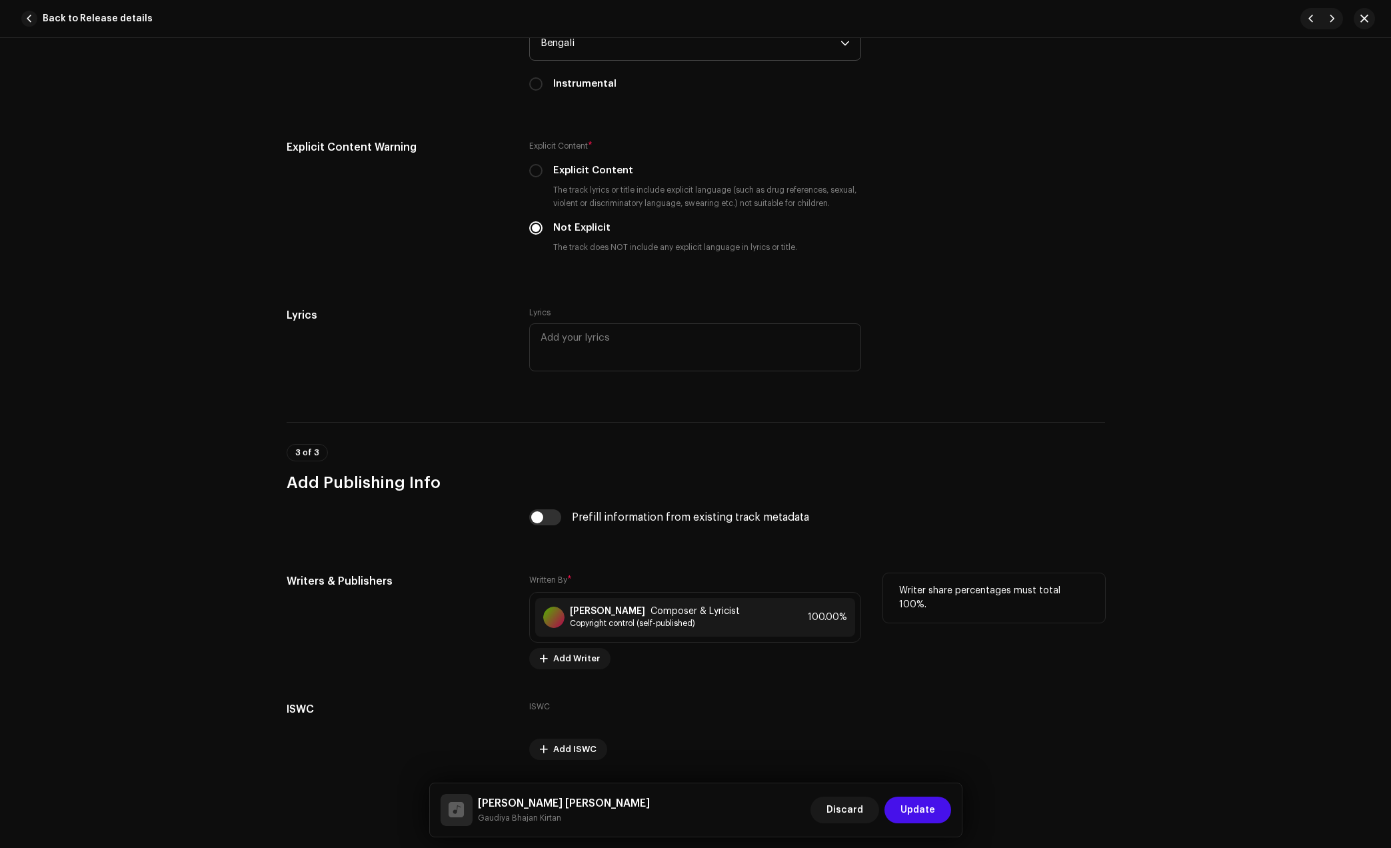
scroll to position [2208, 0]
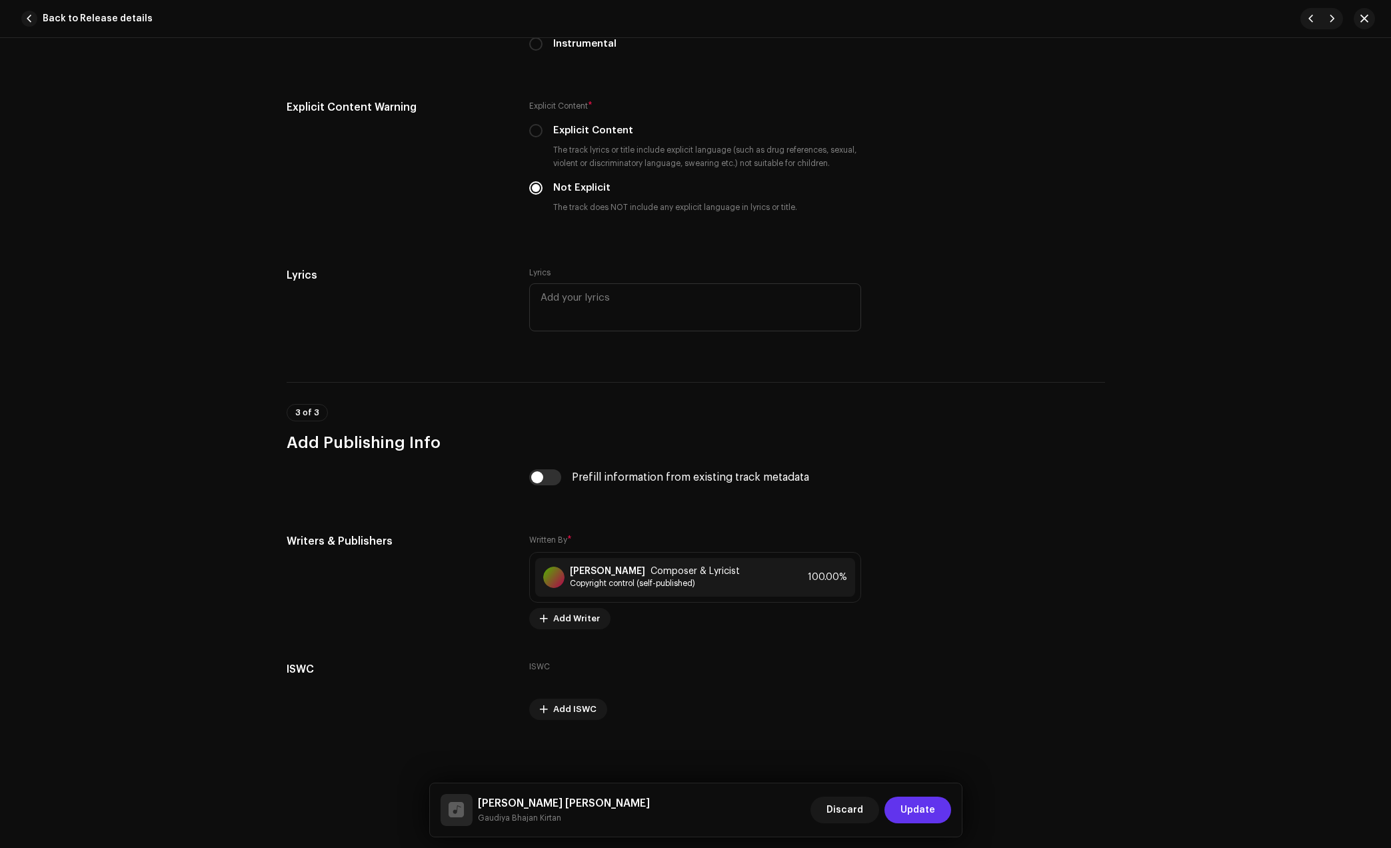
click at [940, 806] on button "Update" at bounding box center [917, 809] width 67 height 27
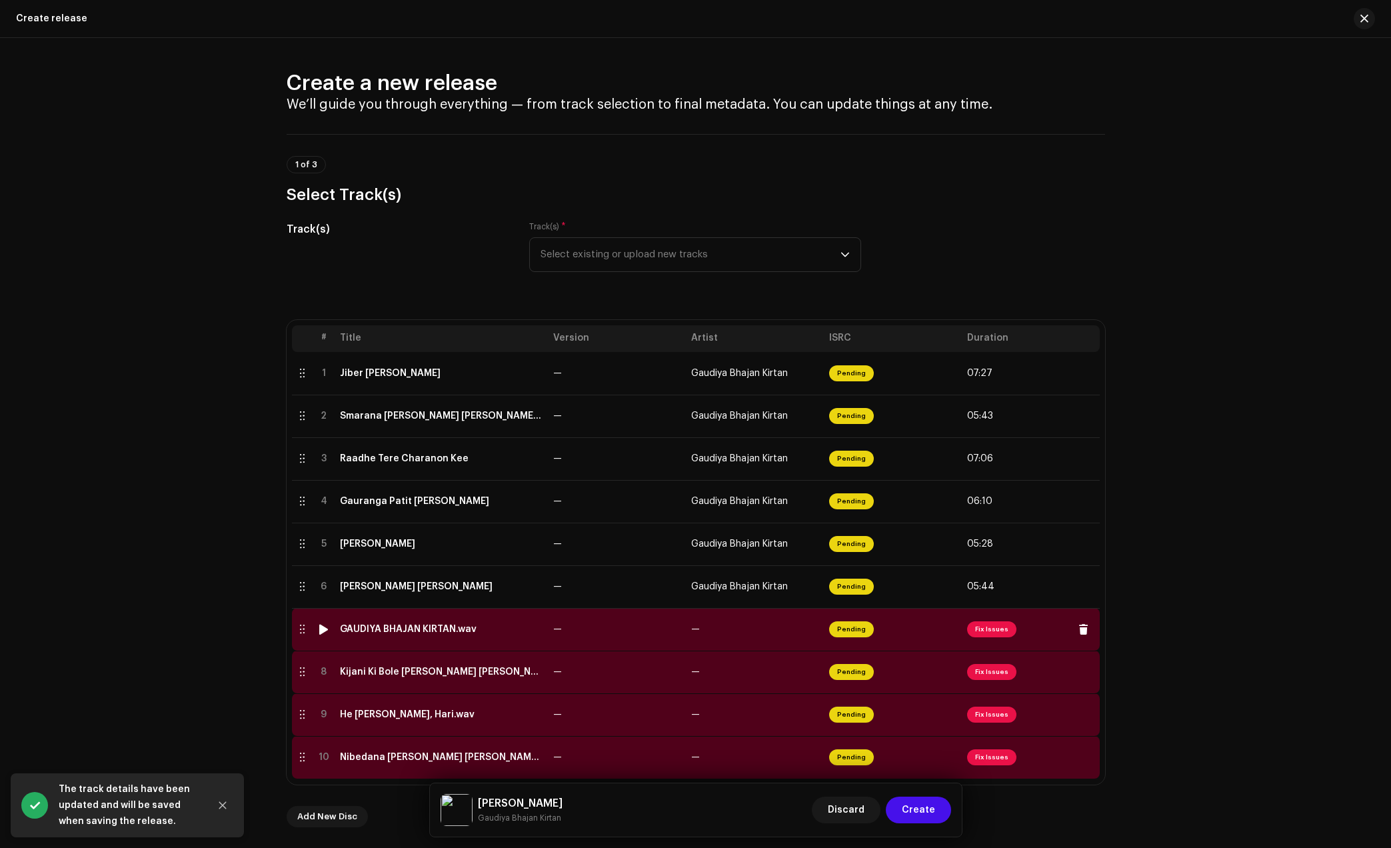
click at [462, 627] on div "GAUDIYA BHAJAN KIRTAN.wav" at bounding box center [408, 629] width 137 height 11
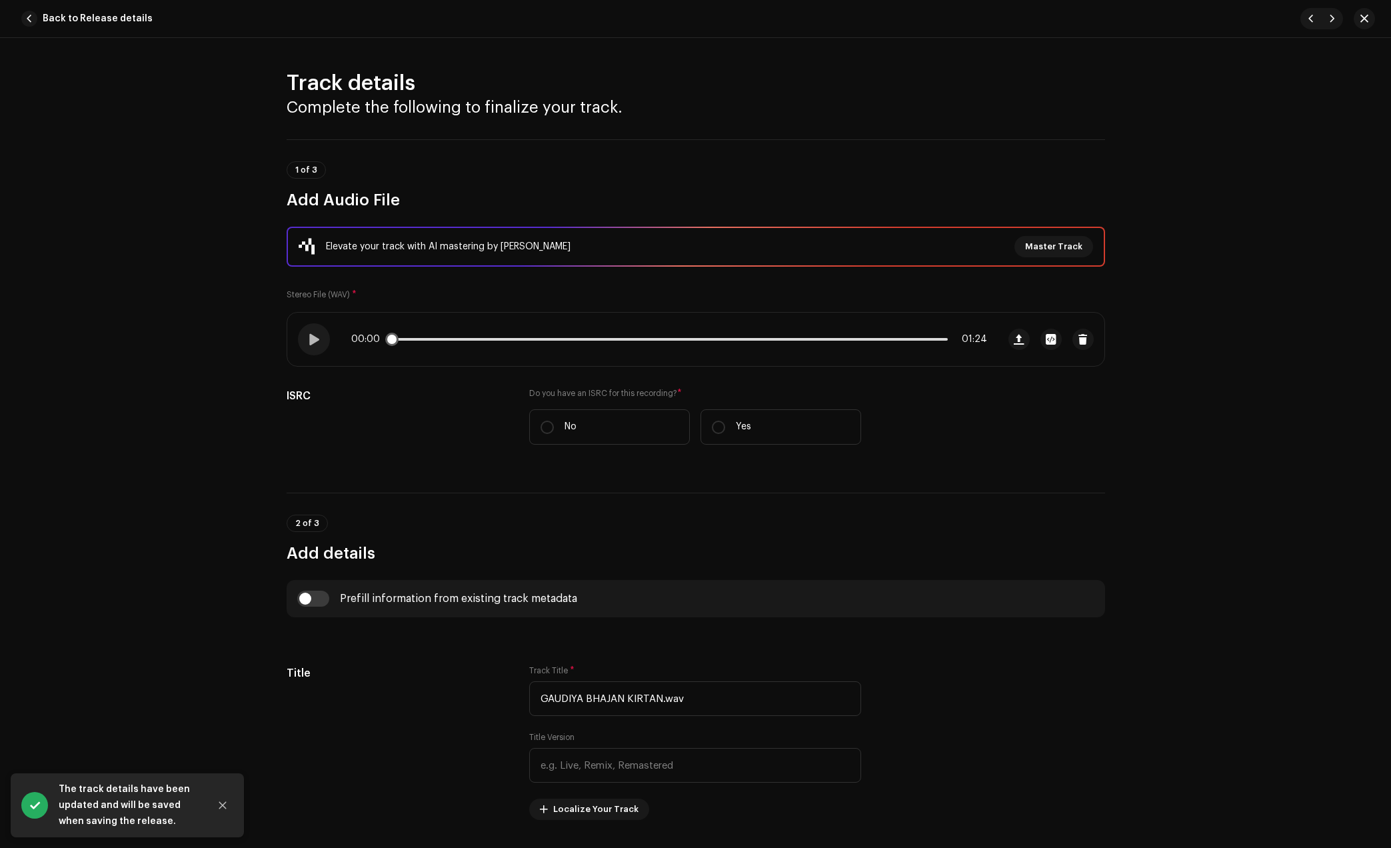
drag, startPoint x: 505, startPoint y: 344, endPoint x: 461, endPoint y: 340, distance: 44.2
click at [504, 343] on div "00:00 01:24" at bounding box center [669, 339] width 636 height 11
click at [445, 336] on div "00:00 01:24" at bounding box center [669, 339] width 636 height 11
click at [473, 341] on div "00:00 01:24" at bounding box center [669, 339] width 636 height 11
click at [471, 338] on p-slider at bounding box center [669, 339] width 557 height 3
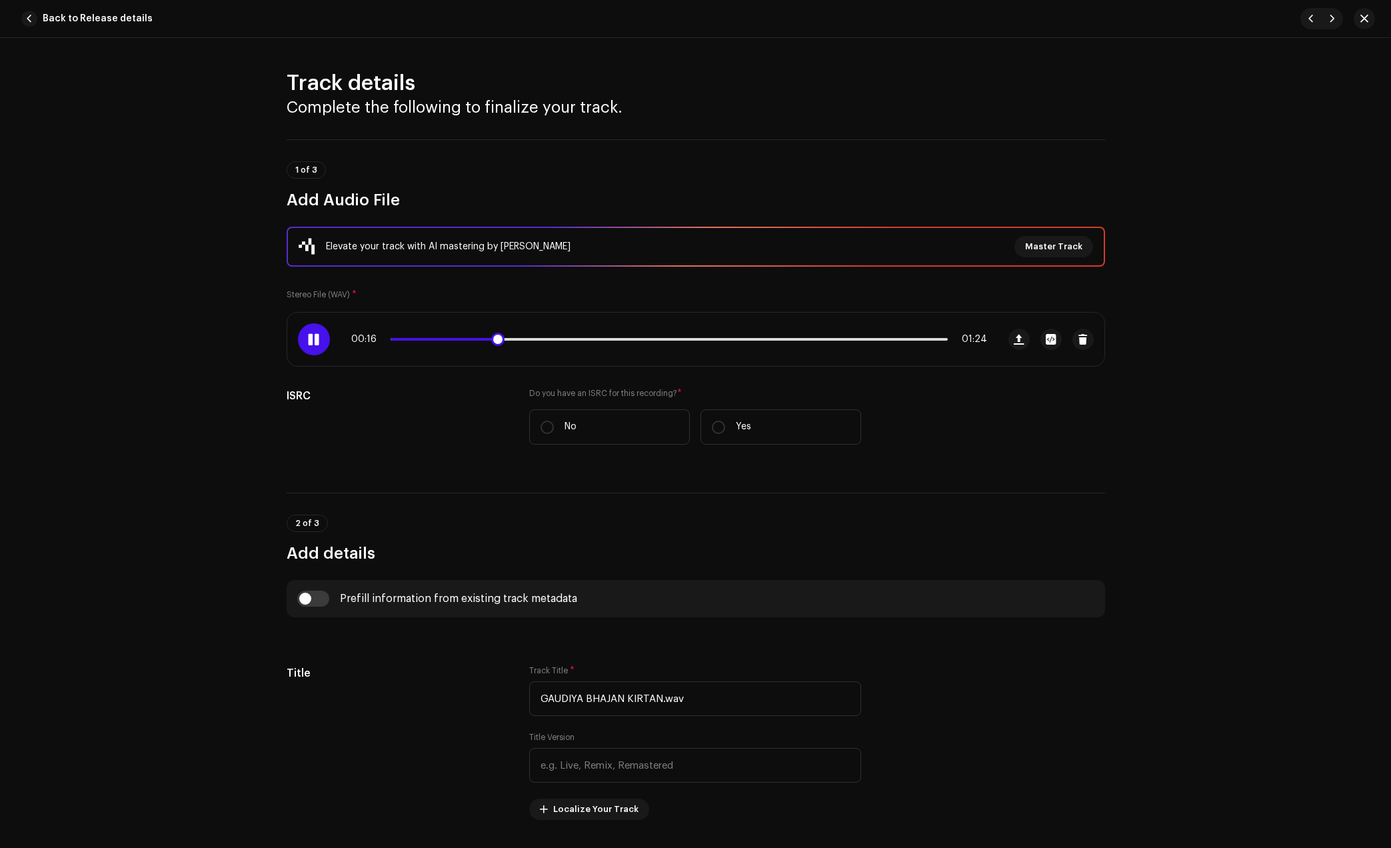
click at [593, 341] on div "00:16 01:24" at bounding box center [669, 339] width 636 height 11
click at [605, 339] on p-slider at bounding box center [669, 339] width 557 height 3
click at [317, 339] on span at bounding box center [314, 339] width 11 height 11
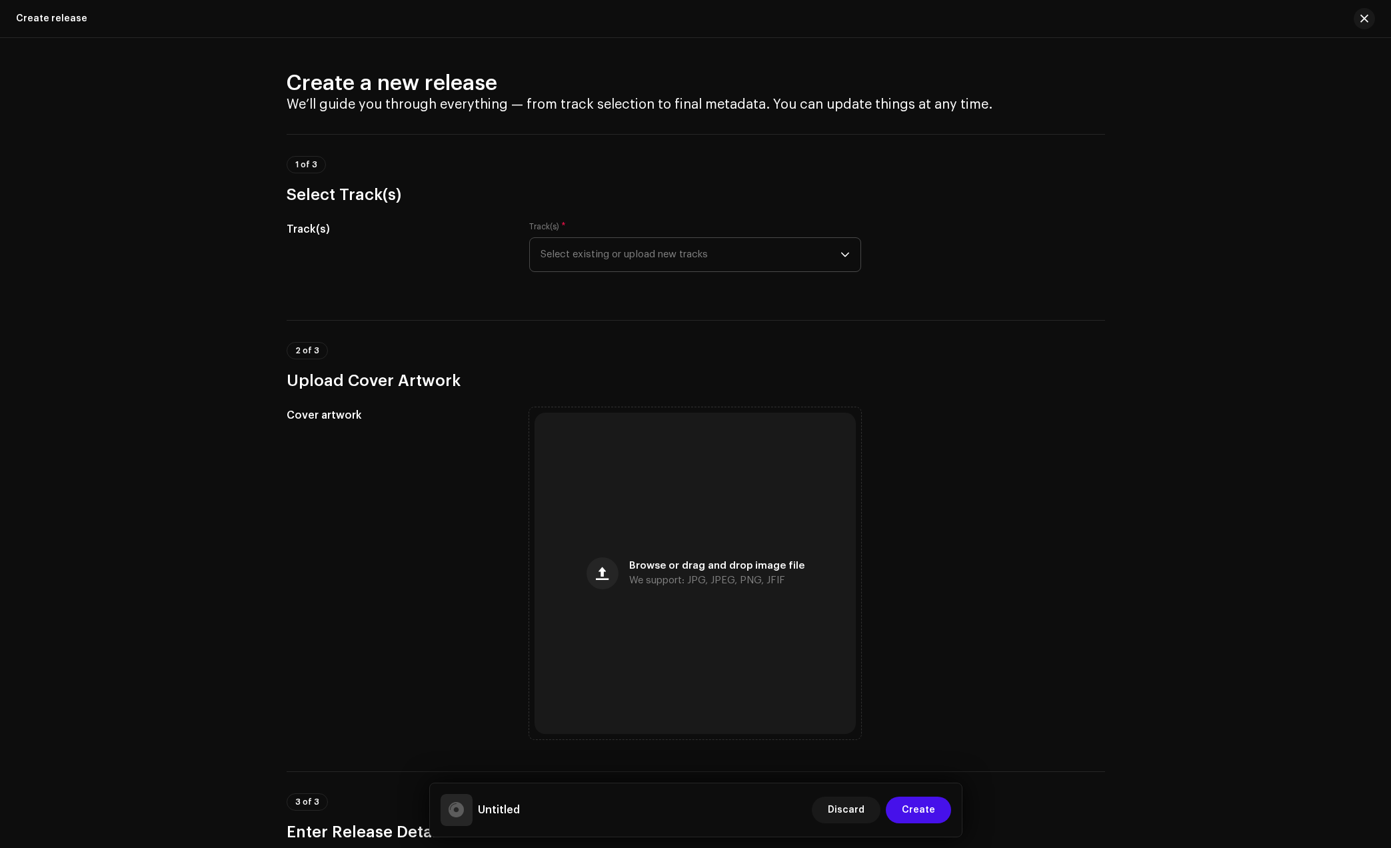
click at [668, 257] on span "Select existing or upload new tracks" at bounding box center [691, 254] width 300 height 33
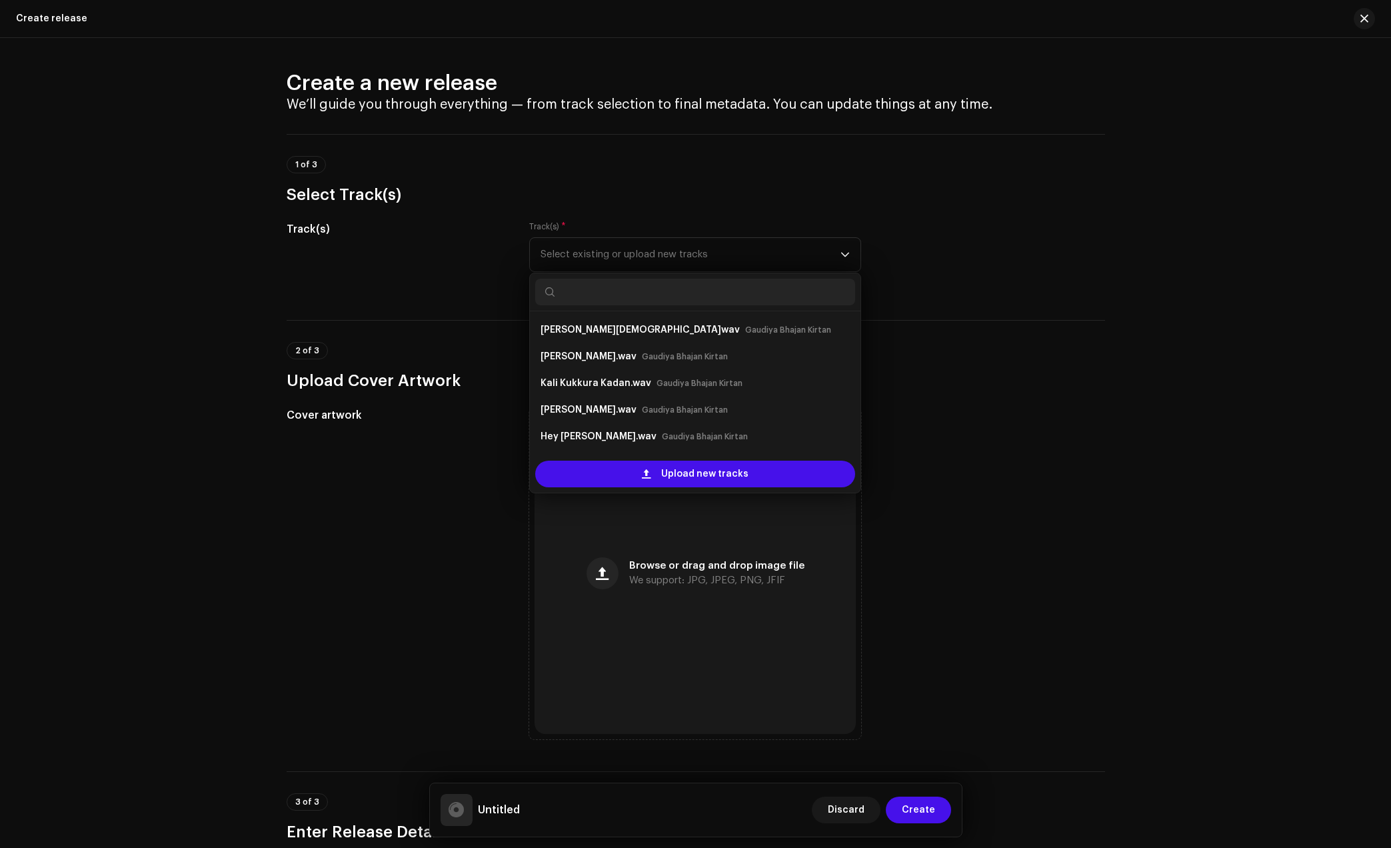
click at [958, 283] on div "Track(s) Track(s) * Select existing or upload new tracks [PERSON_NAME].wav Gaud…" at bounding box center [696, 254] width 818 height 67
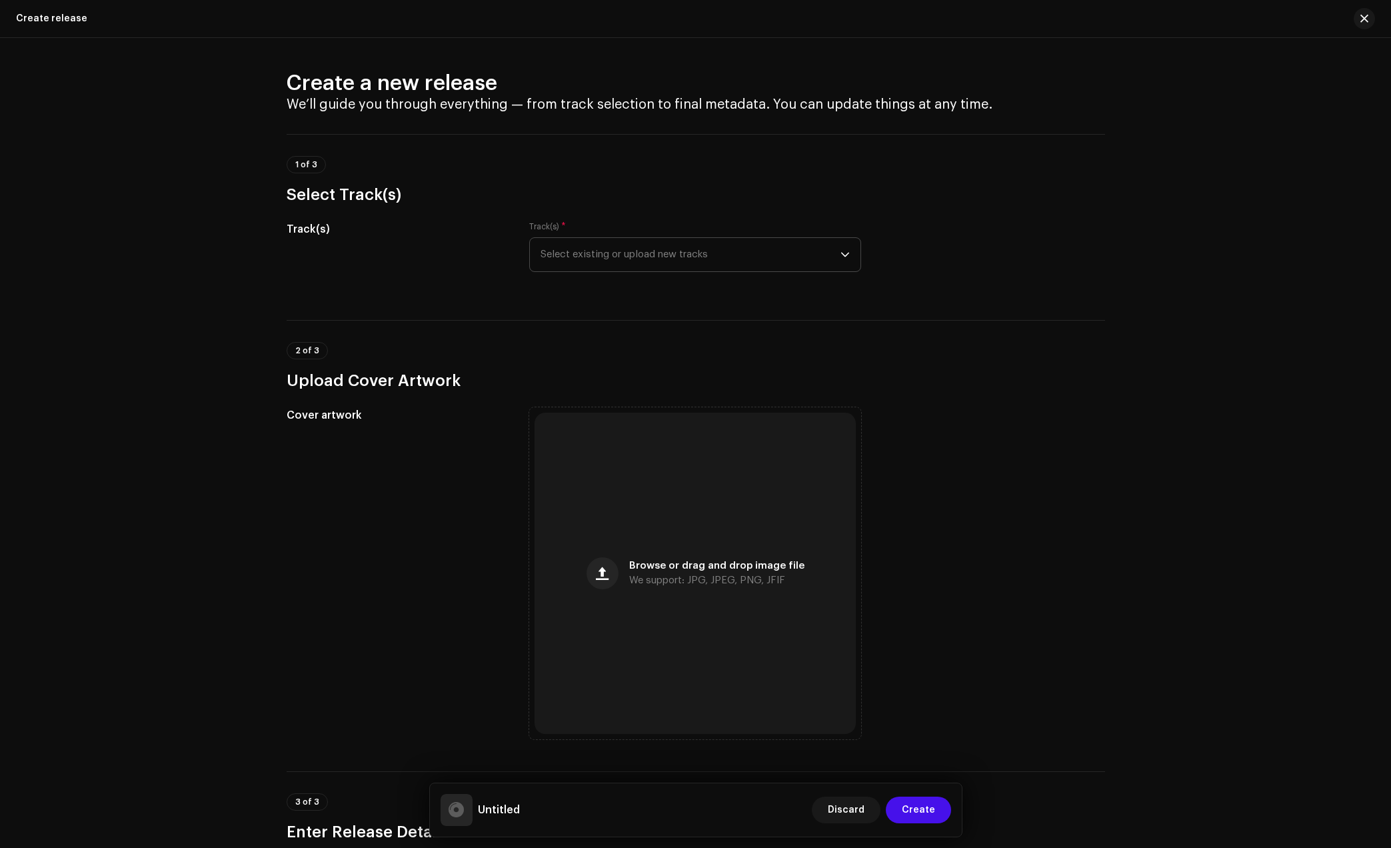
click at [758, 253] on span "Select existing or upload new tracks" at bounding box center [691, 254] width 300 height 33
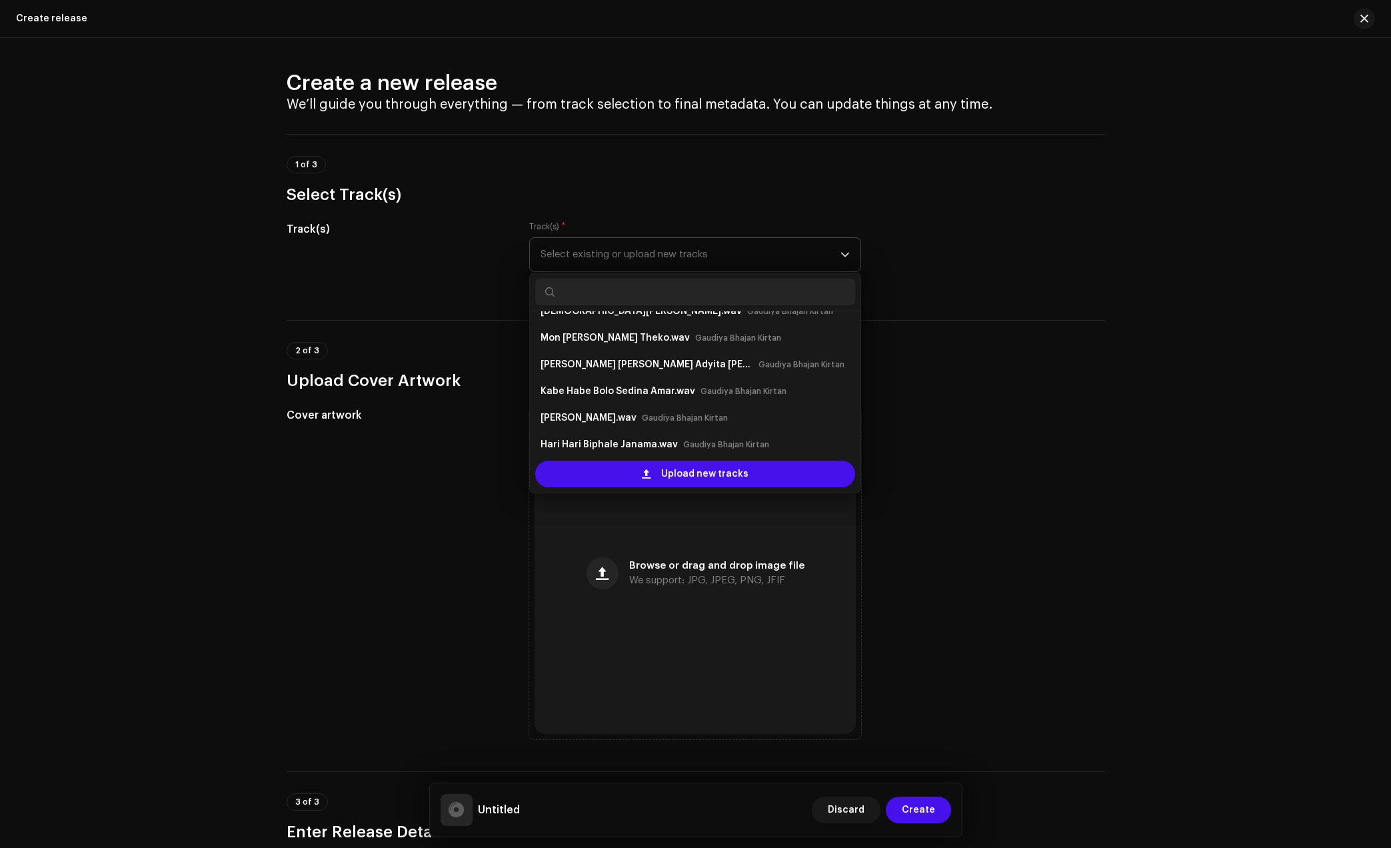
scroll to position [267, 0]
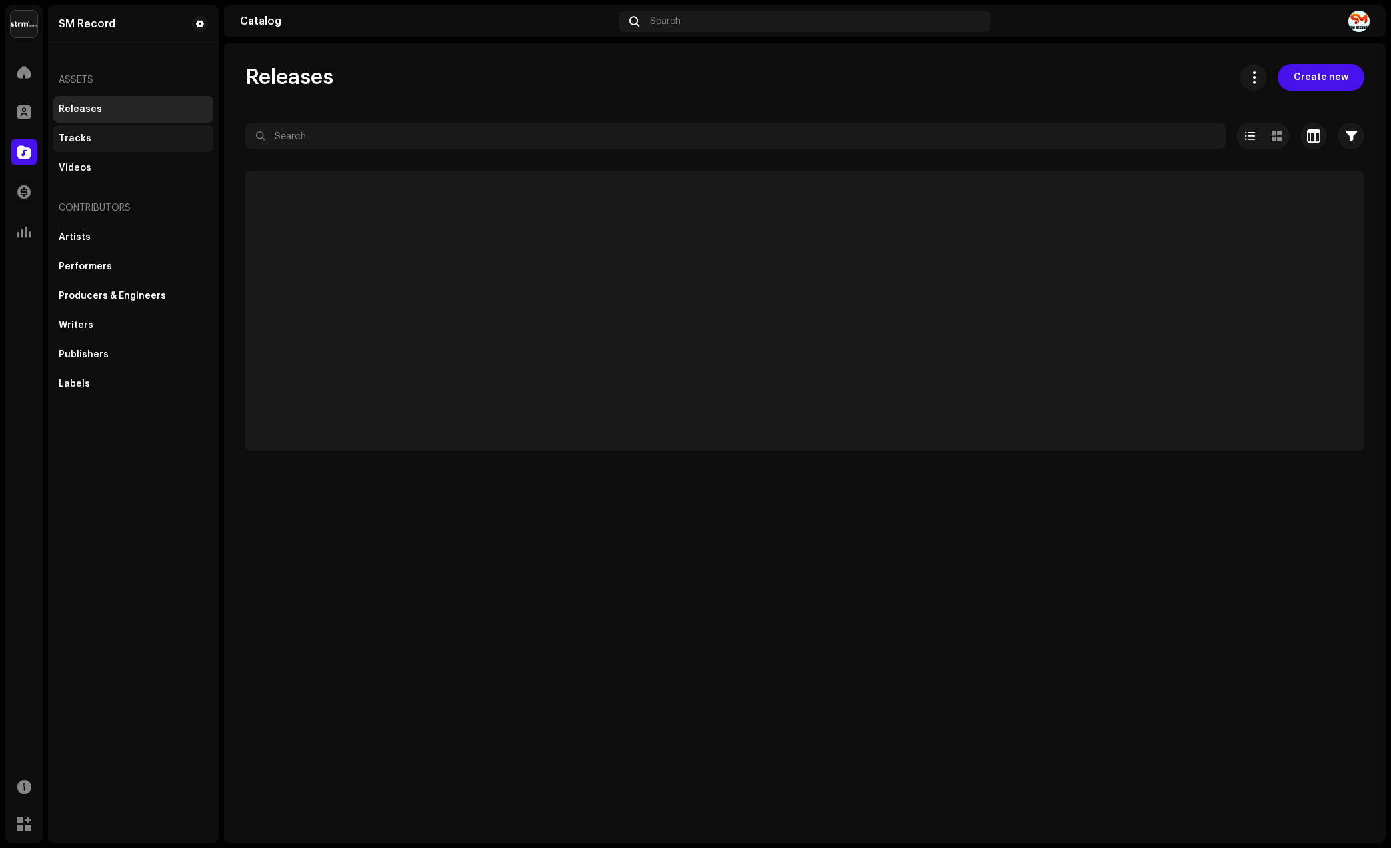
click at [85, 137] on div "Tracks" at bounding box center [75, 138] width 33 height 11
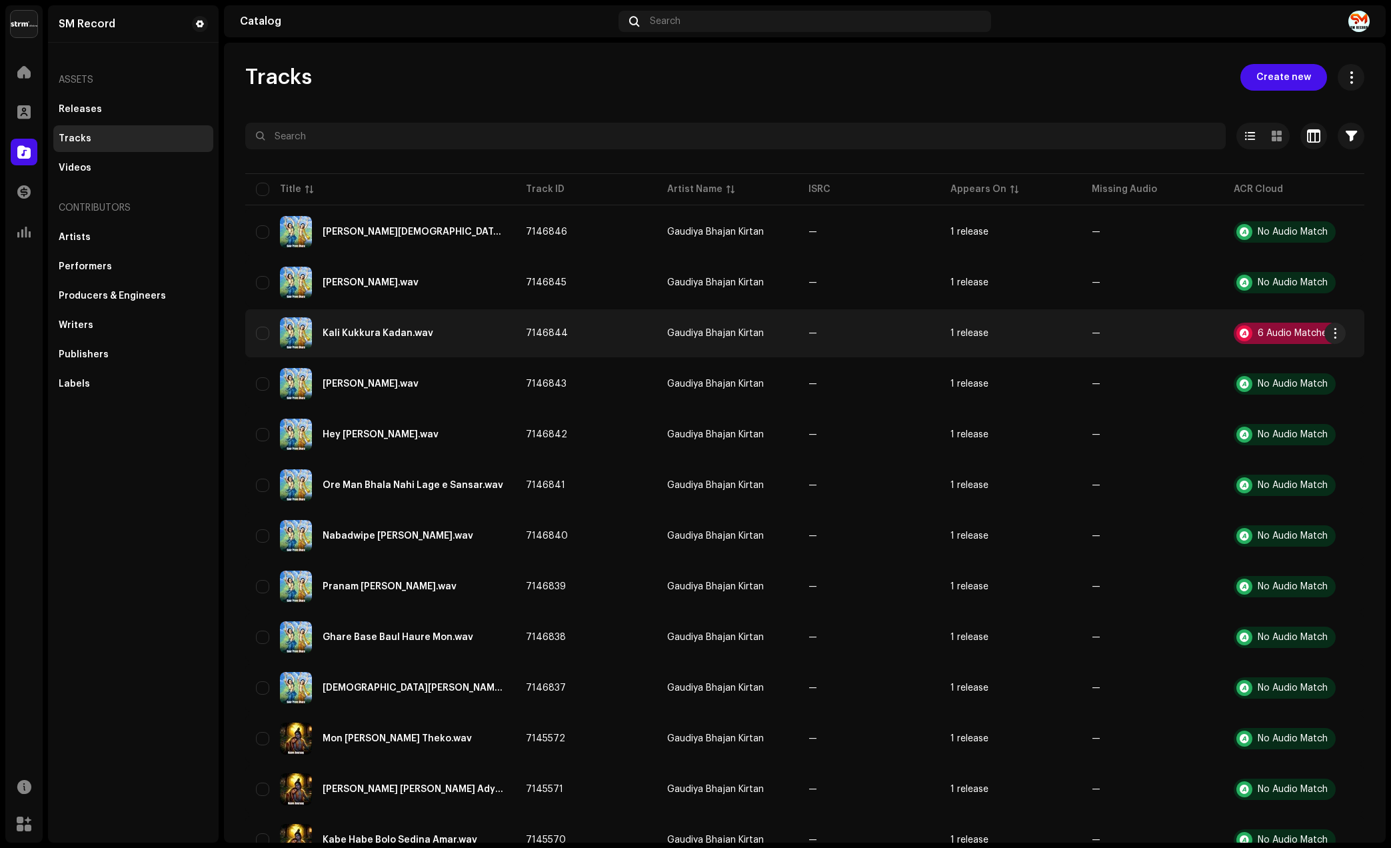
click at [1274, 335] on div "6 Audio Matches" at bounding box center [1295, 333] width 74 height 9
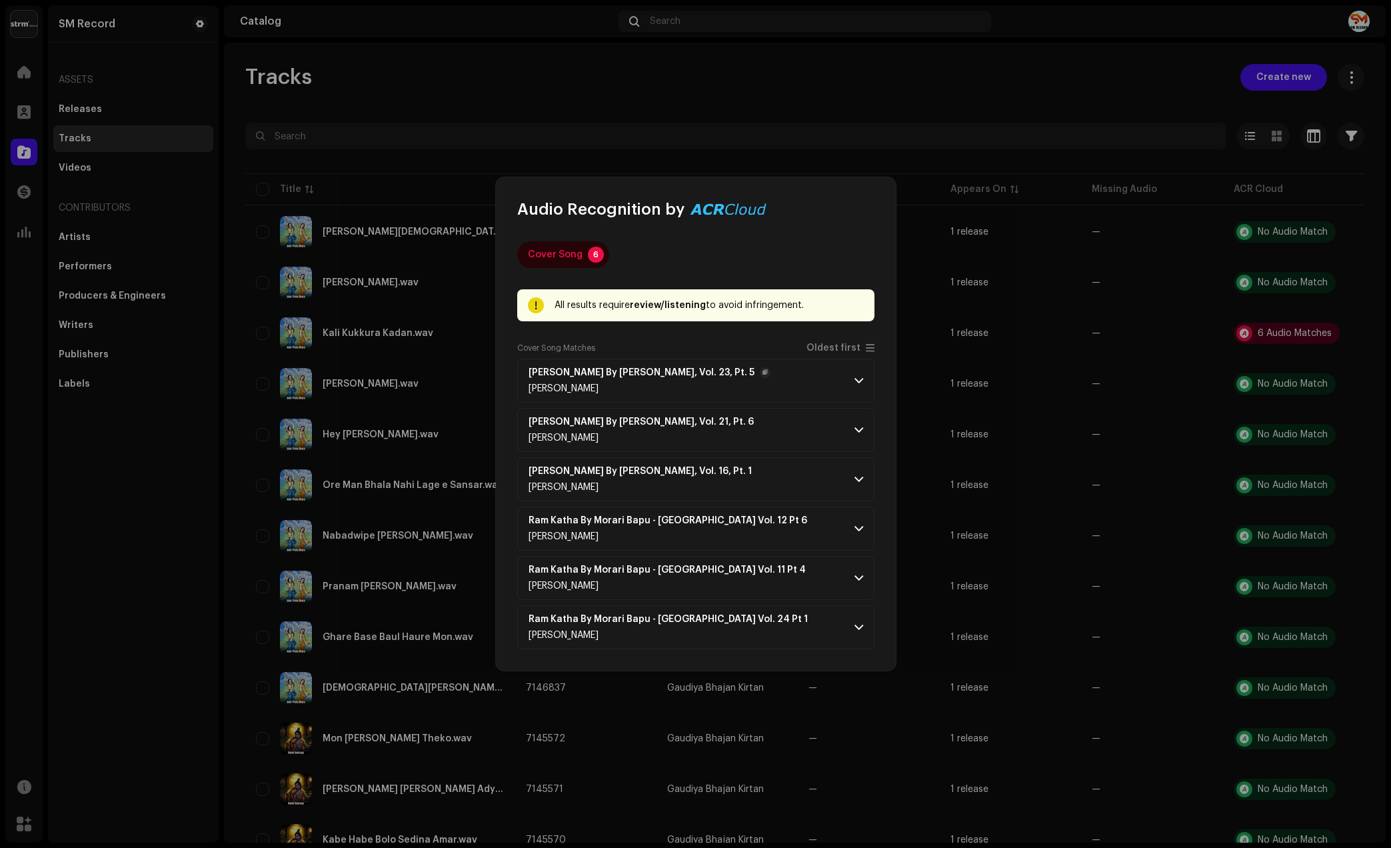
click at [834, 386] on p-accordion-header "Ram Katha By Morari Bapu Mahuva, Vol. 23, Pt. 5 Morari Bapu" at bounding box center [695, 381] width 357 height 44
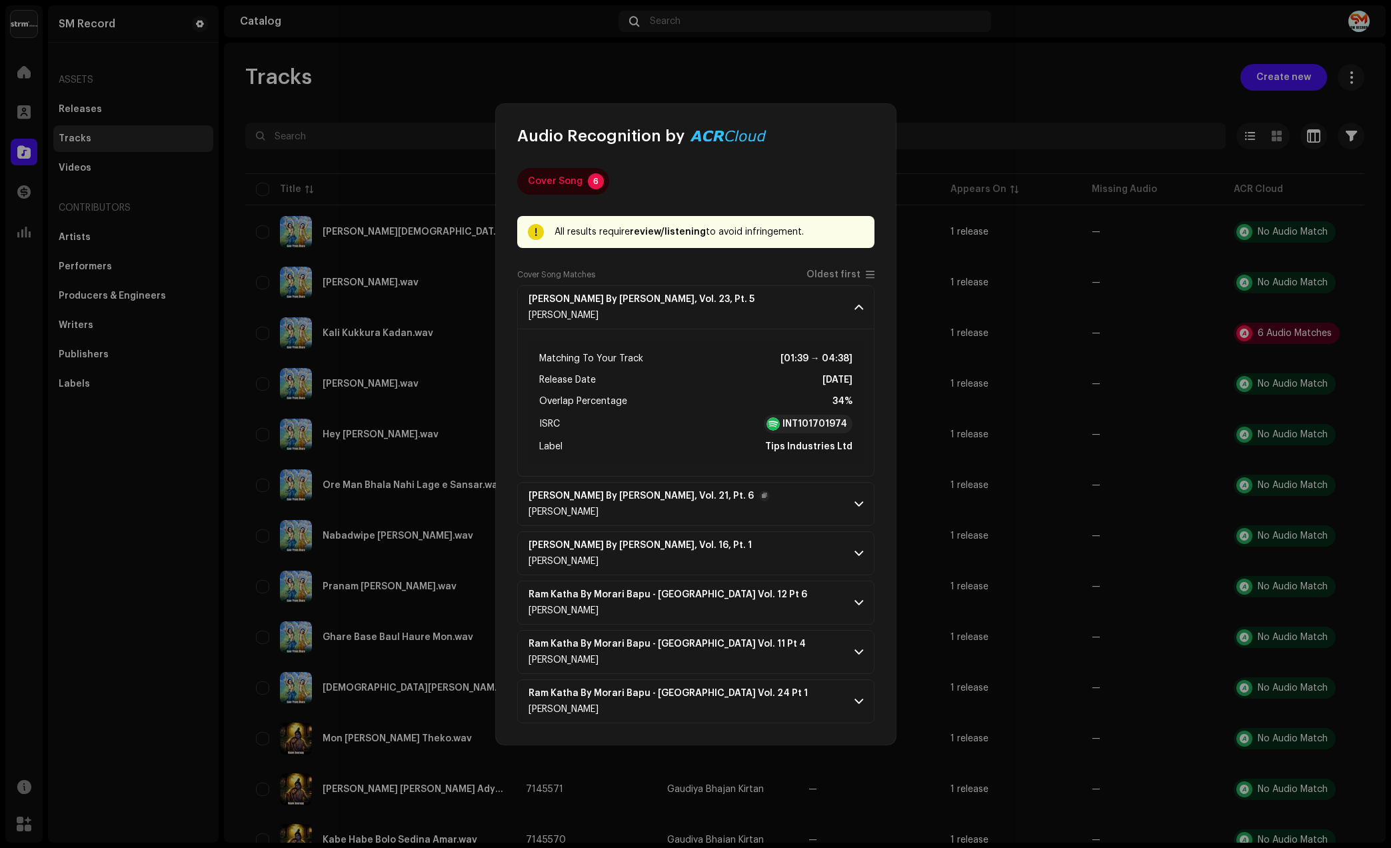
click at [852, 503] on p-accordion-header "Ram Katha By Morari Bapu Kanyakumari, Vol. 21, Pt. 6 Morari Bapu" at bounding box center [695, 504] width 357 height 44
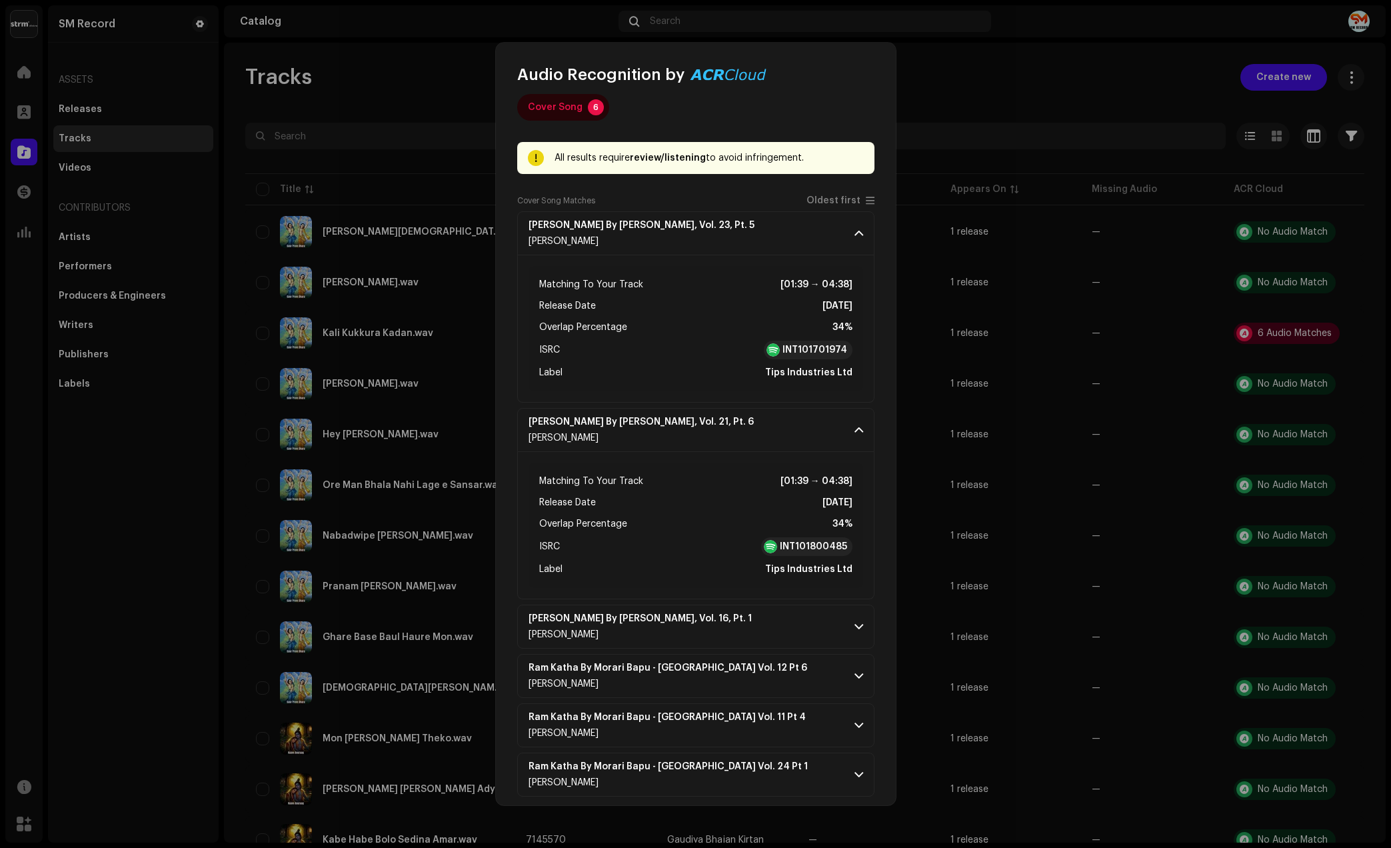
scroll to position [25, 0]
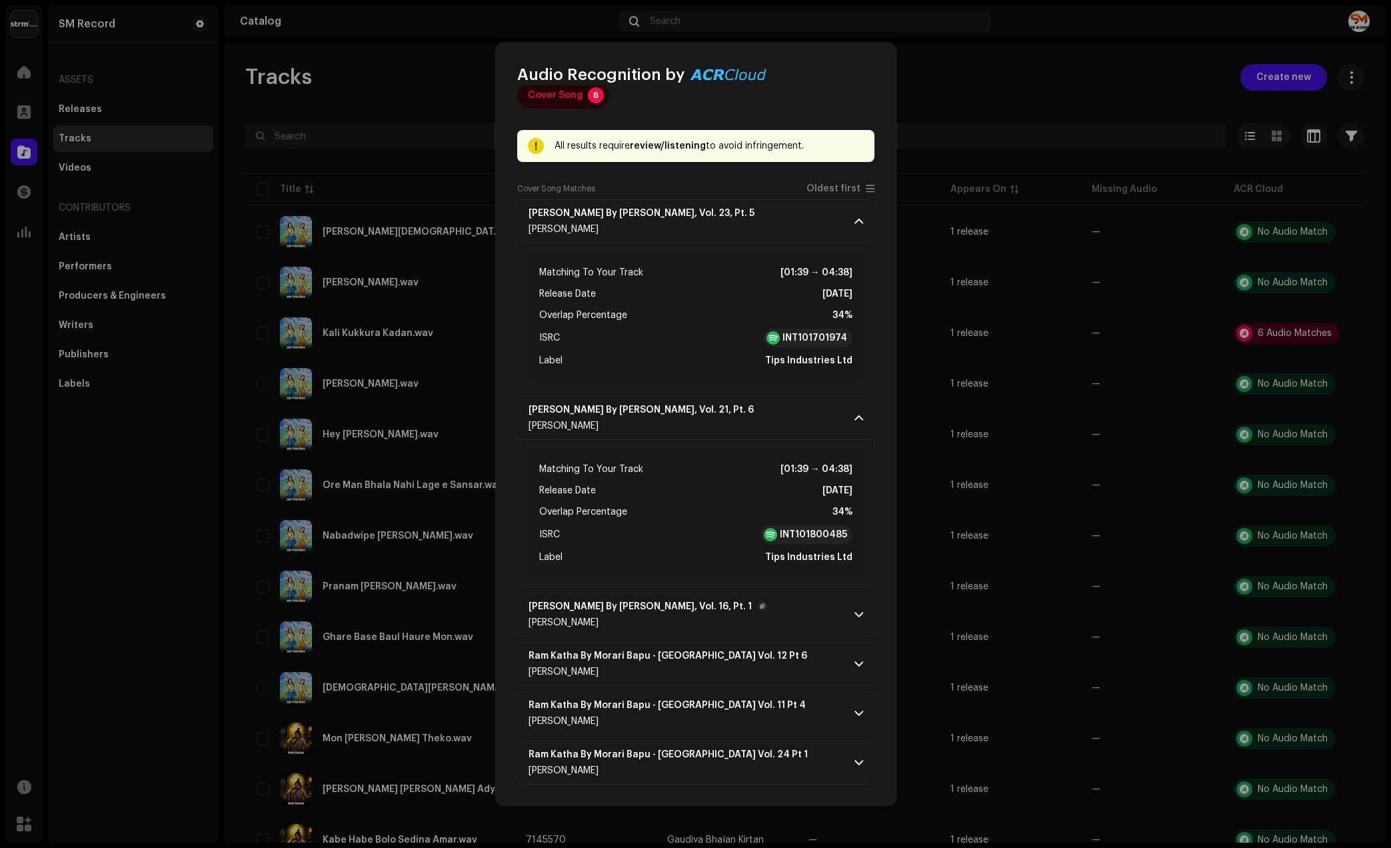
click at [825, 615] on p-accordion-header "Ram Katha By Morari Bapu Kanyakumari, Vol. 16, Pt. 1 Morari Bapu" at bounding box center [695, 615] width 357 height 44
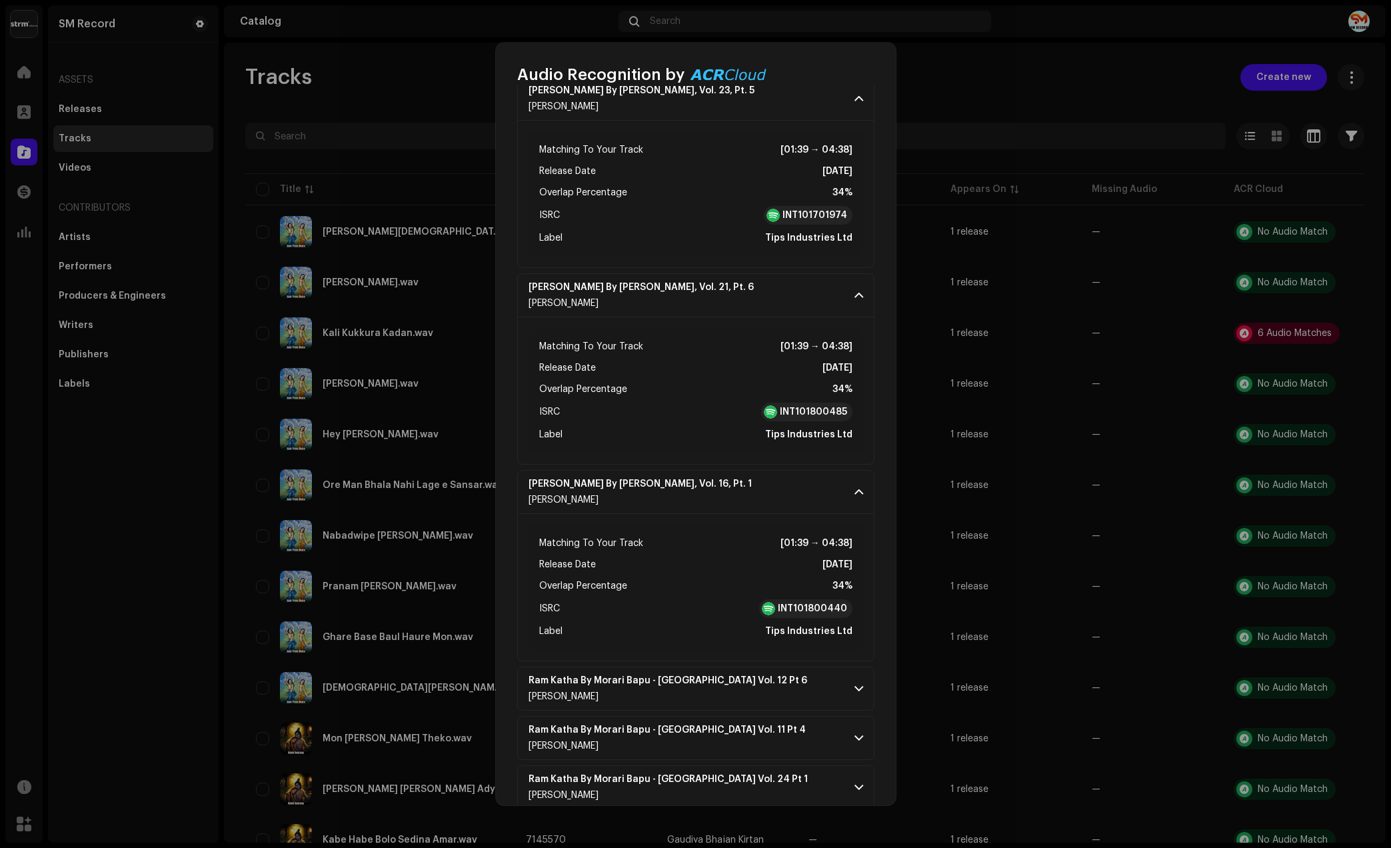
scroll to position [172, 0]
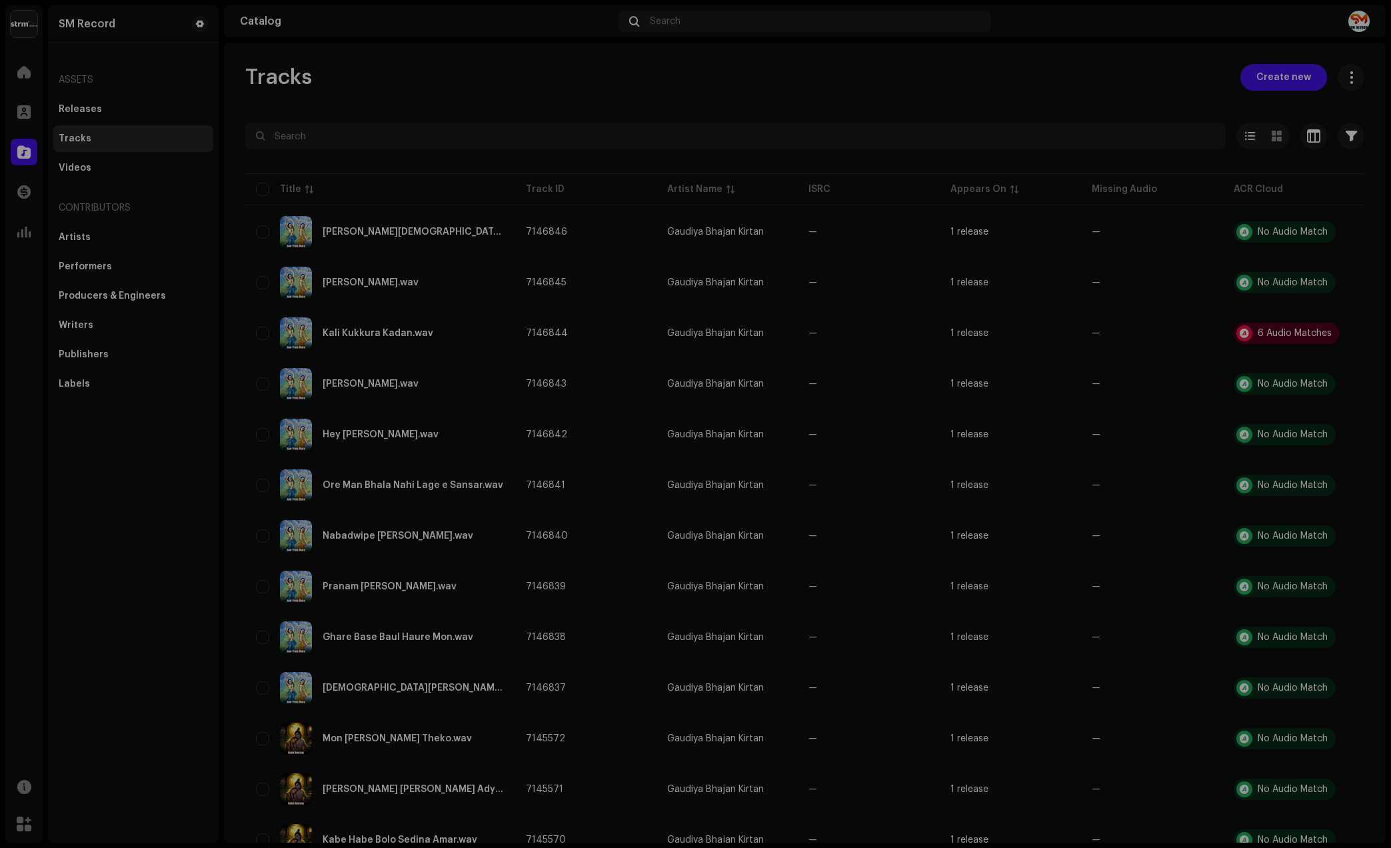
click at [1149, 138] on div "Audio Recognition by Cover Song 6 All results require review/listening to avoid…" at bounding box center [695, 424] width 1391 height 848
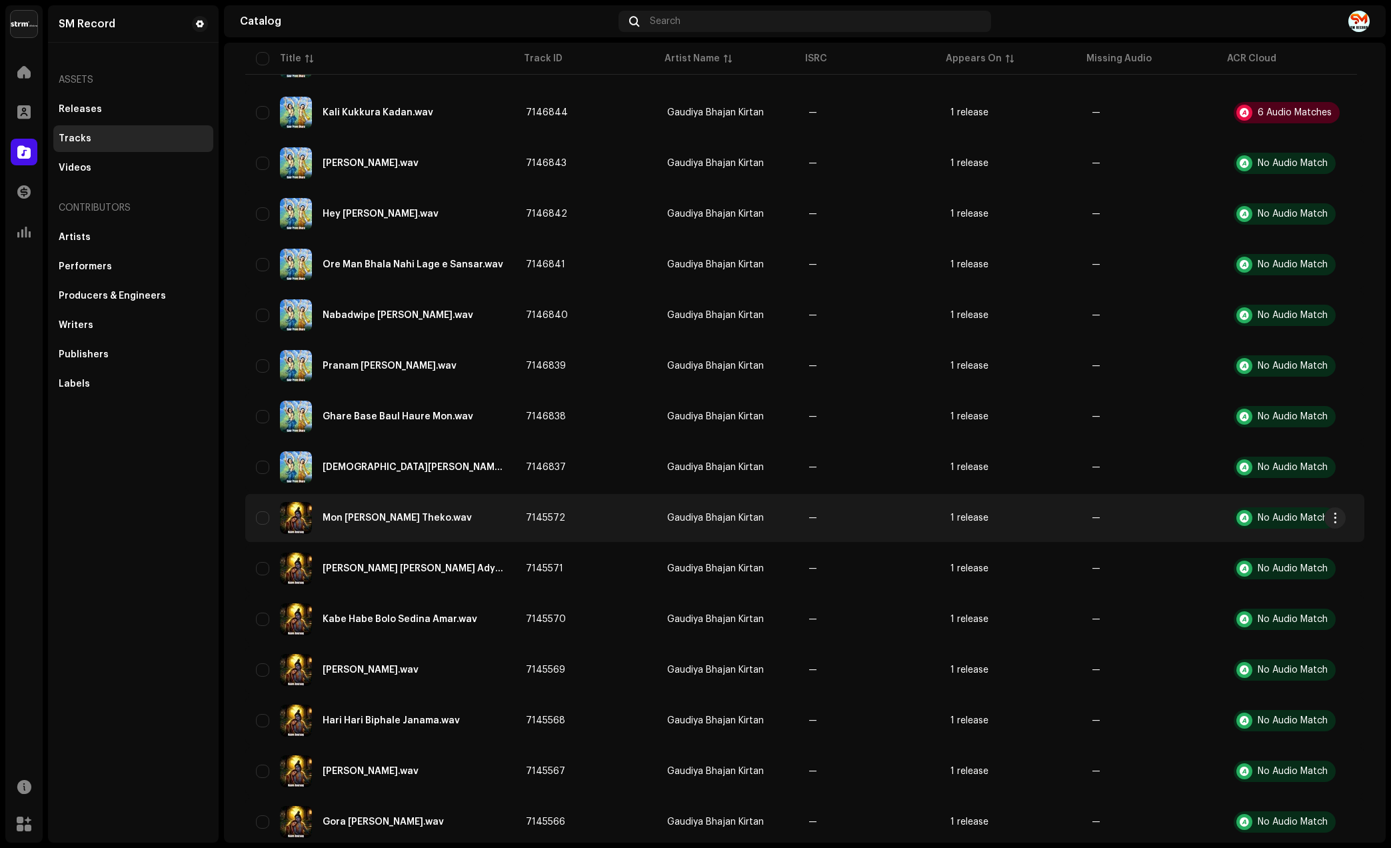
scroll to position [167, 0]
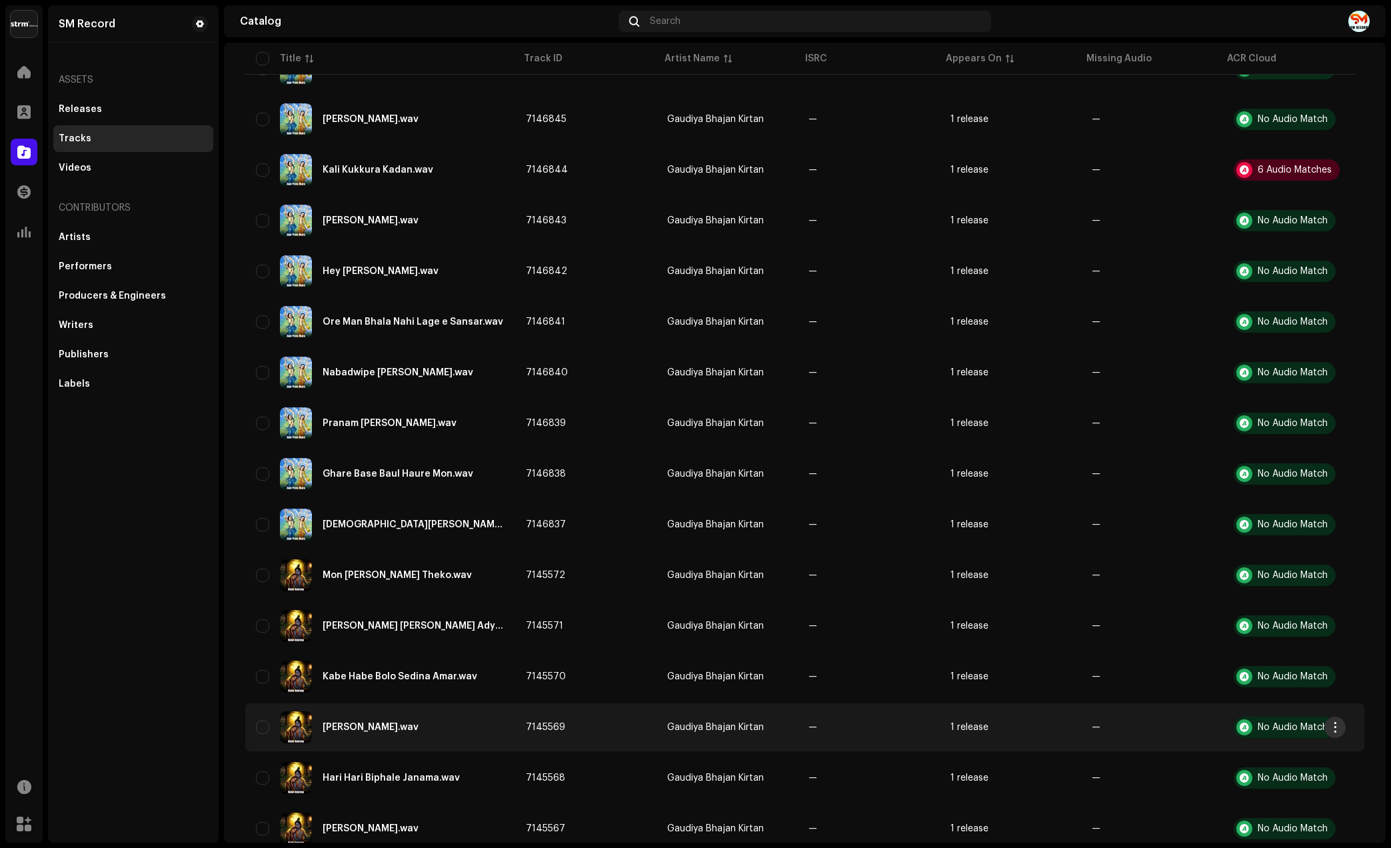
click at [1340, 720] on button "button" at bounding box center [1334, 726] width 21 height 21
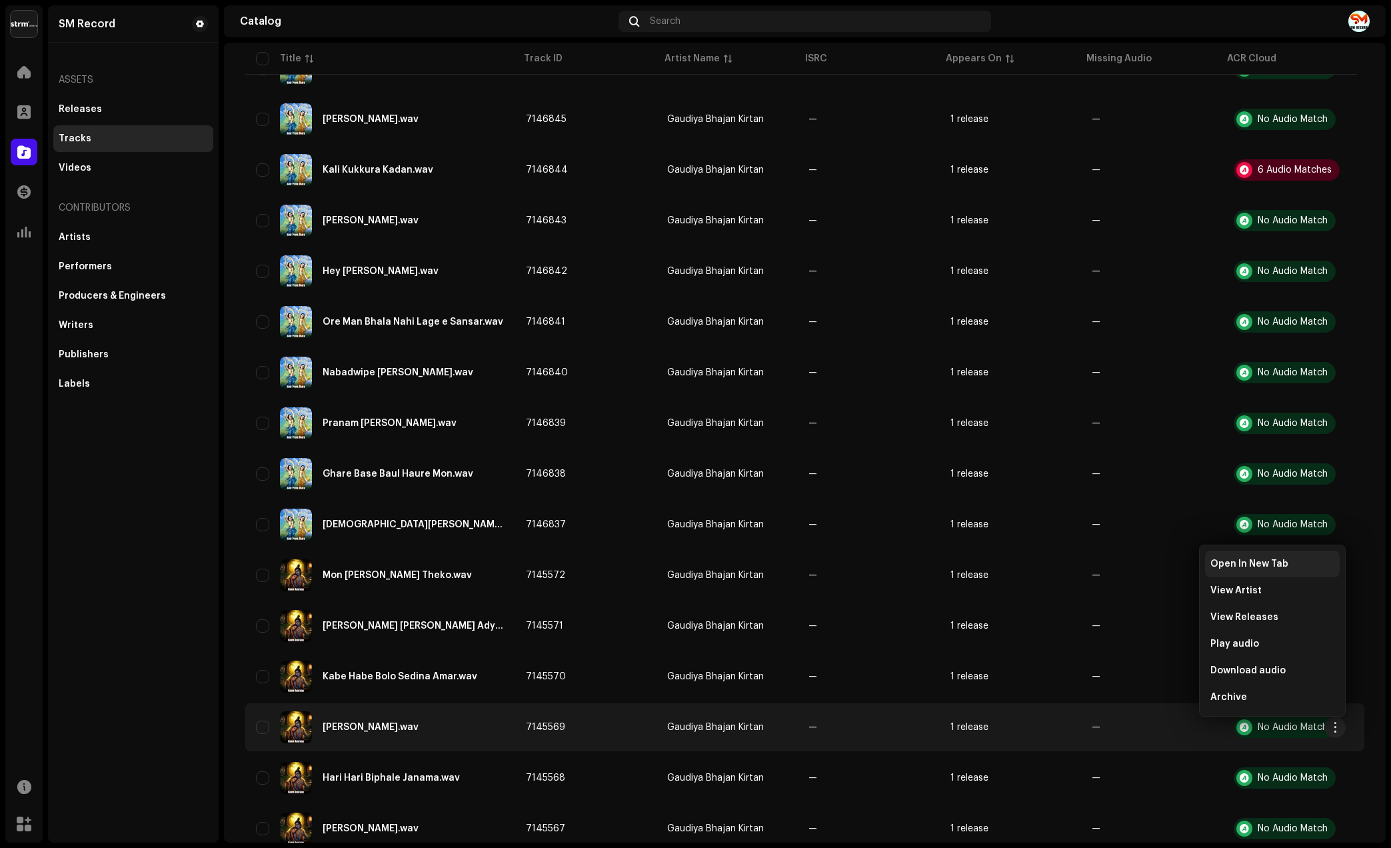
click at [1246, 566] on span "Open In New Tab" at bounding box center [1249, 564] width 78 height 11
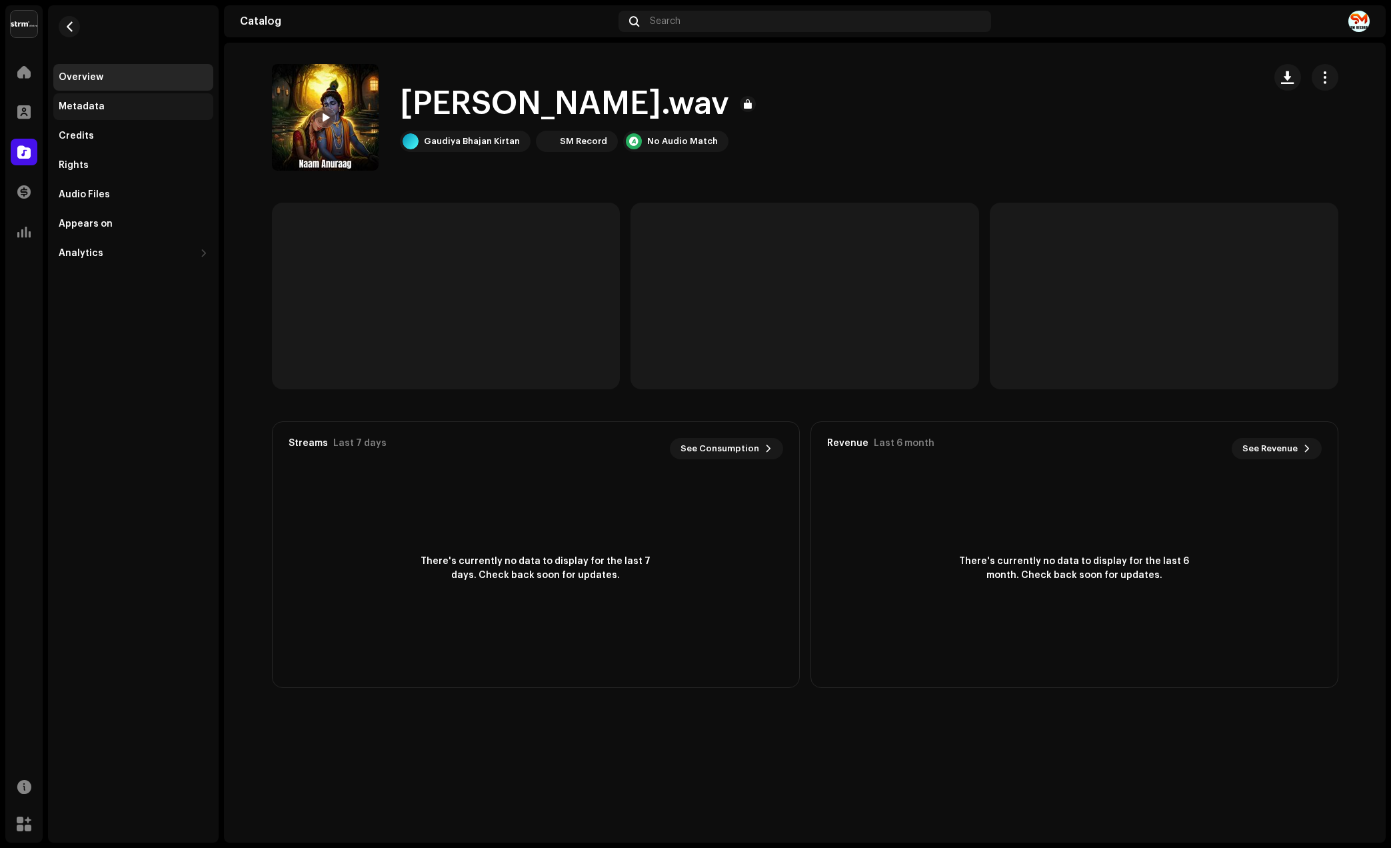
click at [123, 107] on div "Metadata" at bounding box center [133, 106] width 149 height 11
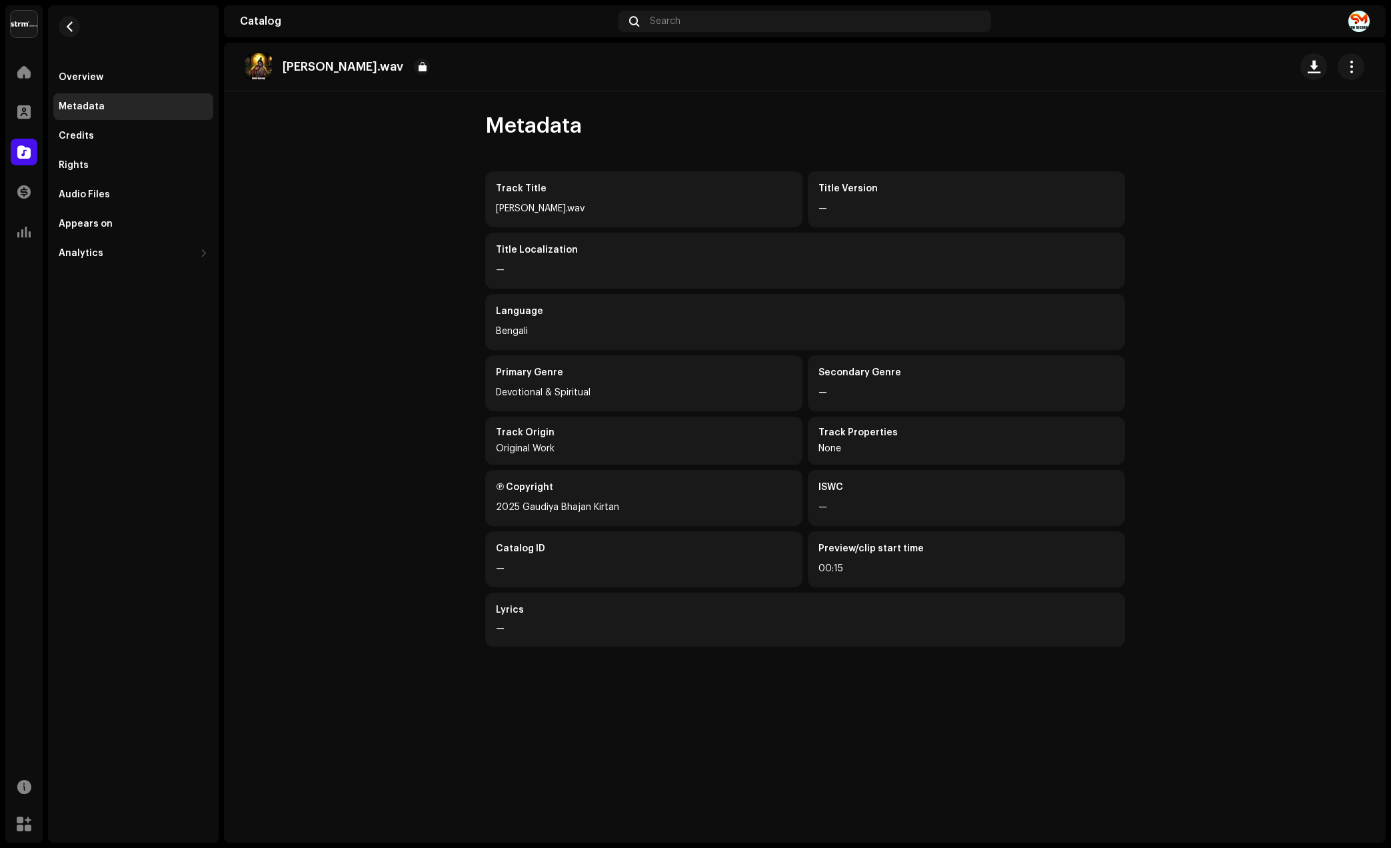
click at [585, 209] on div "[PERSON_NAME].wav" at bounding box center [644, 209] width 296 height 16
click at [109, 125] on div "Credits" at bounding box center [133, 136] width 160 height 27
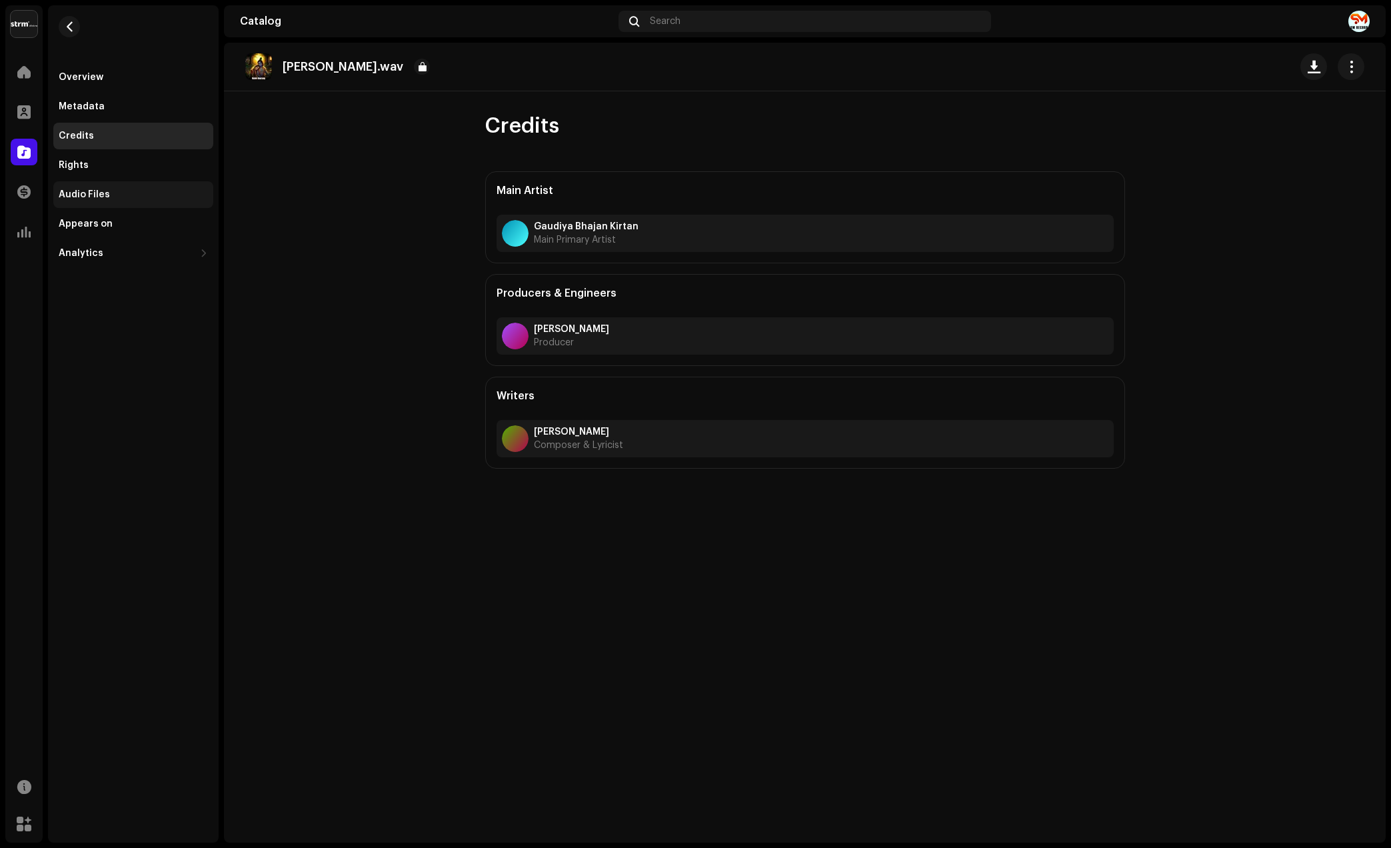
click at [70, 191] on div "Audio Files" at bounding box center [84, 194] width 51 height 11
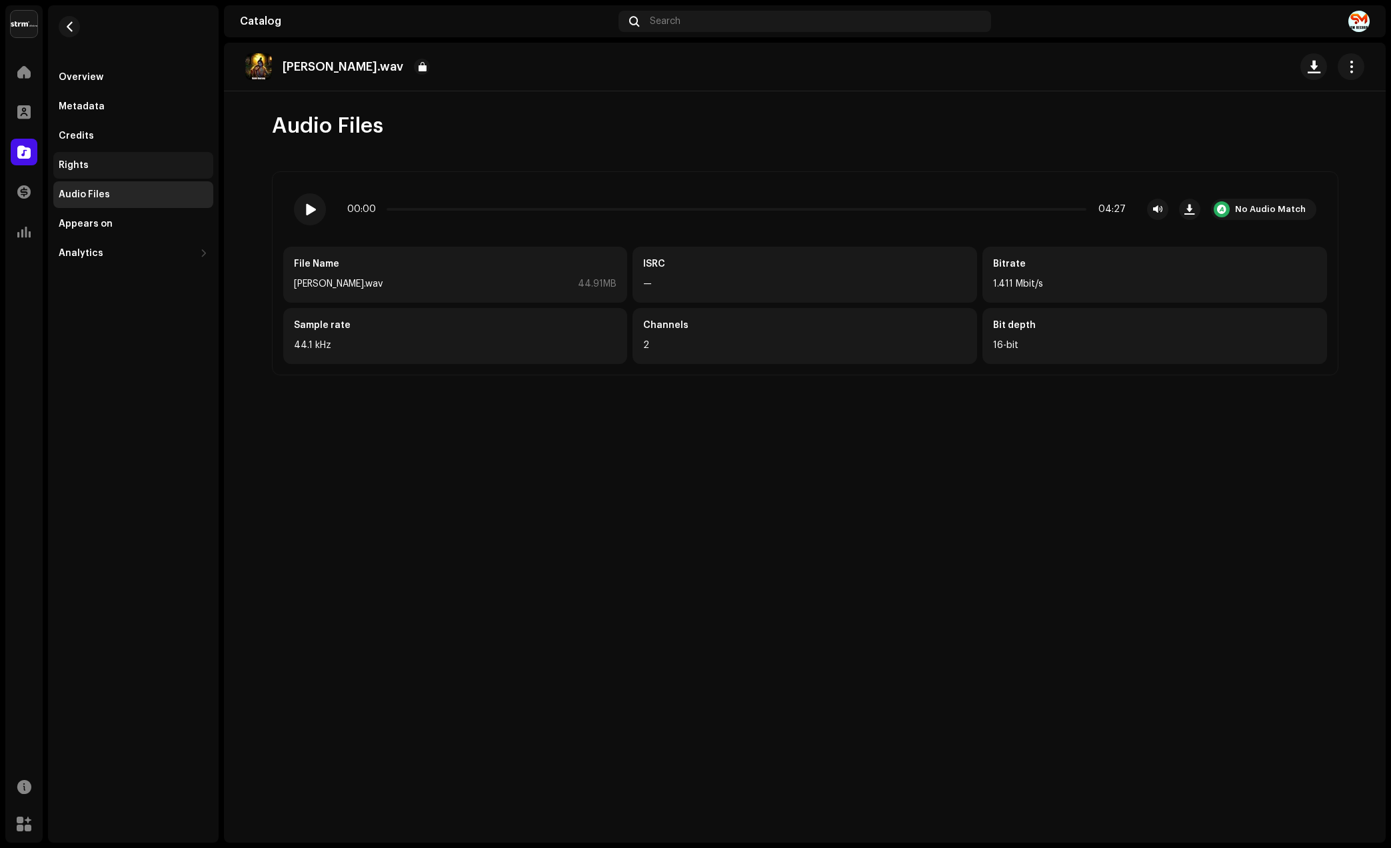
click at [75, 156] on div "Rights" at bounding box center [133, 165] width 160 height 27
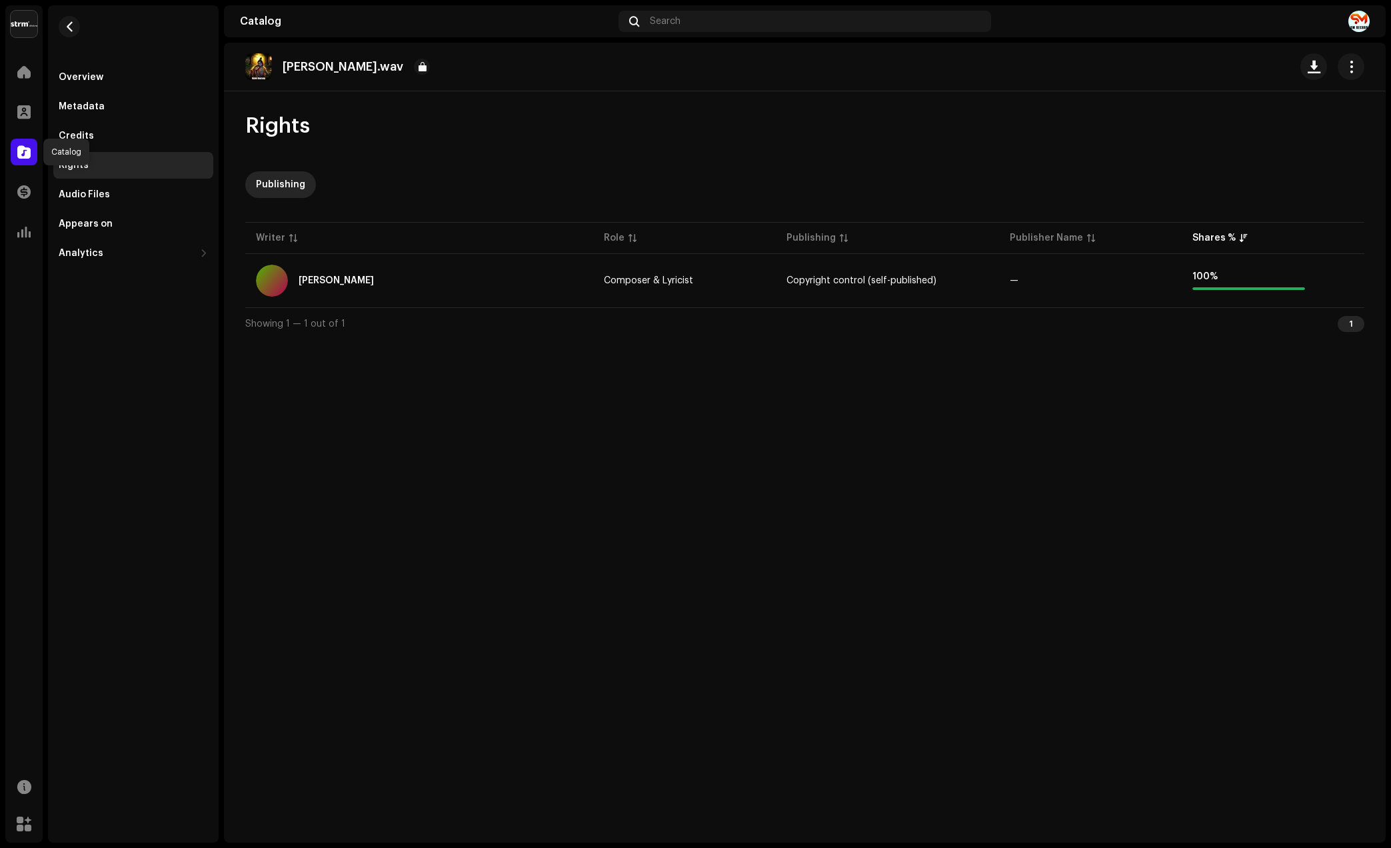
click at [15, 141] on div at bounding box center [24, 152] width 27 height 27
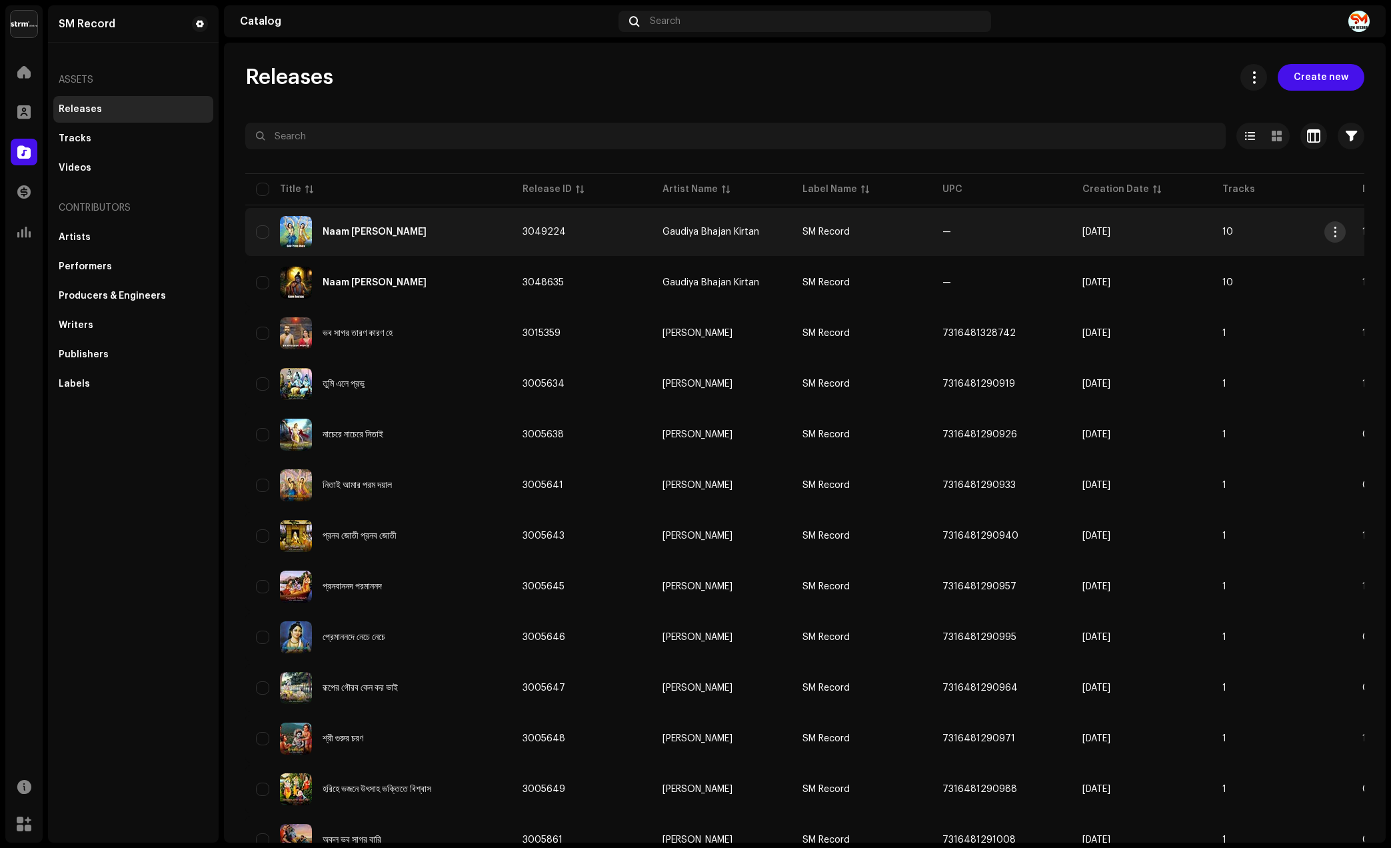
click at [1339, 233] on span "button" at bounding box center [1335, 232] width 10 height 11
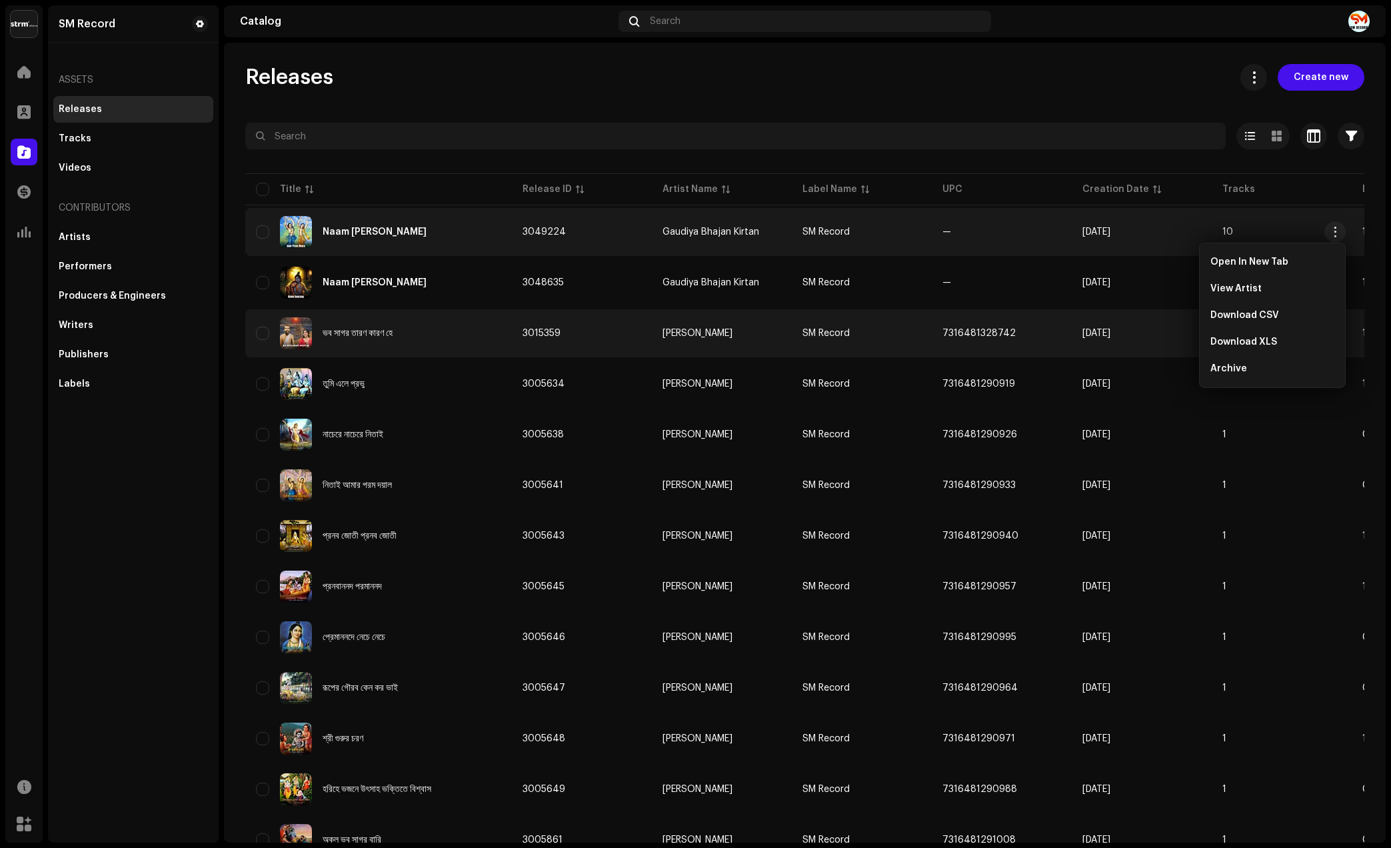
click at [970, 335] on span "7316481328742" at bounding box center [978, 333] width 73 height 9
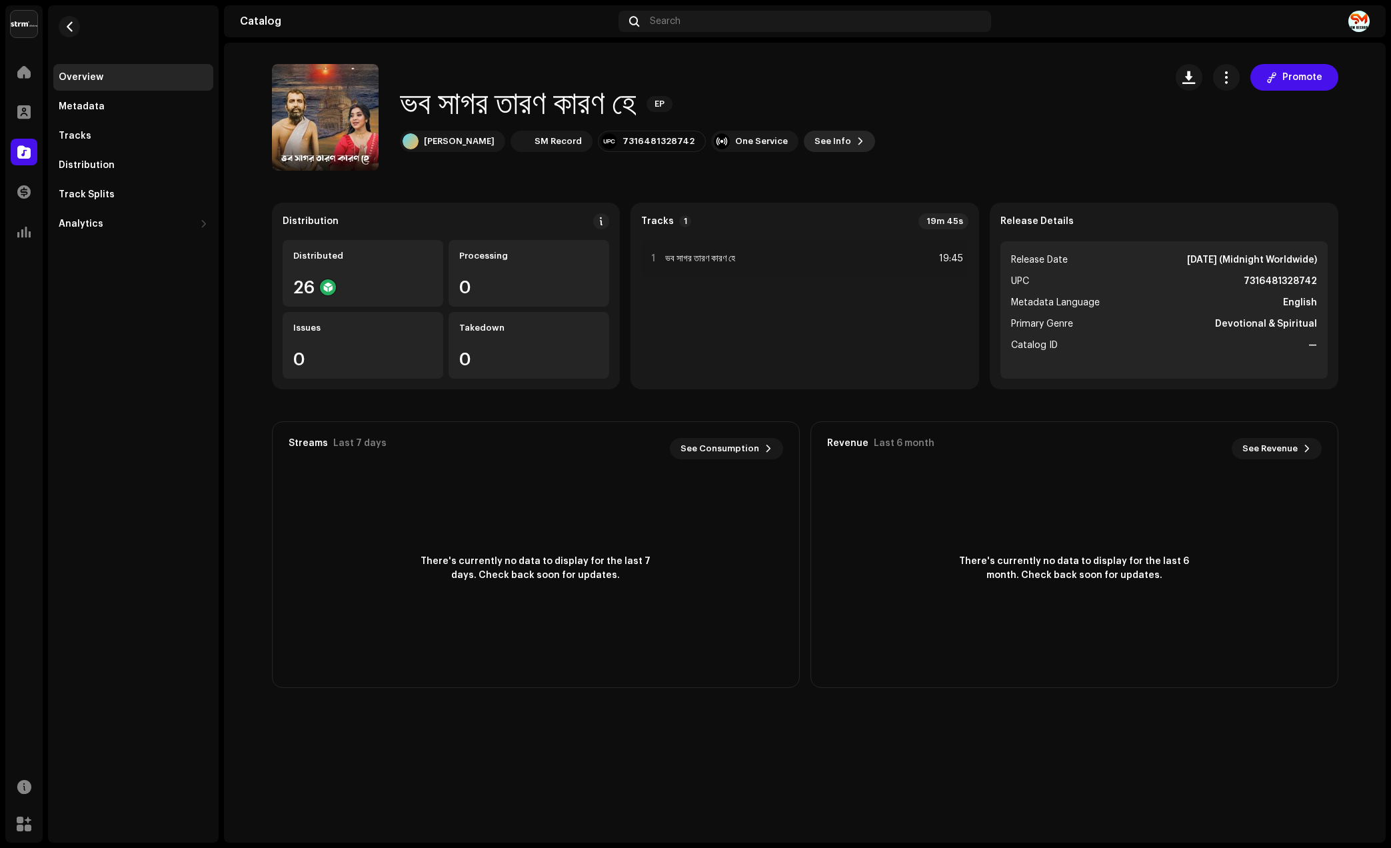
click at [850, 140] on span "See Info" at bounding box center [832, 141] width 37 height 27
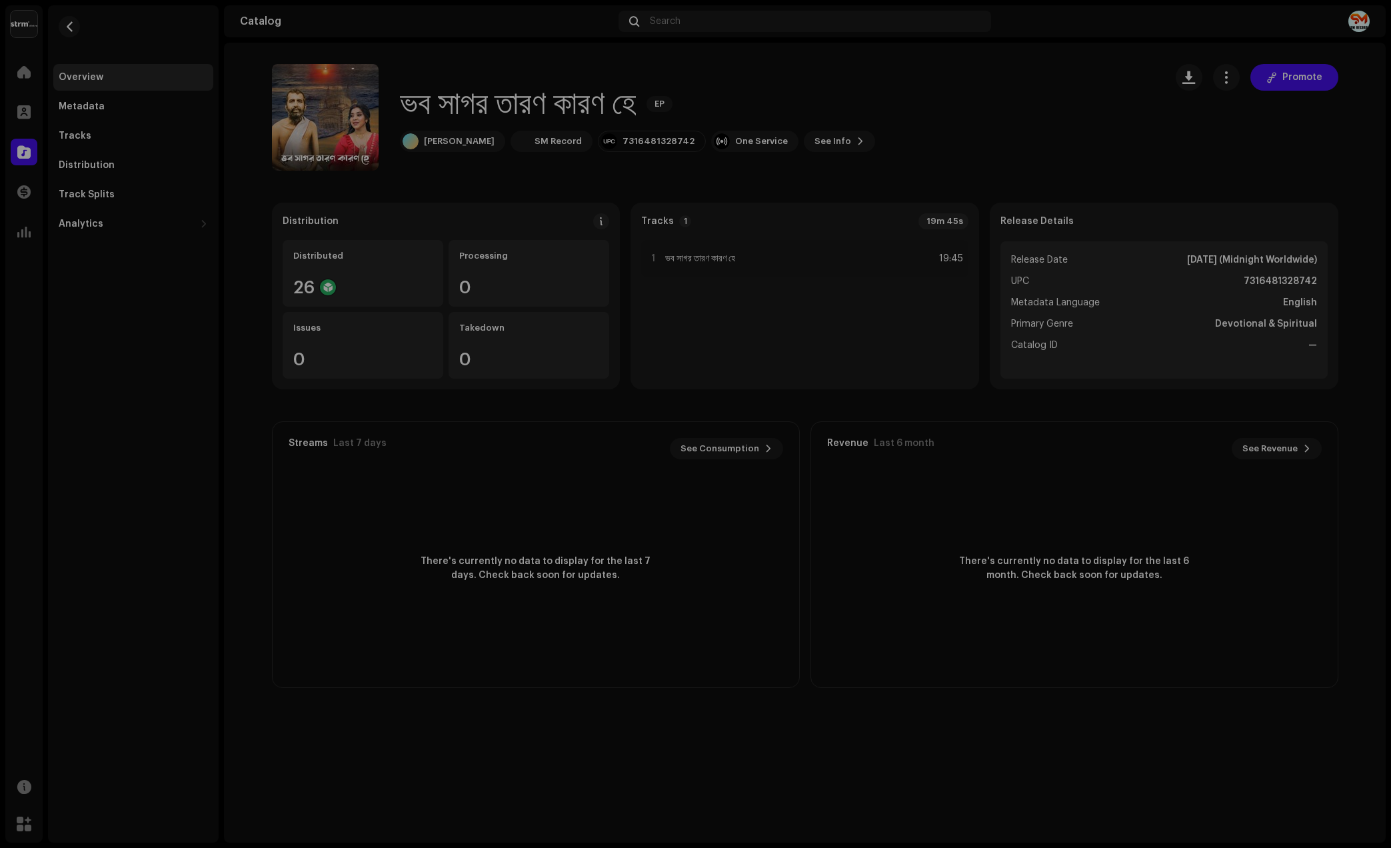
click at [965, 146] on div "ভব সাগর তারণ কারণ হে 3015359 Metadata Distribution Metadata Language English Re…" at bounding box center [695, 424] width 1391 height 848
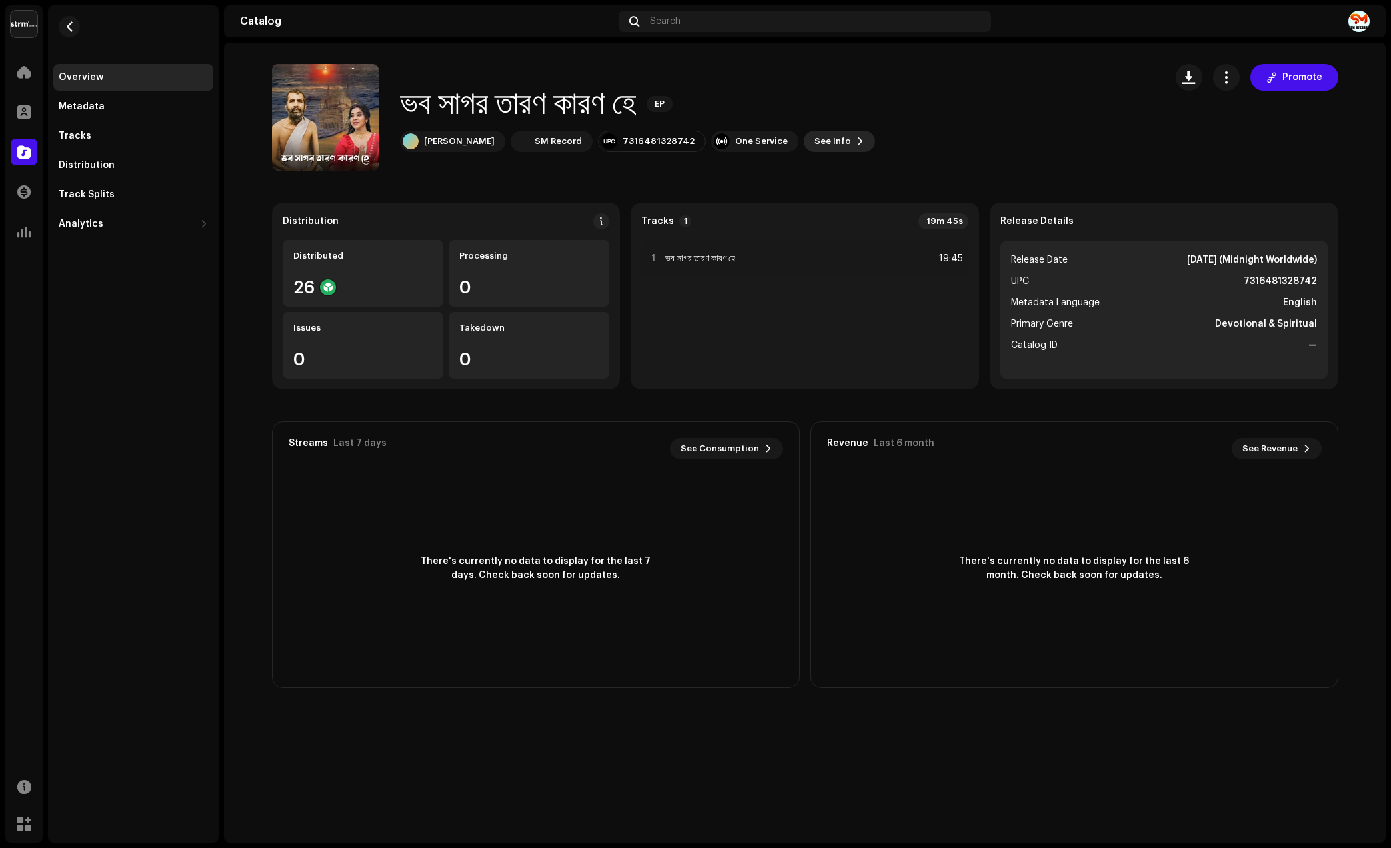
drag, startPoint x: 865, startPoint y: 143, endPoint x: 856, endPoint y: 135, distance: 11.8
